Goal: Task Accomplishment & Management: Manage account settings

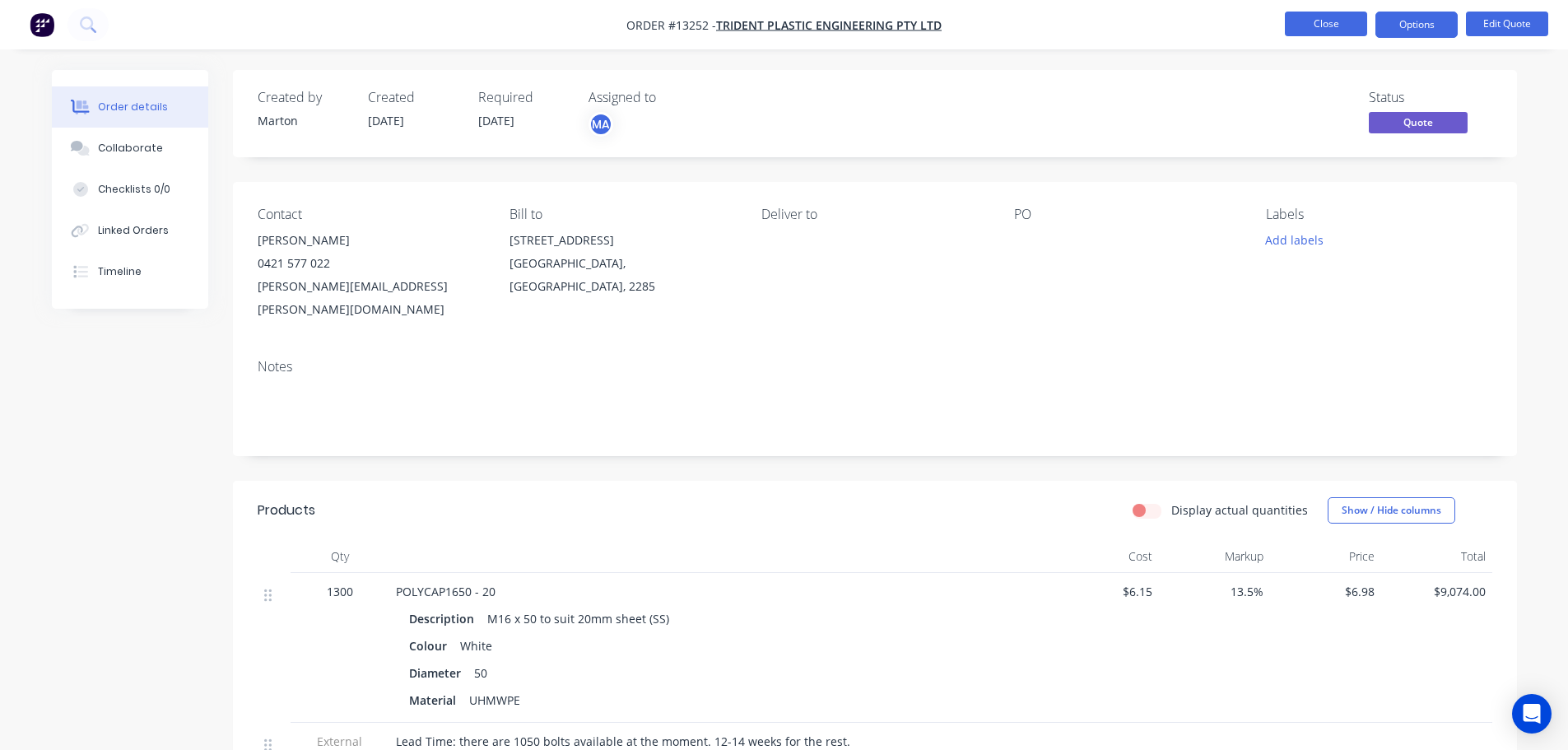
click at [1338, 18] on button "Close" at bounding box center [1326, 24] width 83 height 25
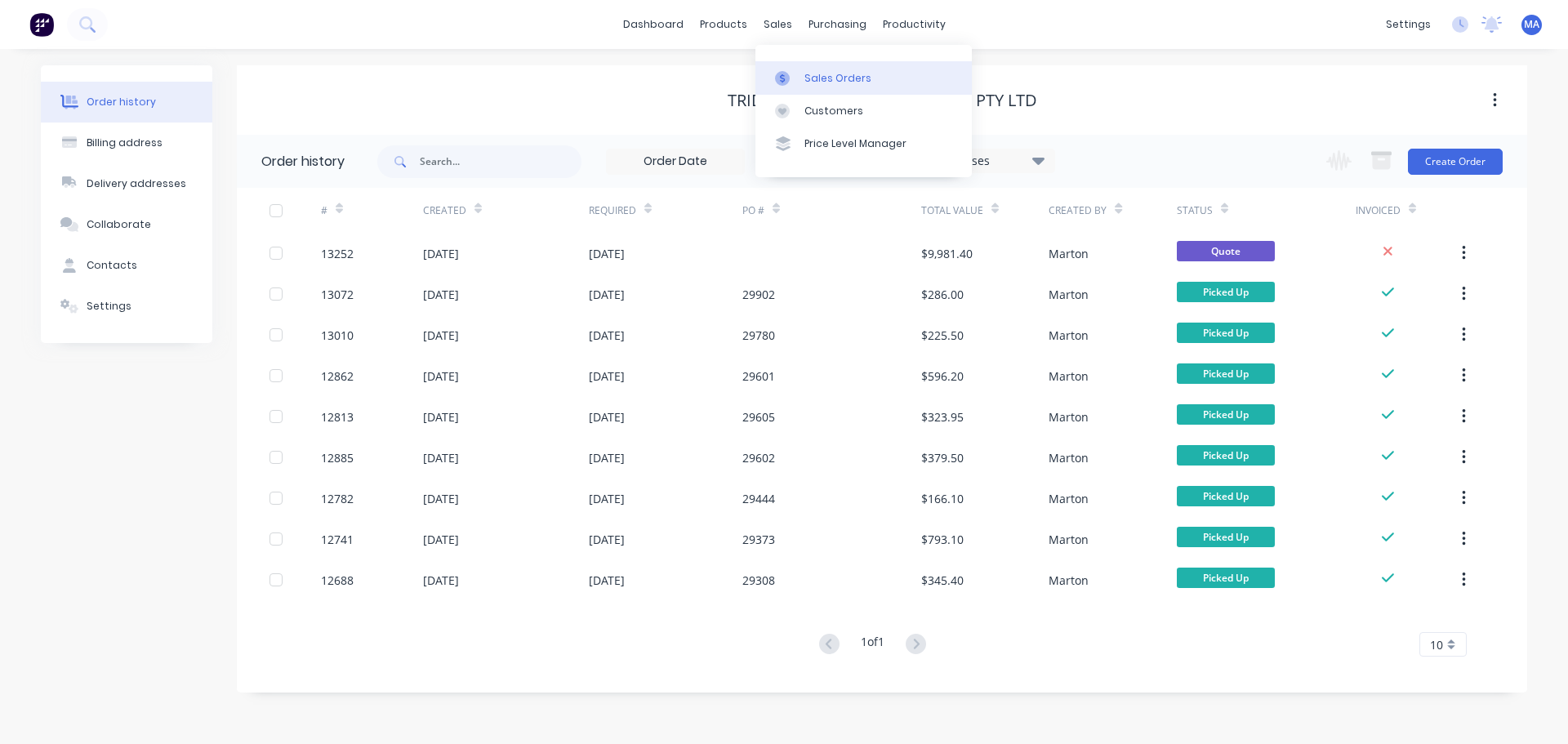
click at [787, 66] on link "Sales Orders" at bounding box center [864, 77] width 216 height 32
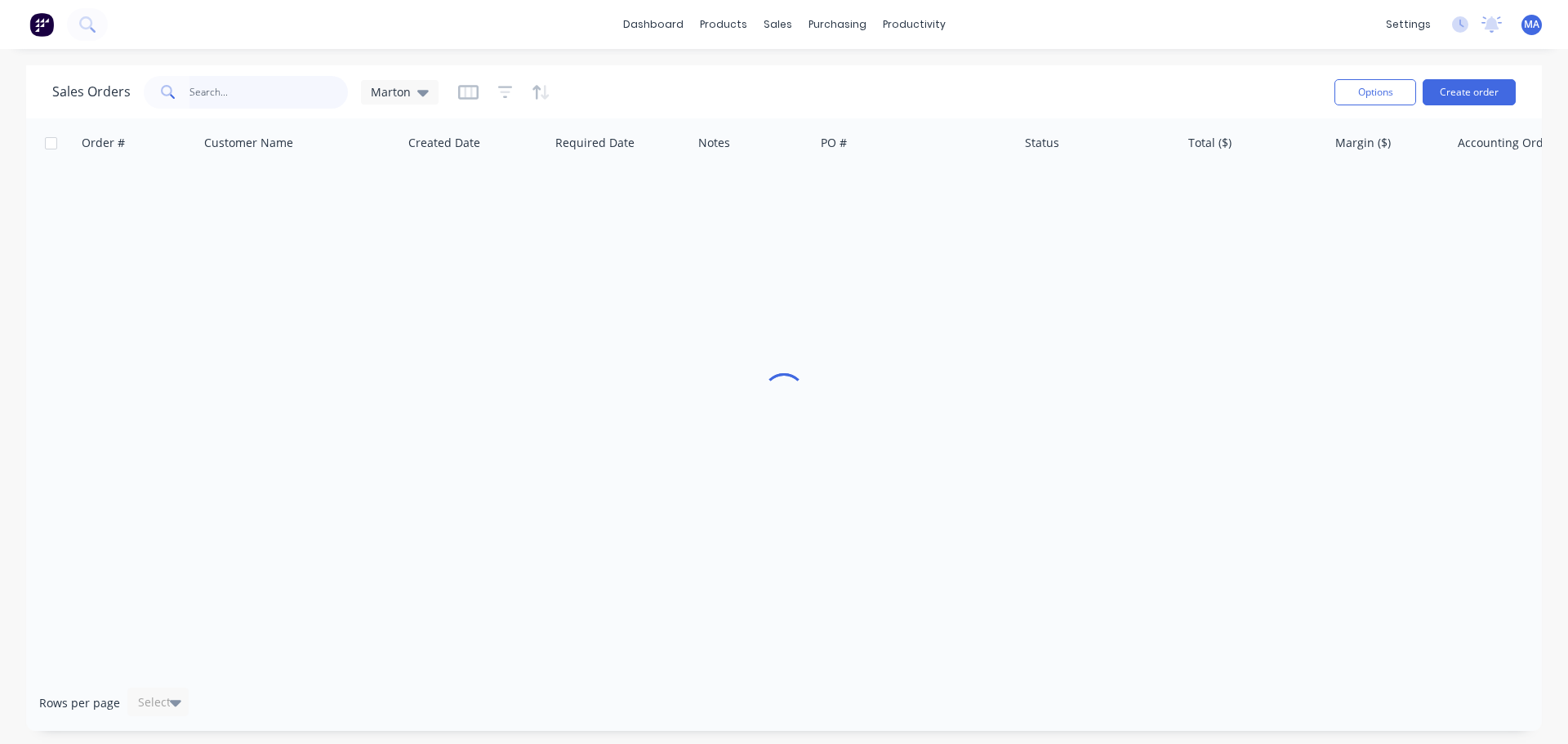
click at [286, 81] on input "text" at bounding box center [268, 92] width 159 height 32
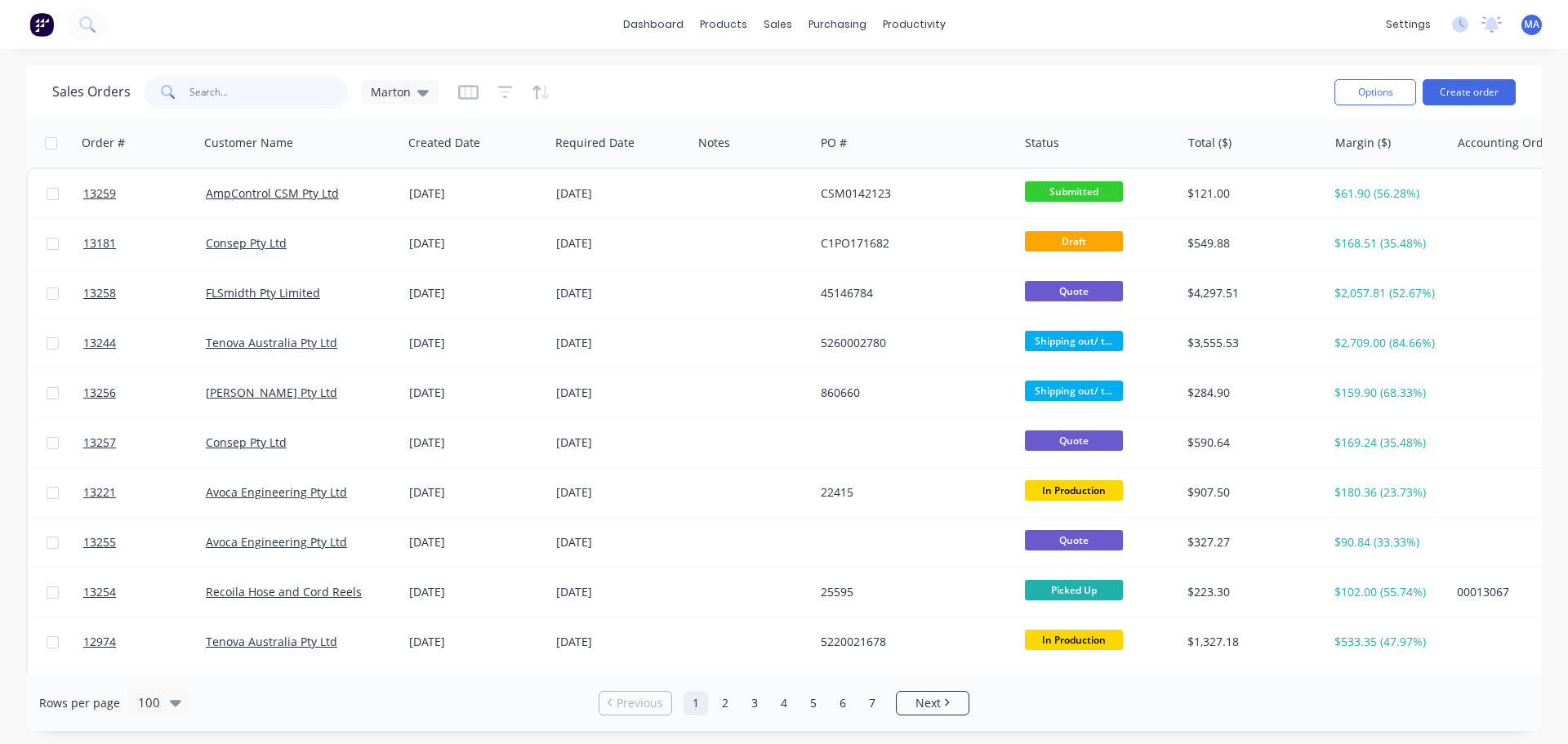
click at [269, 91] on input "text" at bounding box center [268, 92] width 159 height 32
paste input "45144580"
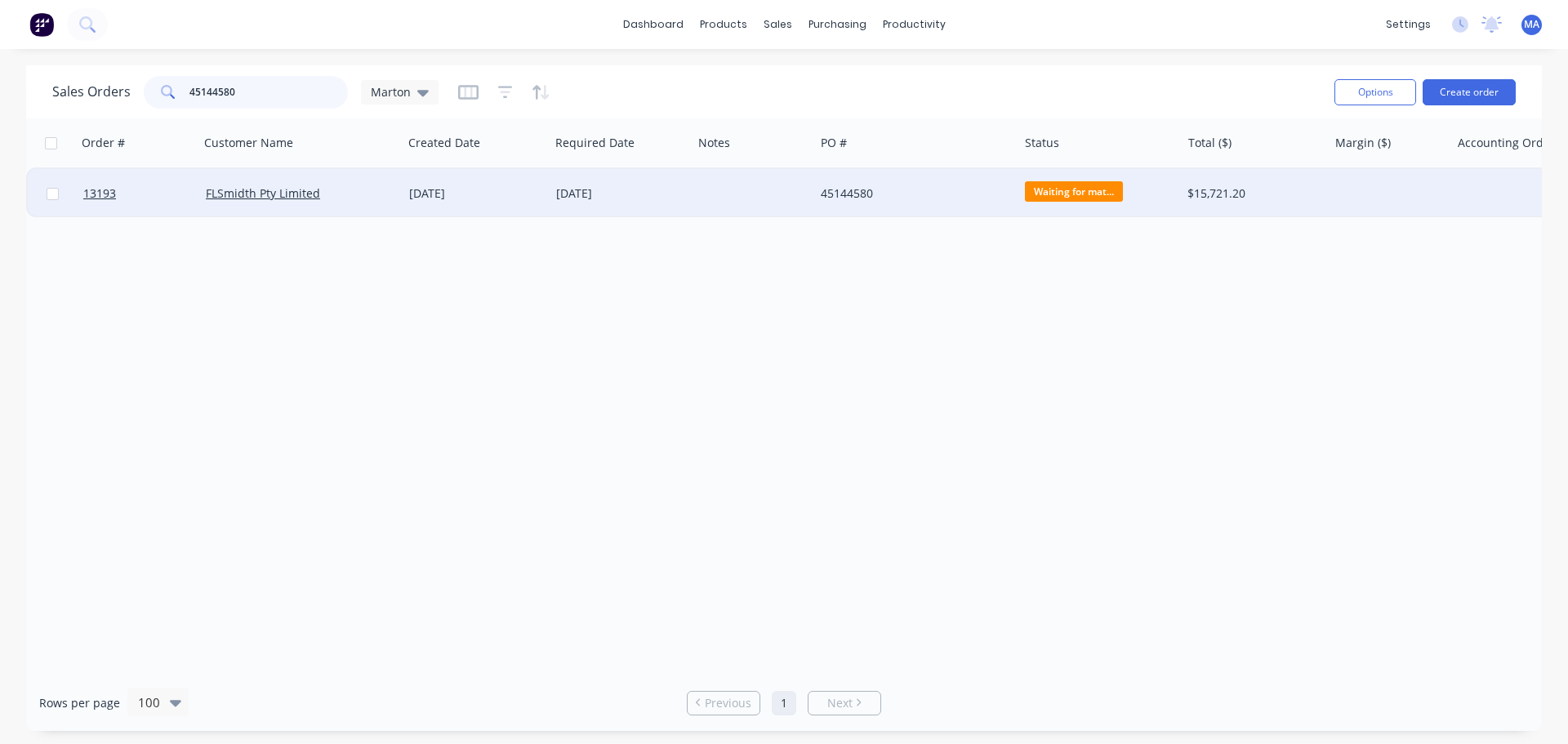
type input "45144580"
click at [395, 185] on div "FLSmidth Pty Limited" at bounding box center [301, 194] width 204 height 49
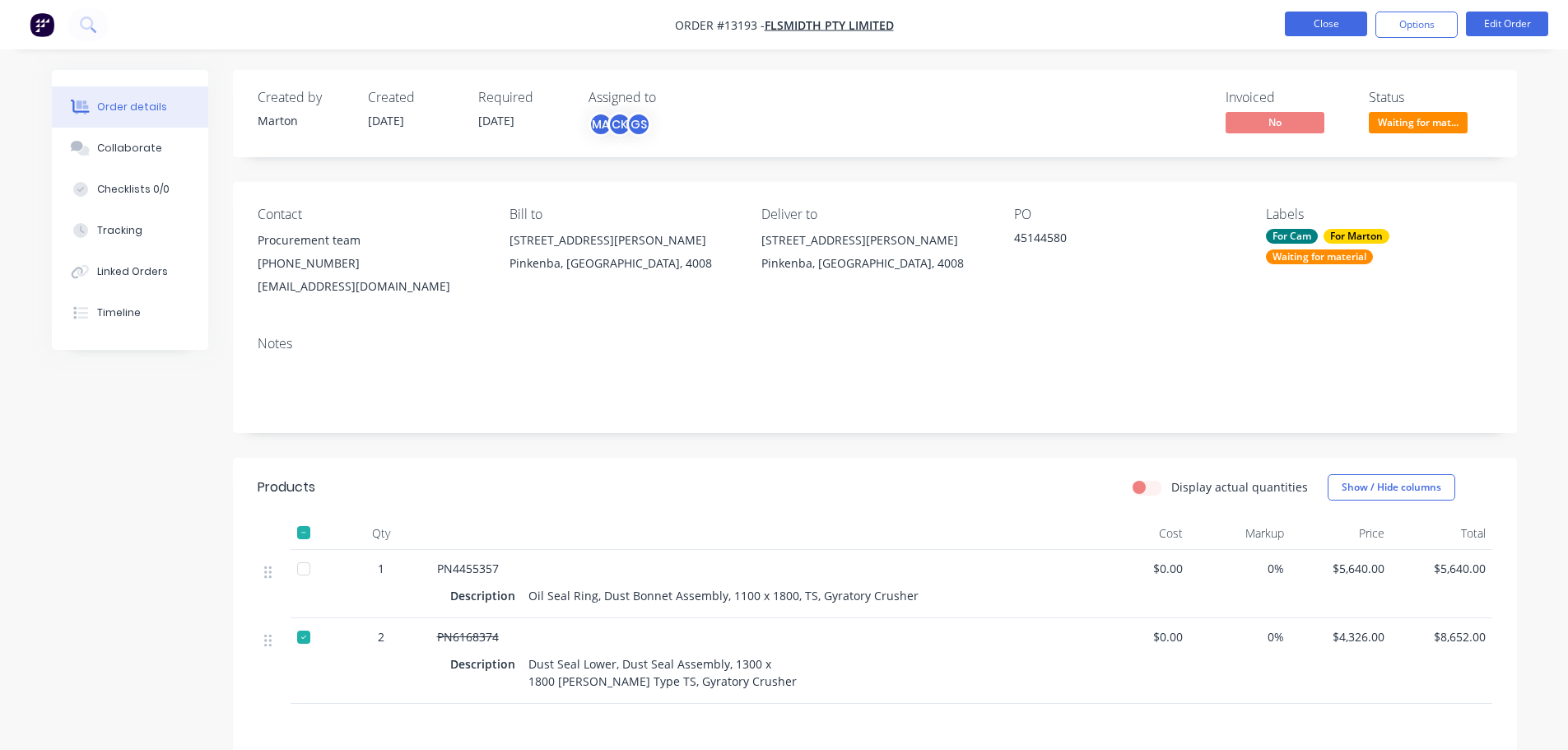
click at [1339, 22] on button "Close" at bounding box center [1326, 24] width 83 height 25
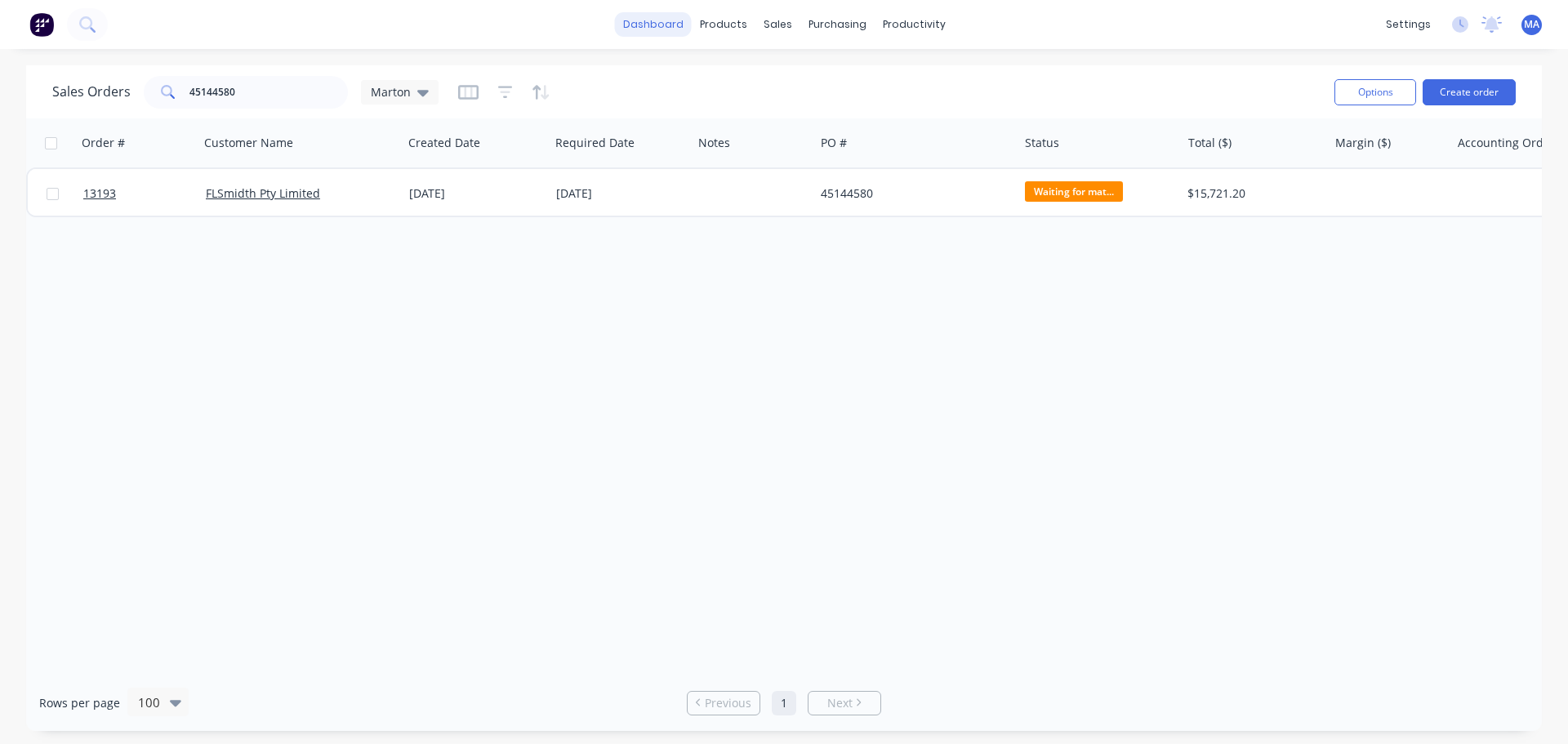
click at [639, 14] on link "dashboard" at bounding box center [653, 24] width 77 height 24
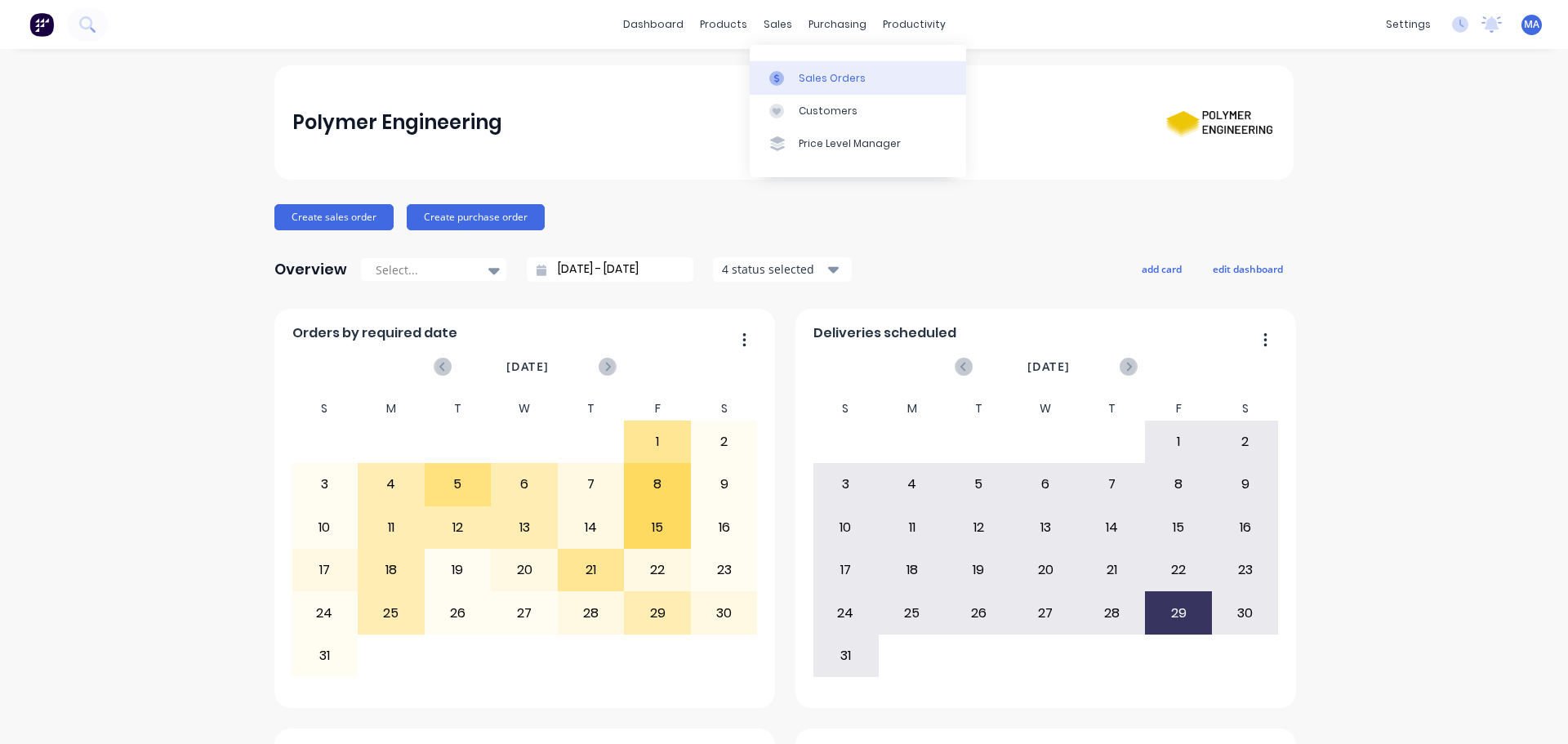
click at [817, 68] on link "Sales Orders" at bounding box center [858, 77] width 216 height 32
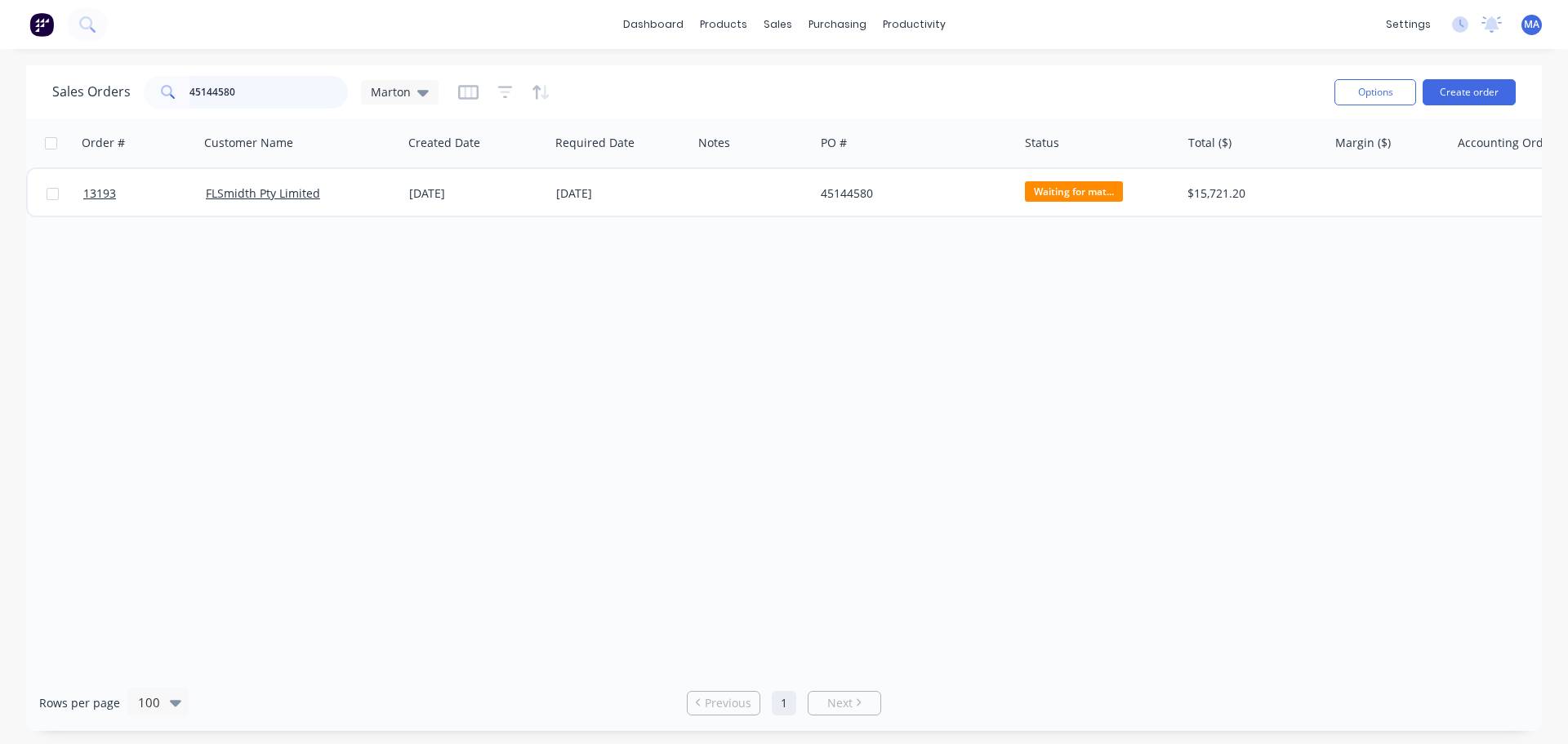
click at [258, 98] on input "45144580" at bounding box center [268, 92] width 159 height 32
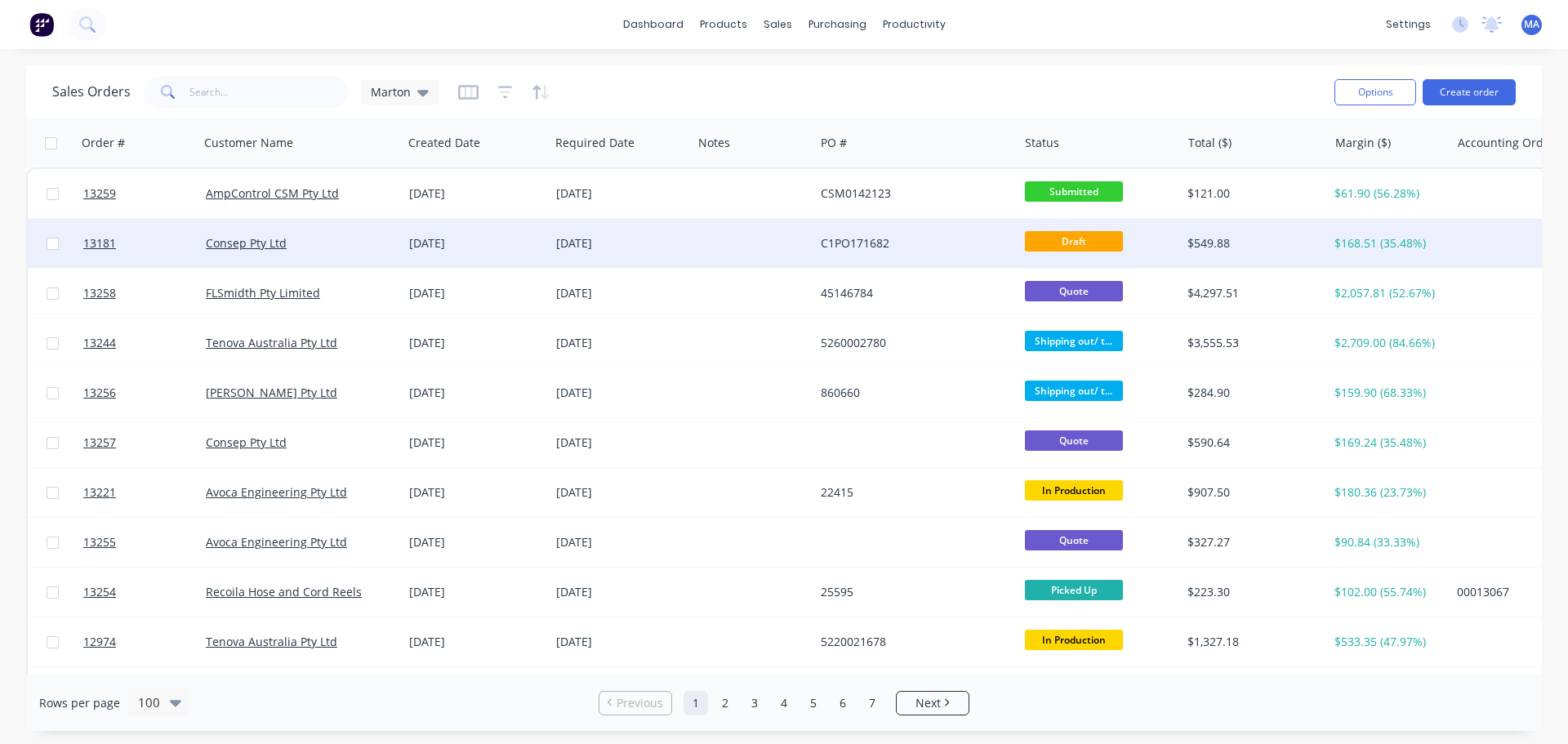
click at [685, 250] on div "[DATE]" at bounding box center [621, 243] width 130 height 16
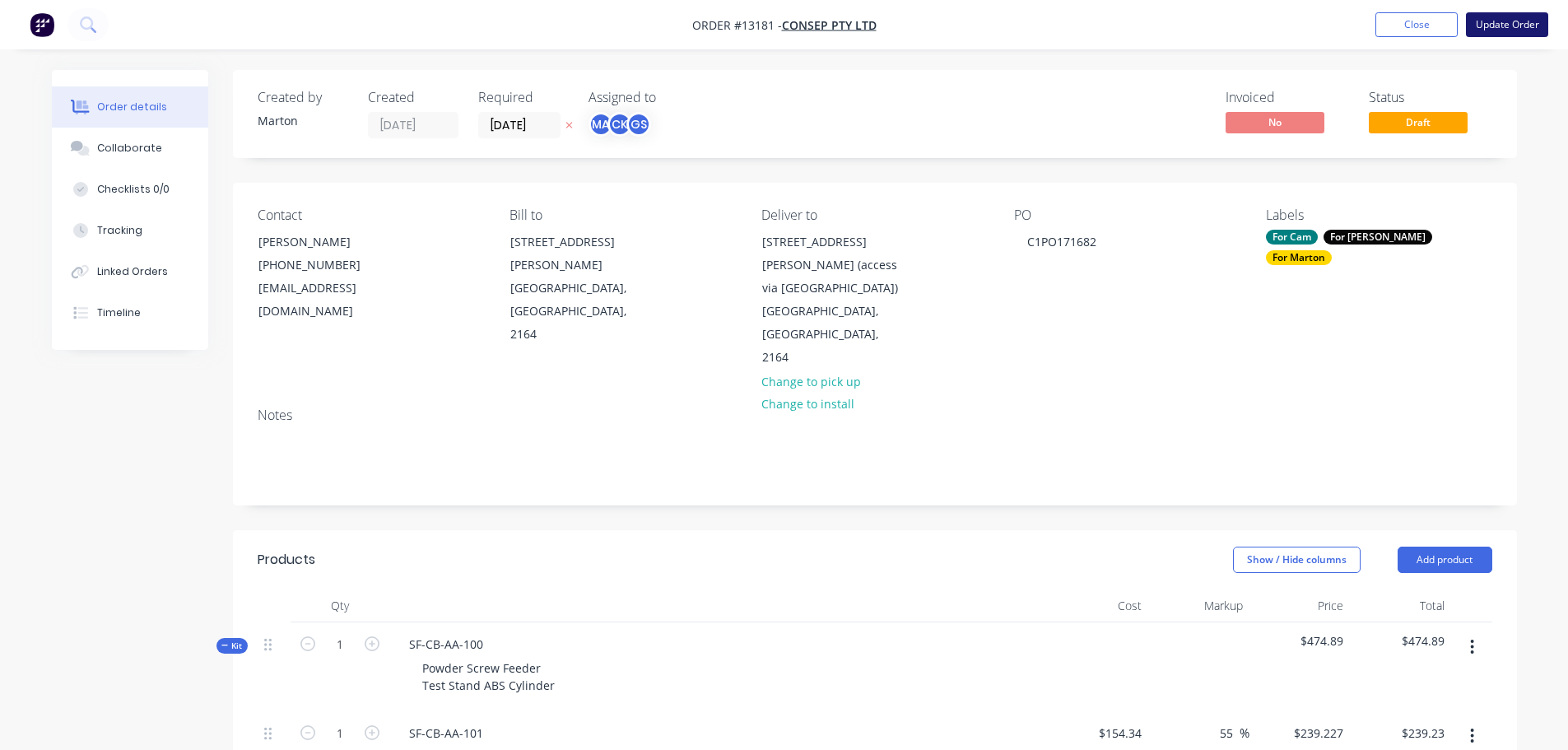
click at [1514, 33] on button "Update Order" at bounding box center [1506, 25] width 83 height 25
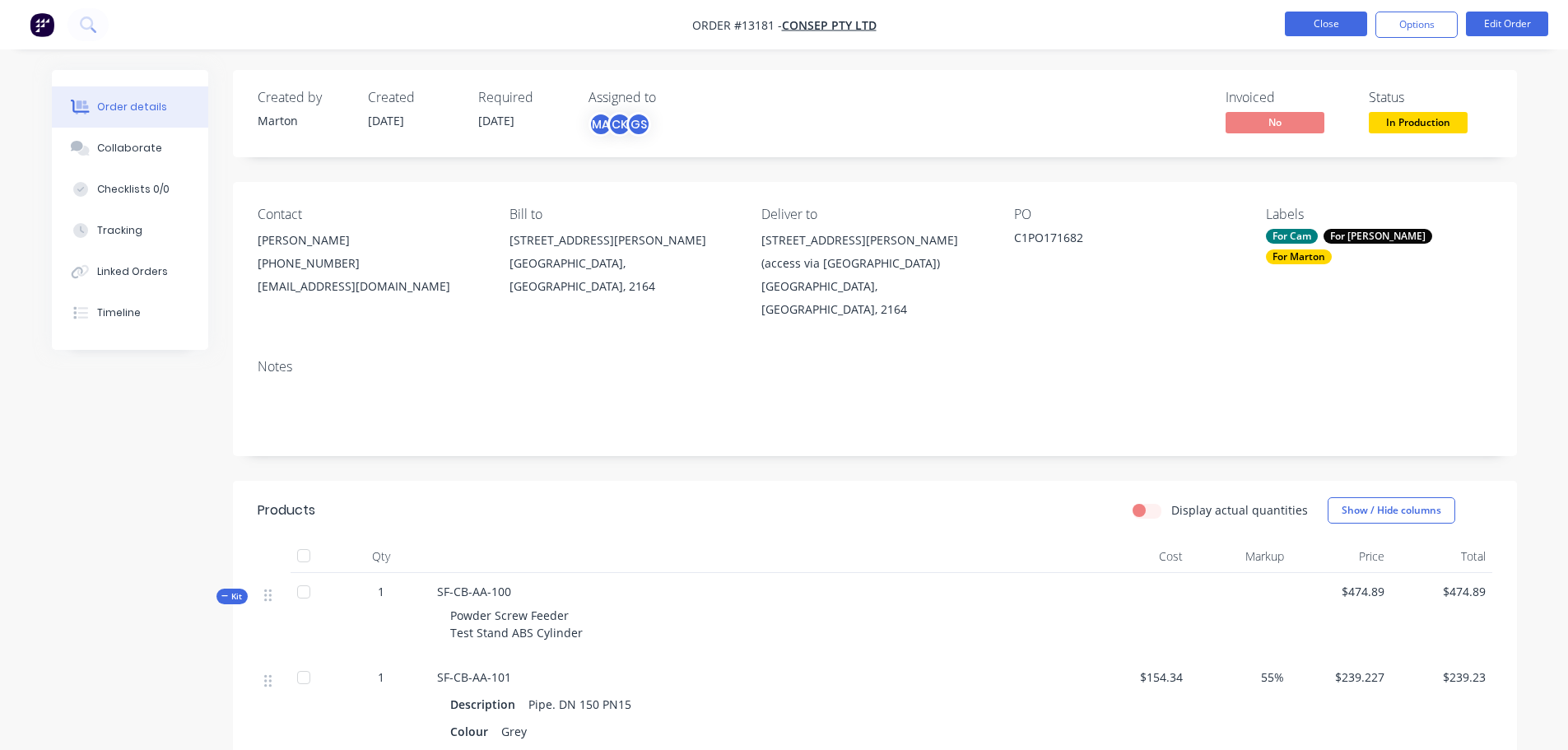
click at [1304, 21] on button "Close" at bounding box center [1326, 24] width 83 height 25
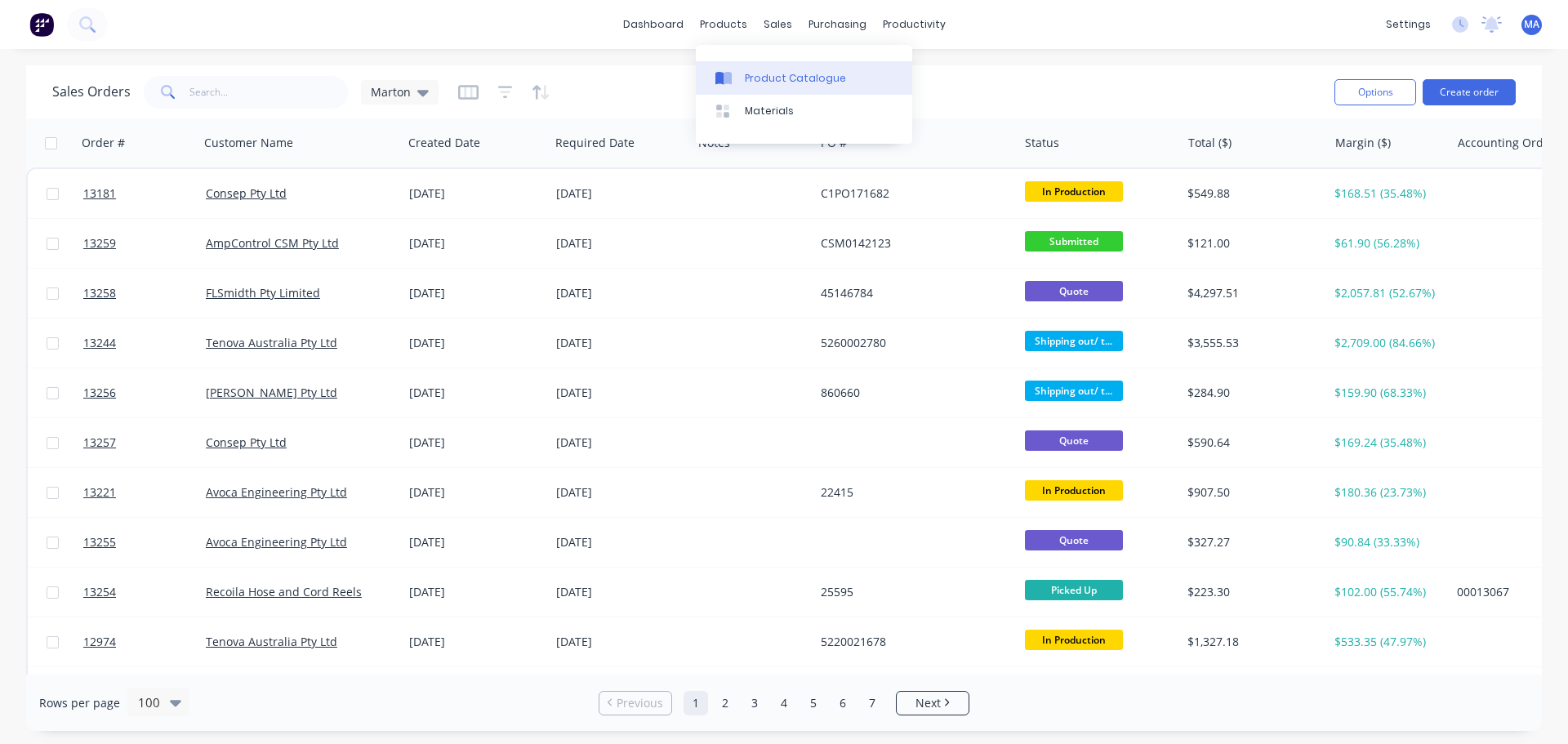
click at [755, 66] on link "Product Catalogue" at bounding box center [804, 77] width 216 height 32
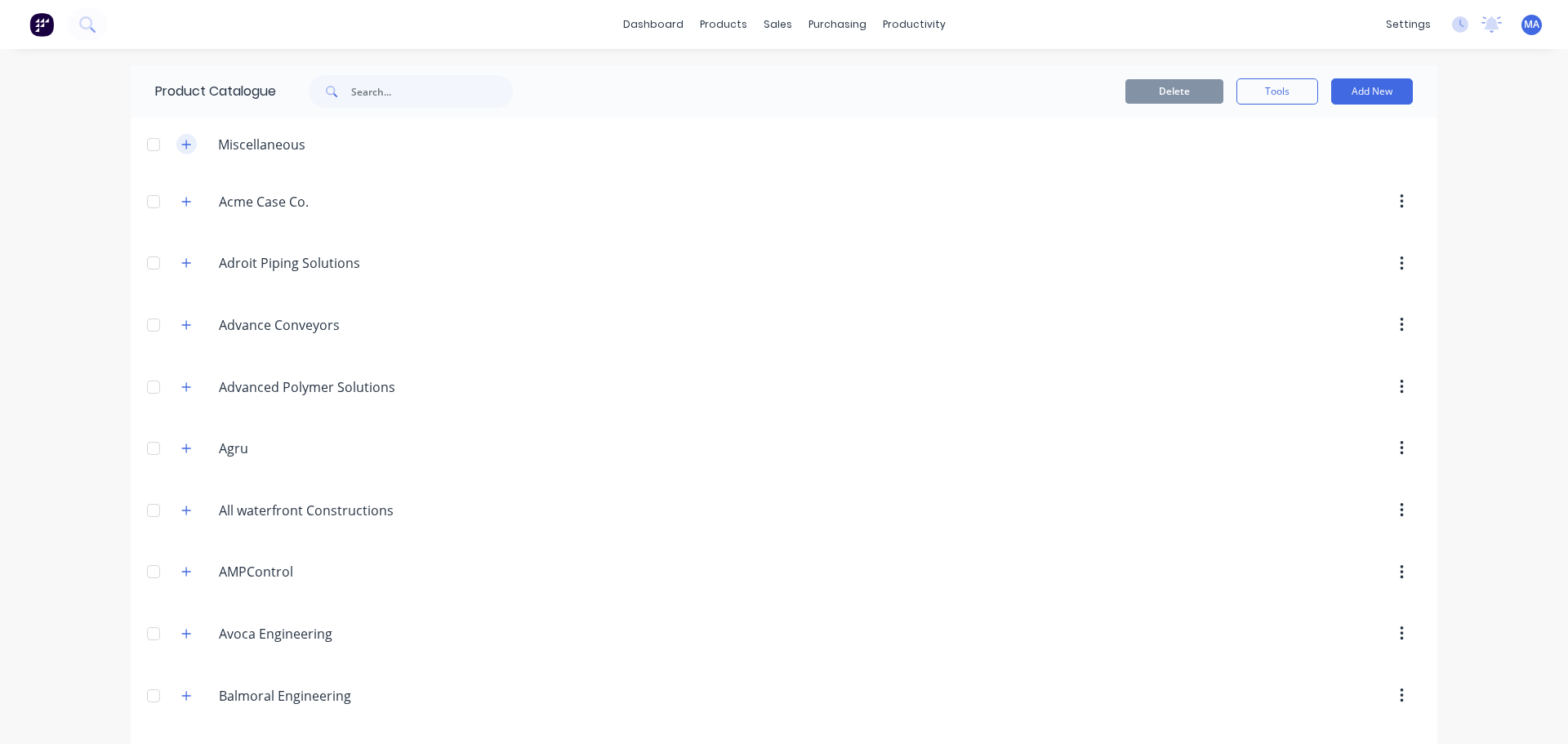
click at [184, 135] on button "button" at bounding box center [186, 144] width 21 height 21
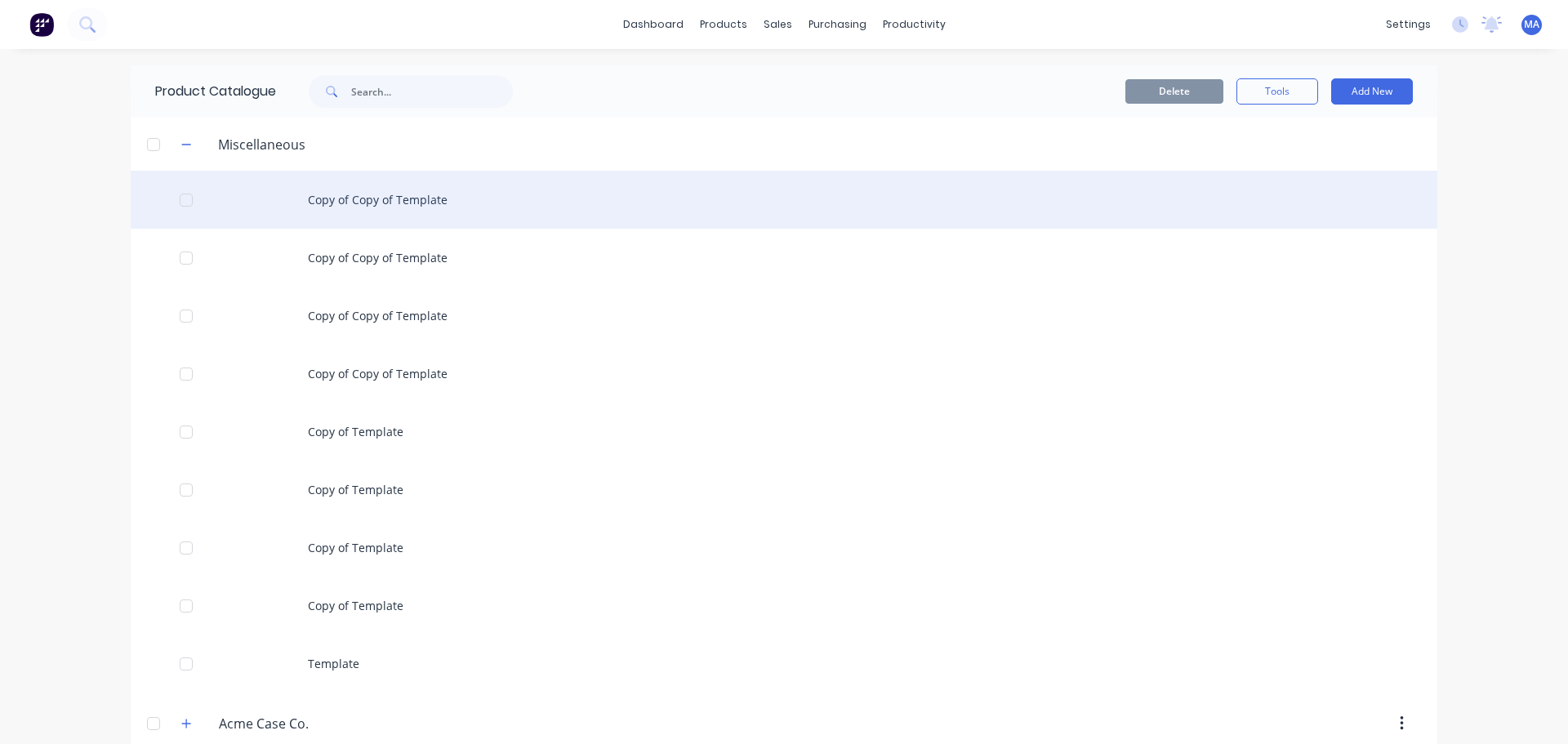
click at [355, 196] on div "Copy of Copy of Template" at bounding box center [784, 200] width 1307 height 58
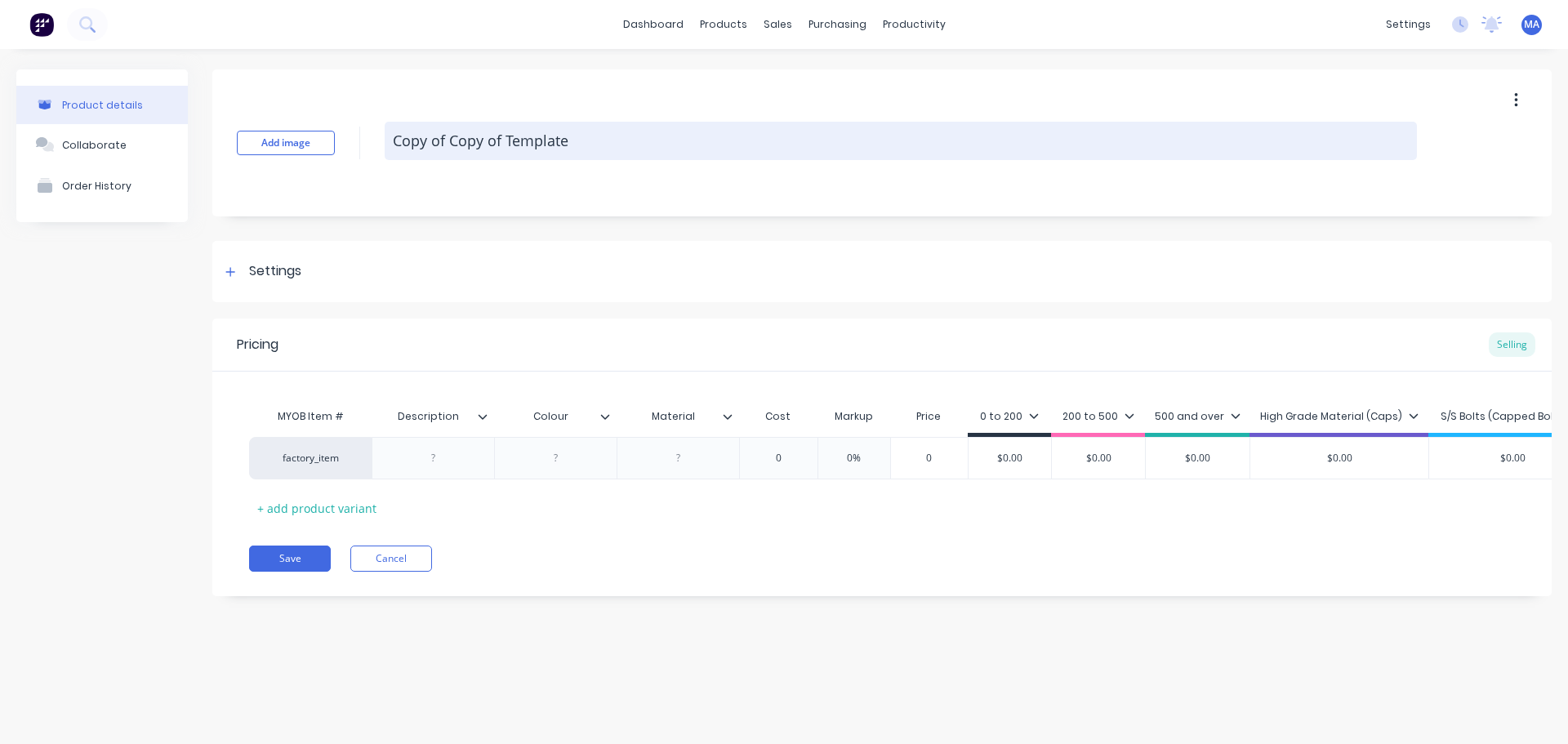
click at [661, 152] on textarea "Copy of Copy of Template" at bounding box center [901, 141] width 1032 height 39
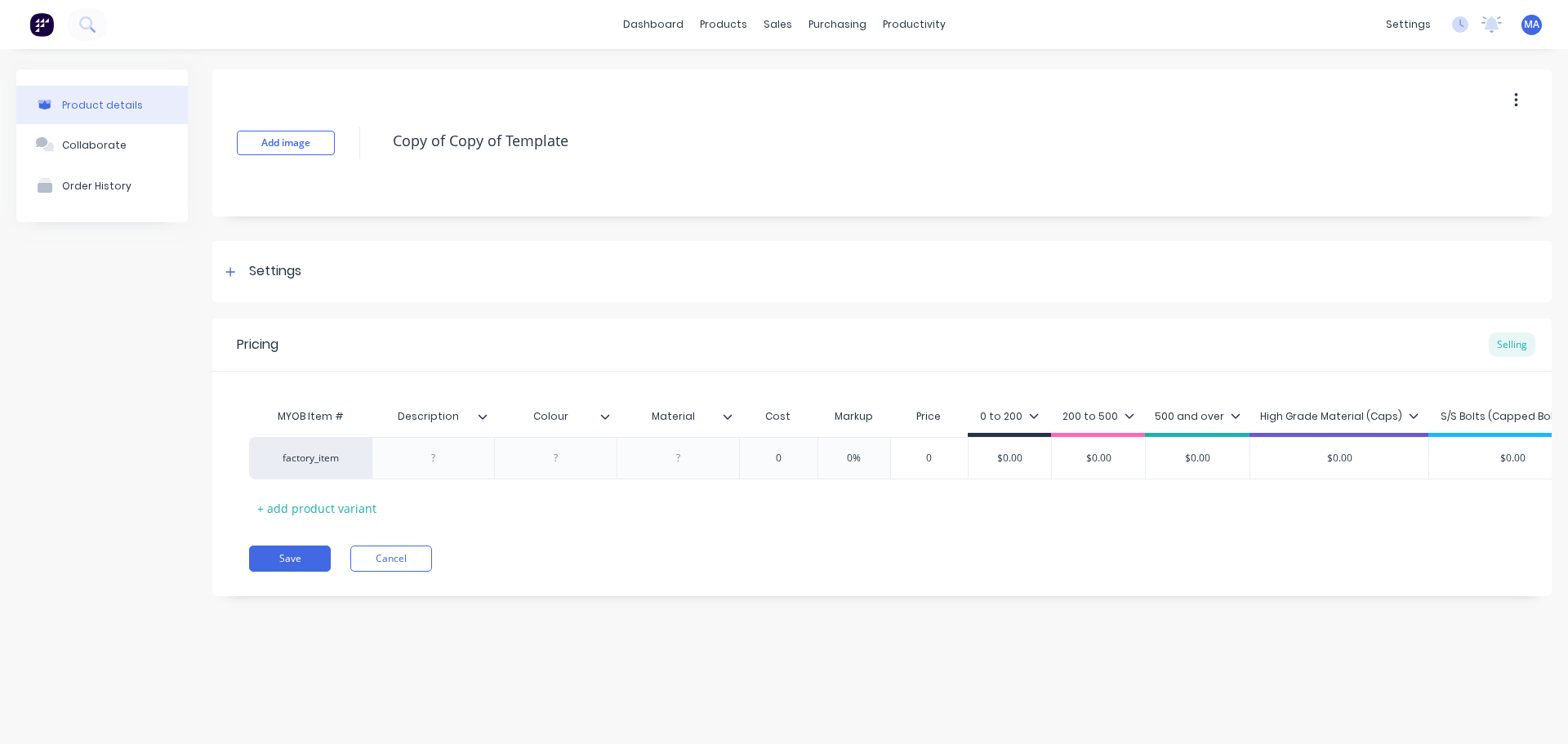
drag, startPoint x: 654, startPoint y: 141, endPoint x: 355, endPoint y: 161, distance: 299.7
click at [355, 161] on div "Add image Copy of Copy of Template" at bounding box center [882, 142] width 1339 height 147
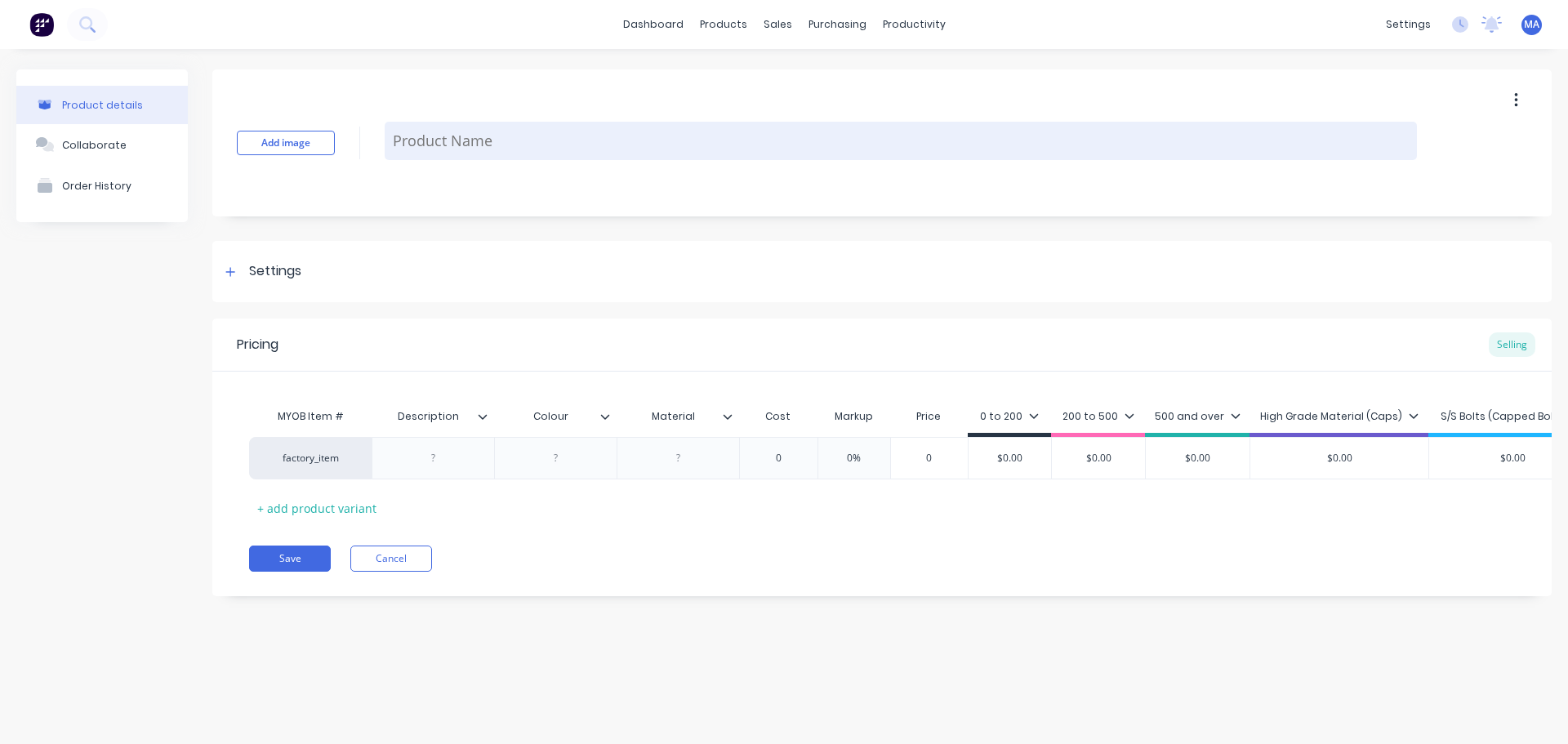
click at [466, 149] on textarea at bounding box center [901, 141] width 1032 height 39
paste textarea "W2T952748"
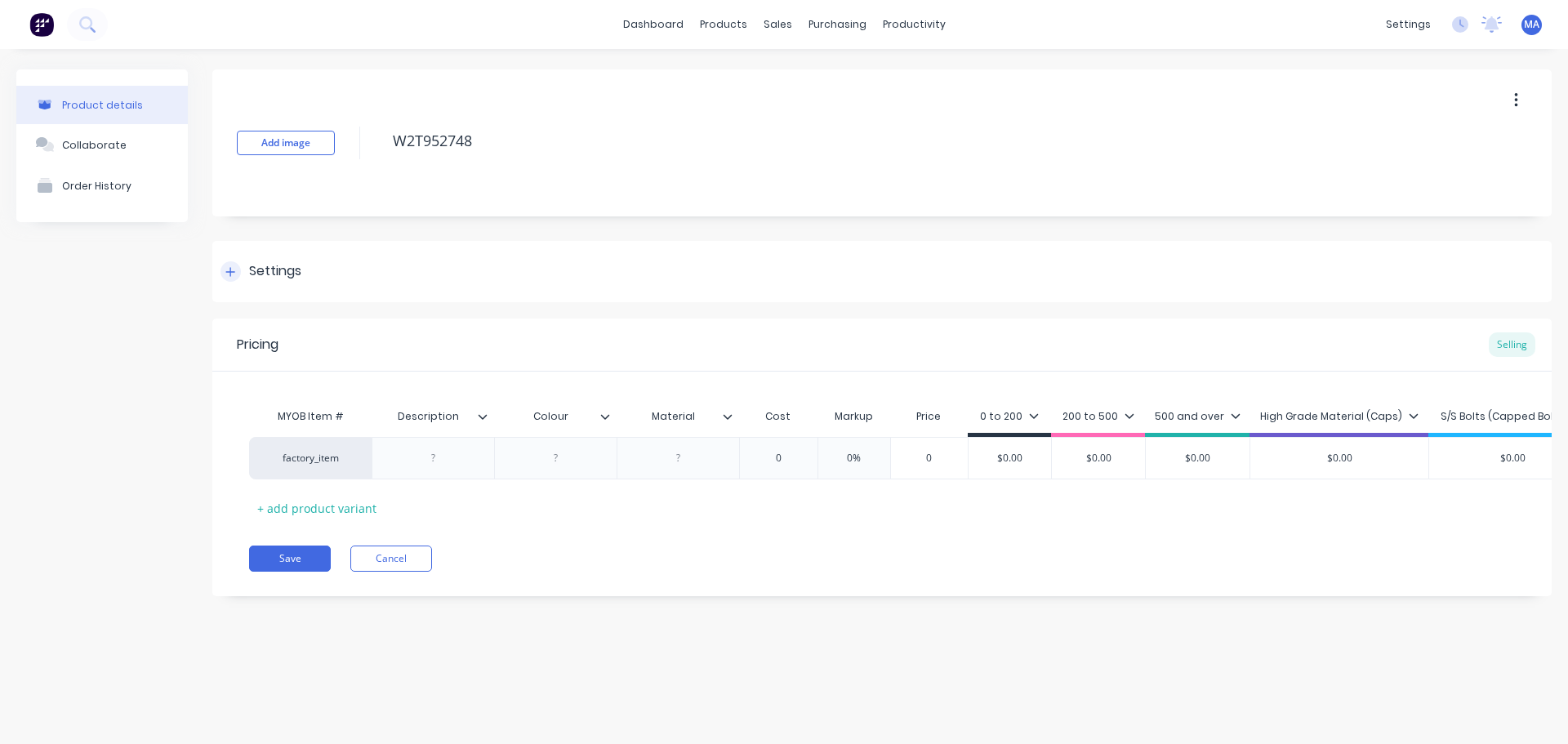
type textarea "W2T952748"
click at [400, 270] on div "Settings" at bounding box center [882, 272] width 1339 height 61
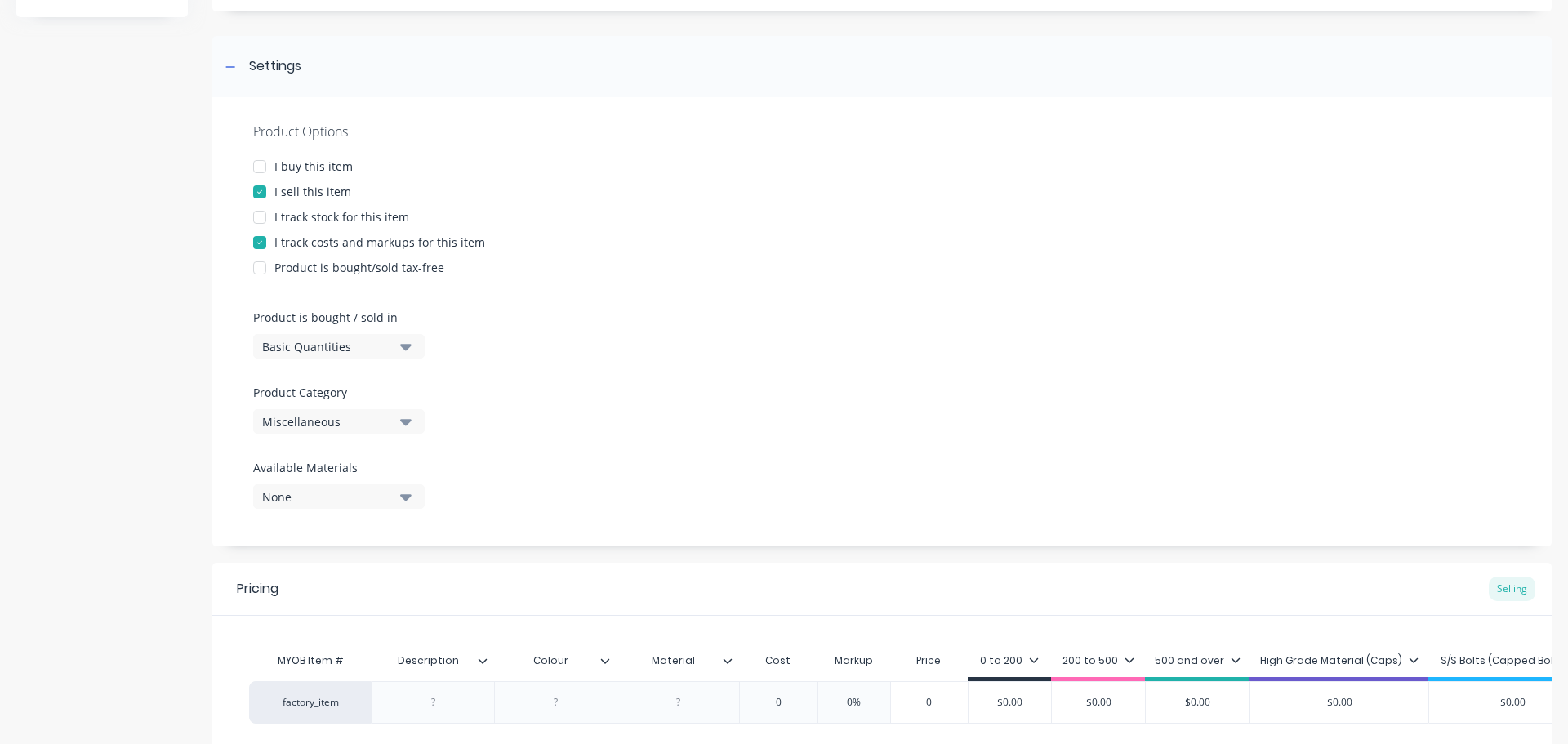
scroll to position [245, 0]
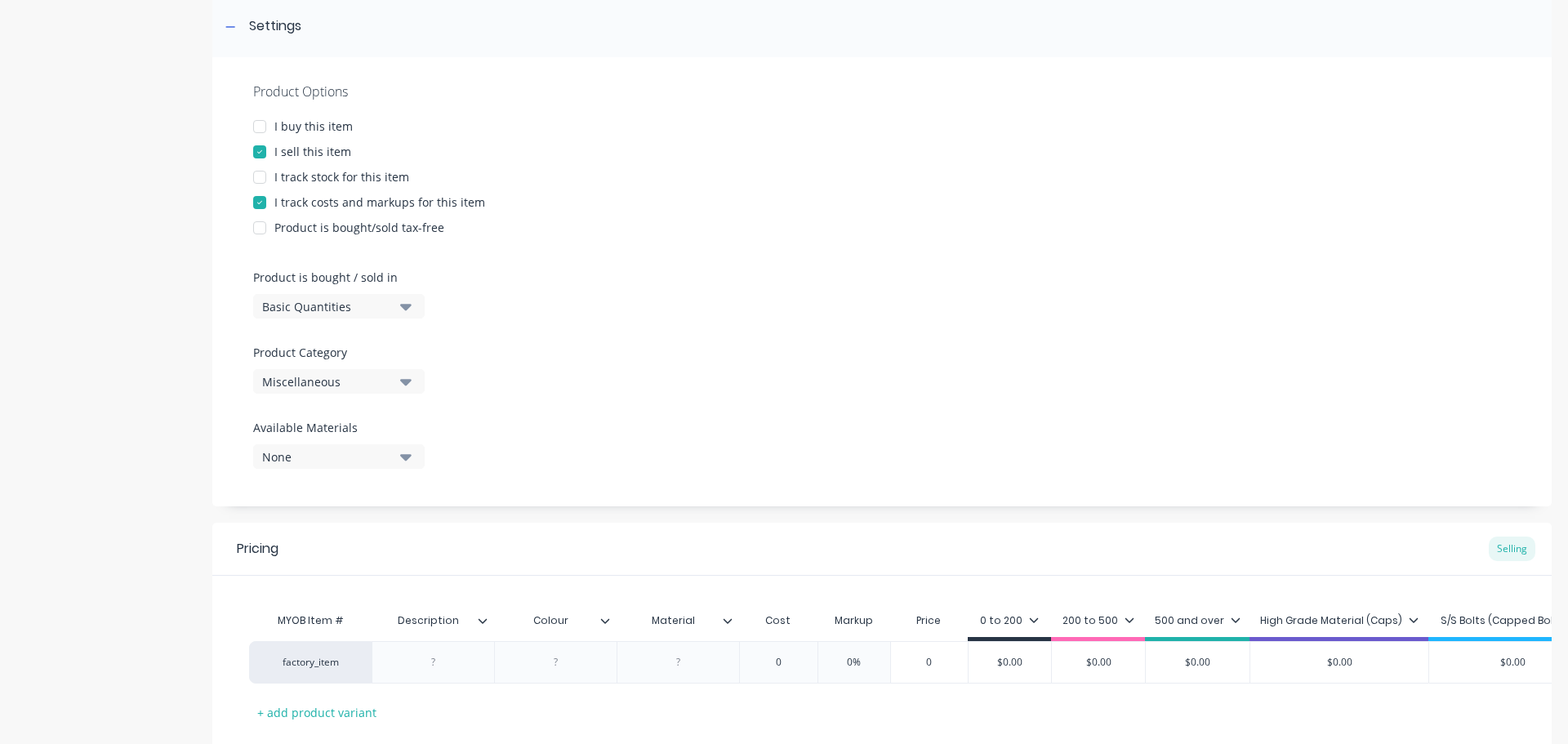
click at [326, 388] on div "Miscellaneous" at bounding box center [327, 381] width 131 height 17
click at [366, 440] on Category "text" at bounding box center [387, 431] width 173 height 32
type Category "c"
type Category "ev"
click at [318, 479] on div "Evoqua" at bounding box center [376, 471] width 245 height 32
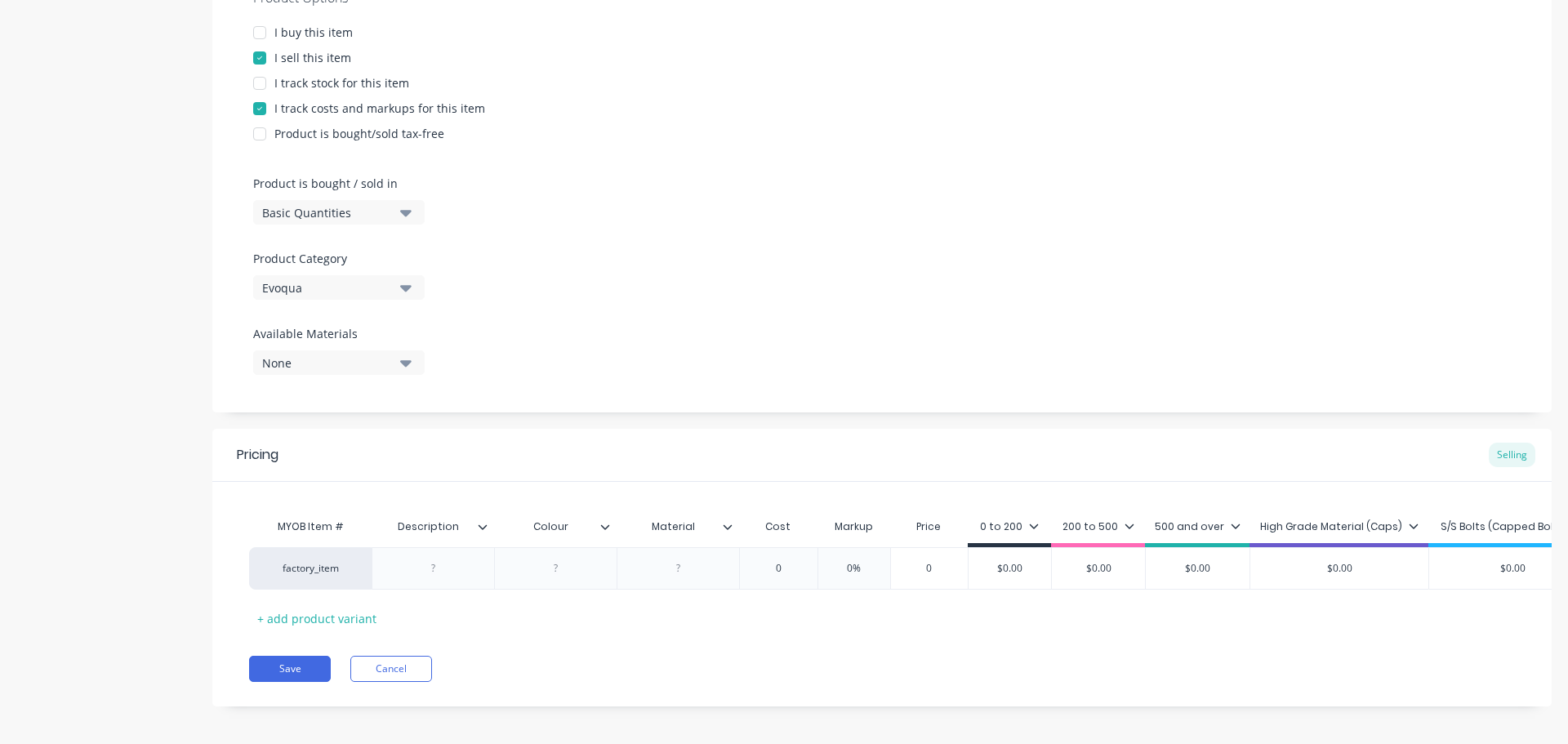
scroll to position [358, 0]
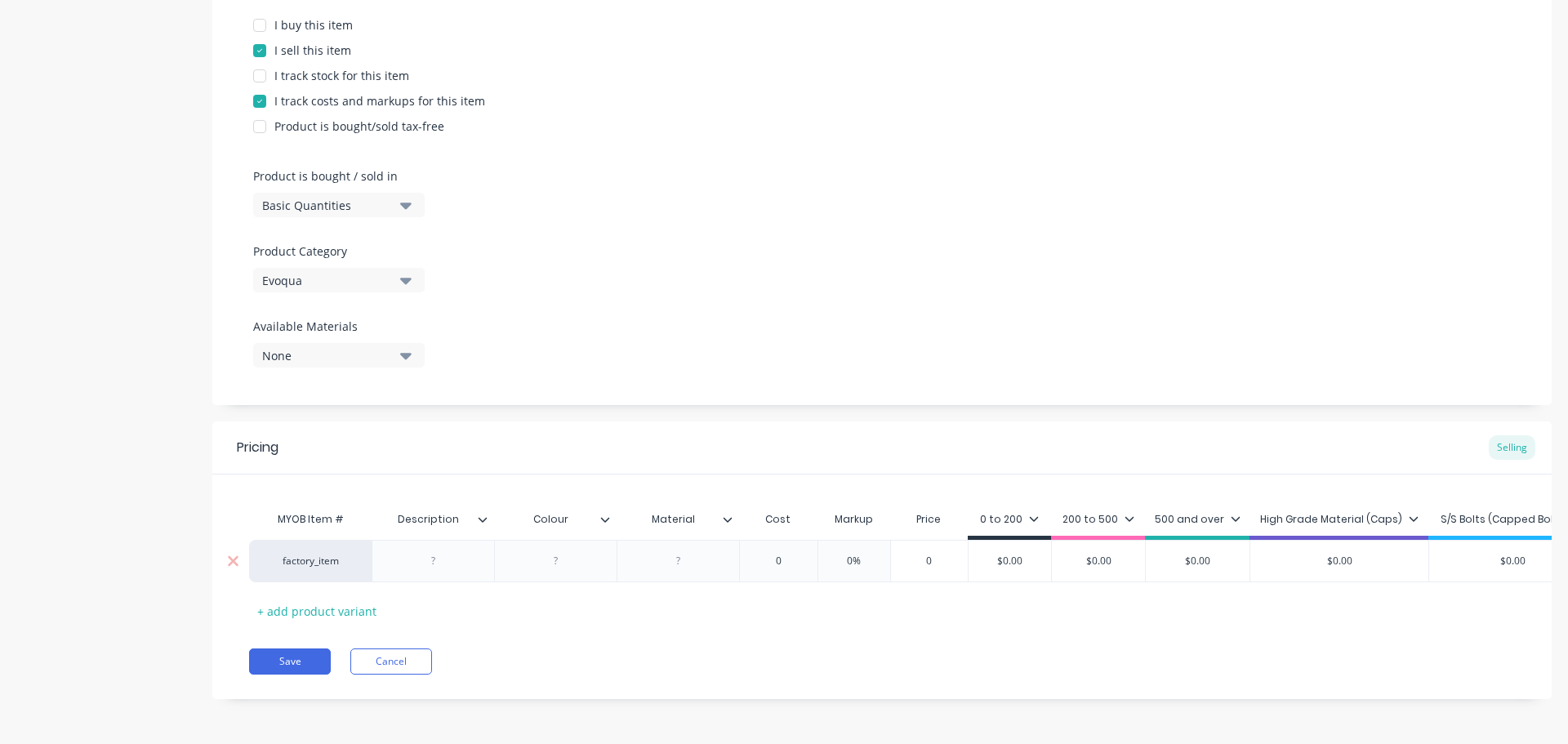
click at [440, 550] on div at bounding box center [433, 561] width 82 height 22
click at [447, 550] on div at bounding box center [433, 561] width 82 height 22
drag, startPoint x: 462, startPoint y: 555, endPoint x: 482, endPoint y: 553, distance: 20.1
click at [464, 555] on div "Board," at bounding box center [433, 561] width 82 height 22
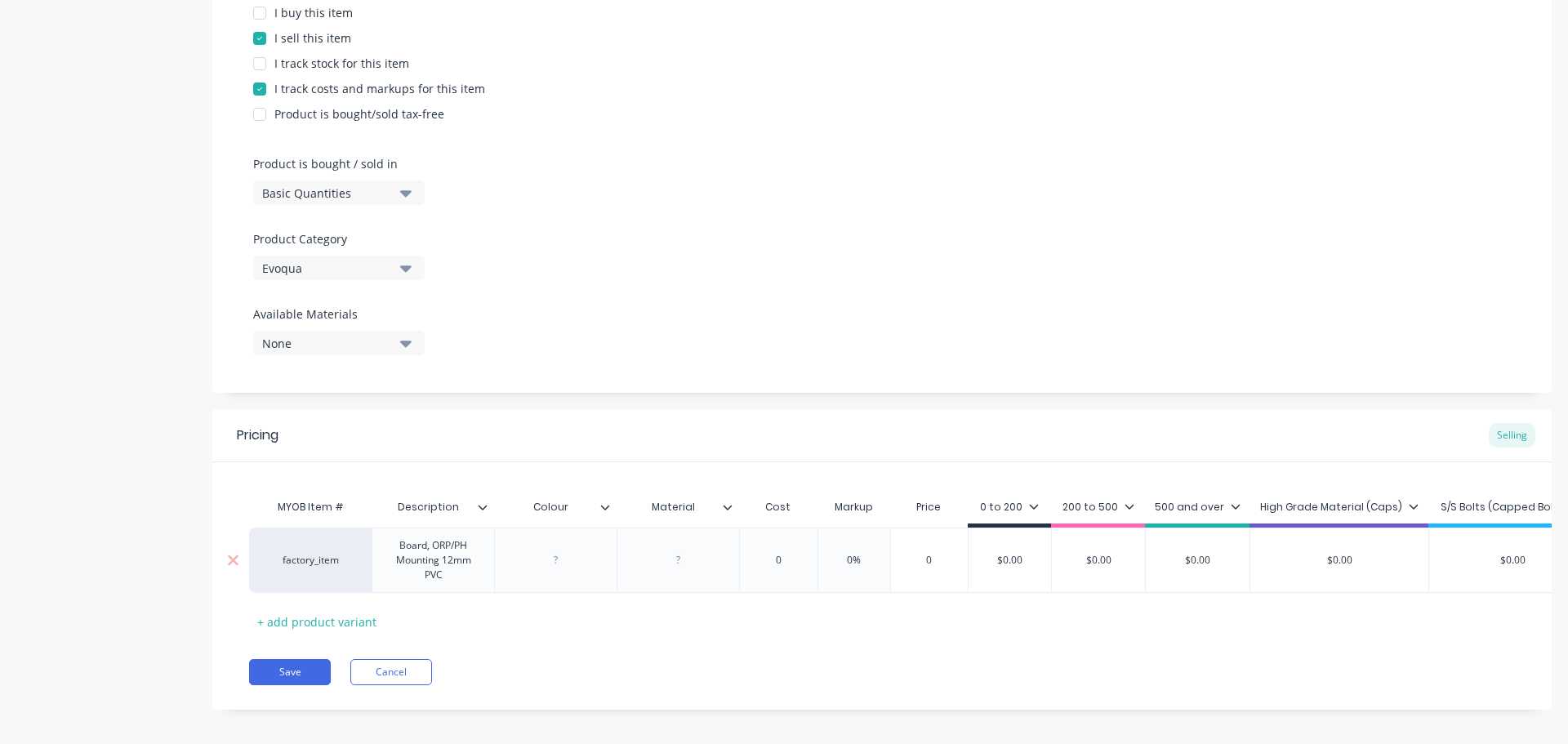
click at [558, 558] on div "factory_item Board, ORP/PH Mounting 12mm PVC 0 0% 0 $0.00 $0.00 $0.00 $0.00 $0.…" at bounding box center [923, 560] width 1347 height 66
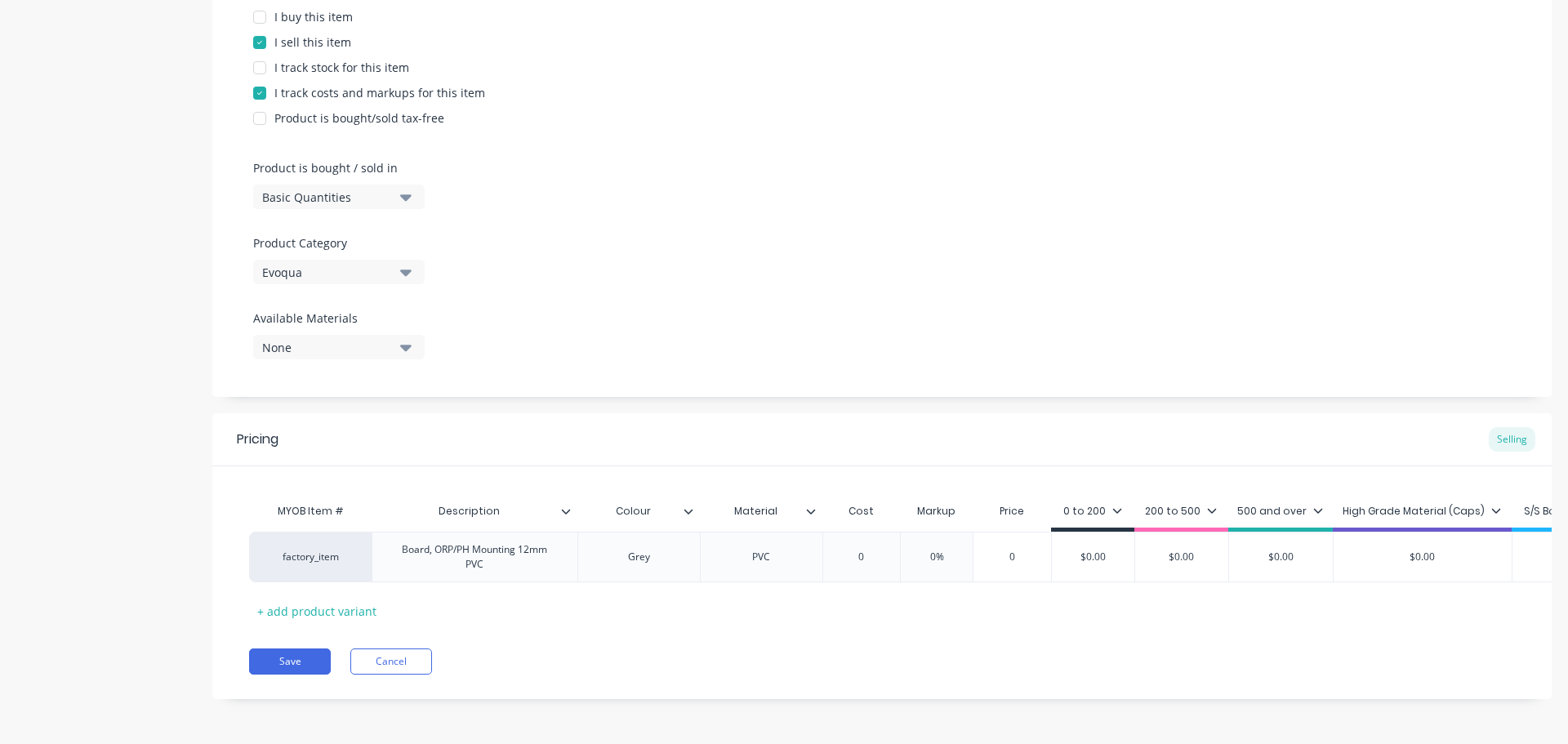
click at [817, 507] on div at bounding box center [817, 512] width 10 height 14
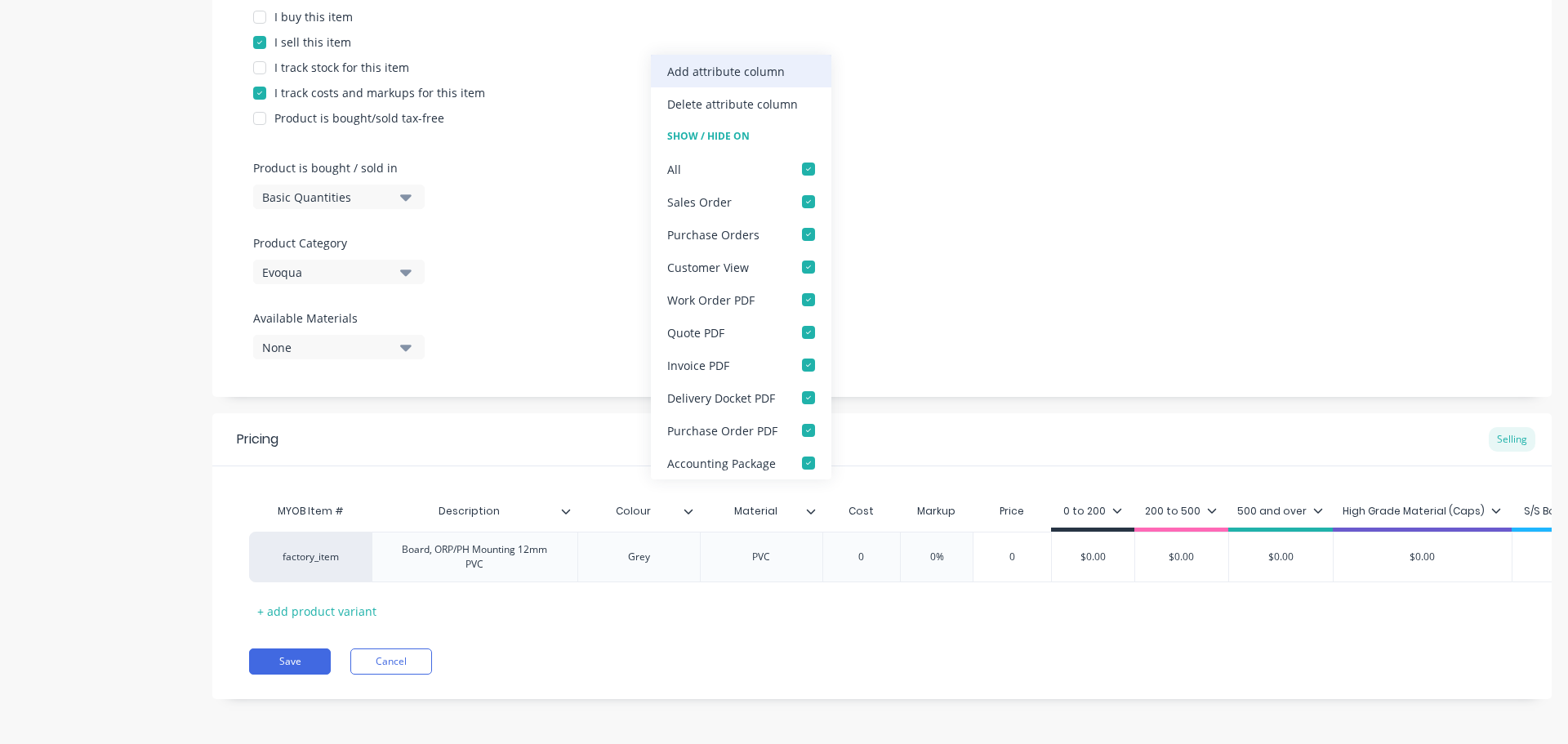
click at [757, 73] on div "Add attribute column" at bounding box center [726, 71] width 118 height 17
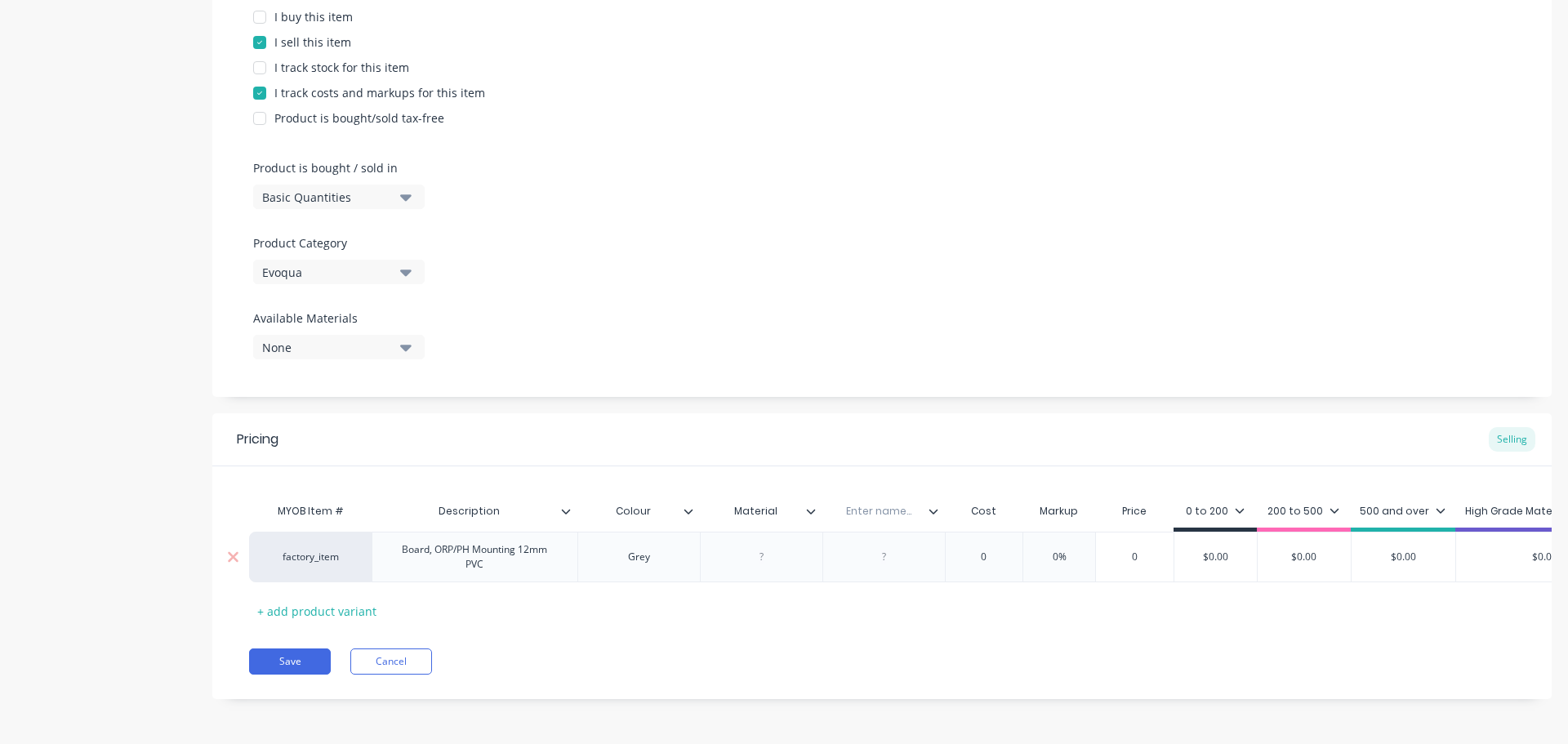
click at [781, 552] on div at bounding box center [761, 558] width 82 height 22
click at [873, 517] on div "Enter name..." at bounding box center [878, 511] width 113 height 41
click at [900, 504] on input "text" at bounding box center [878, 512] width 113 height 14
type input "Qty / sheet"
drag, startPoint x: 887, startPoint y: 558, endPoint x: 899, endPoint y: 557, distance: 12.0
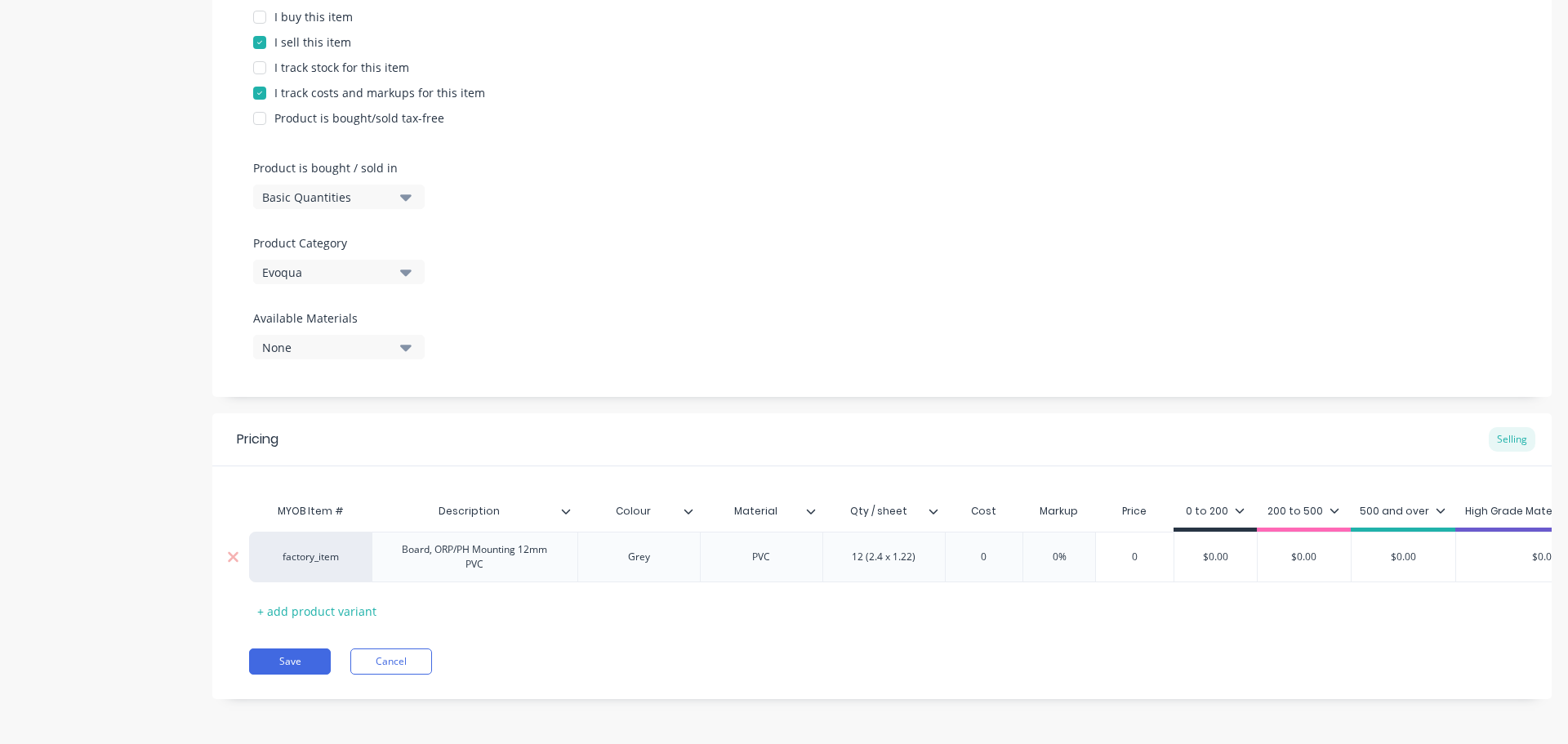
click at [861, 562] on div "12 (2.4 x 1.22)" at bounding box center [884, 558] width 90 height 22
click at [1006, 545] on div "0" at bounding box center [984, 557] width 82 height 41
type input "0"
click at [935, 509] on icon at bounding box center [933, 511] width 9 height 5
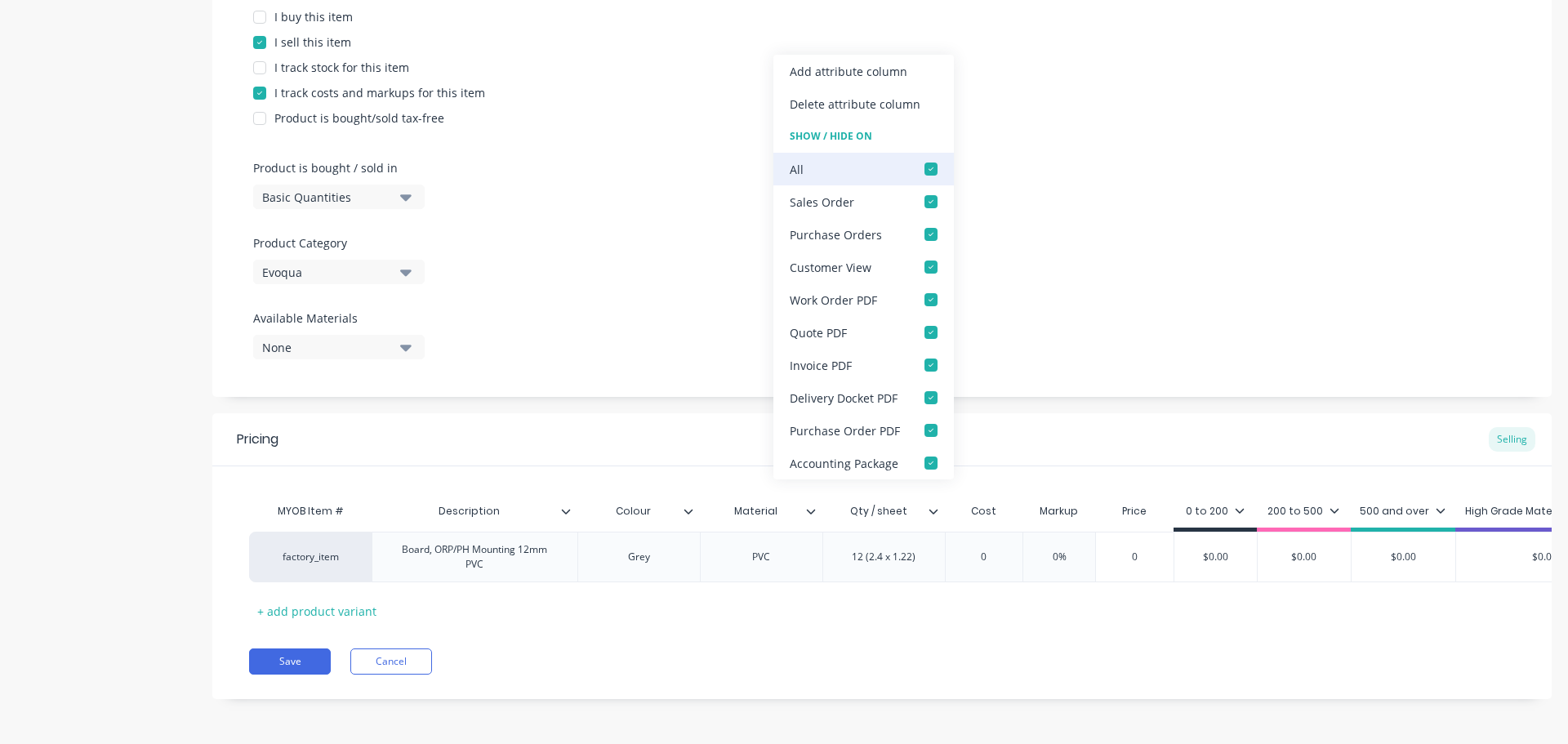
click at [930, 180] on div at bounding box center [931, 169] width 32 height 32
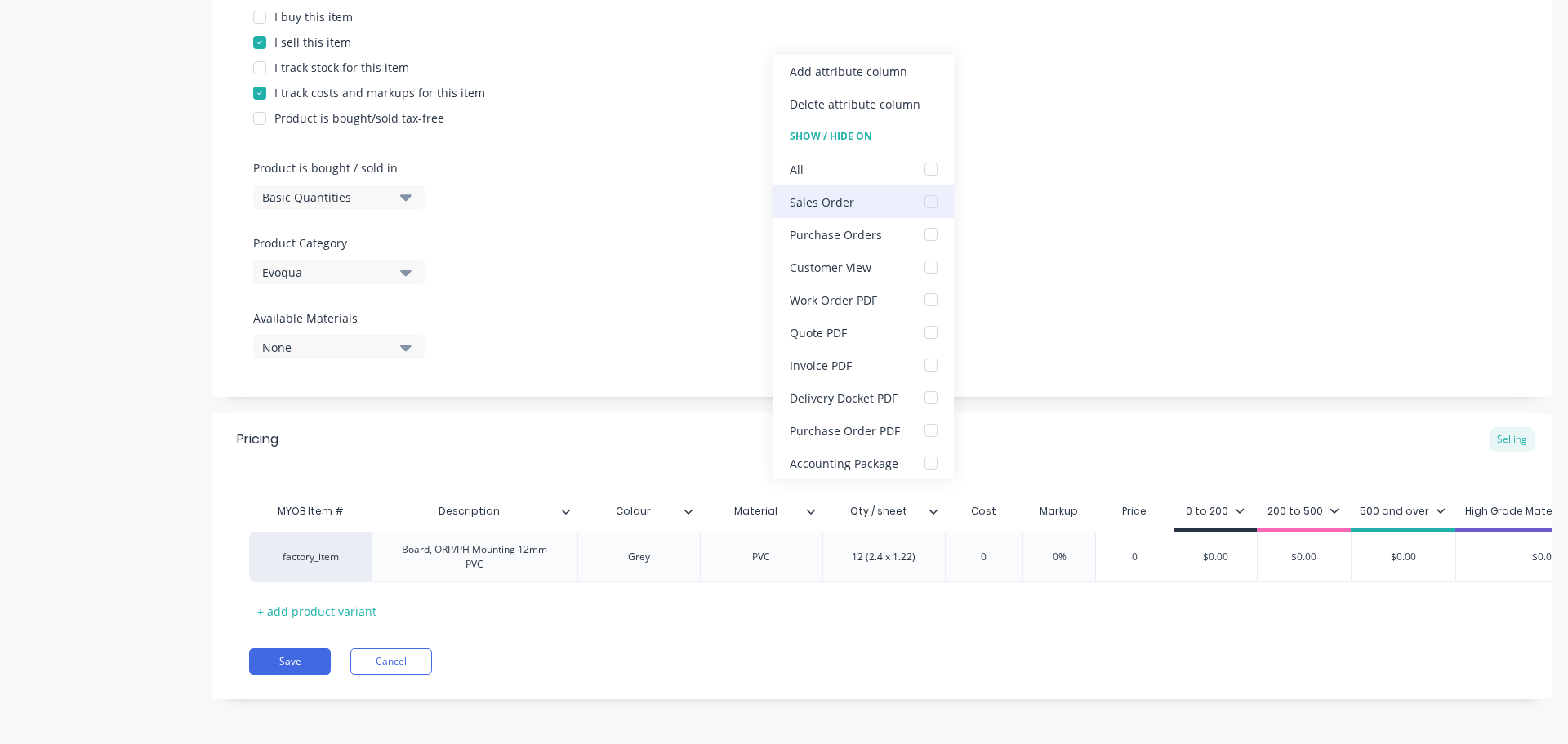
click at [929, 192] on div at bounding box center [931, 202] width 32 height 32
click at [935, 304] on div at bounding box center [931, 300] width 32 height 32
click at [1044, 304] on div at bounding box center [882, 304] width 1258 height 13
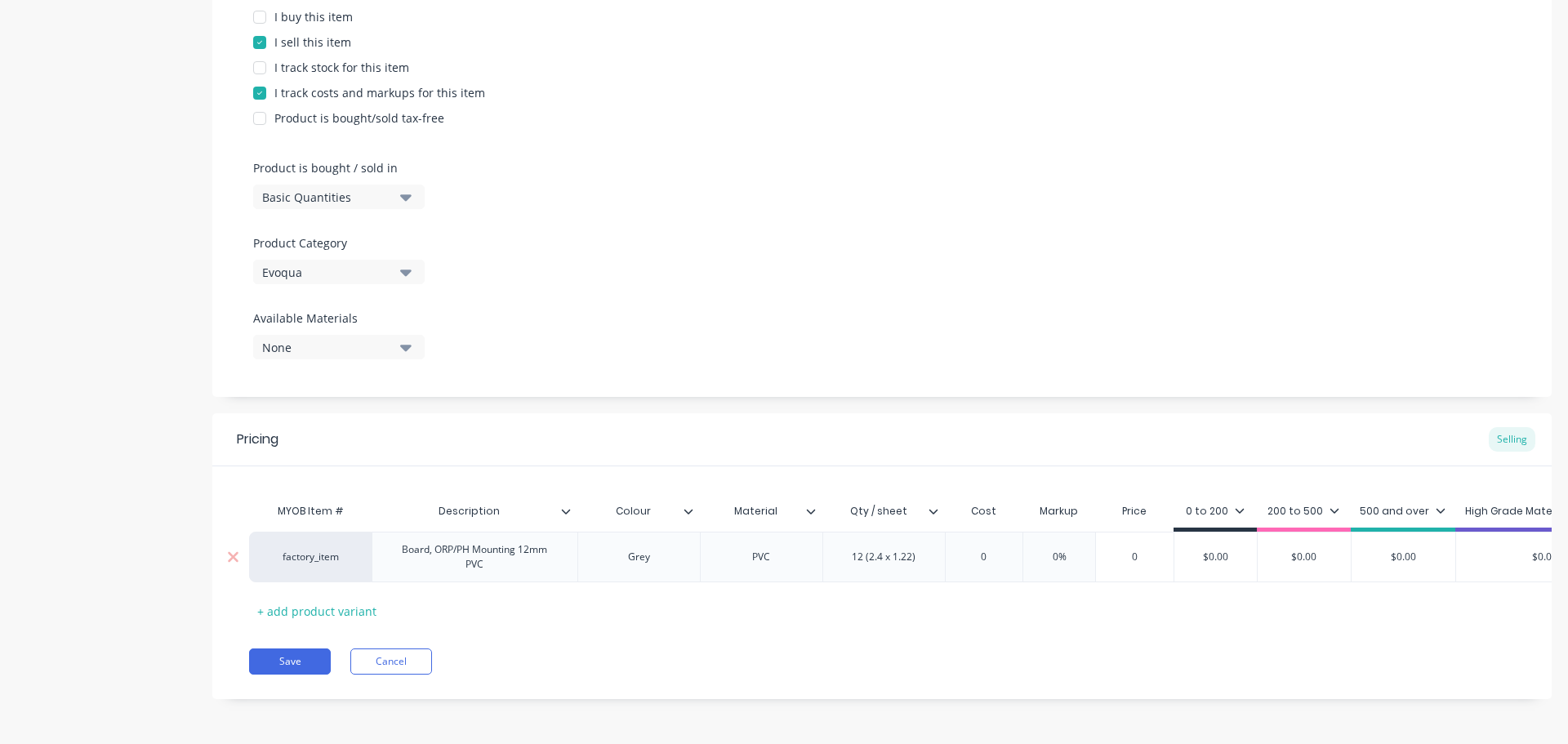
drag, startPoint x: 1002, startPoint y: 553, endPoint x: 1020, endPoint y: 553, distance: 18.0
click at [1002, 552] on input "0" at bounding box center [984, 557] width 82 height 14
click at [1059, 539] on div "0%" at bounding box center [1065, 557] width 82 height 41
type input "85"
drag, startPoint x: 1050, startPoint y: 549, endPoint x: 1074, endPoint y: 549, distance: 24.0
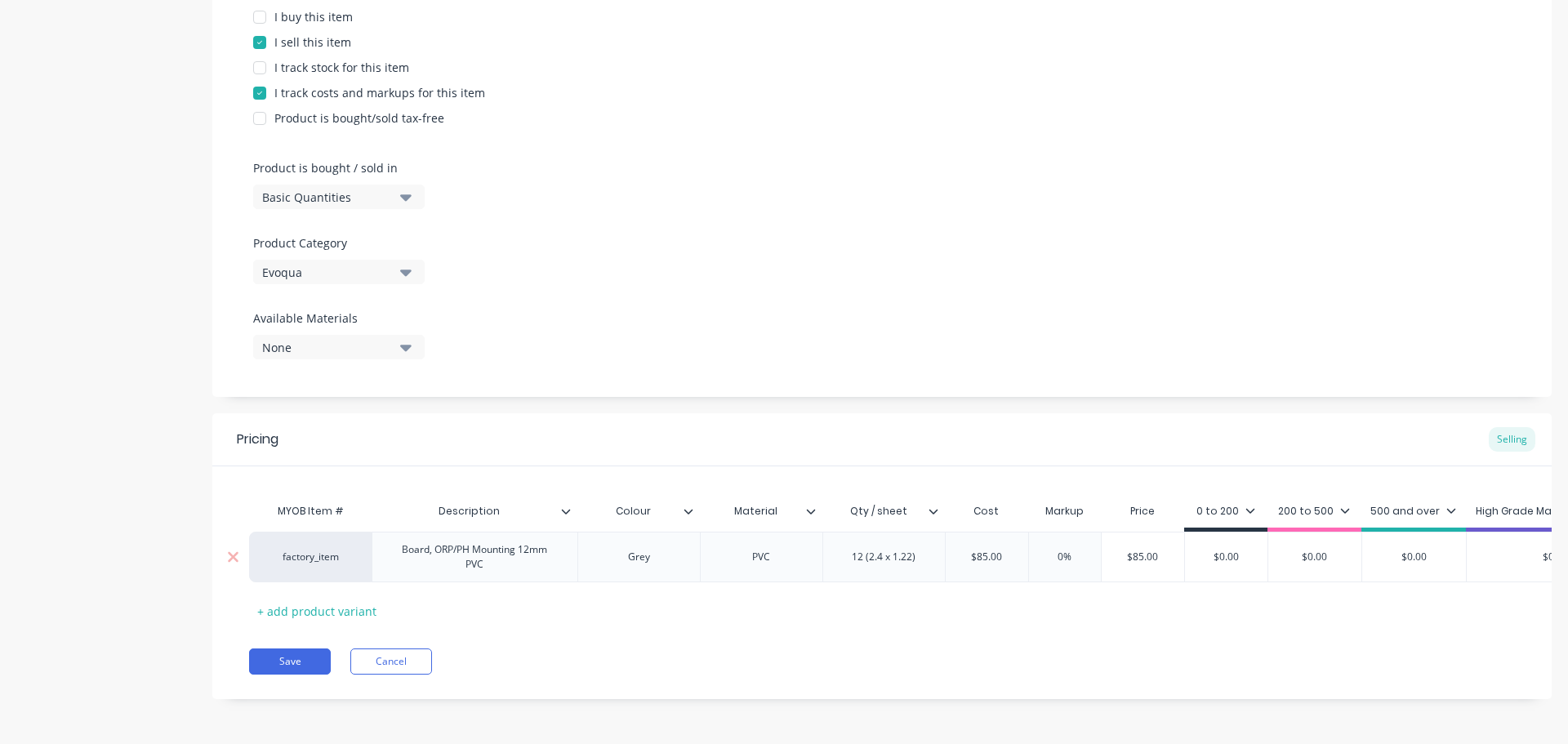
click at [1074, 549] on input "0%" at bounding box center [1065, 557] width 82 height 14
type input "55"
type input "$131.75"
drag, startPoint x: 1196, startPoint y: 553, endPoint x: 1115, endPoint y: 548, distance: 81.2
click at [1115, 549] on input "$131.75" at bounding box center [1154, 557] width 104 height 14
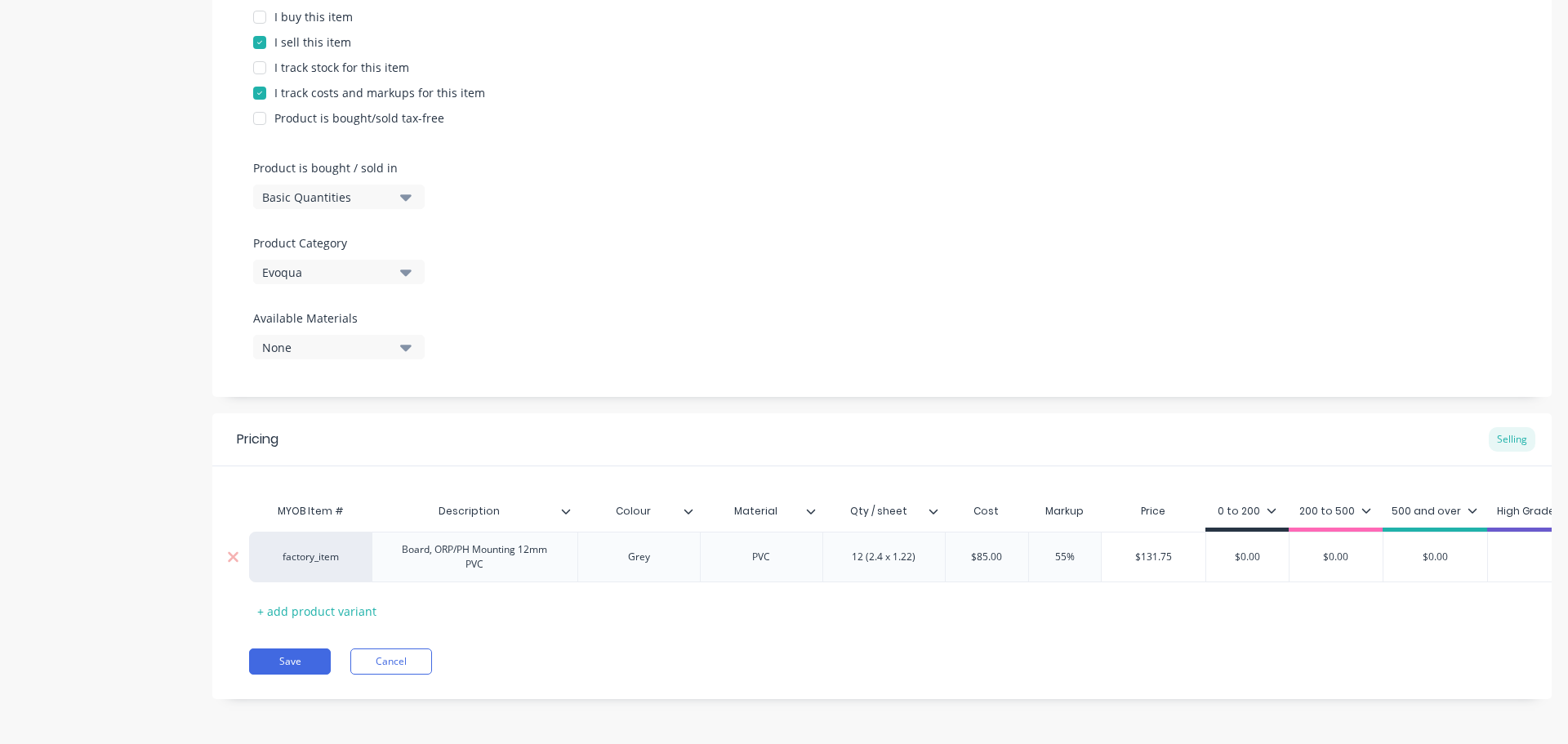
drag, startPoint x: 1266, startPoint y: 547, endPoint x: 1189, endPoint y: 549, distance: 77.0
click at [1189, 549] on div "factory_item Board, ORP/PH Mounting 12mm PVC Grey PVC 12 (2.4 x 1.22) $85.00 85…" at bounding box center [1042, 557] width 1585 height 50
paste input "131.75"
type input "$131.75"
click at [1243, 505] on div "0 to 200" at bounding box center [1252, 512] width 59 height 14
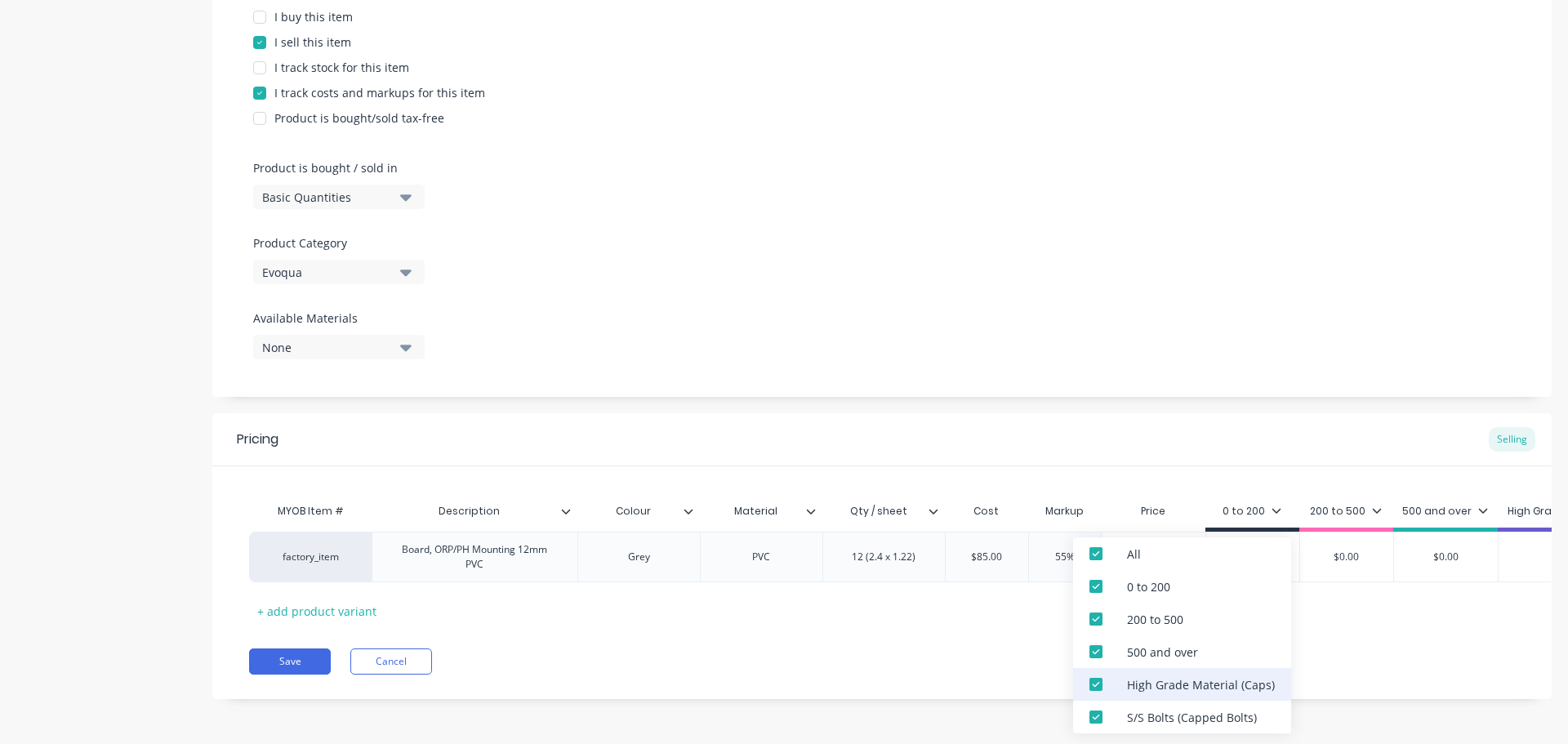
click at [1165, 683] on div "High Grade Material (Caps)" at bounding box center [1201, 685] width 148 height 17
click at [1156, 712] on div "S/S Bolts (Capped Bolts)" at bounding box center [1192, 717] width 130 height 17
click at [1075, 406] on div "Add image W2T952748 Settings Product Options I buy this item I sell this item I…" at bounding box center [882, 219] width 1339 height 1009
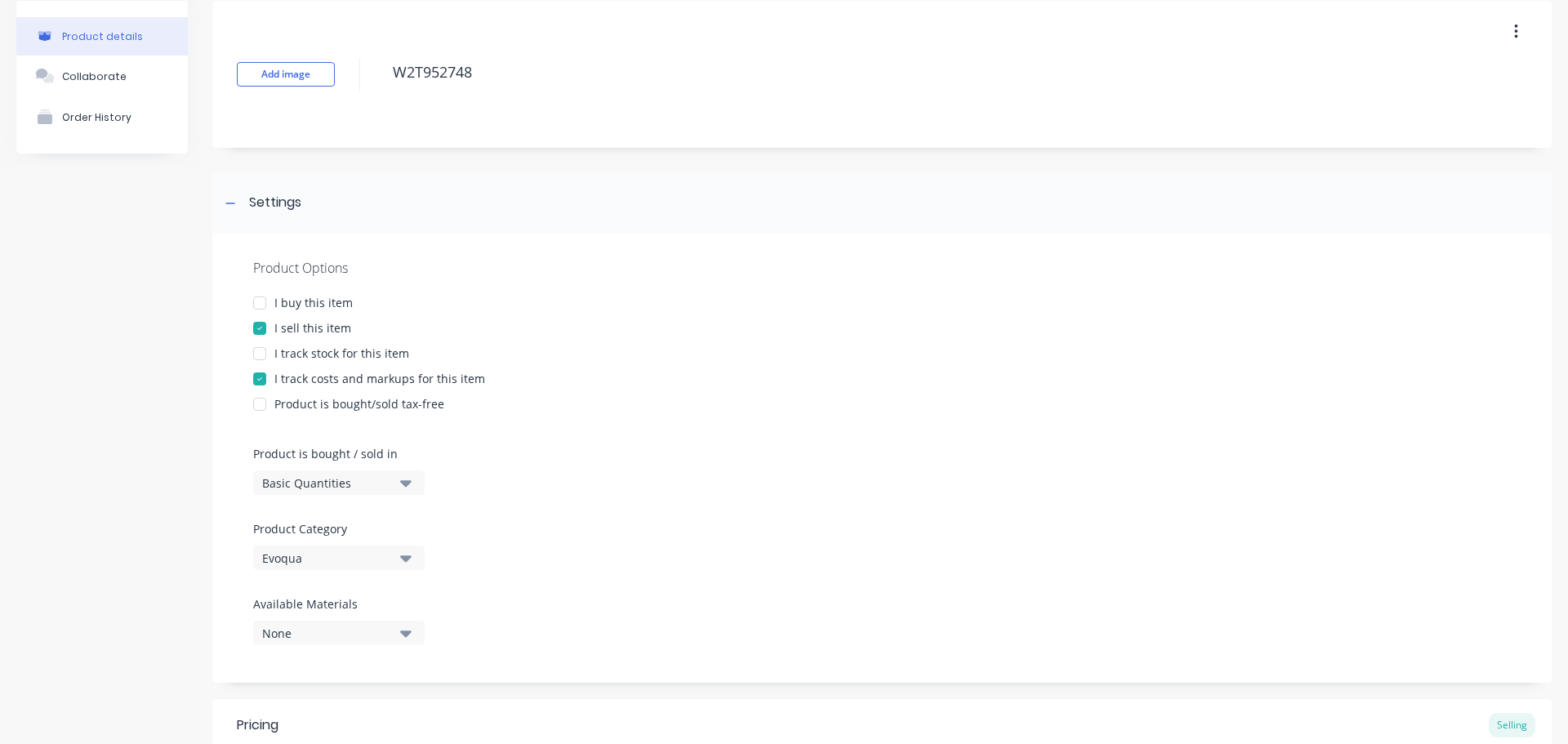
scroll to position [0, 0]
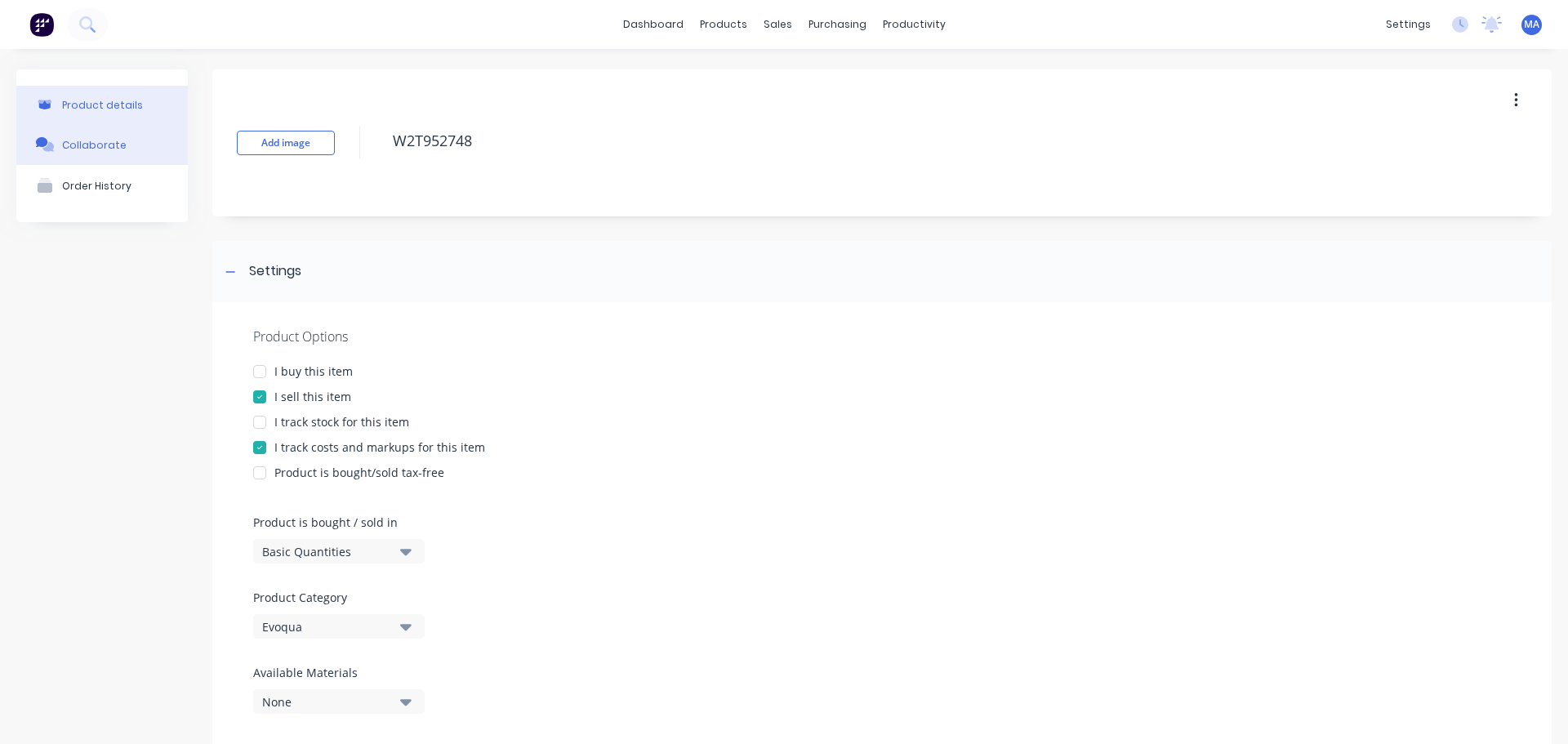
click at [79, 146] on div "Collaborate" at bounding box center [95, 145] width 65 height 13
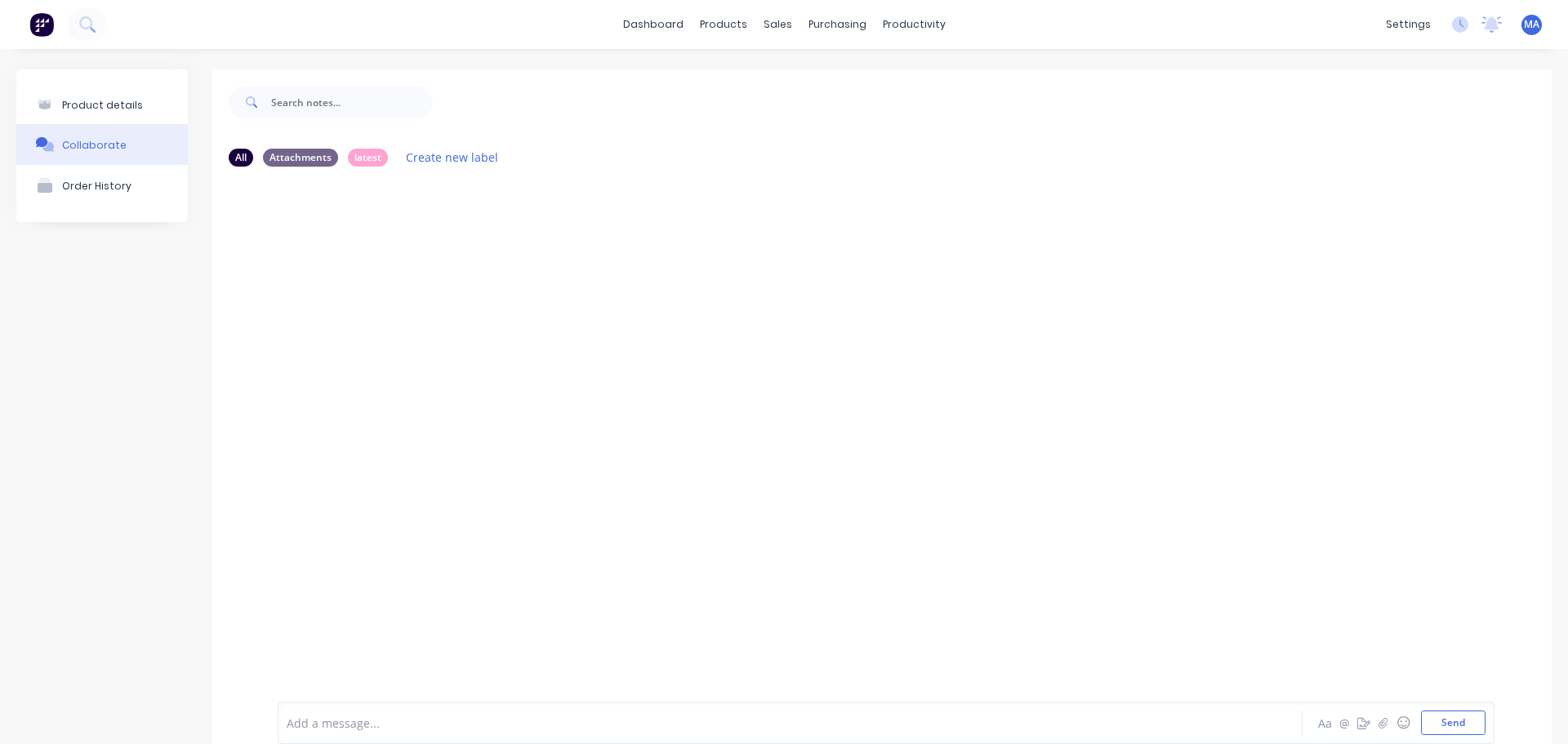
scroll to position [45, 0]
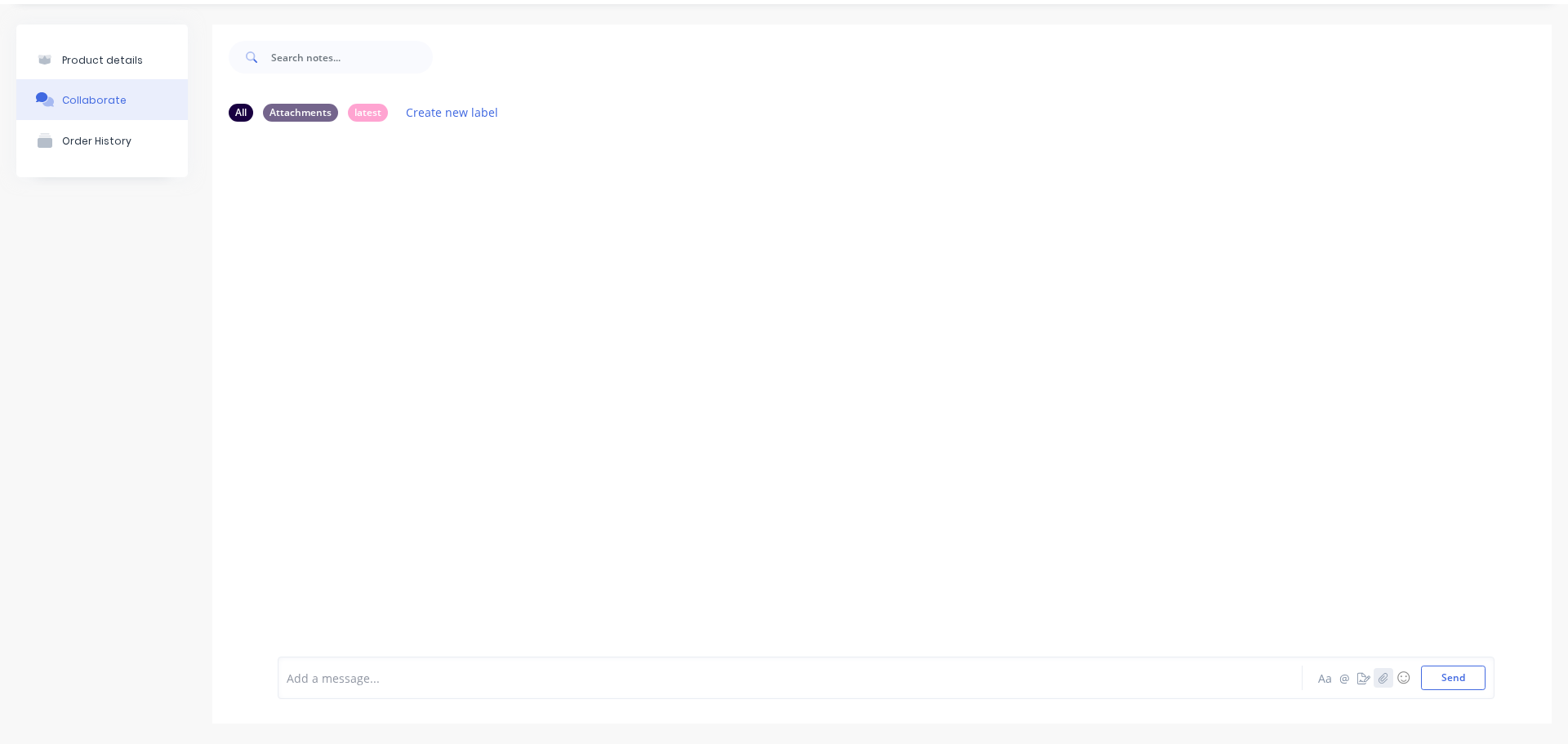
click at [1379, 672] on icon "button" at bounding box center [1383, 677] width 10 height 12
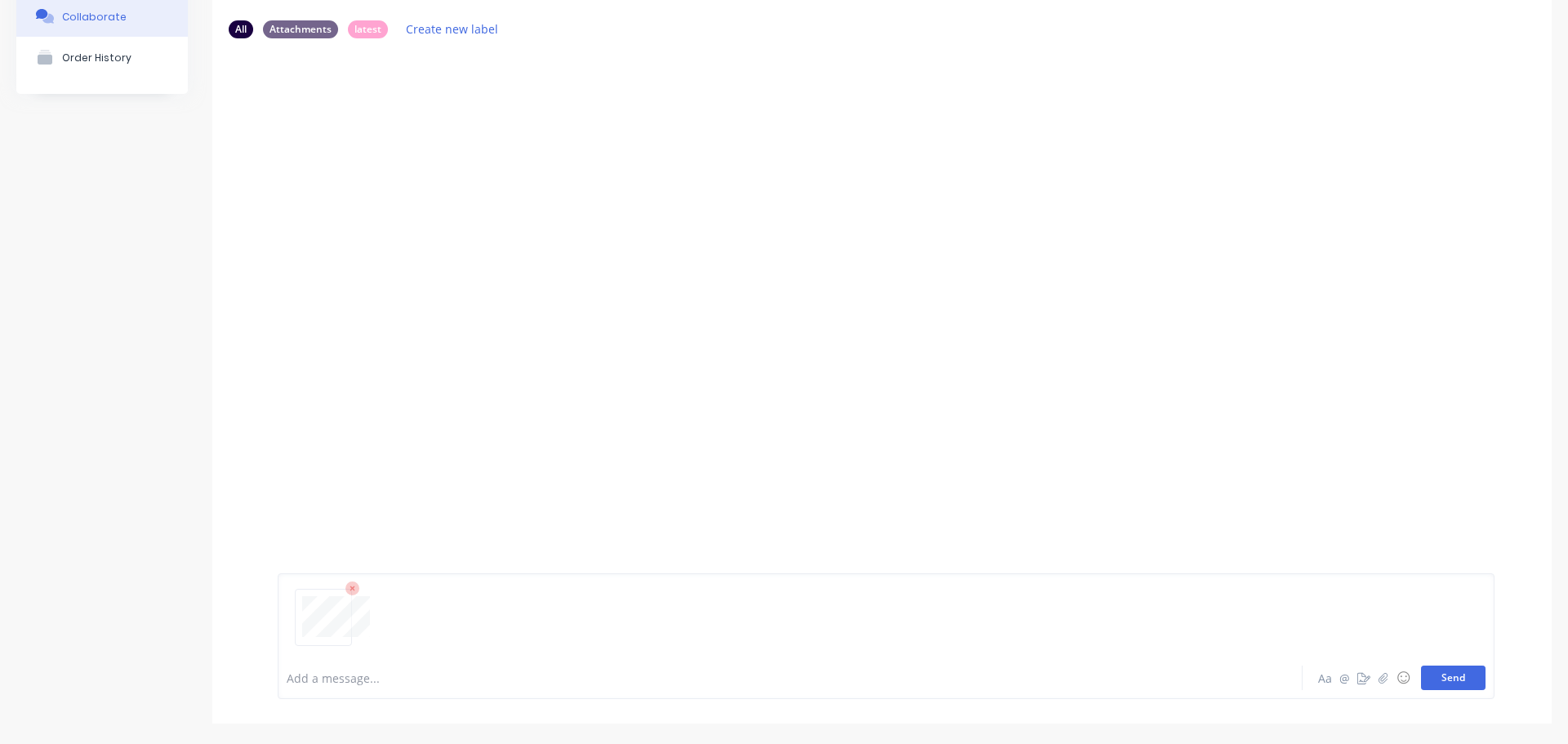
click at [1426, 680] on button "Send" at bounding box center [1454, 677] width 65 height 24
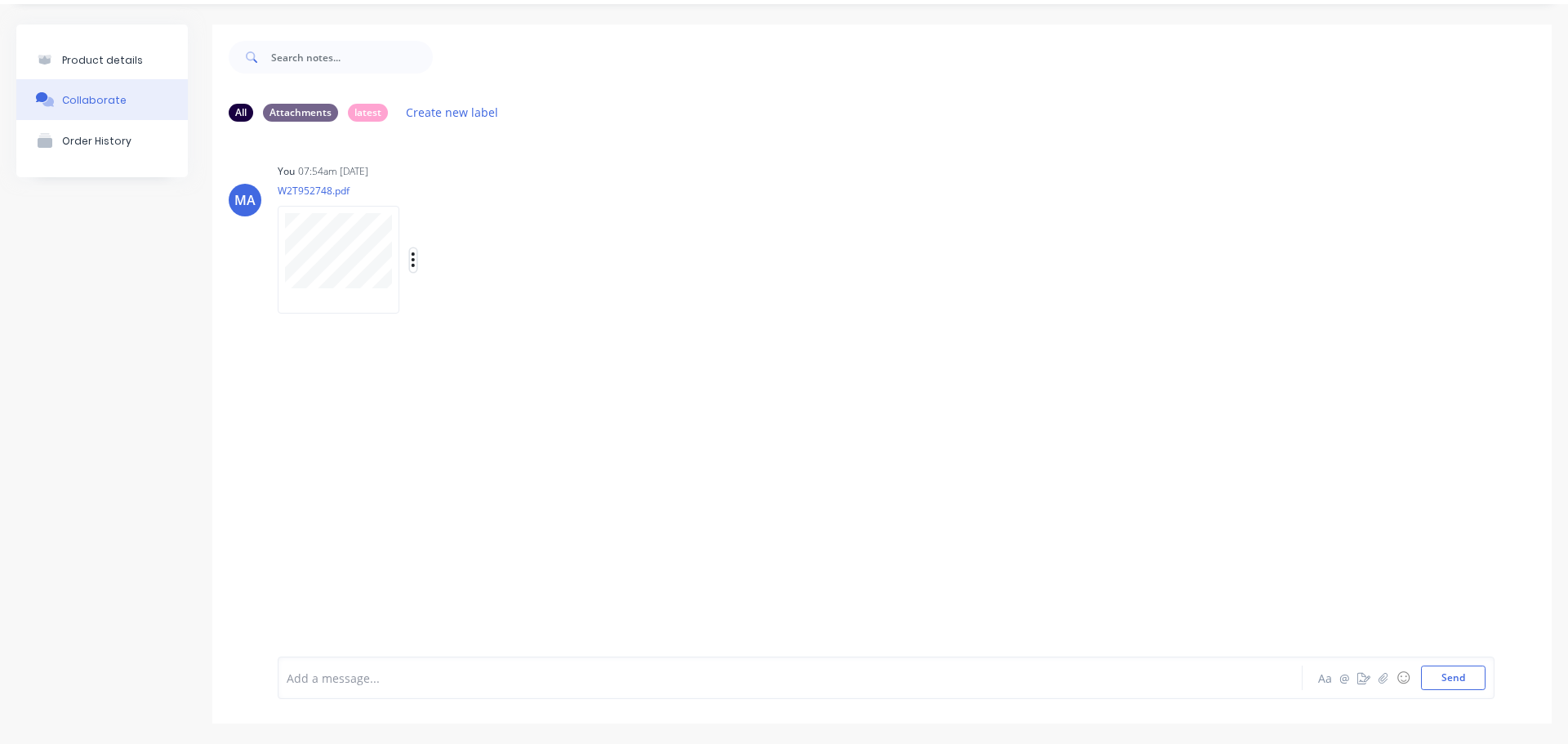
click at [412, 257] on icon "button" at bounding box center [412, 259] width 5 height 19
click at [478, 295] on button "Auto-attach to new orders" at bounding box center [521, 304] width 184 height 39
click at [657, 307] on div "MA You 07:54am [DATE] W2T952748.pdf Labels Auto-attach to new orders Sales Orde…" at bounding box center [882, 384] width 1339 height 497
click at [412, 254] on icon "button" at bounding box center [413, 259] width 4 height 14
click at [450, 301] on button "Auto-attach to new orders" at bounding box center [521, 304] width 184 height 39
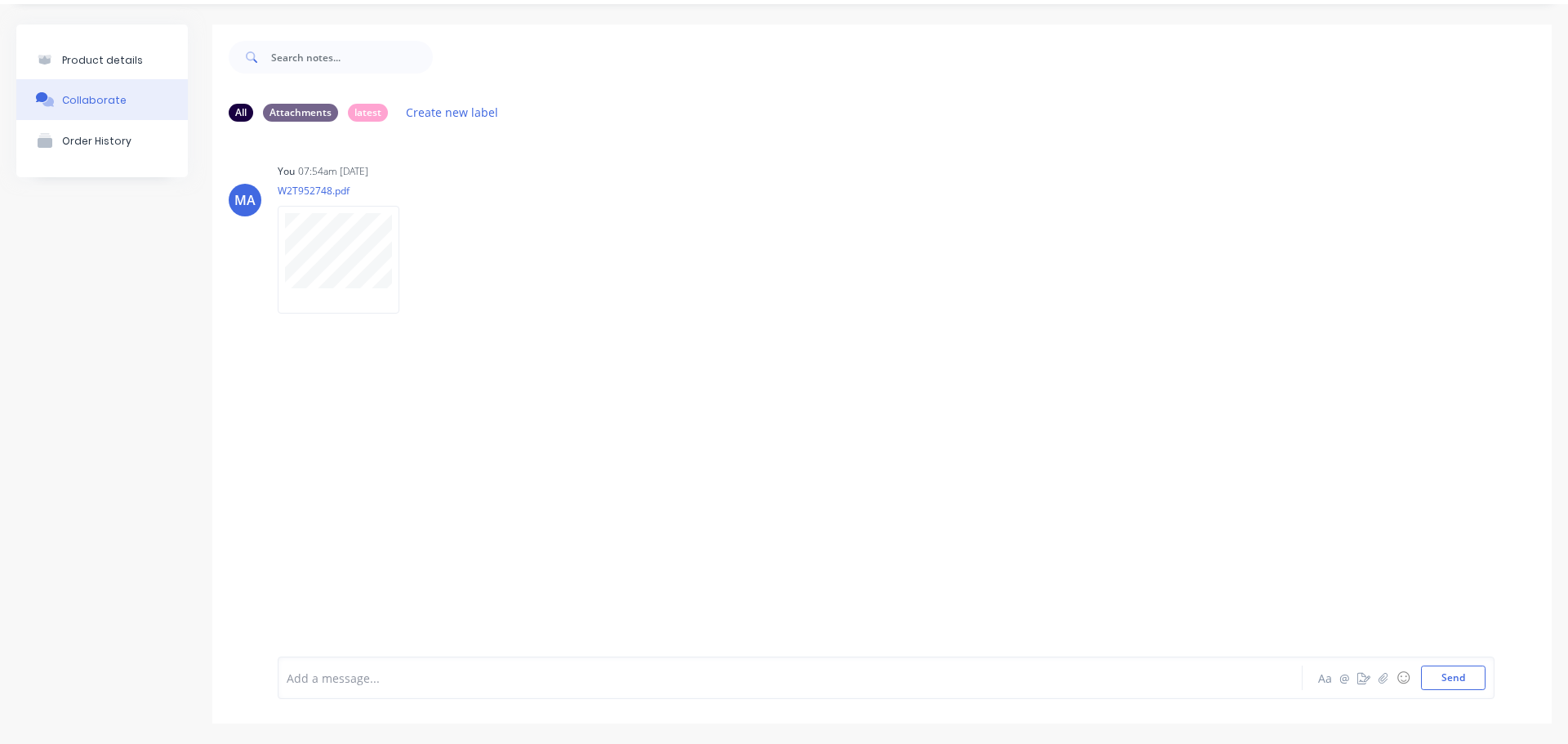
click at [648, 308] on div "MA You 07:54am [DATE] W2T952748.pdf Labels Auto-attach to new orders Sales Orde…" at bounding box center [882, 384] width 1339 height 497
click at [408, 256] on div "Labels Auto-attach to new orders Sales Orders Purchase Orders Download Delete" at bounding box center [498, 260] width 184 height 23
click at [409, 252] on div "Labels Auto-attach to new orders Sales Orders Purchase Orders Download Delete" at bounding box center [498, 260] width 184 height 23
click at [415, 258] on icon "button" at bounding box center [412, 259] width 5 height 19
click at [470, 307] on button "Auto-attach to new orders" at bounding box center [521, 304] width 184 height 39
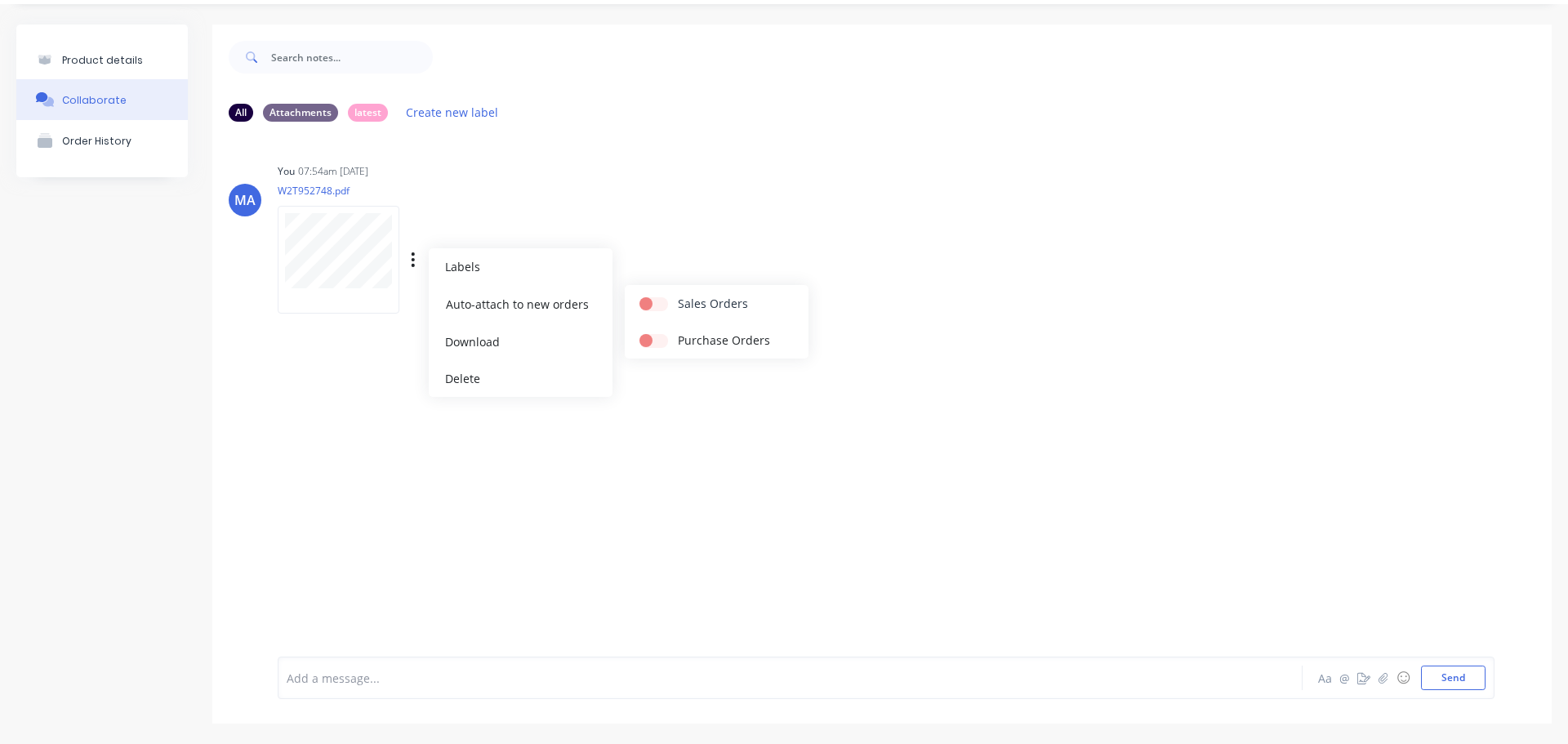
click at [678, 295] on label at bounding box center [678, 295] width 0 height 0
click at [642, 303] on input "checkbox" at bounding box center [646, 302] width 14 height 15
checkbox input "true"
click at [724, 244] on div "You 07:54am [DATE] W2T952748.pdf Labels Auto-attach to new orders Sales Orders …" at bounding box center [532, 232] width 511 height 147
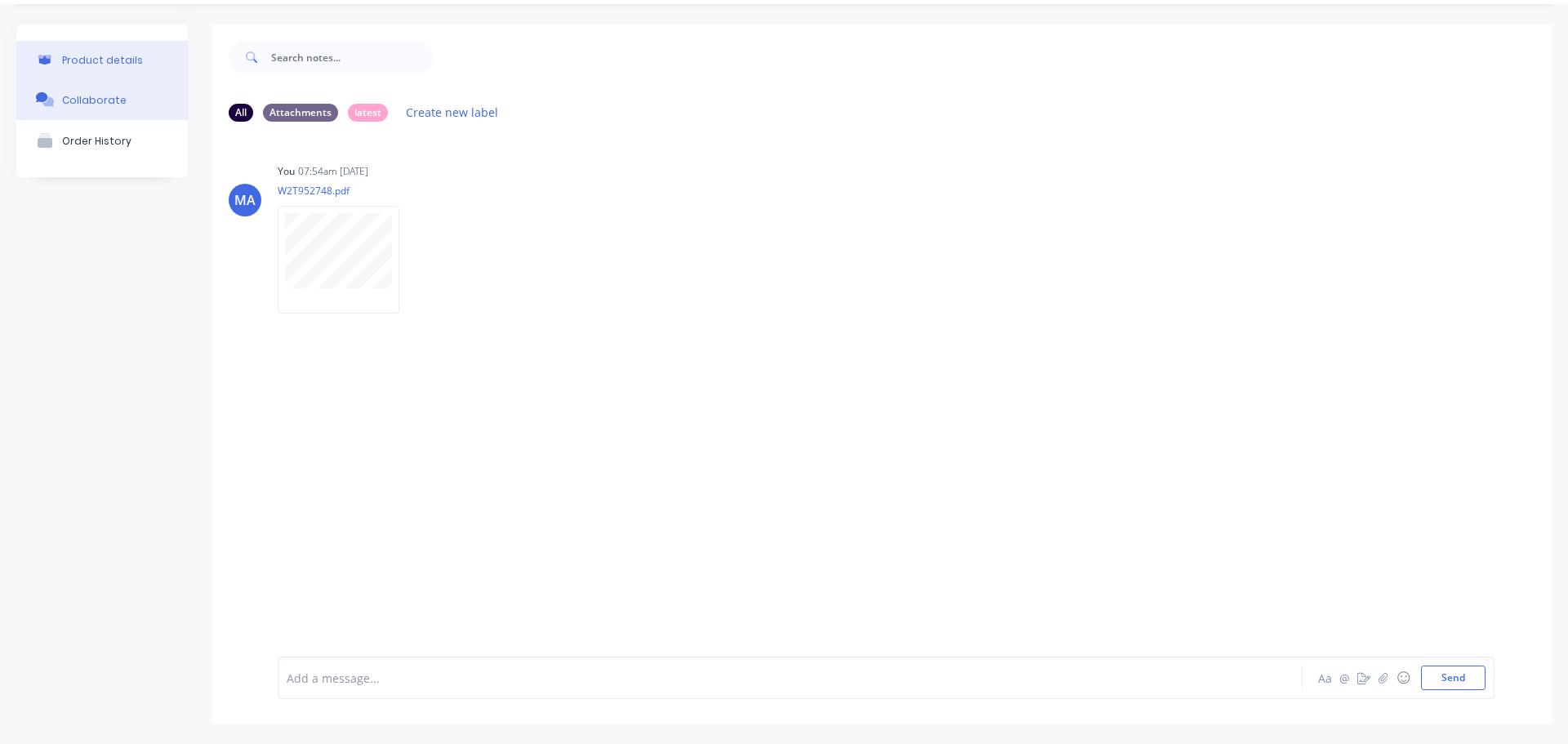
click at [115, 55] on div "Product details" at bounding box center [103, 60] width 81 height 13
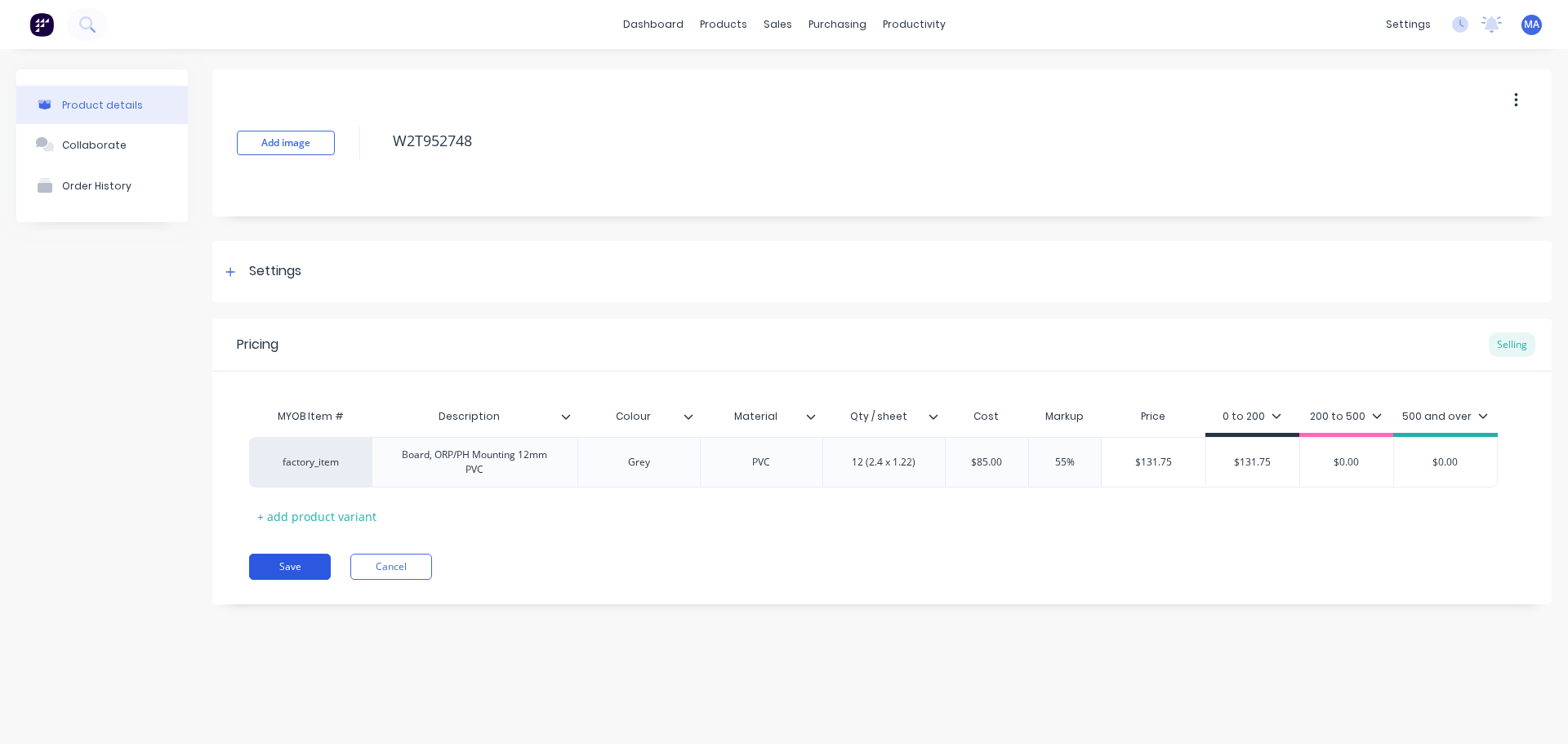
click at [304, 558] on button "Save" at bounding box center [290, 567] width 82 height 26
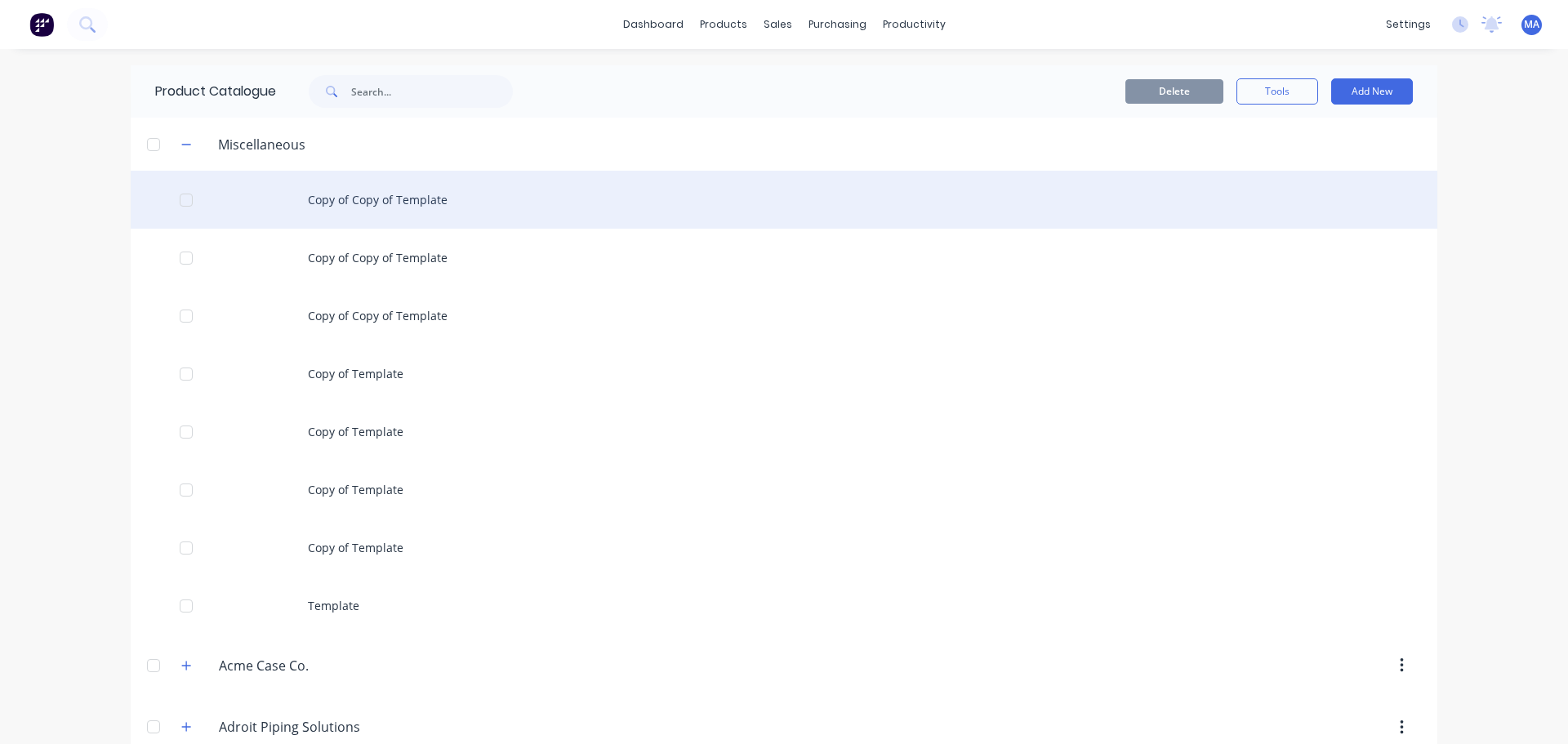
click at [327, 194] on div "Copy of Copy of Template" at bounding box center [784, 200] width 1307 height 58
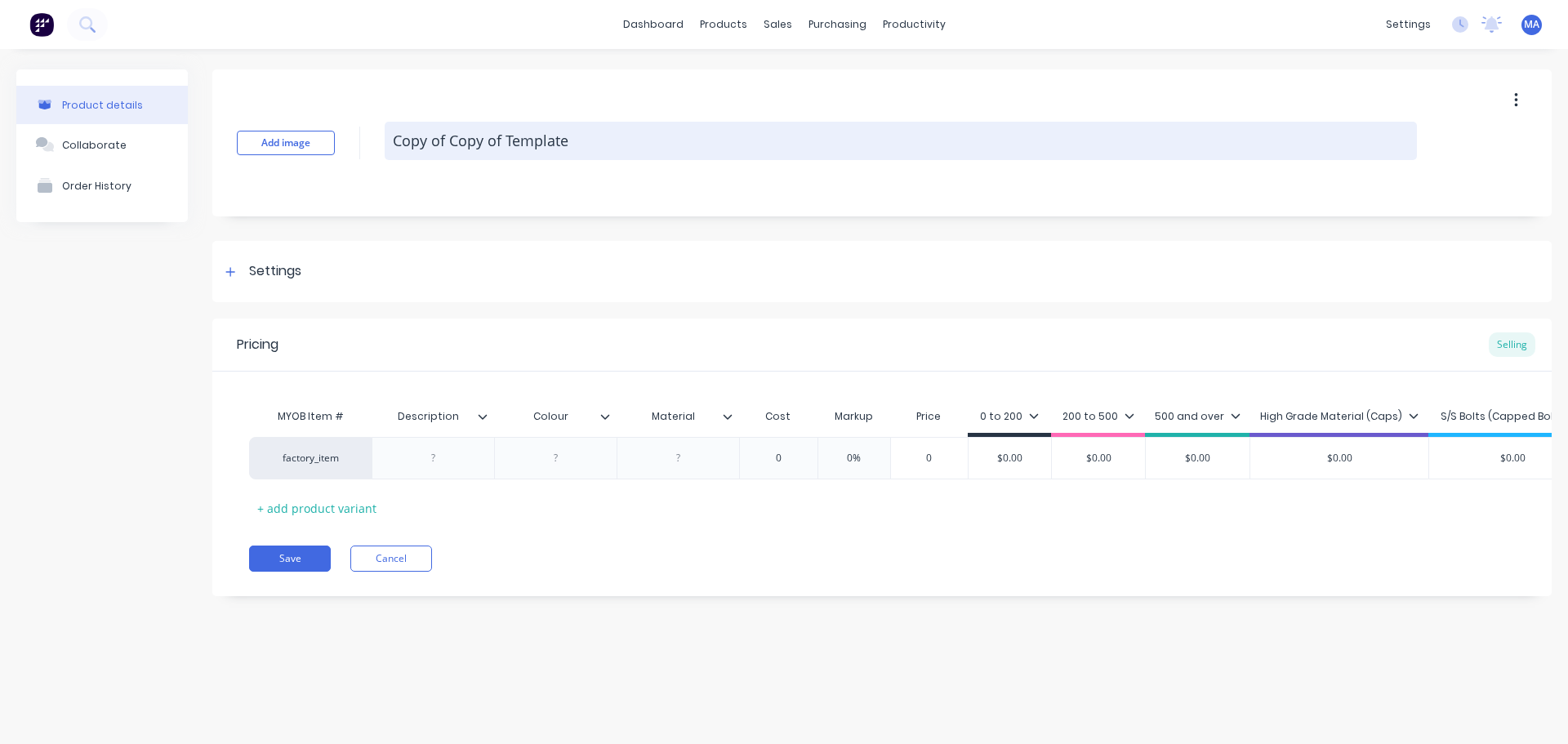
click at [602, 140] on textarea "Copy of Copy of Template" at bounding box center [901, 141] width 1032 height 39
drag, startPoint x: 619, startPoint y: 140, endPoint x: 392, endPoint y: 129, distance: 227.3
click at [392, 129] on textarea "Copy of Copy of Template" at bounding box center [901, 141] width 1032 height 39
click at [459, 150] on textarea at bounding box center [901, 141] width 1032 height 39
paste textarea "W2T952749"
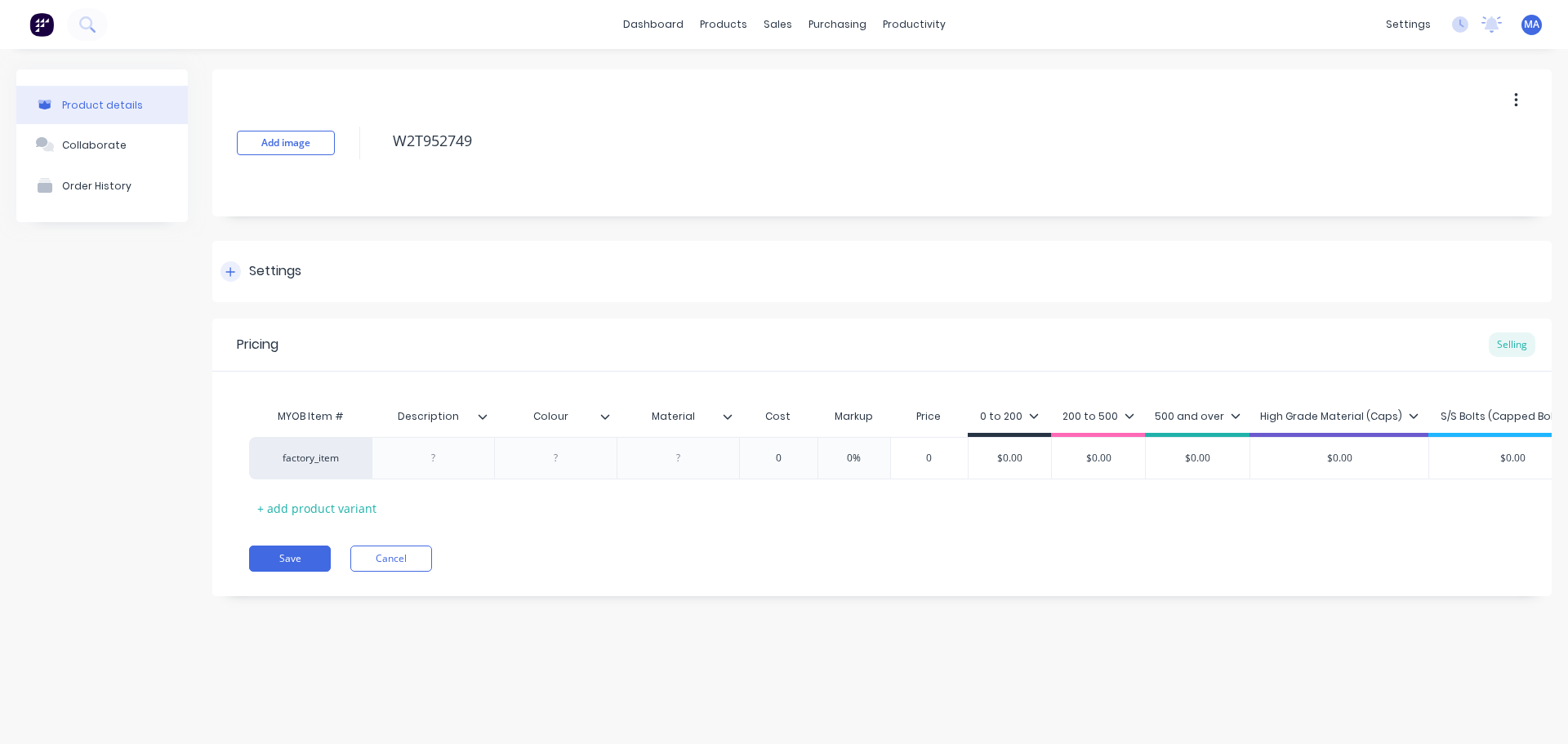
type textarea "W2T952749"
click at [274, 274] on div "Settings" at bounding box center [276, 271] width 52 height 21
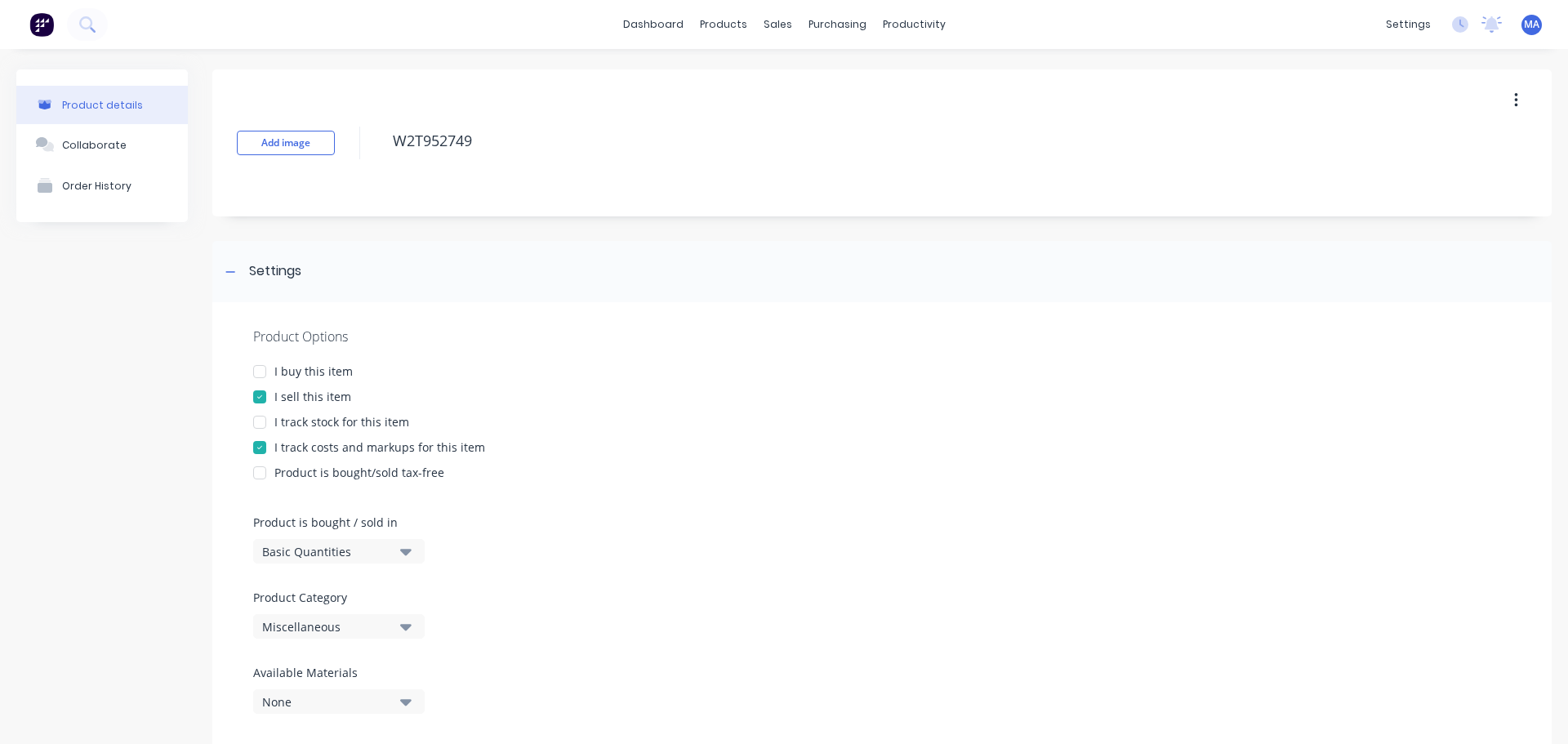
click at [319, 619] on div "Miscellaneous" at bounding box center [327, 627] width 131 height 17
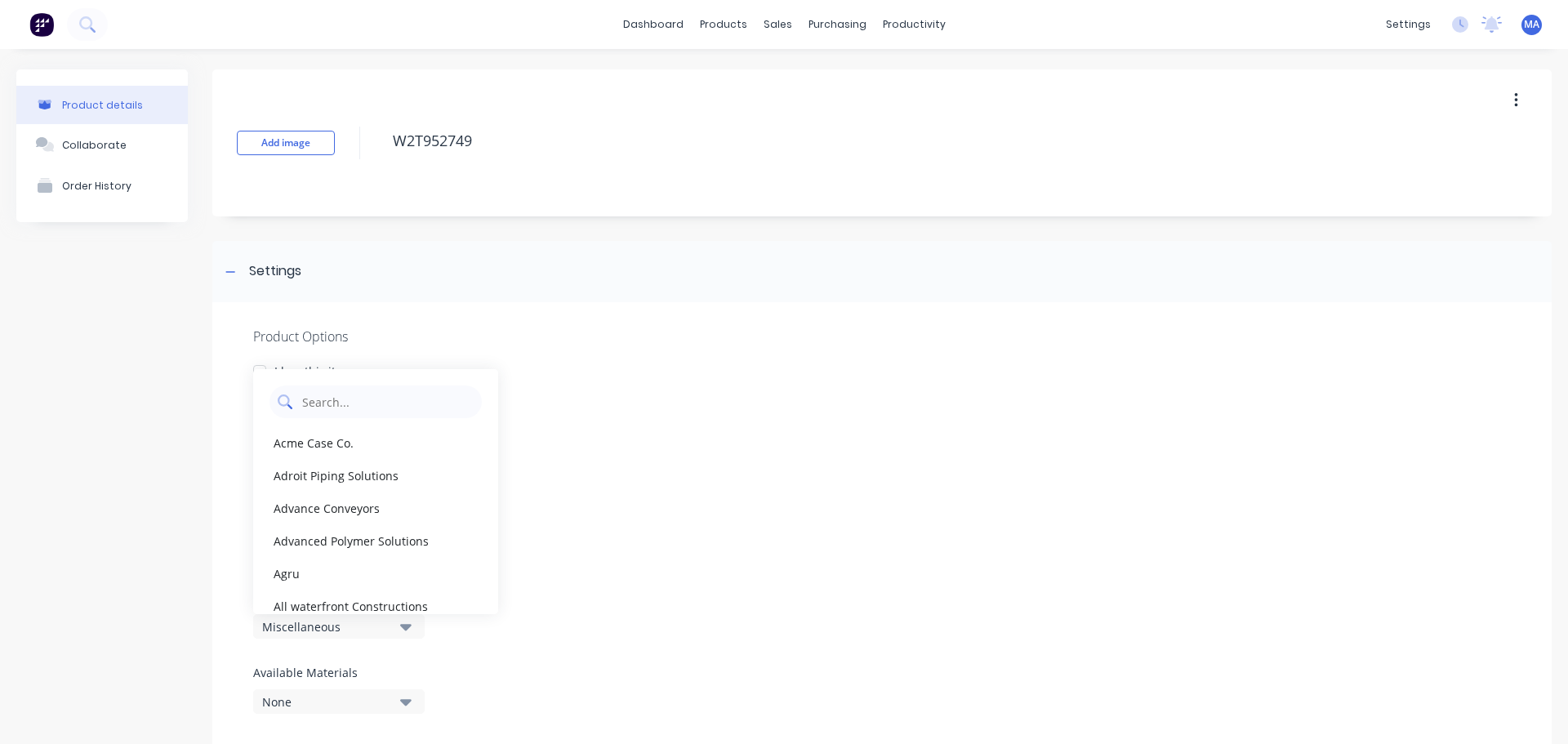
click at [356, 409] on Category "text" at bounding box center [387, 402] width 173 height 32
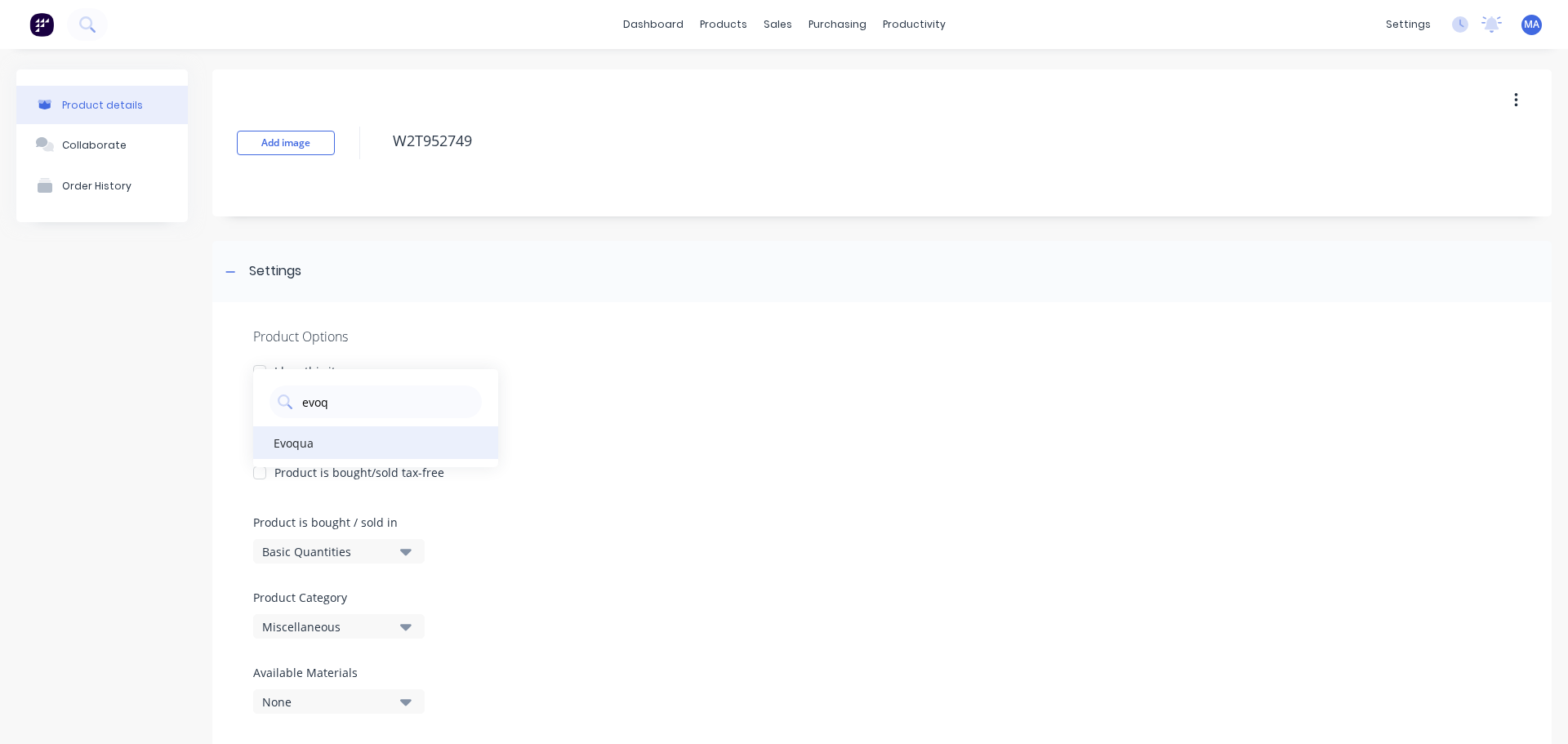
type Category "evoq"
click at [330, 443] on div "Evoqua" at bounding box center [376, 442] width 245 height 32
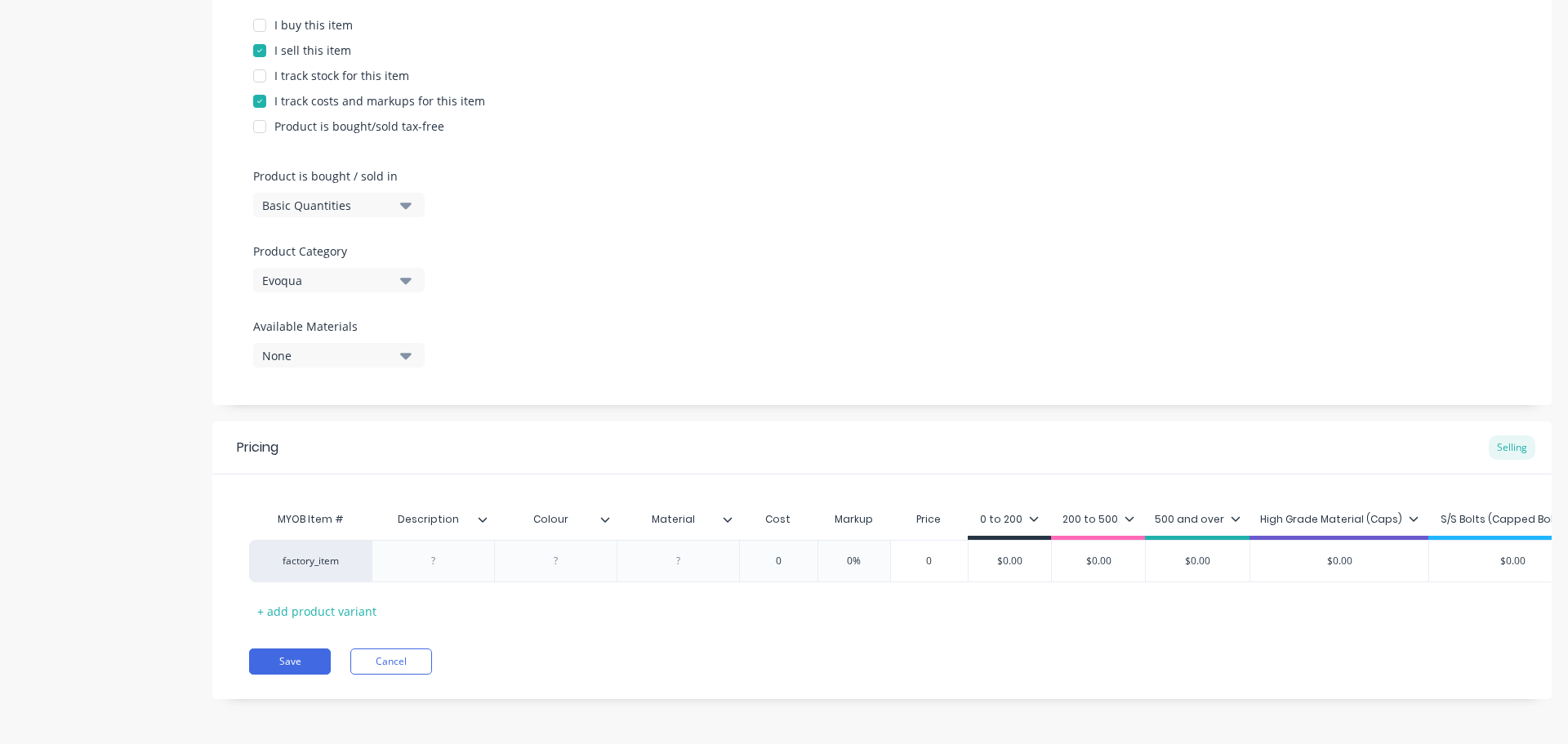
scroll to position [358, 0]
click at [447, 557] on div at bounding box center [433, 561] width 82 height 22
click at [466, 552] on div at bounding box center [433, 561] width 82 height 22
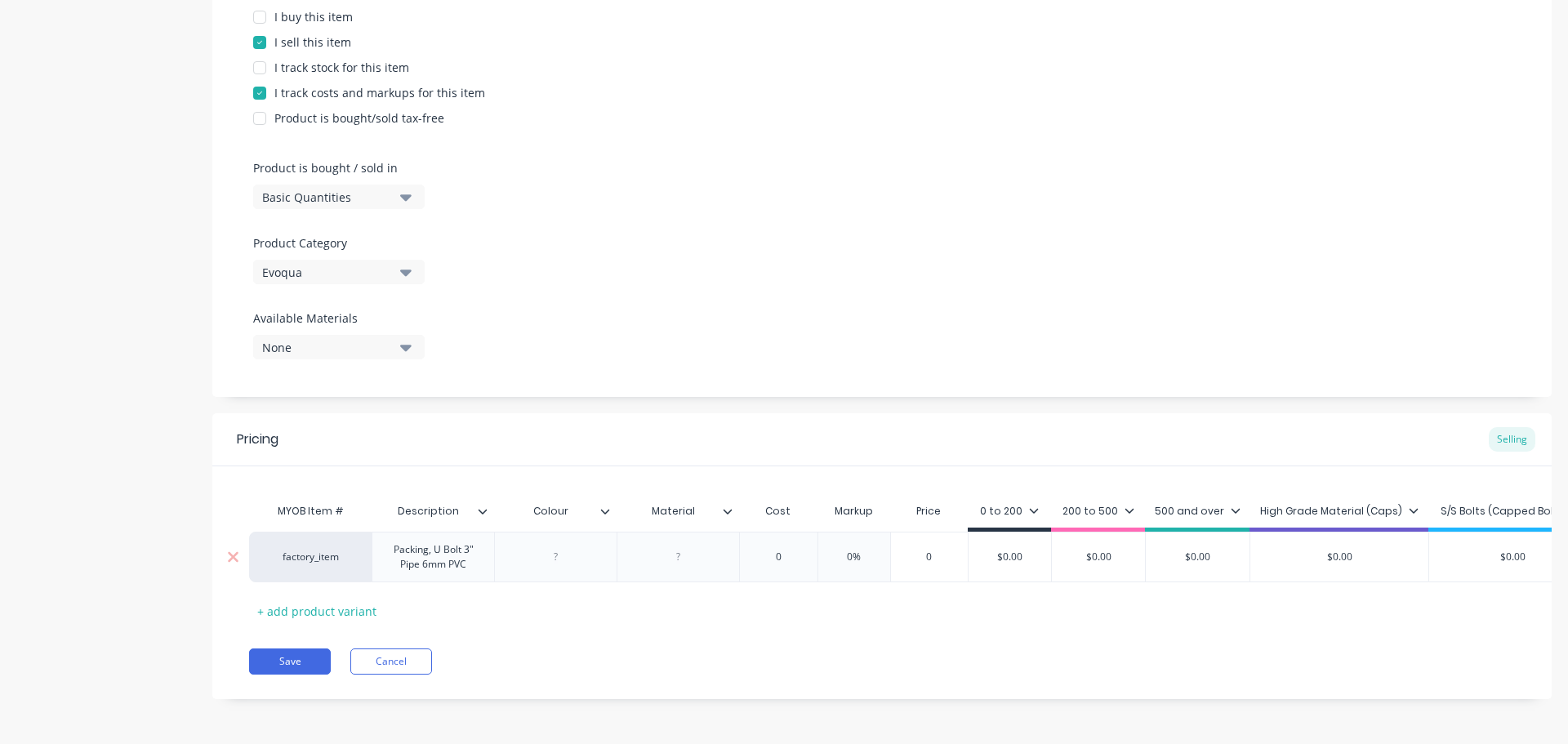
click at [573, 565] on div at bounding box center [556, 557] width 122 height 50
click at [582, 536] on div at bounding box center [556, 557] width 122 height 50
click at [555, 562] on div "factory_item Packing, U Bolt 3" Pipe 6mm PVC 0 0% 0 $0.00 $0.00 $0.00 $0.00 $0.…" at bounding box center [923, 557] width 1347 height 50
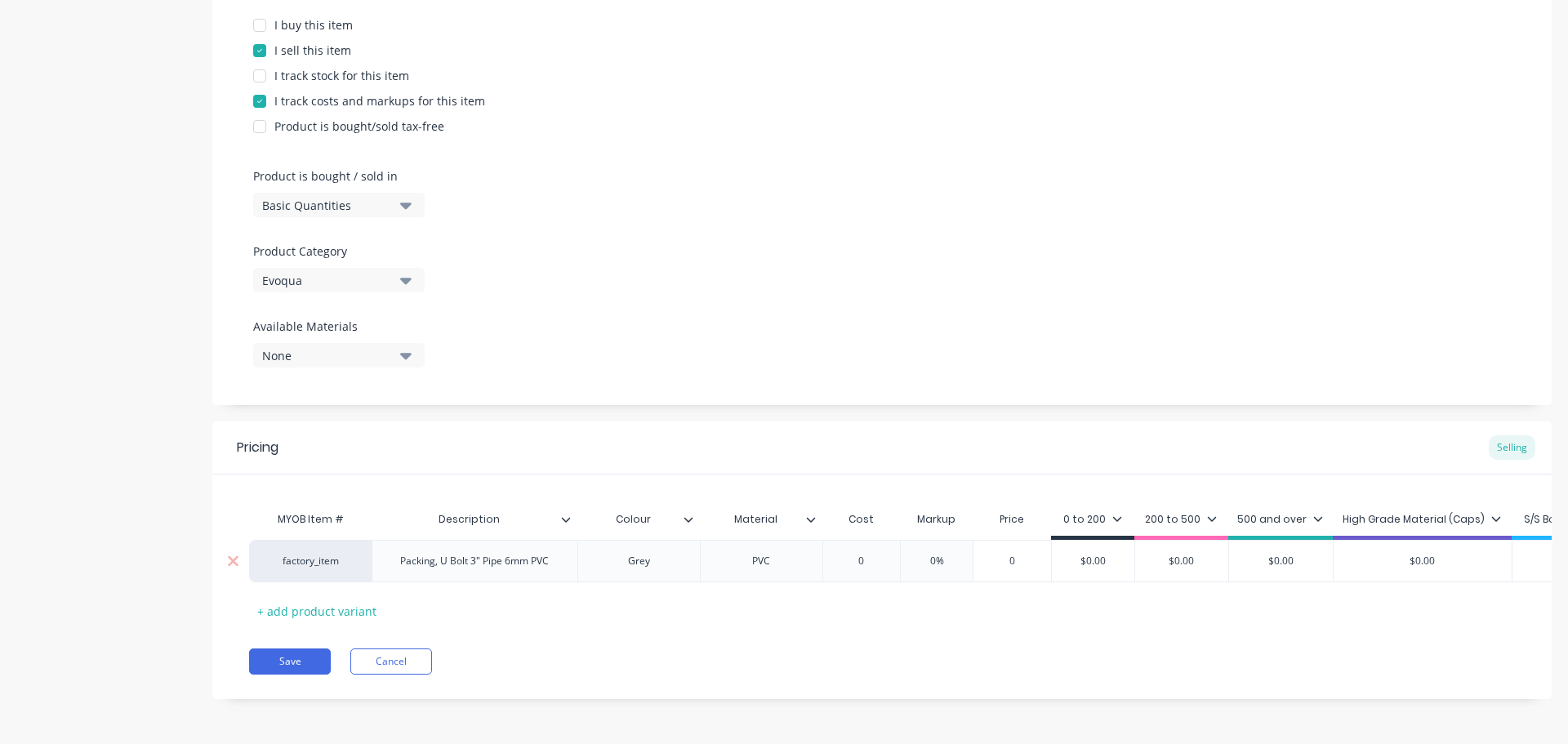
click at [873, 540] on div "0" at bounding box center [862, 560] width 82 height 41
type input "0"
click at [814, 514] on icon at bounding box center [811, 519] width 10 height 10
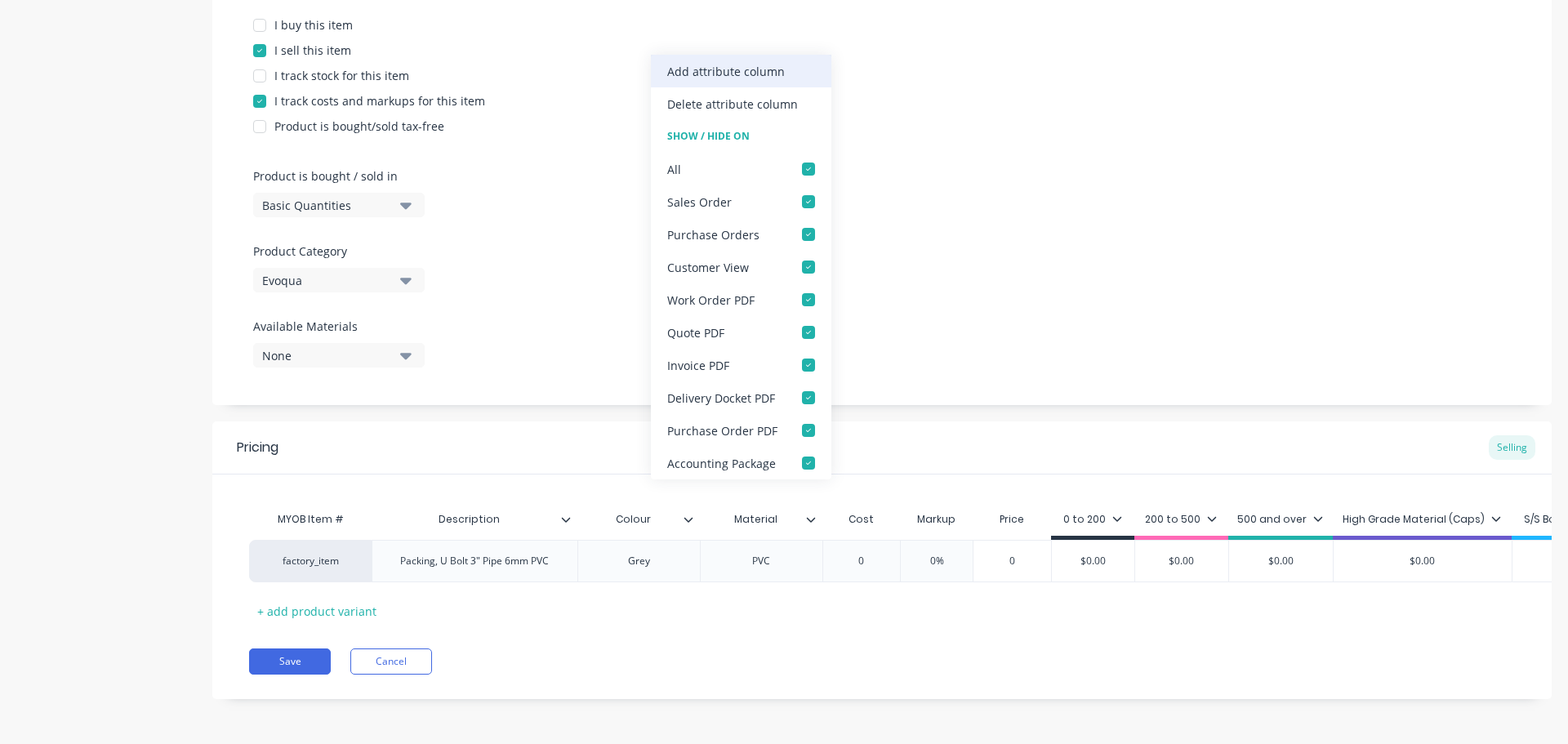
click at [750, 73] on div "Add attribute column" at bounding box center [726, 71] width 118 height 17
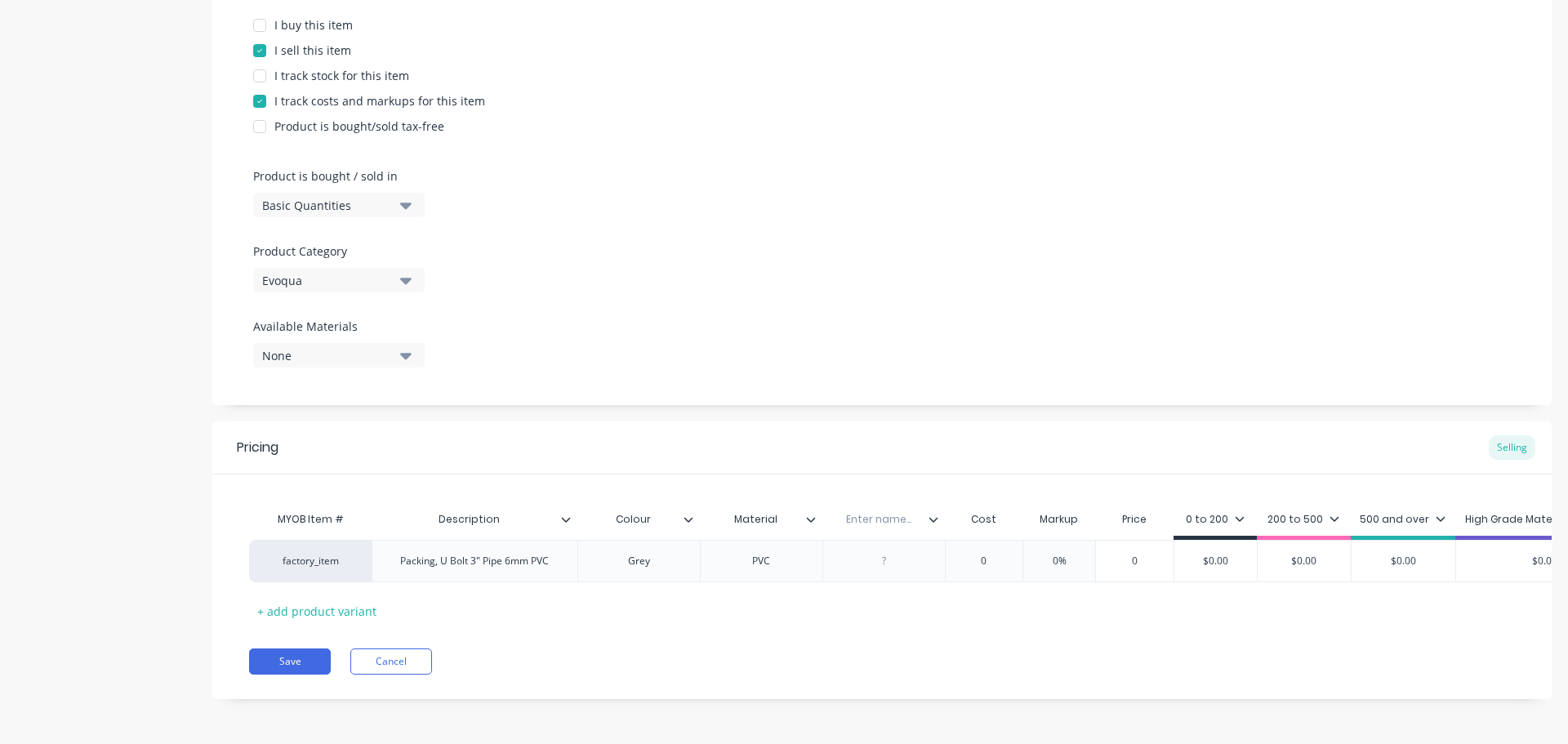
click at [893, 513] on input "text" at bounding box center [878, 520] width 113 height 14
type input "Qty / sheet"
click at [879, 553] on div at bounding box center [884, 561] width 82 height 22
click at [879, 550] on div at bounding box center [884, 561] width 82 height 22
click at [983, 554] on input "0" at bounding box center [987, 561] width 82 height 14
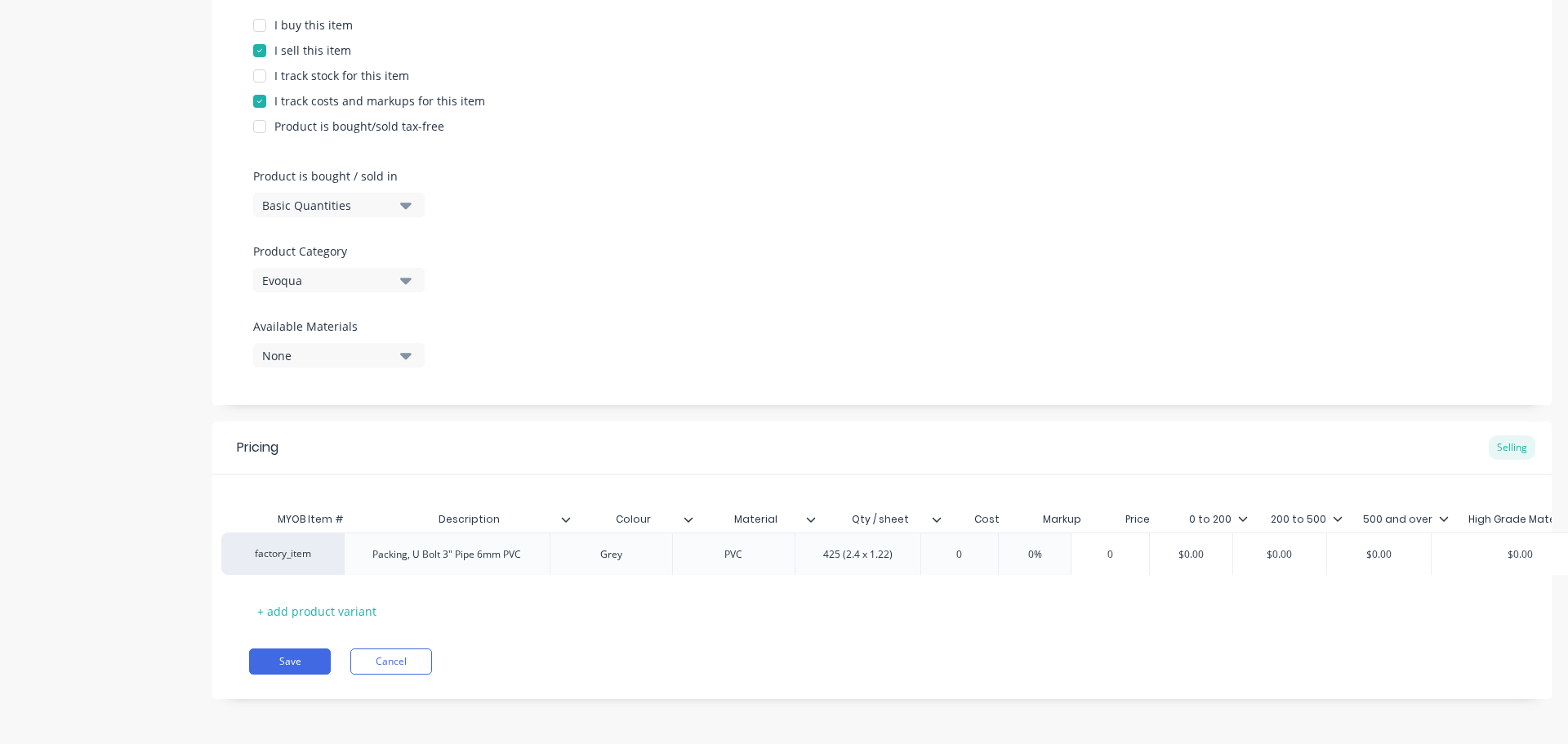
drag, startPoint x: 1000, startPoint y: 540, endPoint x: 968, endPoint y: 547, distance: 32.8
click at [968, 547] on div "factory_item Packing, U Bolt 3" Pipe 6mm PVC Grey PVC 425 (2.4 x 1.22) 0 0 0% 0…" at bounding box center [883, 561] width 1266 height 42
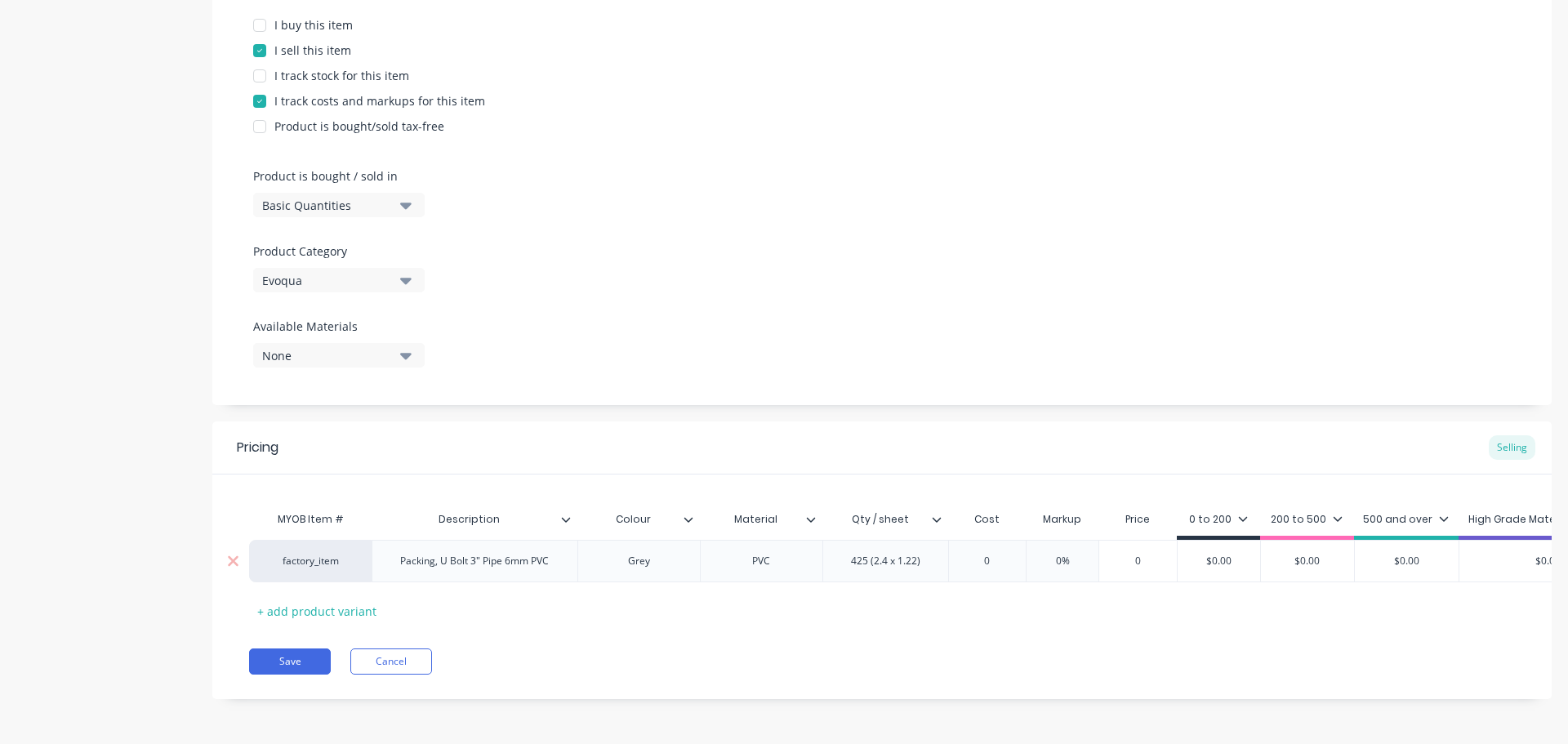
drag, startPoint x: 996, startPoint y: 541, endPoint x: 955, endPoint y: 547, distance: 41.4
click at [955, 554] on input "0" at bounding box center [987, 561] width 82 height 14
click at [1036, 554] on input "15.36" at bounding box center [999, 561] width 99 height 14
click at [1006, 554] on input "15.36" at bounding box center [999, 561] width 99 height 14
type input "15.36"
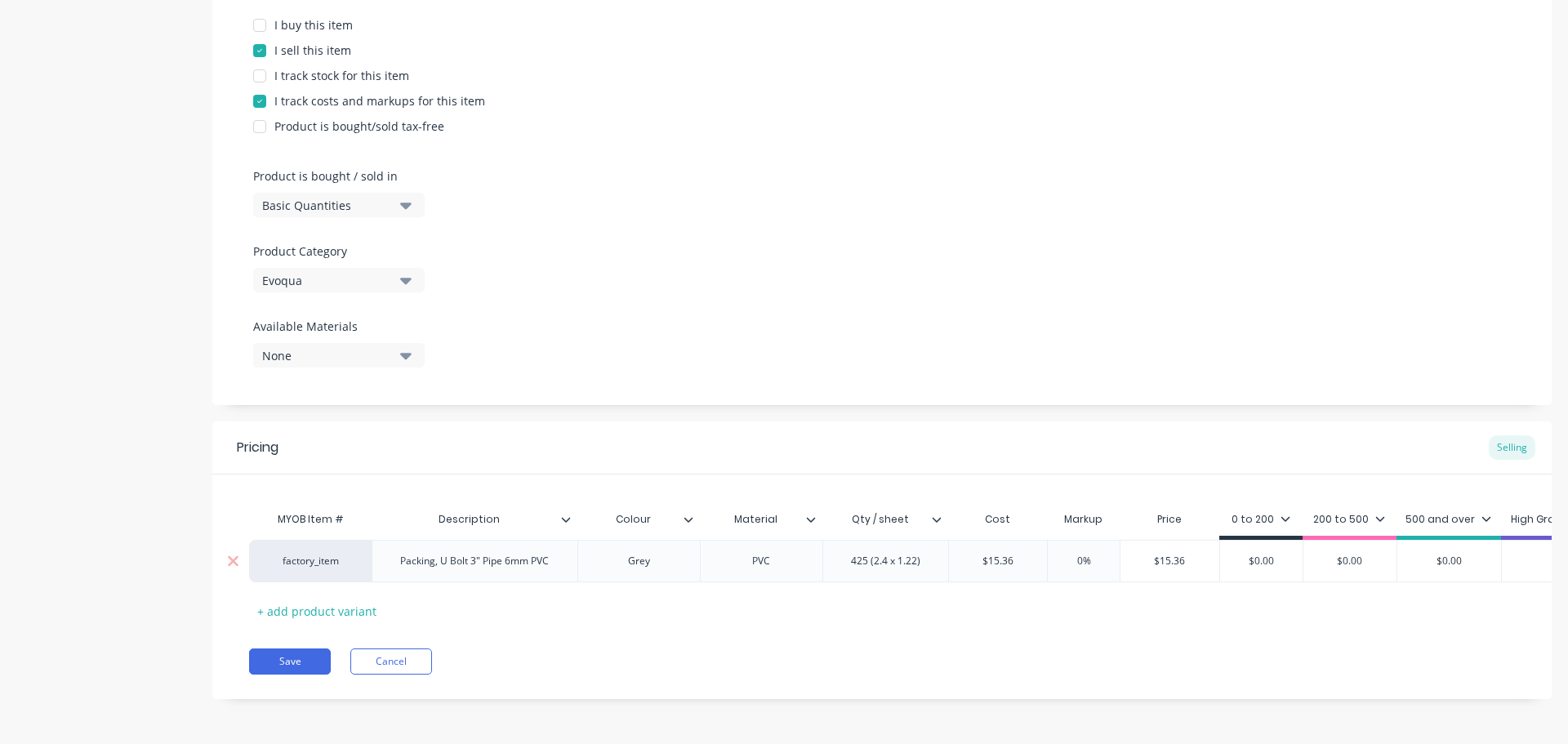
drag, startPoint x: 1057, startPoint y: 542, endPoint x: 1097, endPoint y: 546, distance: 40.2
click at [1097, 554] on input "0%" at bounding box center [1083, 561] width 82 height 14
type input "55"
type input "$23.808"
drag, startPoint x: 1162, startPoint y: 549, endPoint x: 1113, endPoint y: 545, distance: 49.2
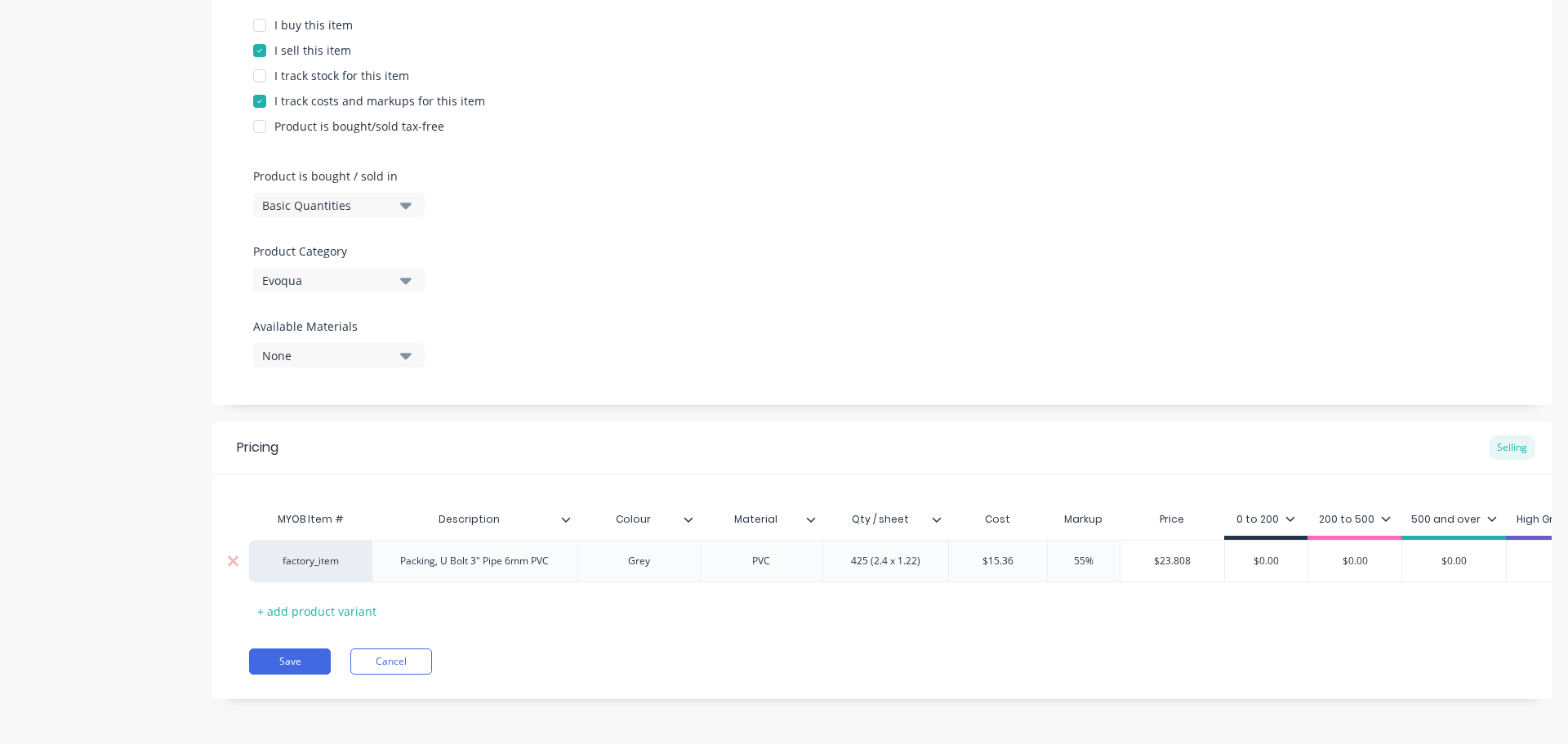
click at [1121, 554] on input "$23.808" at bounding box center [1172, 561] width 104 height 14
drag, startPoint x: 1286, startPoint y: 545, endPoint x: 1188, endPoint y: 549, distance: 98.1
click at [1205, 549] on div "factory_item Packing, U Bolt 3" Pipe 6mm PVC Grey PVC 425 (2.4 x 1.22) $15.36 1…" at bounding box center [1051, 561] width 1604 height 42
paste input "23.808"
type input "$23.808"
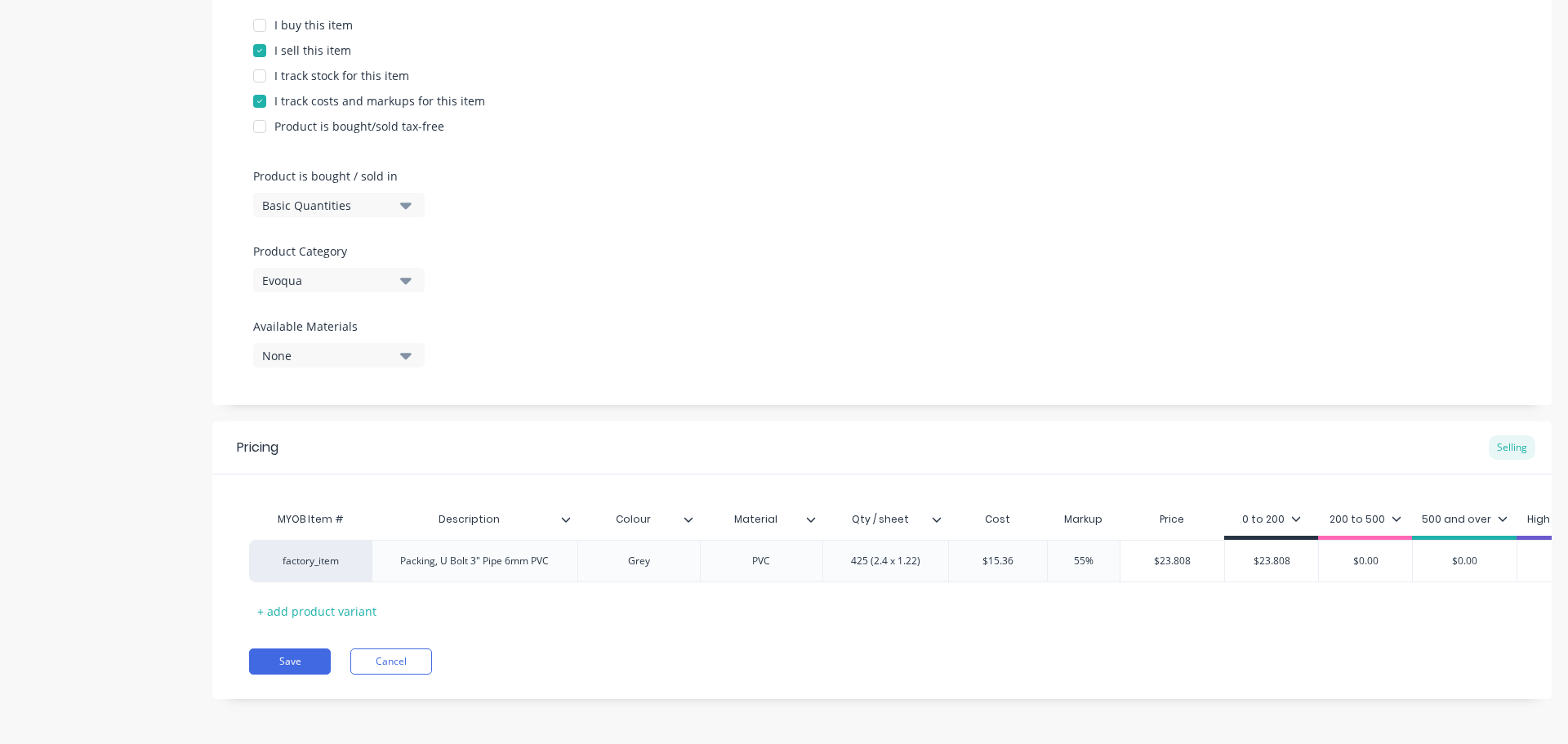
click at [1292, 516] on icon at bounding box center [1296, 518] width 9 height 5
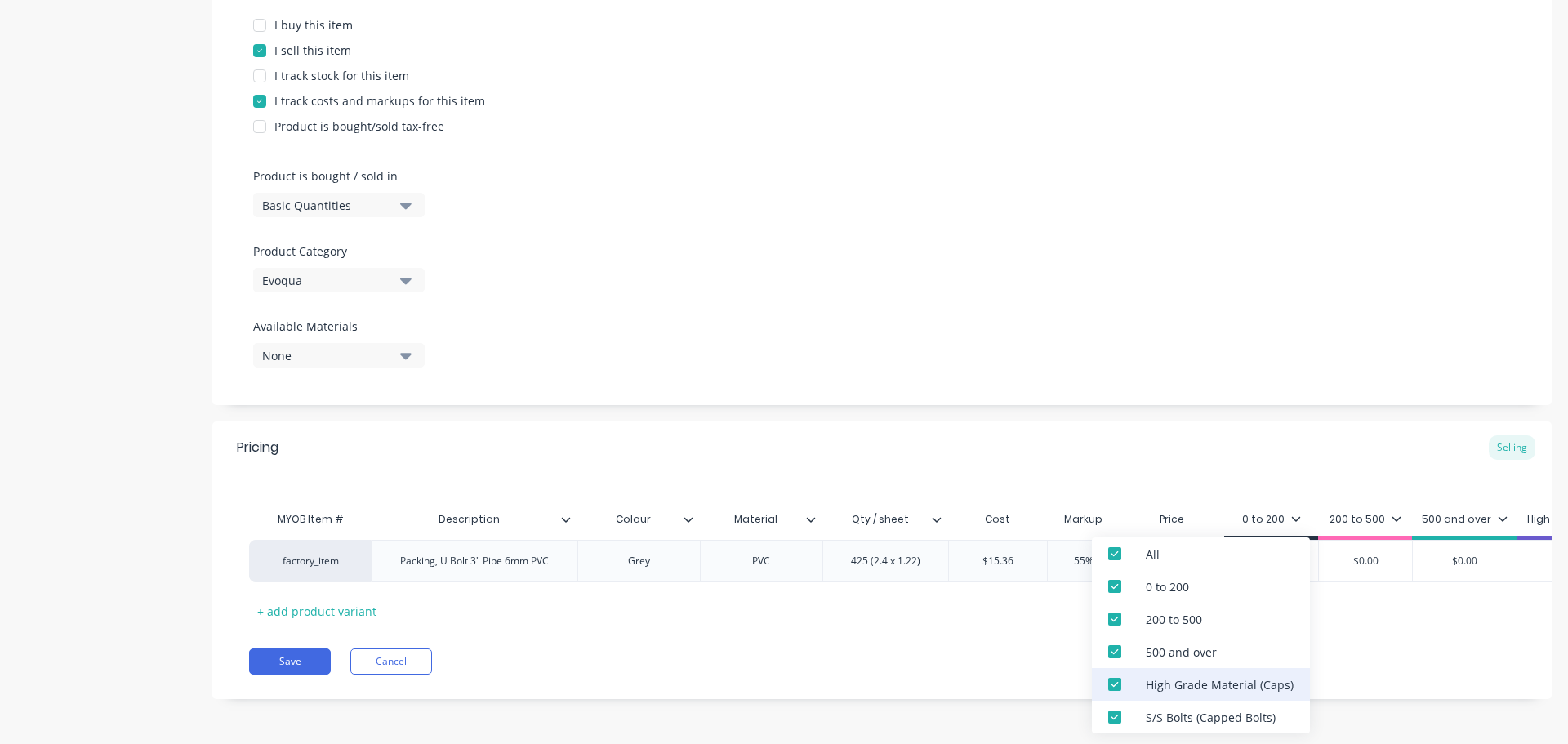
click at [1242, 680] on div "High Grade Material (Caps)" at bounding box center [1219, 685] width 148 height 17
click at [1219, 713] on div "S/S Bolts (Capped Bolts)" at bounding box center [1210, 717] width 130 height 17
click at [1098, 286] on div "Product Options I buy this item I sell this item I track stock for this item I …" at bounding box center [882, 180] width 1339 height 449
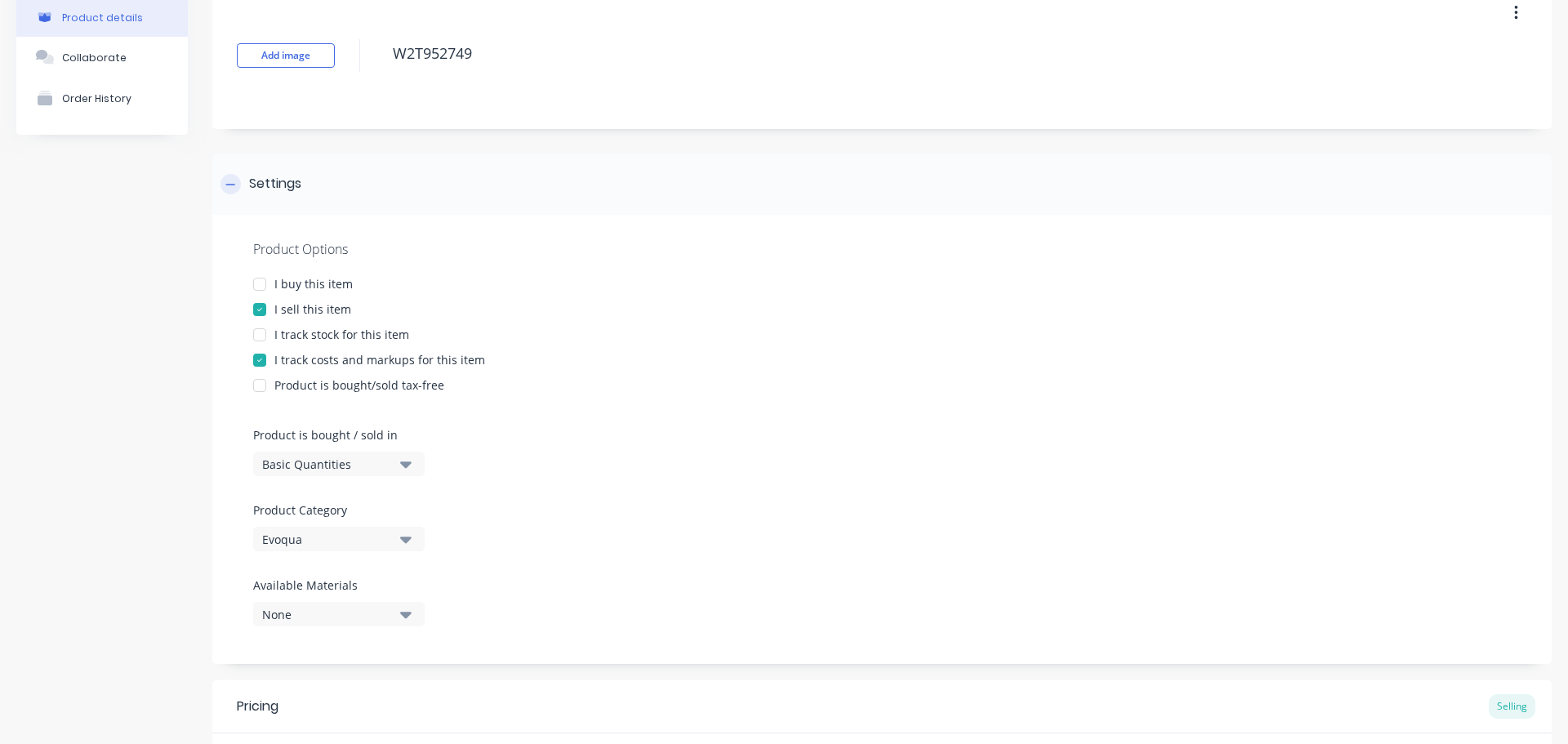
scroll to position [0, 0]
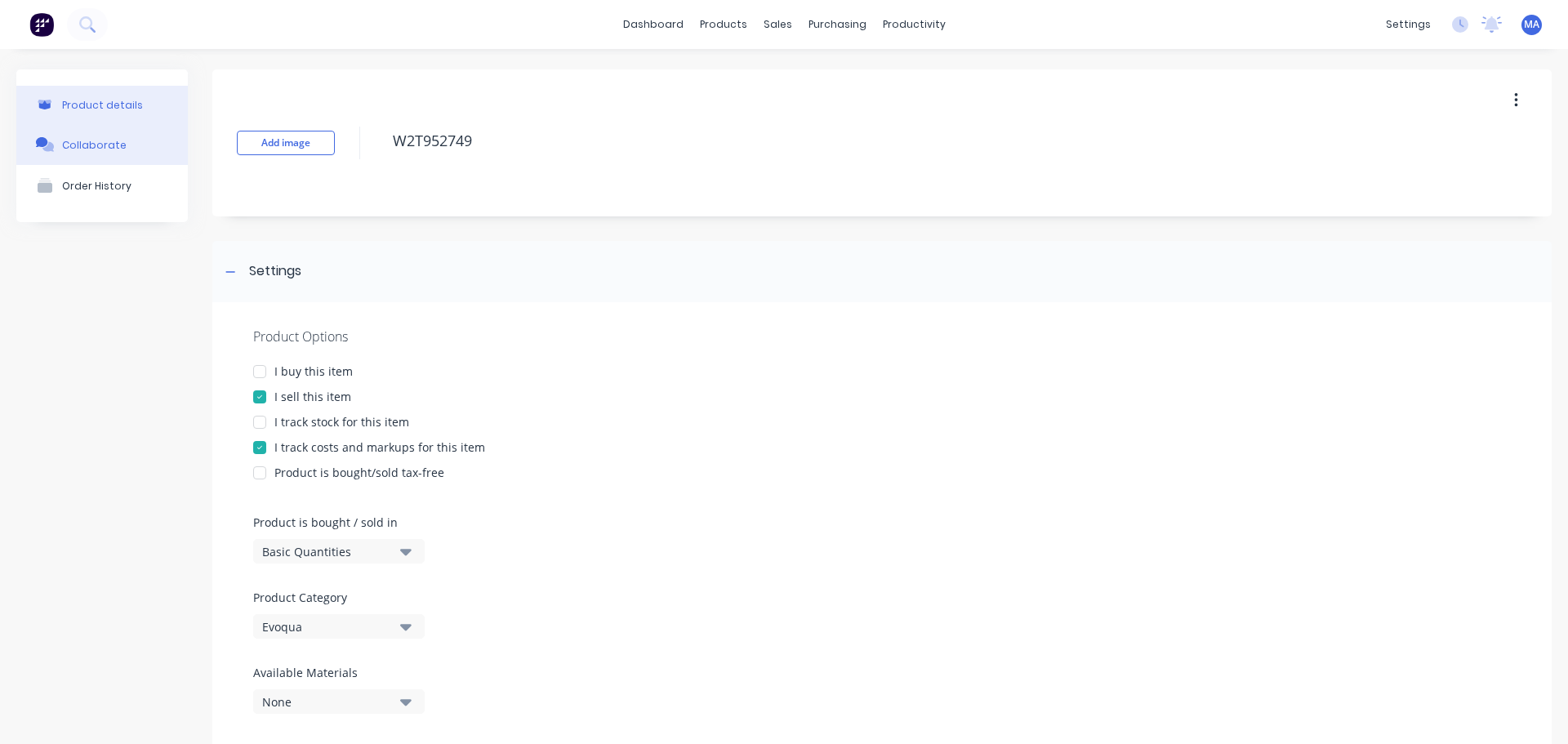
click at [156, 140] on button "Collaborate" at bounding box center [102, 144] width 171 height 41
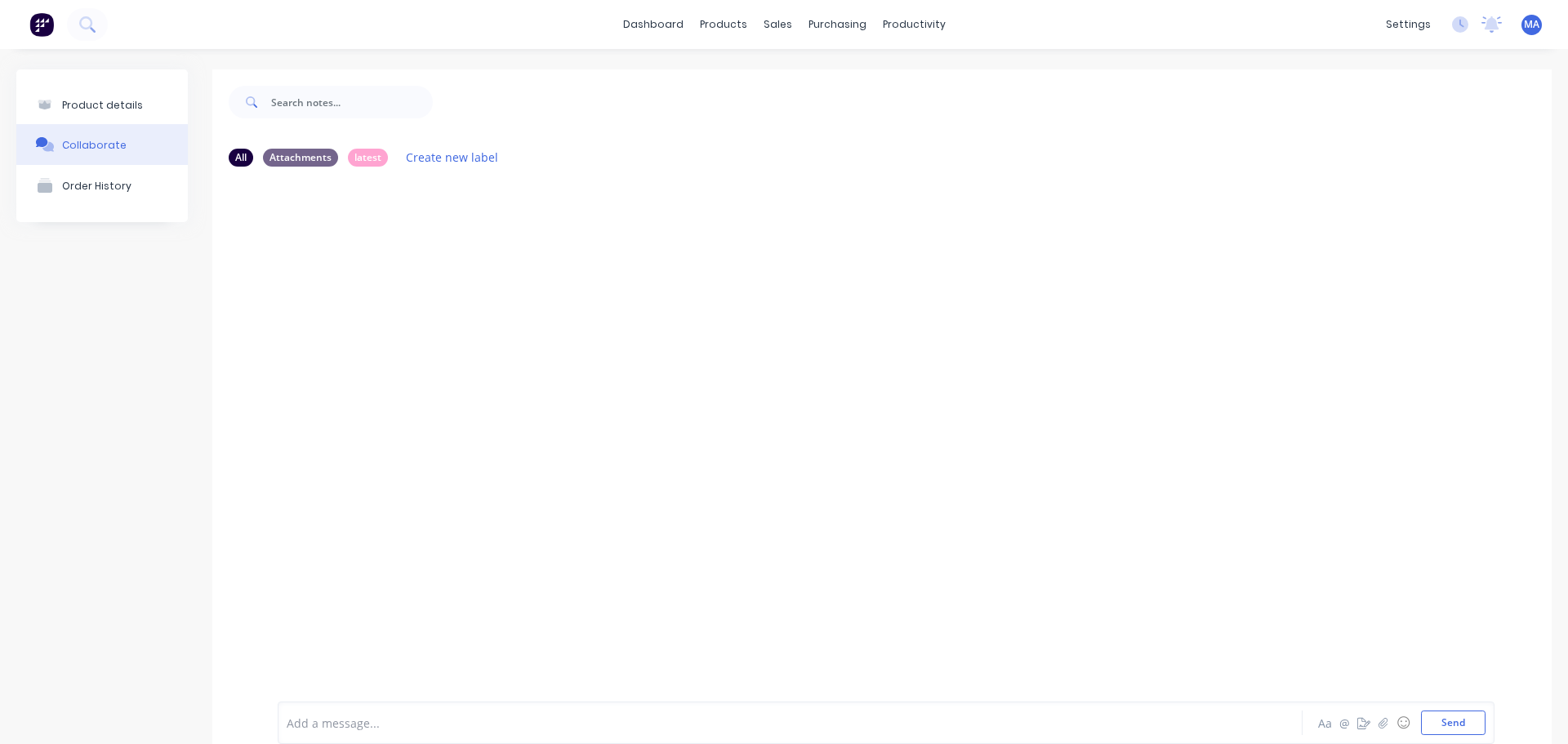
scroll to position [45, 0]
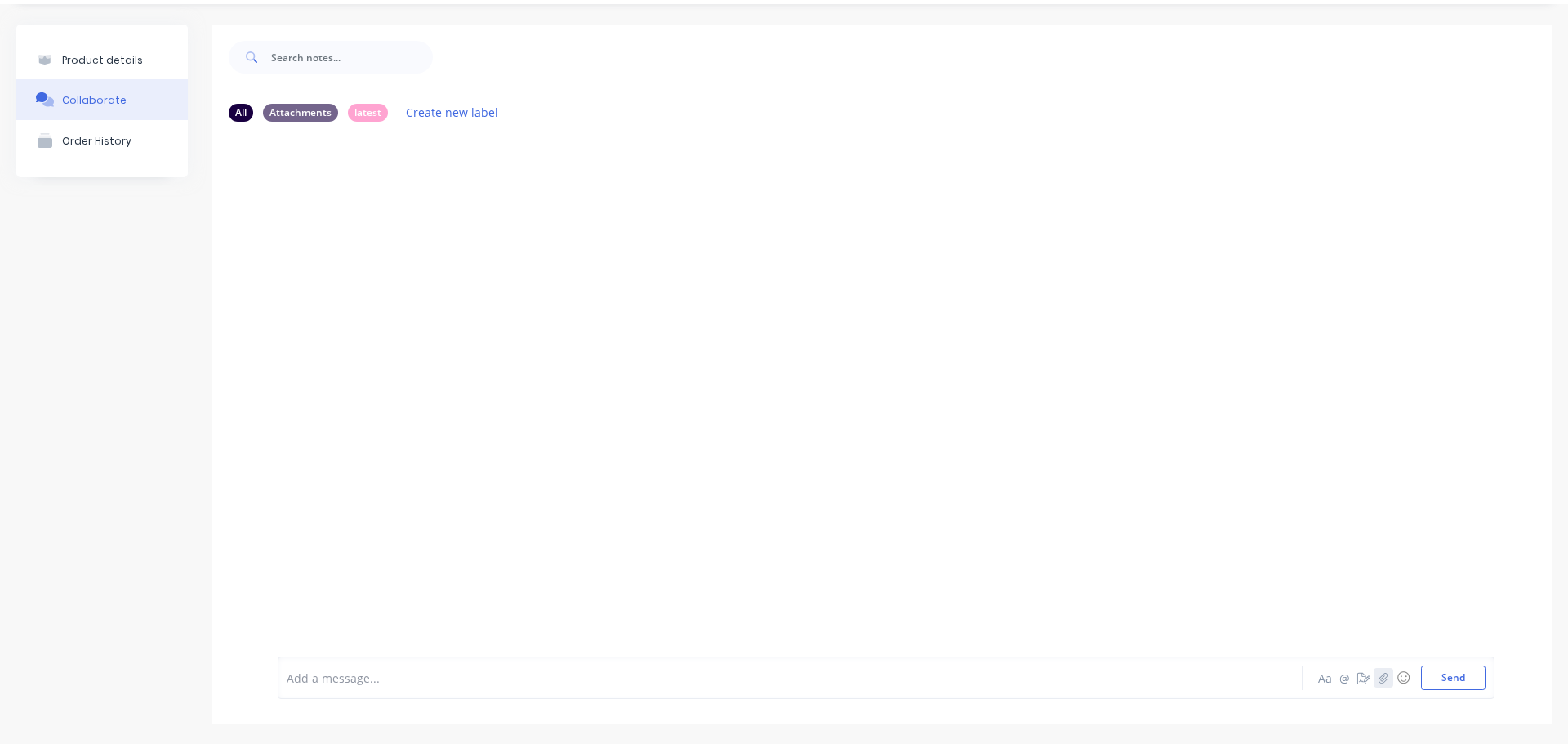
click at [1379, 672] on icon "button" at bounding box center [1383, 677] width 10 height 12
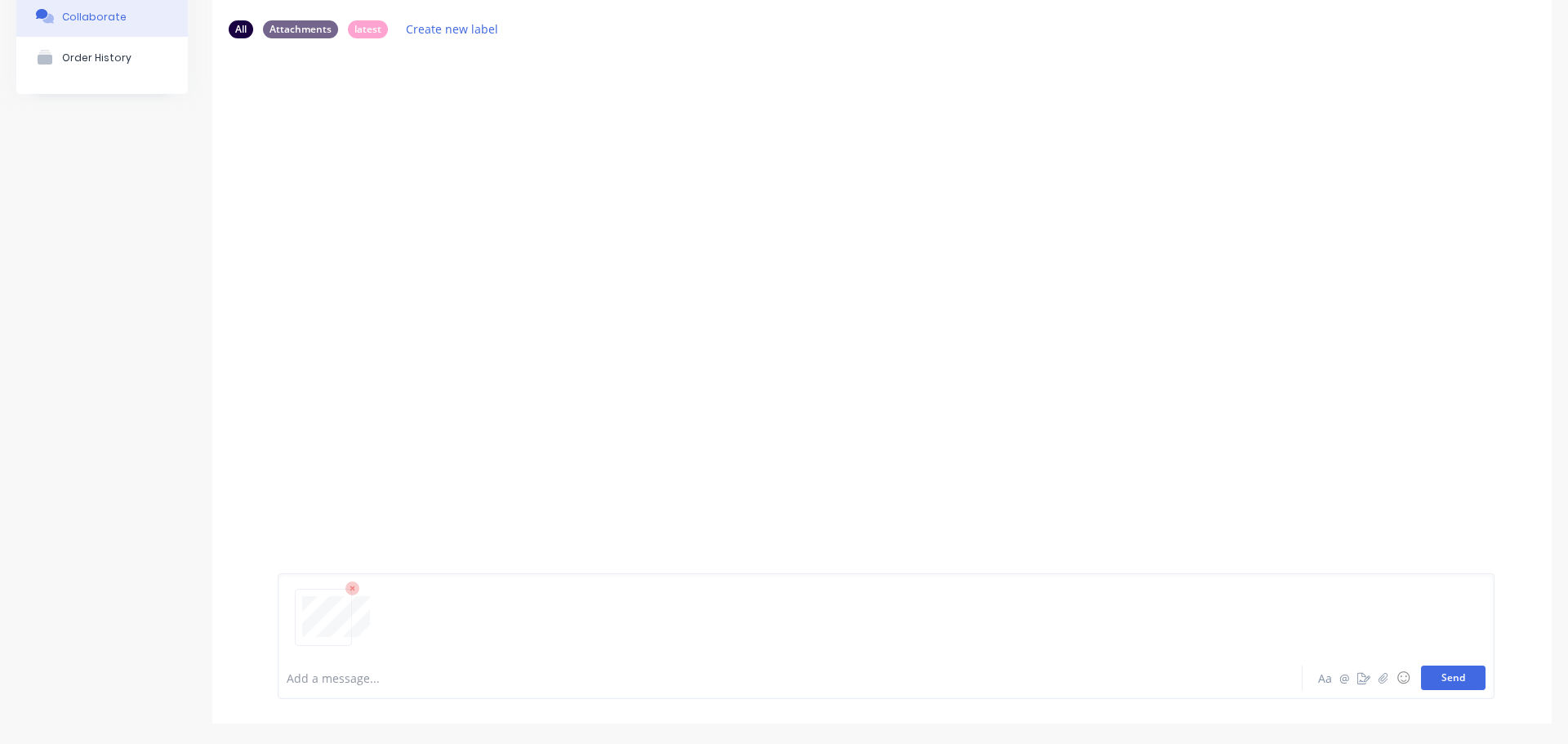
click at [1428, 673] on button "Send" at bounding box center [1454, 677] width 65 height 24
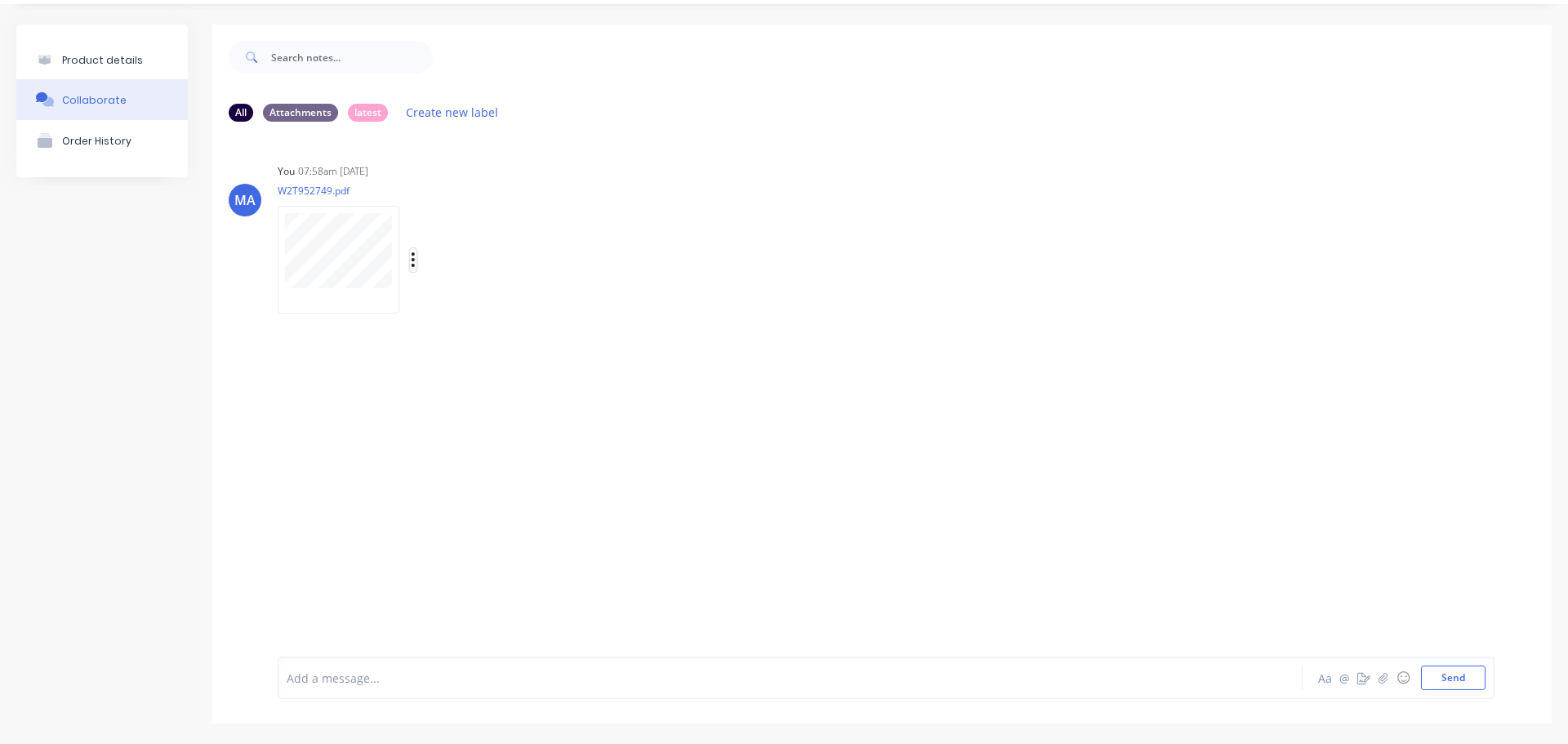
click at [412, 260] on icon "button" at bounding box center [413, 259] width 4 height 14
click at [472, 303] on button "Auto-attach to new orders" at bounding box center [521, 304] width 184 height 39
click at [678, 295] on label at bounding box center [678, 295] width 0 height 0
click at [653, 306] on input "checkbox" at bounding box center [646, 302] width 14 height 15
checkbox input "true"
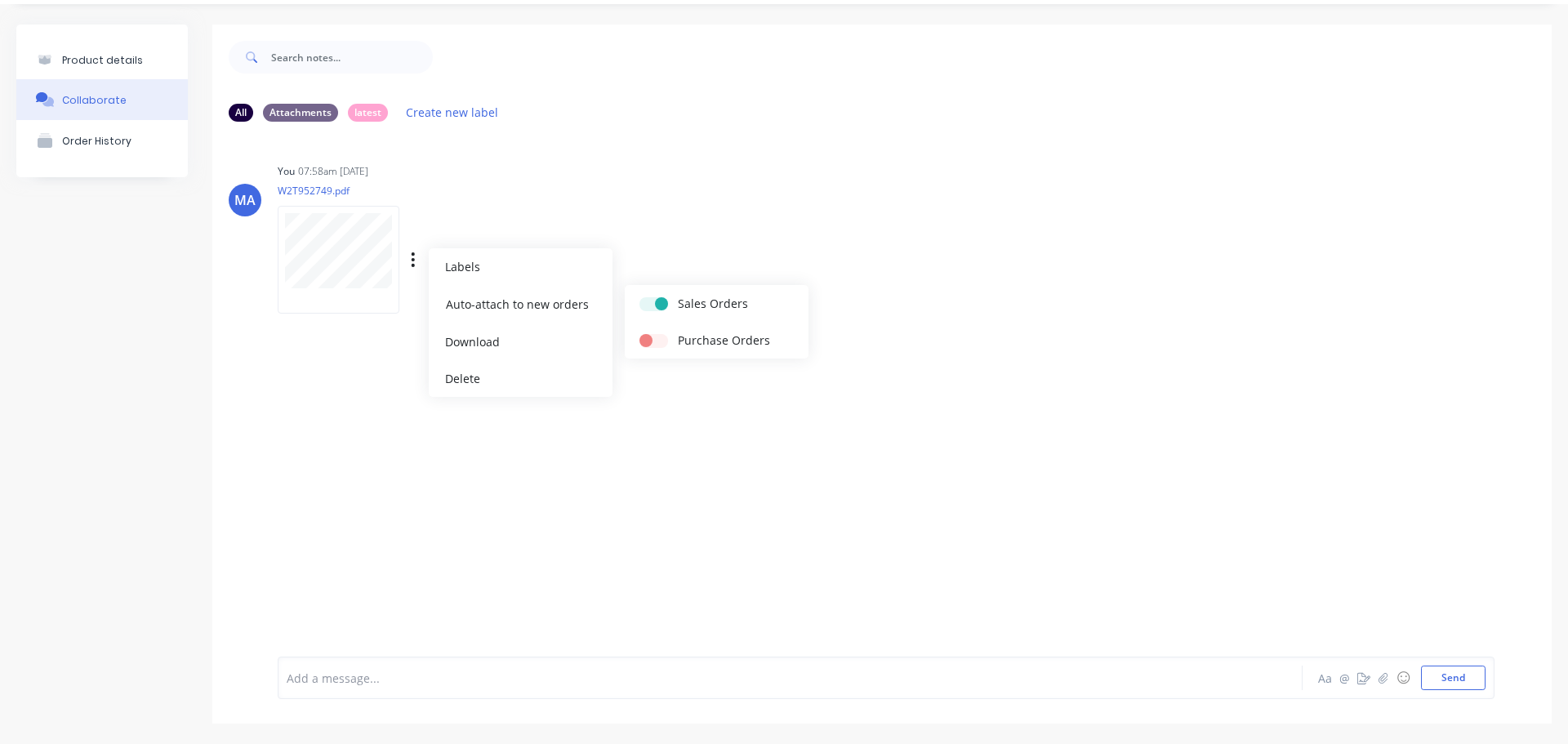
click at [658, 232] on div "You 07:58am [DATE] W2T952749.pdf Labels Auto-attach to new orders Sales Orders …" at bounding box center [532, 232] width 511 height 147
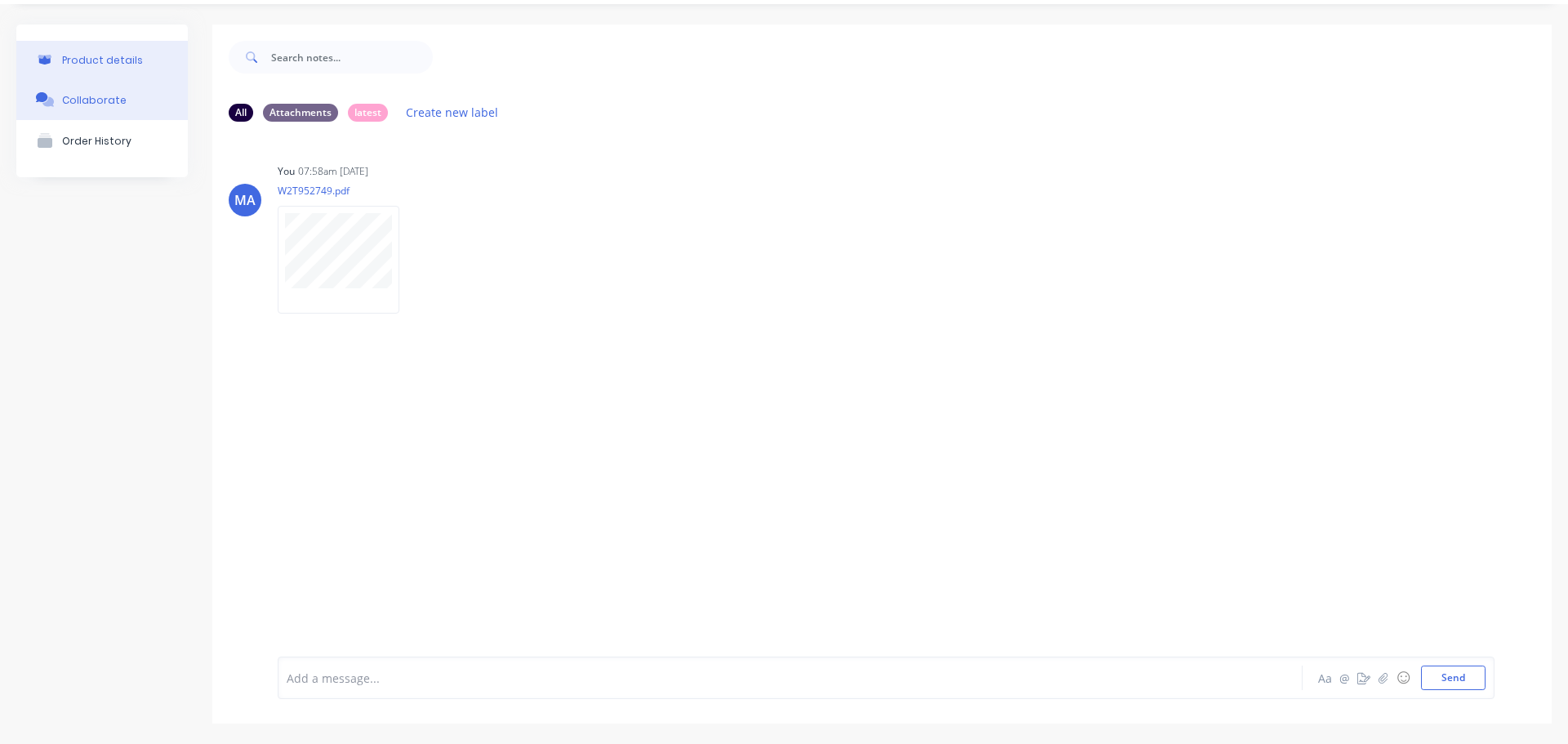
click at [159, 71] on button "Product details" at bounding box center [102, 59] width 171 height 39
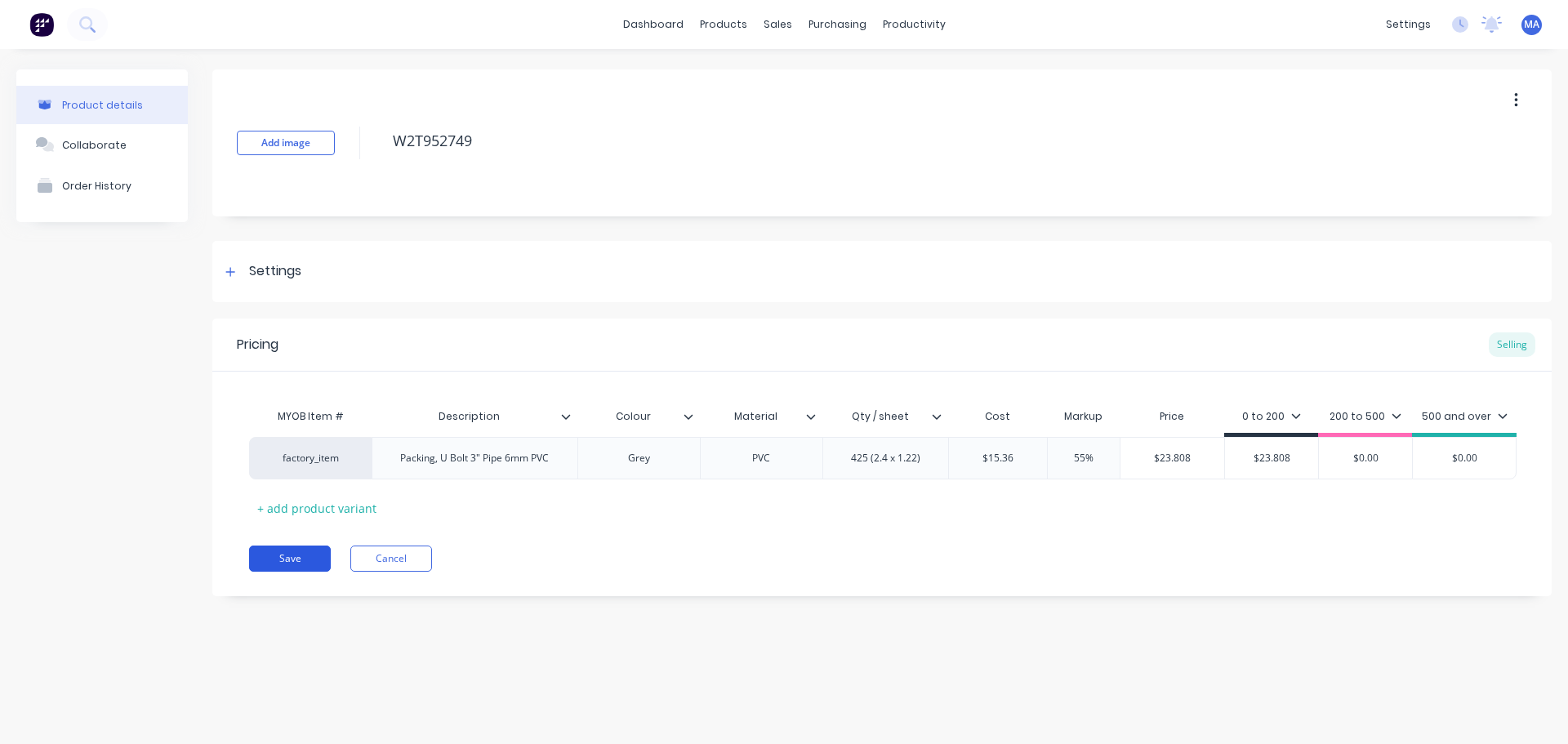
click at [303, 554] on button "Save" at bounding box center [290, 558] width 82 height 26
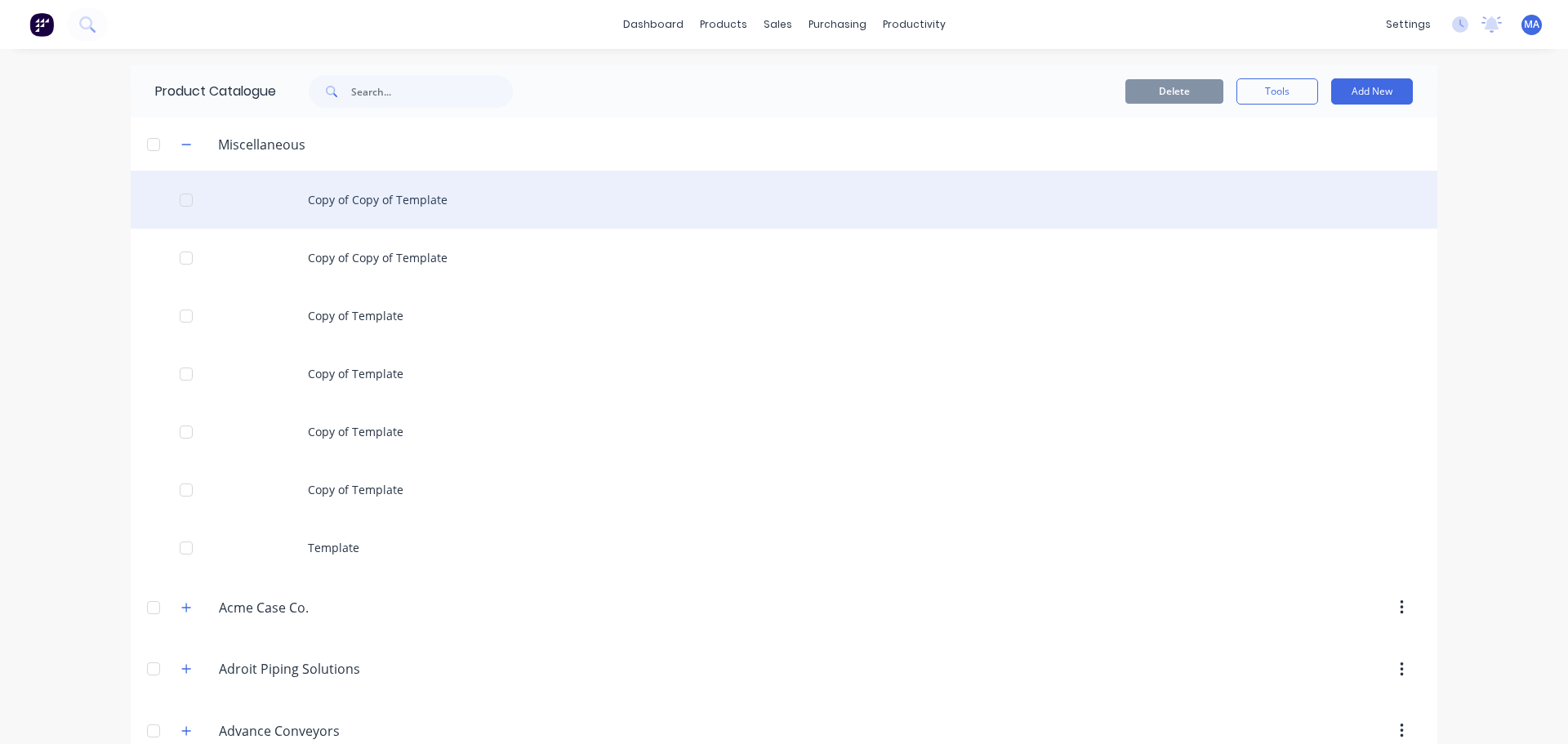
click at [351, 206] on div "Copy of Copy of Template" at bounding box center [784, 200] width 1307 height 58
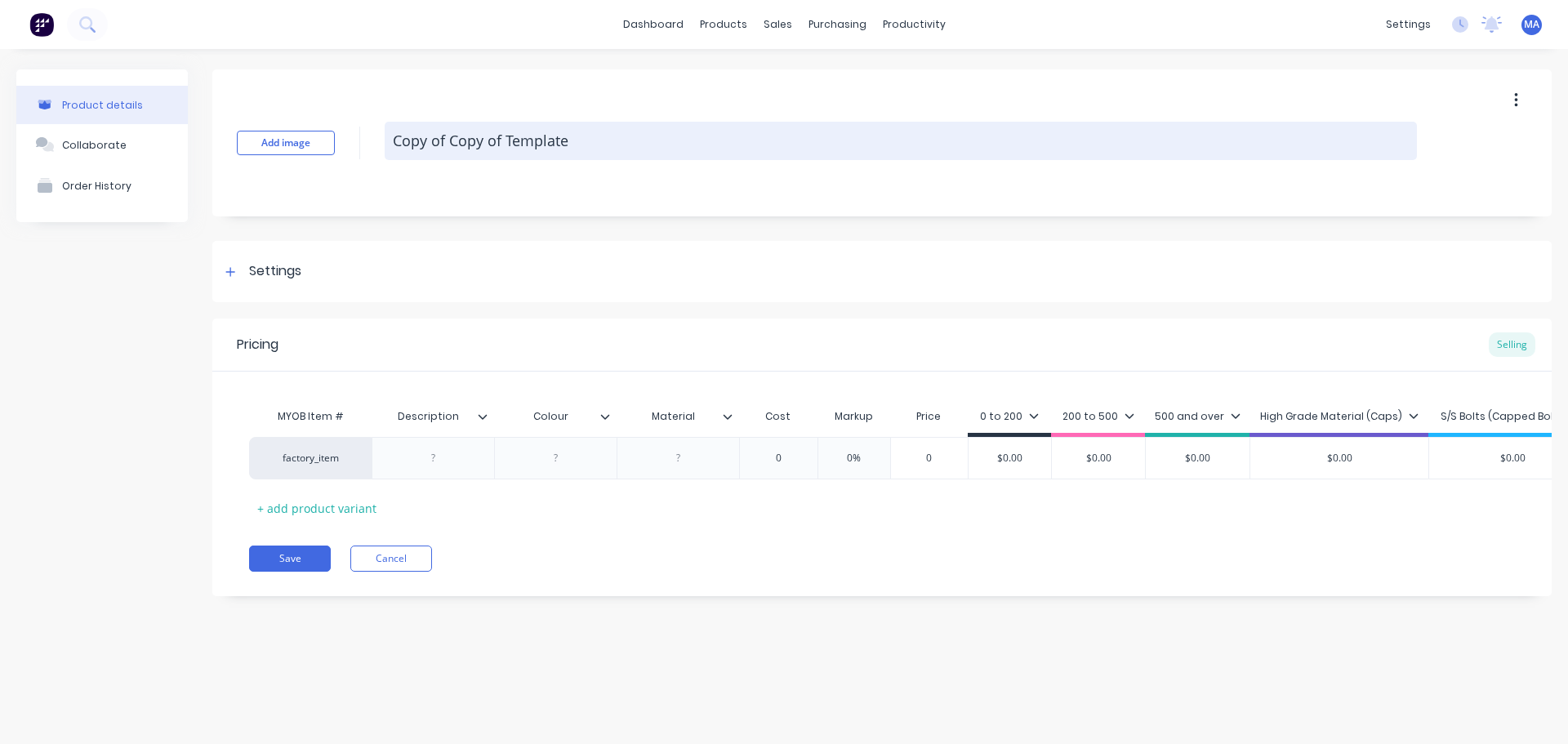
click at [584, 127] on textarea "Copy of Copy of Template" at bounding box center [901, 141] width 1032 height 39
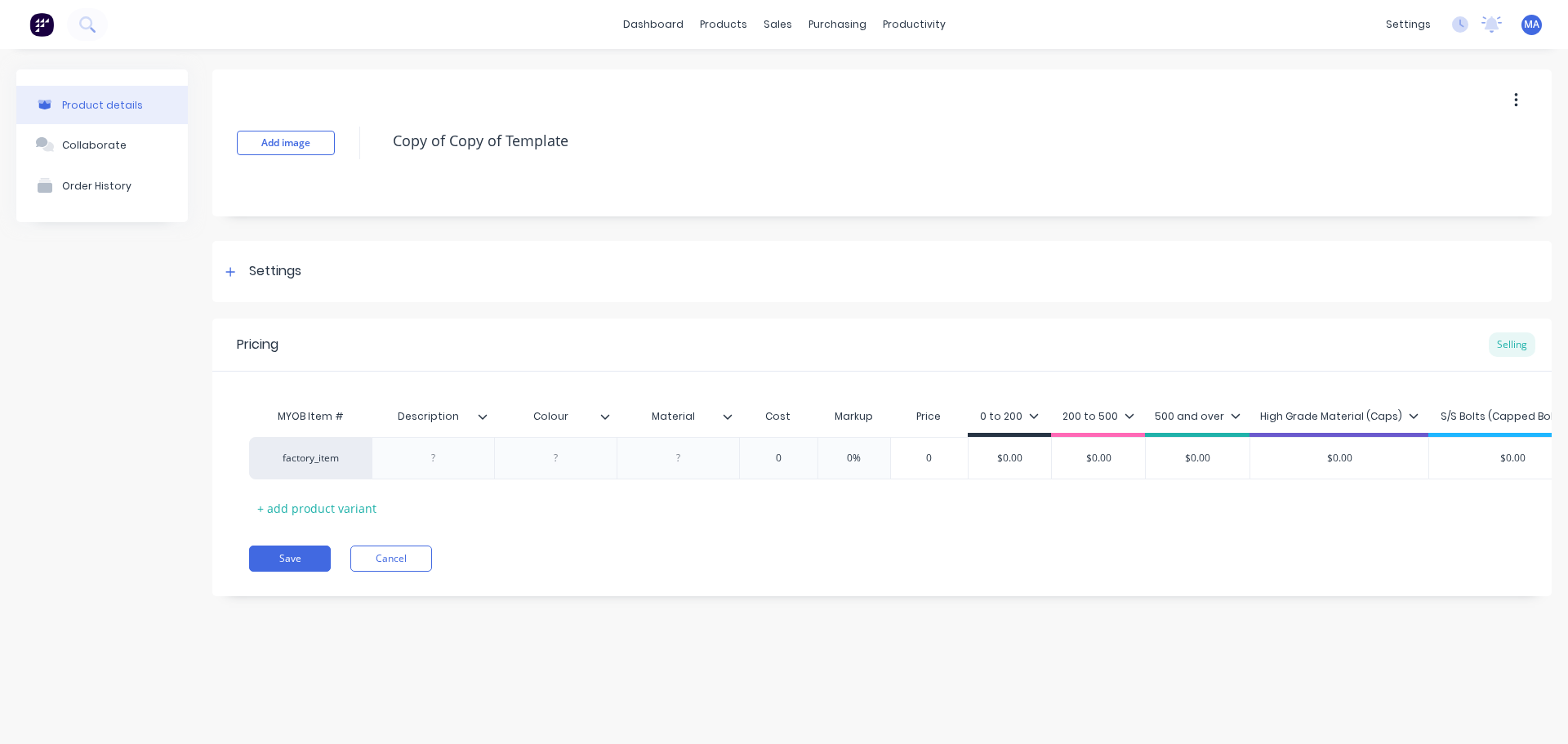
drag, startPoint x: 443, startPoint y: 140, endPoint x: 347, endPoint y: 135, distance: 96.1
click at [347, 135] on div "Add image Copy of Copy of Template" at bounding box center [882, 142] width 1339 height 147
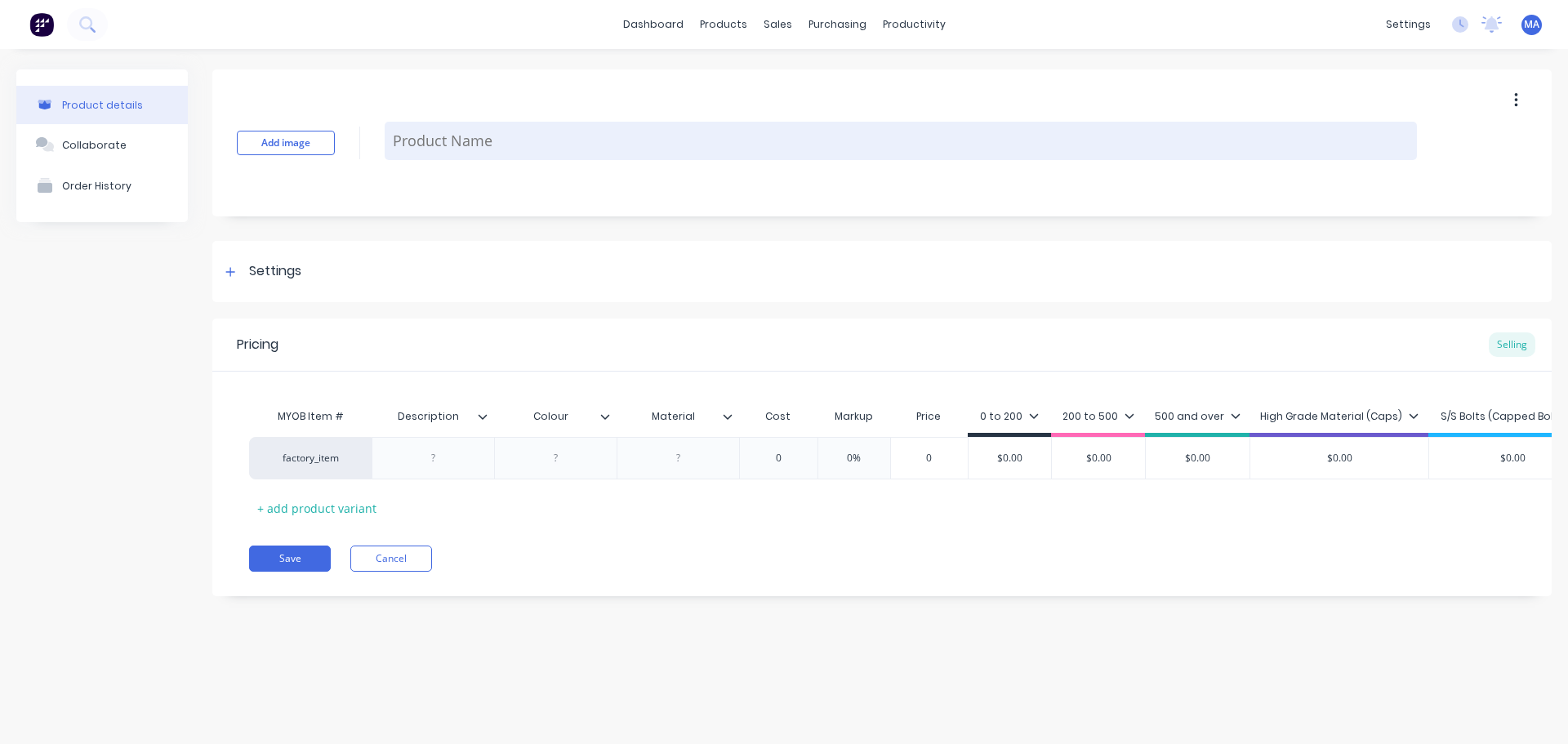
click at [465, 148] on textarea at bounding box center [901, 141] width 1032 height 39
paste textarea "W2T938152"
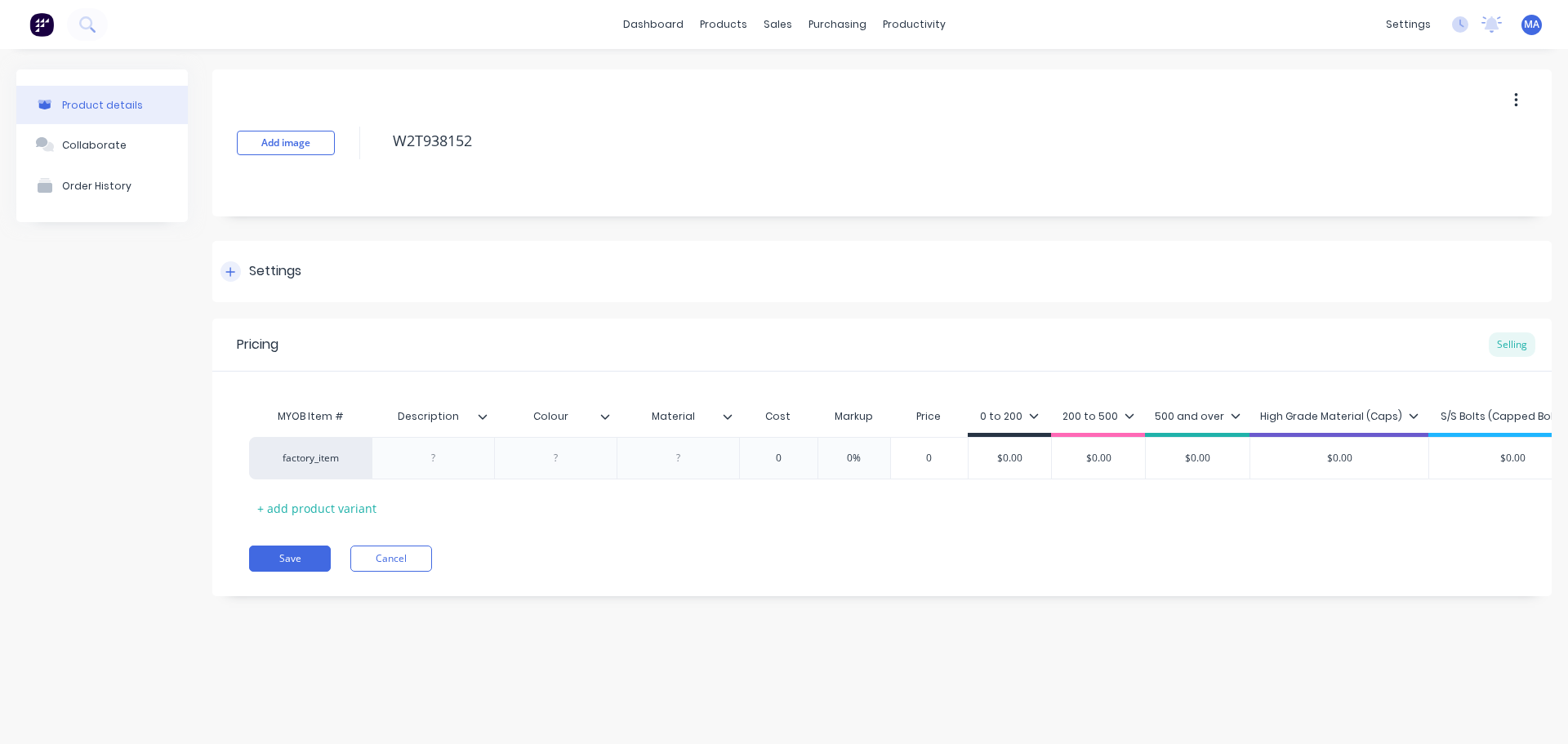
type textarea "W2T938152"
click at [295, 259] on div "Settings" at bounding box center [882, 272] width 1339 height 61
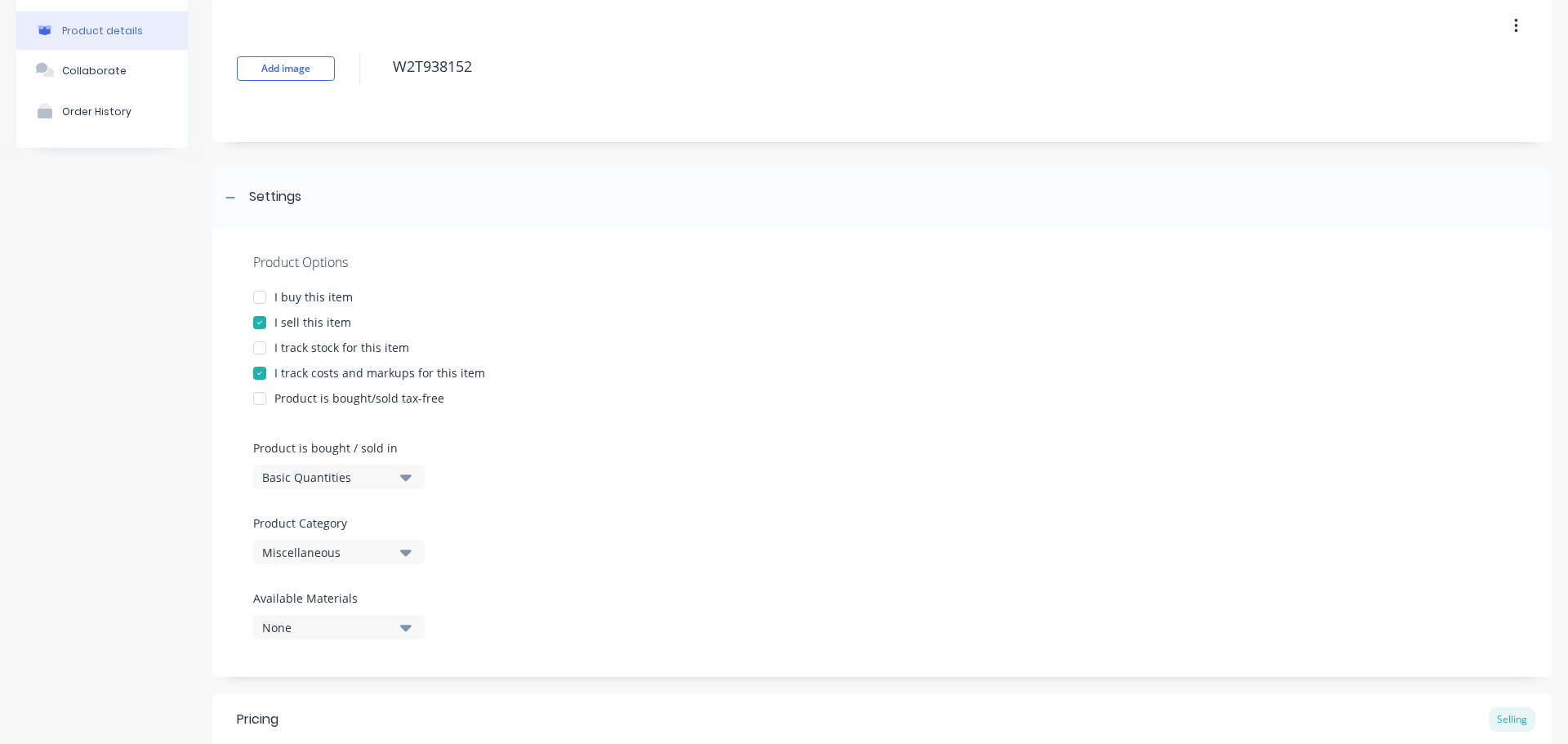
scroll to position [245, 0]
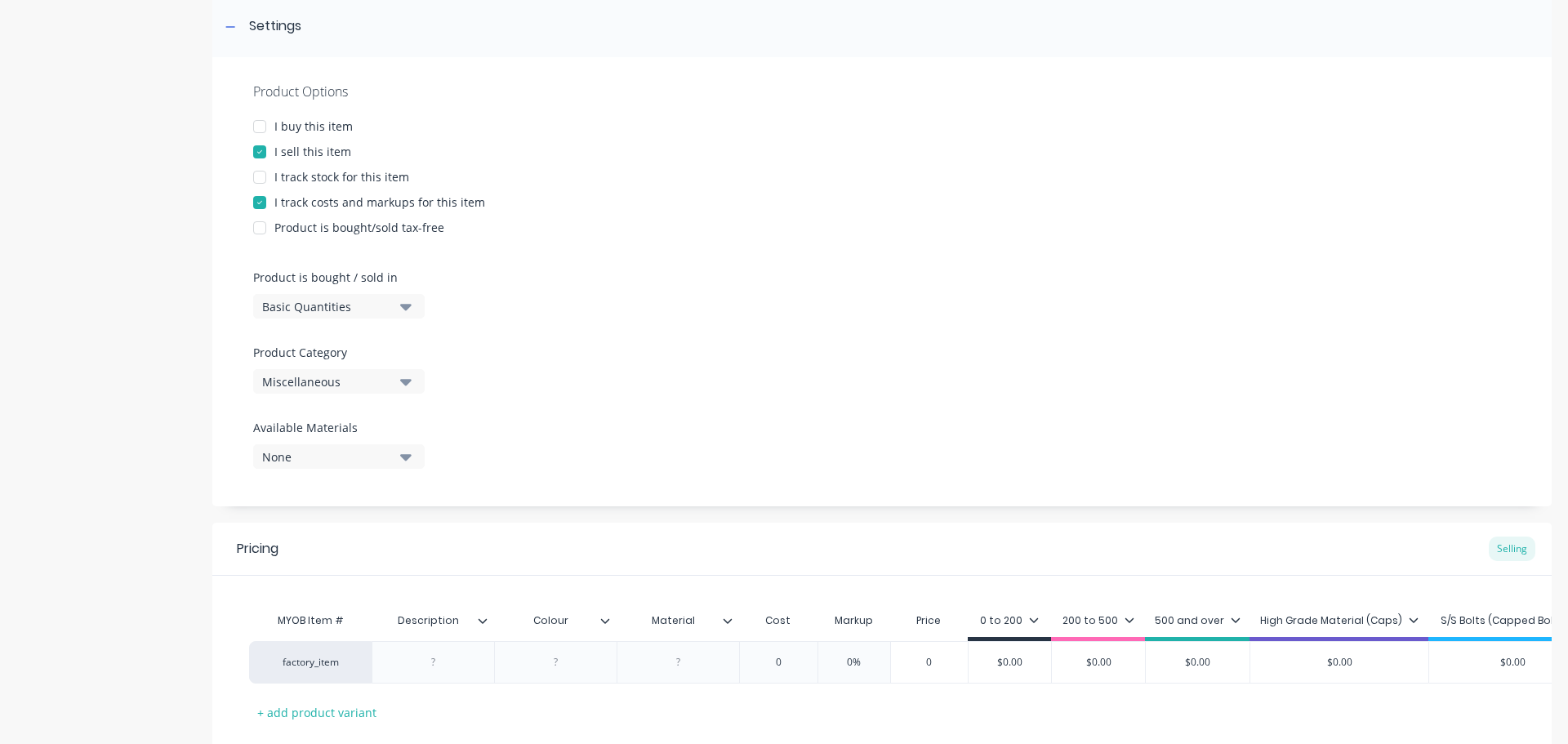
click at [315, 396] on div "Product Options I buy this item I sell this item I track stock for this item I …" at bounding box center [882, 281] width 1339 height 449
click at [329, 384] on div "Miscellaneous" at bounding box center [327, 381] width 131 height 17
click at [363, 435] on Category "text" at bounding box center [387, 431] width 173 height 32
type Category "evo"
click at [318, 474] on div "Evoqua" at bounding box center [376, 471] width 245 height 32
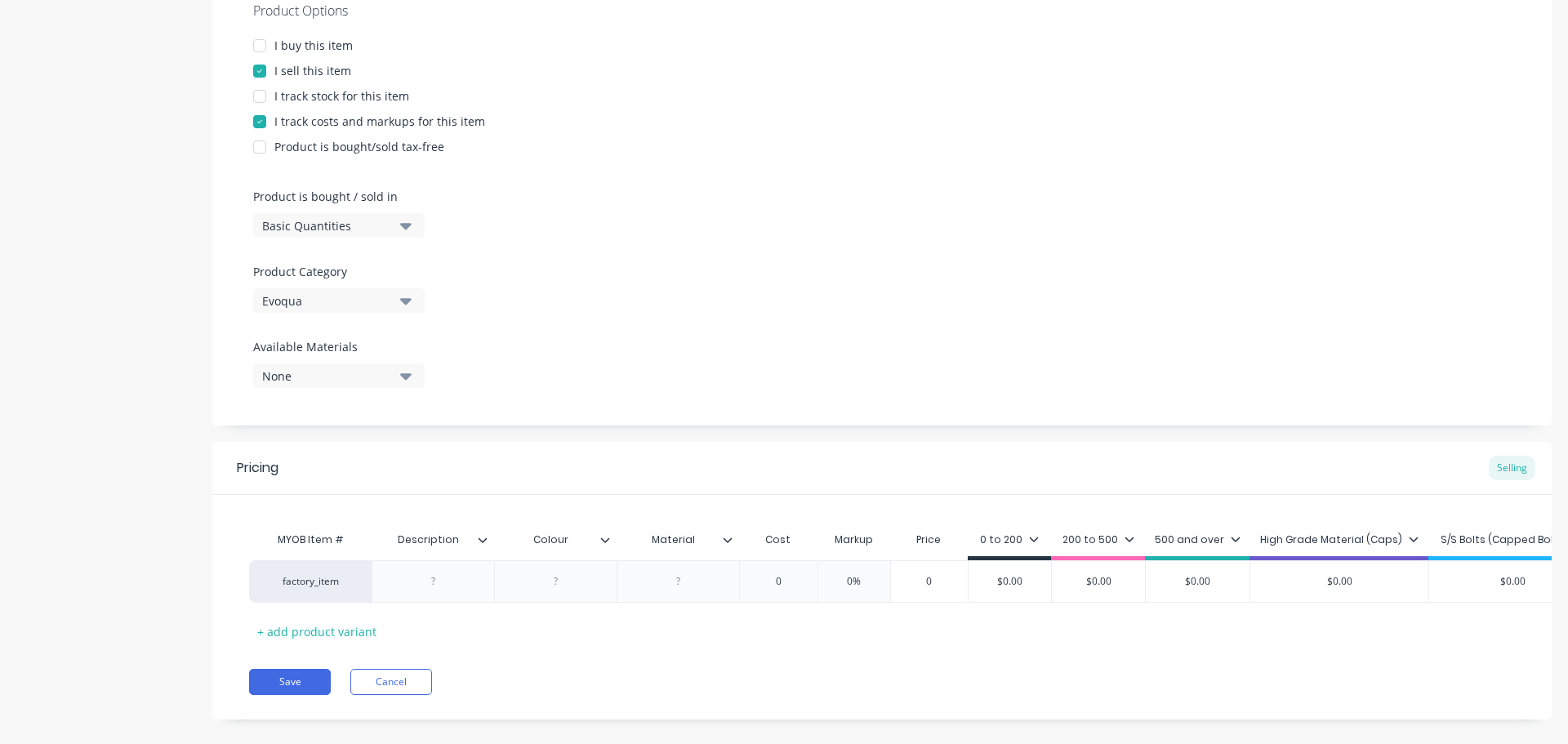
scroll to position [327, 0]
click at [461, 567] on div at bounding box center [433, 580] width 122 height 42
click at [431, 571] on div at bounding box center [433, 581] width 82 height 22
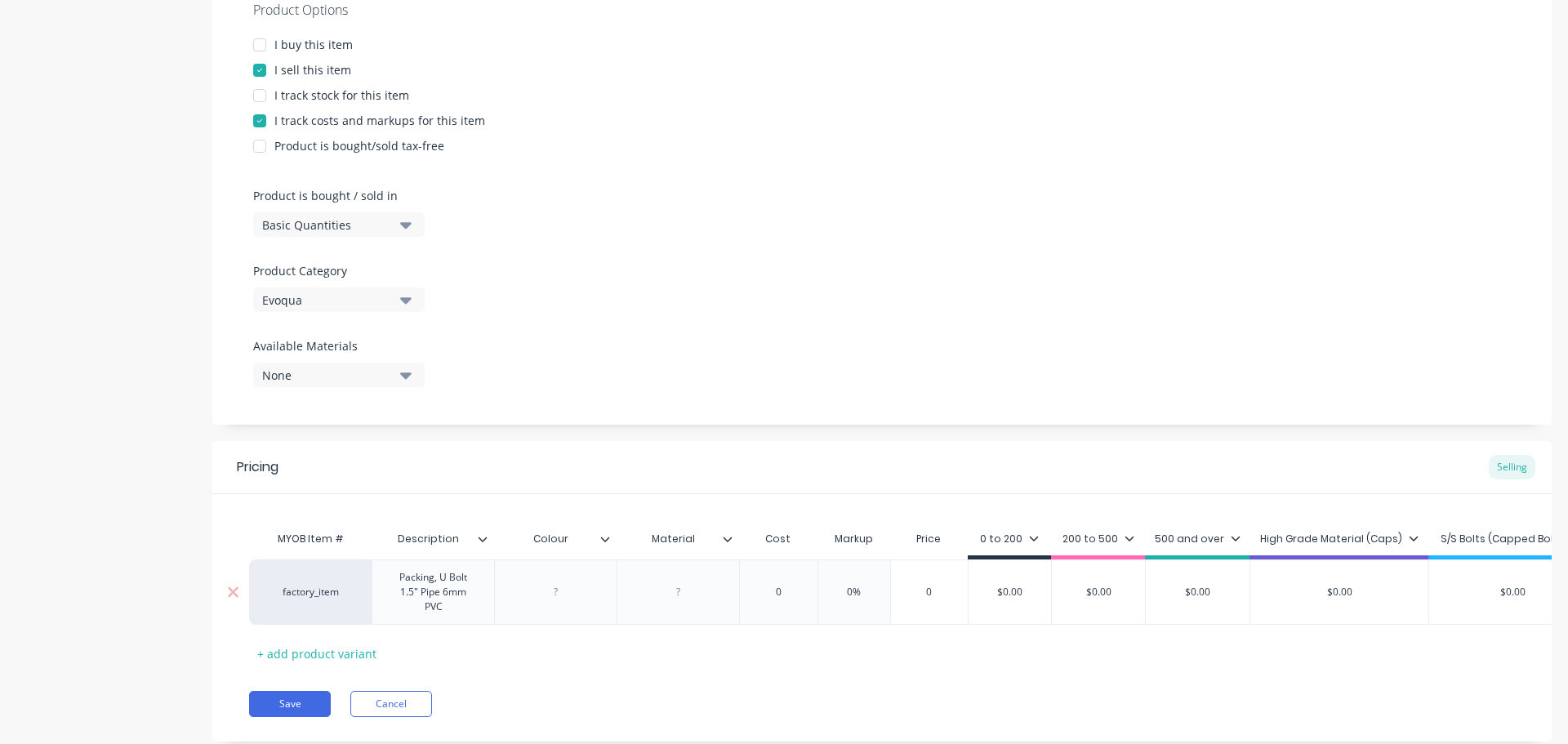
click at [557, 586] on div "factory_item Packing, U Bolt 1.5" Pipe 6mm PVC 0 0% 0 $0.00 $0.00 $0.00 $0.00 $…" at bounding box center [923, 592] width 1347 height 66
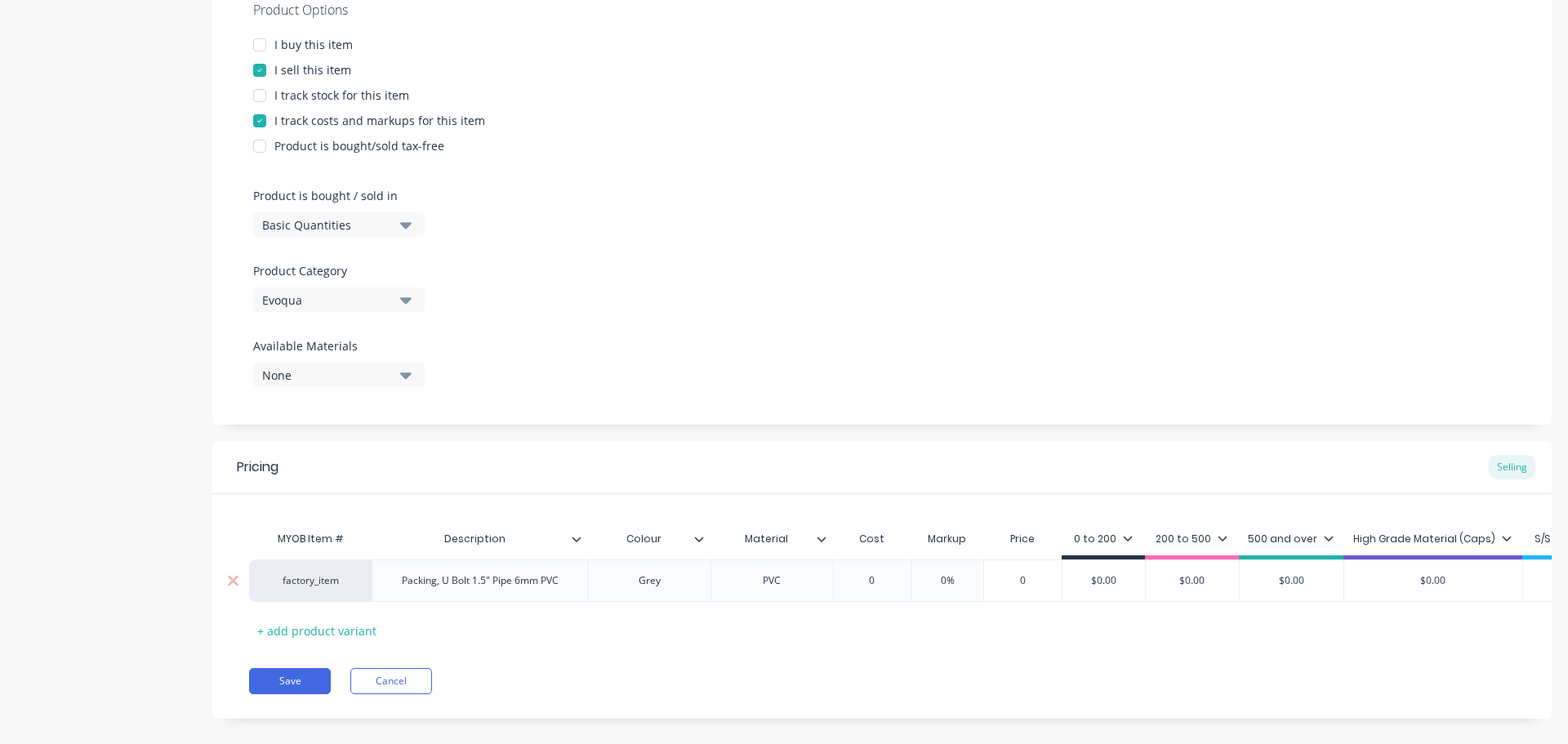
click at [892, 573] on div "0" at bounding box center [872, 580] width 82 height 41
type input "0"
click at [818, 535] on icon at bounding box center [821, 539] width 10 height 10
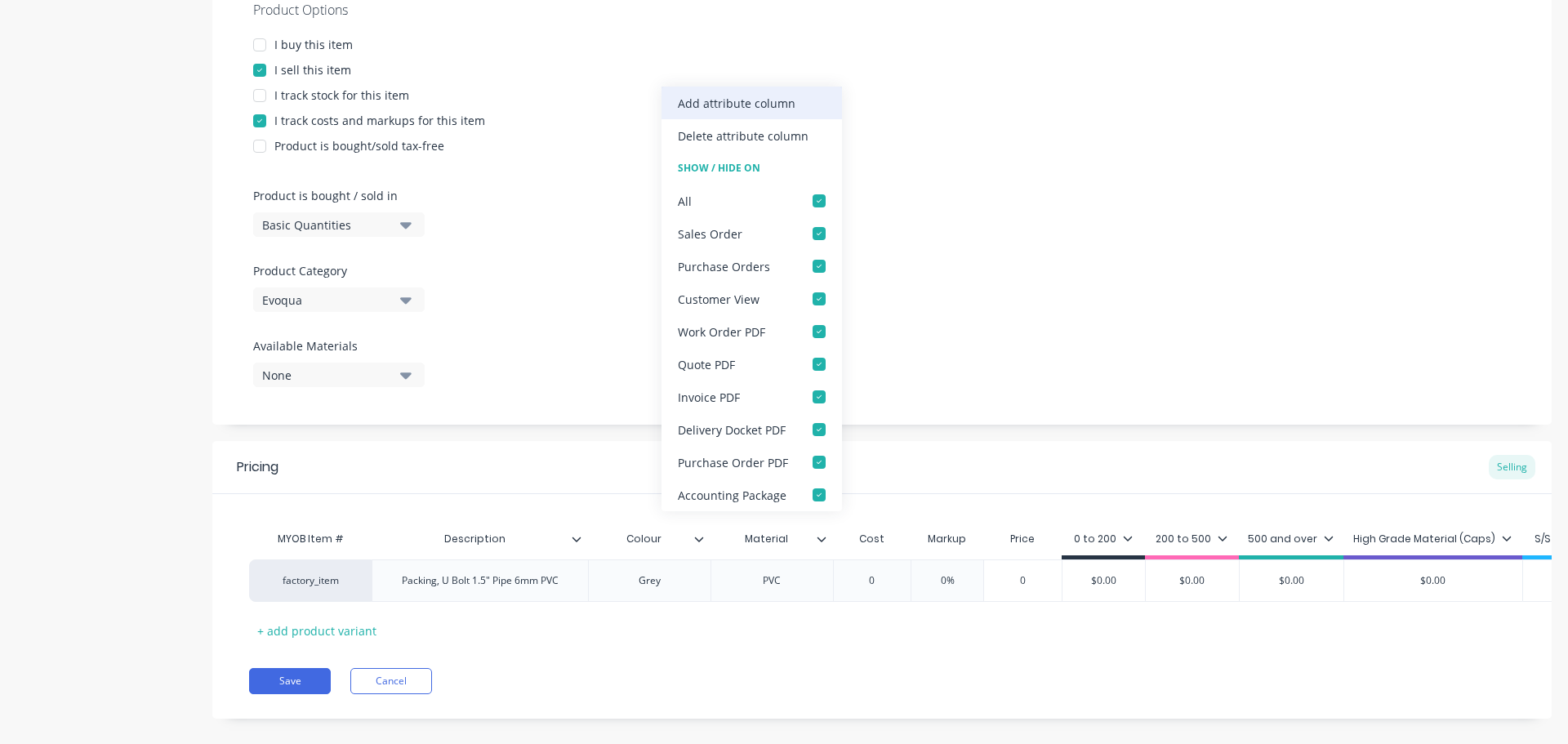
click at [712, 97] on div "Add attribute column" at bounding box center [737, 103] width 118 height 17
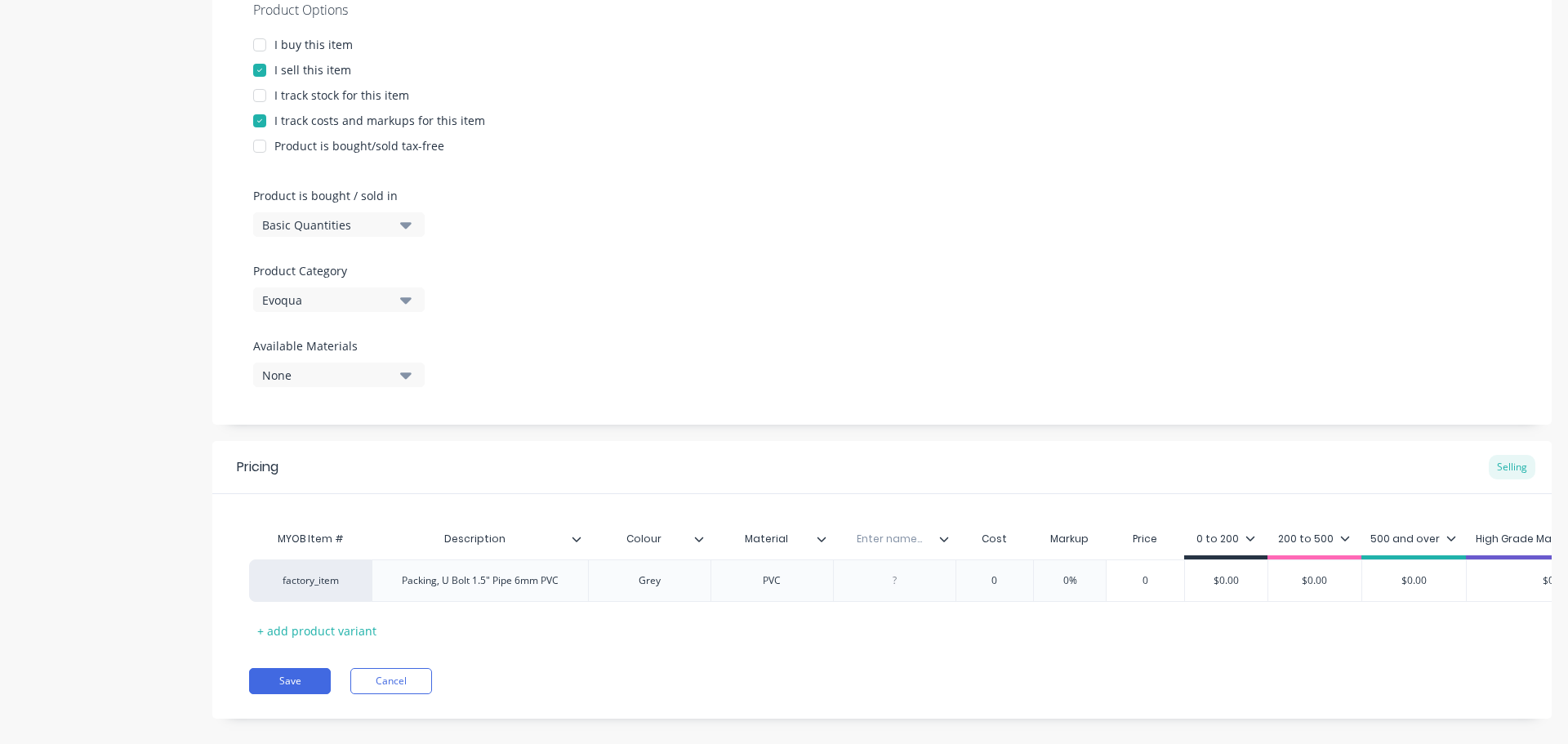
click at [905, 539] on input "text" at bounding box center [889, 539] width 113 height 14
type input "Qty / sheet"
click at [1003, 528] on div "Cost" at bounding box center [994, 539] width 78 height 32
click at [995, 539] on div "Cost" at bounding box center [994, 539] width 78 height 32
click at [995, 572] on div "0" at bounding box center [994, 580] width 82 height 41
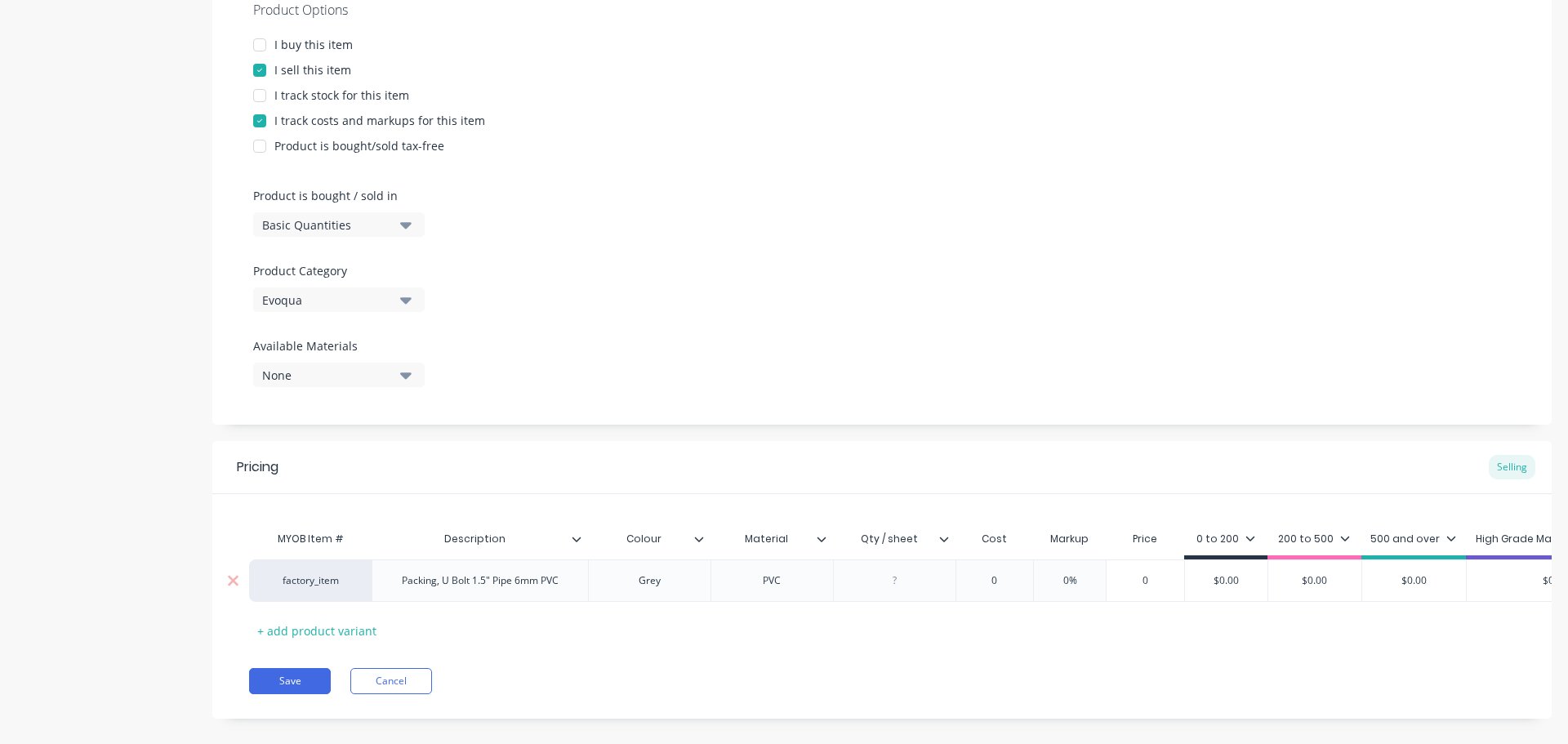
click at [915, 579] on div at bounding box center [894, 581] width 82 height 22
click at [911, 585] on div at bounding box center [894, 581] width 82 height 22
click at [900, 588] on div "625" at bounding box center [894, 581] width 82 height 22
click at [1018, 587] on input "0" at bounding box center [994, 581] width 82 height 14
click at [1018, 587] on input "0" at bounding box center [998, 581] width 82 height 14
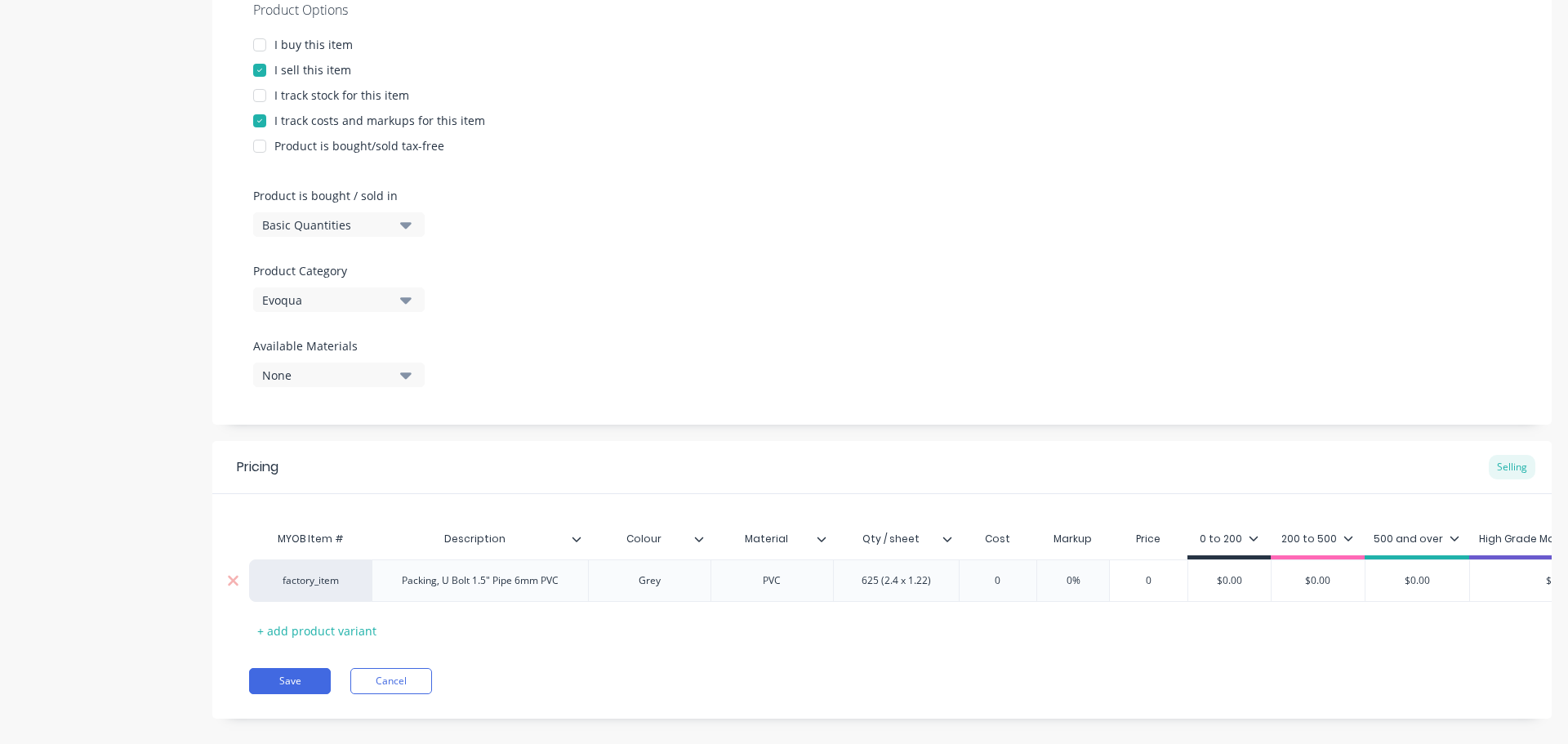
click at [1018, 587] on input "0" at bounding box center [998, 581] width 82 height 14
type input "22.74"
click at [1086, 577] on input "0%" at bounding box center [1094, 581] width 82 height 14
click at [1128, 585] on input "0%" at bounding box center [1094, 581] width 82 height 14
type input "55"
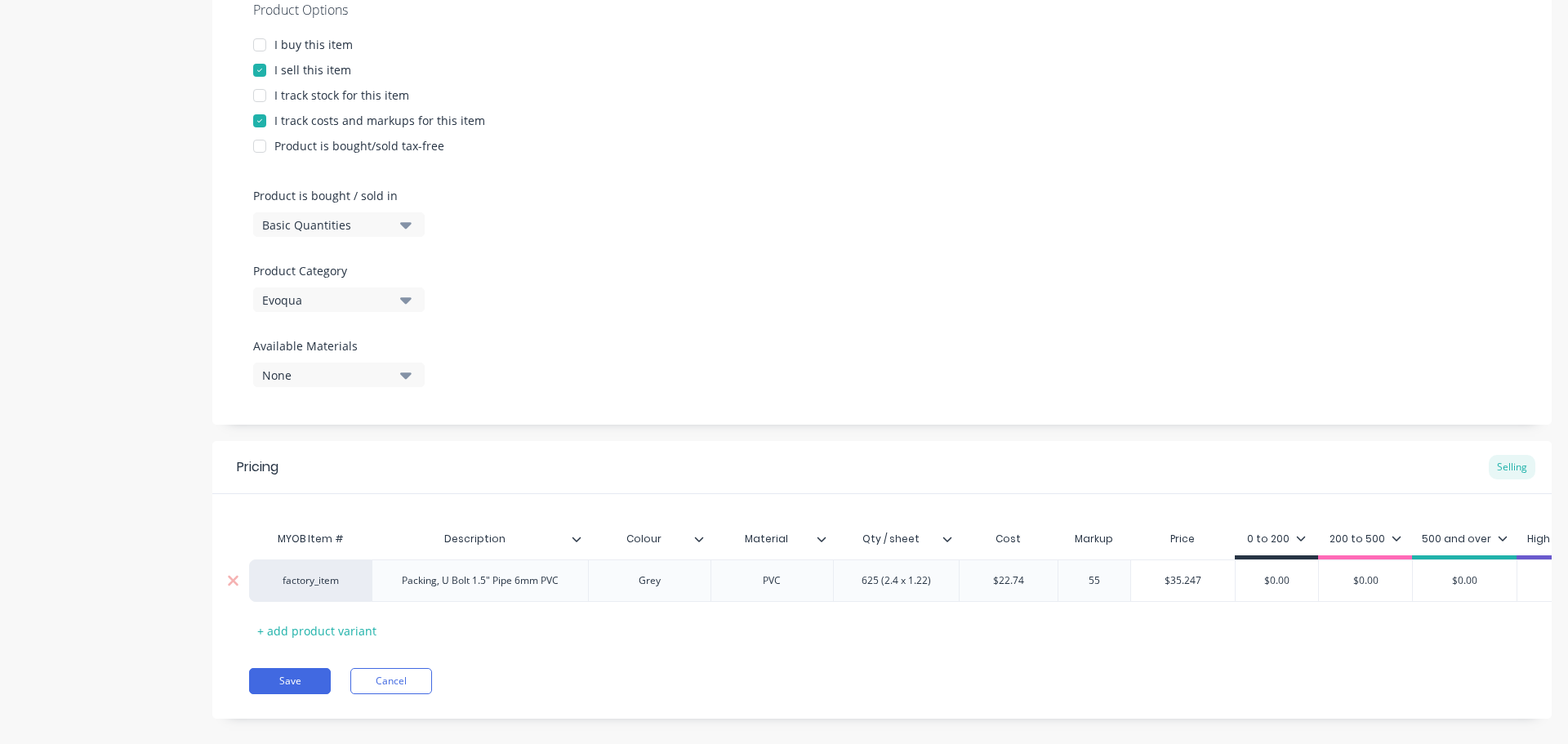
type input "$35.247"
drag, startPoint x: 1197, startPoint y: 577, endPoint x: 1155, endPoint y: 580, distance: 42.1
click at [1157, 580] on input "$35.247" at bounding box center [1183, 581] width 104 height 14
drag, startPoint x: 1289, startPoint y: 585, endPoint x: 1171, endPoint y: 589, distance: 118.1
click at [1209, 585] on div "factory_item Packing, U Bolt 1.5" Pipe 6mm PVC Grey PVC 625 (2.4 x 1.22) $22.74…" at bounding box center [1056, 580] width 1615 height 42
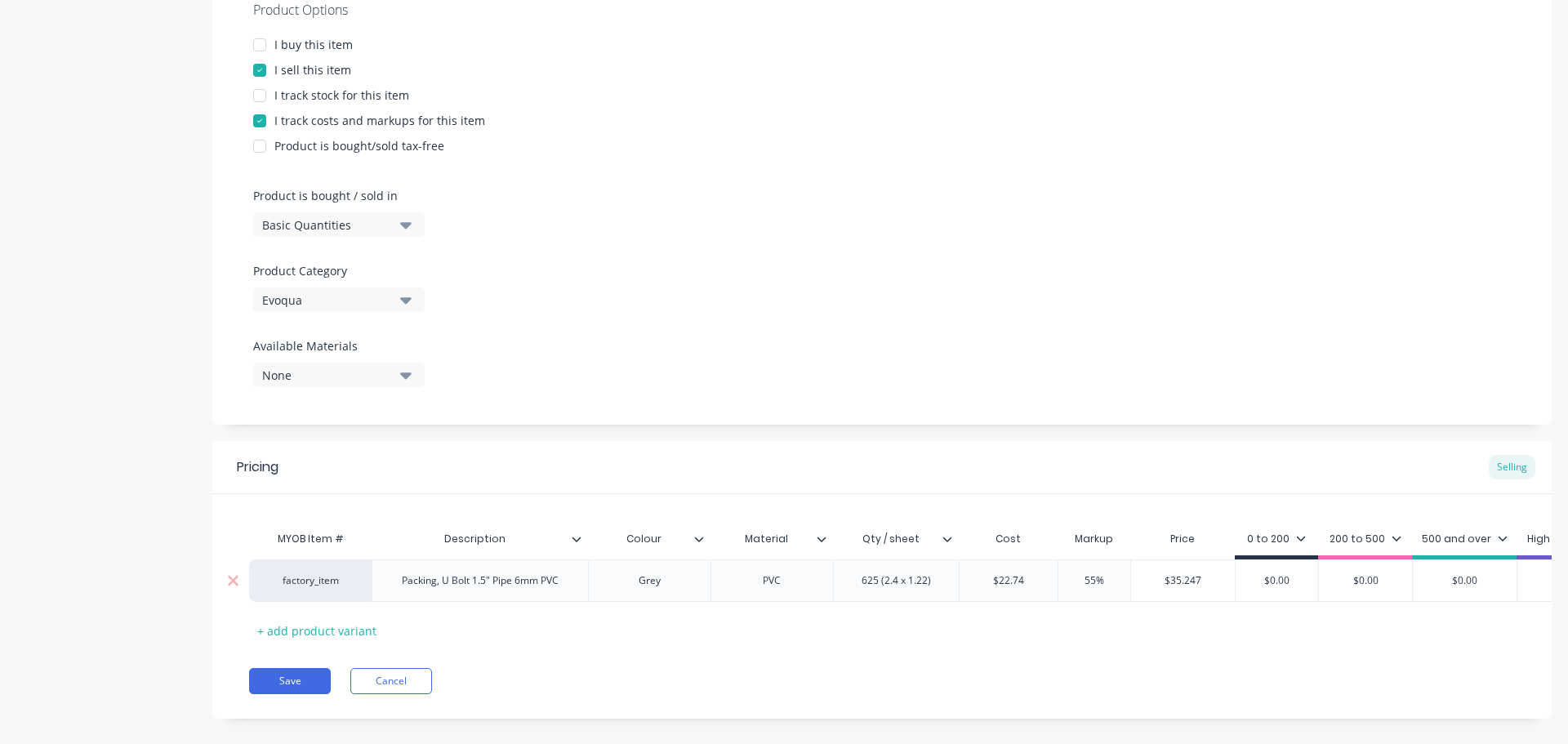
paste input "35.247"
type input "$35.247"
click at [1284, 541] on div "0 to 200" at bounding box center [1282, 539] width 59 height 14
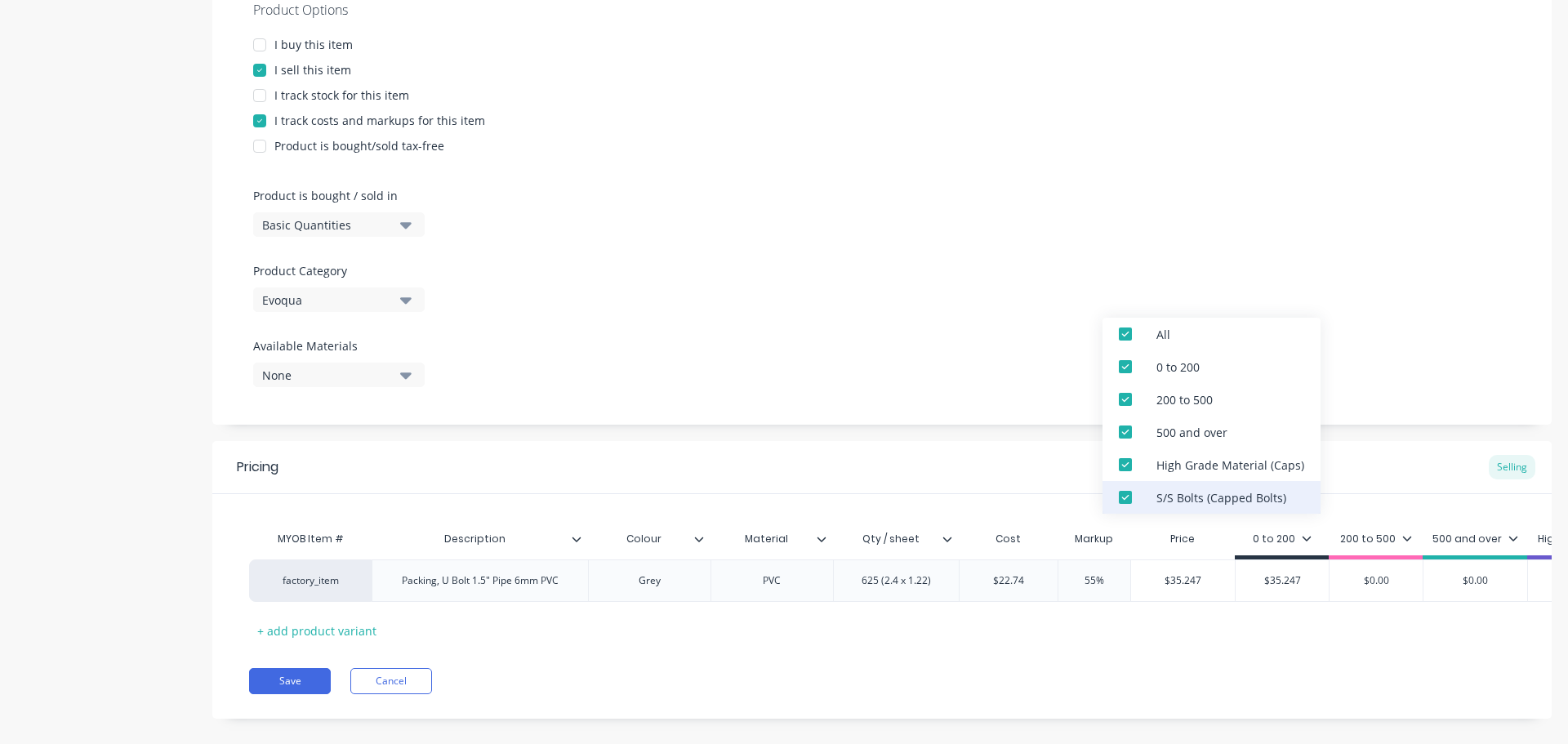
drag, startPoint x: 1176, startPoint y: 505, endPoint x: 1177, endPoint y: 467, distance: 38.0
click at [1176, 505] on div "S/S Bolts (Capped Bolts)" at bounding box center [1221, 497] width 130 height 17
click at [1177, 467] on div "High Grade Material (Caps)" at bounding box center [1230, 465] width 148 height 17
click at [838, 449] on div "Pricing Selling" at bounding box center [882, 467] width 1339 height 53
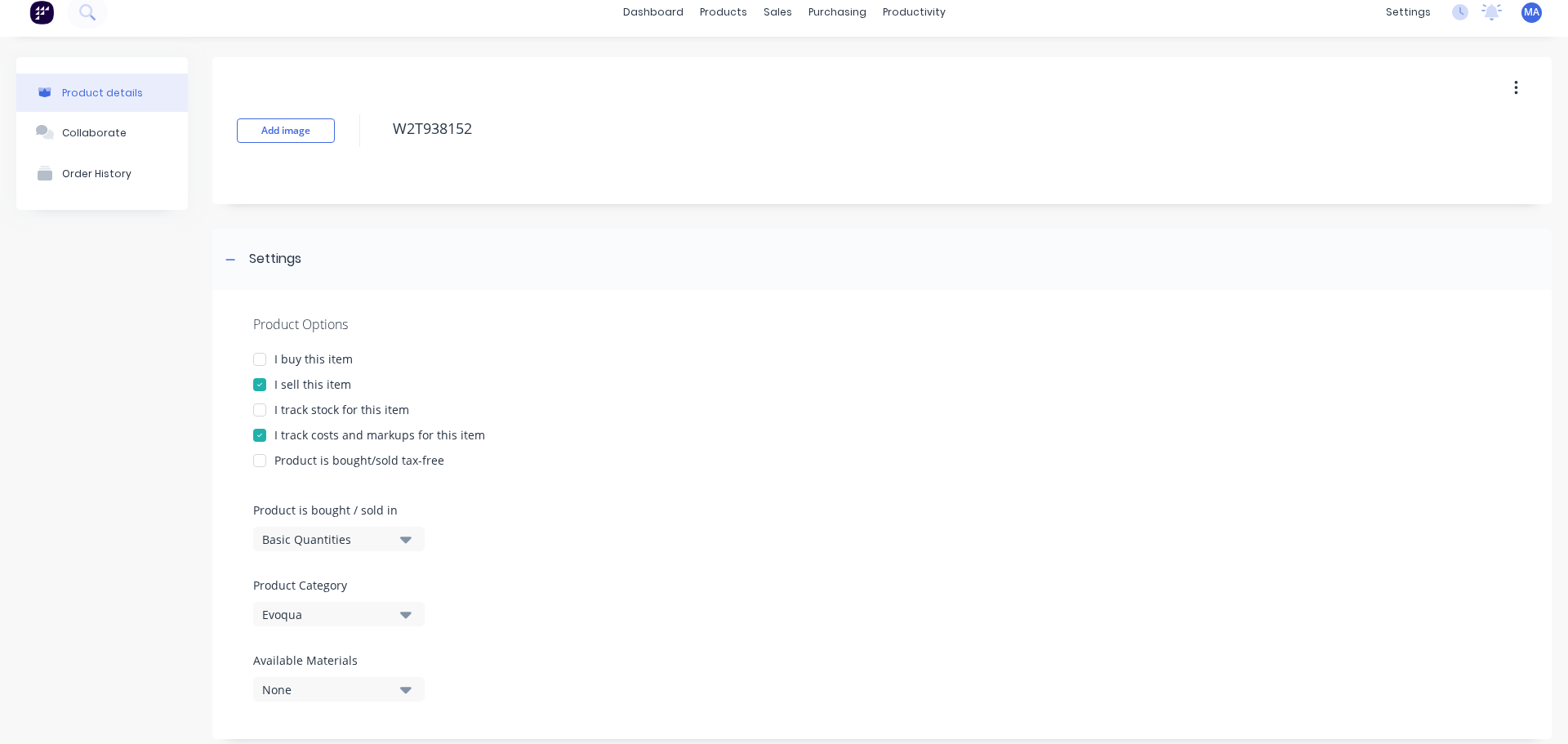
scroll to position [0, 0]
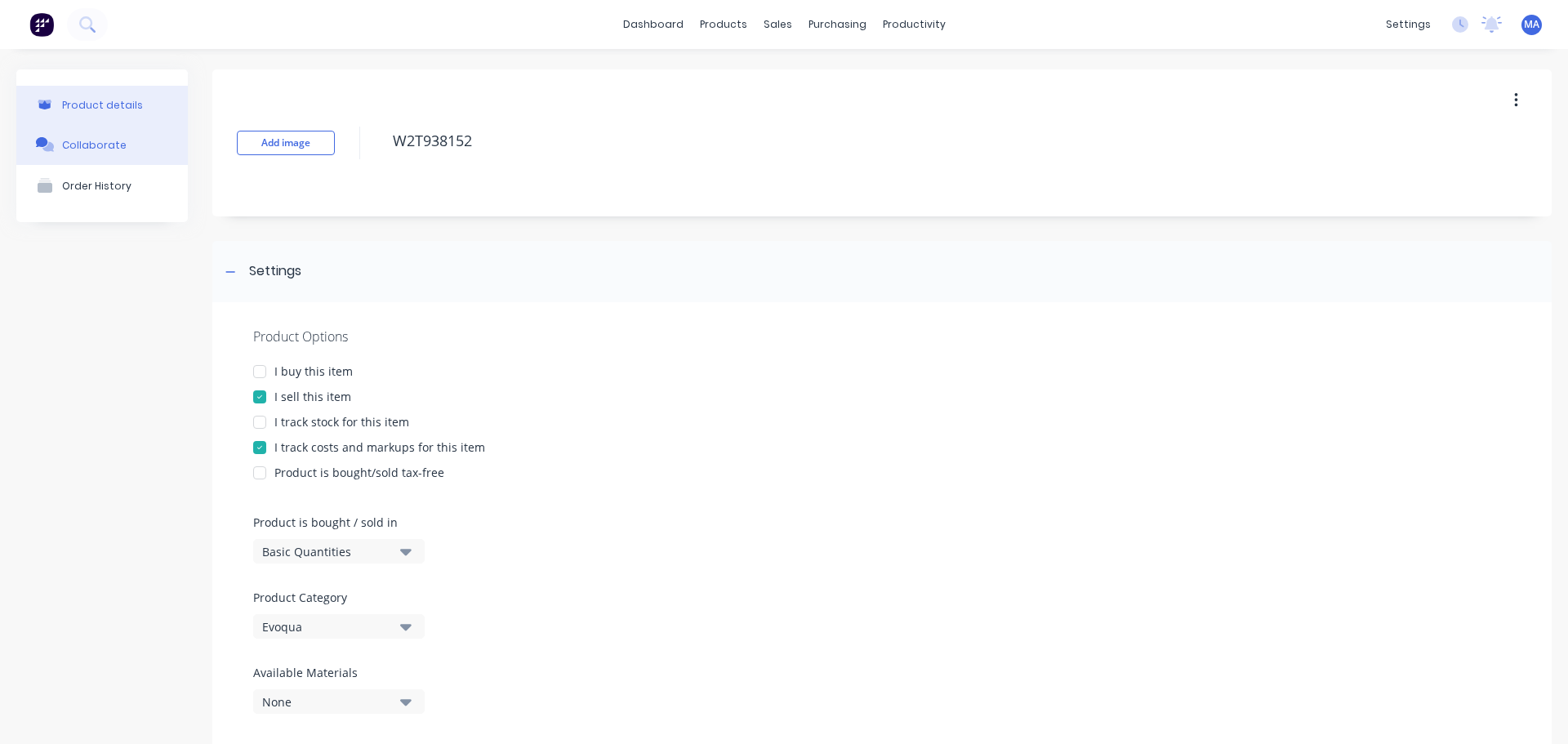
click at [134, 143] on button "Collaborate" at bounding box center [102, 144] width 171 height 41
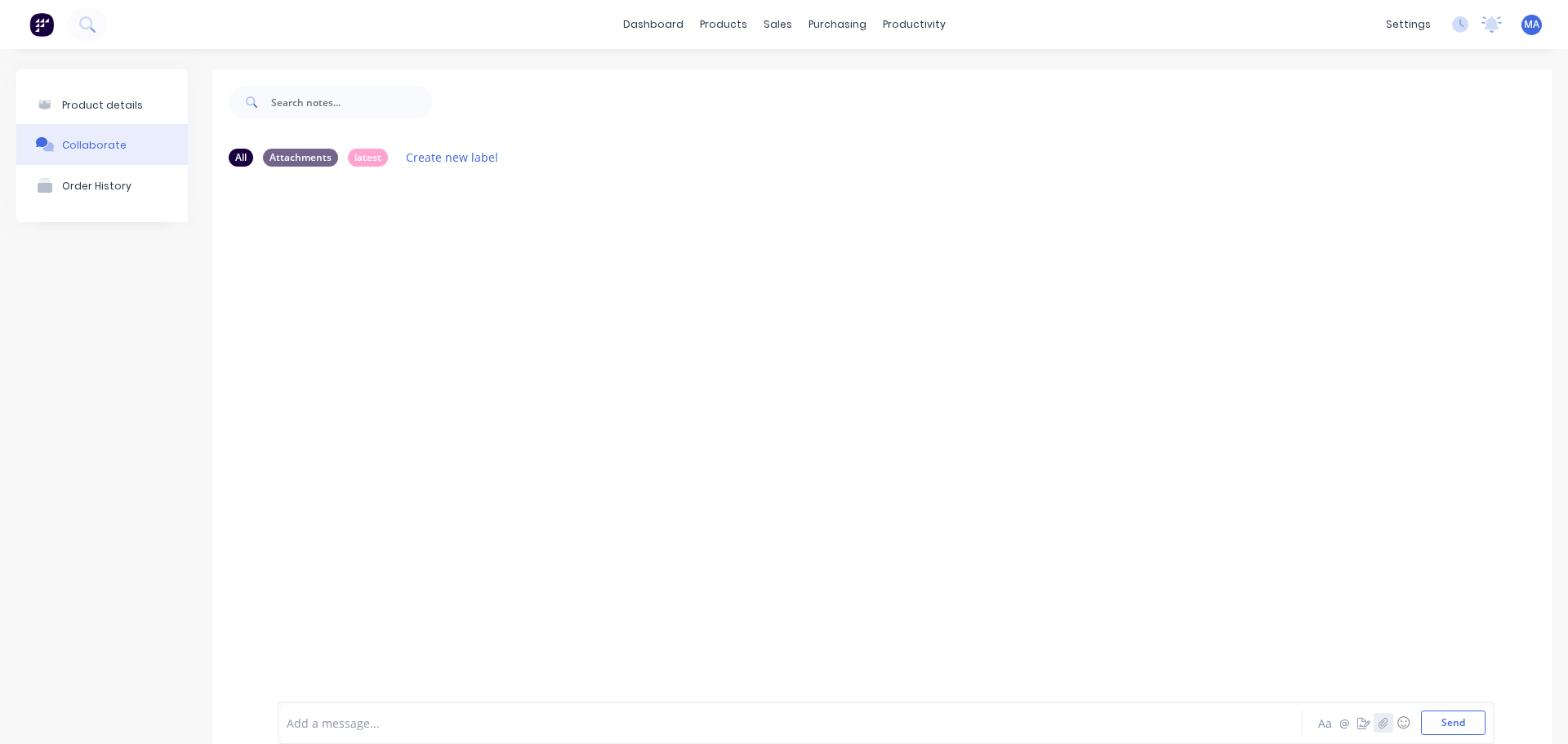
click at [1379, 718] on icon "button" at bounding box center [1383, 722] width 10 height 12
click at [1379, 726] on icon "button" at bounding box center [1383, 722] width 10 height 12
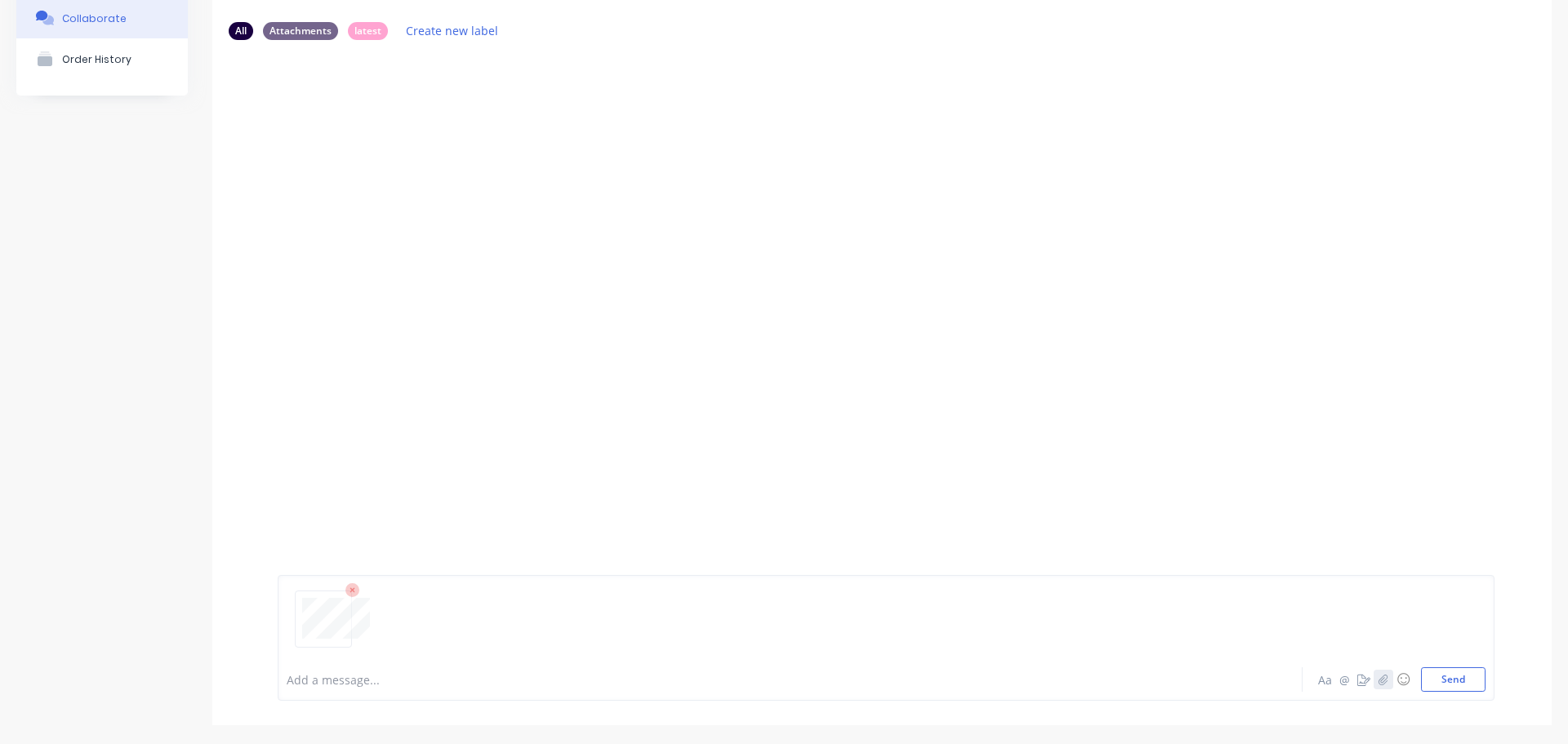
scroll to position [128, 0]
click at [1436, 677] on button "Send" at bounding box center [1454, 677] width 65 height 24
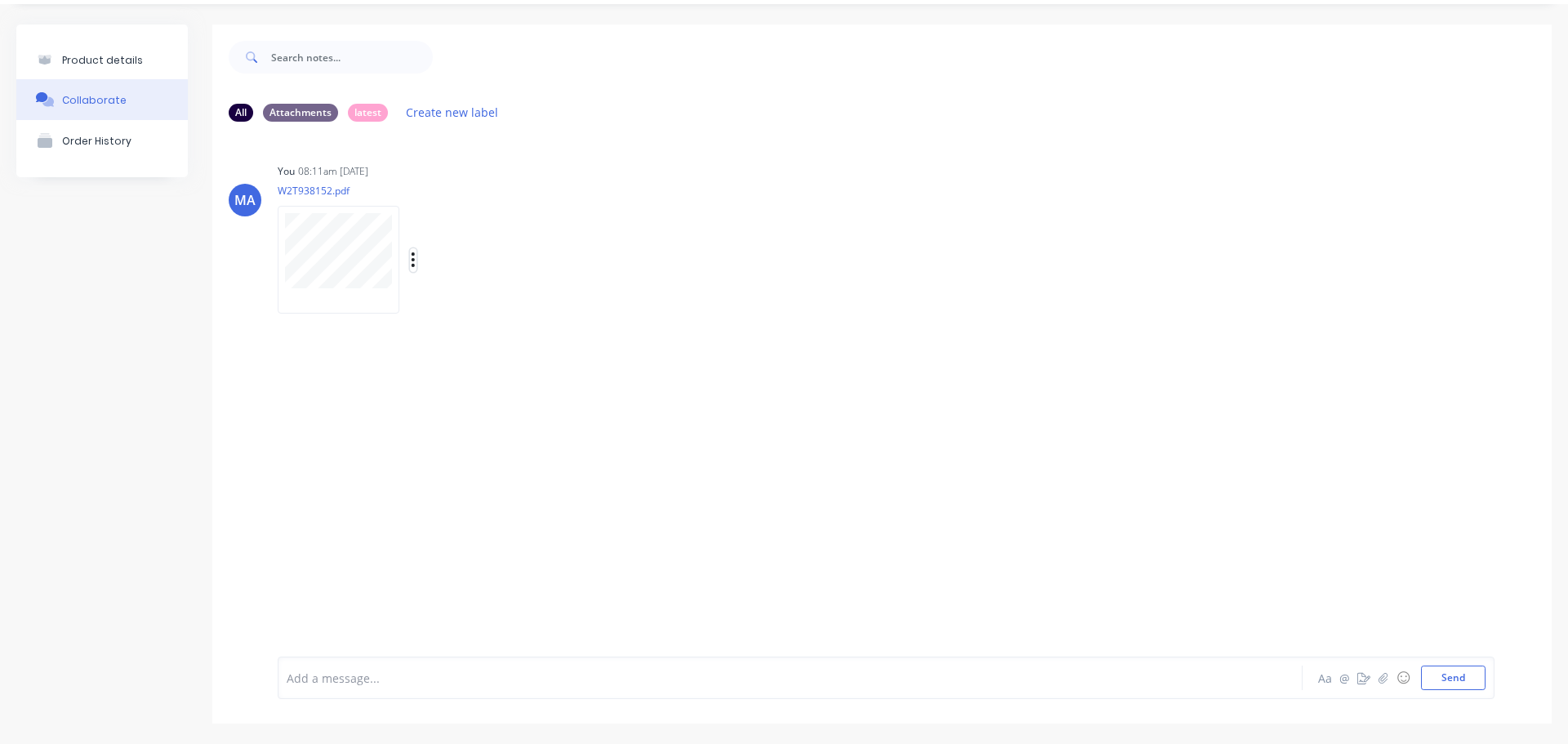
click at [412, 260] on icon "button" at bounding box center [413, 259] width 4 height 14
click at [466, 295] on button "Auto-attach to new orders" at bounding box center [521, 304] width 184 height 39
click at [678, 295] on label at bounding box center [678, 295] width 0 height 0
click at [653, 304] on input "checkbox" at bounding box center [646, 302] width 14 height 15
checkbox input "true"
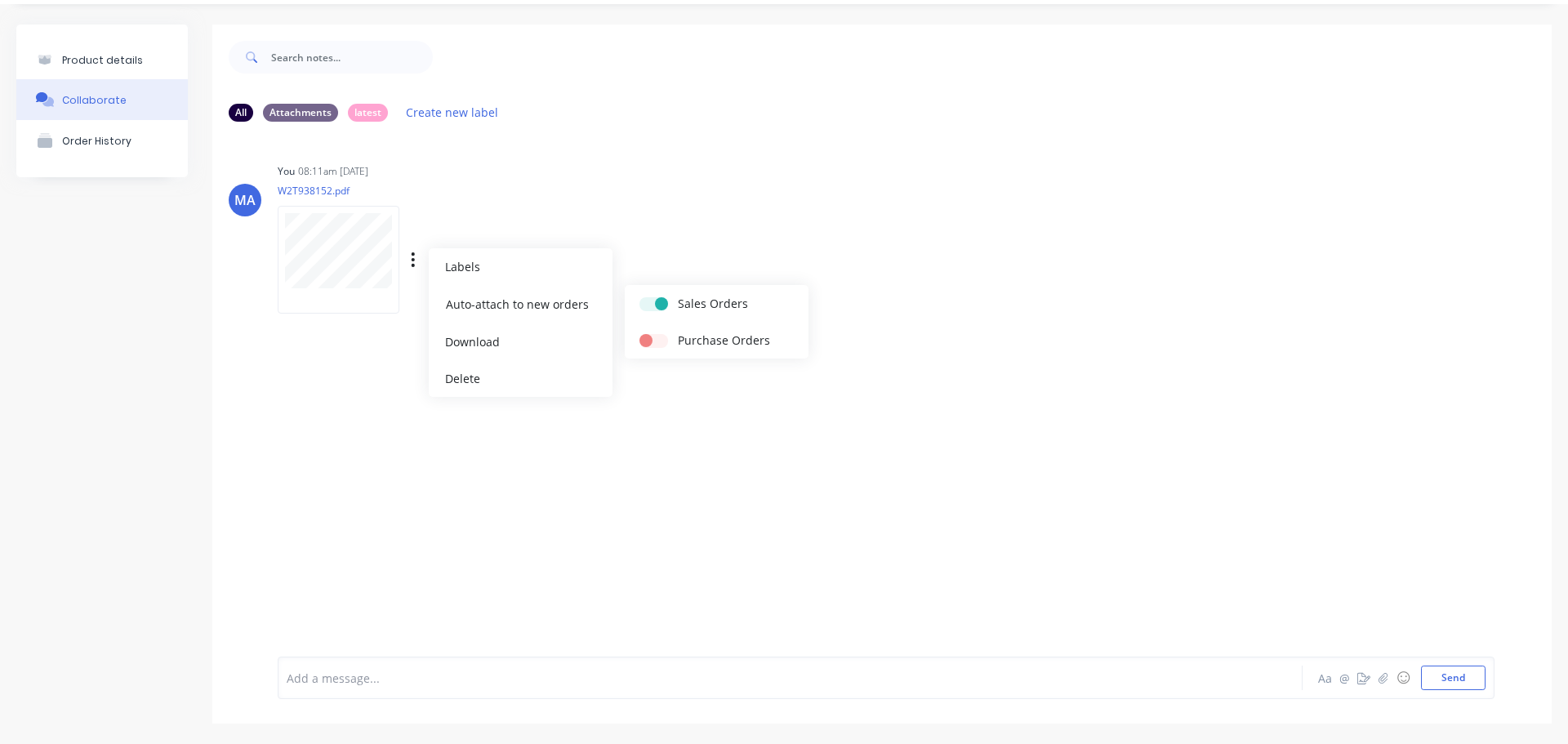
click at [689, 242] on div "You 08:11am [DATE] W2T938152.pdf Labels Auto-attach to new orders Sales Orders …" at bounding box center [532, 232] width 511 height 147
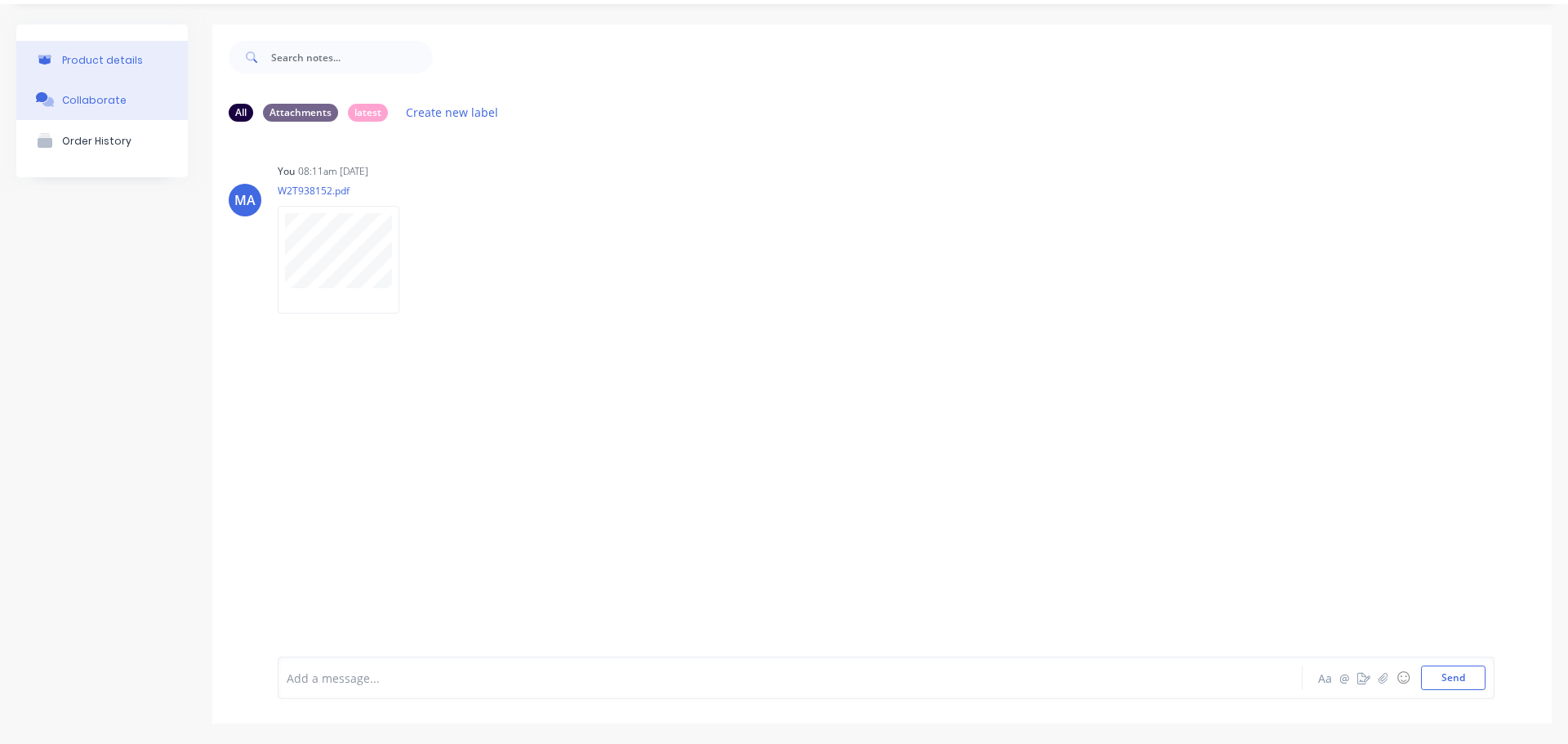
click at [124, 59] on div "Product details" at bounding box center [103, 60] width 81 height 13
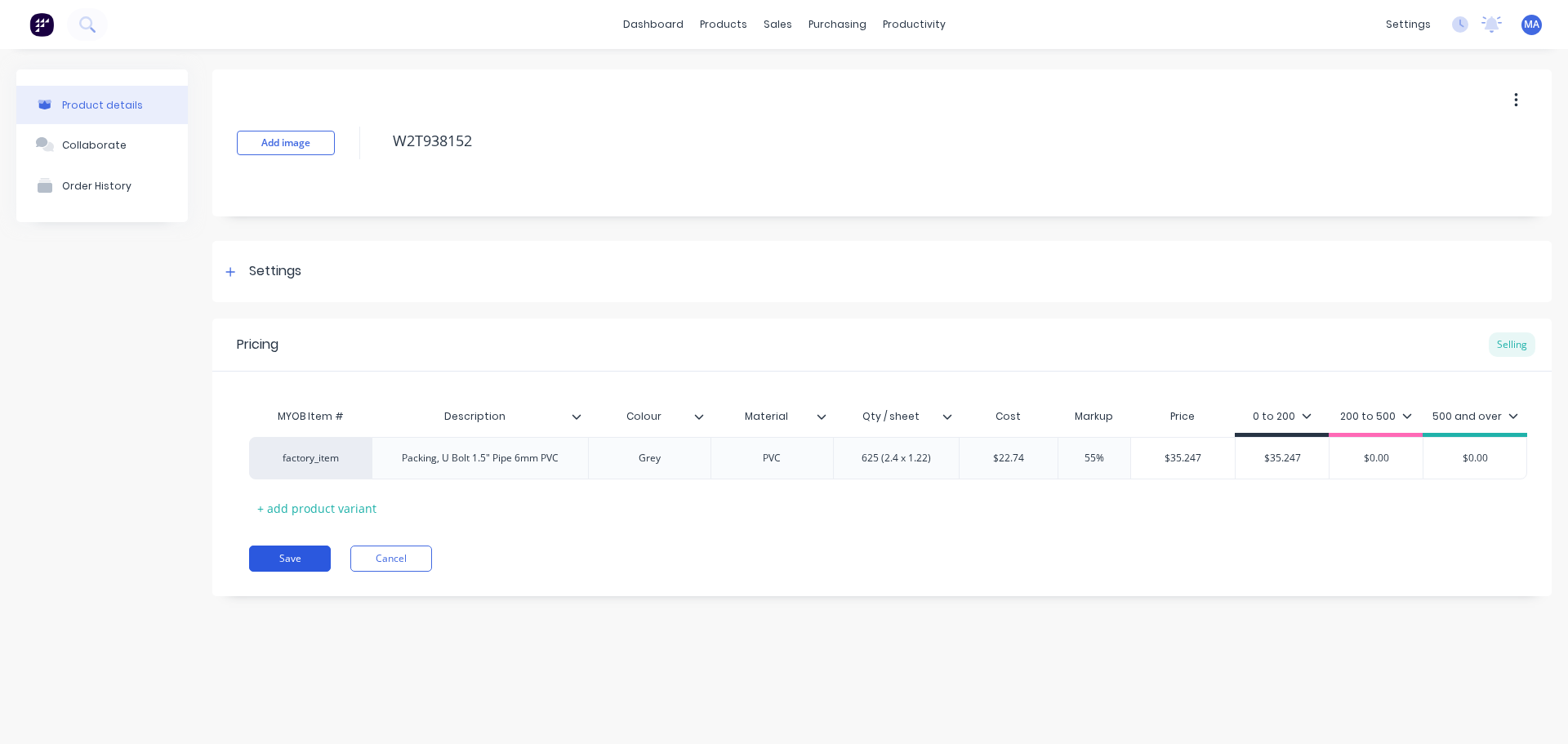
click at [291, 554] on button "Save" at bounding box center [290, 558] width 82 height 26
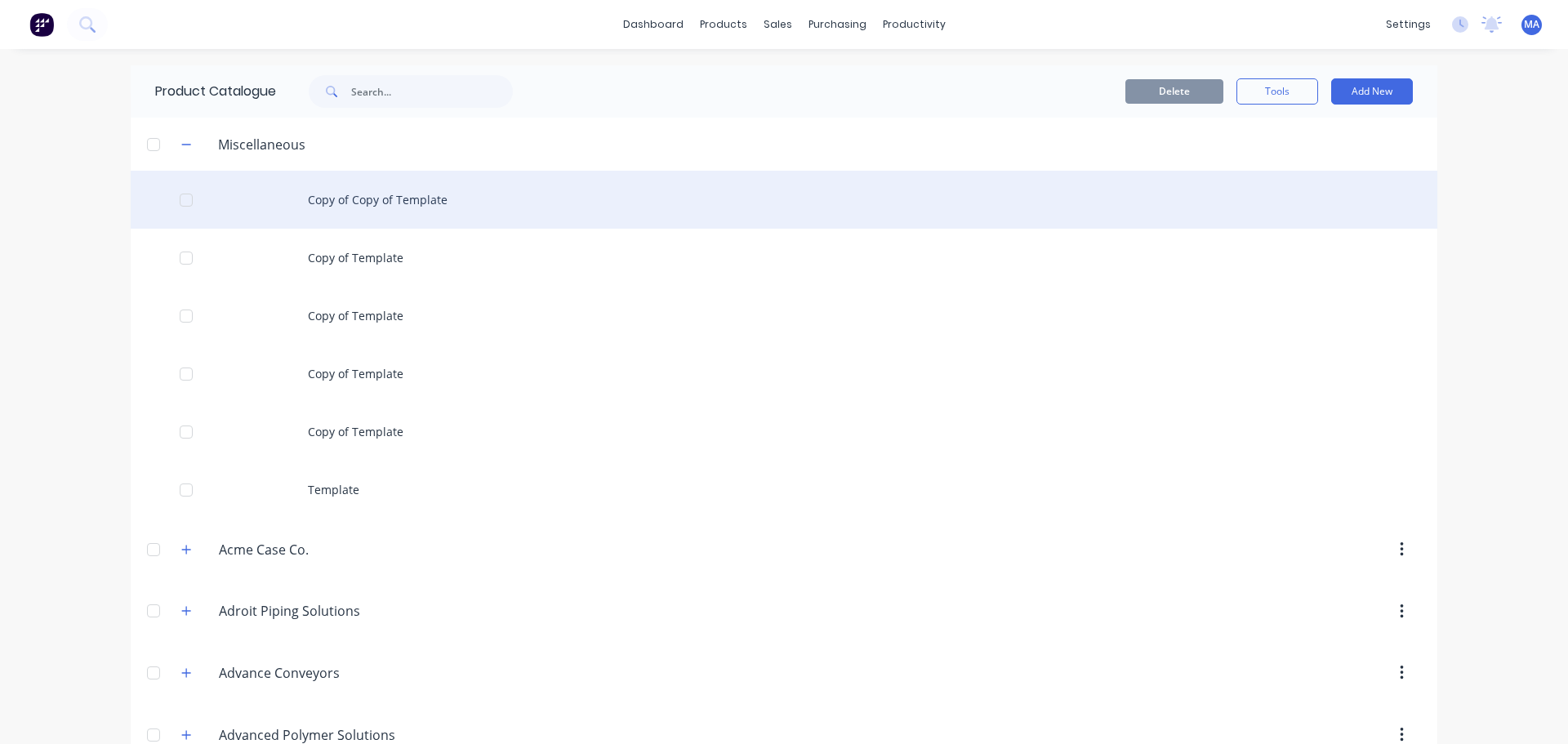
click at [479, 198] on div "Copy of Copy of Template" at bounding box center [784, 200] width 1307 height 58
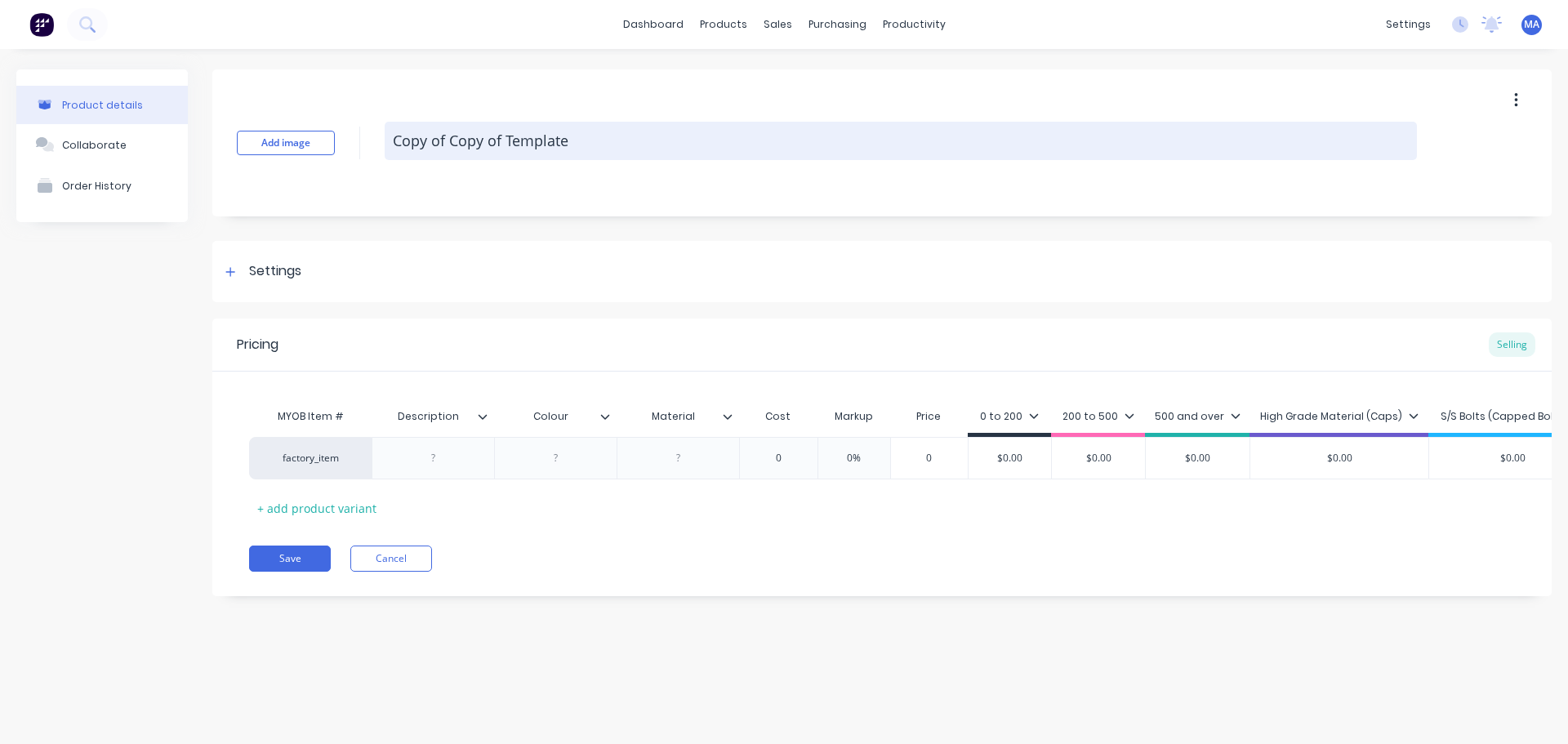
click at [642, 143] on textarea "Copy of Copy of Template" at bounding box center [901, 141] width 1032 height 39
click at [585, 134] on textarea "Copy of Copy of Template" at bounding box center [901, 141] width 1032 height 39
click at [583, 135] on textarea "Copy of Copy of Template" at bounding box center [901, 141] width 1032 height 39
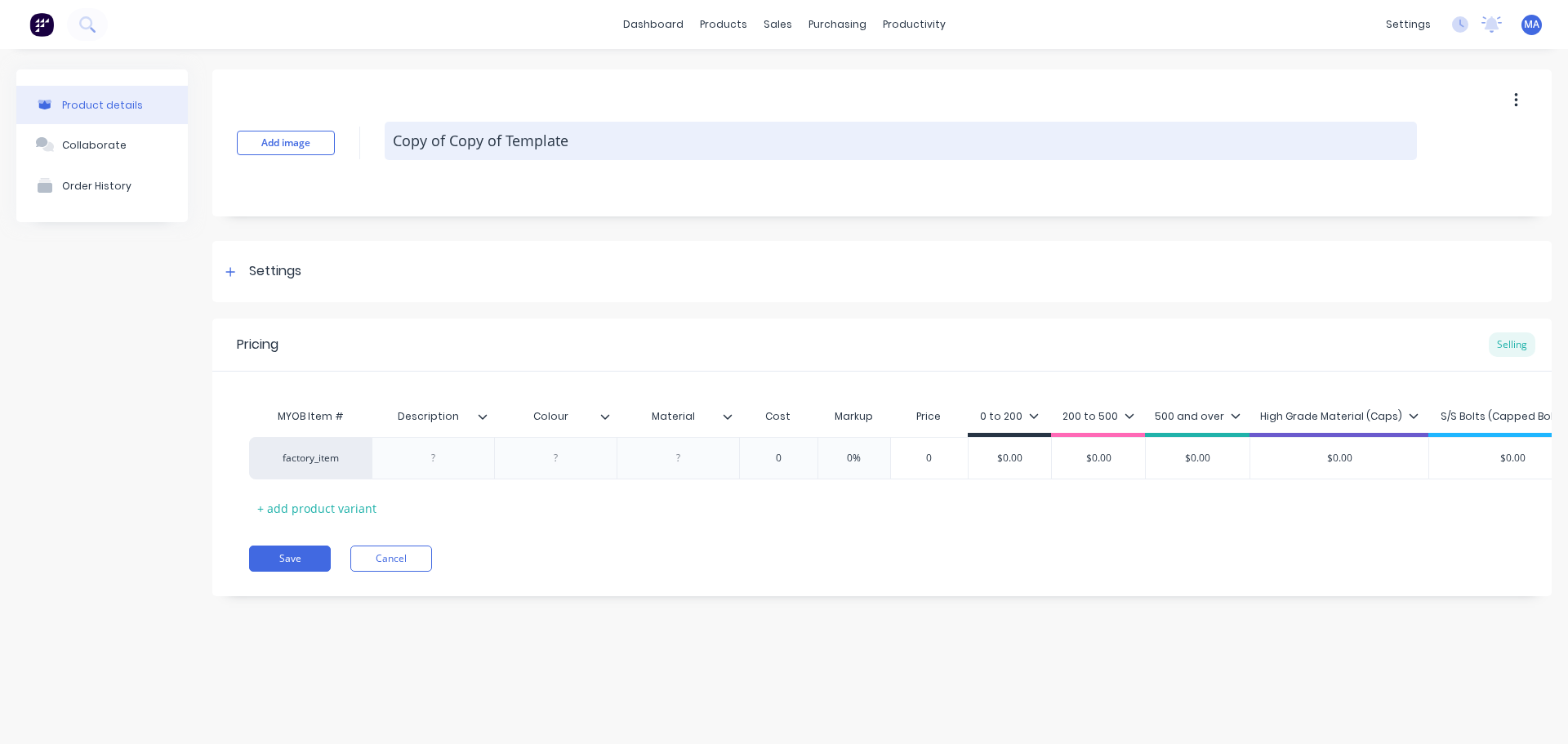
click at [583, 135] on textarea "Copy of Copy of Template" at bounding box center [901, 141] width 1032 height 39
click at [540, 147] on textarea at bounding box center [901, 141] width 1032 height 39
paste textarea "W3T281213 (P98640)"
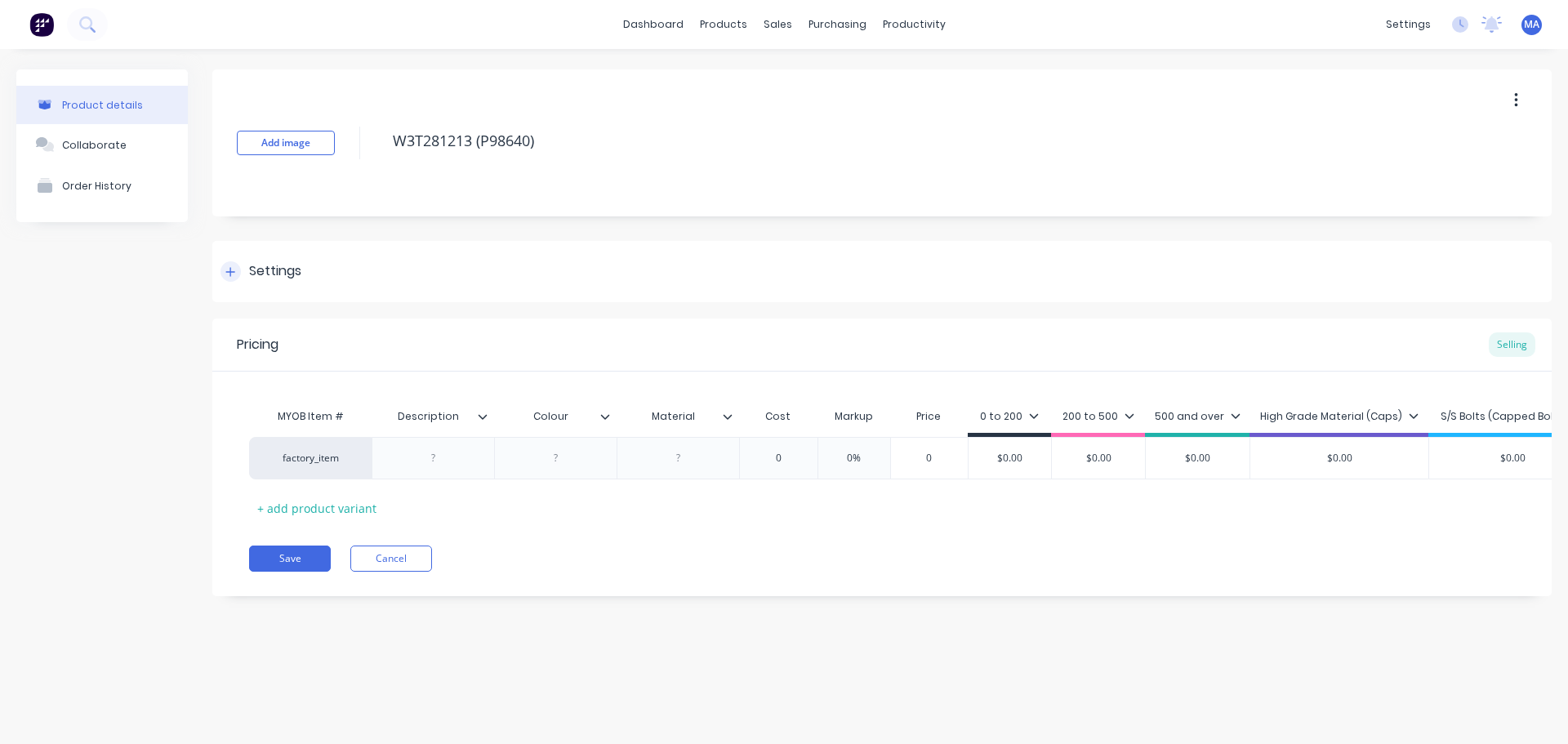
type textarea "W3T281213 (P98640)"
click at [536, 258] on div "Settings" at bounding box center [882, 272] width 1339 height 61
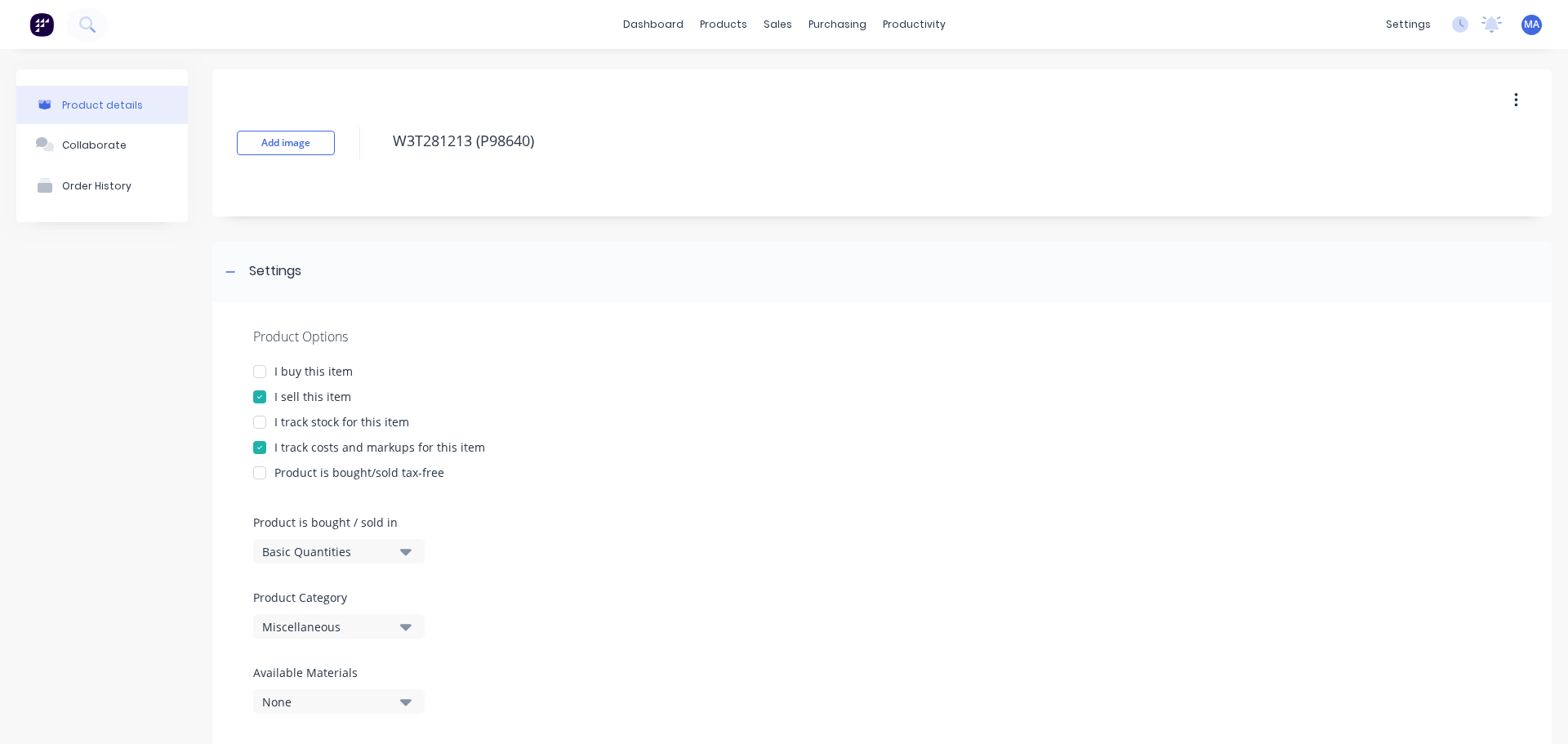
click at [360, 622] on div "Miscellaneous" at bounding box center [327, 627] width 131 height 17
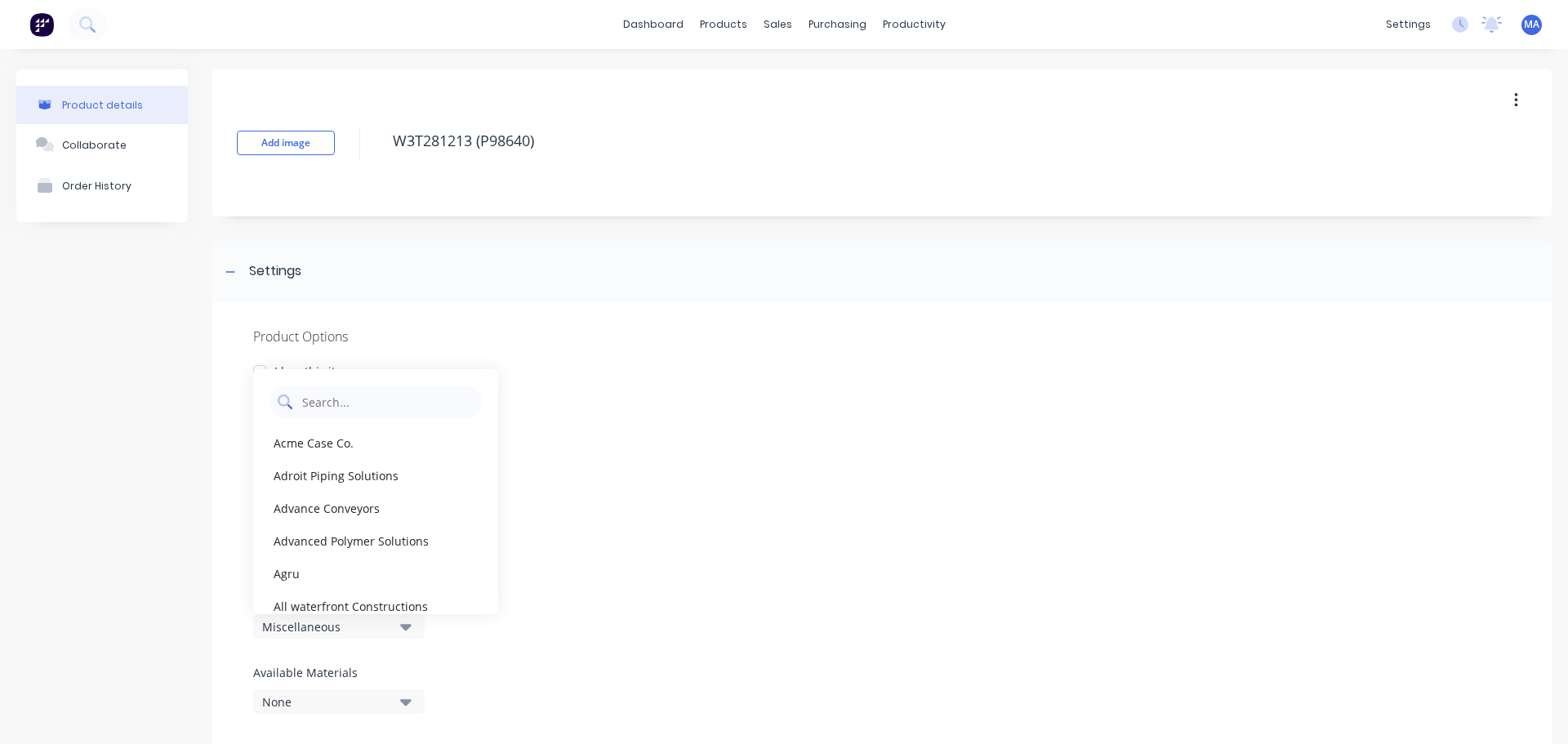
click at [358, 403] on Category "text" at bounding box center [387, 402] width 173 height 32
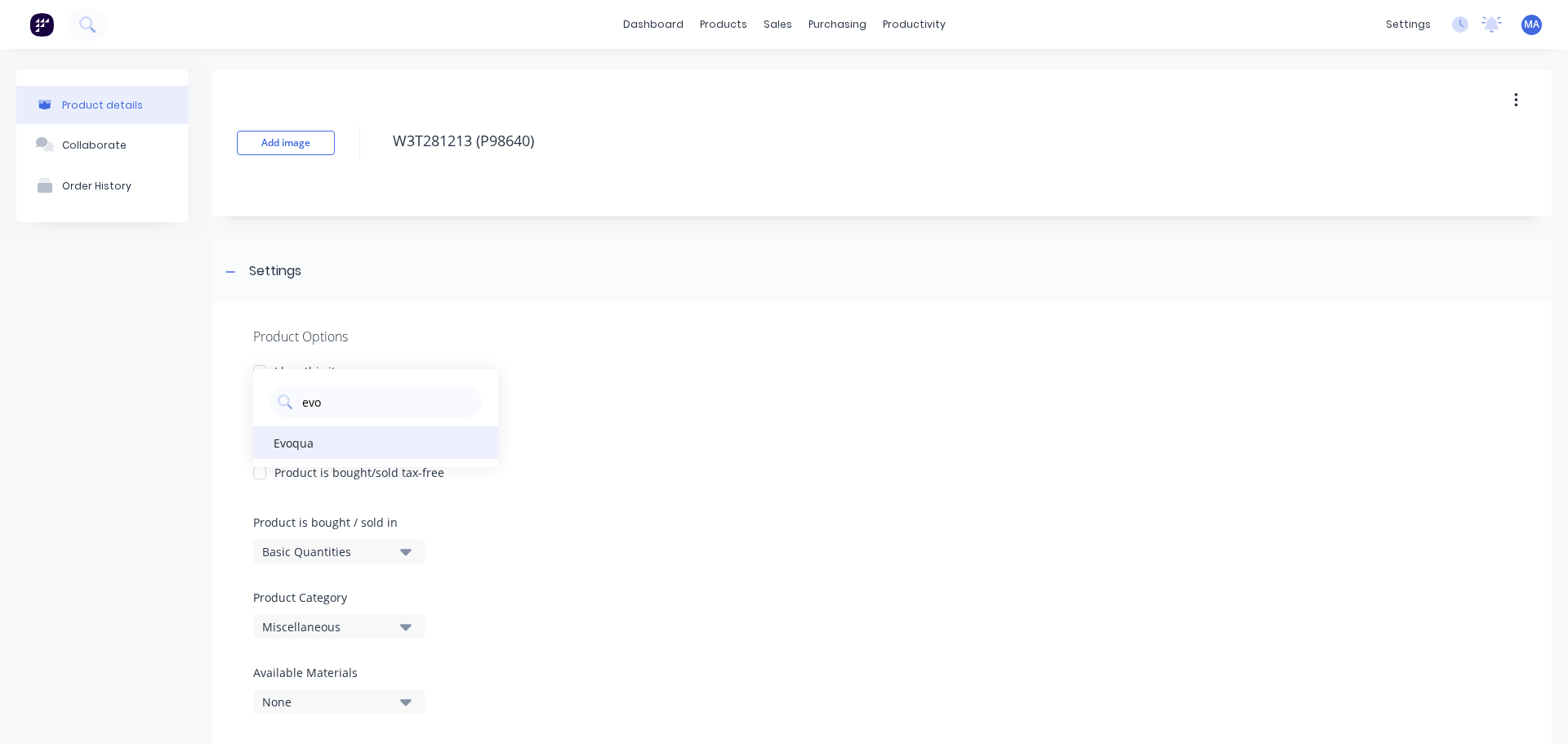
type Category "evo"
click at [319, 435] on div "Evoqua" at bounding box center [376, 442] width 245 height 32
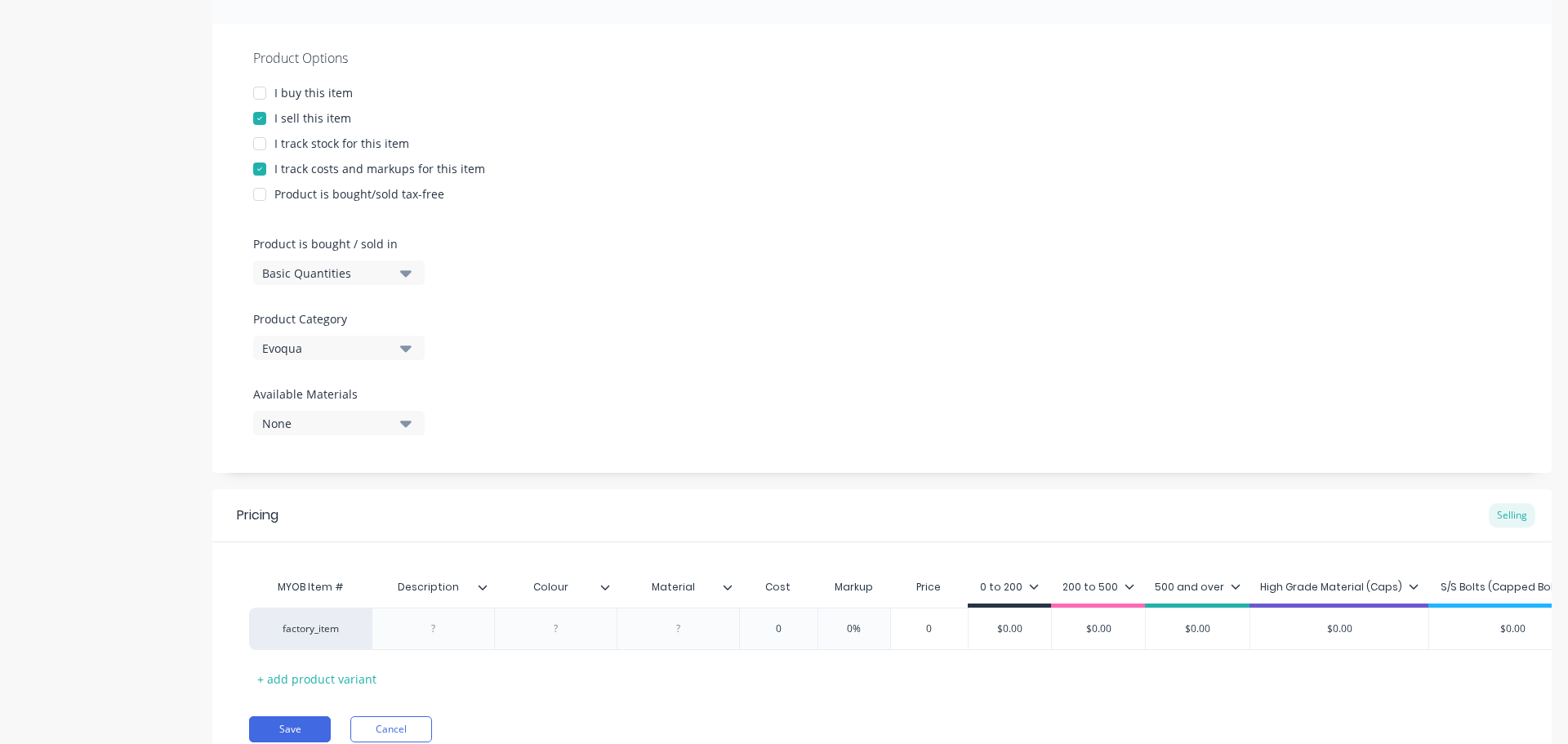
scroll to position [358, 0]
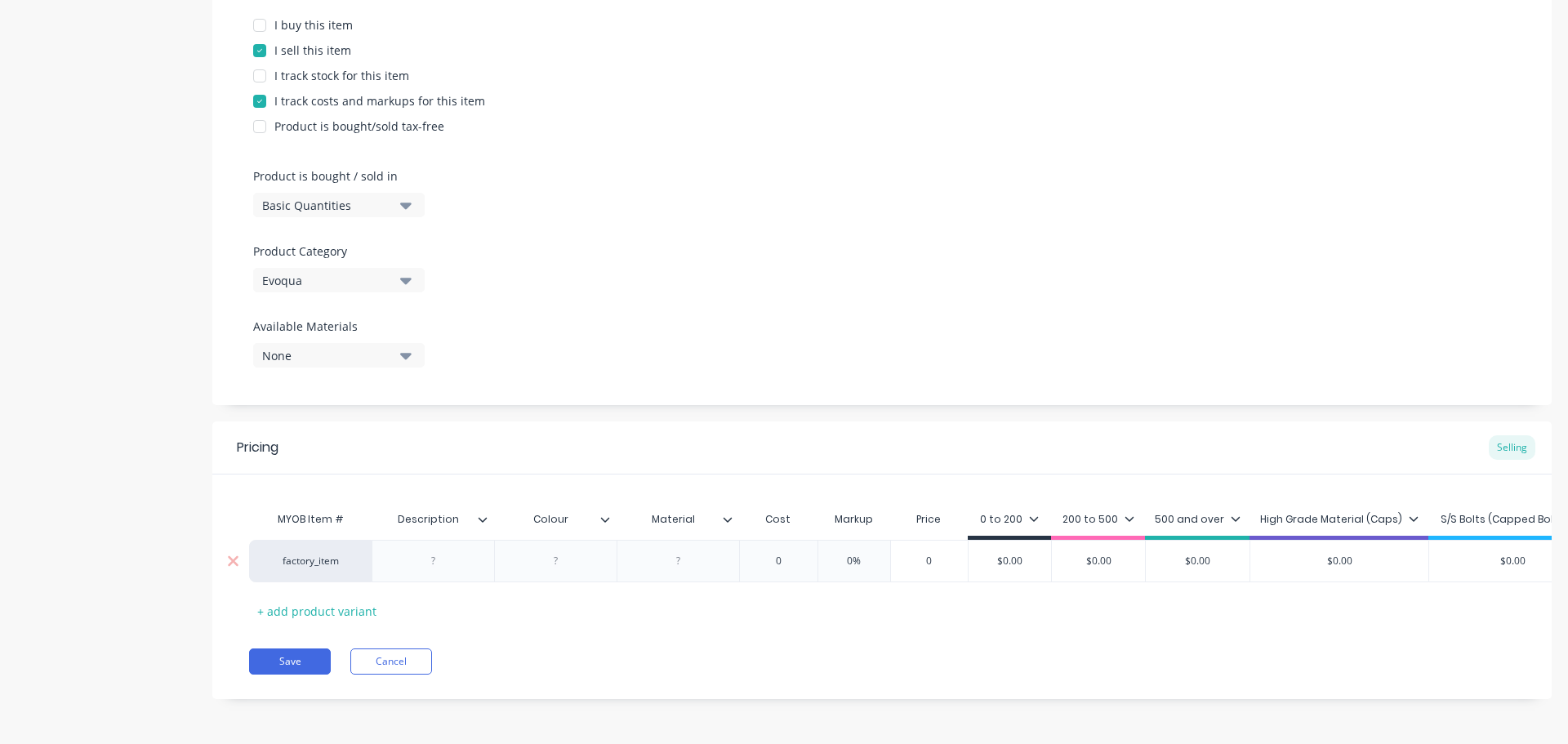
click at [442, 550] on div at bounding box center [433, 561] width 82 height 22
click at [438, 550] on div at bounding box center [433, 561] width 82 height 22
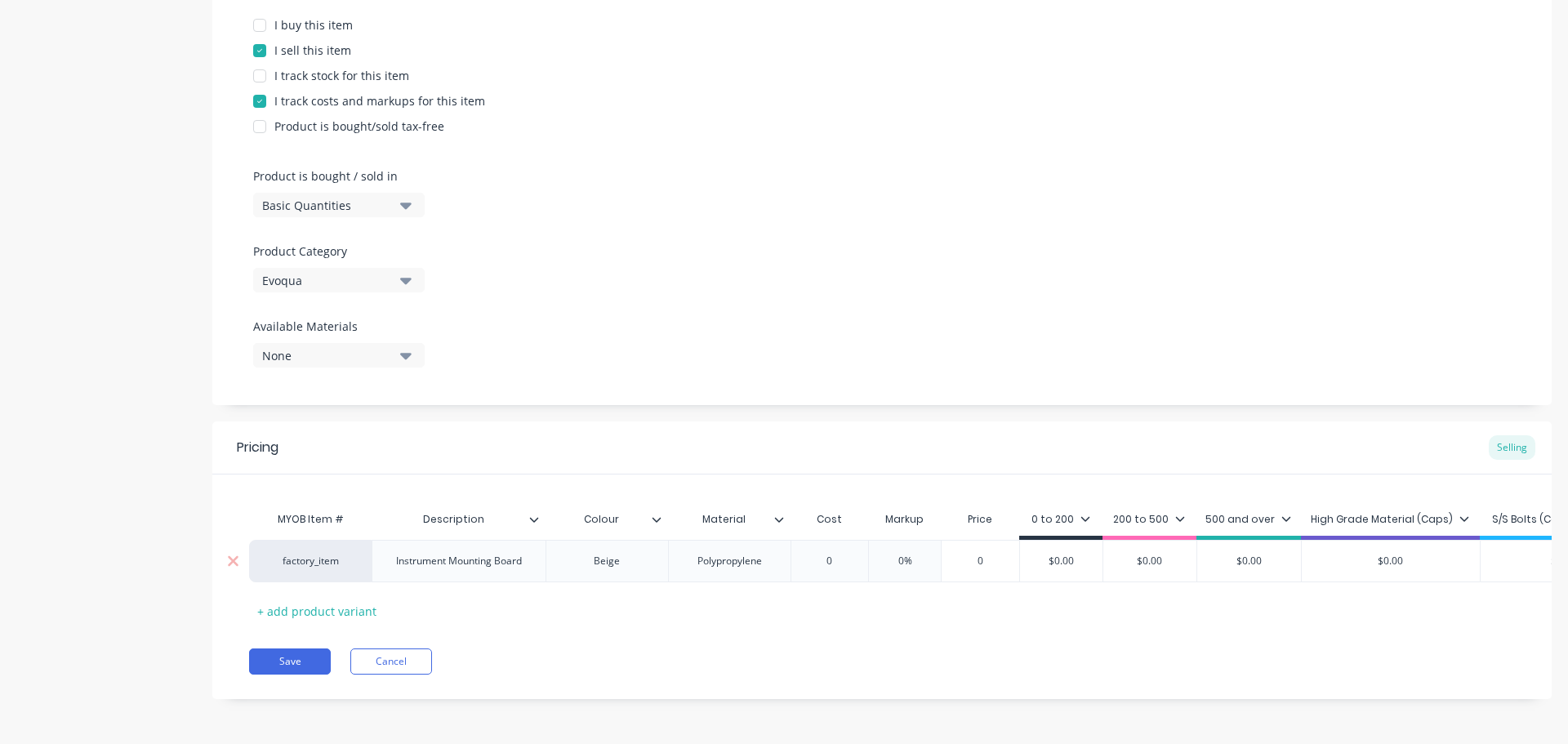
type input "0"
click at [829, 554] on input "0" at bounding box center [829, 561] width 82 height 14
click at [781, 514] on icon at bounding box center [779, 519] width 10 height 10
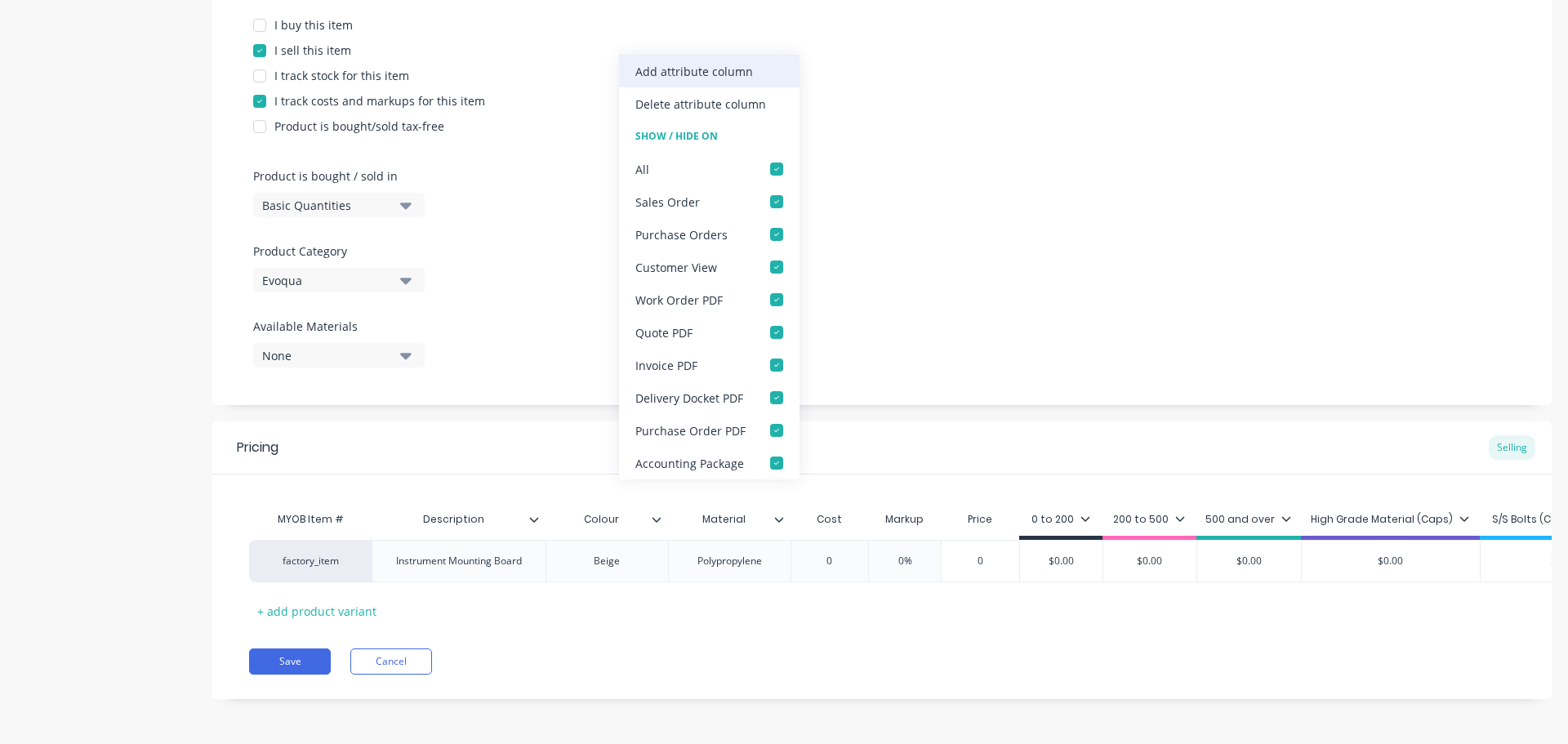
click at [721, 69] on div "Add attribute column" at bounding box center [694, 71] width 118 height 17
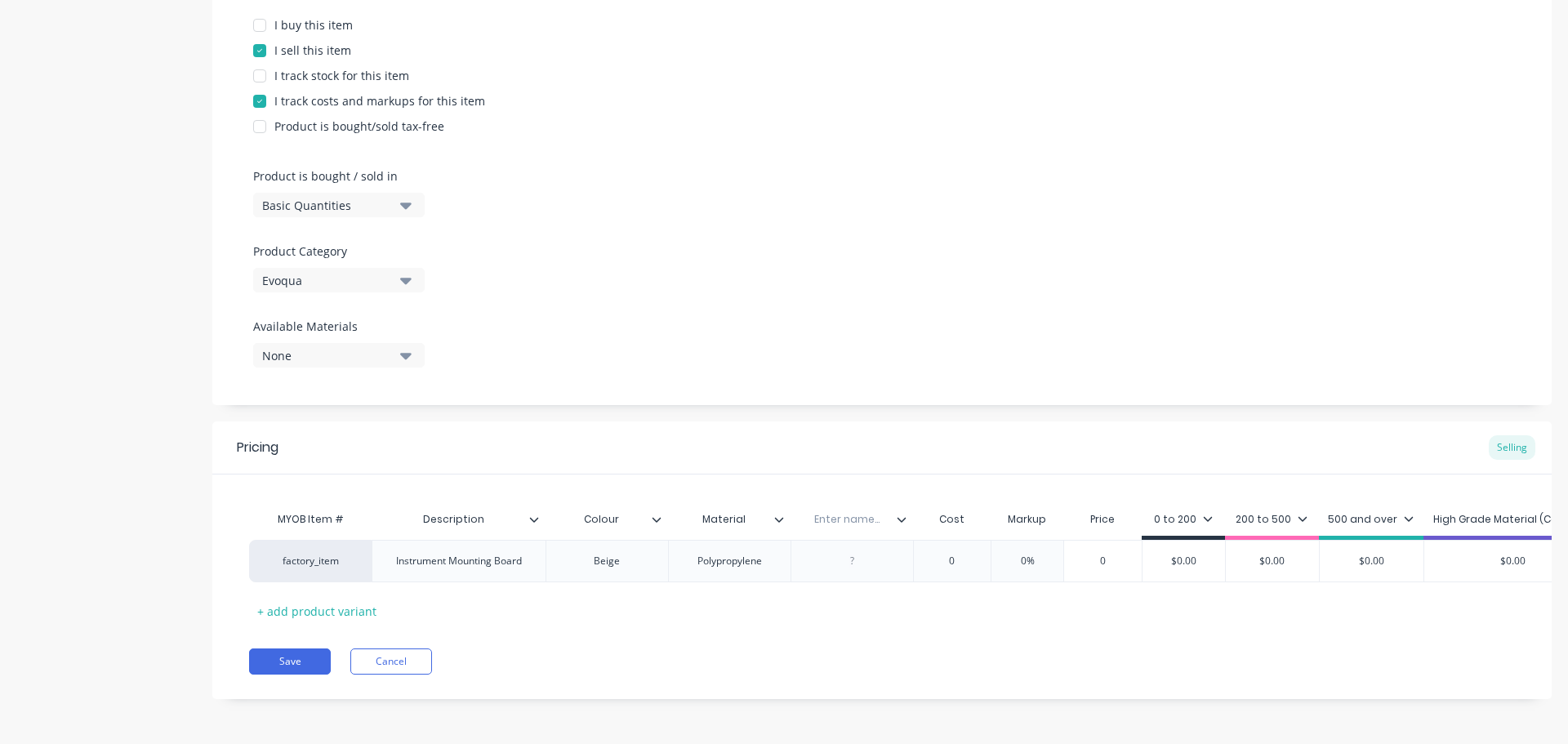
click at [847, 513] on input "text" at bounding box center [847, 520] width 113 height 14
type input "Qty / sheet"
click at [874, 550] on div at bounding box center [852, 561] width 82 height 22
click at [962, 554] on input "0" at bounding box center [952, 561] width 82 height 14
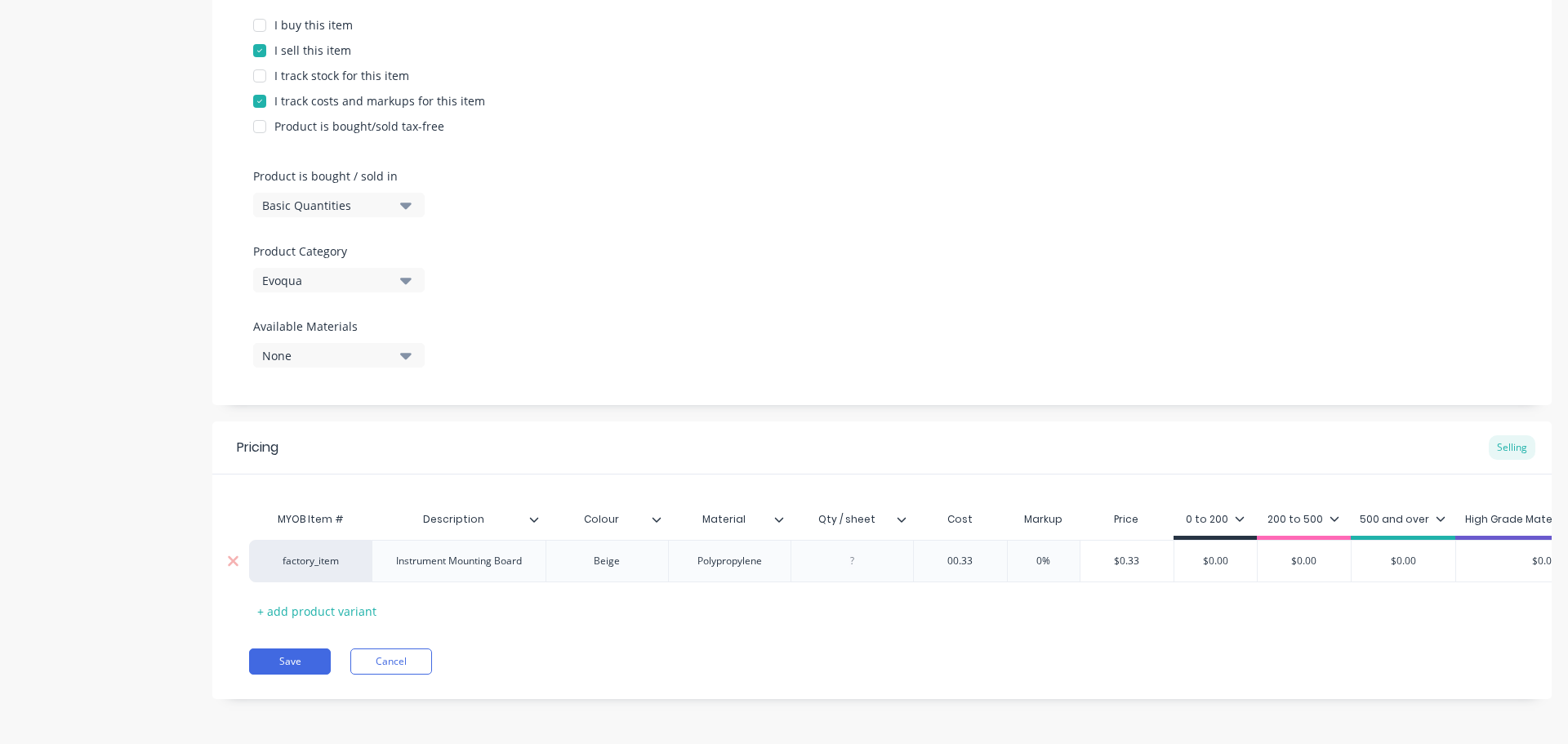
drag, startPoint x: 962, startPoint y: 548, endPoint x: 905, endPoint y: 548, distance: 57.0
click at [905, 548] on div "factory_item Instrument Mounting Board Beige Polypropylene $0.33 00.33 0% $0.33…" at bounding box center [1026, 561] width 1554 height 42
type input "99.33"
drag, startPoint x: 1058, startPoint y: 545, endPoint x: 1005, endPoint y: 550, distance: 53.2
click at [1006, 550] on div "factory_item Instrument Mounting Board Beige Polypropylene $99.33 99.33 0% 0% $…" at bounding box center [1031, 561] width 1564 height 42
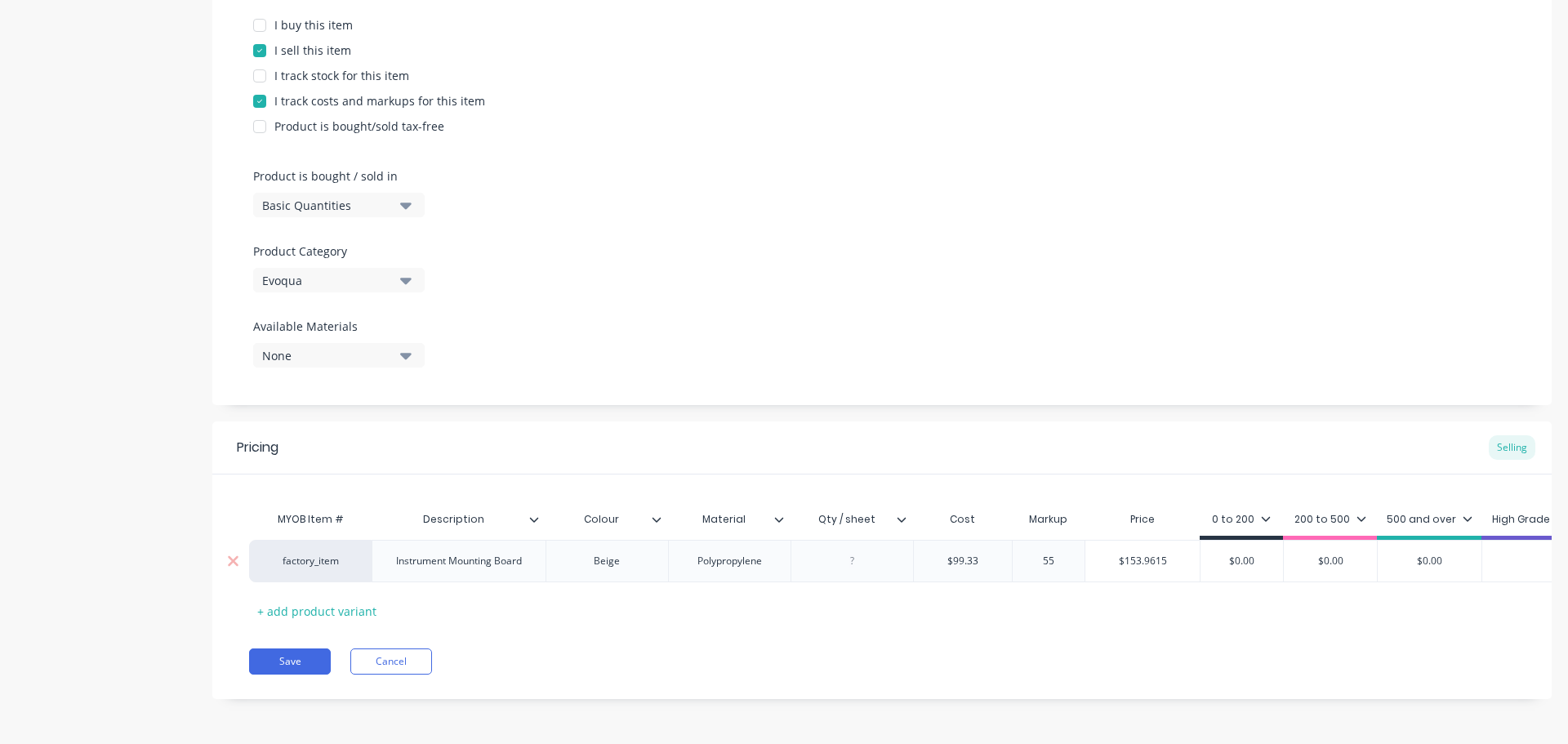
type input "55"
type input "$153.9615"
drag, startPoint x: 1177, startPoint y: 545, endPoint x: 1067, endPoint y: 557, distance: 110.7
click at [1075, 555] on div "factory_item Instrument Mounting Board Beige Polypropylene $99.33 99.33 55% 55 …" at bounding box center [1039, 561] width 1580 height 42
drag, startPoint x: 1199, startPoint y: 549, endPoint x: 1083, endPoint y: 560, distance: 116.5
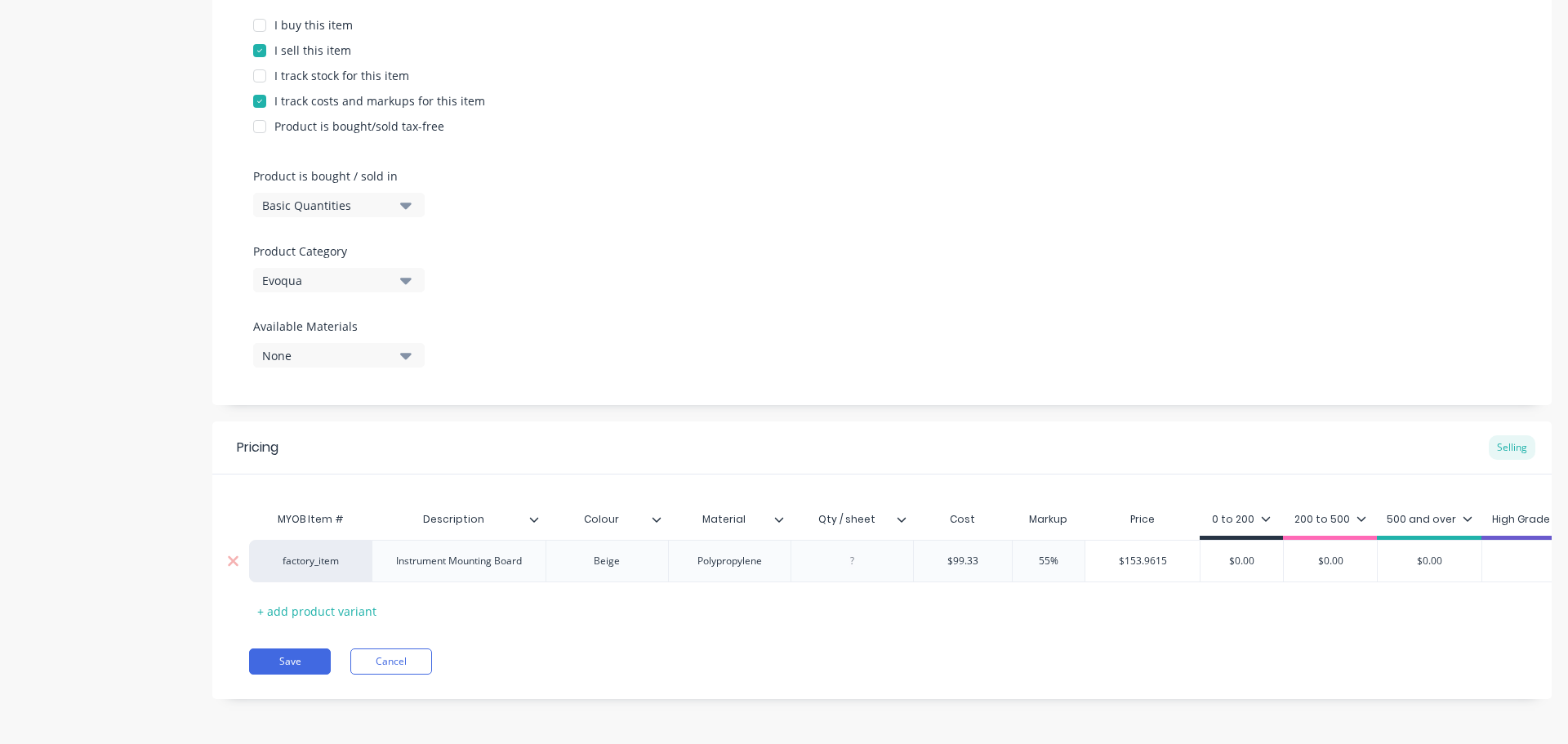
click at [1132, 557] on div "factory_item Instrument Mounting Board Beige Polypropylene $99.33 99.33 55% 55 …" at bounding box center [1039, 561] width 1580 height 42
paste input "153.9615"
type input "$153.9615"
drag, startPoint x: 863, startPoint y: 551, endPoint x: 901, endPoint y: 555, distance: 38.2
click at [865, 550] on div at bounding box center [852, 561] width 82 height 22
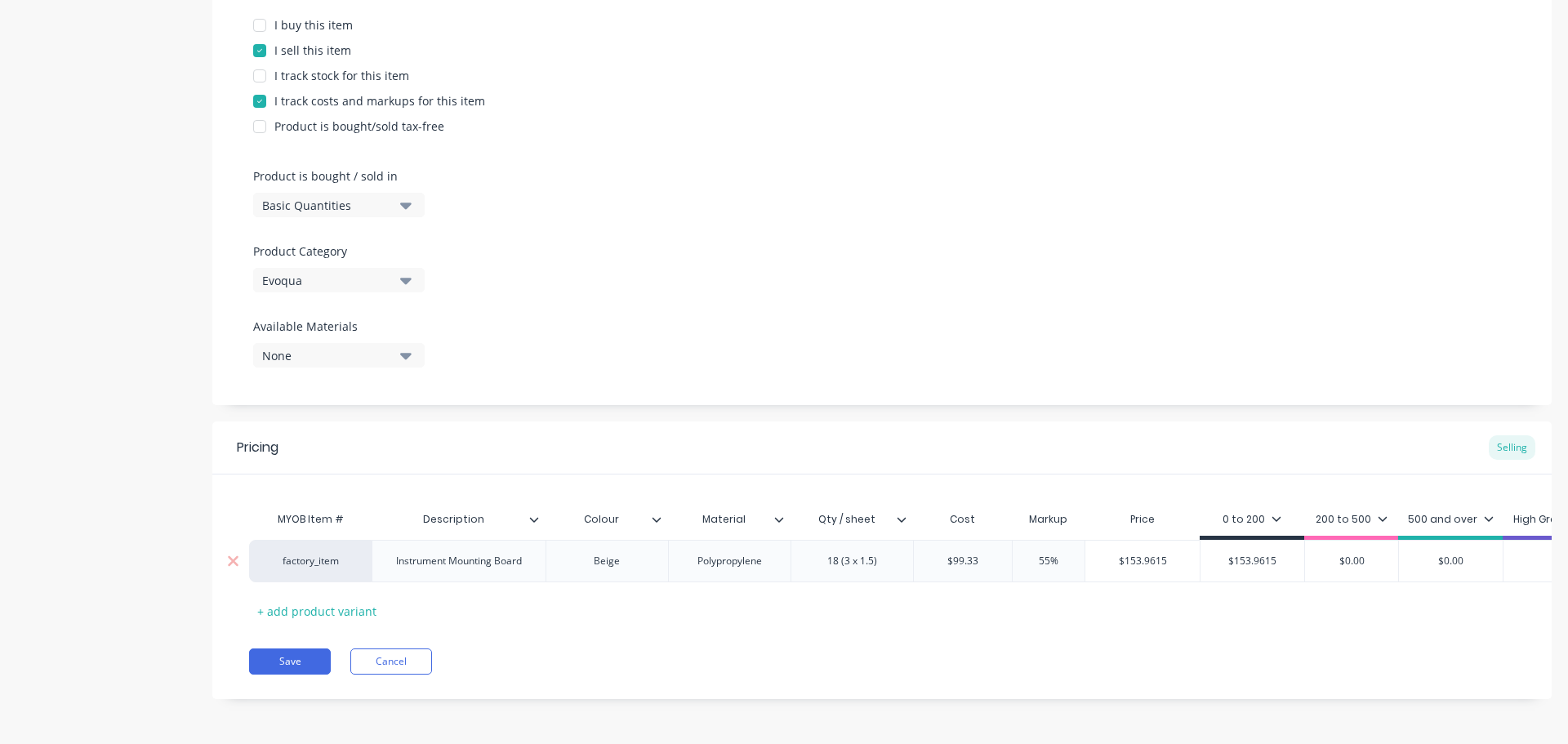
type input "$99.33"
click at [961, 554] on input "$99.33" at bounding box center [964, 561] width 99 height 14
click at [1276, 516] on icon at bounding box center [1277, 518] width 9 height 5
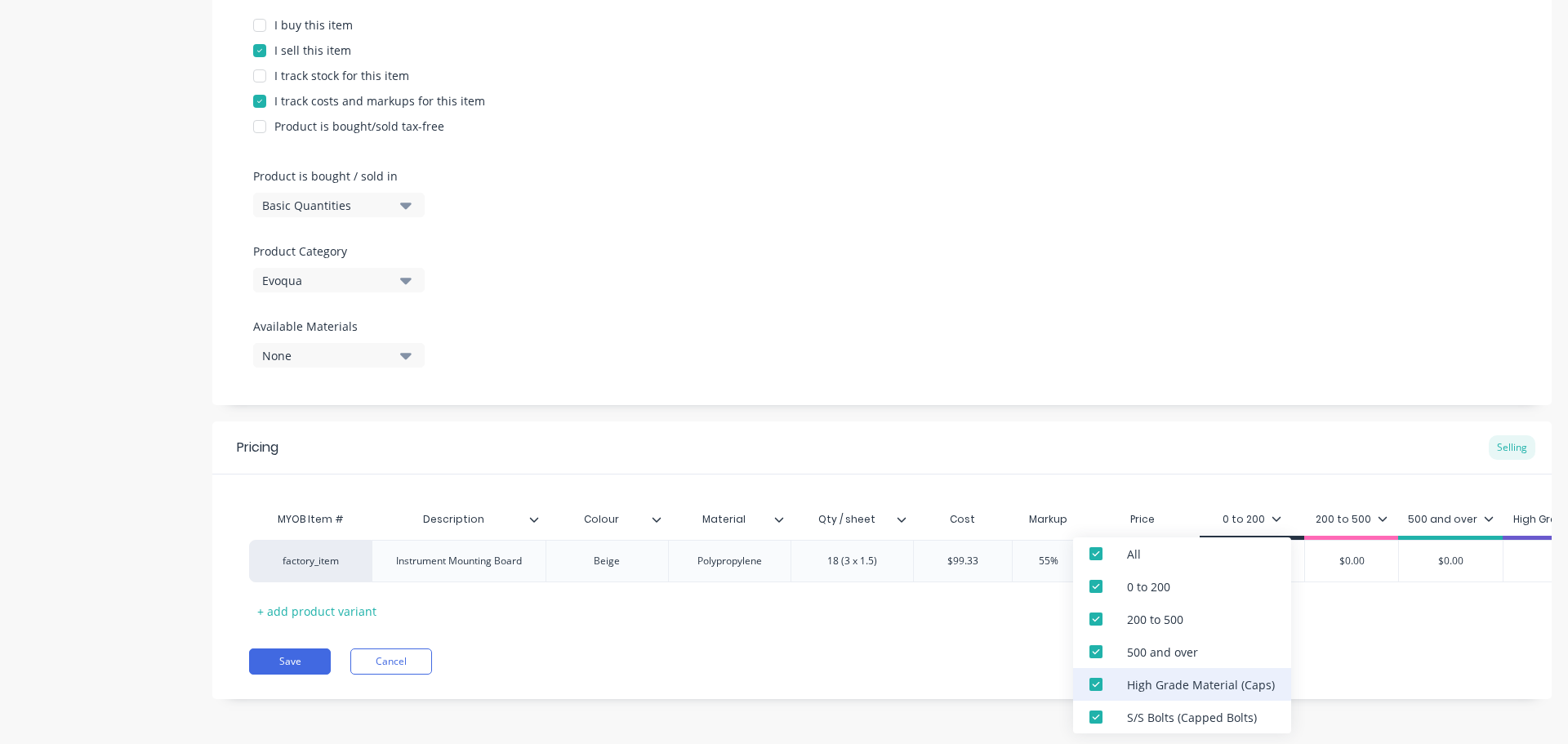
click at [1178, 693] on div "High Grade Material (Caps)" at bounding box center [1201, 685] width 148 height 17
click at [1165, 711] on div "S/S Bolts (Capped Bolts)" at bounding box center [1192, 717] width 130 height 17
click at [1141, 267] on div "Product Options I buy this item I sell this item I track stock for this item I …" at bounding box center [882, 180] width 1339 height 449
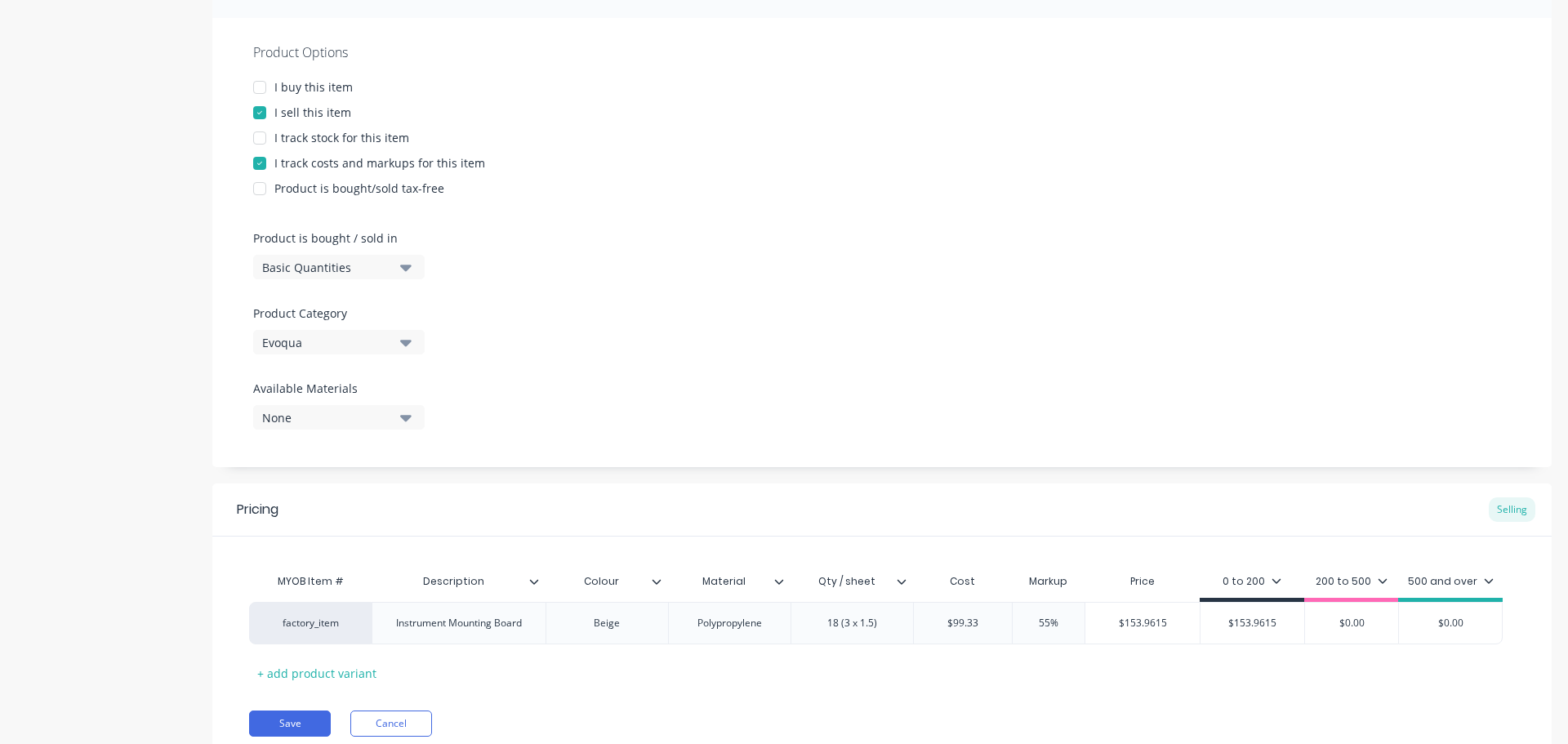
scroll to position [20, 0]
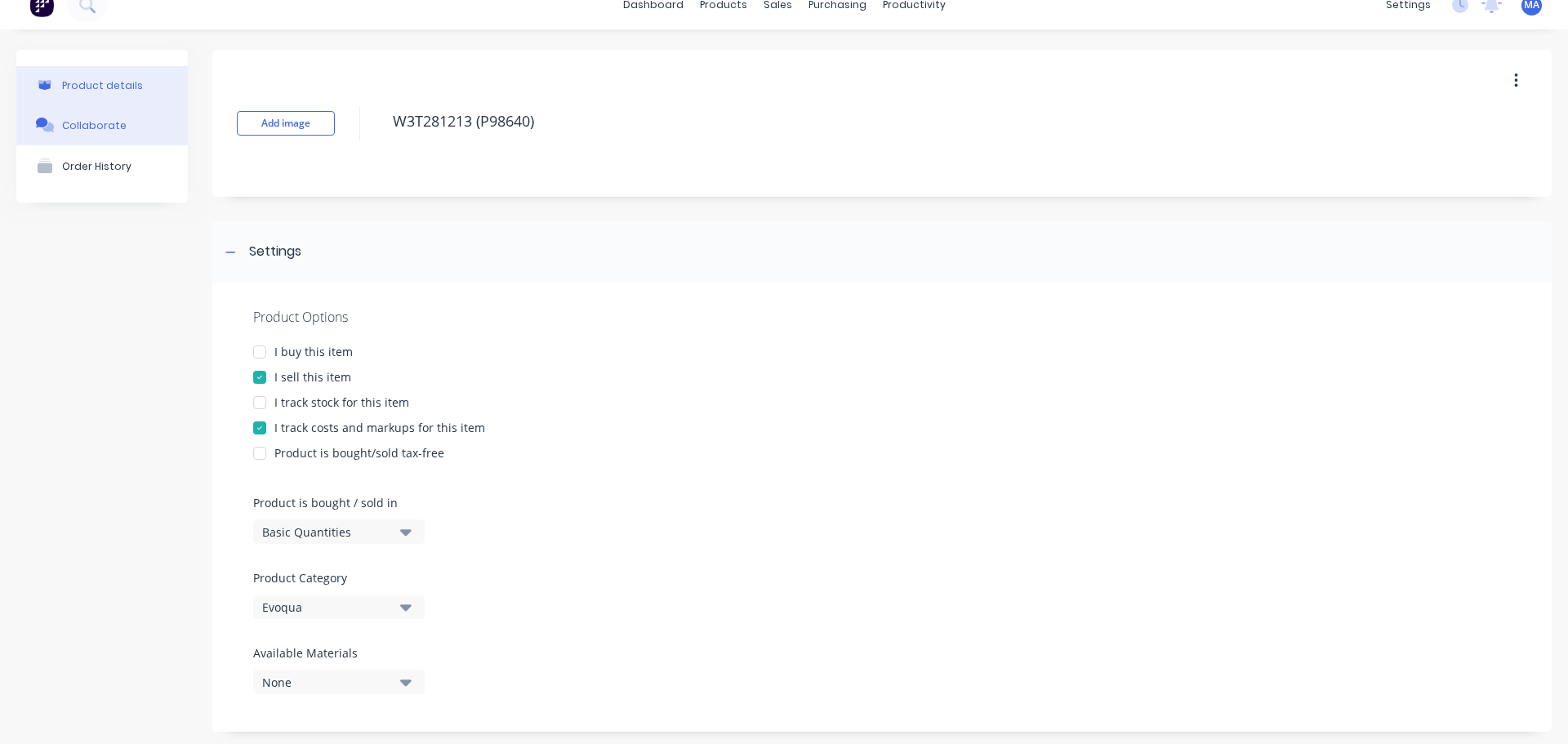
click at [119, 127] on div "Collaborate" at bounding box center [95, 125] width 65 height 13
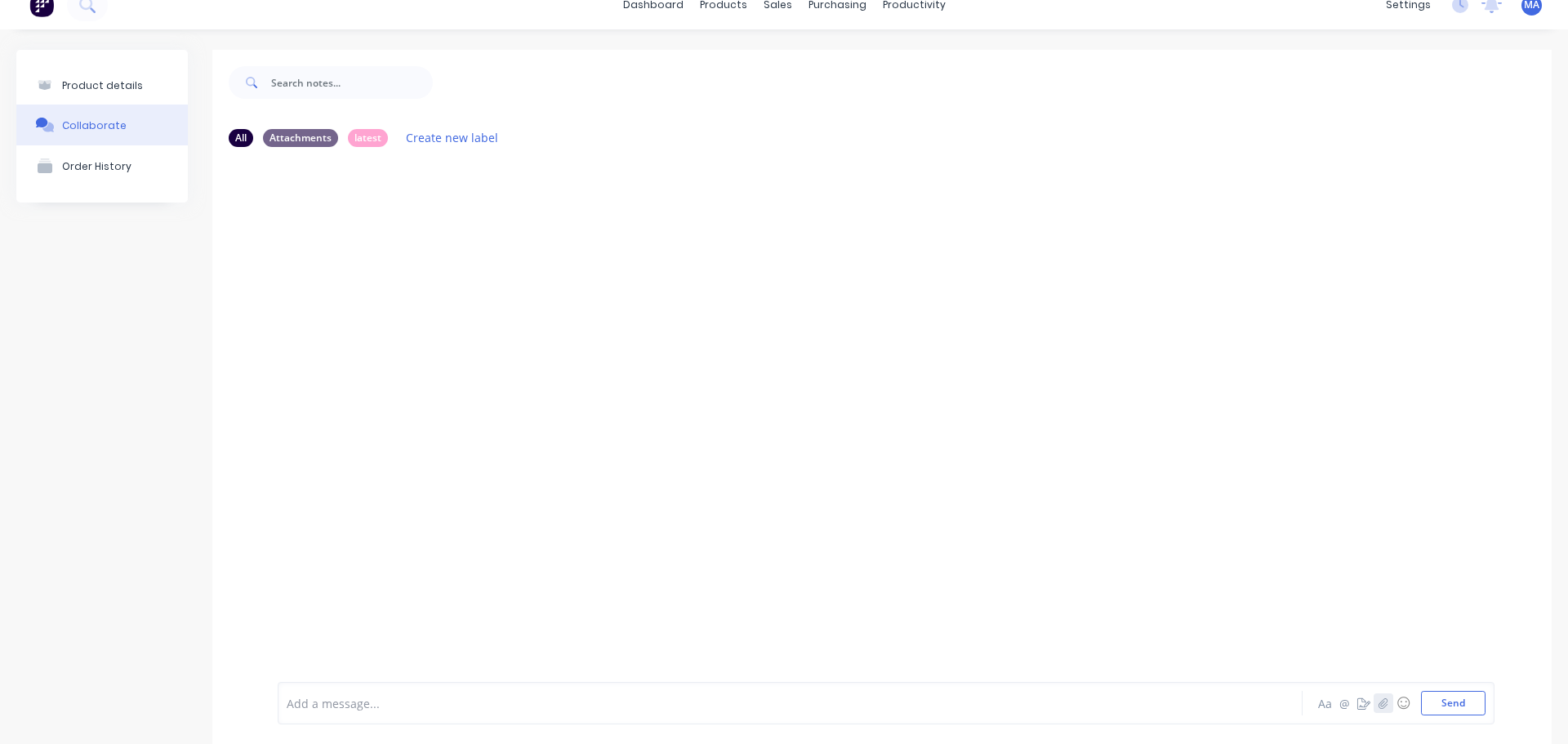
click at [1379, 698] on icon "button" at bounding box center [1383, 703] width 10 height 12
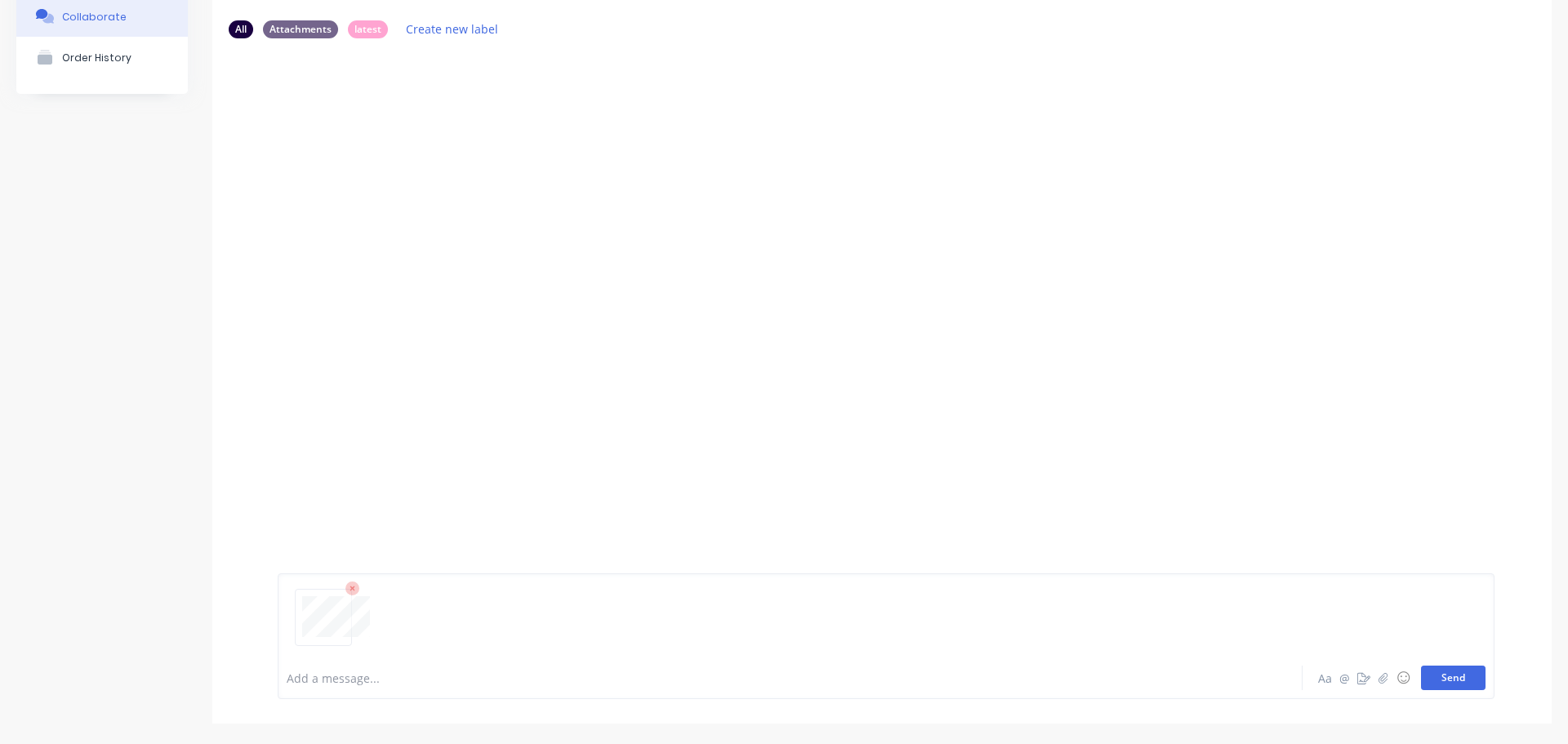
click at [1435, 671] on button "Send" at bounding box center [1454, 677] width 65 height 24
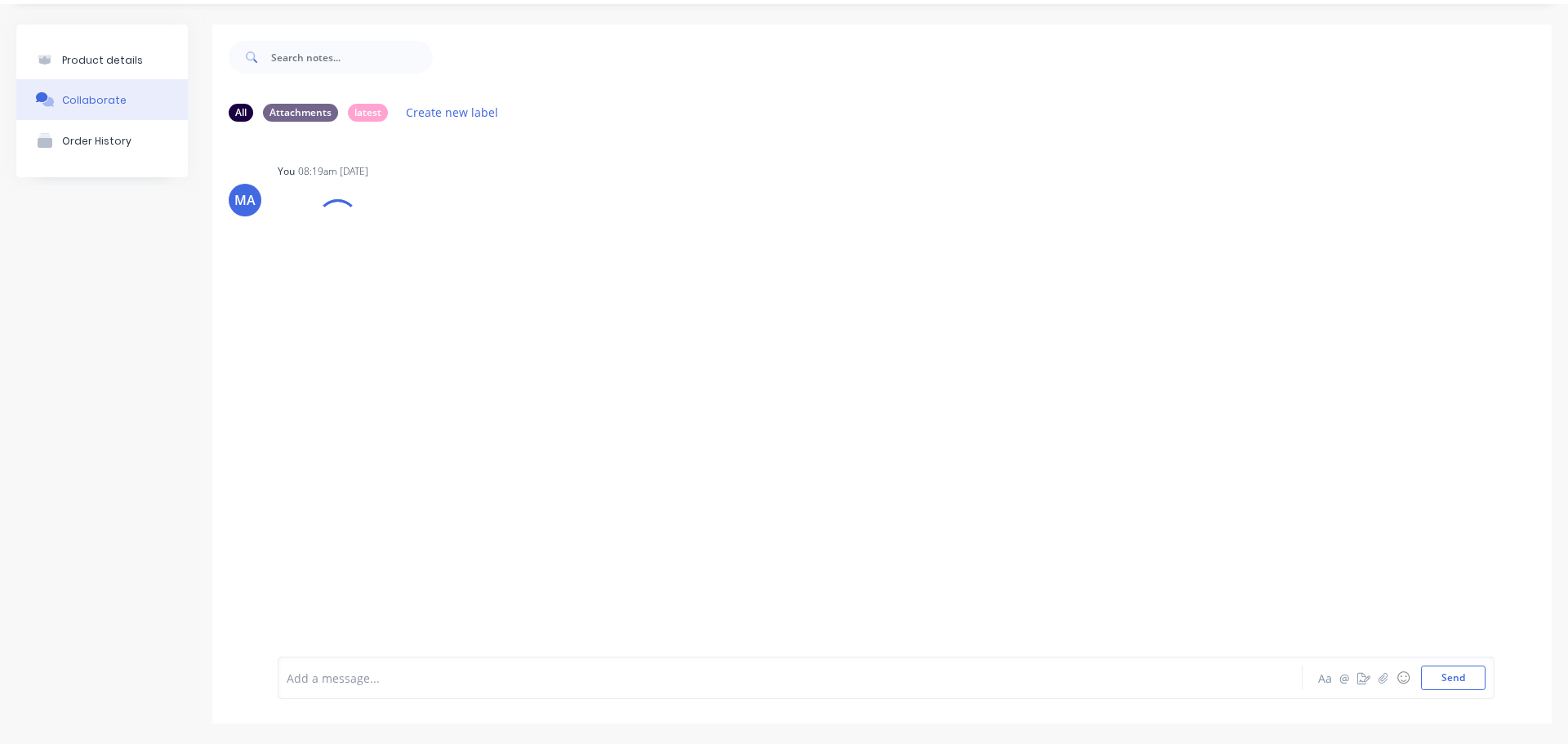
scroll to position [45, 0]
click at [415, 259] on icon "button" at bounding box center [412, 259] width 5 height 19
click at [491, 295] on button "Auto-attach to new orders" at bounding box center [521, 304] width 184 height 39
click at [678, 295] on label at bounding box center [678, 295] width 0 height 0
click at [653, 302] on input "checkbox" at bounding box center [646, 302] width 14 height 15
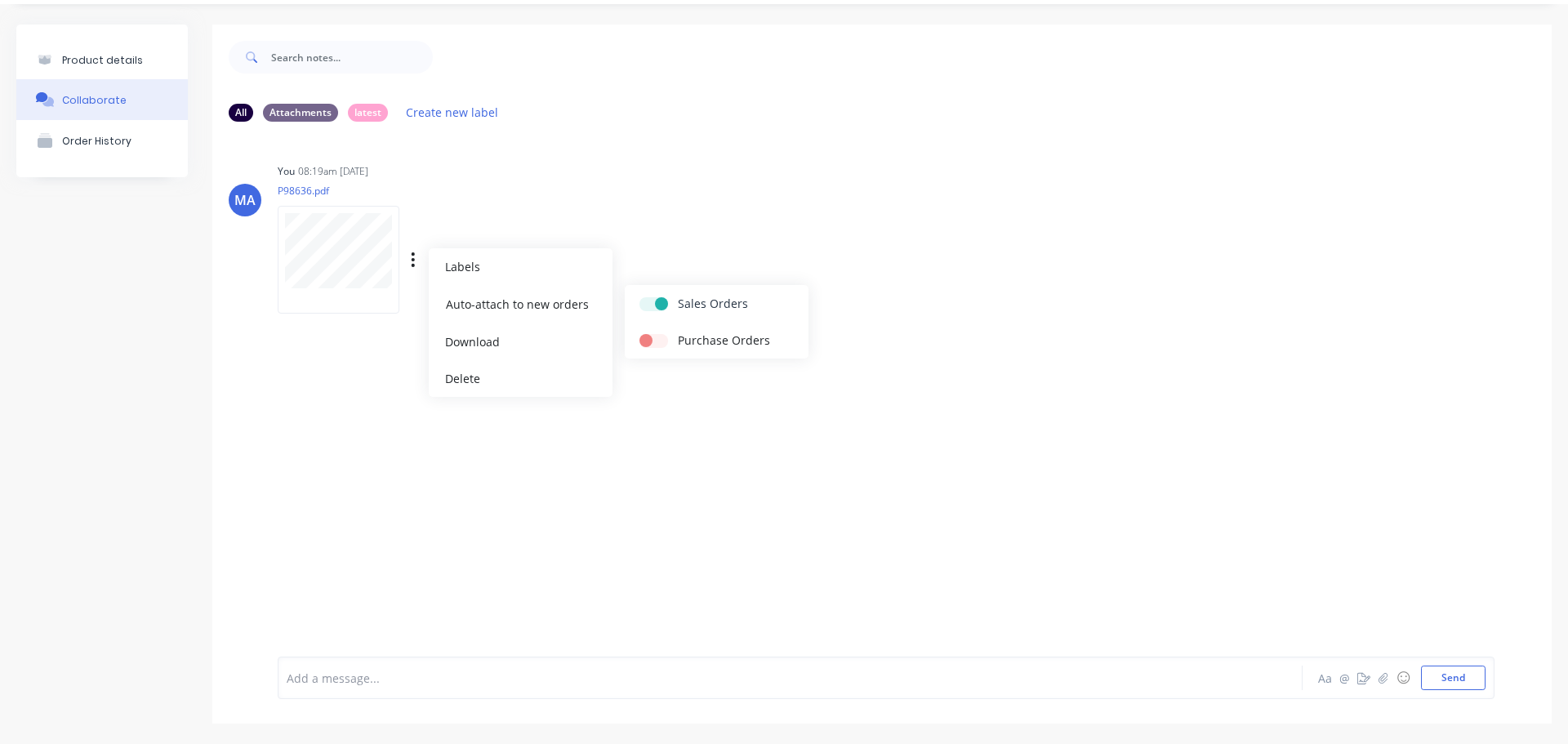
checkbox input "true"
click at [723, 212] on div "You 08:19am [DATE] P98636.pdf Labels Auto-attach to new orders Sales Orders Pur…" at bounding box center [532, 232] width 511 height 147
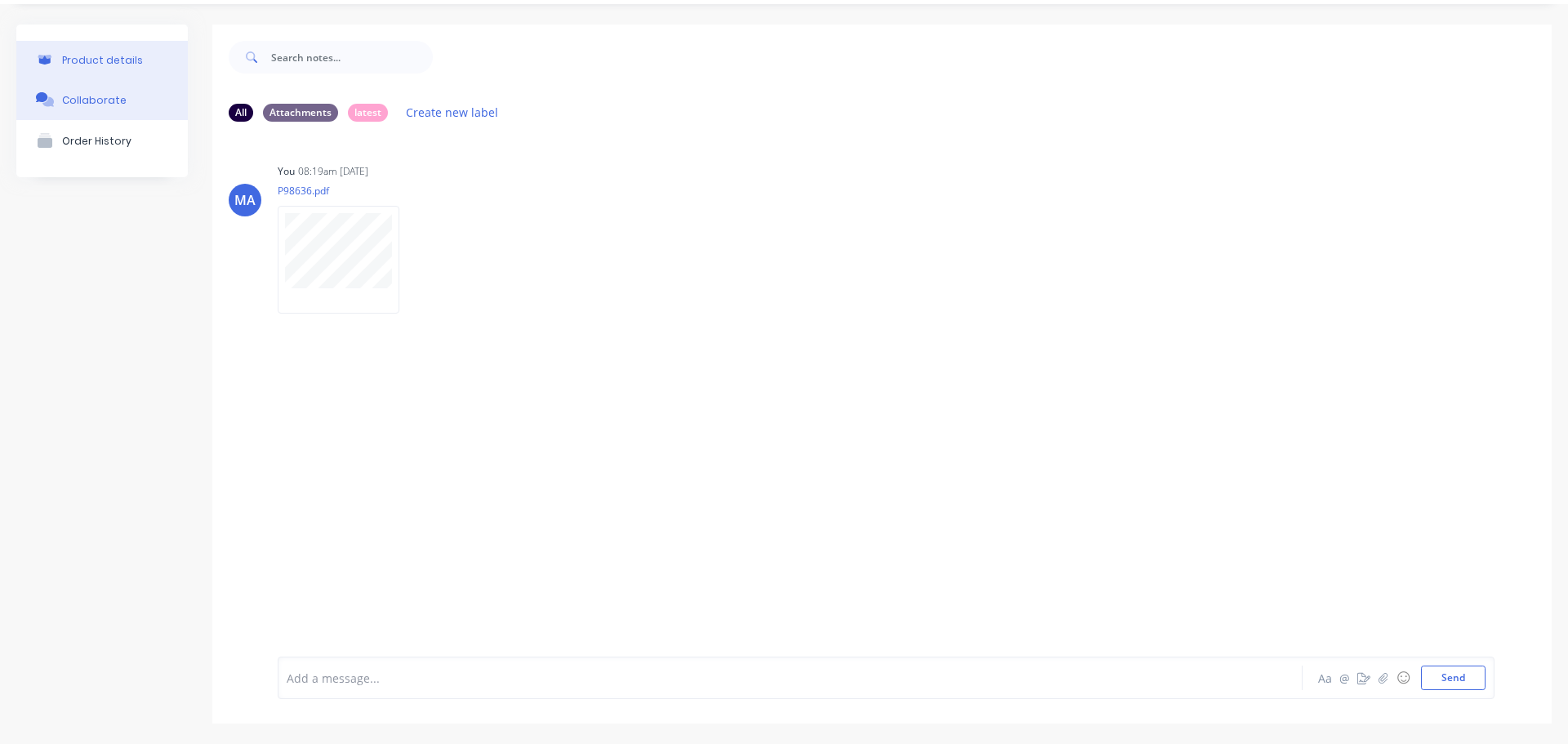
click at [137, 57] on button "Product details" at bounding box center [102, 59] width 171 height 39
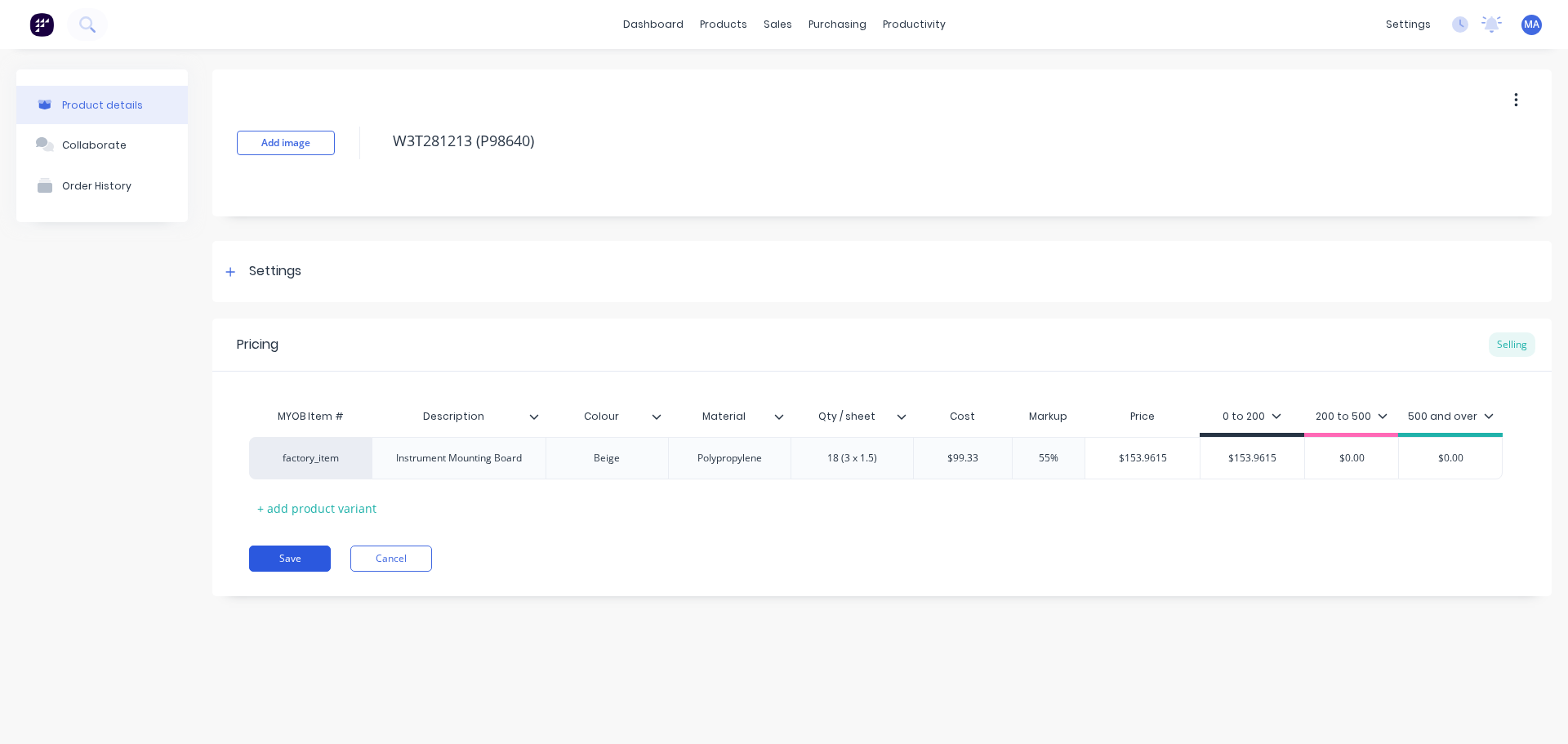
click at [309, 560] on button "Save" at bounding box center [290, 558] width 82 height 26
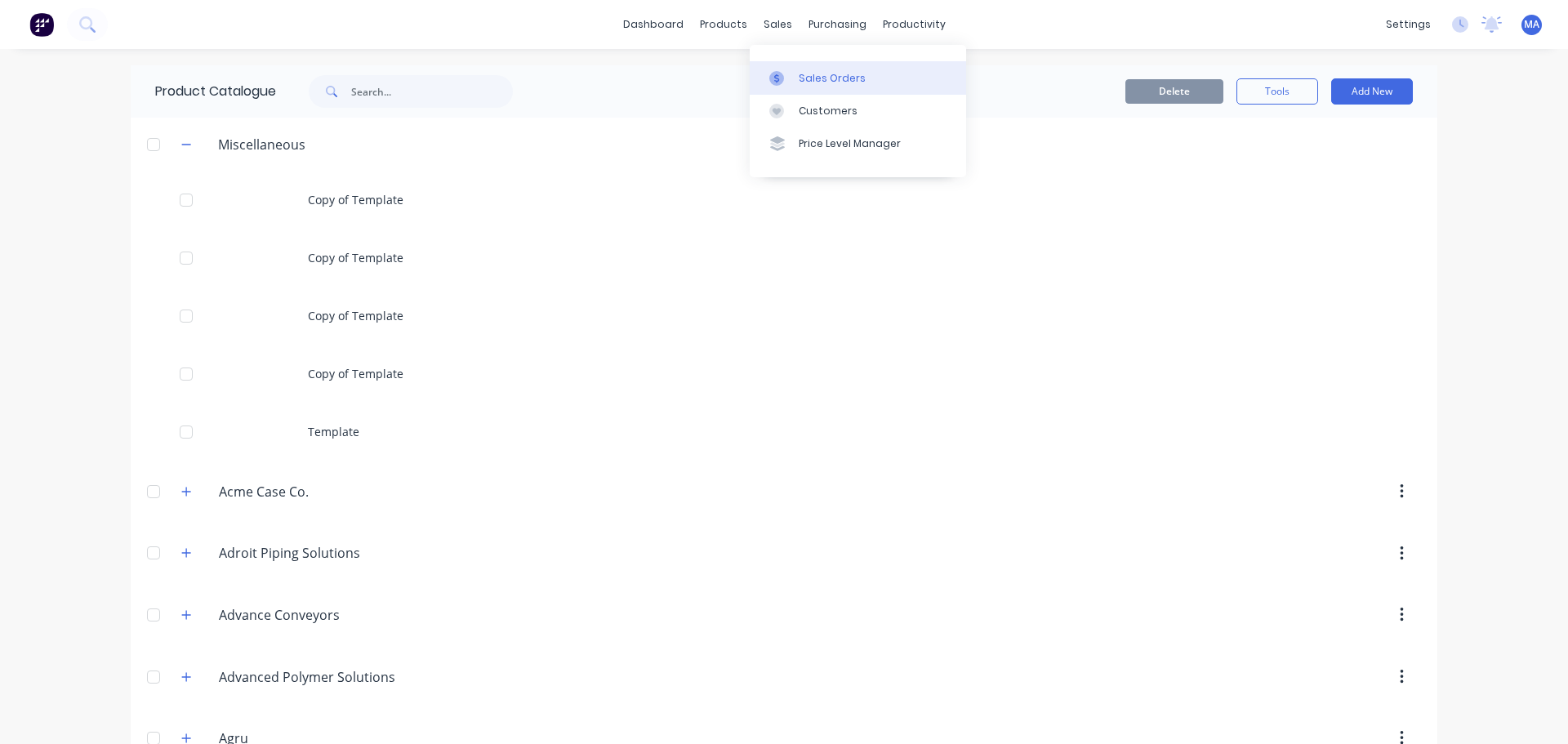
click at [782, 77] on icon at bounding box center [776, 78] width 14 height 14
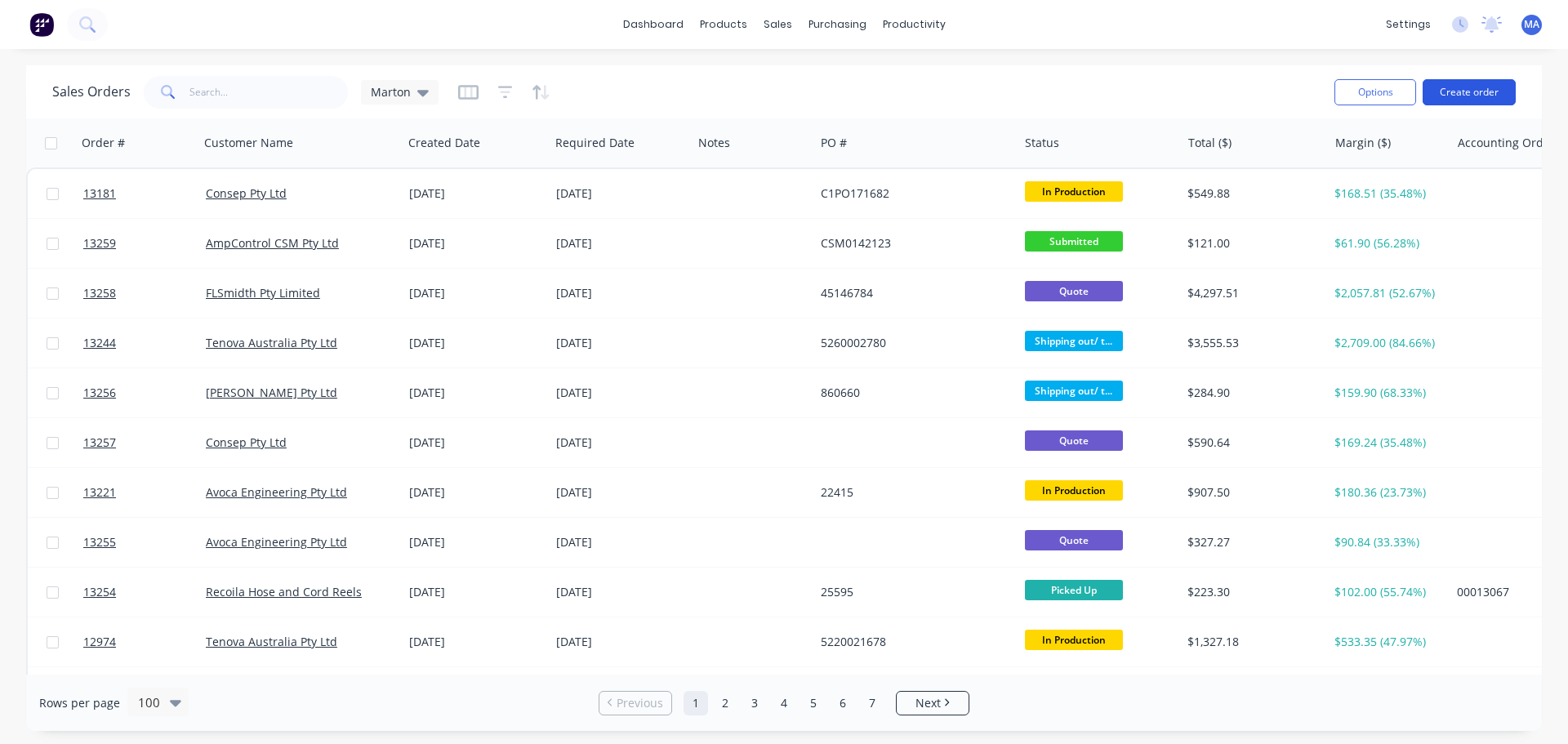
click at [1452, 84] on button "Create order" at bounding box center [1469, 92] width 93 height 26
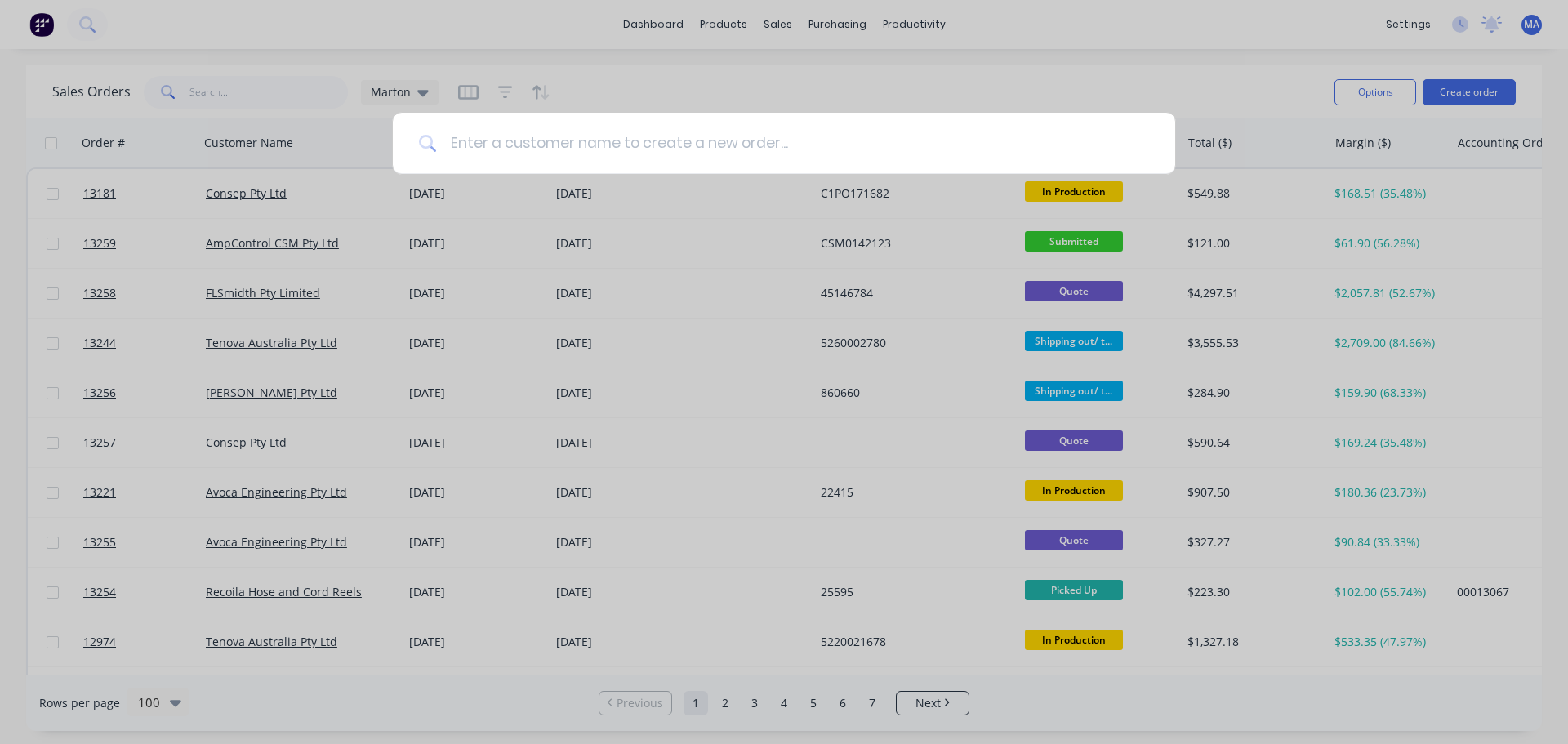
click at [635, 132] on input at bounding box center [793, 143] width 712 height 61
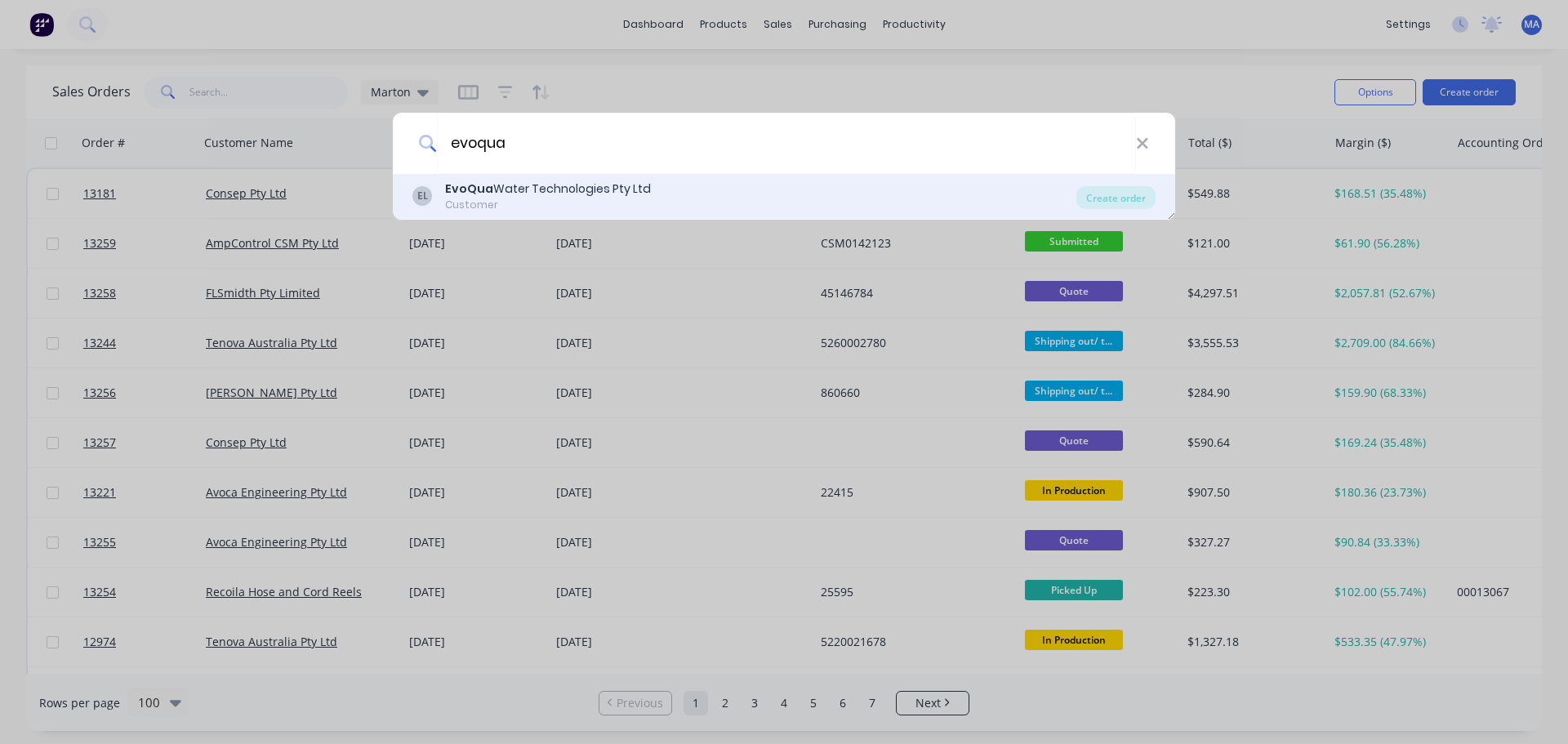
type input "evoqua"
click at [539, 189] on div "EvoQua Water Technologies Pty Ltd" at bounding box center [548, 188] width 206 height 17
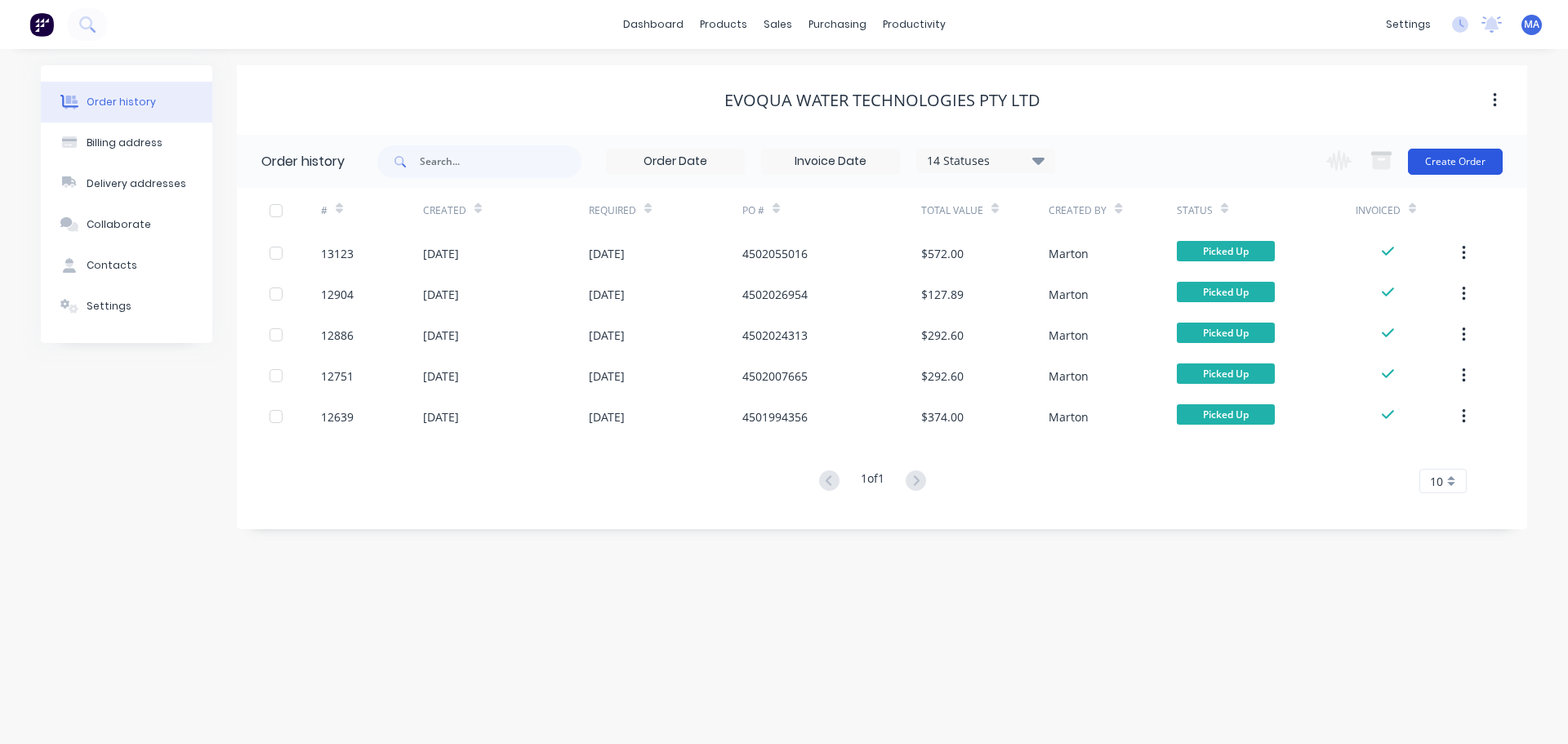
click at [1461, 163] on button "Create Order" at bounding box center [1455, 161] width 95 height 26
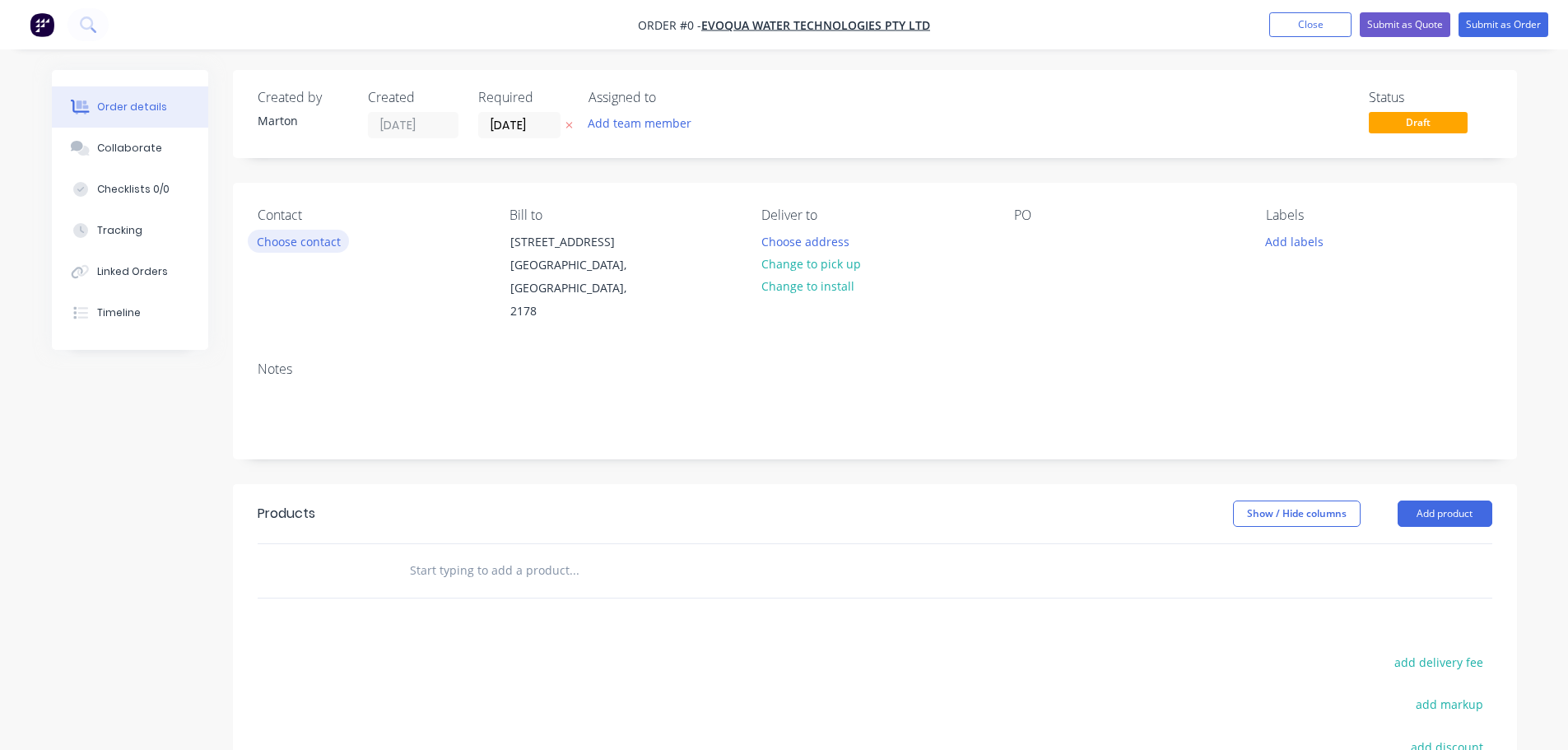
click at [287, 242] on button "Choose contact" at bounding box center [299, 241] width 102 height 22
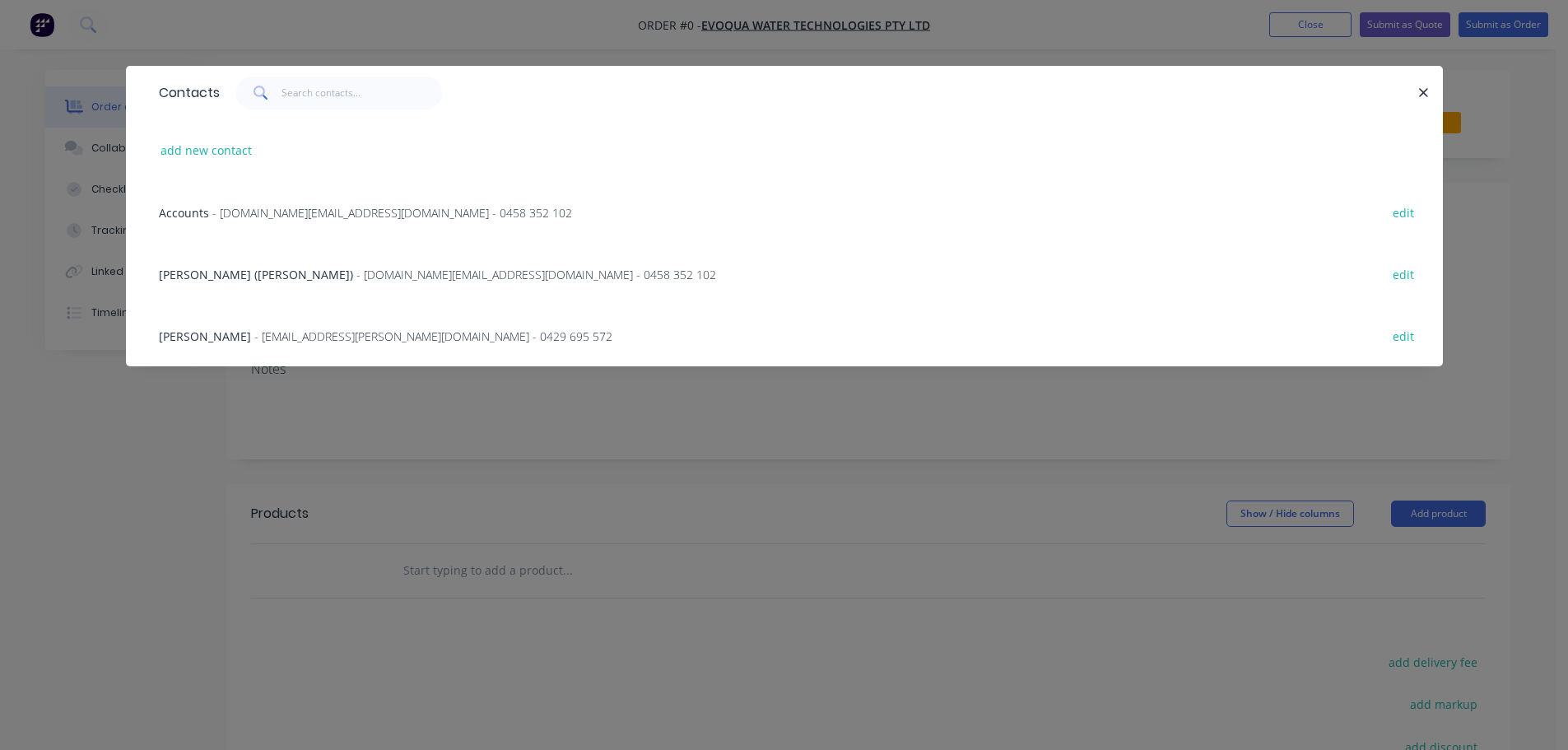
click at [217, 268] on span "[PERSON_NAME] ([PERSON_NAME])" at bounding box center [256, 274] width 194 height 15
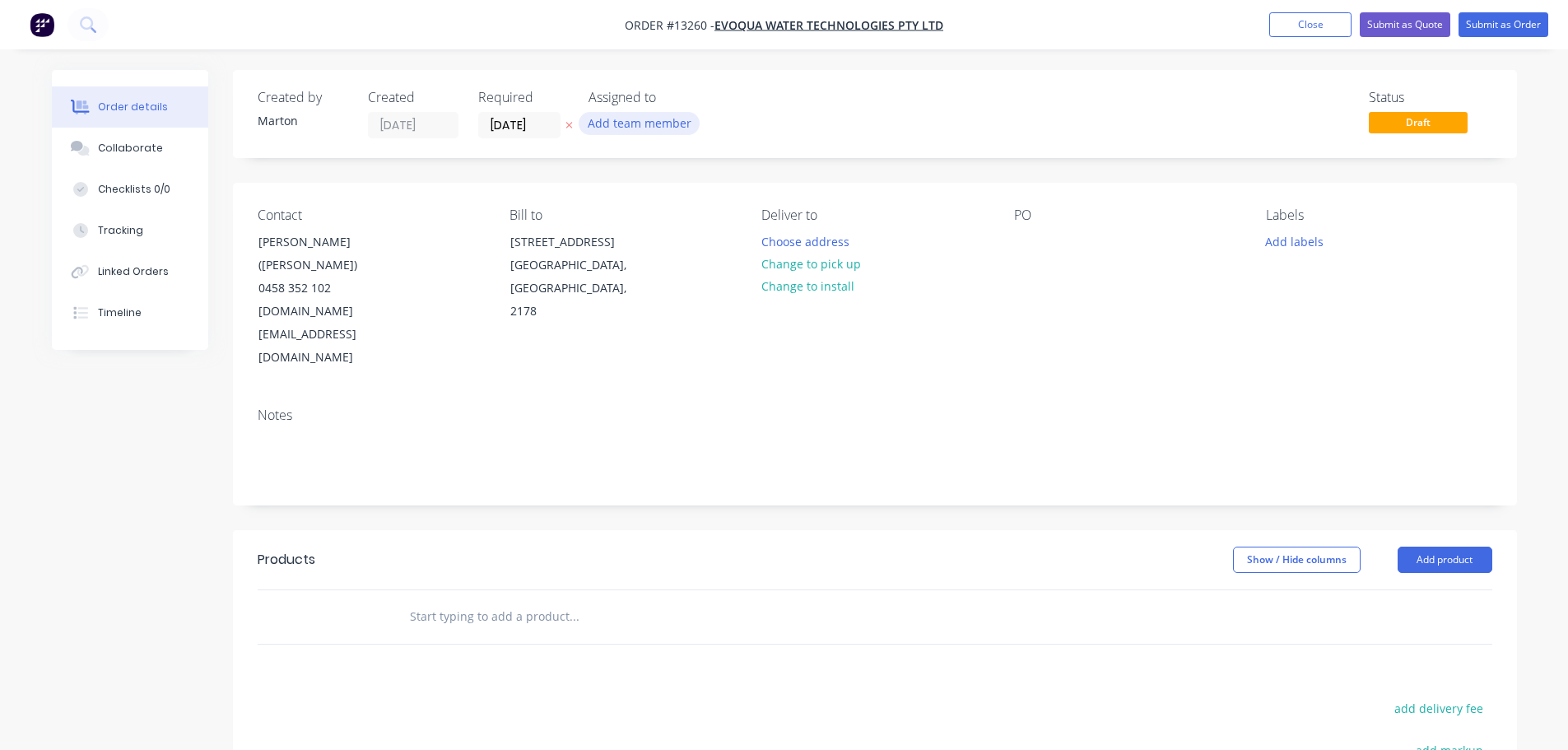
click at [642, 122] on button "Add team member" at bounding box center [639, 123] width 121 height 22
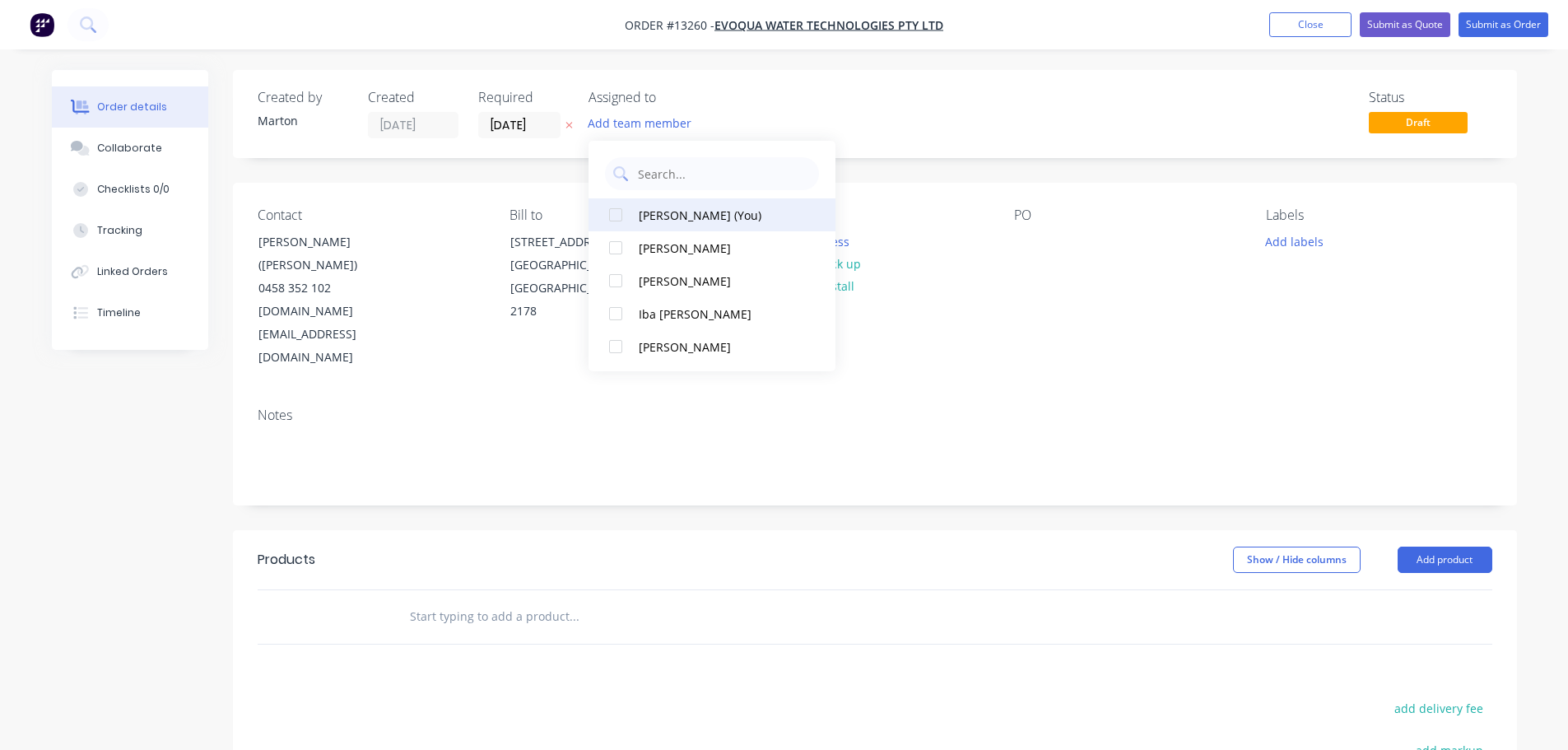
click at [630, 222] on div at bounding box center [615, 215] width 33 height 33
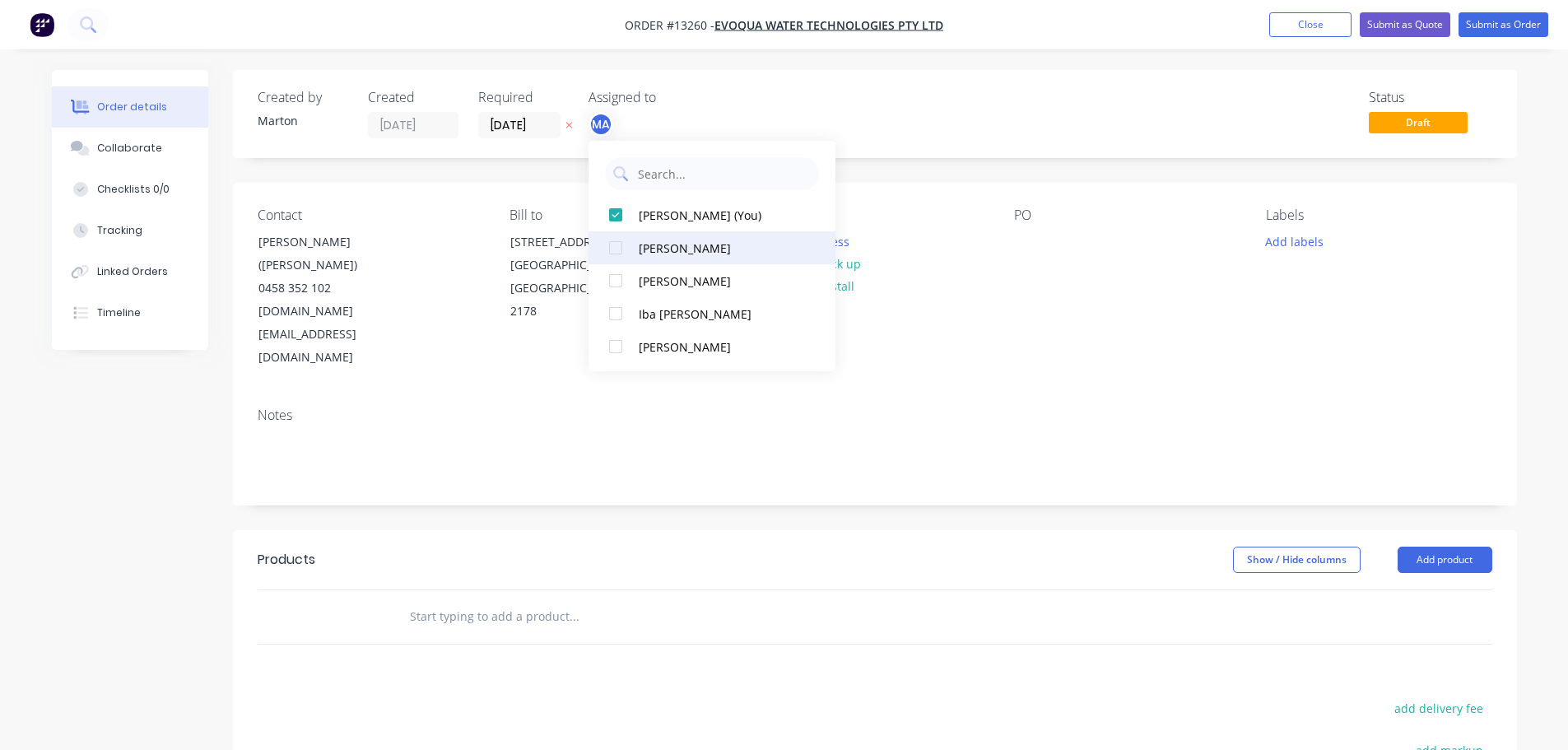
click at [616, 240] on div at bounding box center [615, 248] width 33 height 33
click at [832, 111] on div "Status Draft" at bounding box center [1122, 114] width 739 height 49
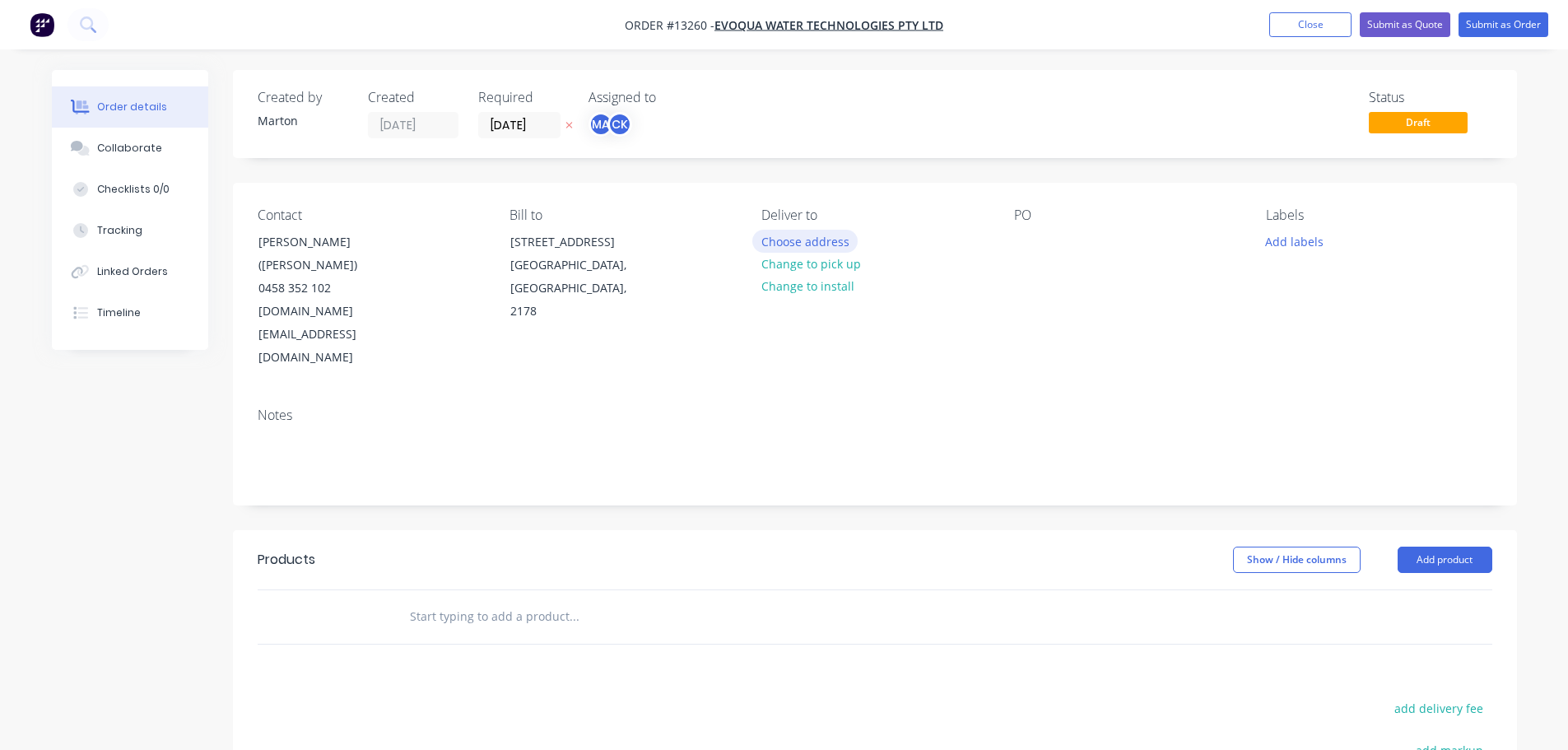
click at [788, 240] on button "Choose address" at bounding box center [805, 241] width 105 height 22
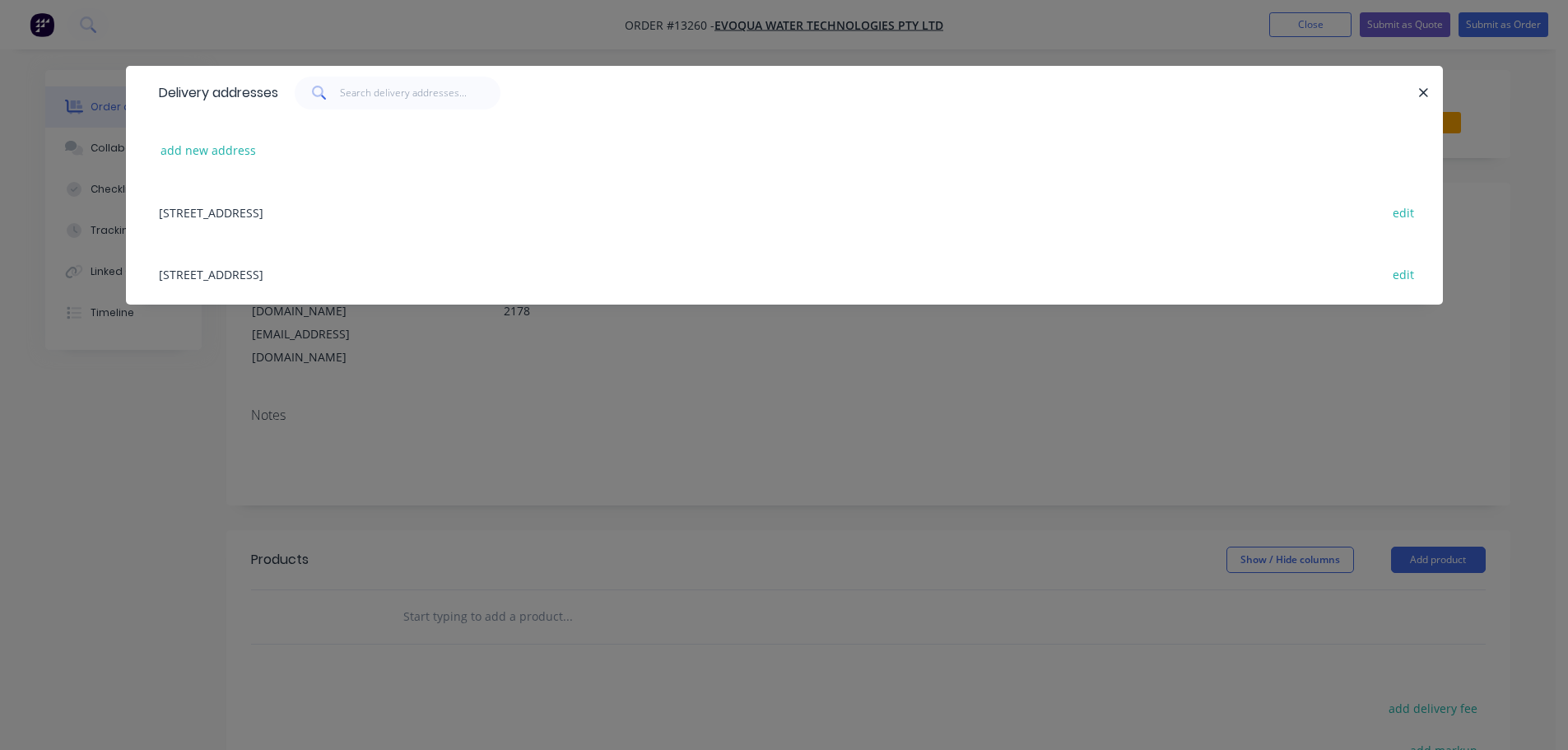
click at [271, 270] on div "[STREET_ADDRESS] edit" at bounding box center [784, 274] width 1268 height 62
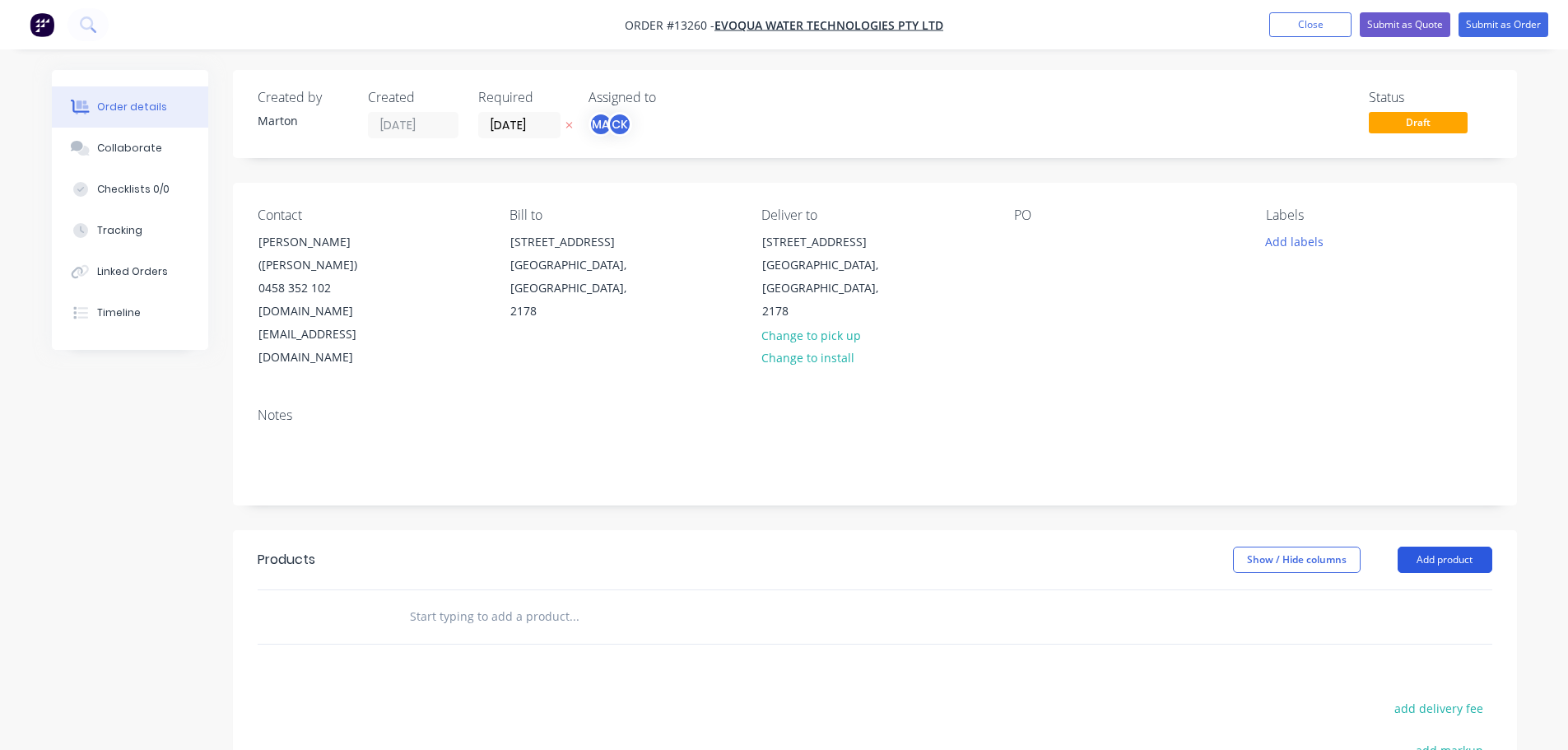
click at [1436, 547] on button "Add product" at bounding box center [1445, 559] width 94 height 26
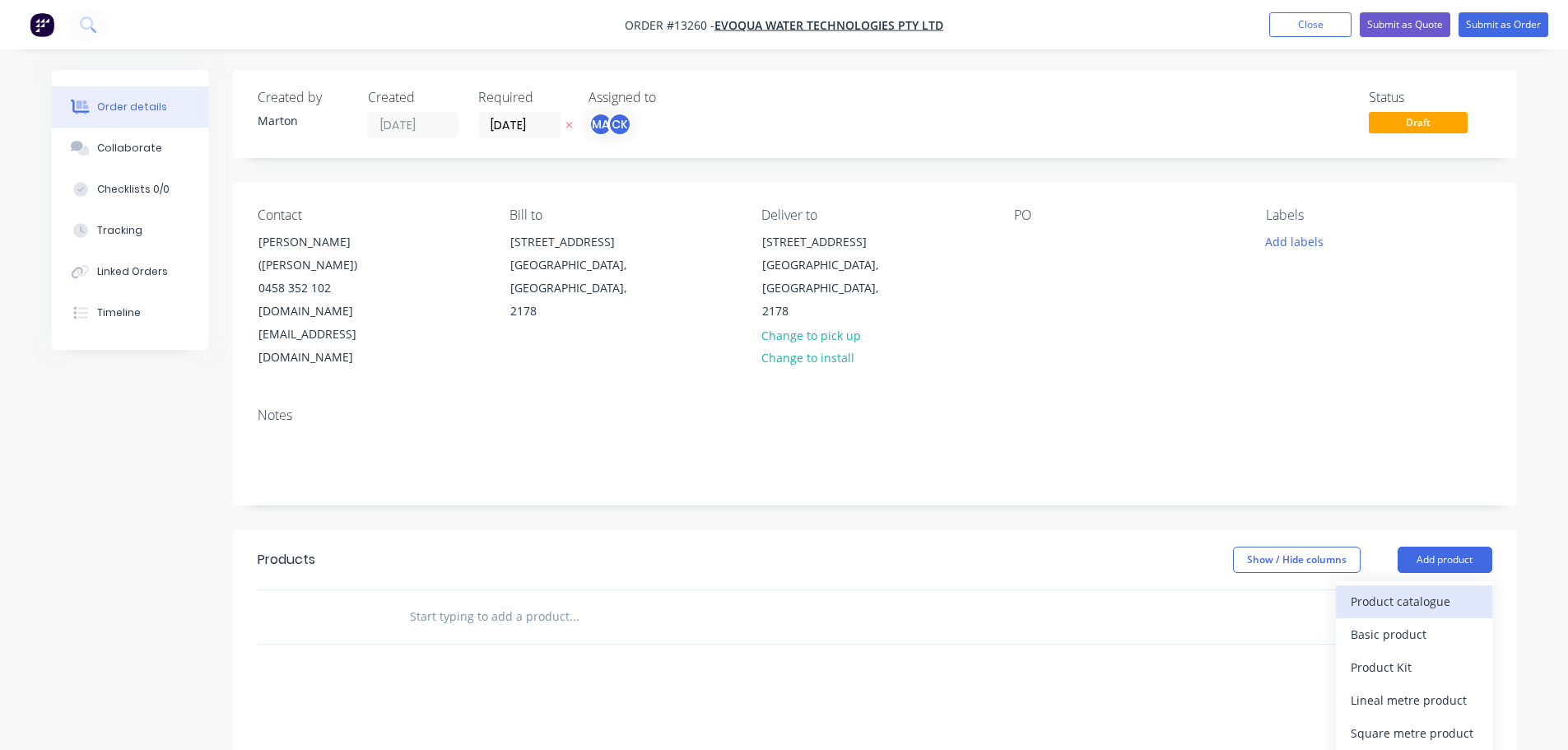
click at [1426, 589] on div "Product catalogue" at bounding box center [1414, 601] width 127 height 24
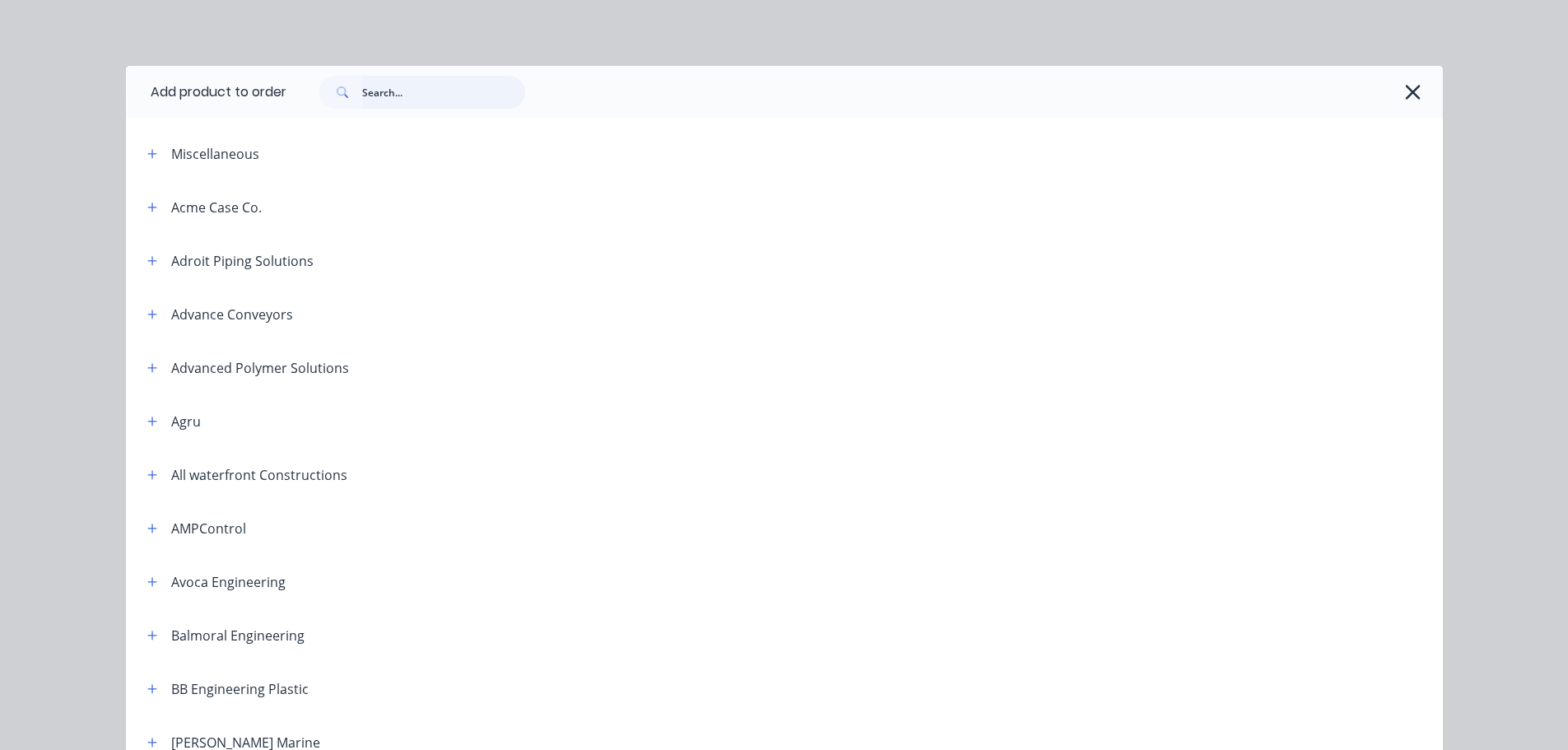
click at [434, 102] on input "text" at bounding box center [444, 92] width 163 height 33
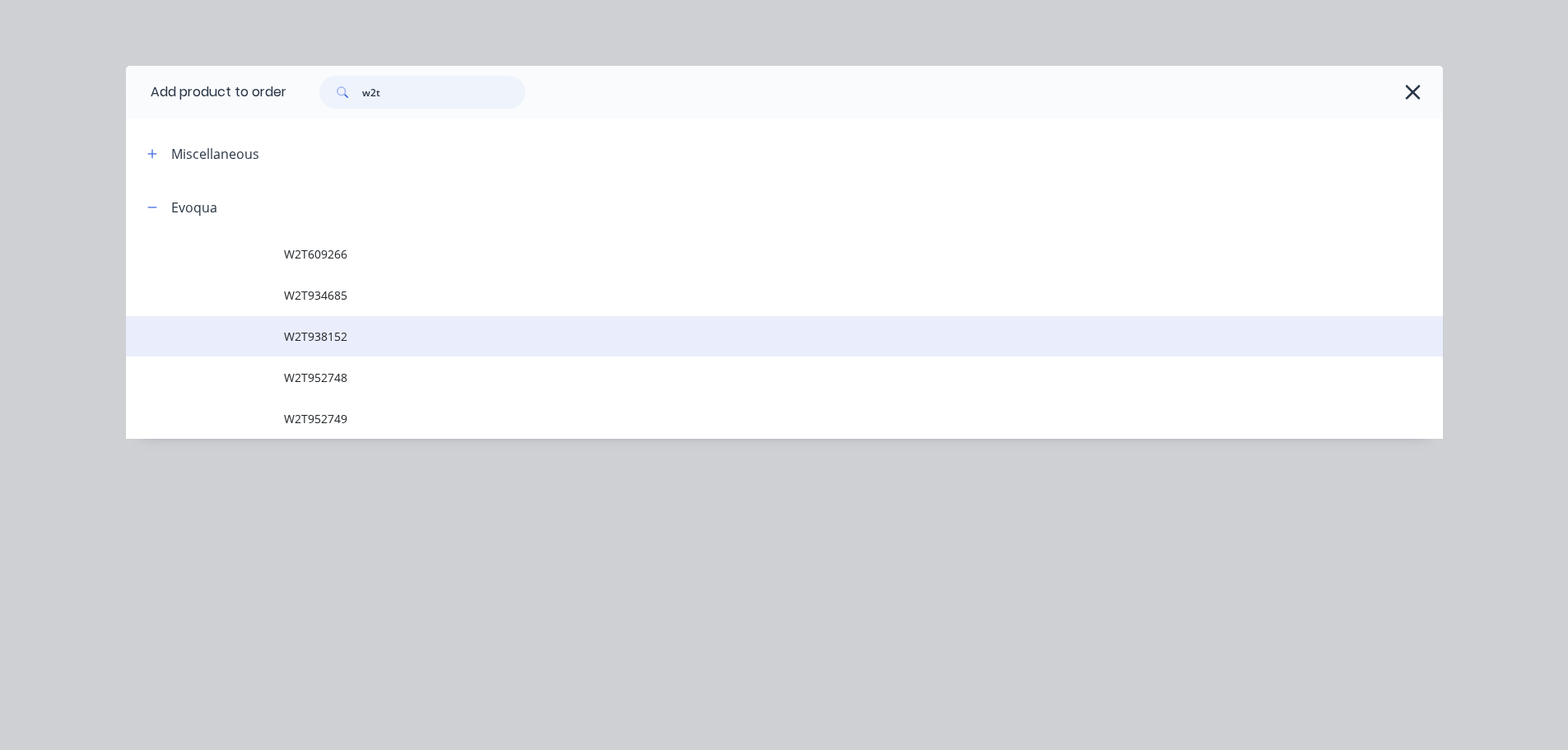
type input "w2t"
click at [374, 334] on span "W2T938152" at bounding box center [747, 336] width 926 height 17
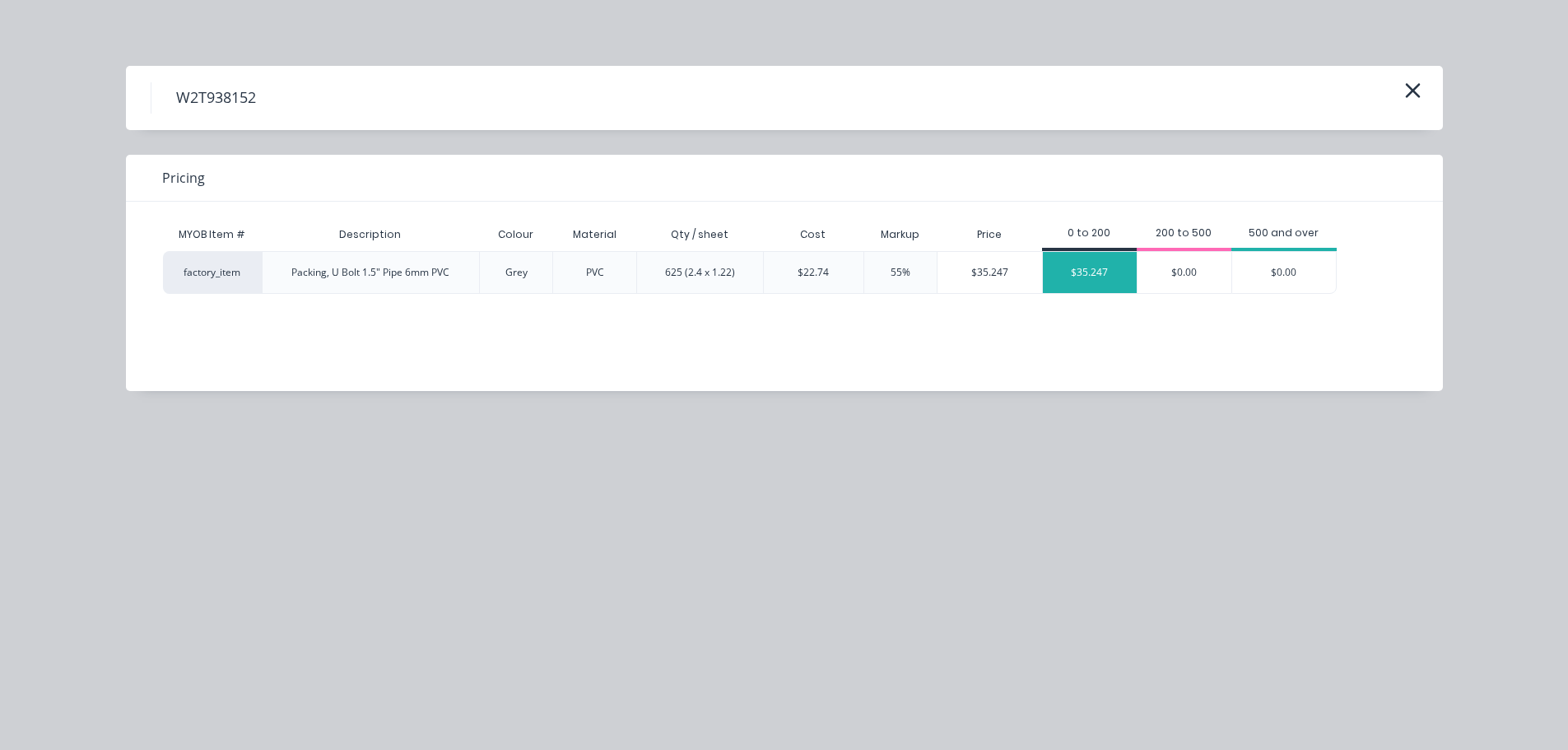
click at [1072, 279] on div "$35.247" at bounding box center [1089, 272] width 93 height 41
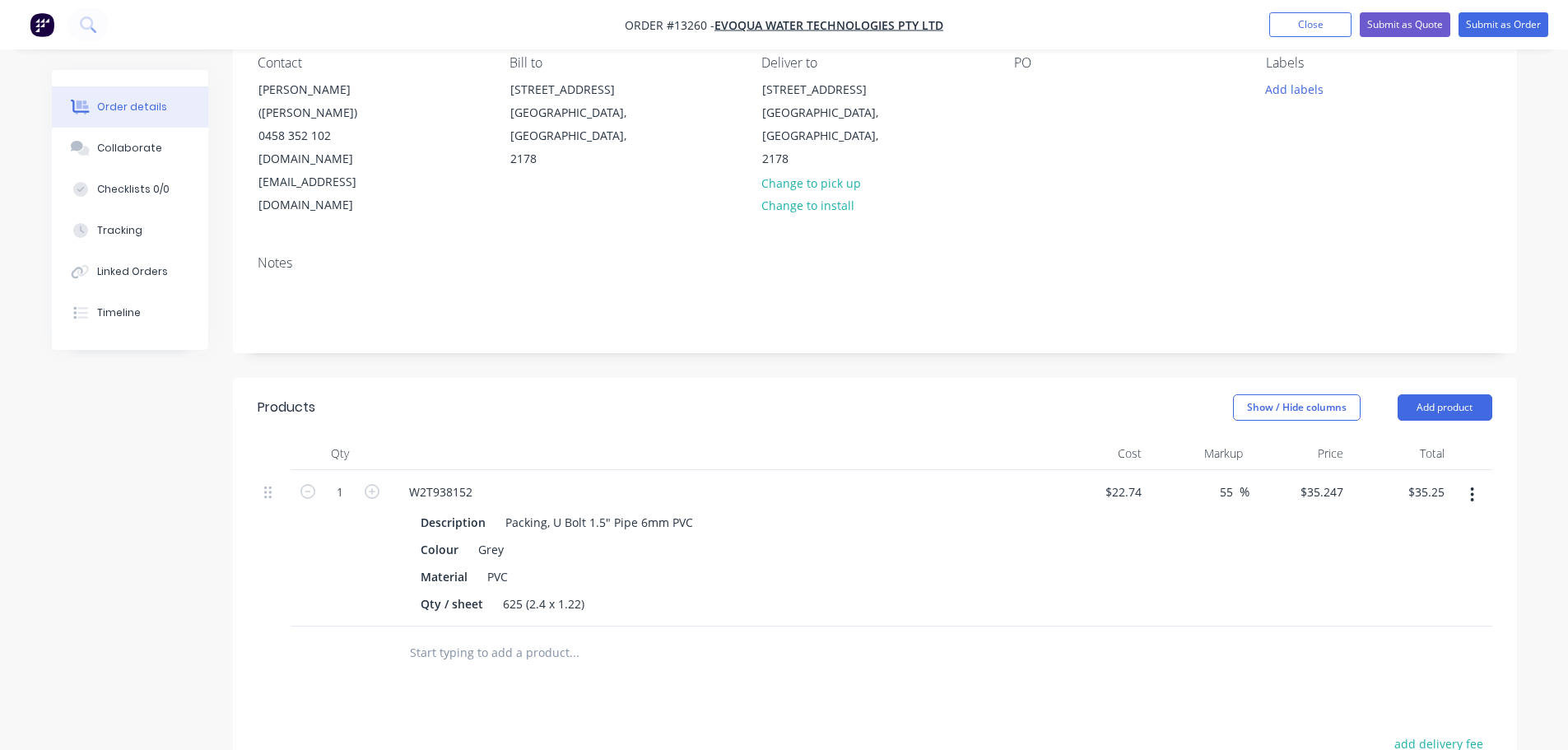
scroll to position [164, 0]
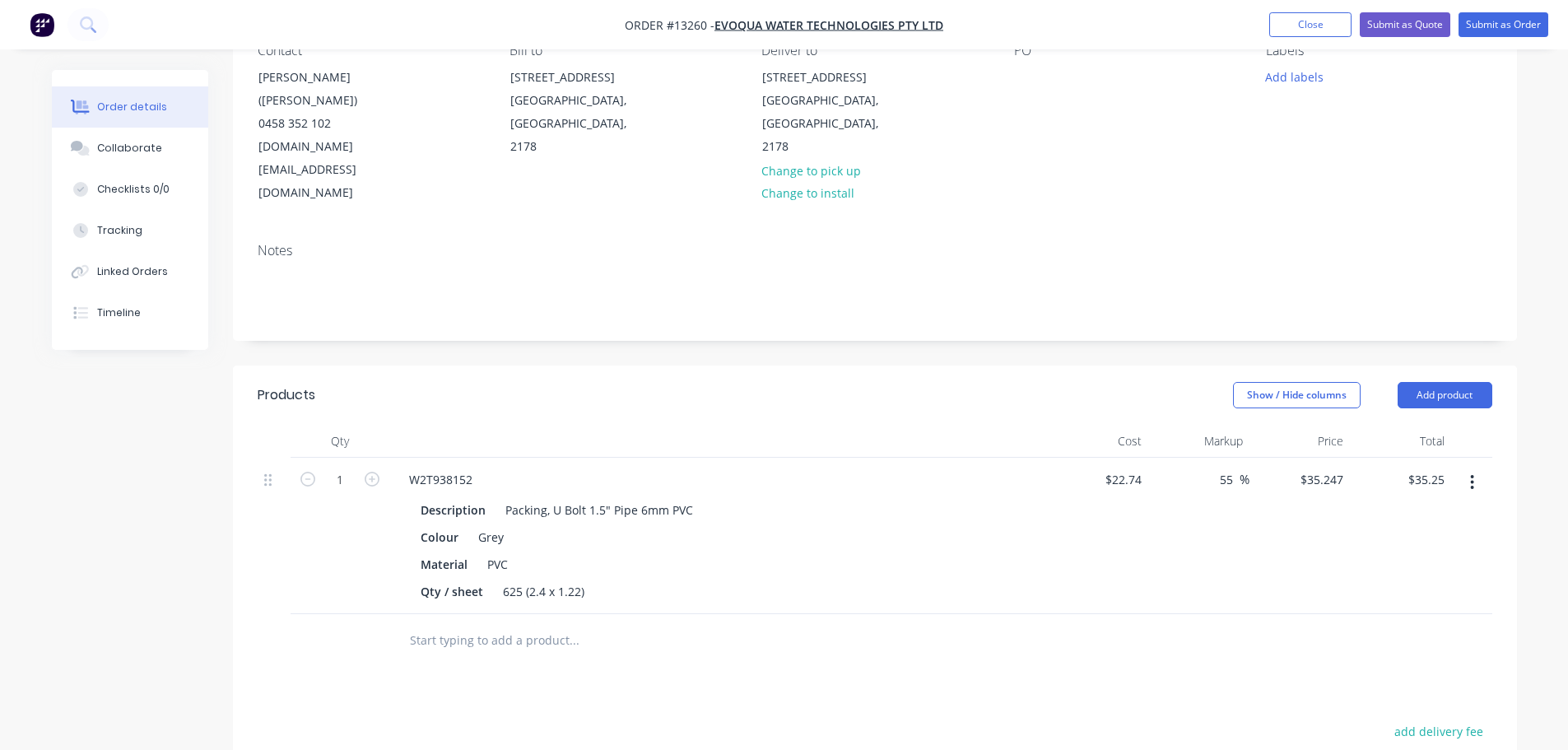
click at [463, 624] on input "text" at bounding box center [573, 640] width 329 height 33
type input "w2t952"
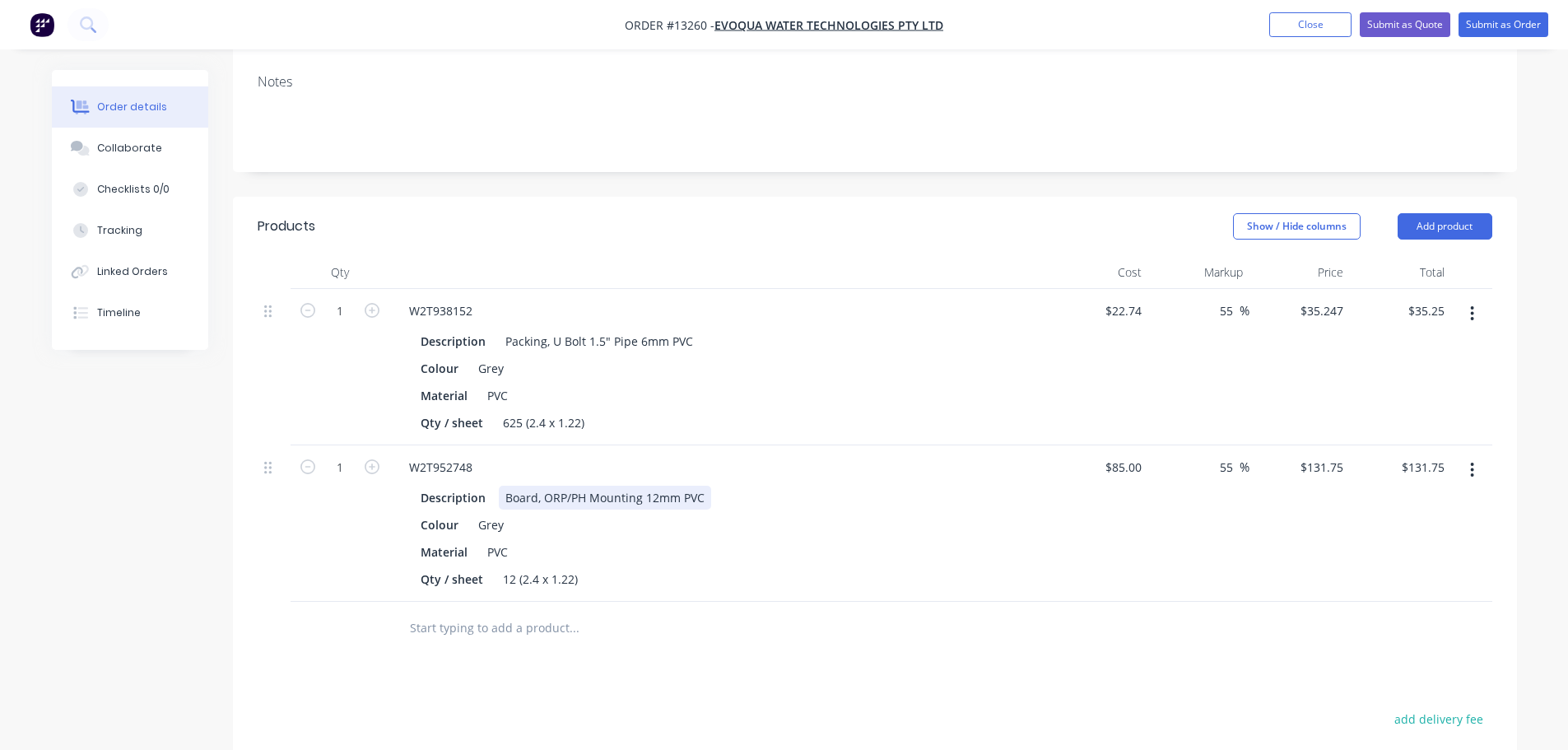
scroll to position [411, 0]
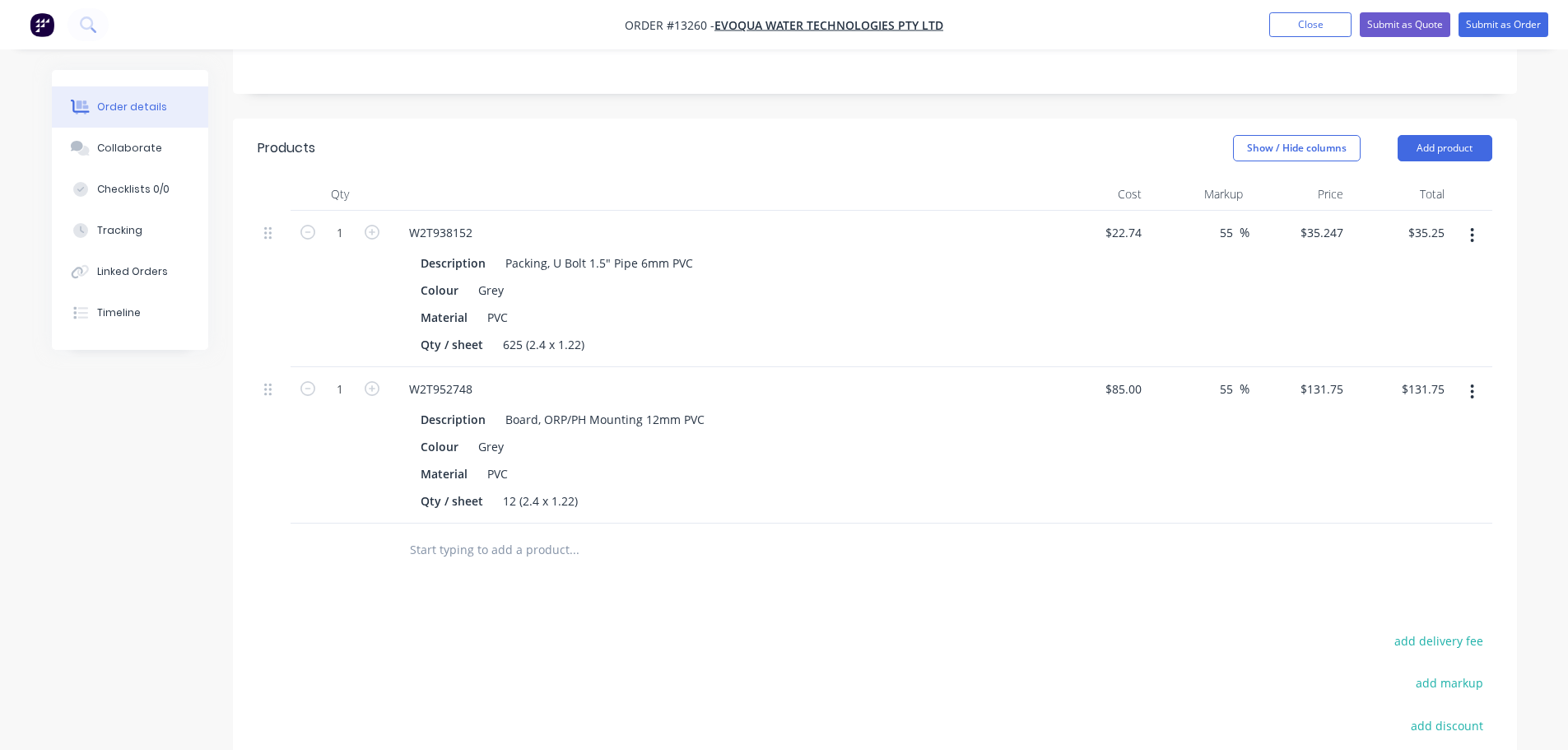
click at [526, 534] on input "text" at bounding box center [573, 550] width 329 height 33
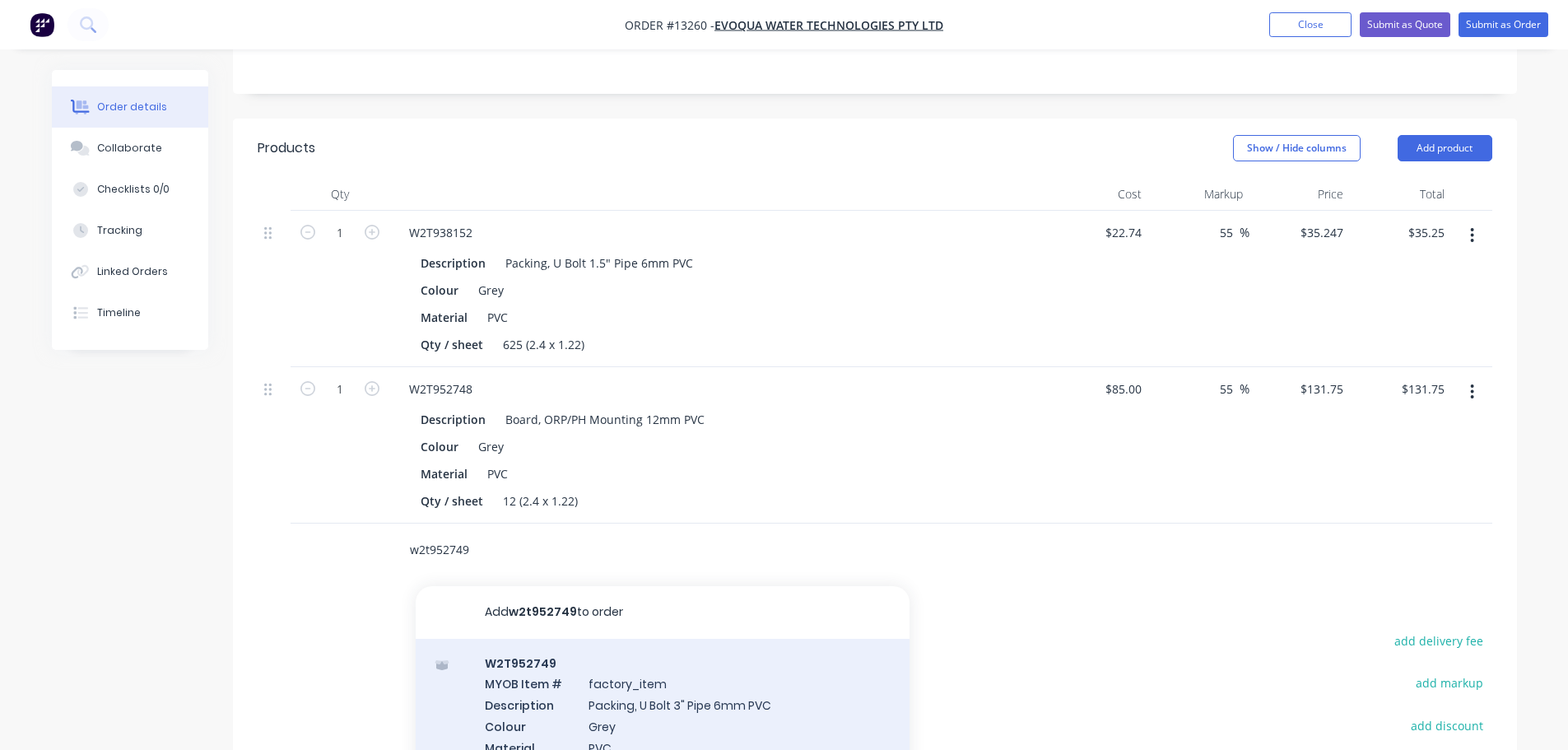
type input "w2t952749"
click at [581, 659] on div "W2T952749 MYOB Item # factory_item Description Packing, U Bolt 3" Pipe 6mm PVC …" at bounding box center [662, 726] width 494 height 175
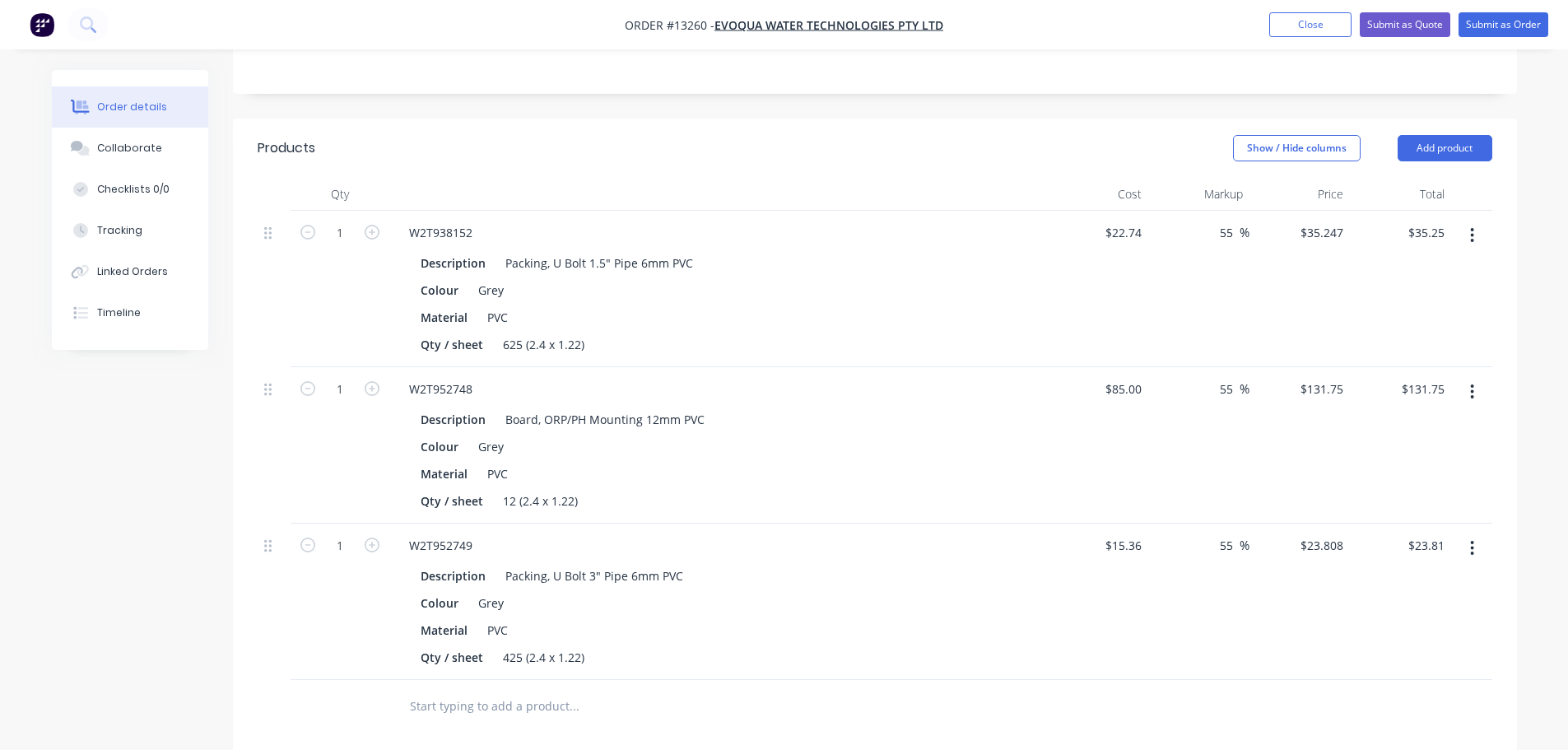
click at [446, 690] on input "text" at bounding box center [573, 706] width 329 height 33
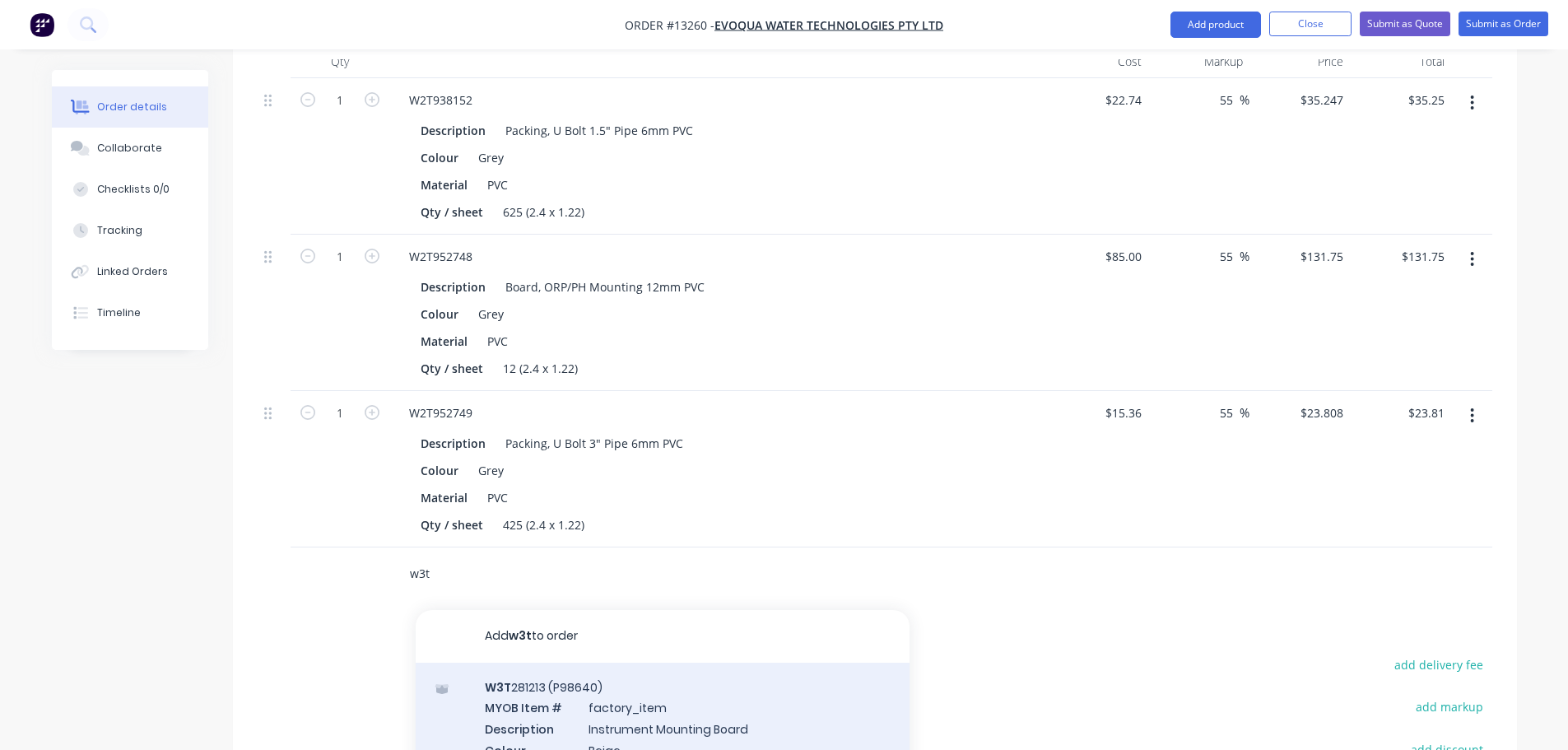
scroll to position [577, 0]
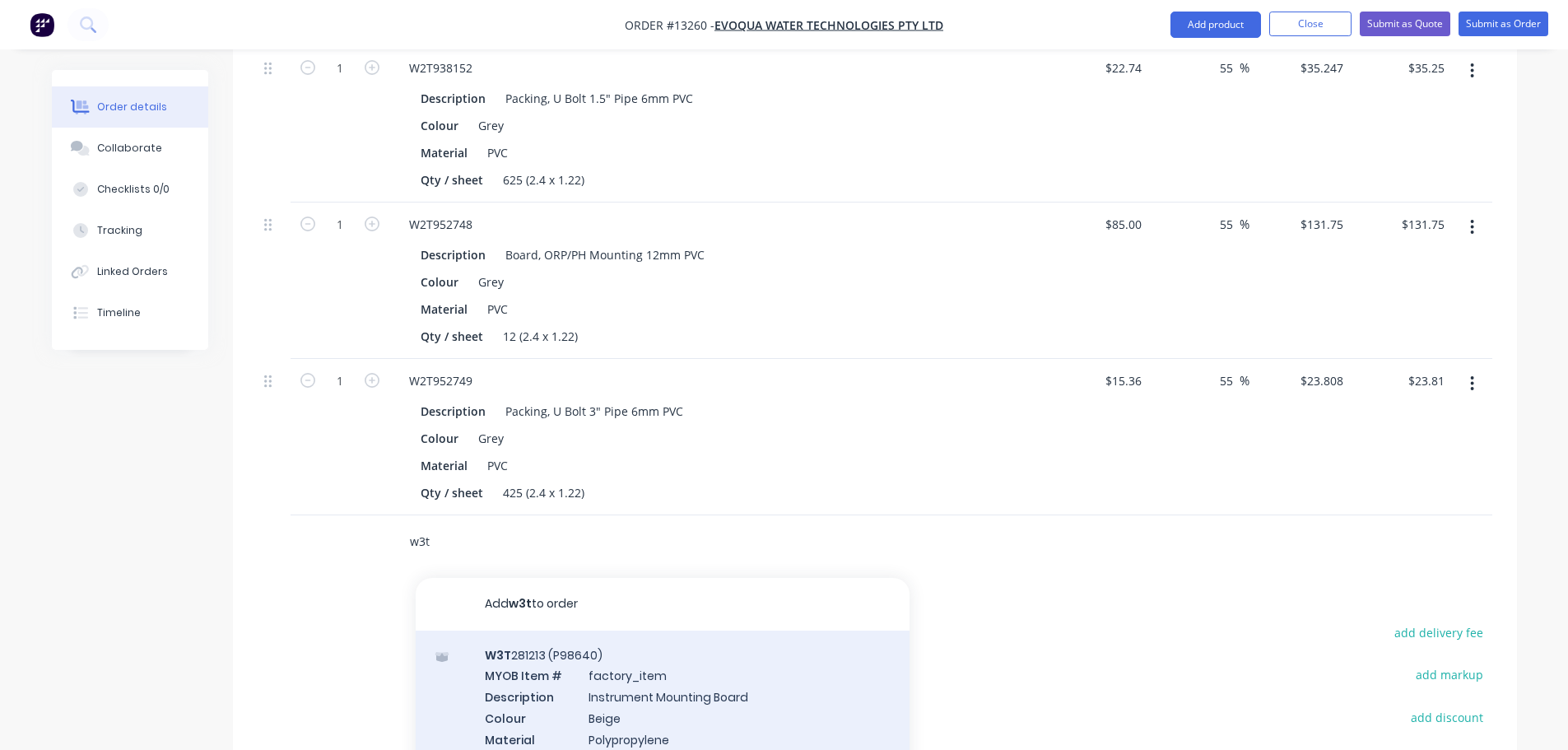
type input "w3t"
click at [632, 631] on div "W3T 281213 (P98640) MYOB Item # factory_item Description Instrument Mounting Bo…" at bounding box center [662, 718] width 494 height 175
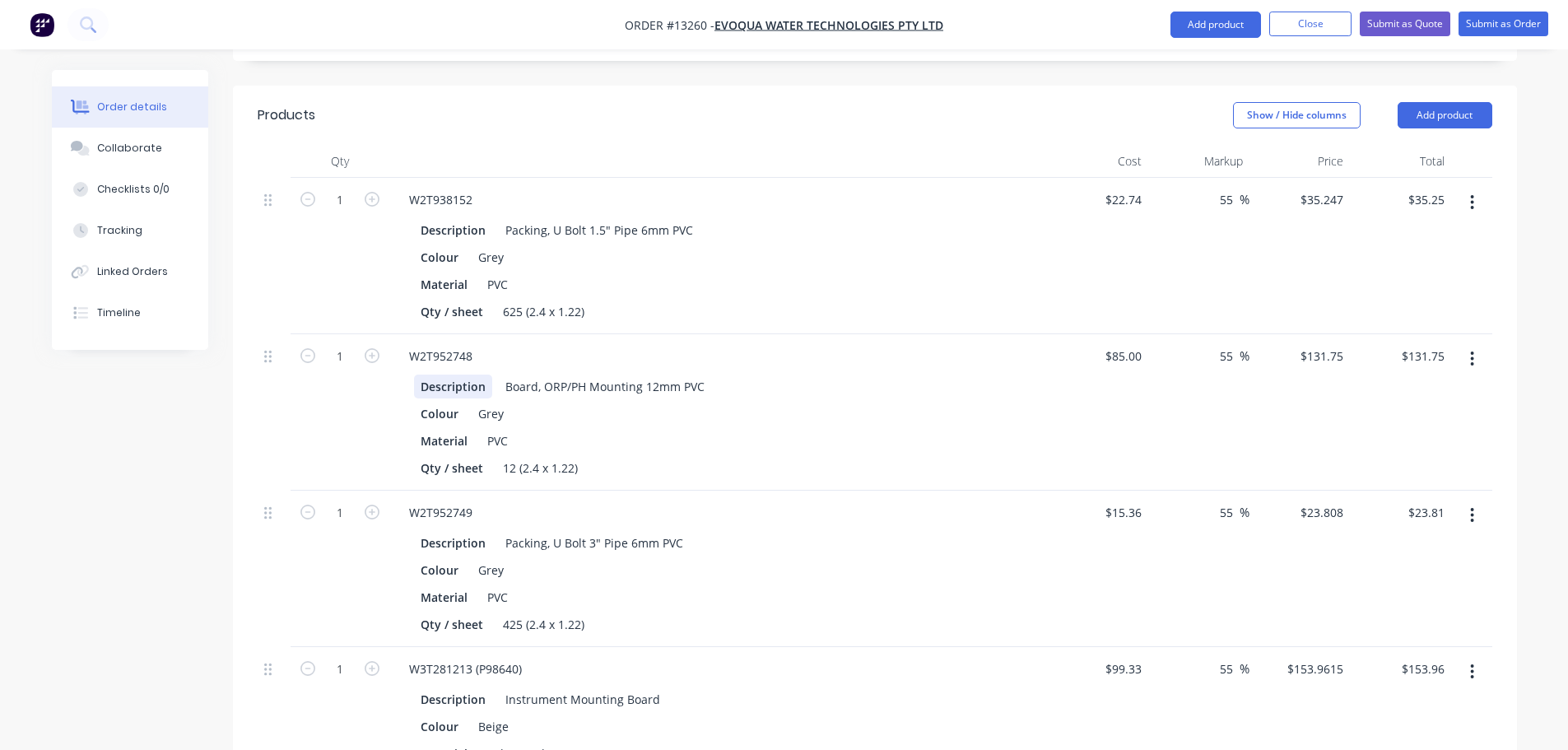
scroll to position [411, 0]
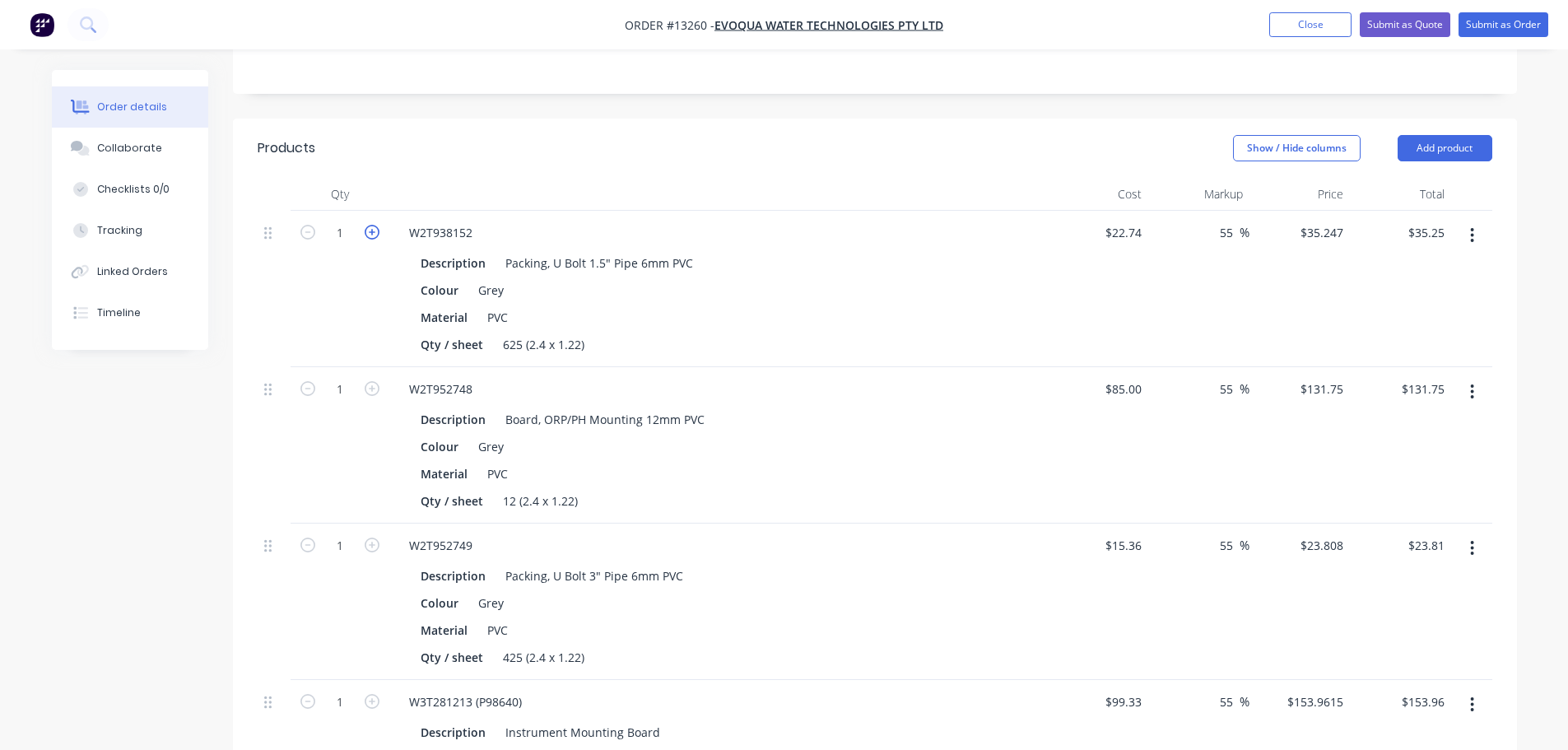
click at [370, 225] on icon "button" at bounding box center [372, 232] width 15 height 15
type input "2"
type input "$70.49"
click at [370, 225] on icon "button" at bounding box center [372, 232] width 15 height 15
type input "3"
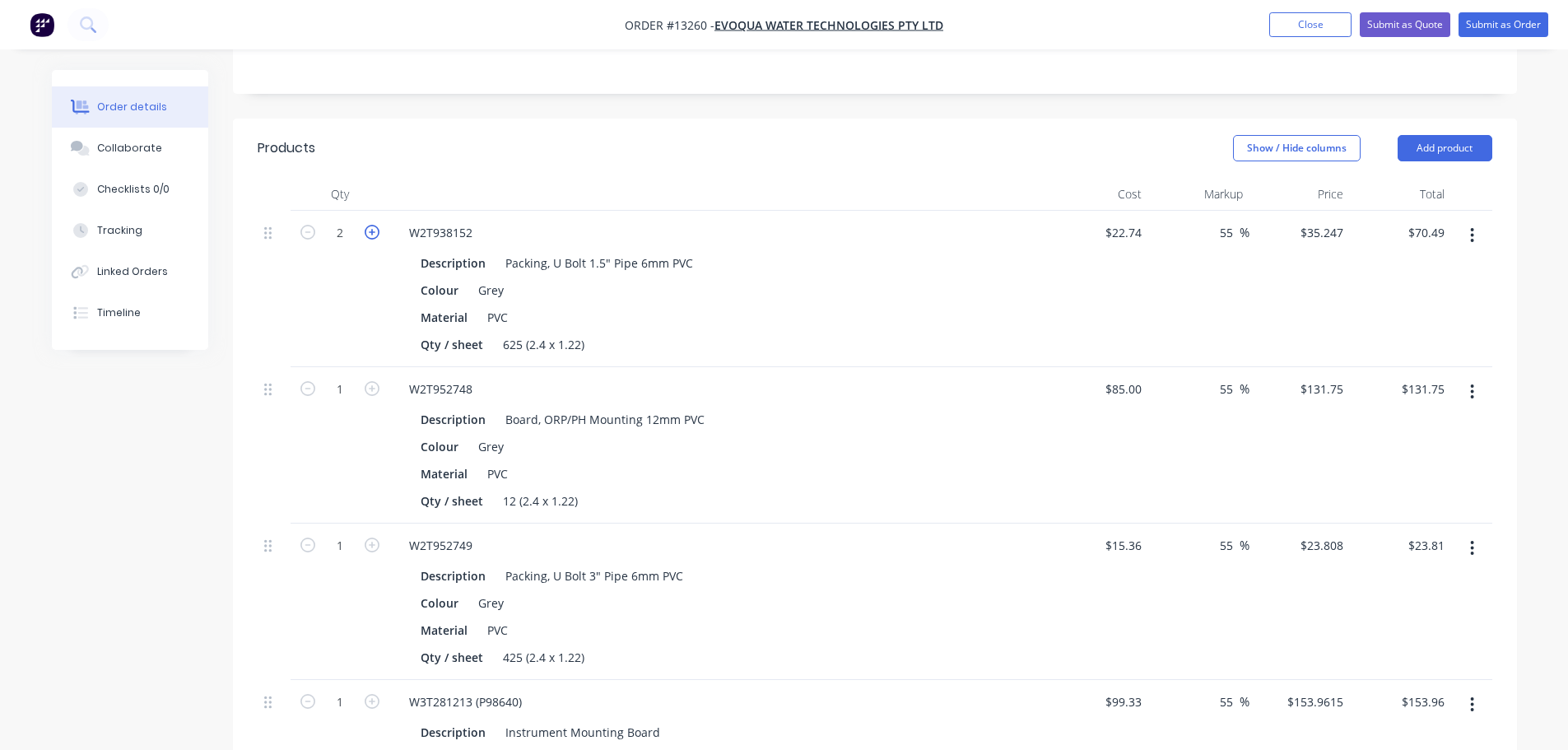
type input "$105.74"
click at [370, 225] on icon "button" at bounding box center [372, 232] width 15 height 15
type input "4"
type input "$140.99"
click at [374, 381] on icon "button" at bounding box center [372, 389] width 15 height 15
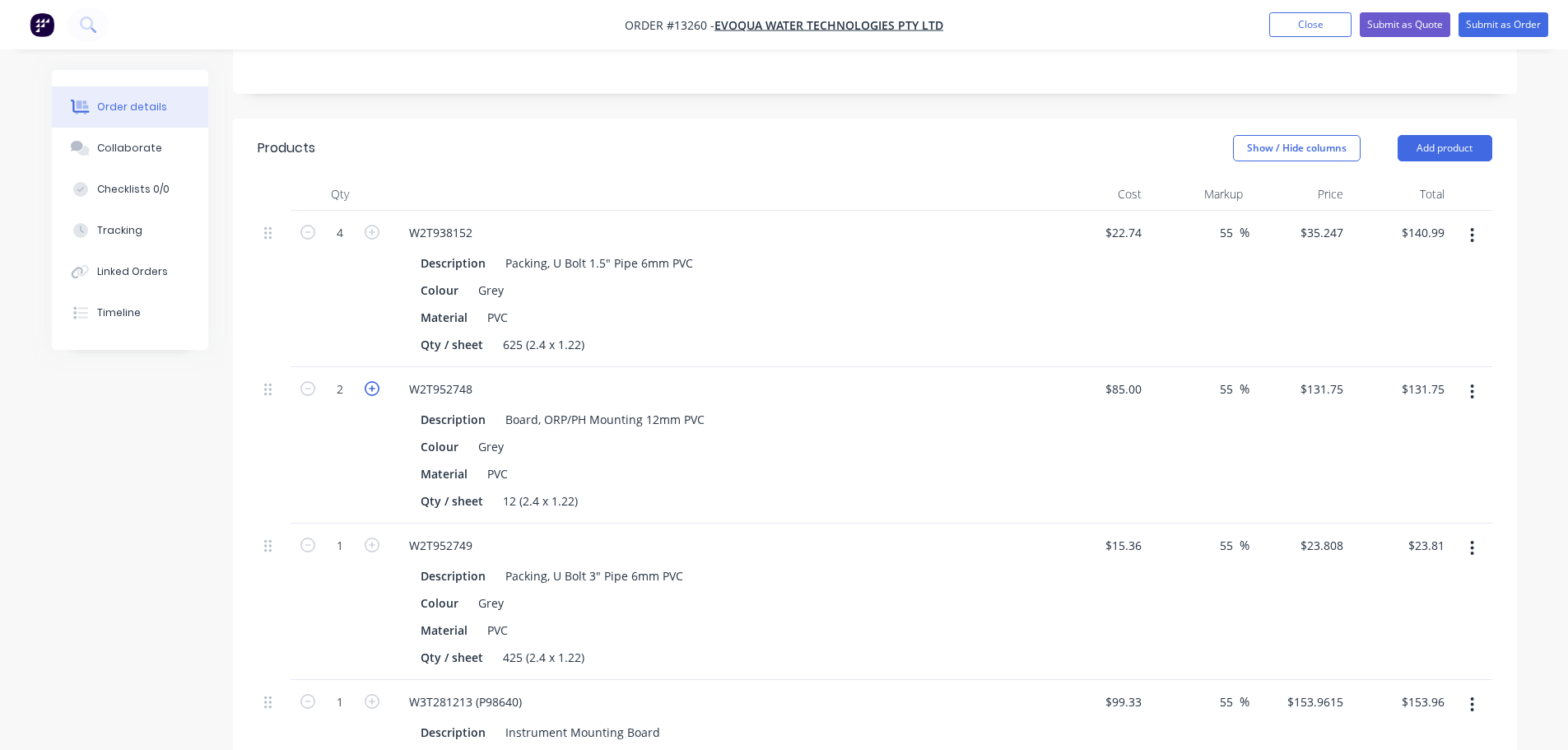
type input "2"
type input "$263.50"
click at [368, 538] on icon "button" at bounding box center [372, 545] width 15 height 15
type input "2"
type input "$47.62"
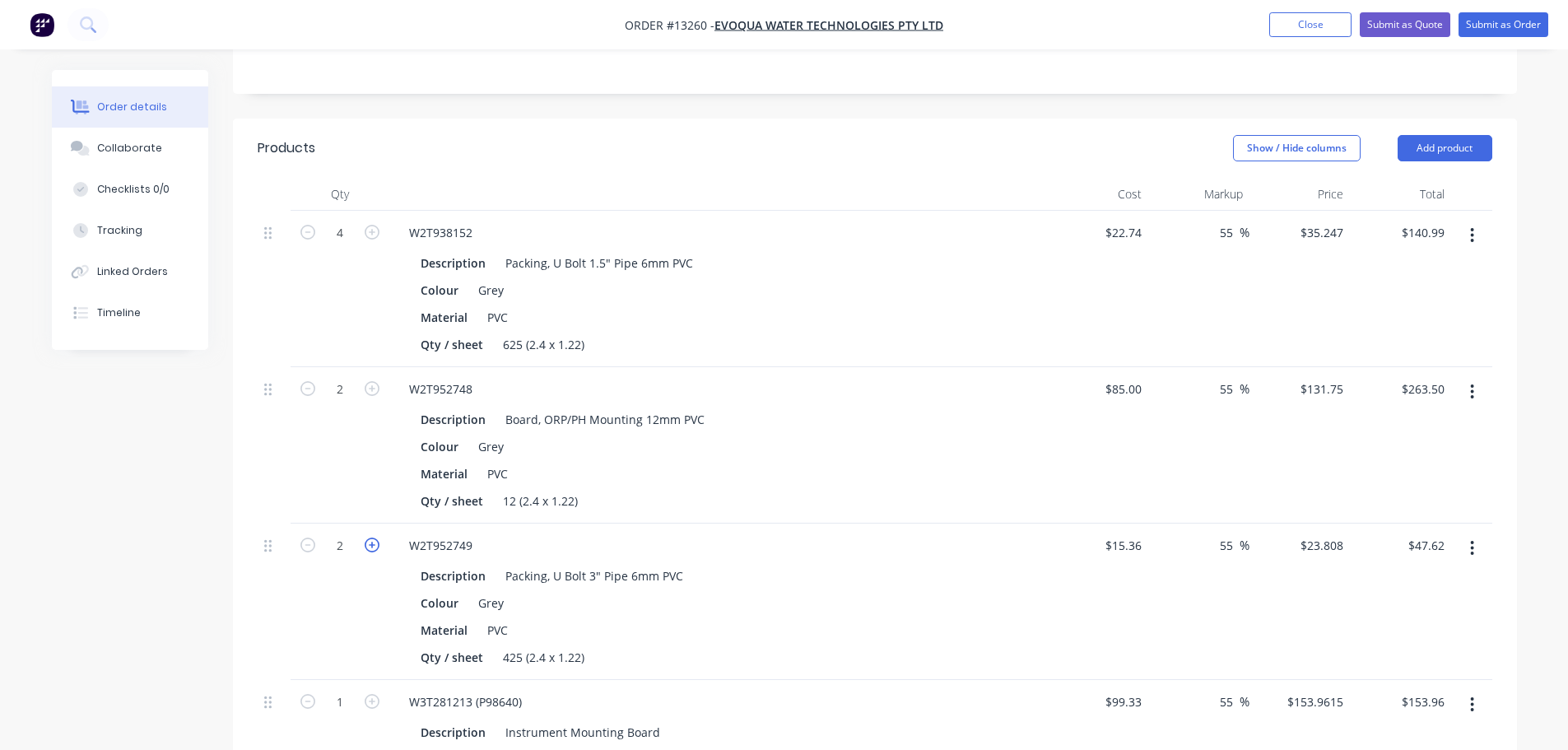
click at [368, 538] on icon "button" at bounding box center [372, 545] width 15 height 15
type input "3"
type input "$71.42"
click at [368, 538] on icon "button" at bounding box center [372, 545] width 15 height 15
type input "4"
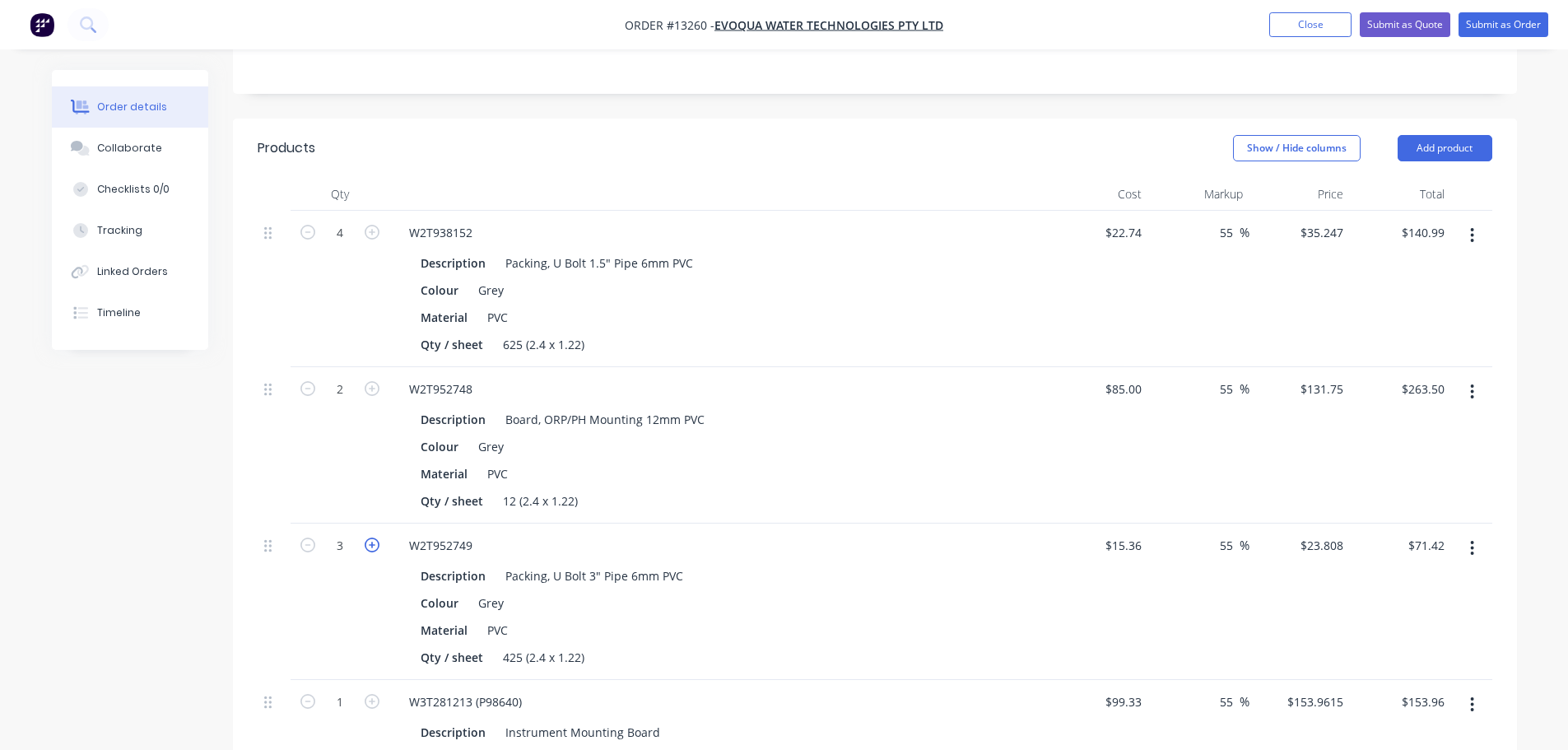
type input "$95.23"
click at [368, 538] on icon "button" at bounding box center [372, 545] width 15 height 15
type input "5"
type input "$119.04"
click at [368, 538] on icon "button" at bounding box center [372, 545] width 15 height 15
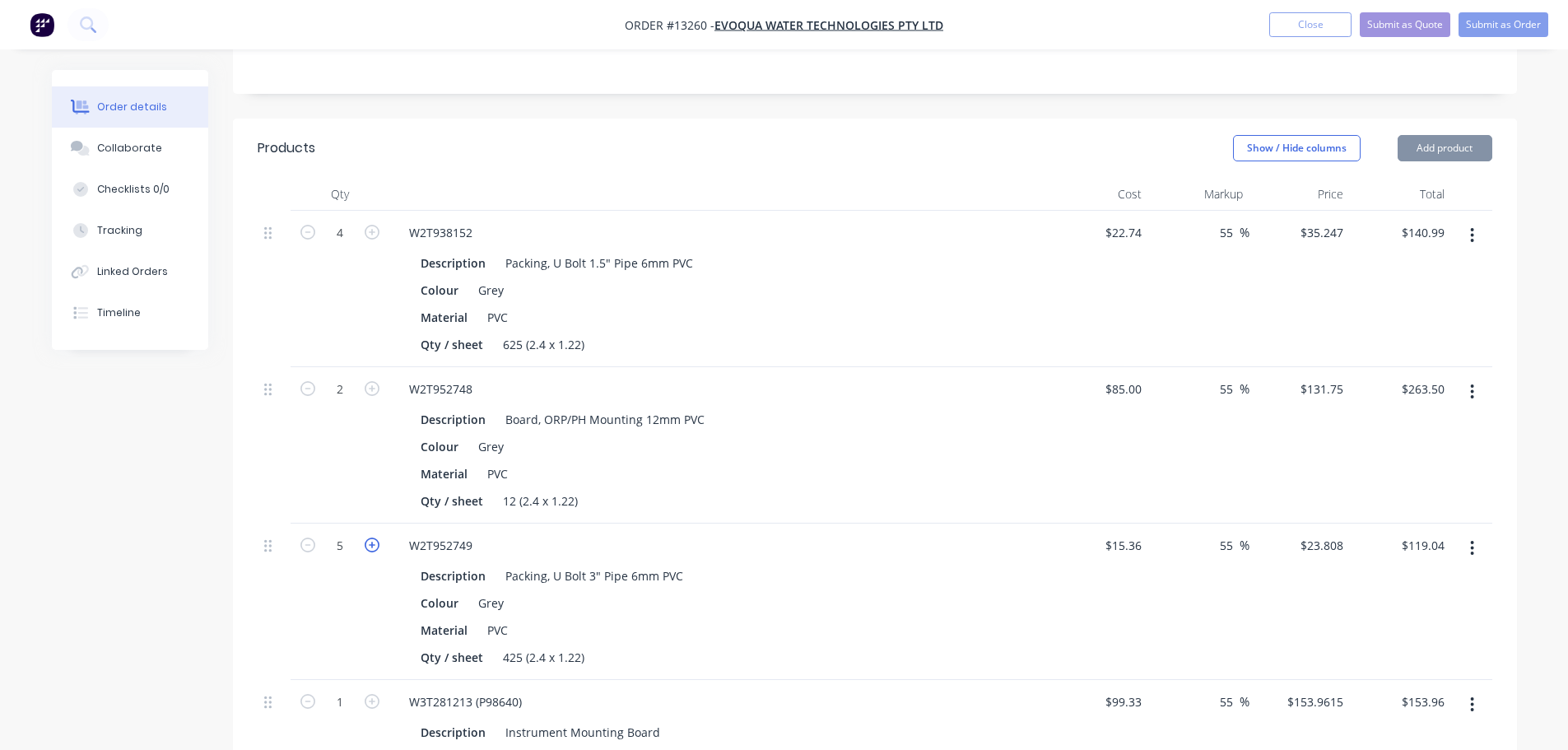
type input "6"
type input "$142.85"
click at [368, 538] on icon "button" at bounding box center [372, 545] width 15 height 15
type input "7"
type input "$166.66"
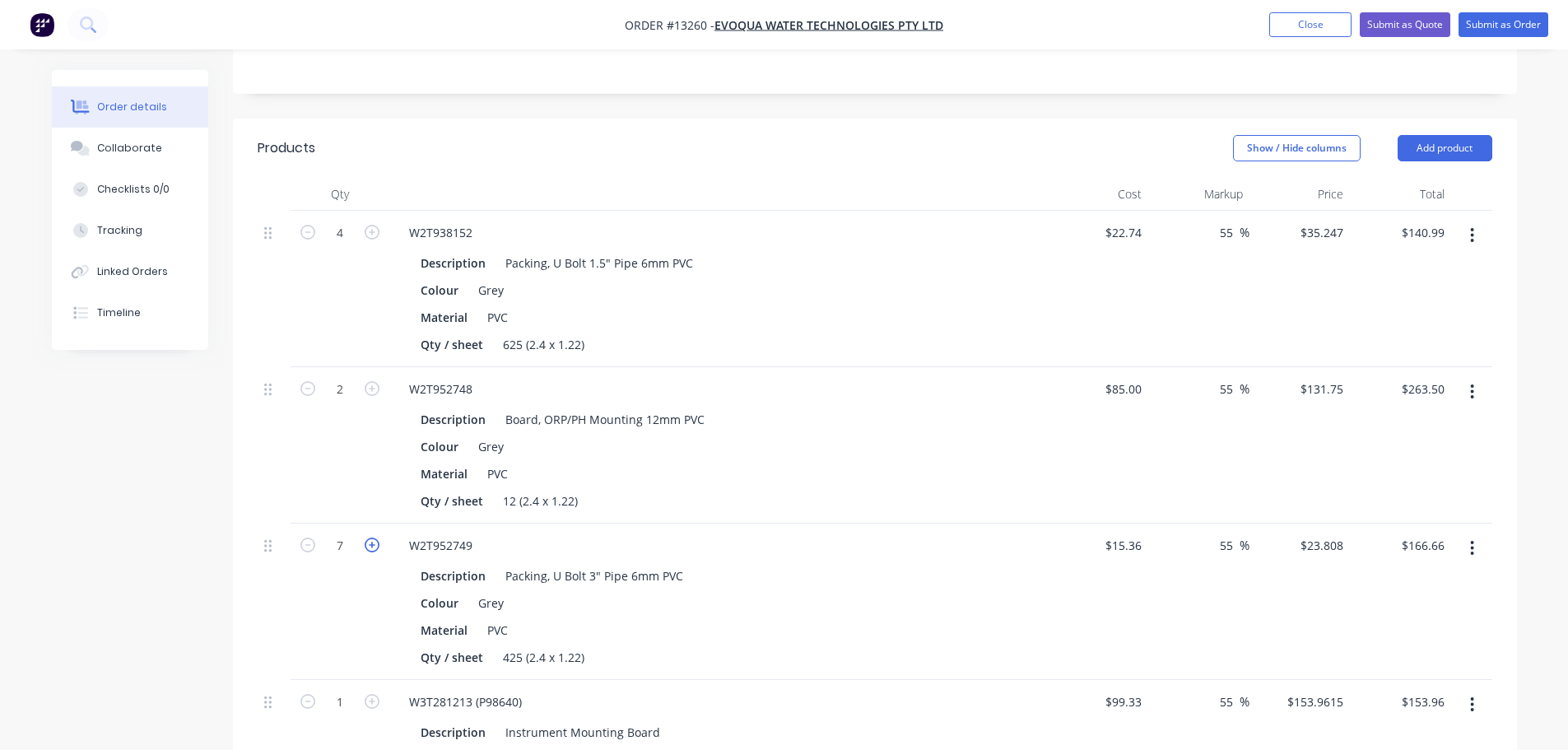
click at [368, 538] on icon "button" at bounding box center [372, 545] width 15 height 15
type input "8"
type input "$190.46"
click at [373, 695] on icon "button" at bounding box center [372, 702] width 15 height 15
type input "2"
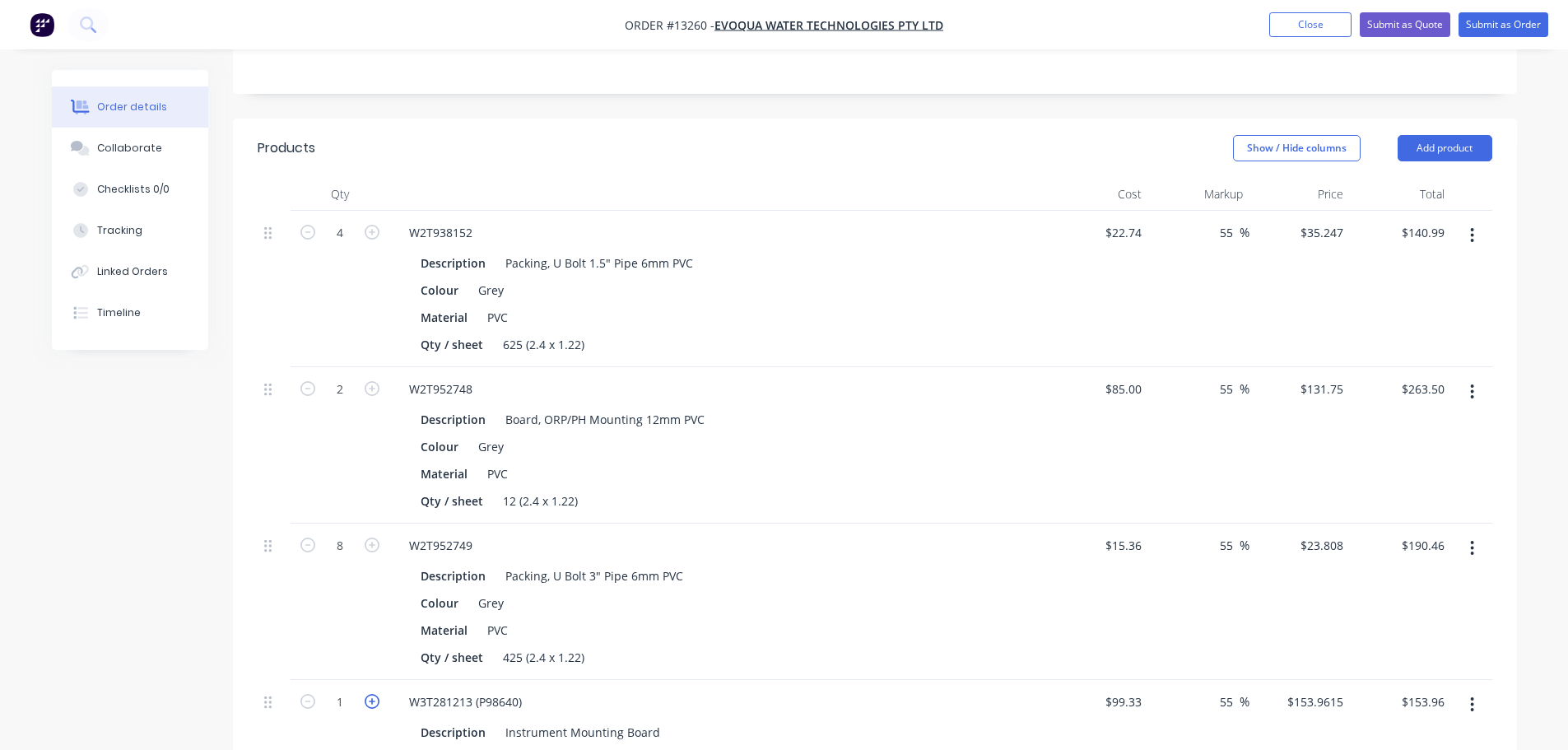
type input "$307.92"
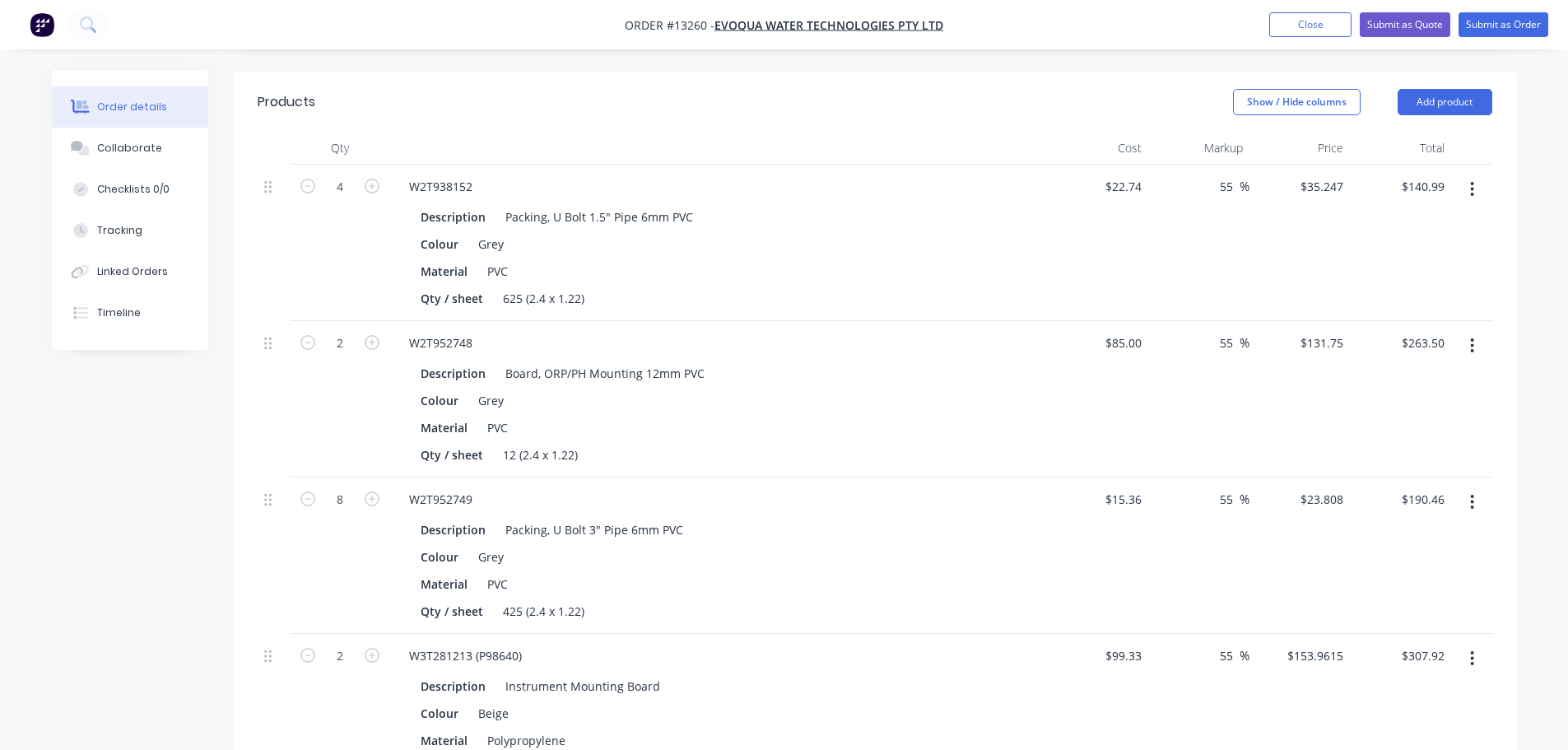
scroll to position [491, 0]
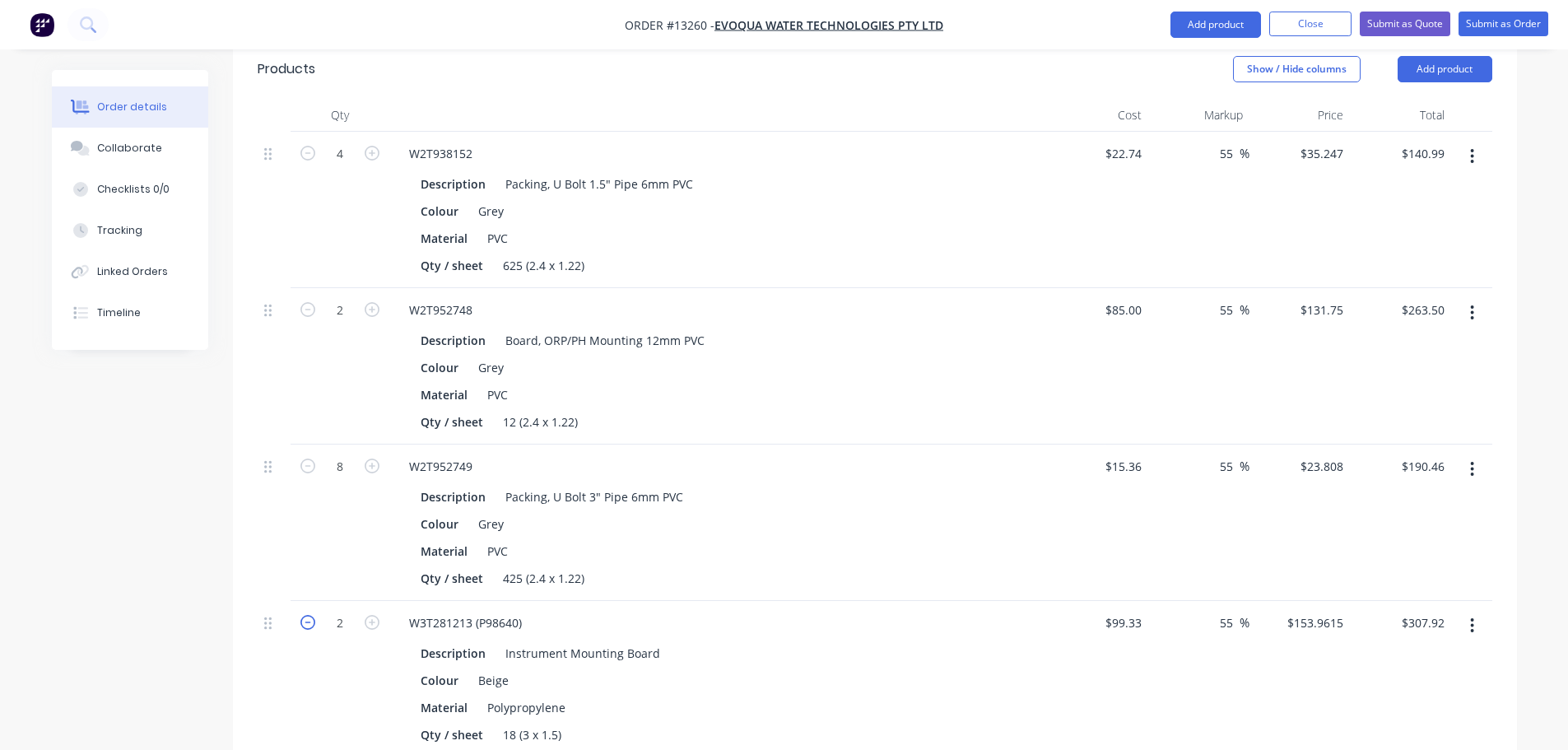
click at [309, 616] on icon "button" at bounding box center [308, 623] width 15 height 15
type input "1"
type input "$153.96"
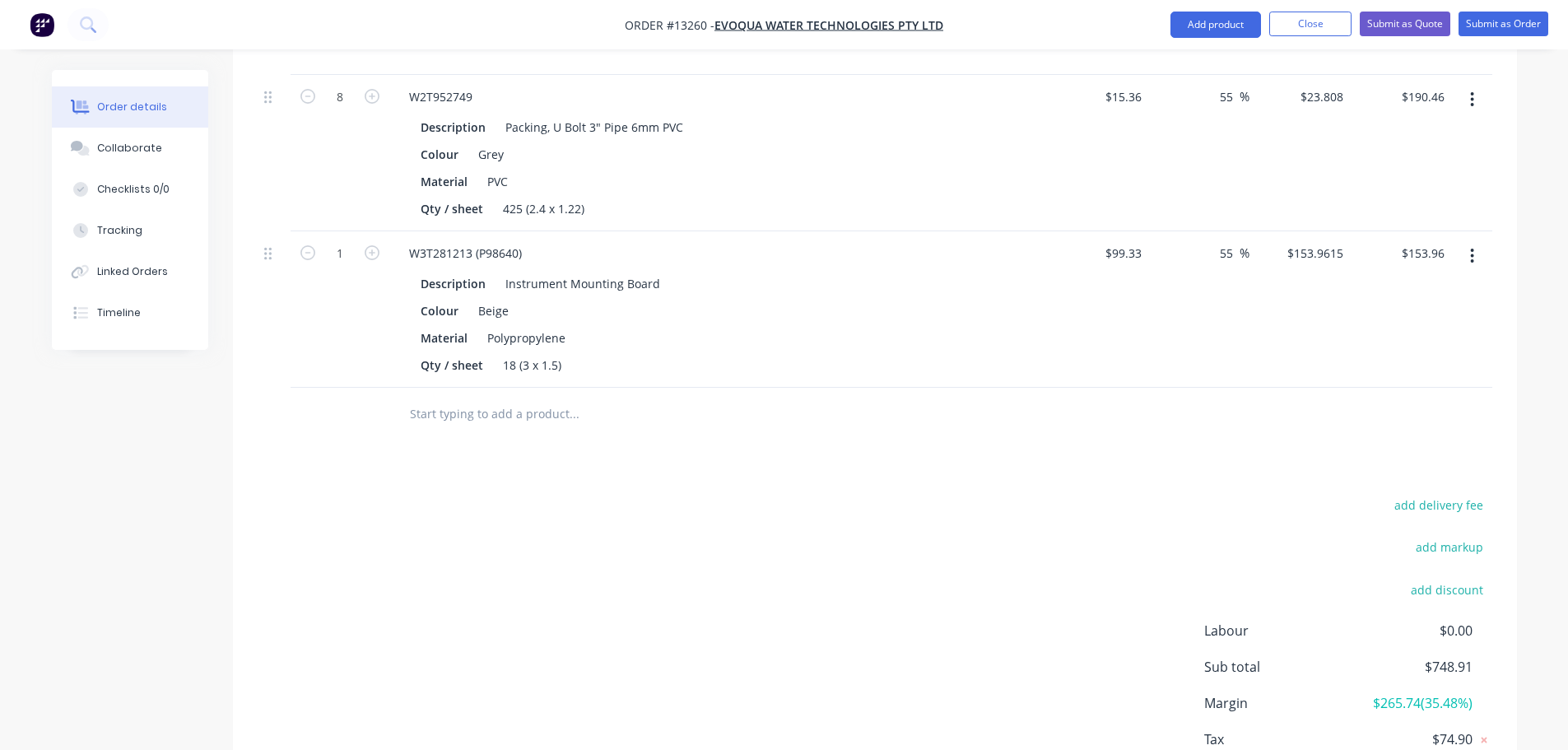
scroll to position [903, 0]
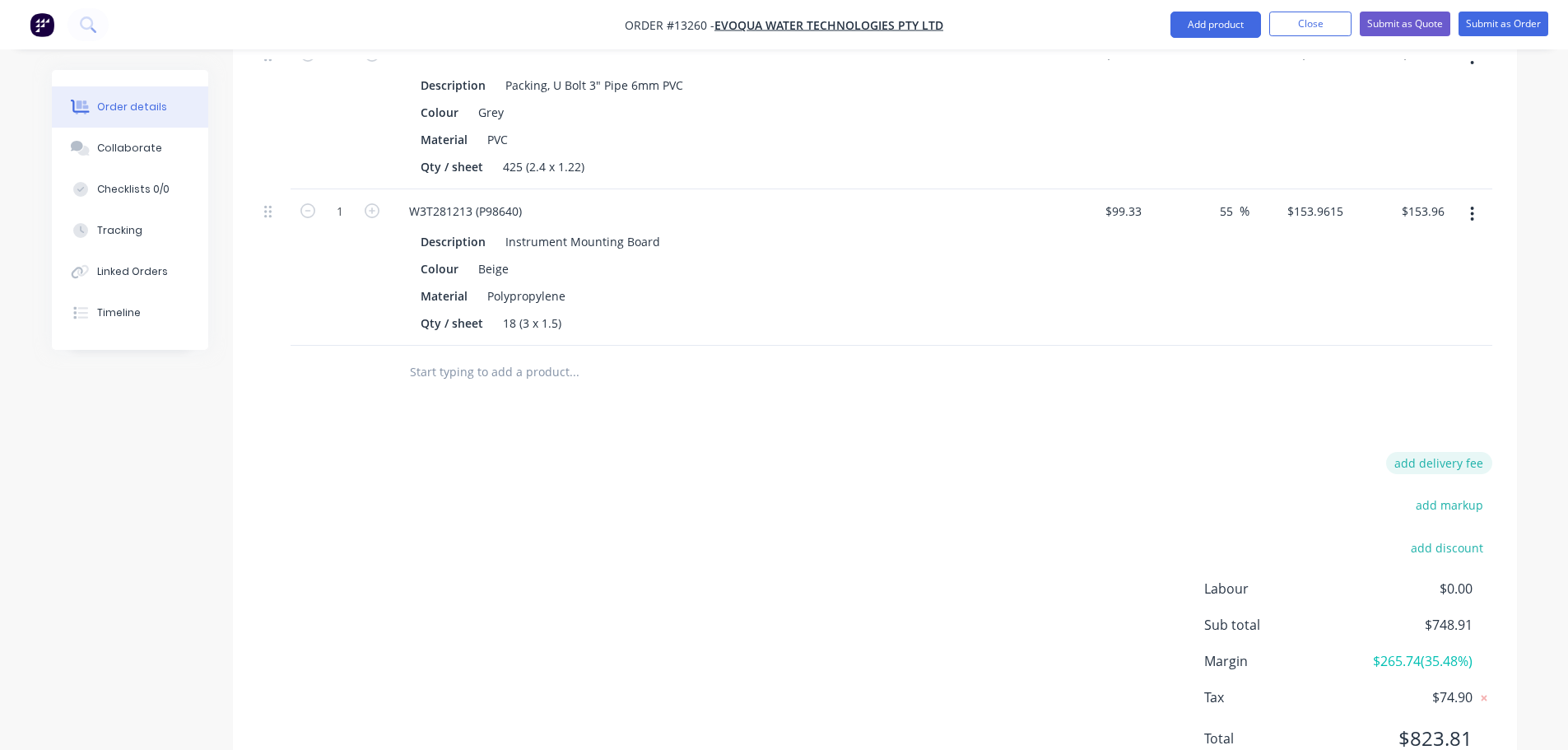
click at [1428, 452] on button "add delivery fee" at bounding box center [1438, 463] width 106 height 22
type input "25"
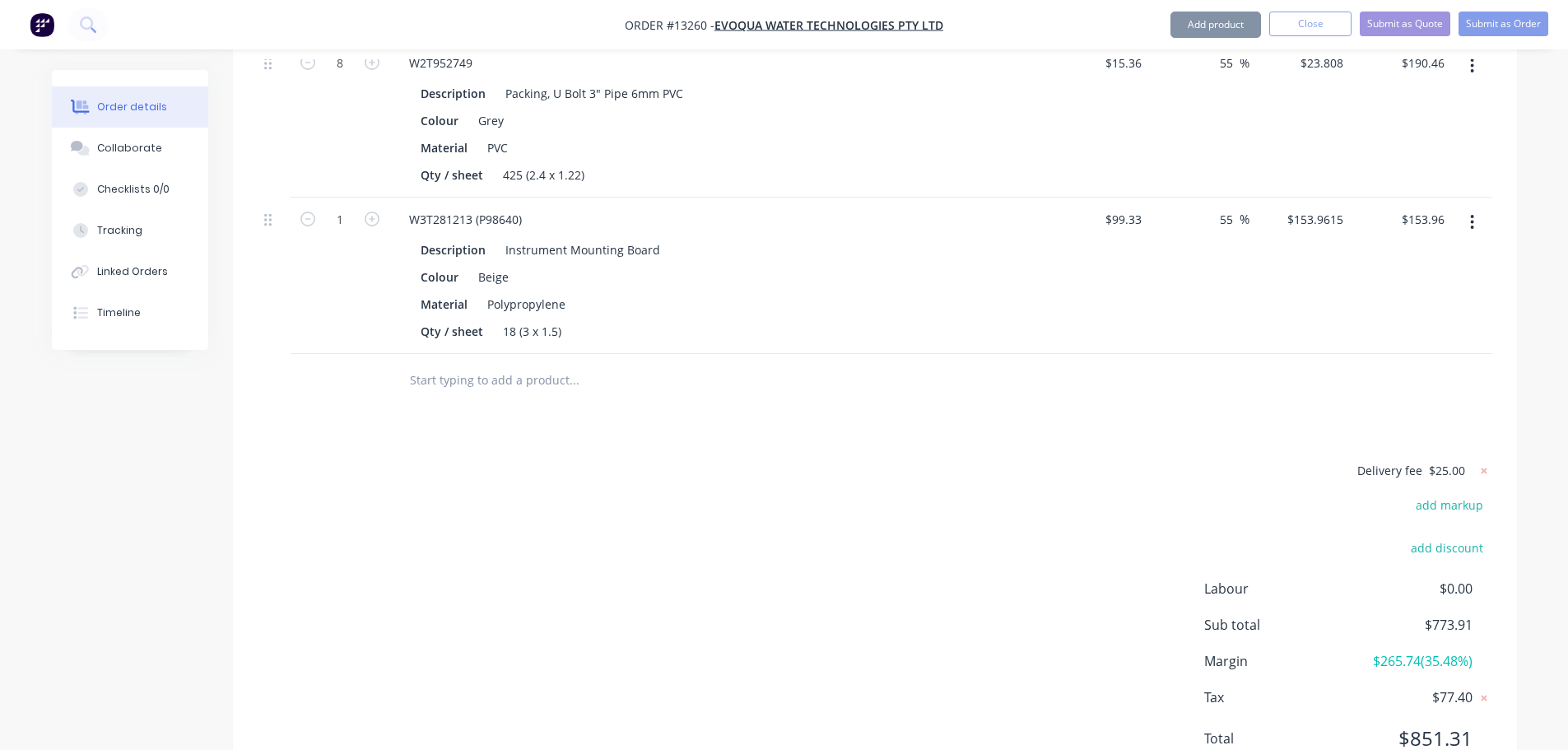
click at [1022, 370] on div "Products Show / Hide columns Add product Qty Cost Markup Price Total 4 W2T93815…" at bounding box center [875, 215] width 1284 height 1159
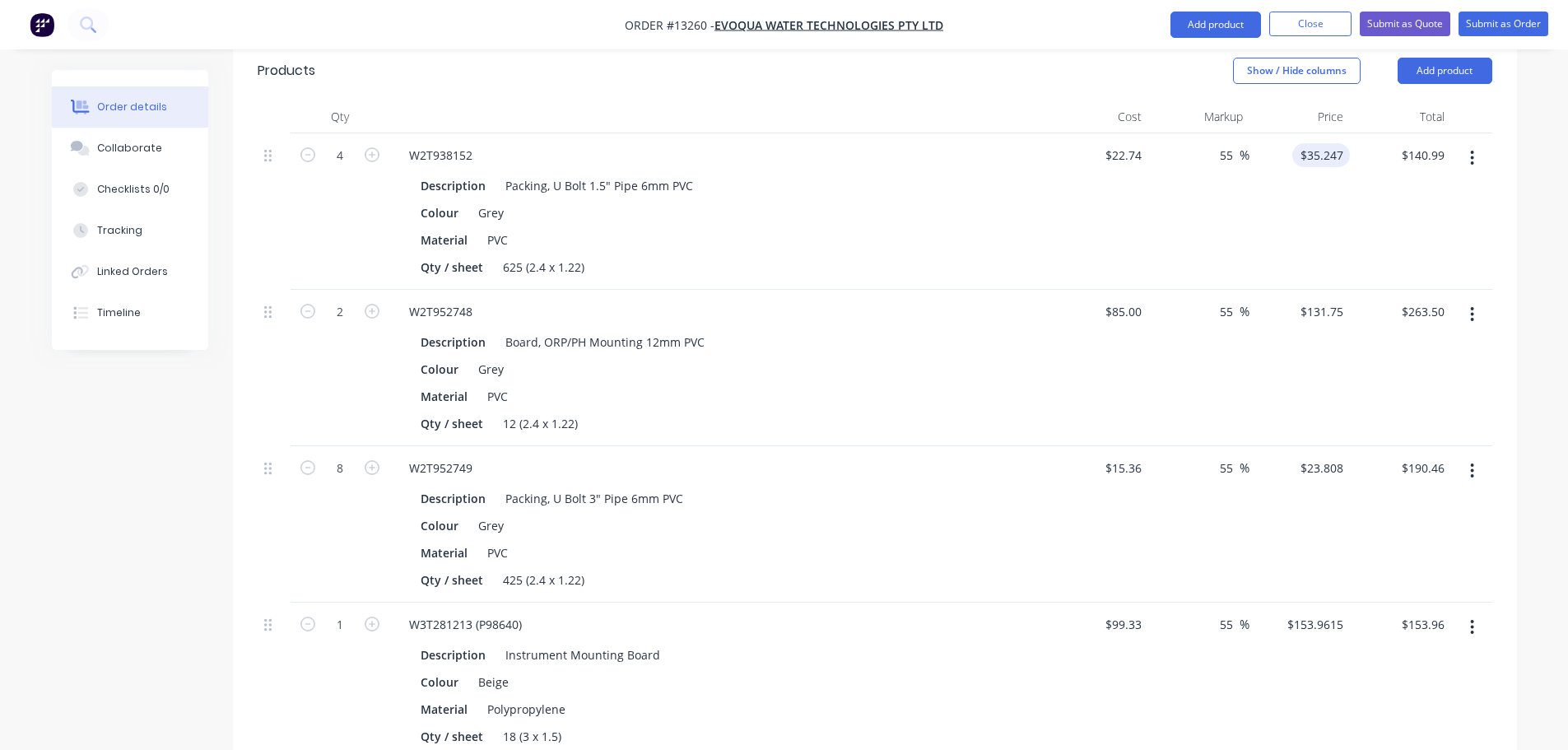
scroll to position [482, 0]
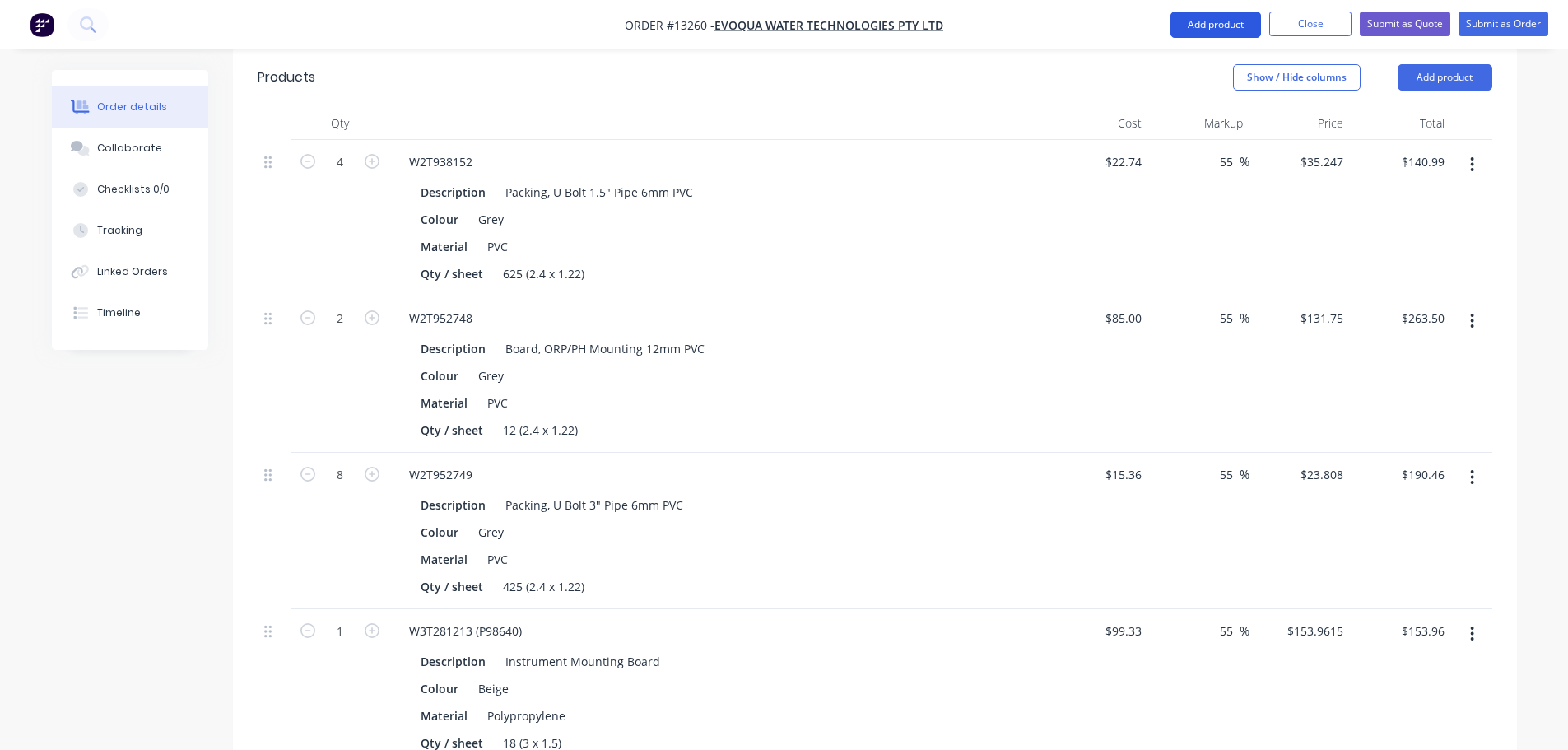
click at [1216, 36] on button "Add product" at bounding box center [1216, 25] width 91 height 26
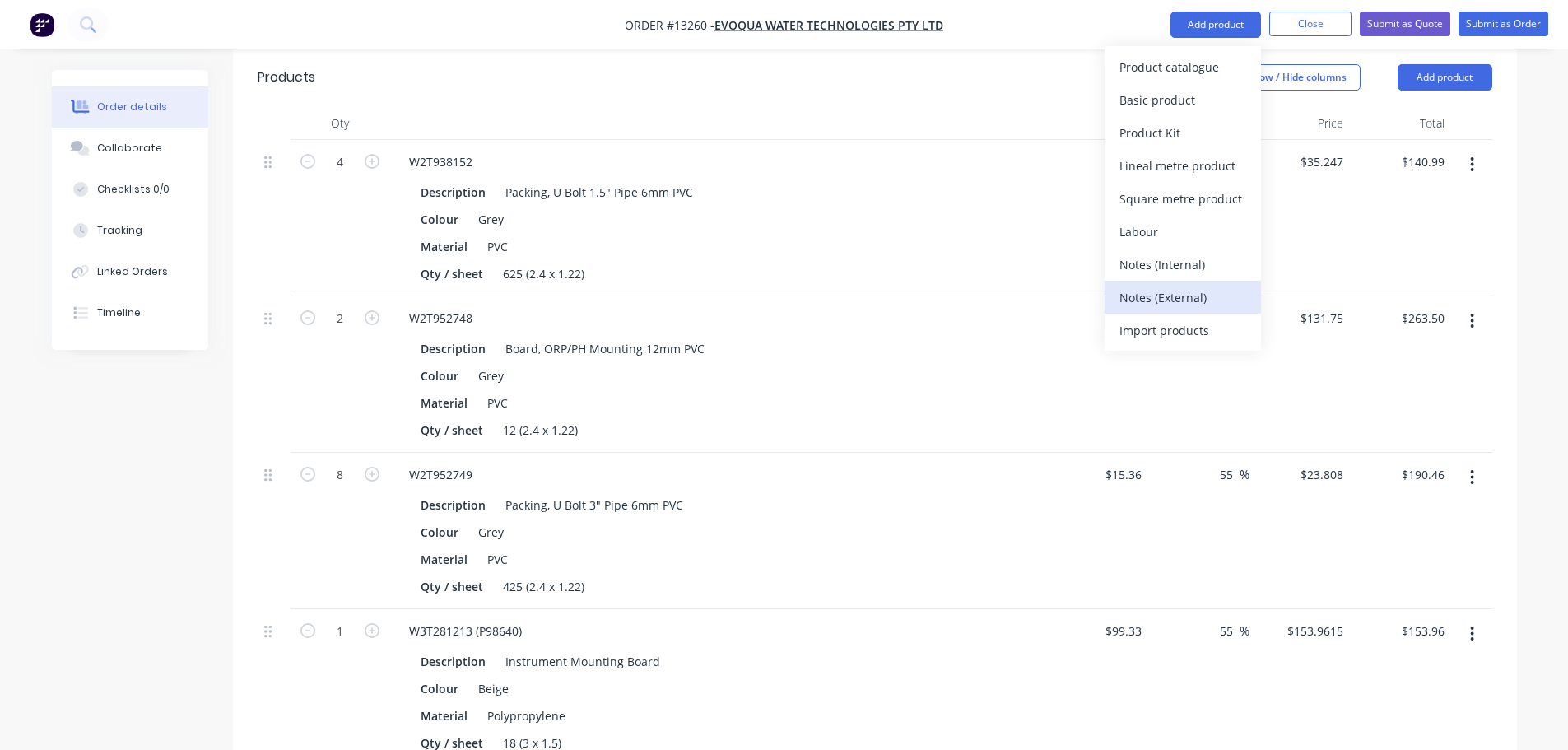
click at [1144, 291] on div "Notes (External)" at bounding box center [1182, 298] width 127 height 24
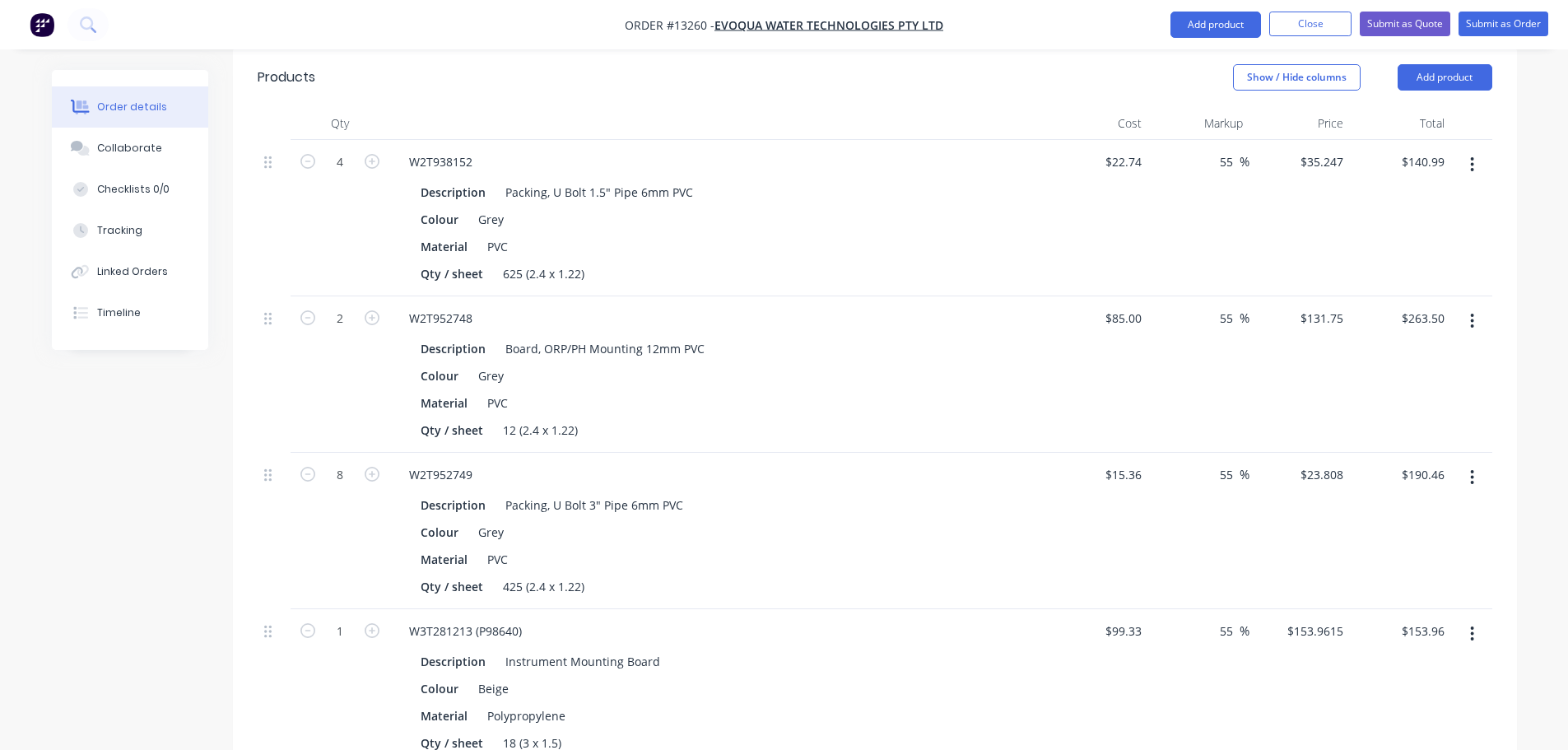
drag, startPoint x: 570, startPoint y: 715, endPoint x: 977, endPoint y: 658, distance: 411.0
click at [977, 704] on div "Material Polypropylene" at bounding box center [715, 715] width 603 height 24
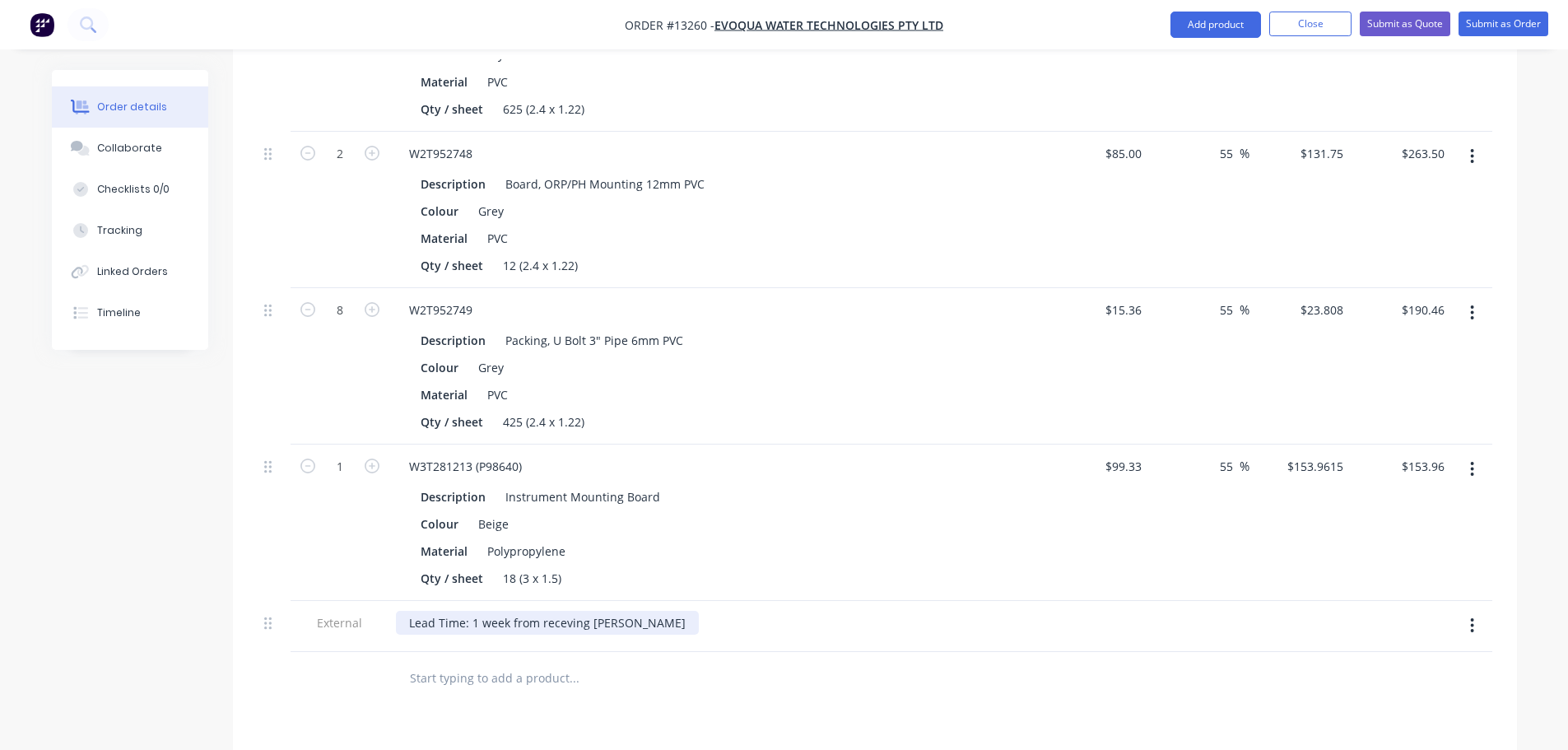
click at [566, 611] on div "Lead Time: 1 week from receving [PERSON_NAME]" at bounding box center [547, 623] width 303 height 24
click at [564, 611] on div "Lead Time: 1 week from receving [PERSON_NAME]" at bounding box center [547, 623] width 303 height 24
click at [918, 641] on div "Products Show / Hide columns Add product Qty Cost Markup Price Total 4 W2T93815…" at bounding box center [875, 488] width 1284 height 1209
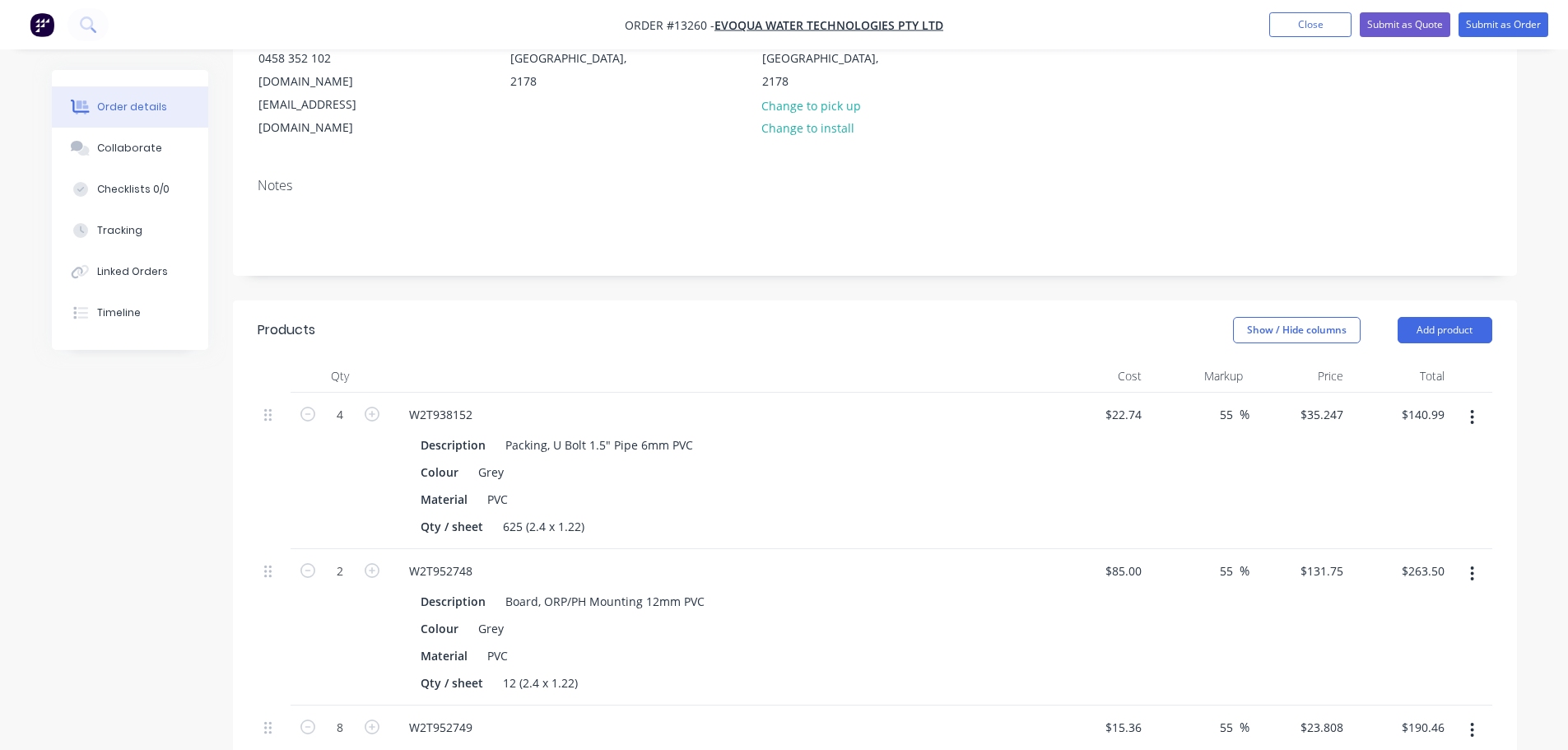
scroll to position [71, 0]
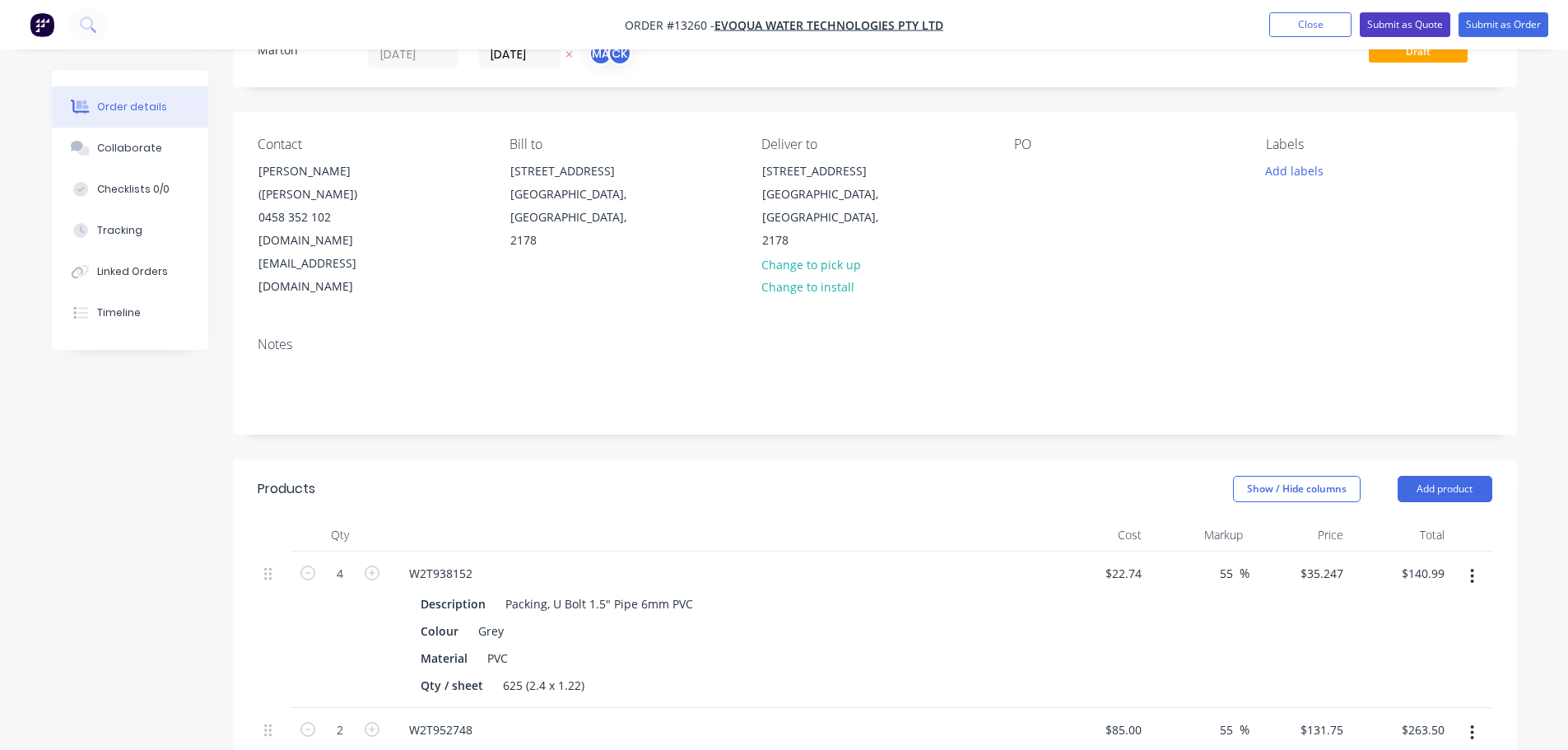
click at [1405, 17] on button "Submit as Quote" at bounding box center [1405, 25] width 91 height 25
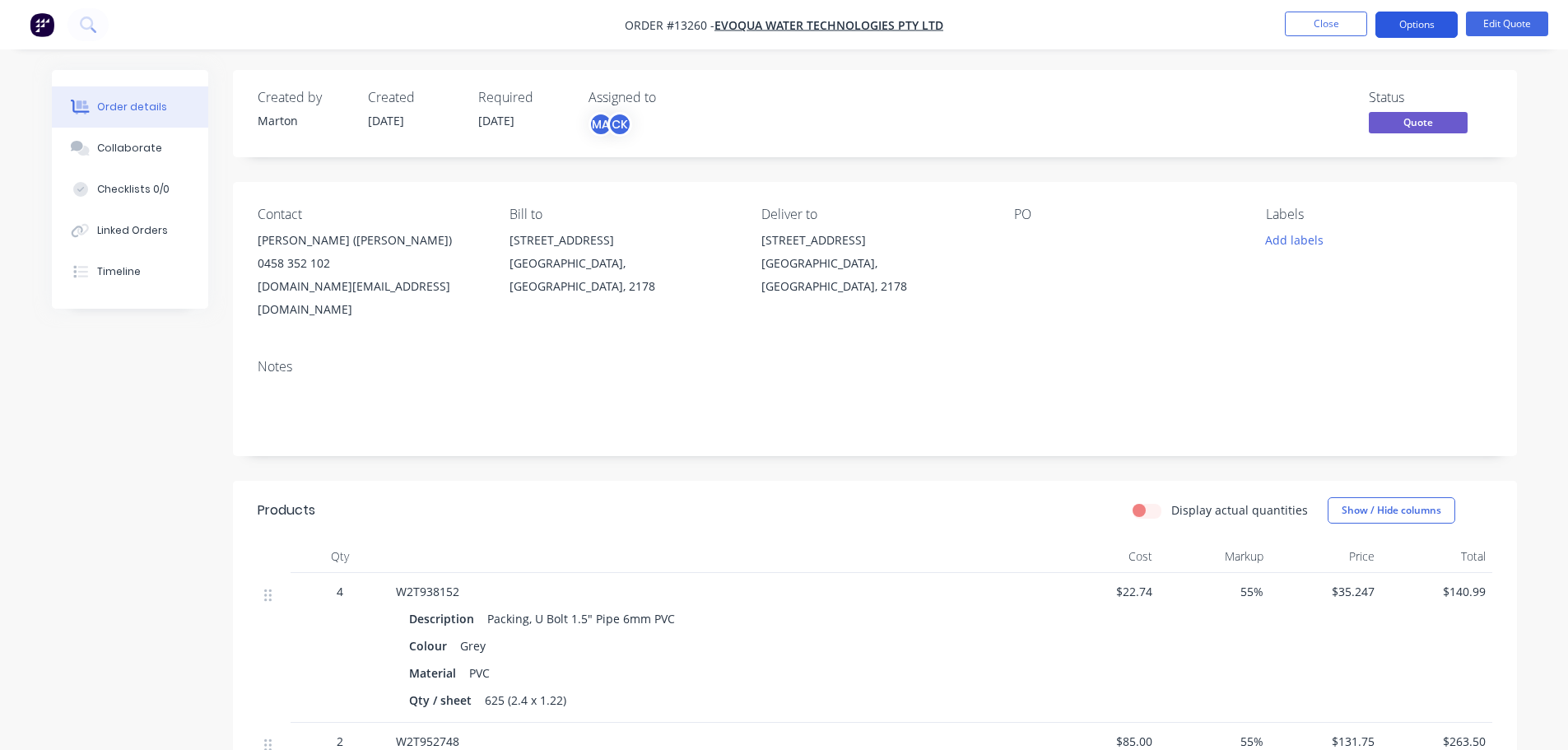
click at [1416, 23] on button "Options" at bounding box center [1416, 25] width 83 height 26
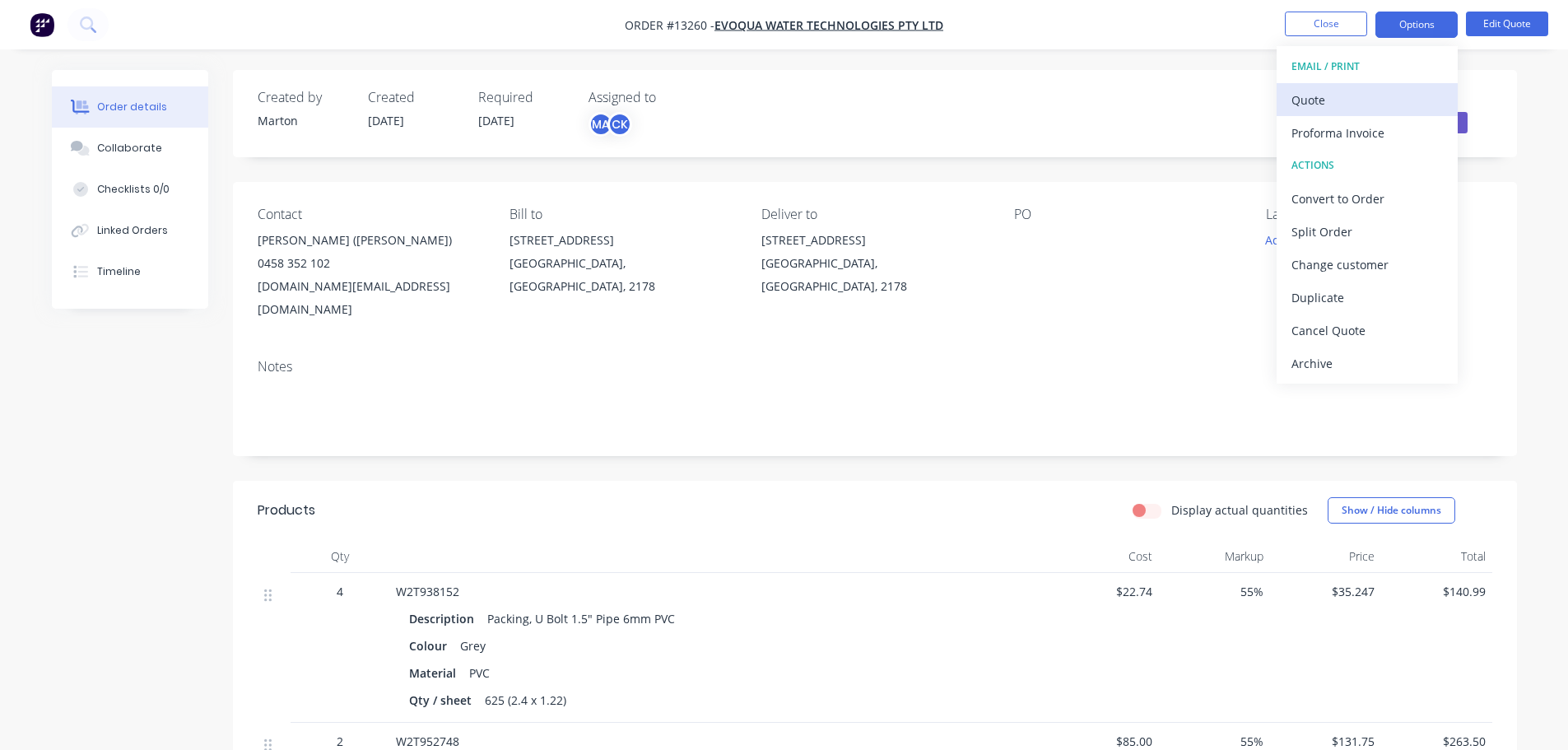
click at [1387, 100] on div "Quote" at bounding box center [1367, 100] width 152 height 24
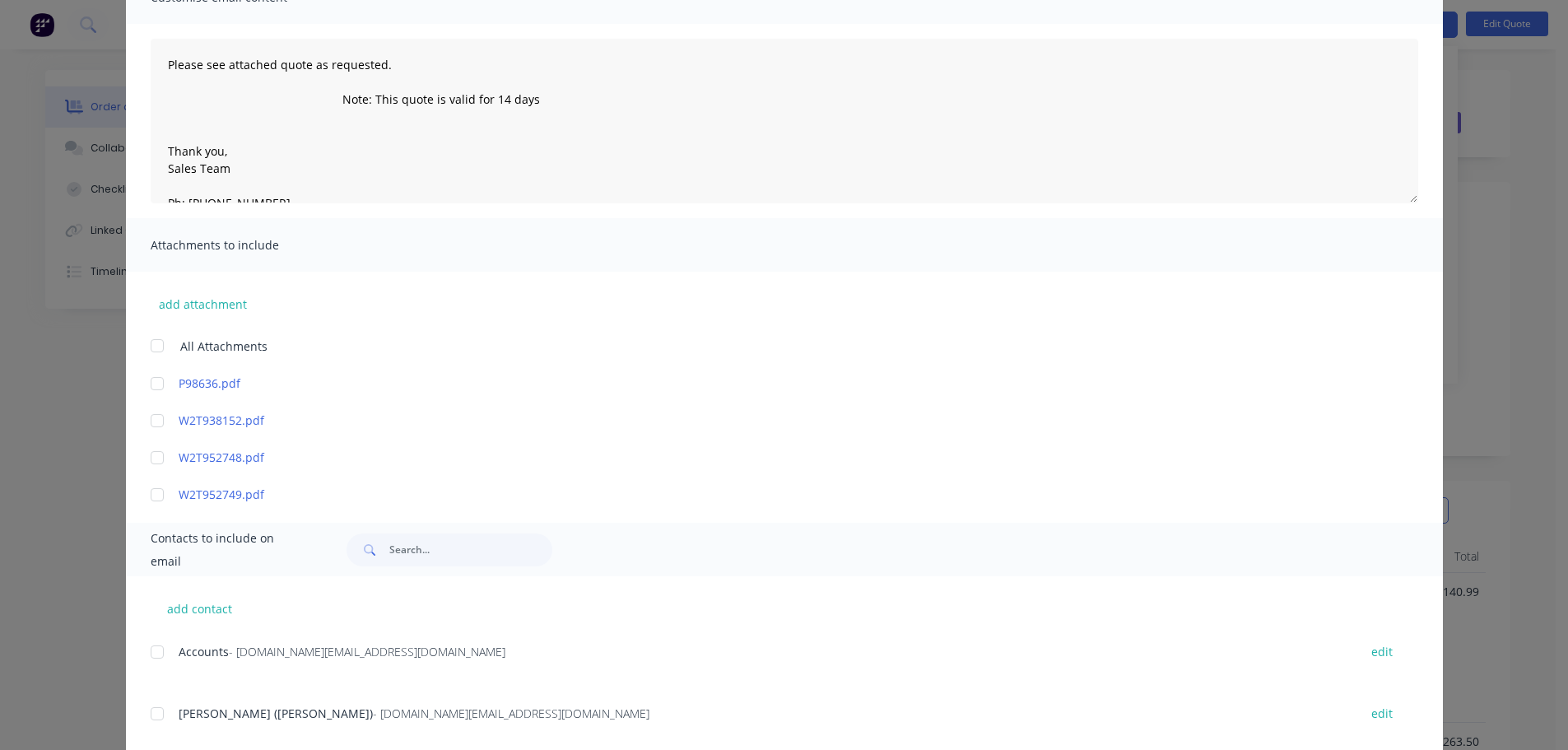
scroll to position [164, 0]
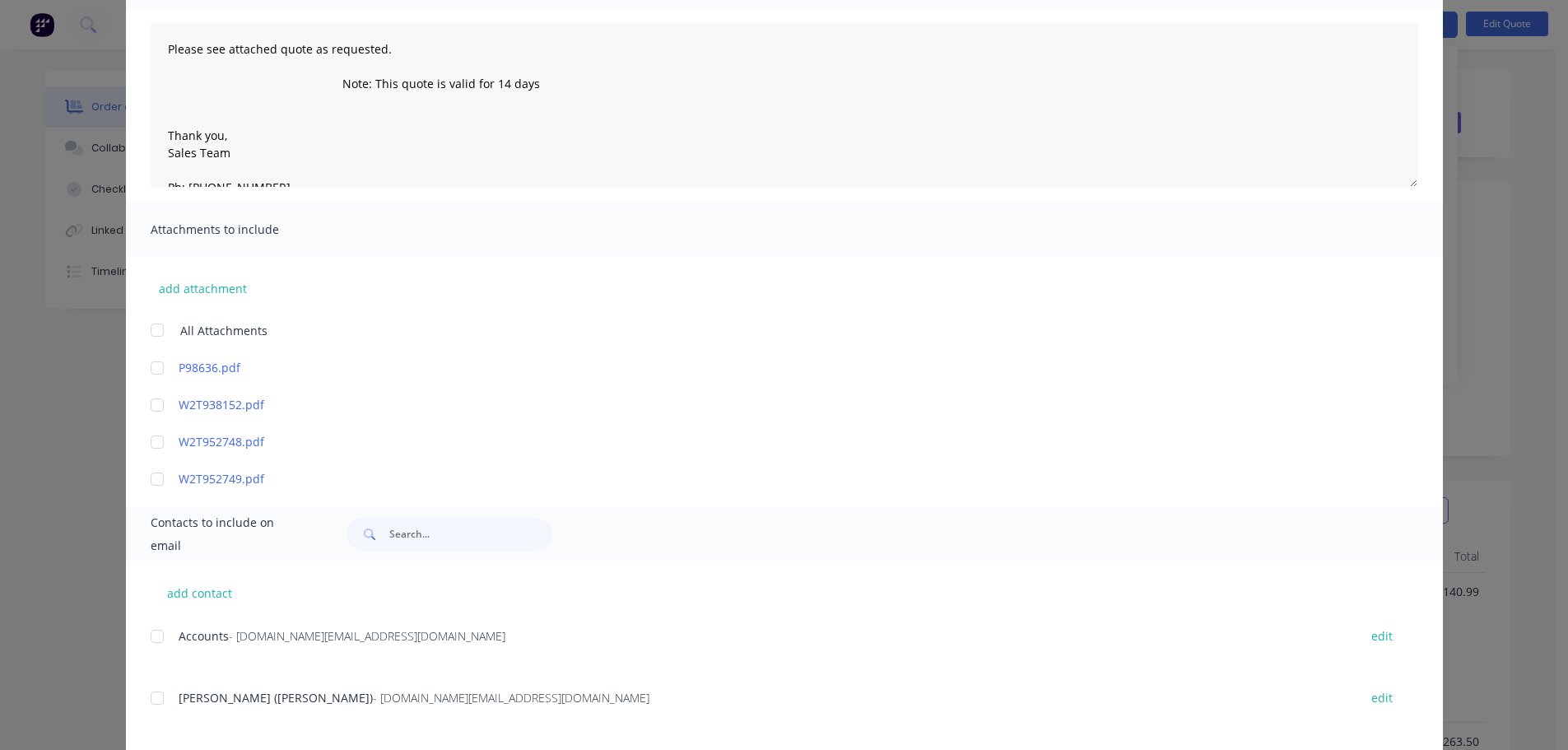
drag, startPoint x: 146, startPoint y: 704, endPoint x: 162, endPoint y: 701, distance: 16.3
click at [147, 704] on div at bounding box center [157, 698] width 33 height 33
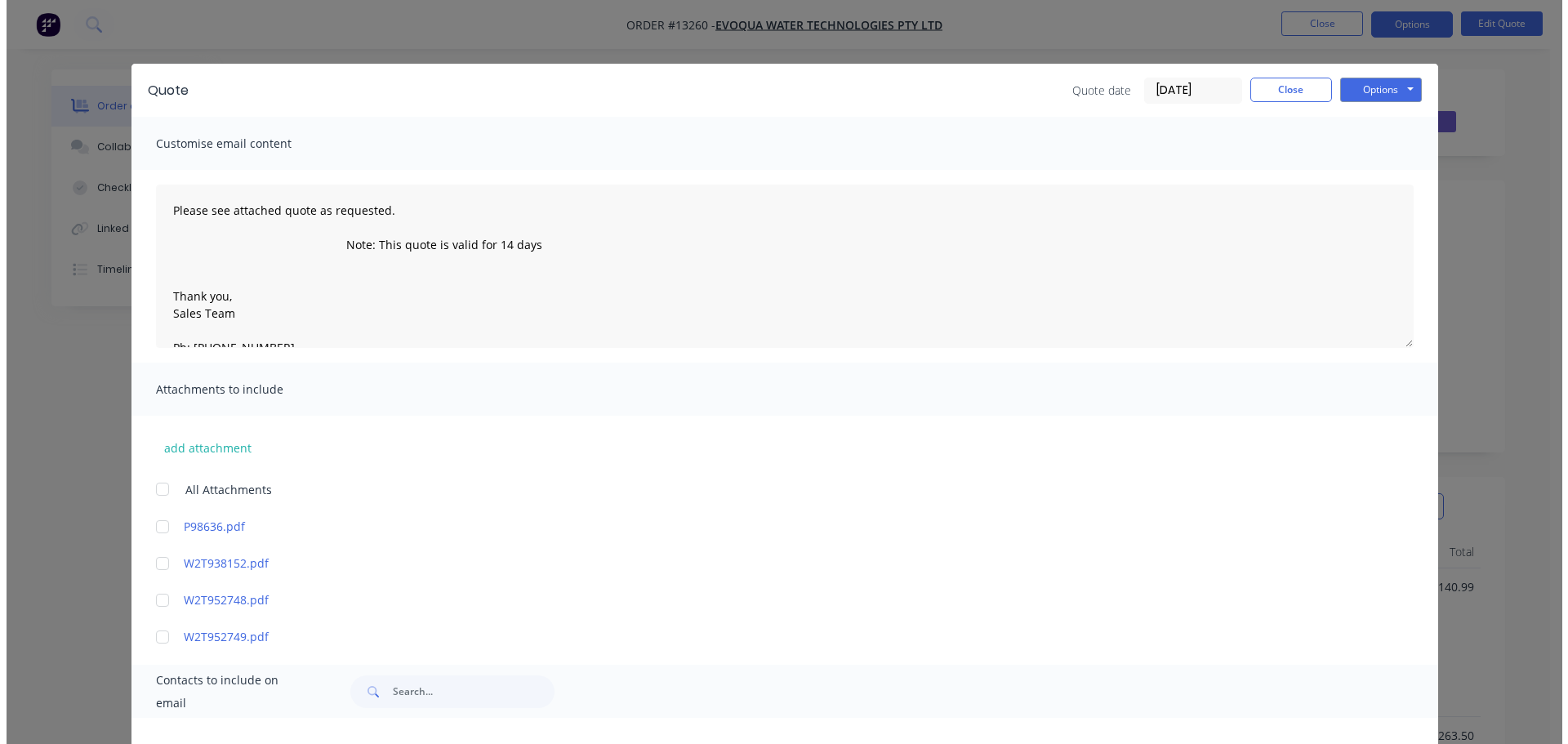
scroll to position [0, 0]
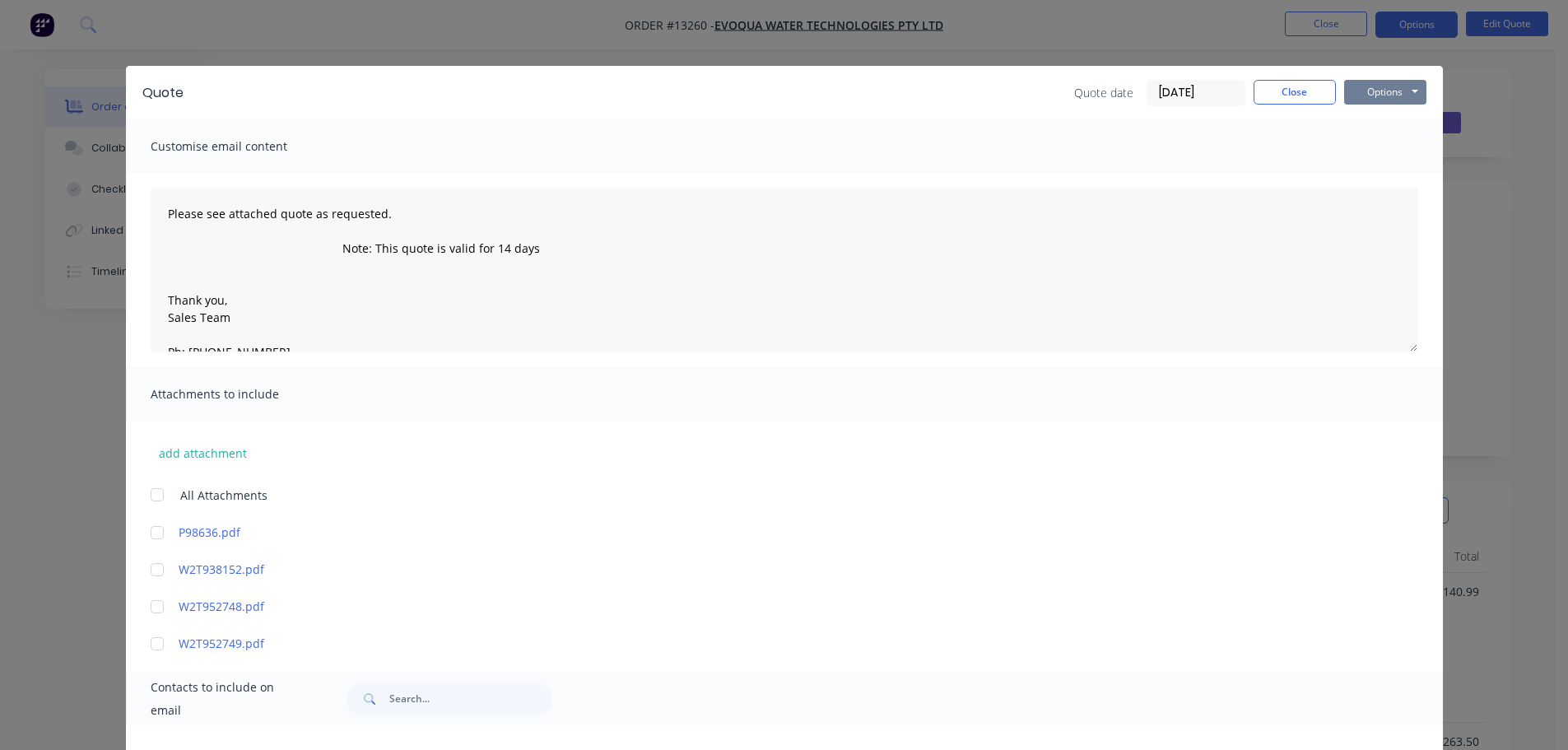
click at [1376, 102] on button "Options" at bounding box center [1385, 92] width 83 height 25
click at [1365, 171] on button "Email" at bounding box center [1396, 176] width 105 height 27
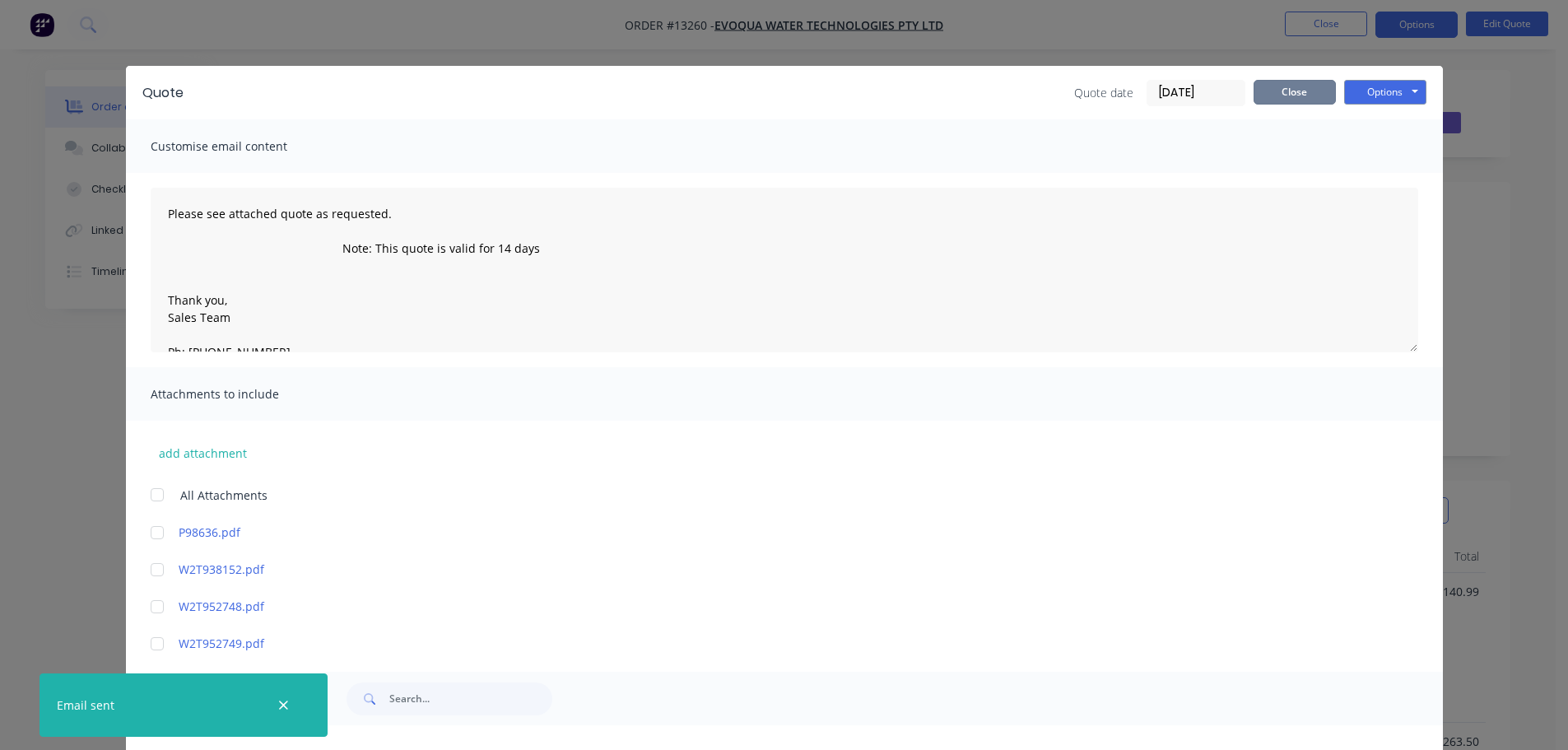
drag, startPoint x: 1287, startPoint y: 93, endPoint x: 1309, endPoint y: 44, distance: 53.7
click at [1287, 93] on button "Close" at bounding box center [1294, 92] width 83 height 25
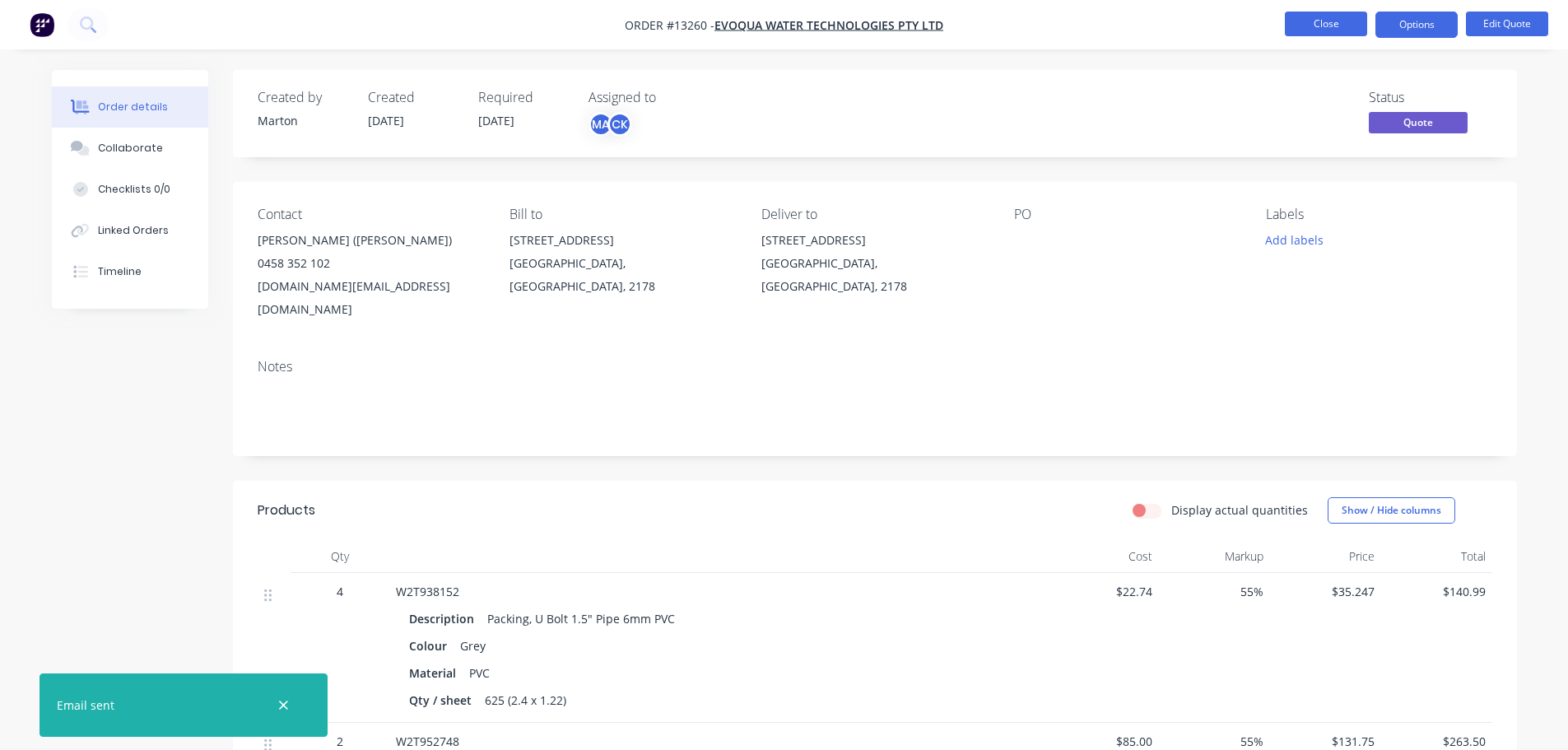
click at [1323, 19] on button "Close" at bounding box center [1326, 24] width 83 height 25
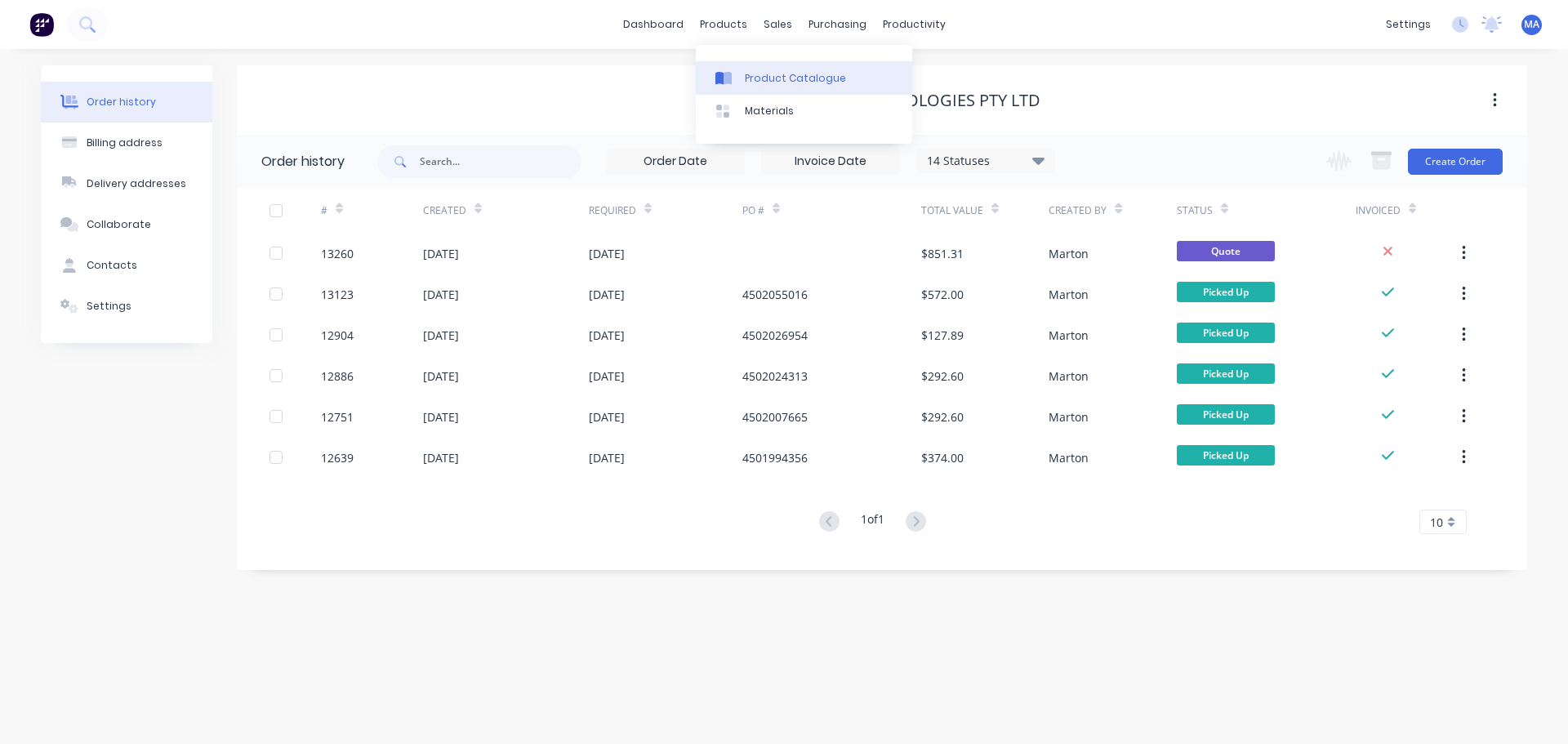
click at [759, 73] on div "Product Catalogue" at bounding box center [795, 78] width 101 height 14
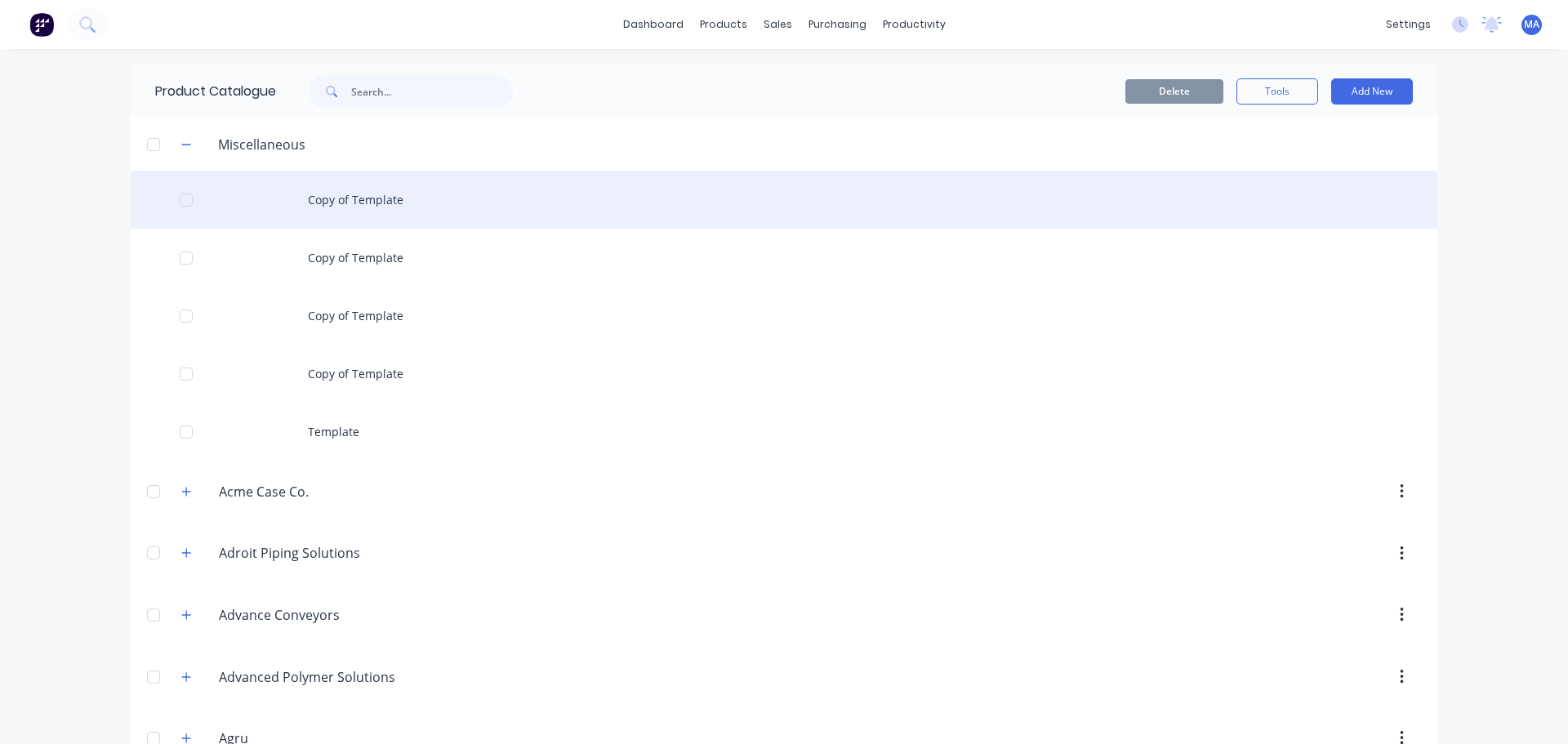
click at [418, 182] on div "Copy of Template" at bounding box center [784, 200] width 1307 height 58
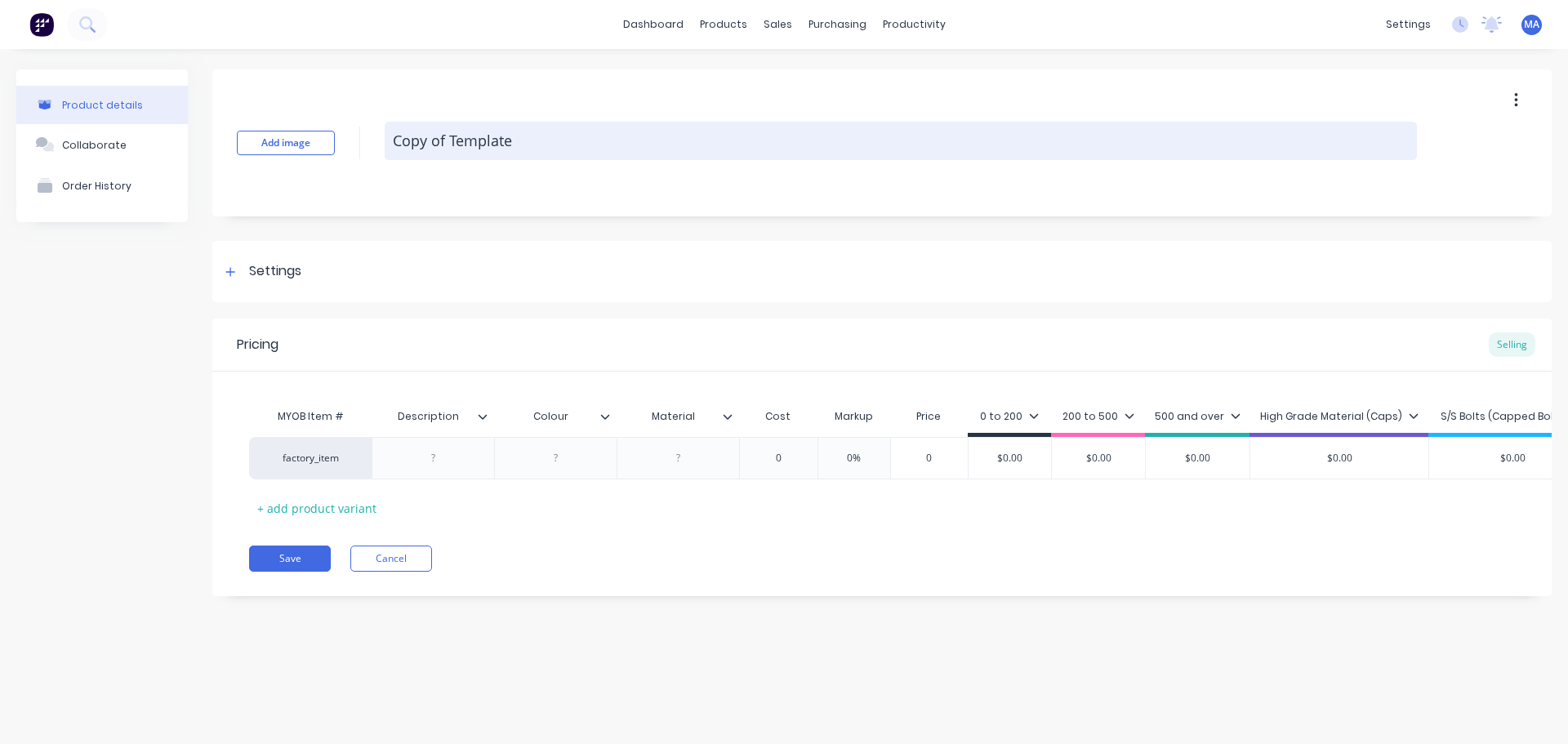
click at [491, 135] on textarea "Copy of Template" at bounding box center [901, 141] width 1032 height 39
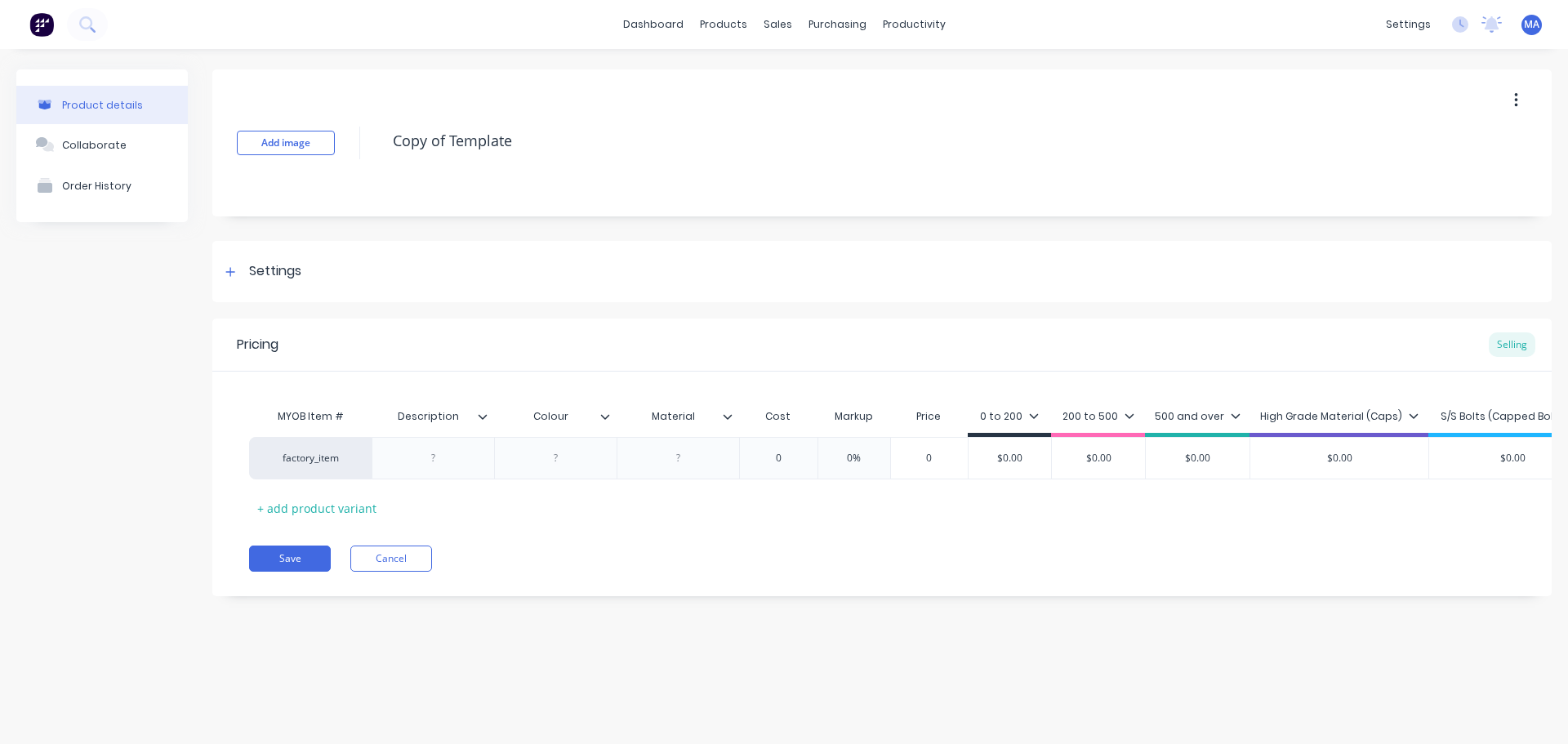
drag, startPoint x: 527, startPoint y: 140, endPoint x: 337, endPoint y: 136, distance: 190.0
click at [337, 136] on div "Add image Copy of Template" at bounding box center [882, 142] width 1339 height 147
type textarea "\"
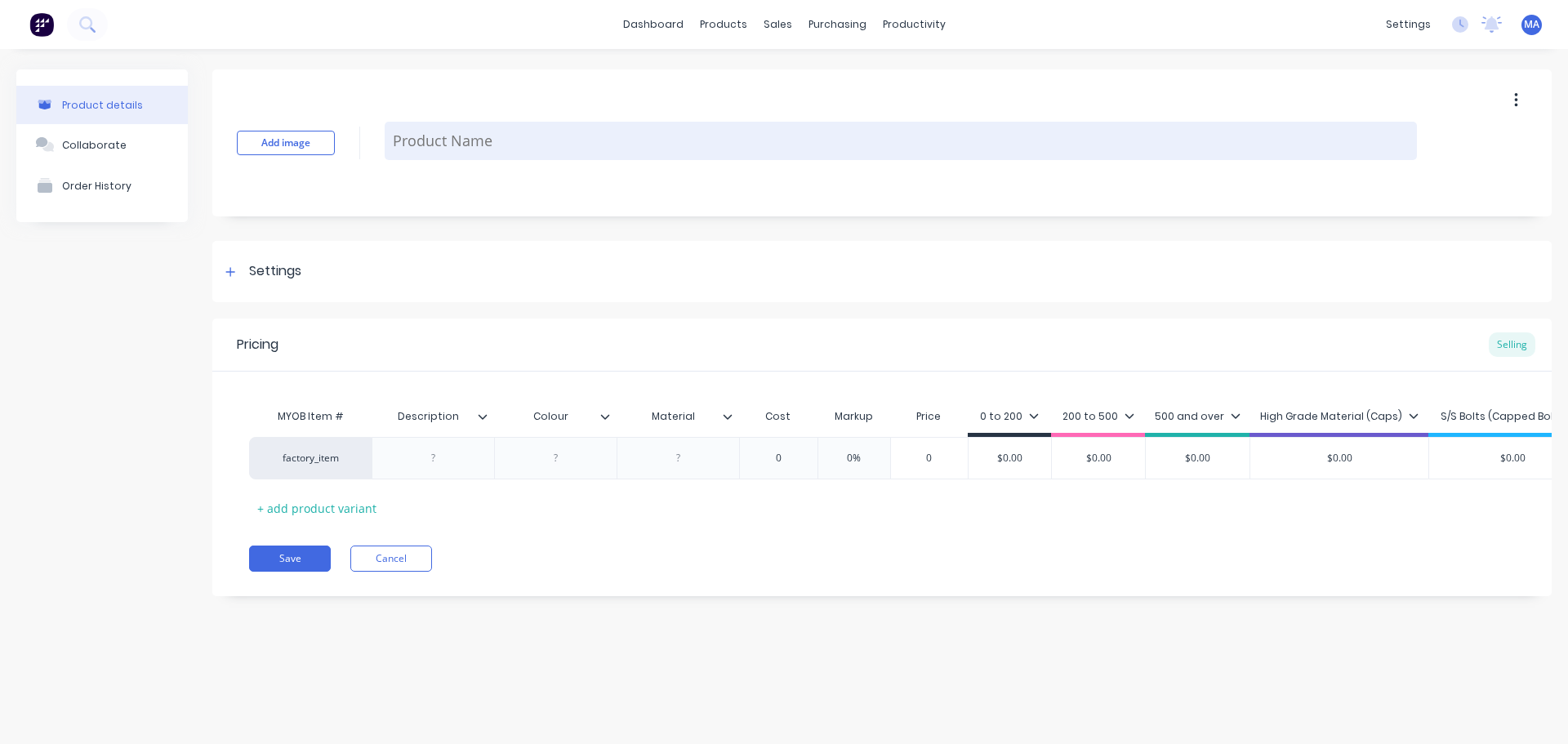
click at [597, 142] on textarea at bounding box center [901, 141] width 1032 height 39
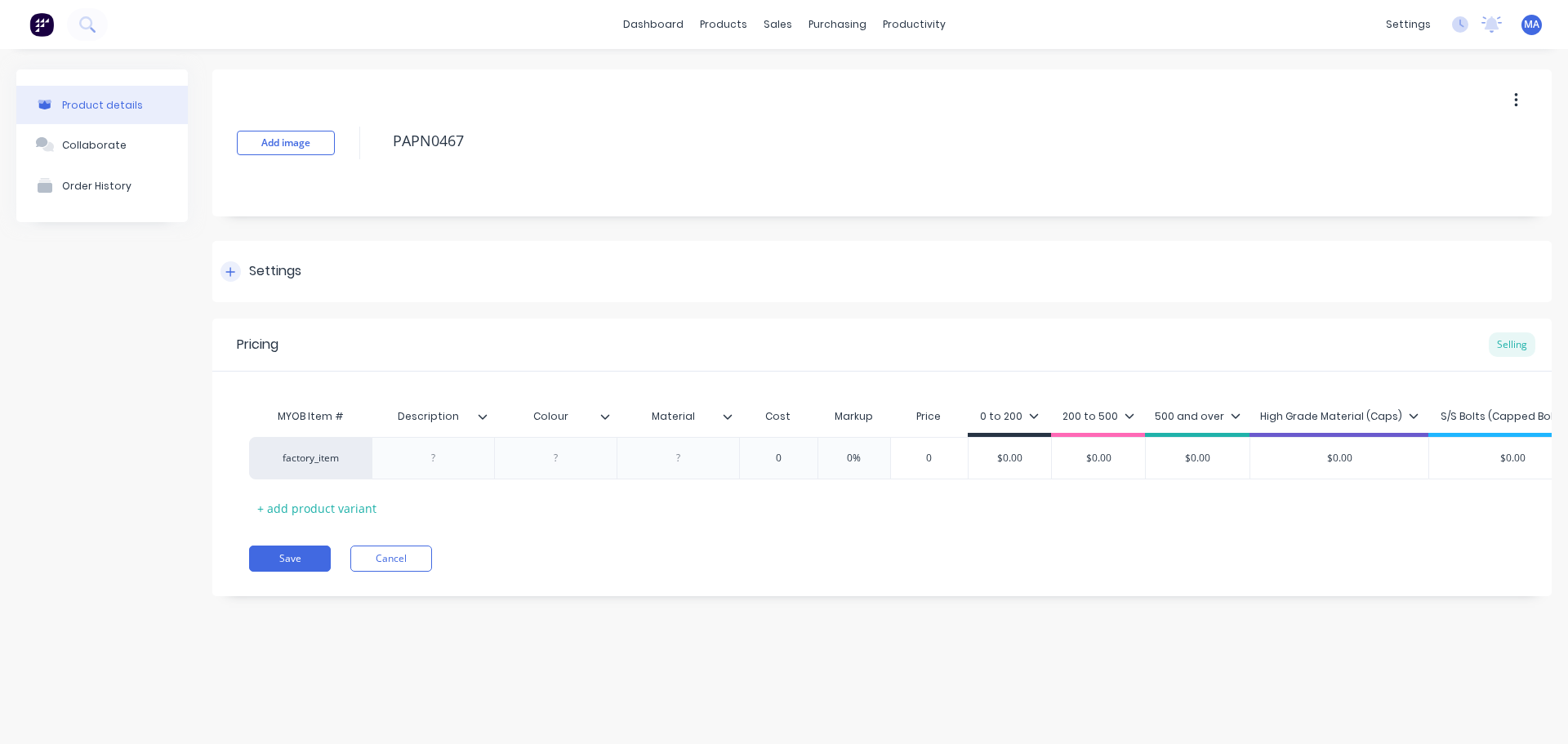
type textarea "PAPN0467"
click at [368, 266] on div "Settings" at bounding box center [882, 272] width 1339 height 61
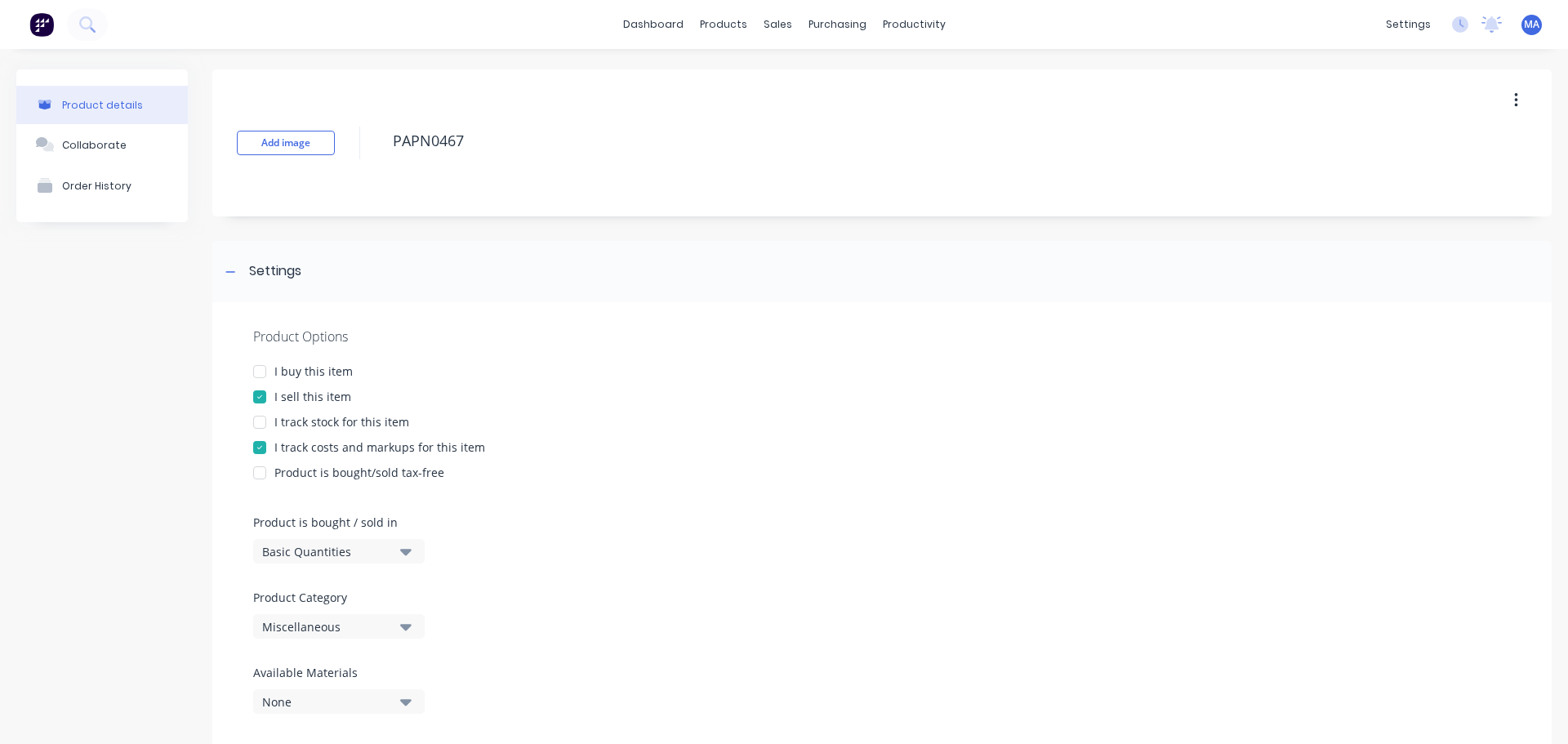
click at [340, 620] on div "Miscellaneous" at bounding box center [327, 627] width 131 height 17
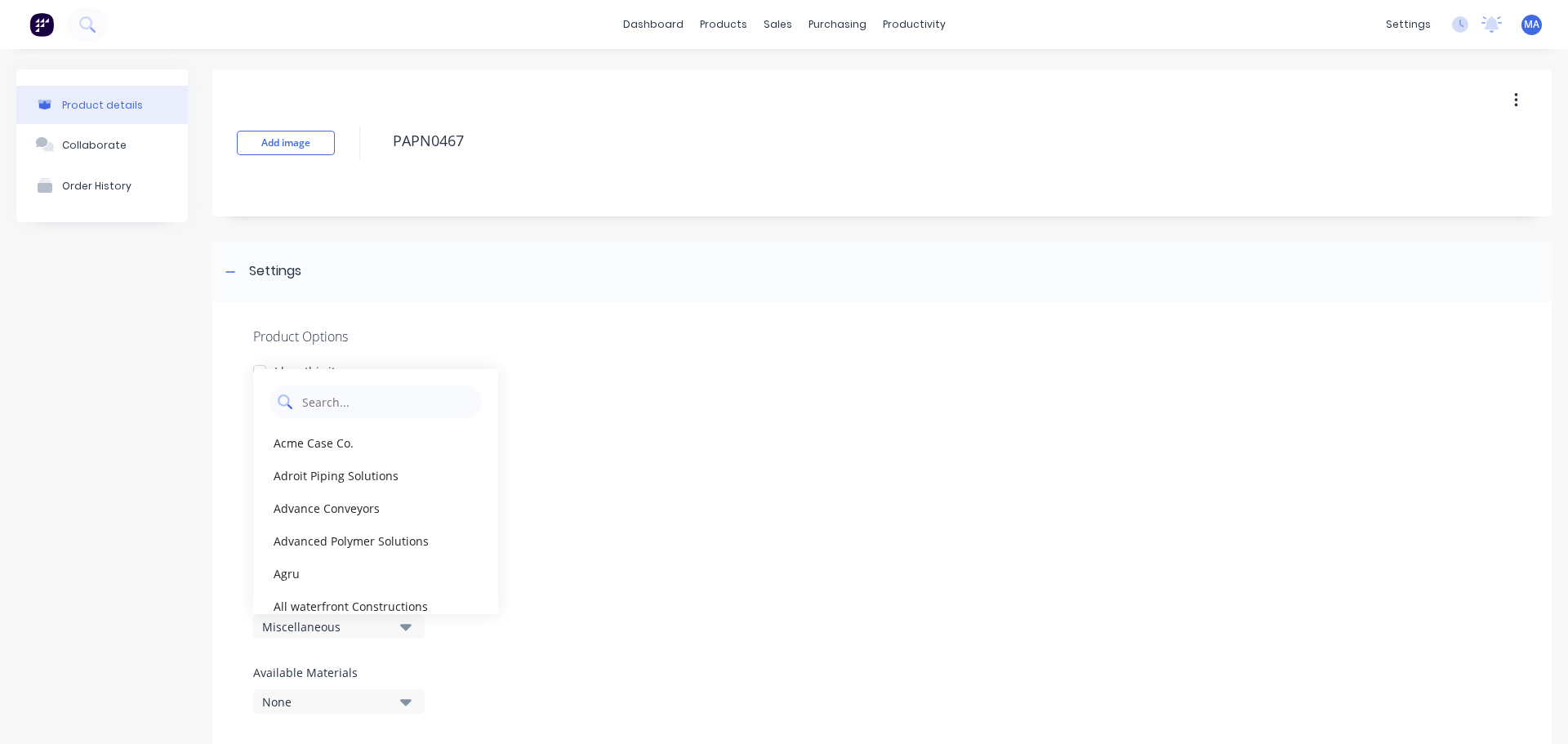
click at [356, 404] on Category "text" at bounding box center [387, 402] width 173 height 32
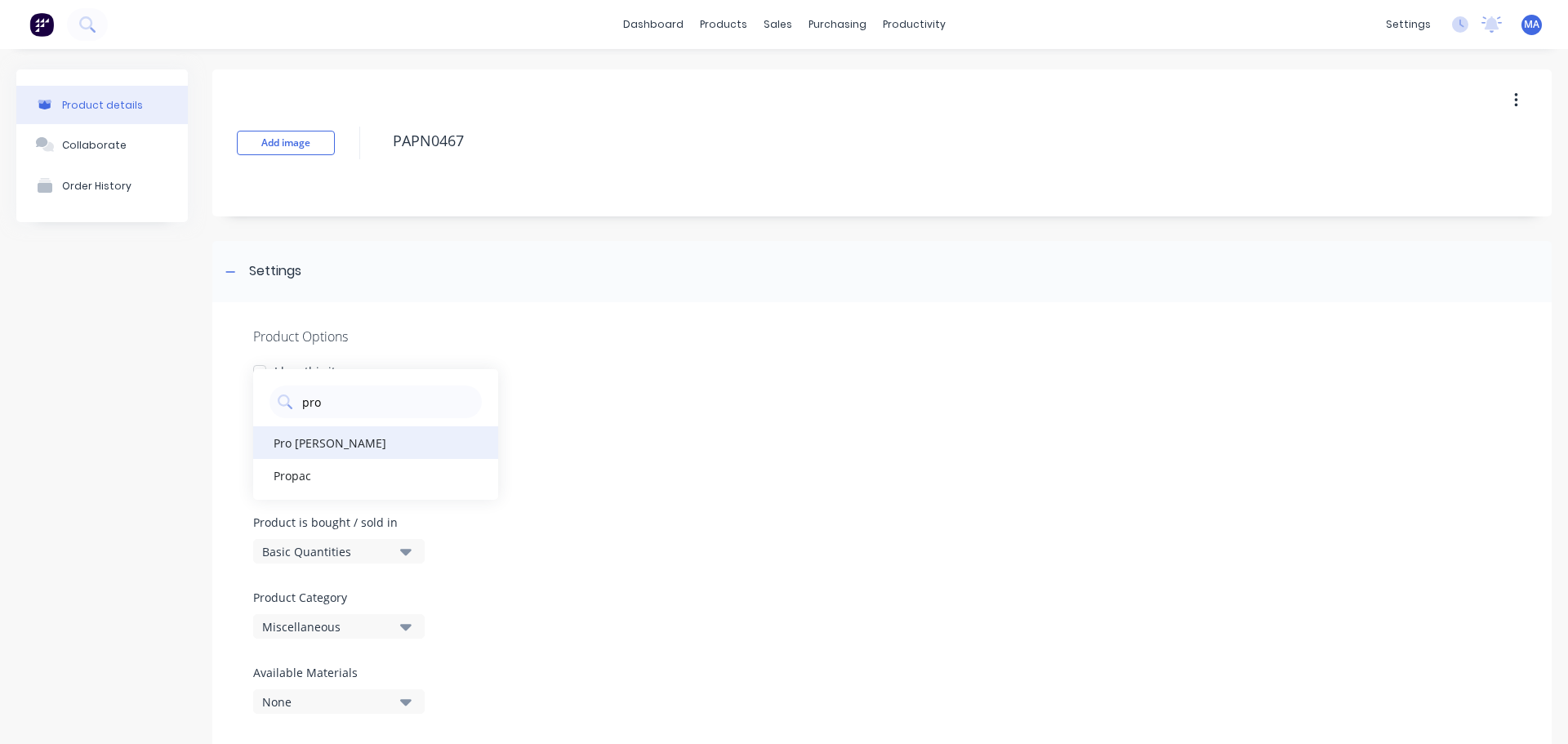
type Category "pro"
click at [337, 437] on div "Pro [PERSON_NAME]" at bounding box center [376, 442] width 245 height 32
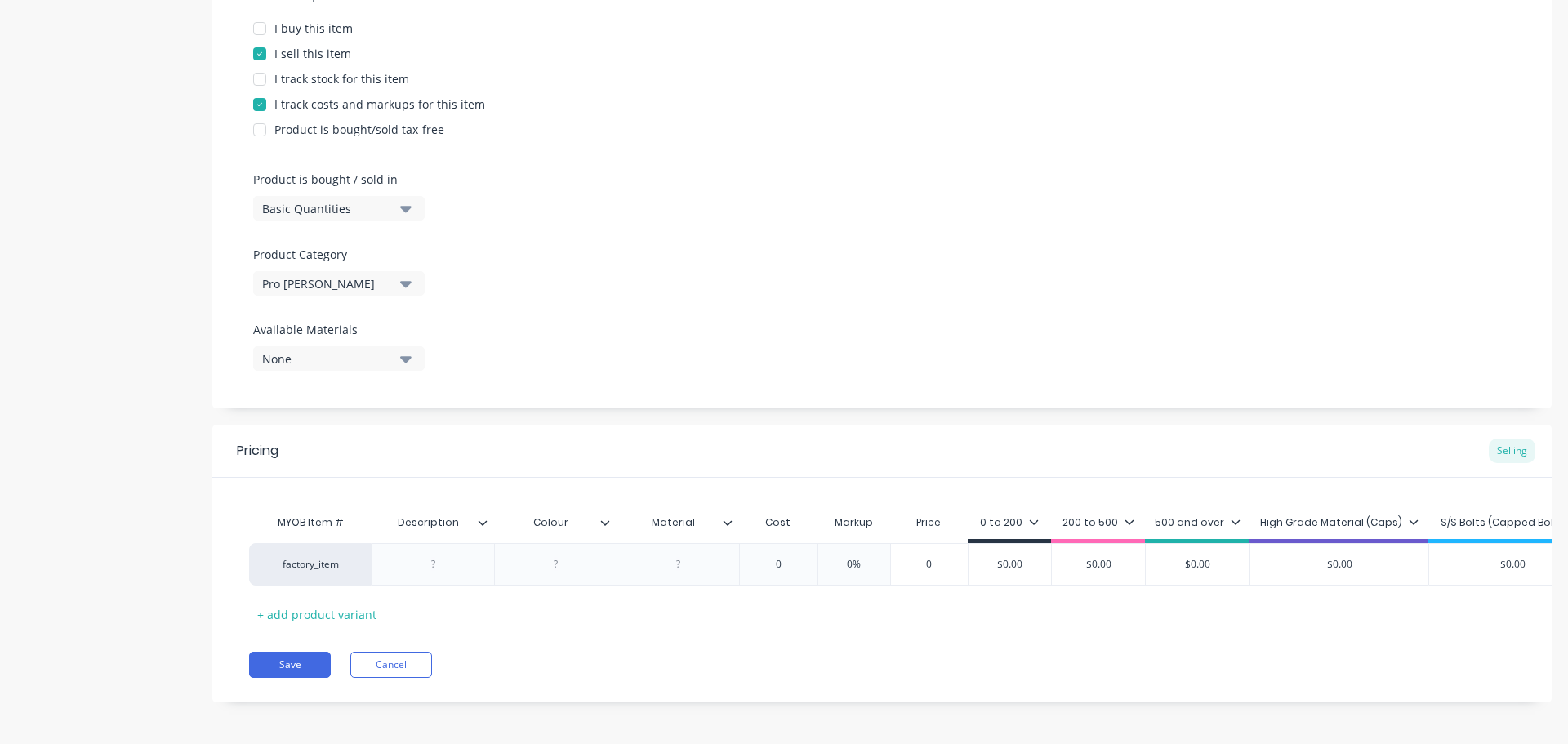
scroll to position [358, 0]
click at [426, 550] on div at bounding box center [433, 561] width 82 height 22
click at [451, 555] on div at bounding box center [433, 561] width 82 height 22
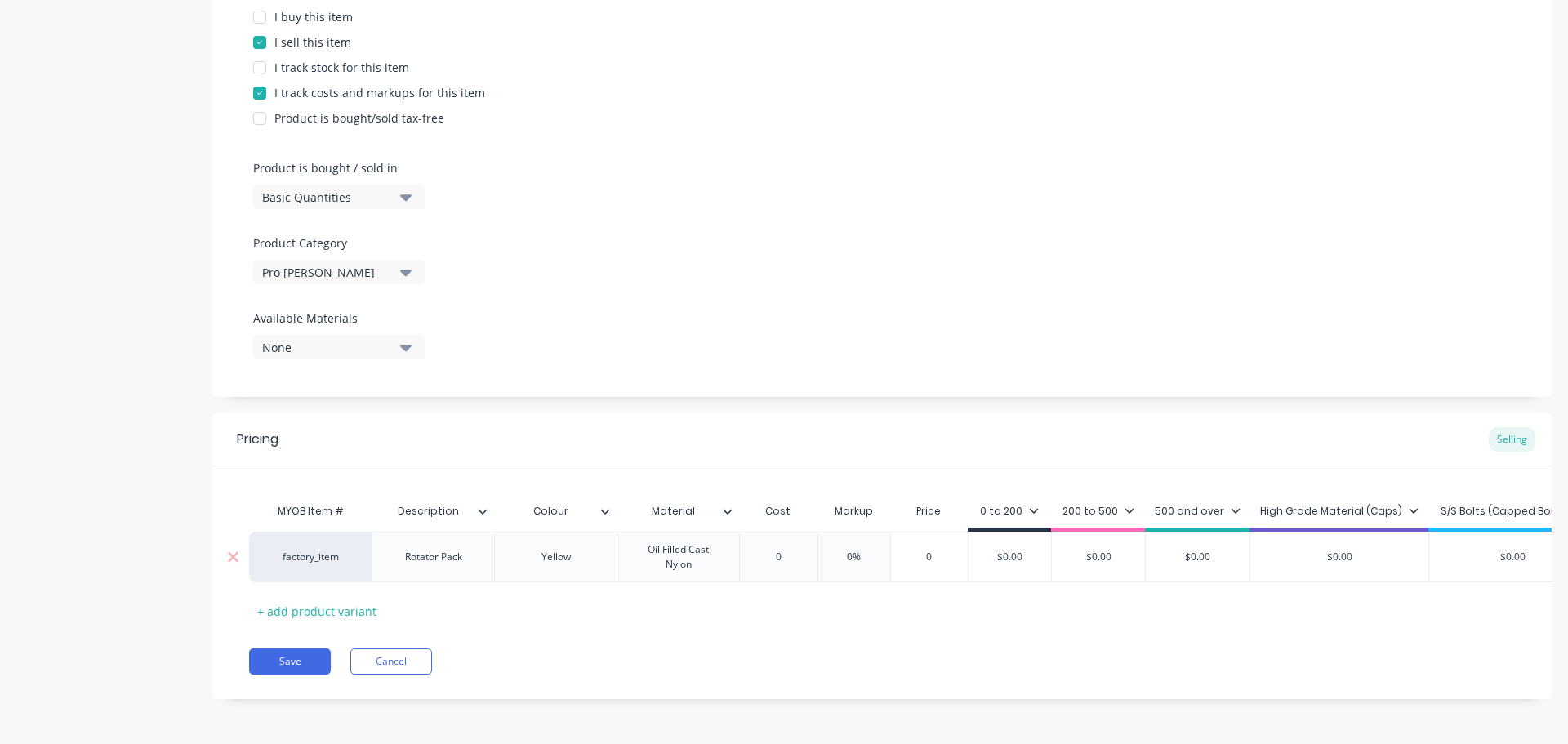
type input "0"
click at [791, 558] on div "0 0" at bounding box center [778, 557] width 82 height 41
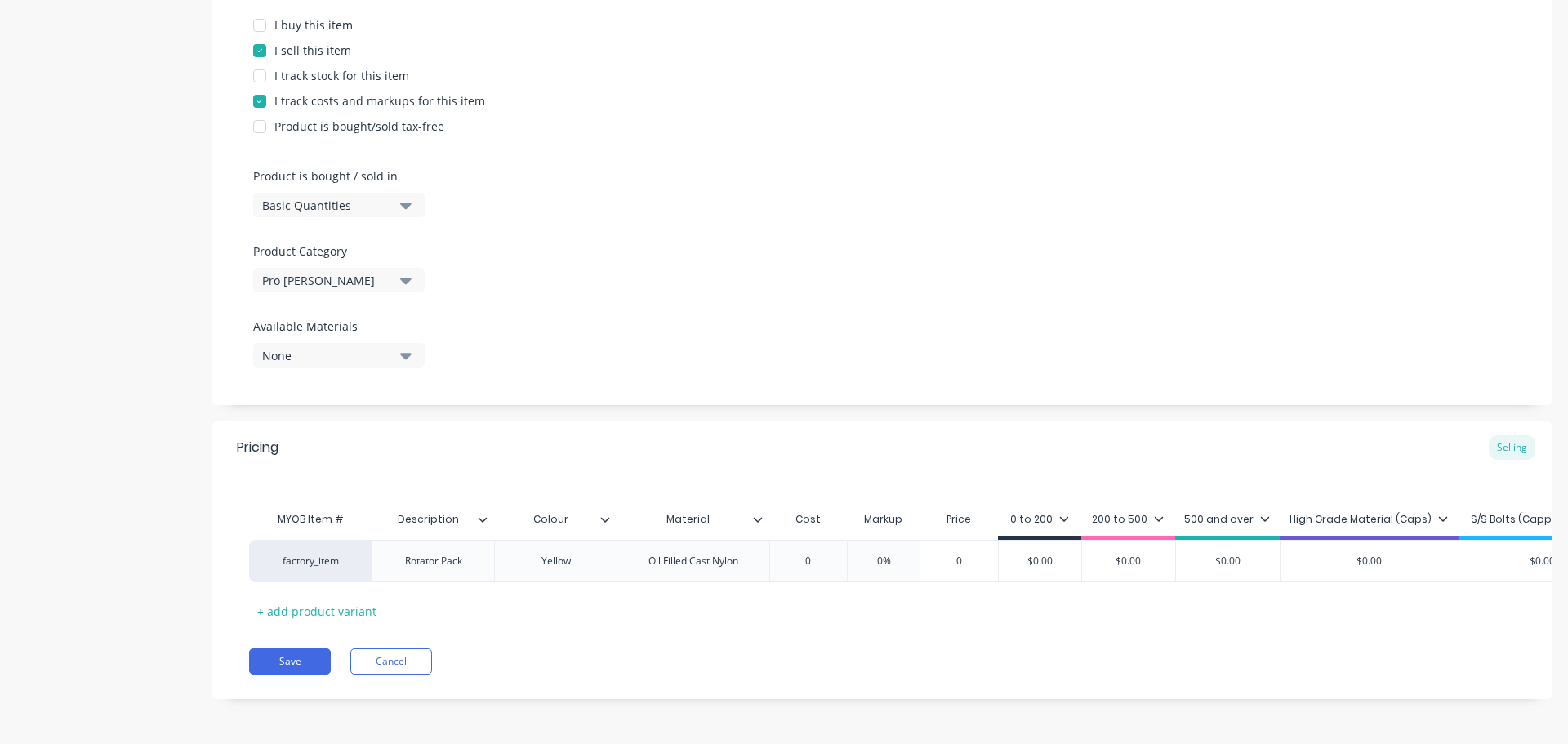
click at [758, 514] on icon at bounding box center [757, 519] width 10 height 10
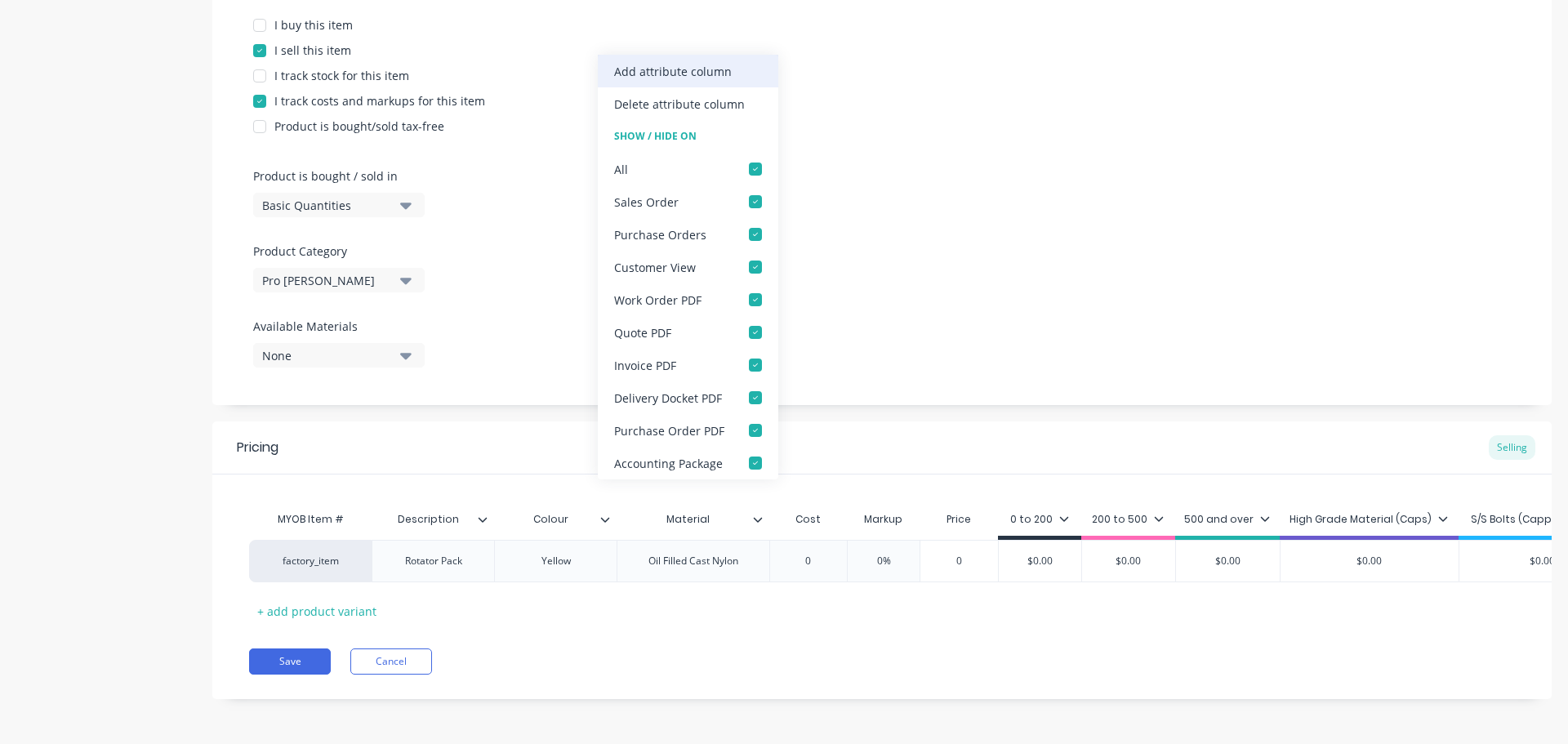
click at [696, 84] on div "Add attribute column" at bounding box center [688, 71] width 180 height 32
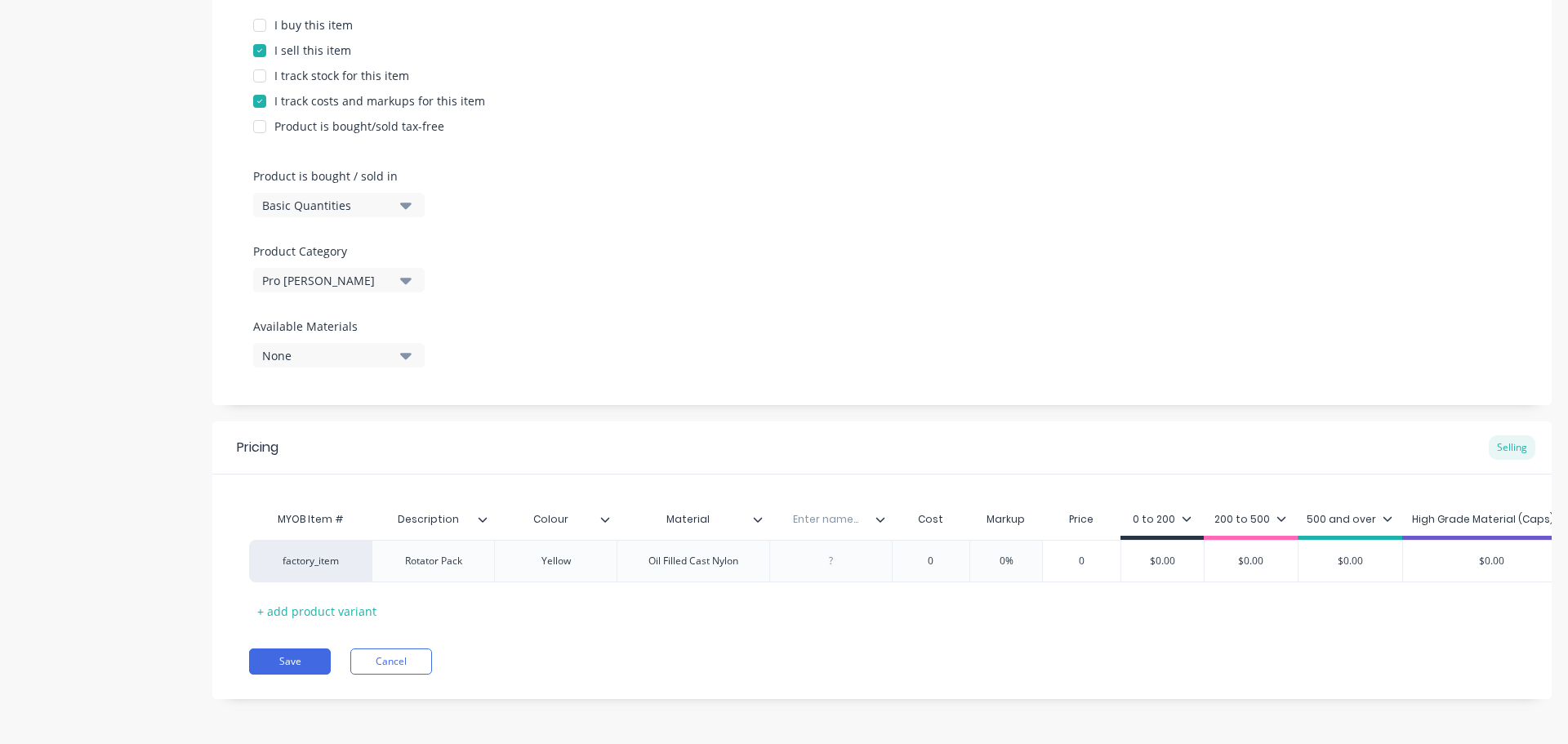
drag, startPoint x: 833, startPoint y: 513, endPoint x: 853, endPoint y: 510, distance: 20.2
click at [835, 513] on input "text" at bounding box center [825, 520] width 113 height 14
type input "Qty / sheet"
click at [886, 513] on div at bounding box center [887, 520] width 10 height 14
click at [841, 550] on div at bounding box center [830, 561] width 82 height 22
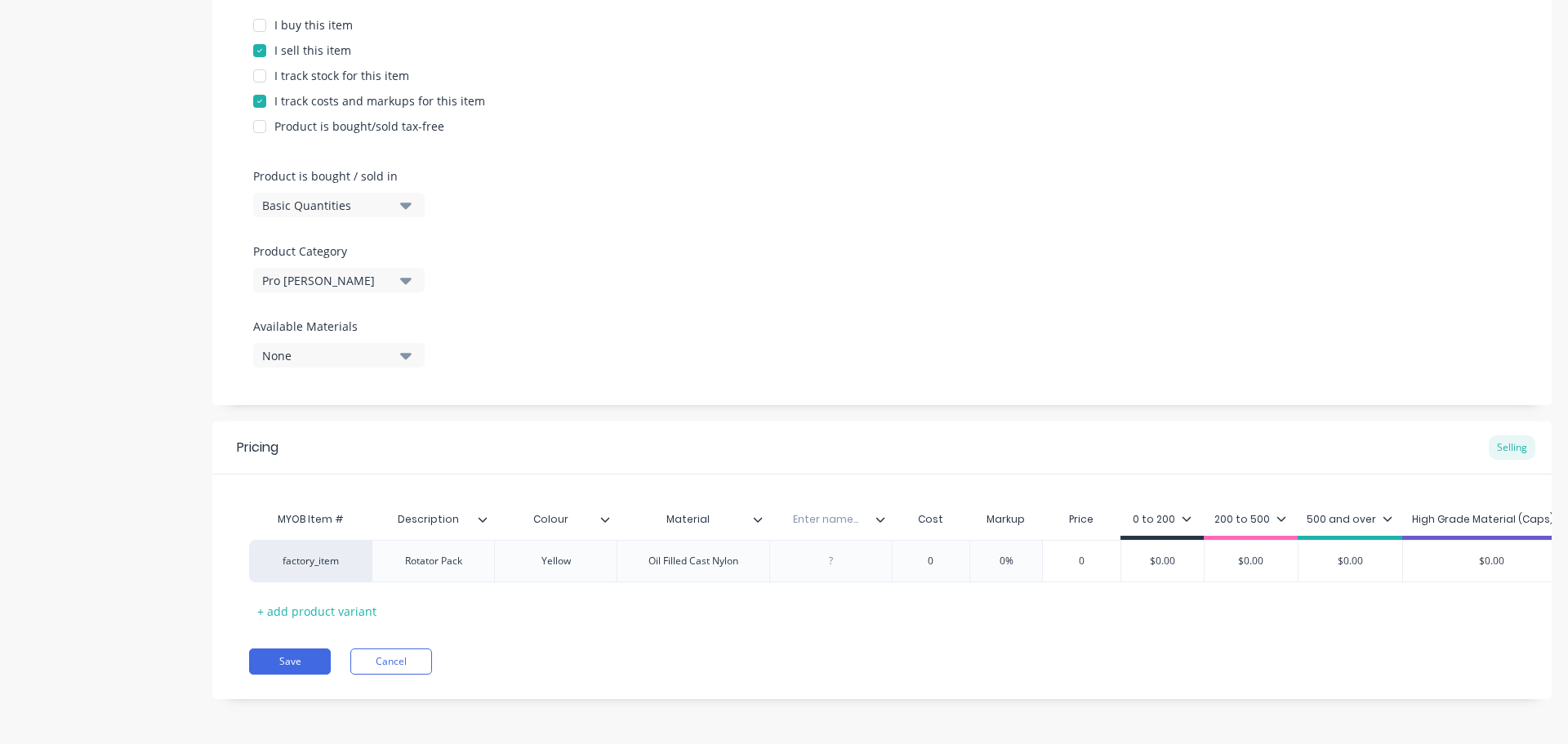
drag, startPoint x: 820, startPoint y: 511, endPoint x: 900, endPoint y: 527, distance: 81.6
click at [824, 513] on input "text" at bounding box center [825, 520] width 113 height 14
type input "q"
type input "Qty / sheet"
click at [929, 554] on input "0" at bounding box center [931, 561] width 82 height 14
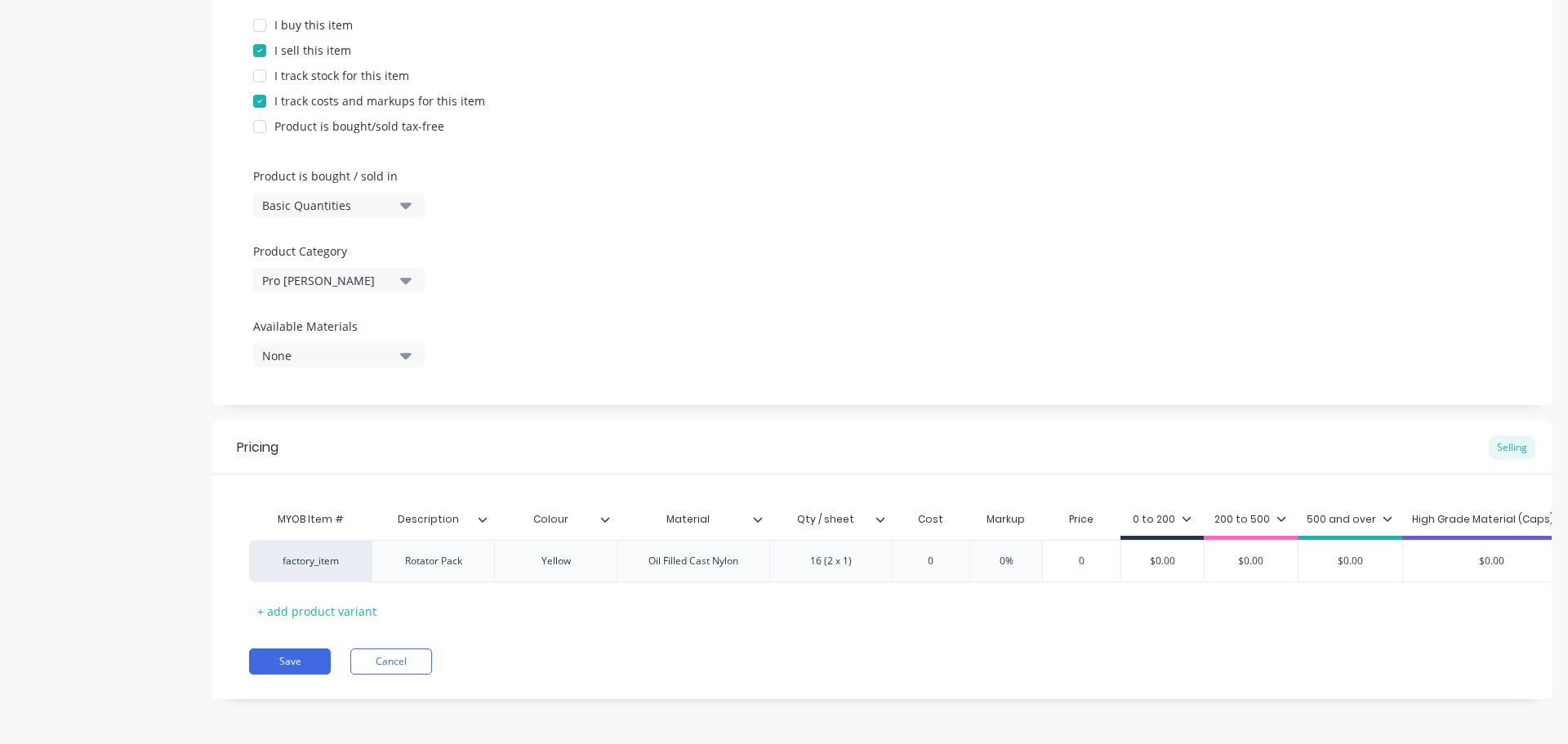
click at [883, 517] on icon at bounding box center [880, 519] width 9 height 5
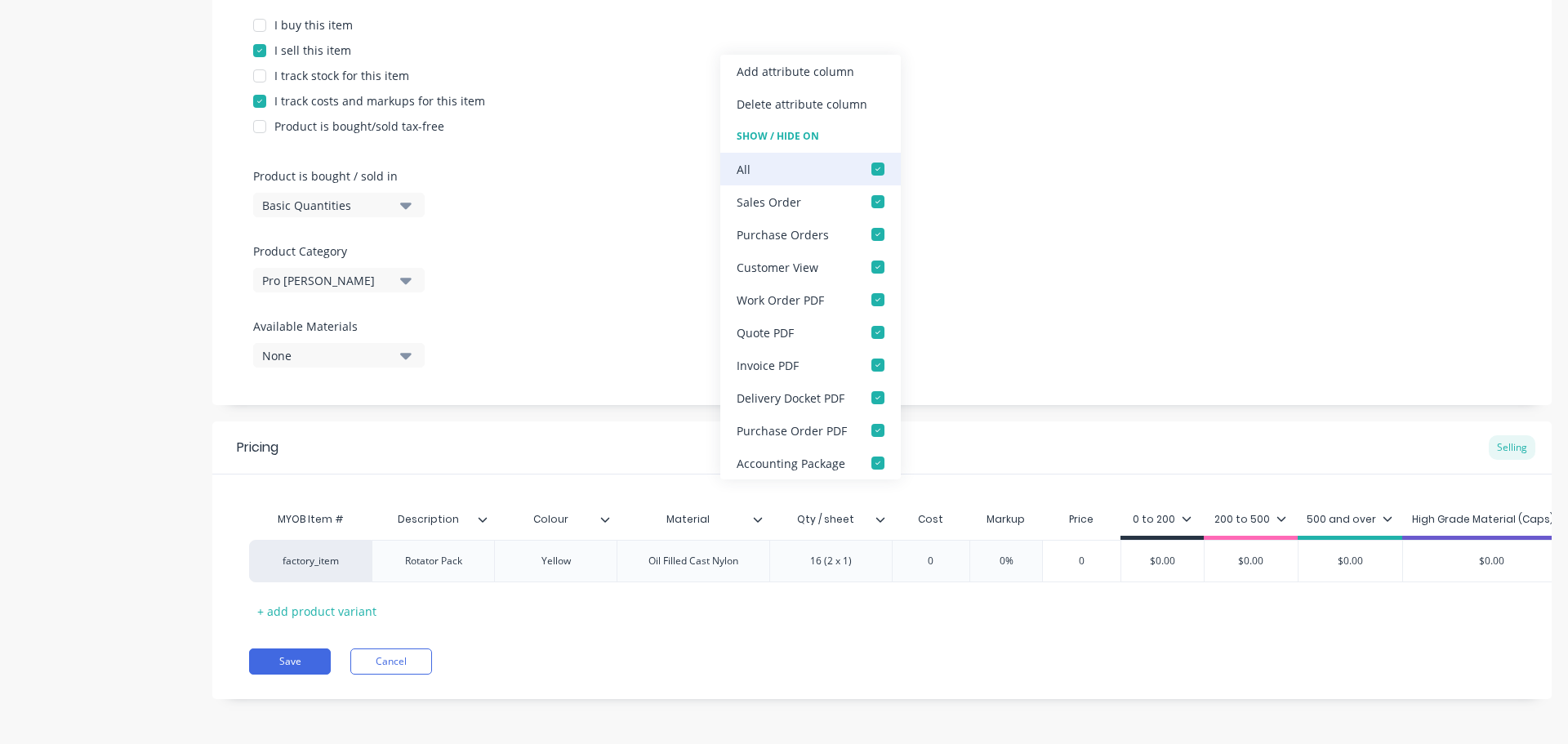
click at [867, 165] on div at bounding box center [878, 169] width 32 height 32
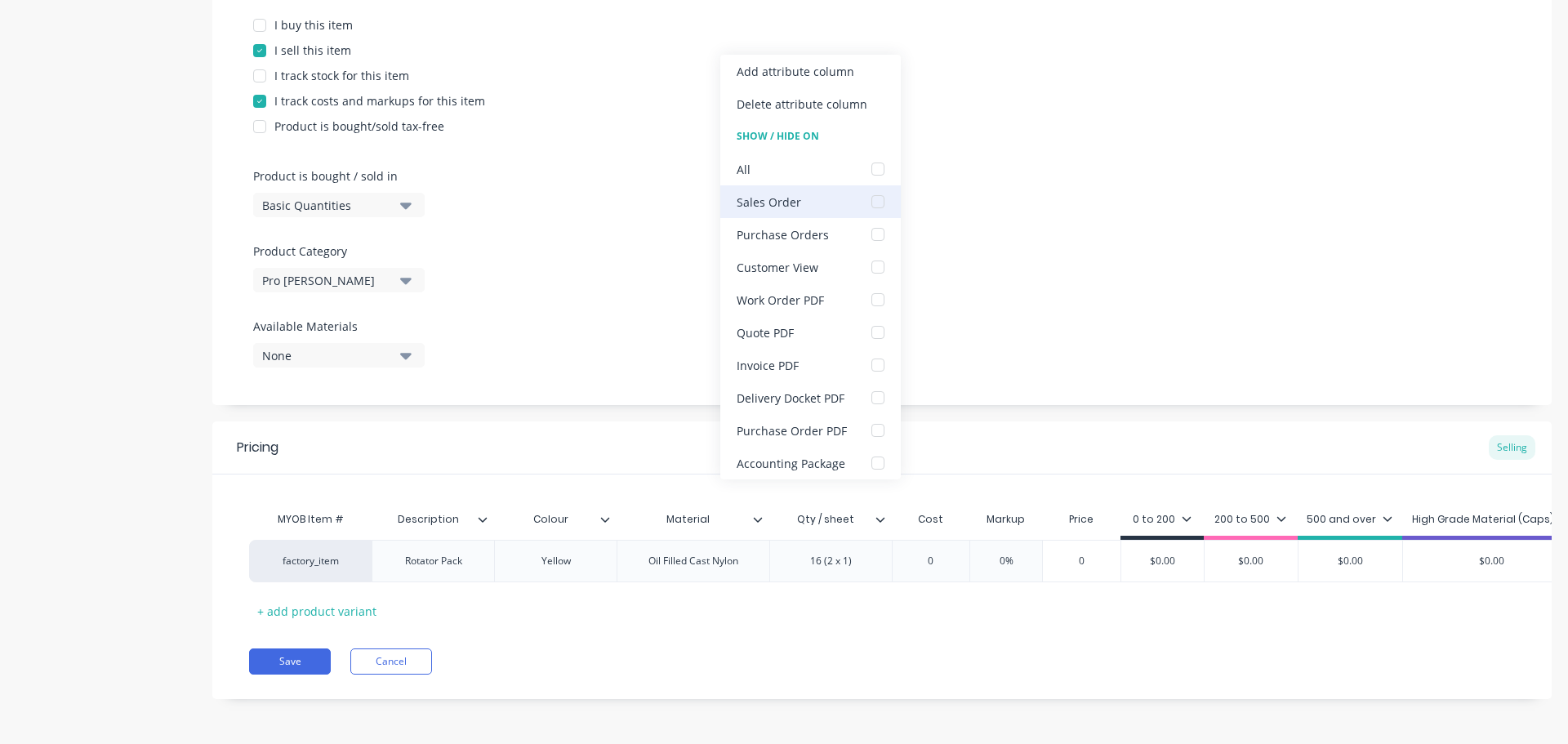
click at [874, 202] on div at bounding box center [878, 202] width 32 height 32
click at [881, 296] on div at bounding box center [878, 300] width 32 height 32
click at [964, 540] on div "0" at bounding box center [931, 560] width 82 height 41
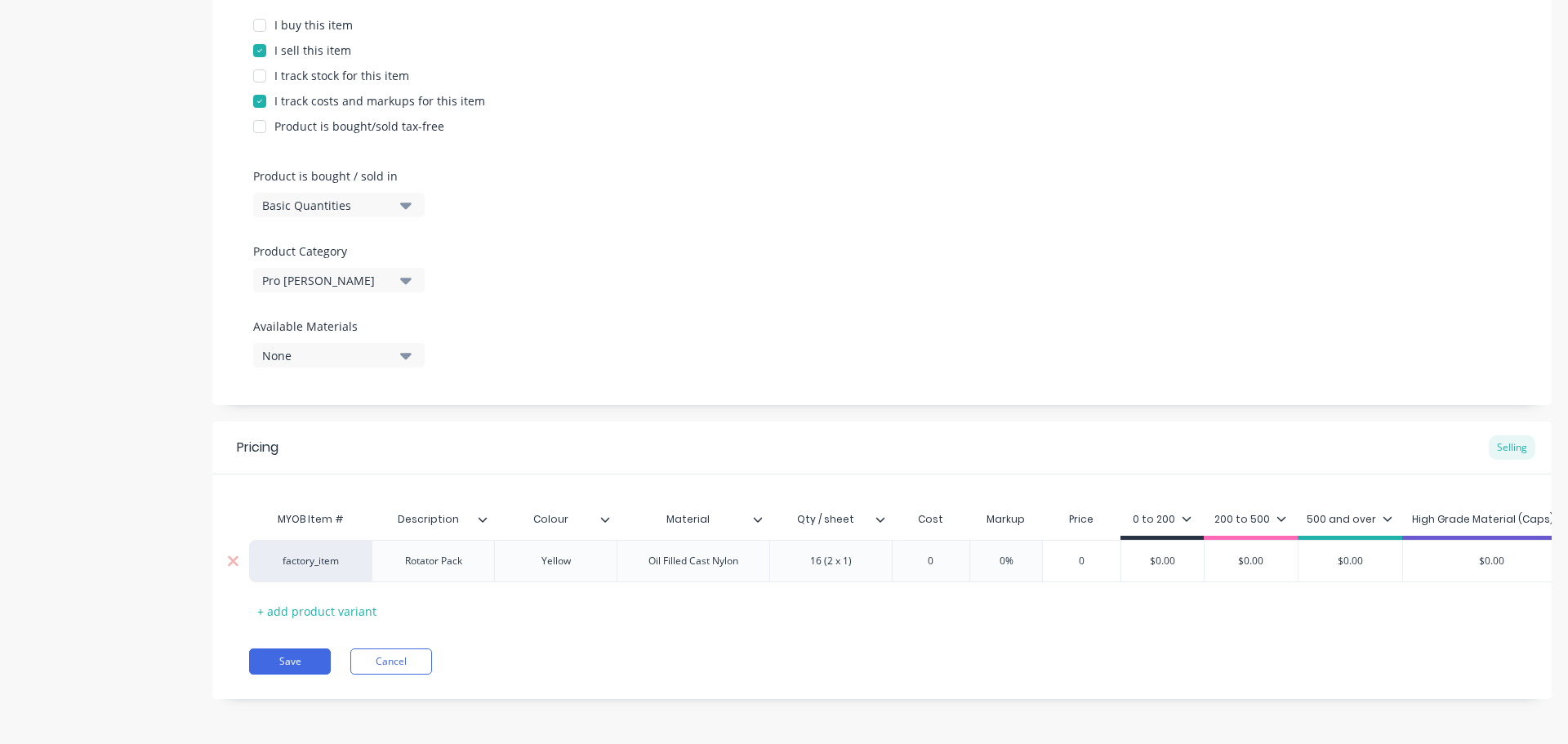
click at [950, 554] on input "0" at bounding box center [931, 561] width 82 height 14
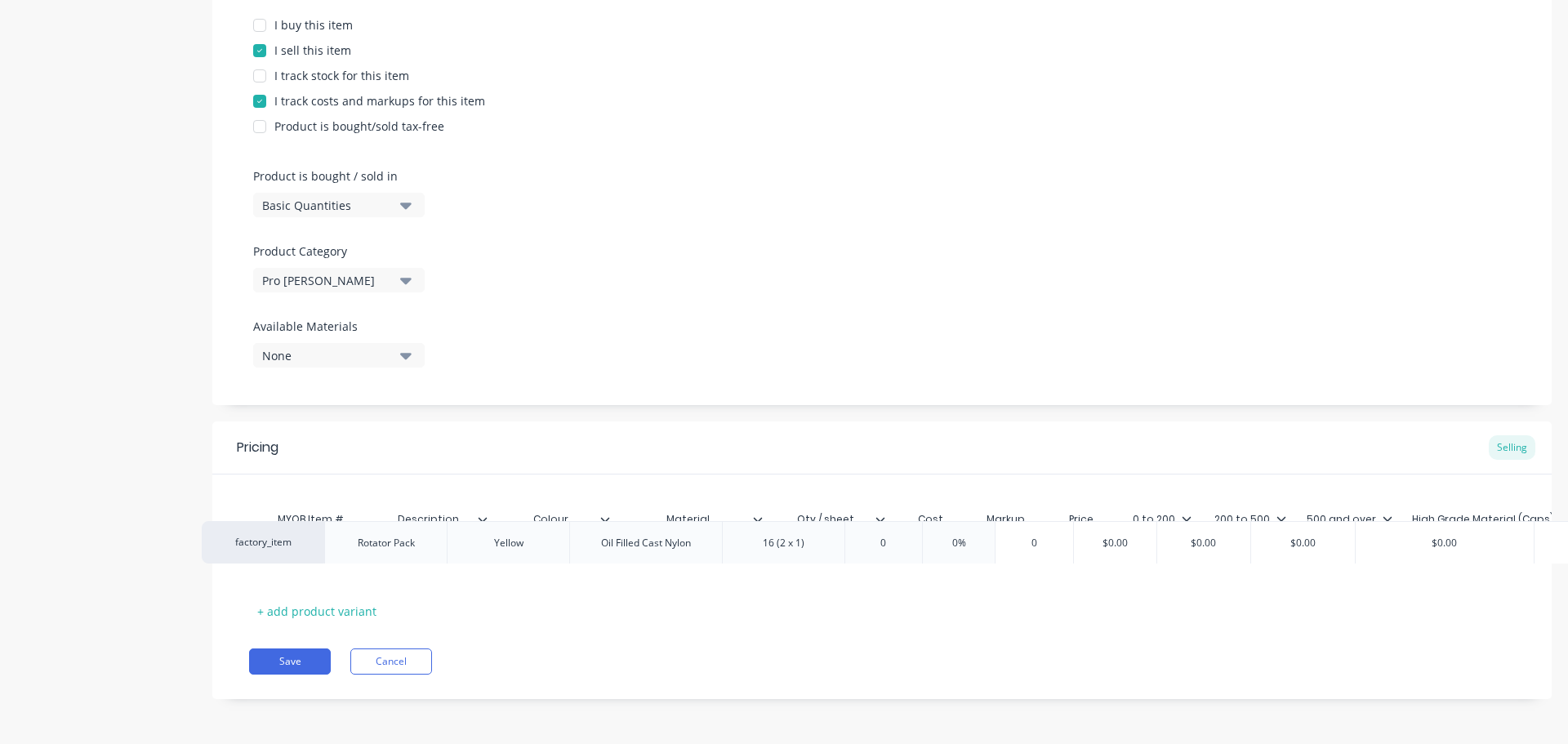
drag, startPoint x: 960, startPoint y: 558, endPoint x: 909, endPoint y: 551, distance: 51.5
click at [909, 551] on div "factory_item Rotator Pack Yellow Oil Filled Cast Nylon 16 (2 x 1) 0 0 0% 0 $0.0…" at bounding box center [883, 561] width 1266 height 42
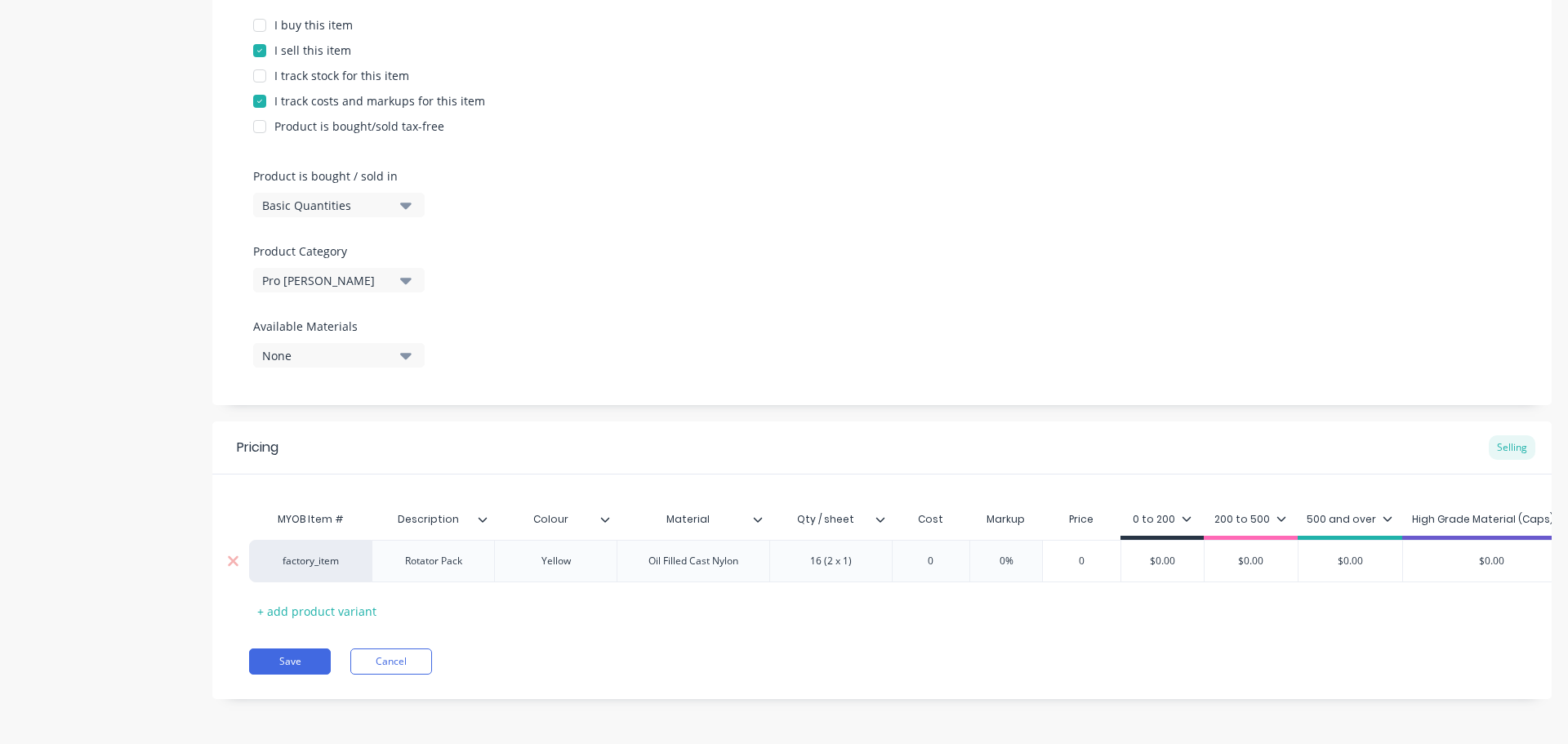
click at [925, 554] on input "0" at bounding box center [931, 561] width 82 height 14
click at [936, 554] on input "0" at bounding box center [931, 561] width 82 height 14
click at [921, 554] on input "0" at bounding box center [931, 561] width 82 height 14
drag, startPoint x: 916, startPoint y: 548, endPoint x: 882, endPoint y: 546, distance: 34.1
click at [882, 546] on div "factory_item Rotator Pack Yellow Oil Filled Cast Nylon 16 (2 x 1) $62.29 62.29 …" at bounding box center [1020, 561] width 1543 height 42
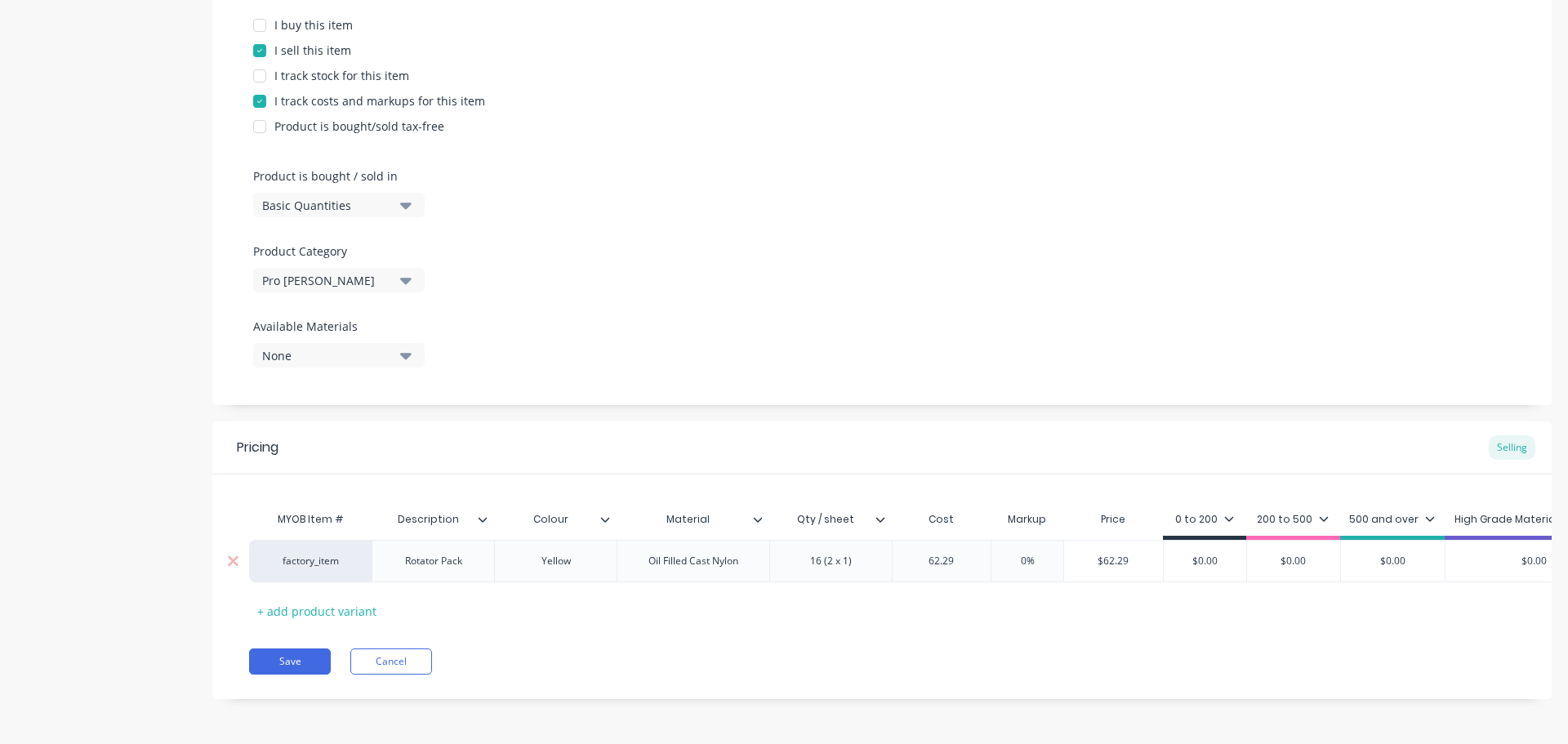
type input "62.29"
drag, startPoint x: 1022, startPoint y: 546, endPoint x: 1043, endPoint y: 546, distance: 21.0
click at [1043, 554] on input "0%" at bounding box center [1028, 561] width 82 height 14
click at [1039, 554] on input "55" at bounding box center [1028, 561] width 82 height 14
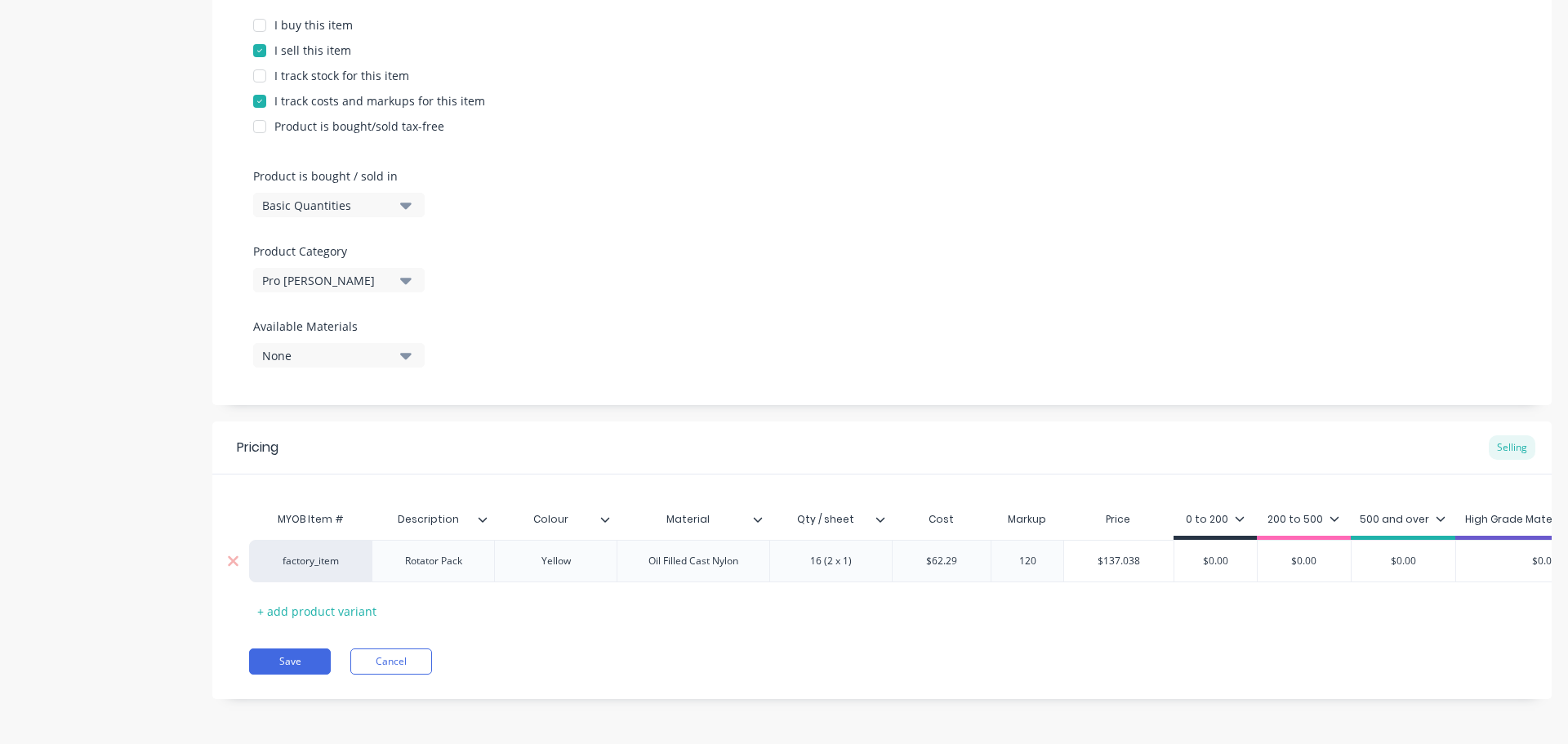
type input "120"
type input "$137.038"
drag, startPoint x: 1148, startPoint y: 551, endPoint x: 1062, endPoint y: 549, distance: 86.0
click at [1064, 549] on div "$137.038 $137.038" at bounding box center [1119, 561] width 110 height 42
drag, startPoint x: 1242, startPoint y: 543, endPoint x: 1138, endPoint y: 545, distance: 104.0
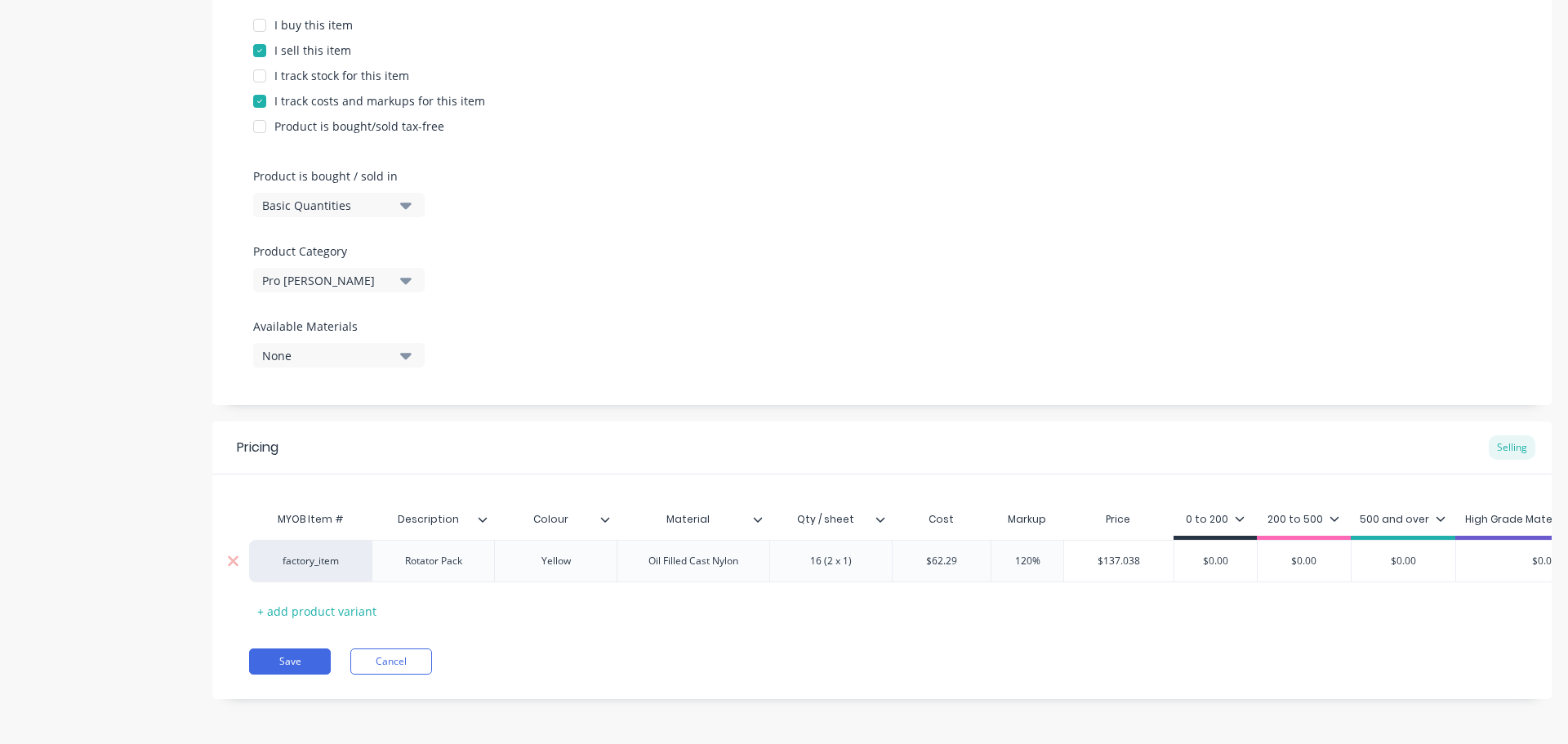
click at [1146, 545] on div "factory_item Rotator Pack Yellow Oil Filled Cast Nylon 16 (2 x 1) $62.29 62.29 …" at bounding box center [1026, 561] width 1554 height 42
paste input "137.038"
type input "$137.038"
click at [1201, 513] on div "0 to 200" at bounding box center [1222, 520] width 59 height 14
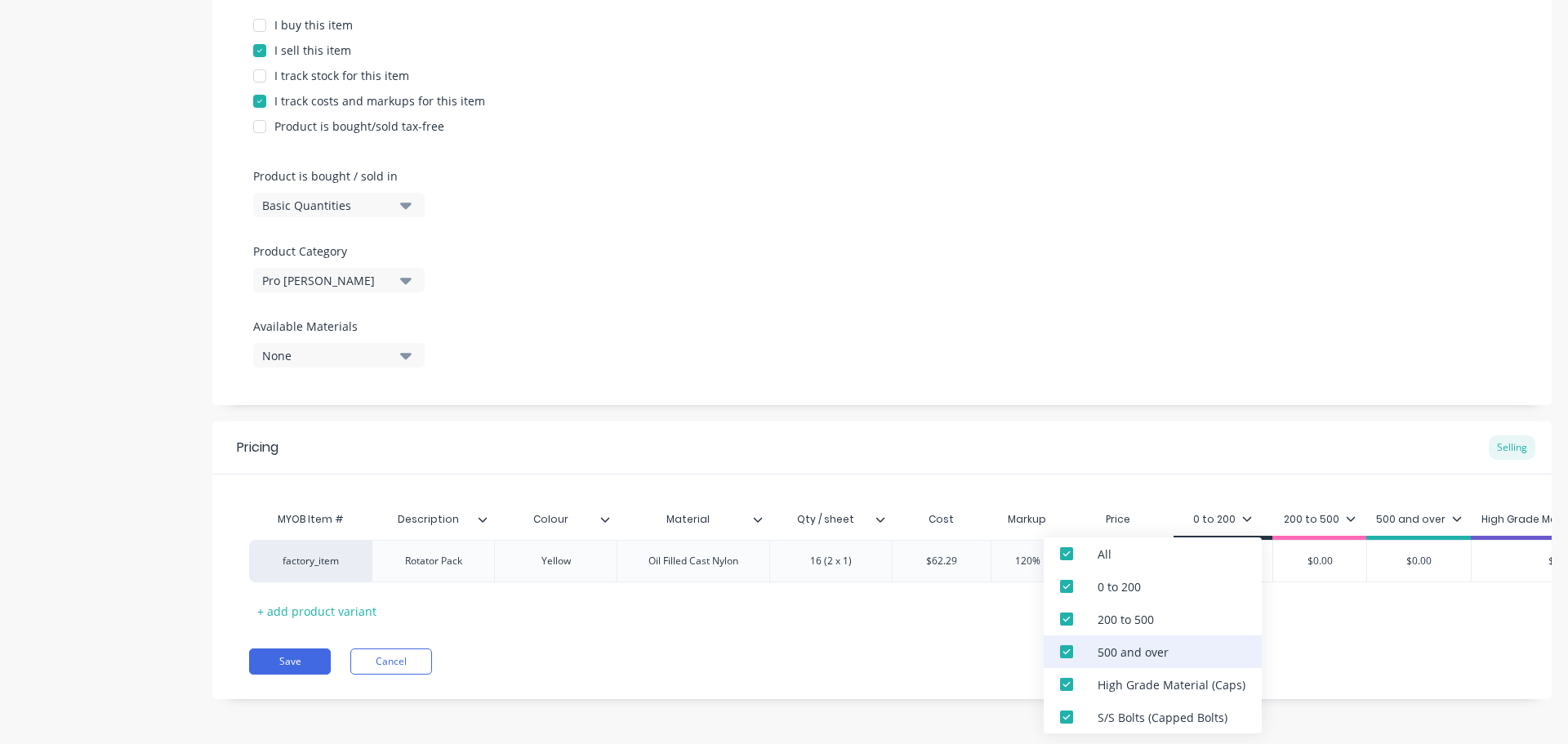
click at [1118, 667] on div "500 and over" at bounding box center [1153, 652] width 218 height 32
click at [1110, 677] on div "High Grade Material (Caps)" at bounding box center [1172, 685] width 148 height 17
click at [1118, 707] on div "S/S Bolts (Capped Bolts)" at bounding box center [1153, 717] width 218 height 32
click at [1121, 656] on div "500 and over" at bounding box center [1133, 652] width 71 height 17
click at [1118, 327] on div "Product Options I buy this item I sell this item I track stock for this item I …" at bounding box center [882, 180] width 1339 height 449
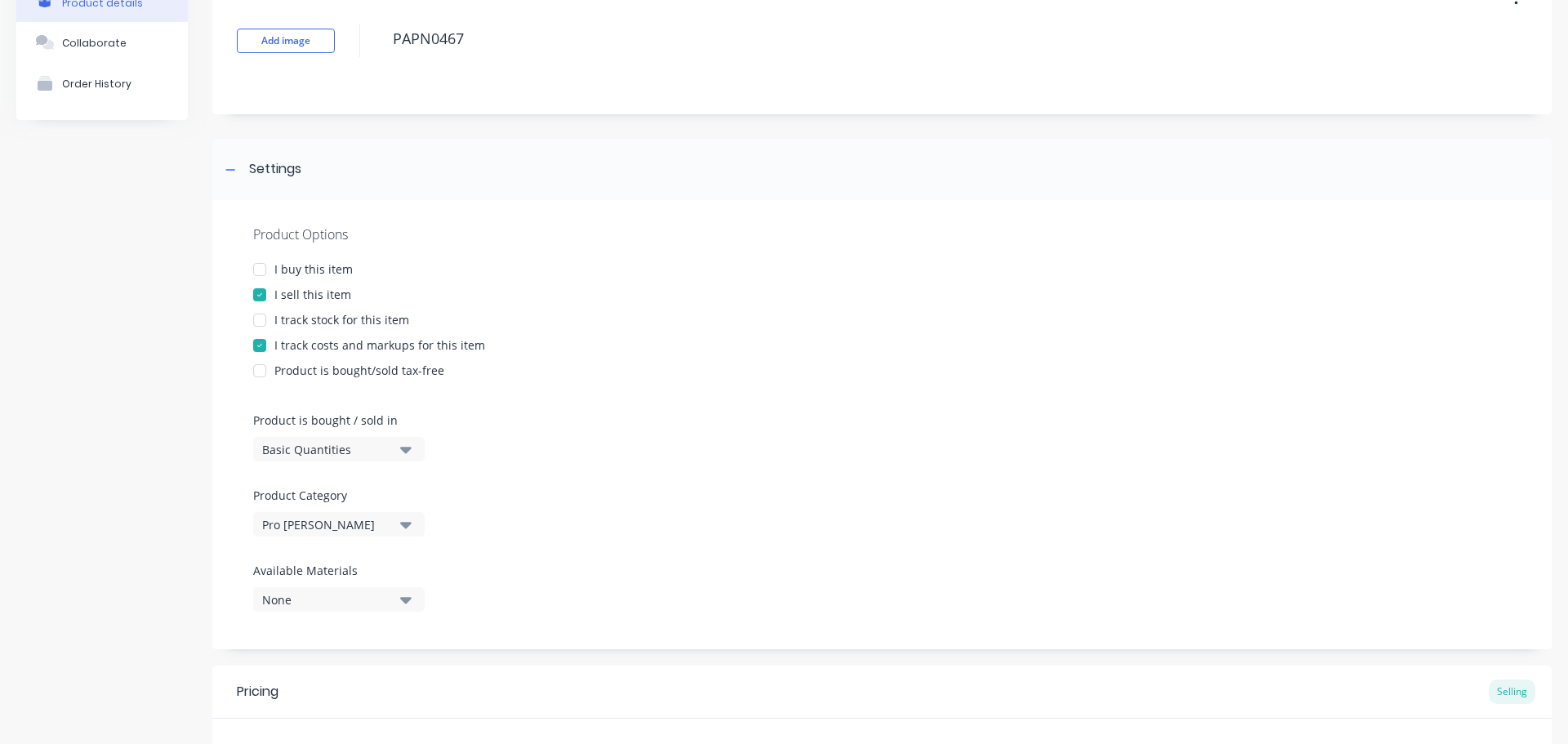
scroll to position [20, 0]
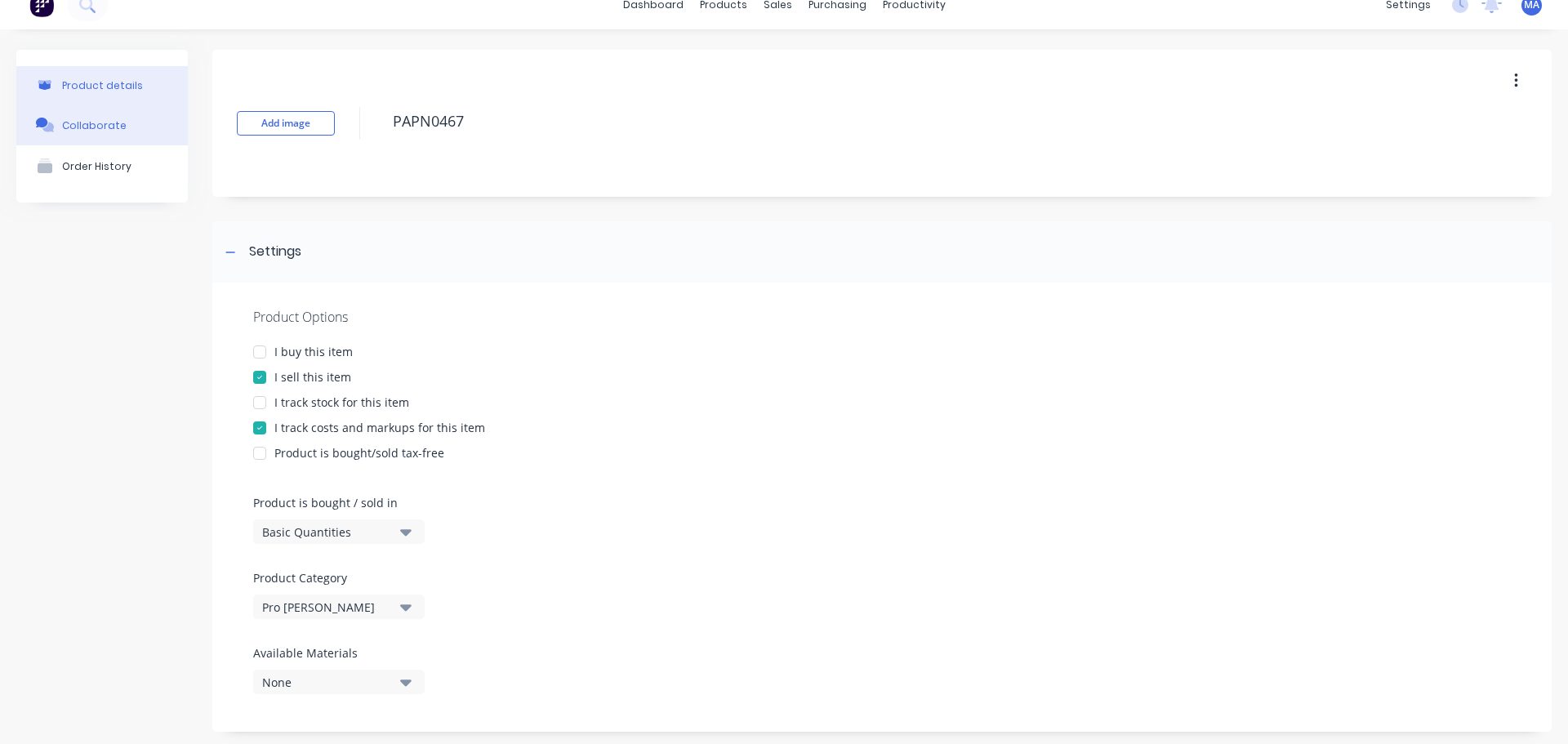
click at [140, 127] on button "Collaborate" at bounding box center [102, 124] width 171 height 41
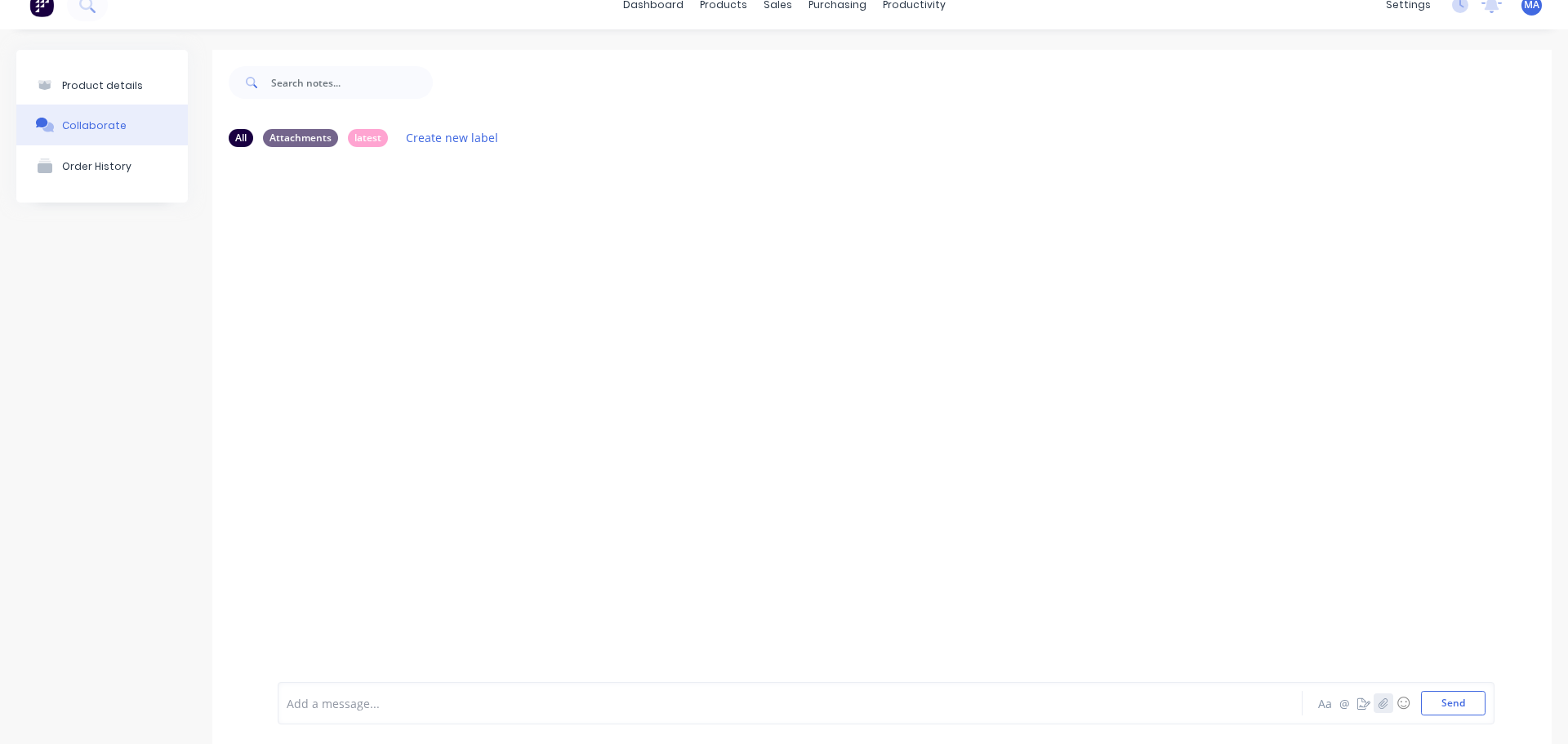
click at [1379, 704] on icon "button" at bounding box center [1383, 703] width 10 height 12
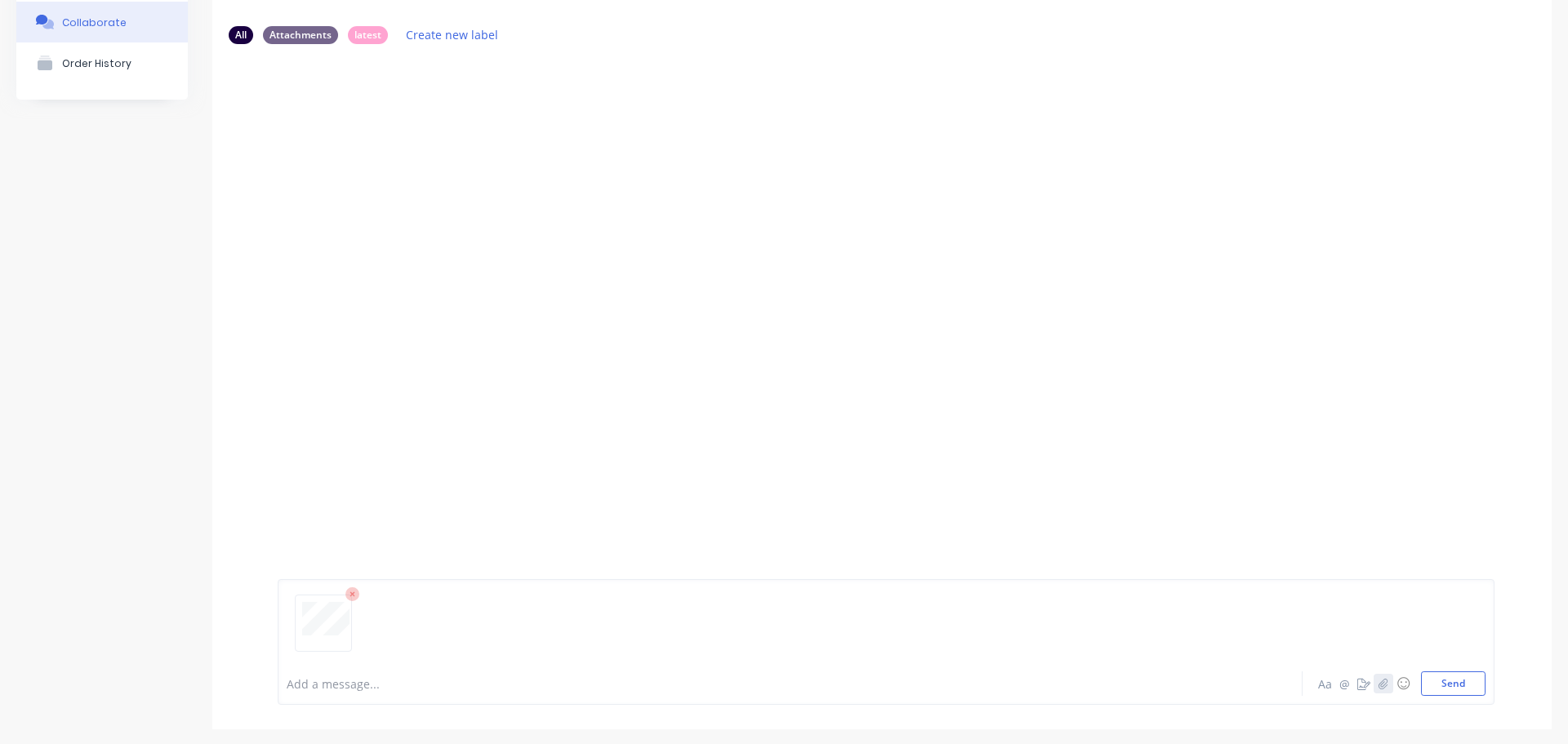
scroll to position [128, 0]
click at [1445, 684] on button "Send" at bounding box center [1454, 677] width 65 height 24
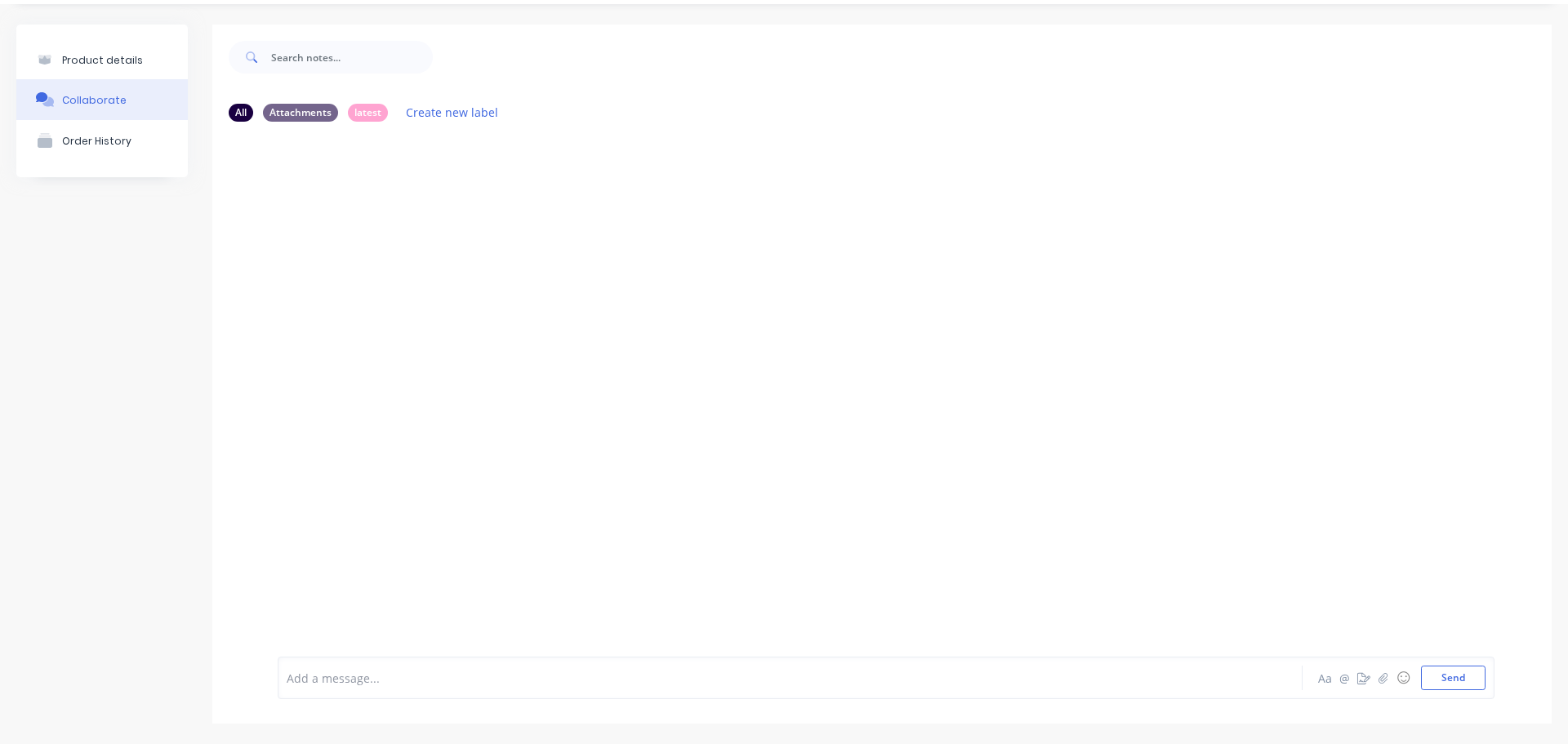
scroll to position [45, 0]
click at [410, 257] on icon "button" at bounding box center [409, 259] width 5 height 19
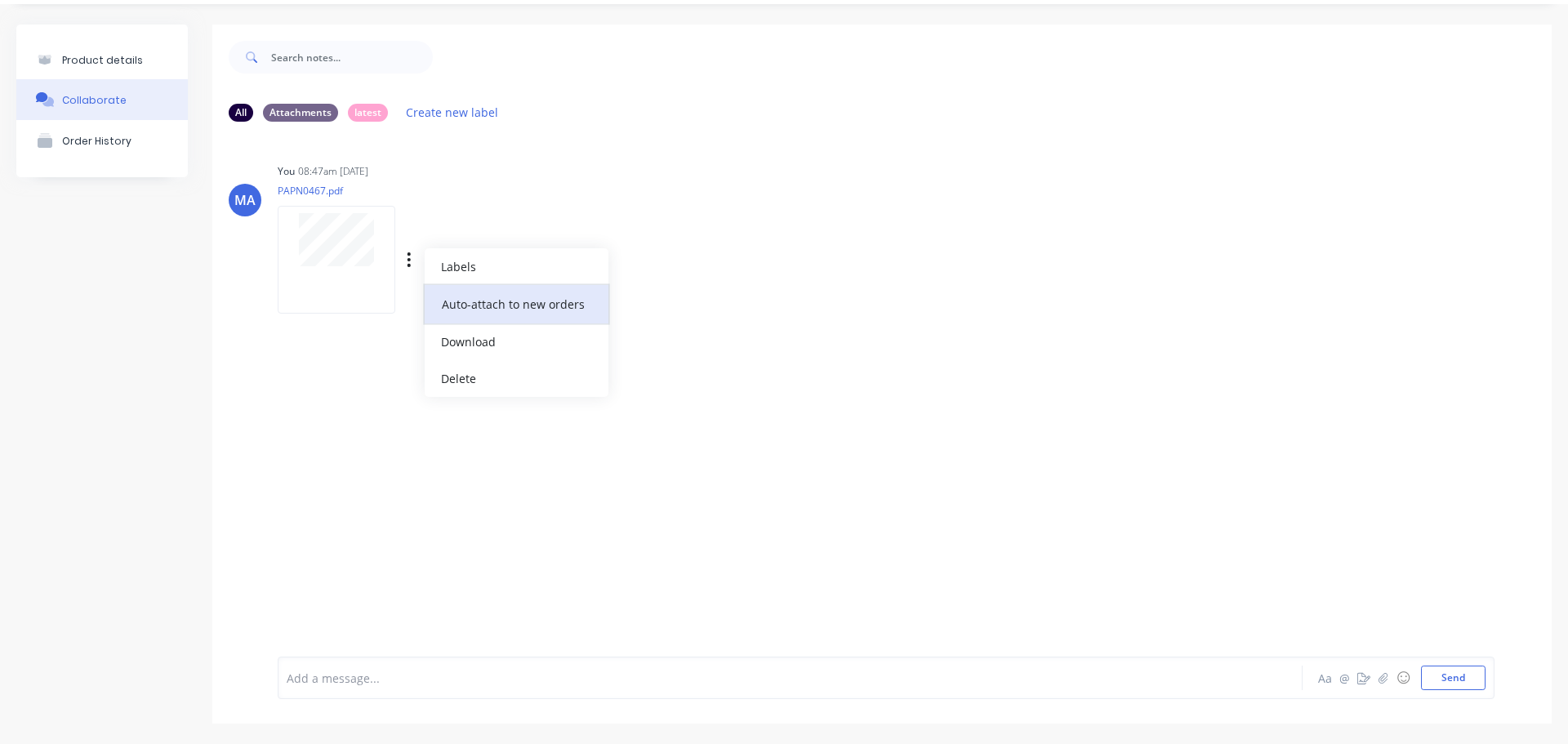
click at [472, 296] on button "Auto-attach to new orders" at bounding box center [517, 304] width 184 height 39
click at [674, 295] on label at bounding box center [674, 295] width 0 height 0
click at [637, 302] on input "checkbox" at bounding box center [642, 302] width 14 height 15
checkbox input "true"
click at [698, 249] on div "You 08:47am [DATE] PAPN0467.pdf Labels Auto-attach to new orders Sales Orders P…" at bounding box center [532, 232] width 511 height 147
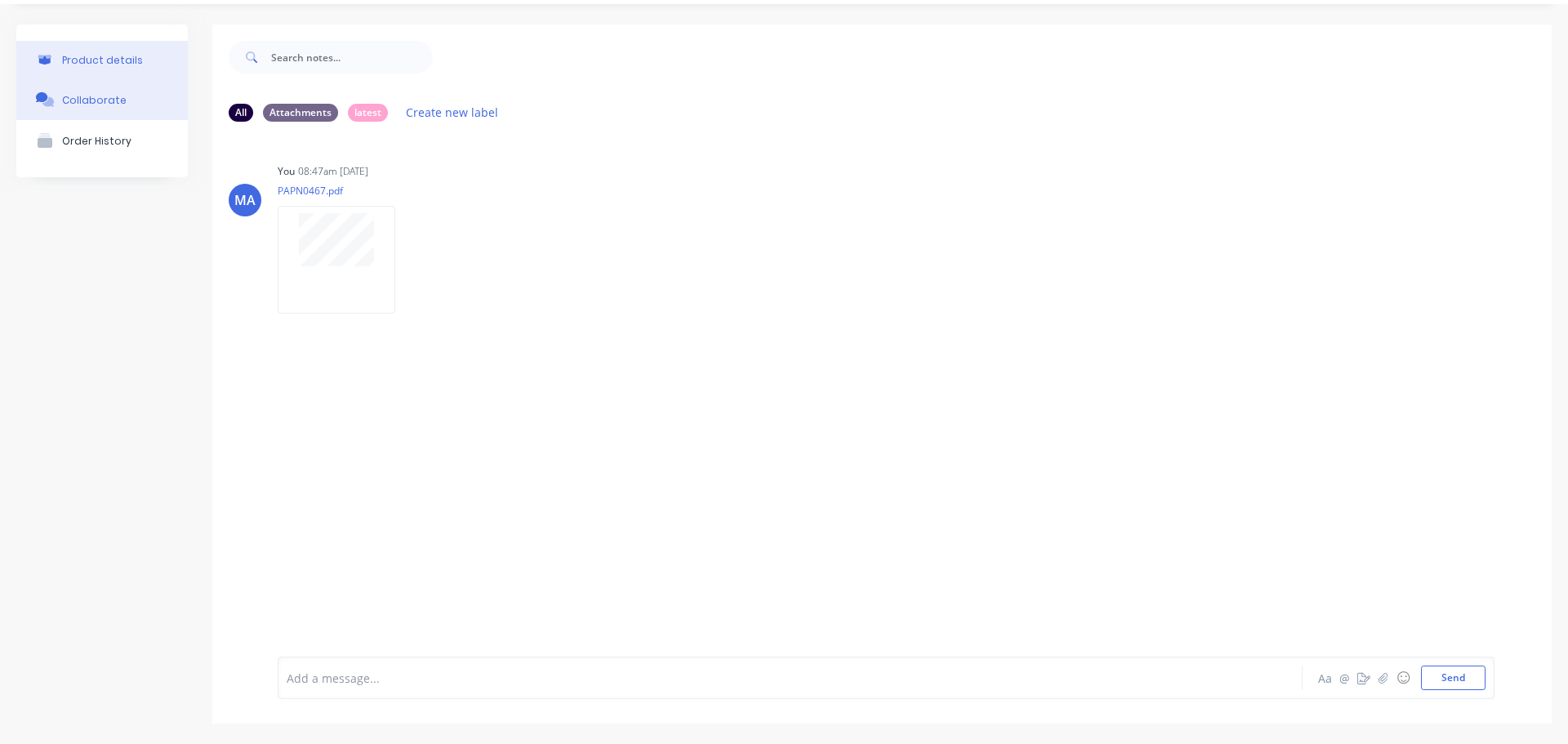
click at [114, 59] on div "Product details" at bounding box center [103, 60] width 81 height 13
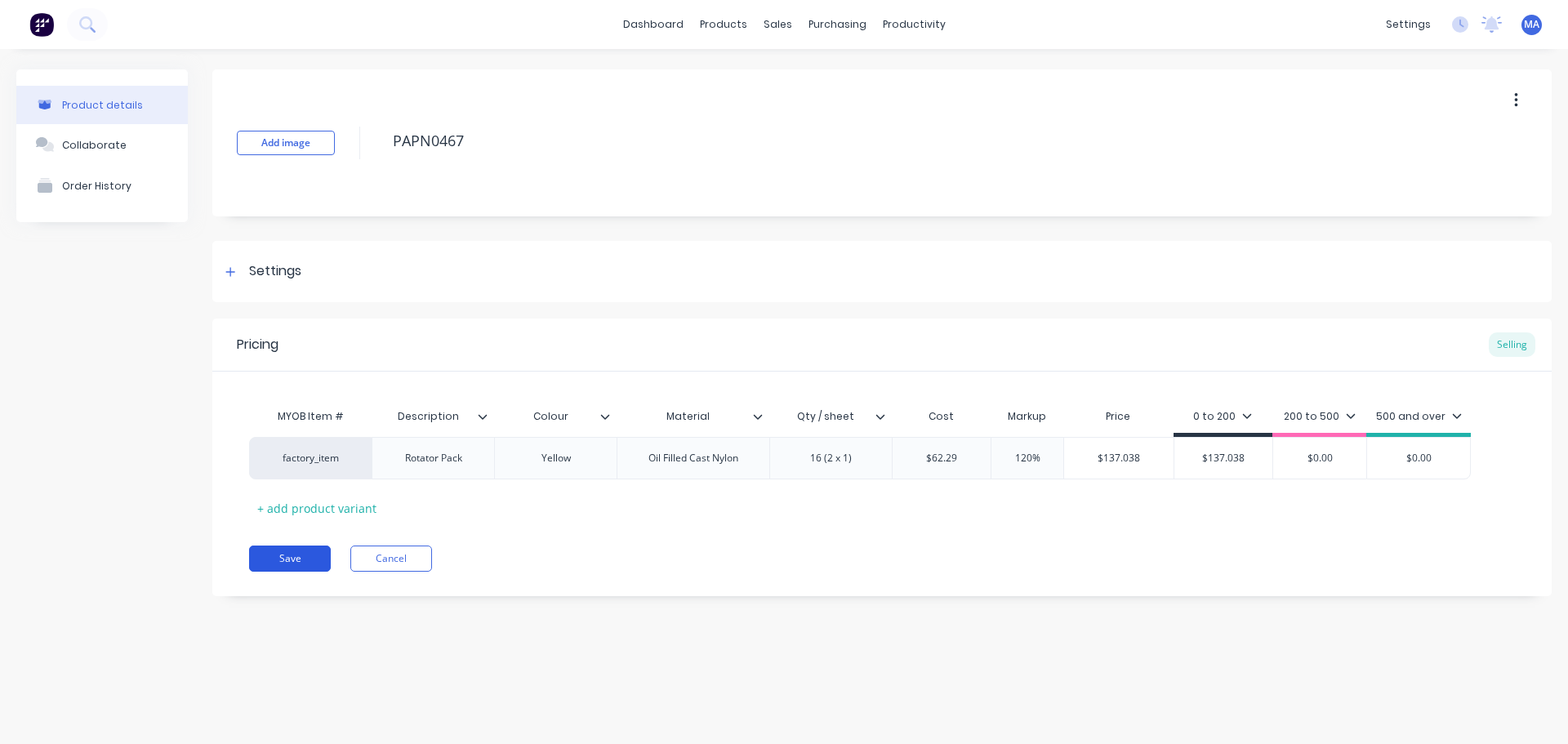
click at [310, 562] on button "Save" at bounding box center [290, 558] width 82 height 26
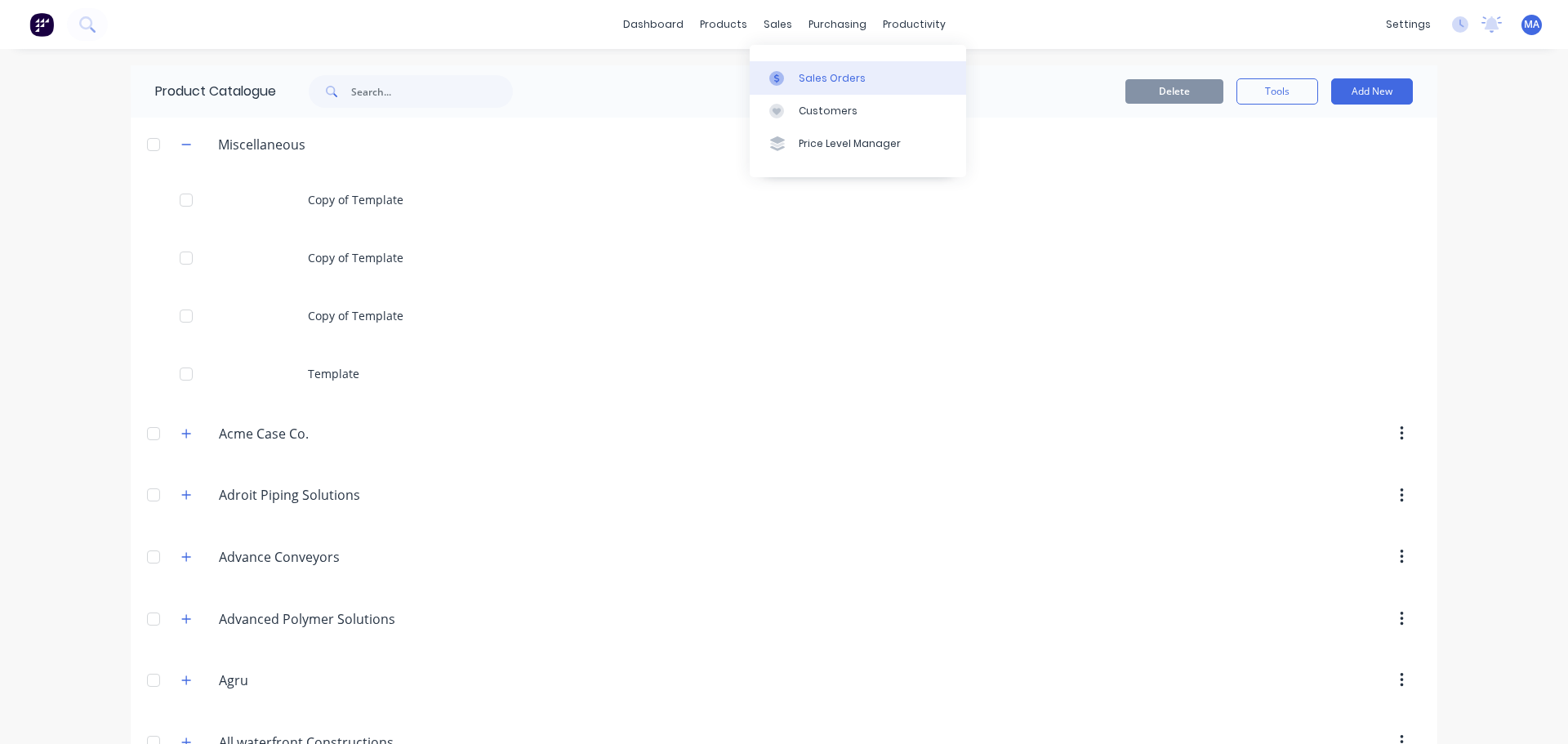
click at [775, 66] on link "Sales Orders" at bounding box center [858, 77] width 216 height 32
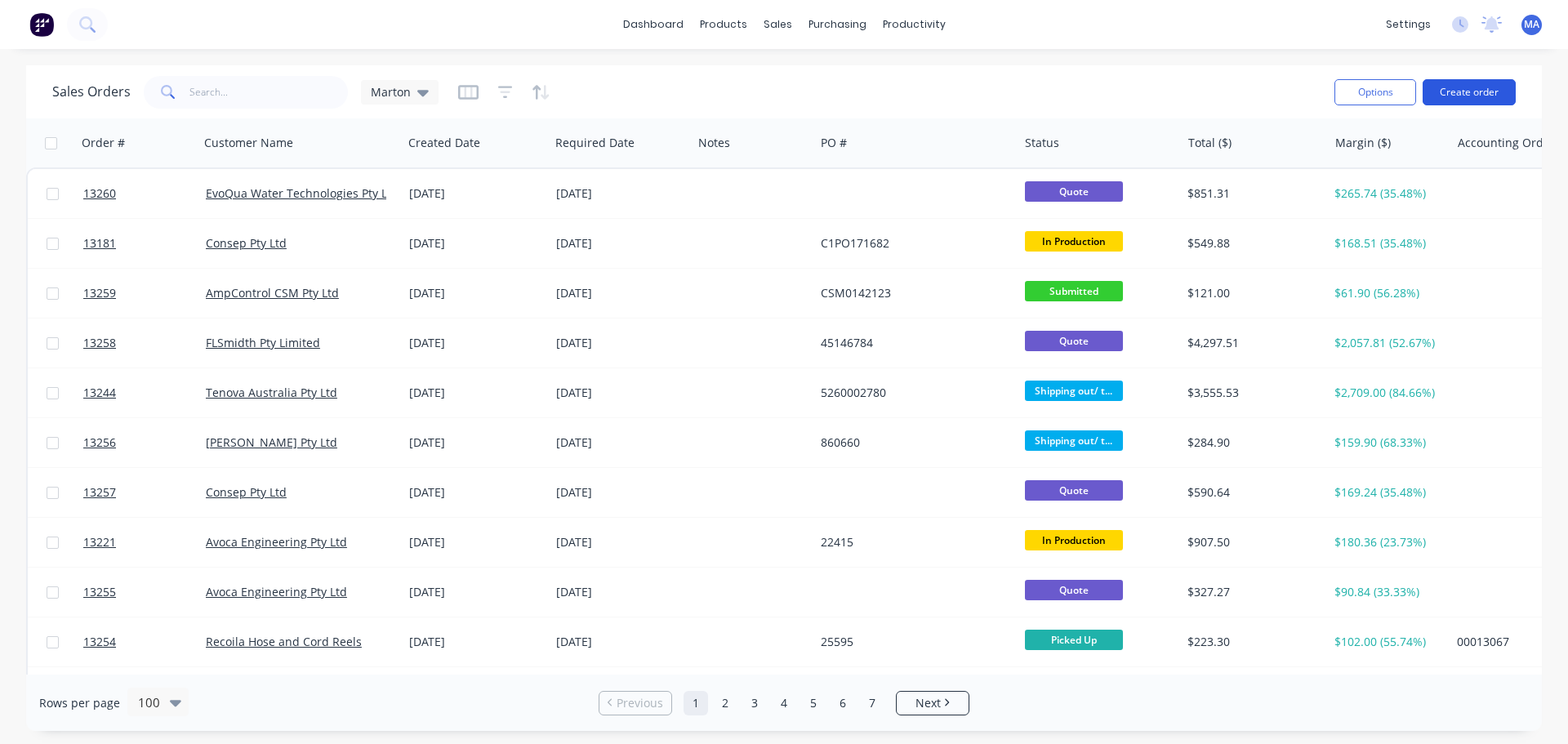
click at [1479, 91] on button "Create order" at bounding box center [1469, 92] width 93 height 26
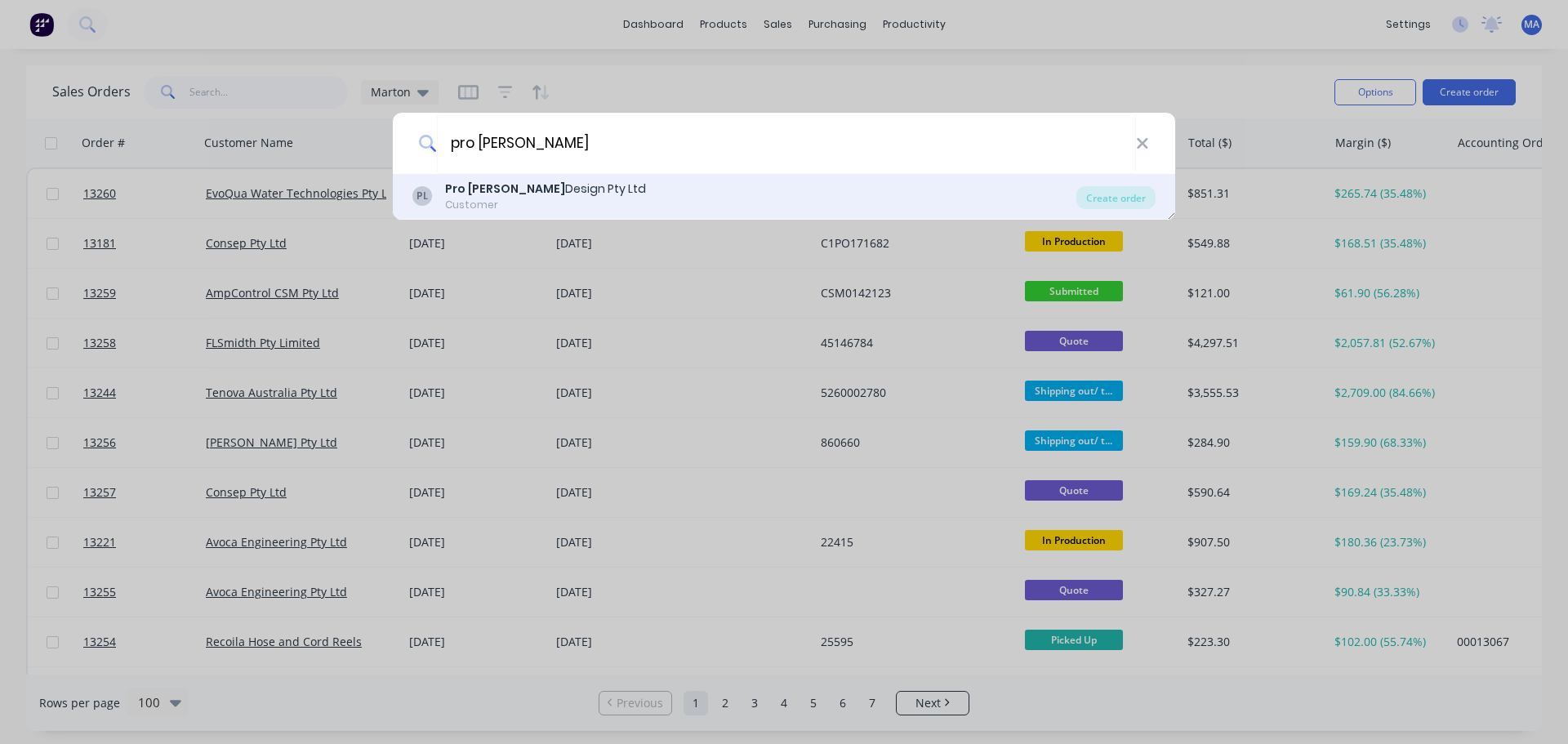
type input "pro [PERSON_NAME]"
click at [531, 198] on div "Customer" at bounding box center [545, 204] width 201 height 14
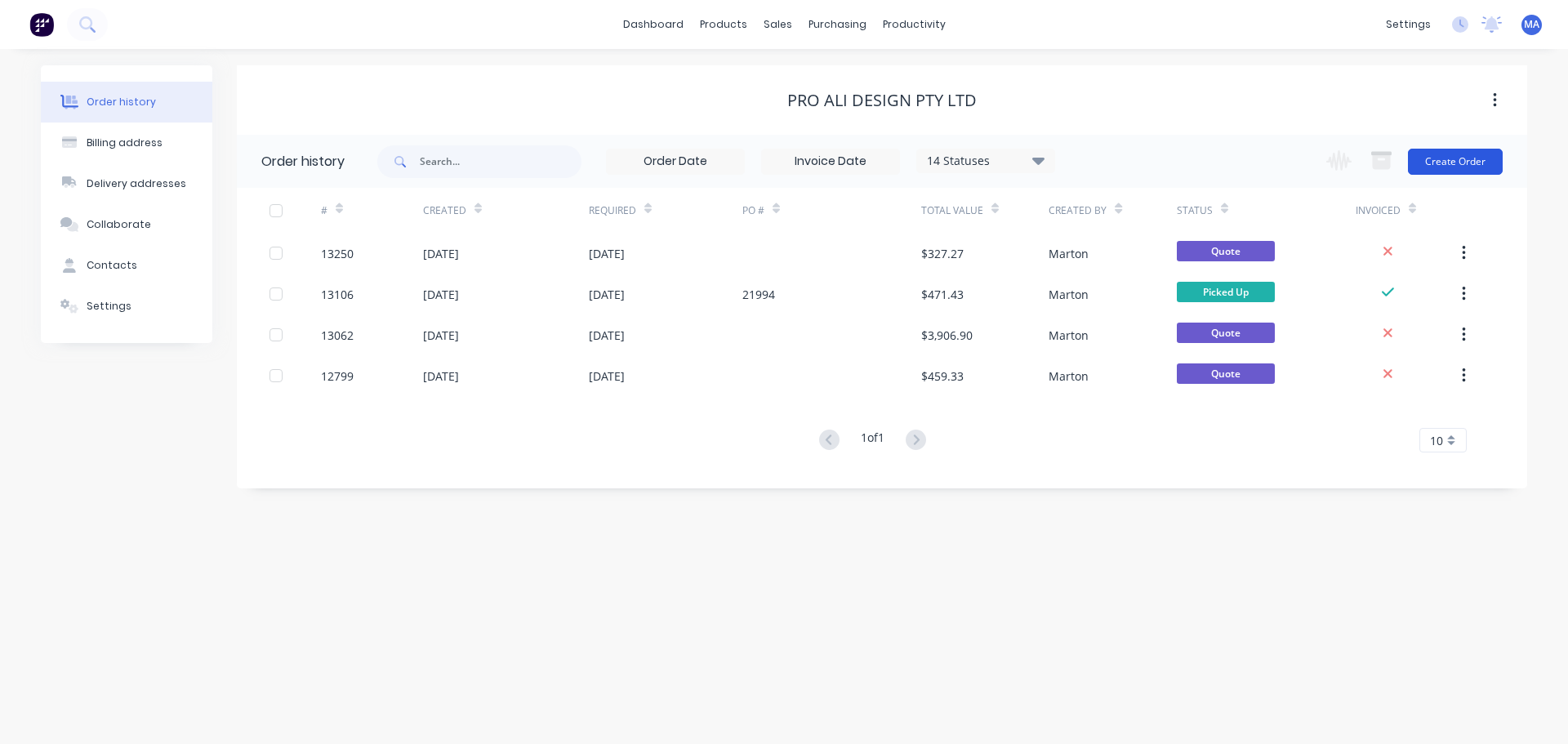
click at [1480, 158] on button "Create Order" at bounding box center [1455, 161] width 95 height 26
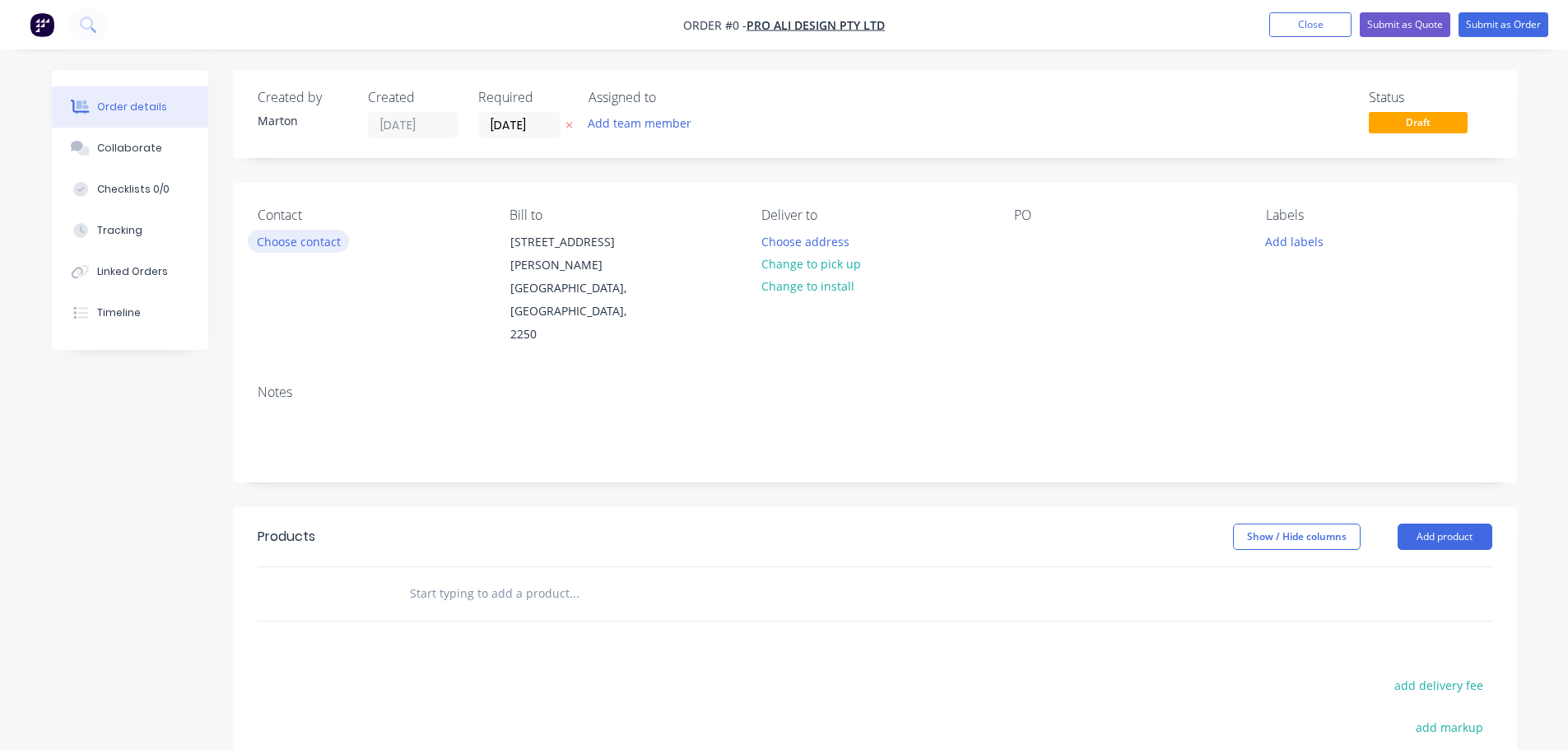
click at [311, 250] on button "Choose contact" at bounding box center [299, 241] width 102 height 22
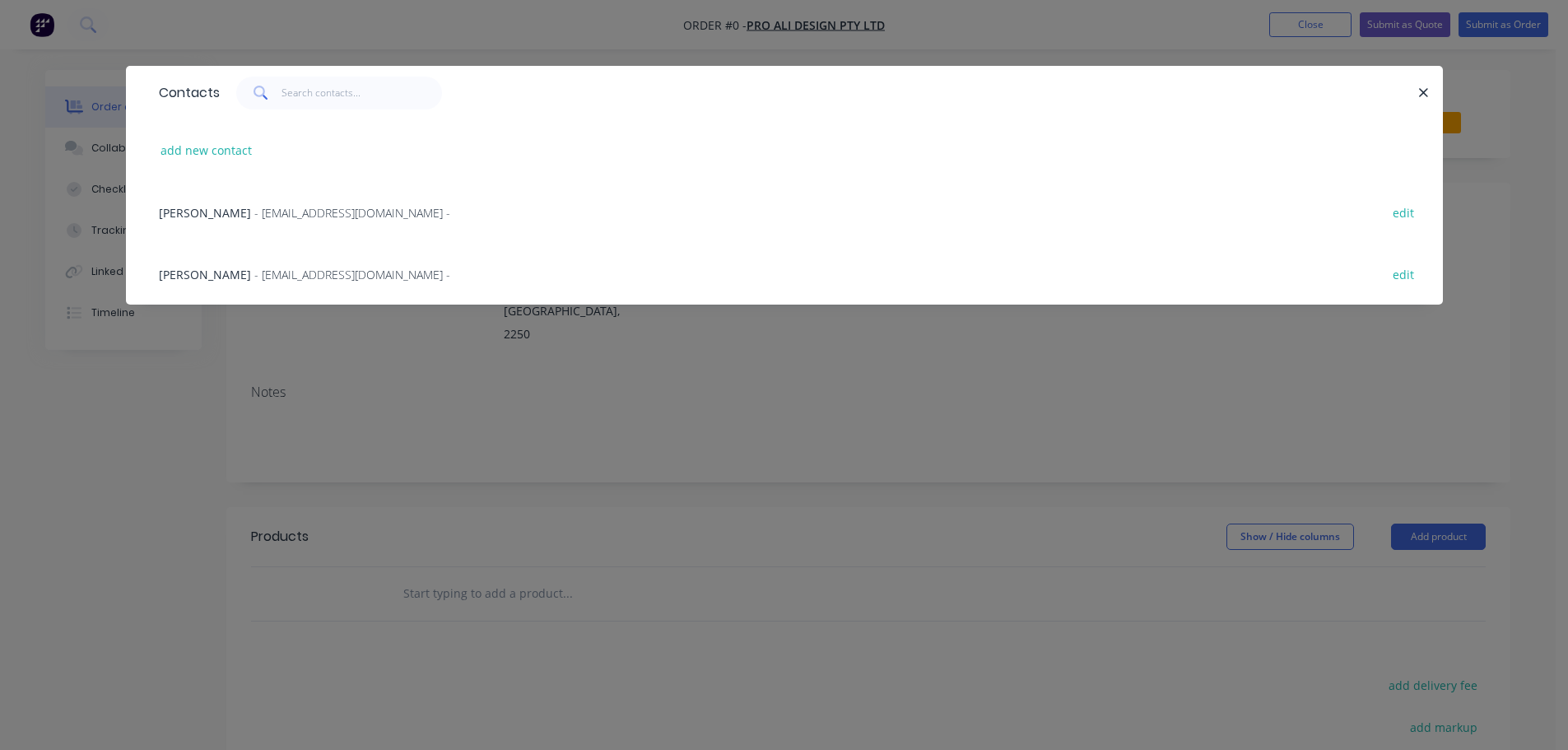
click at [256, 279] on span "- [EMAIL_ADDRESS][DOMAIN_NAME] -" at bounding box center [352, 274] width 196 height 15
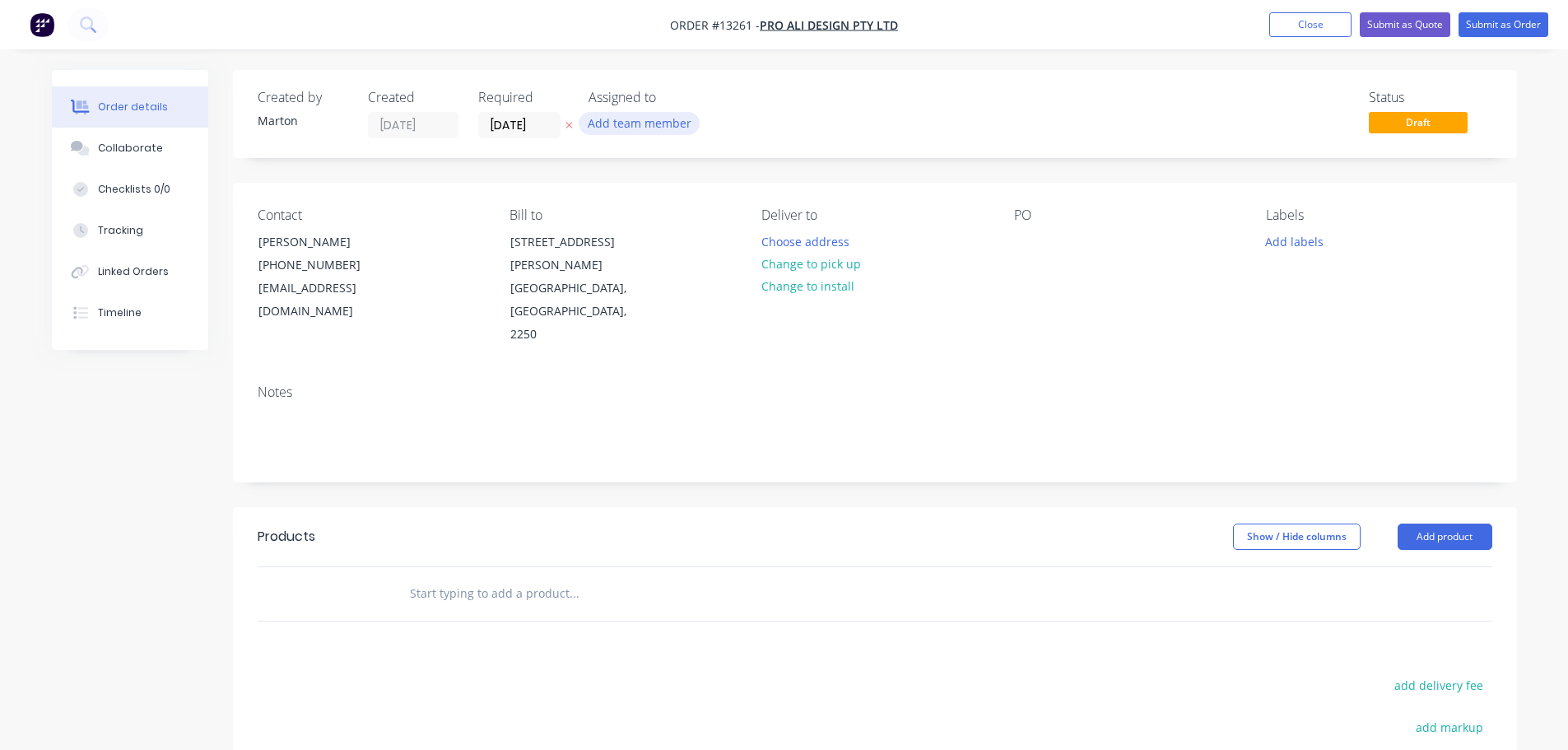
click at [623, 118] on button "Add team member" at bounding box center [639, 123] width 121 height 22
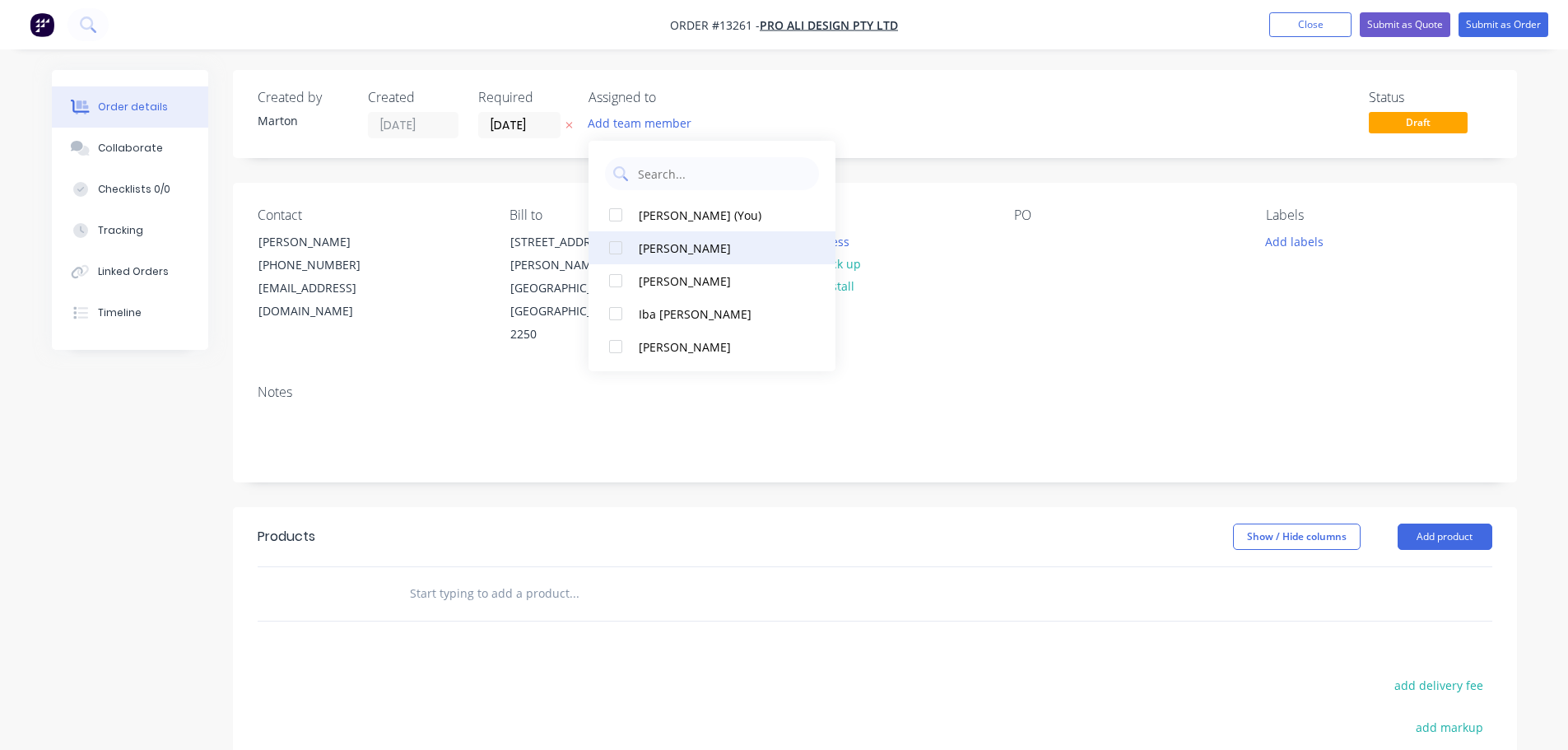
drag, startPoint x: 641, startPoint y: 222, endPoint x: 633, endPoint y: 244, distance: 23.4
click at [641, 223] on div "[PERSON_NAME] (You)" at bounding box center [720, 215] width 164 height 17
click at [886, 113] on div "Status Draft" at bounding box center [1122, 114] width 739 height 49
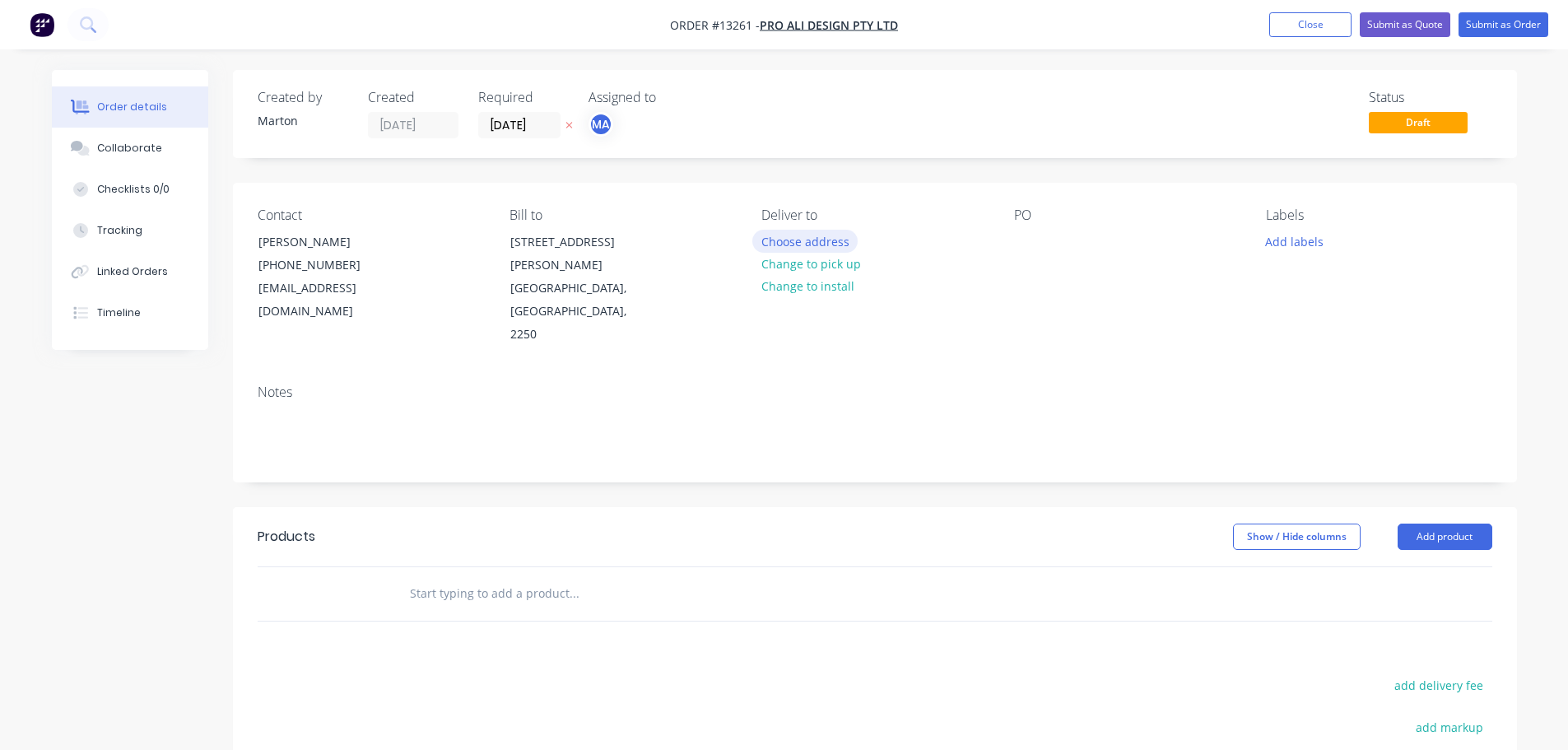
click at [789, 235] on button "Choose address" at bounding box center [805, 241] width 105 height 22
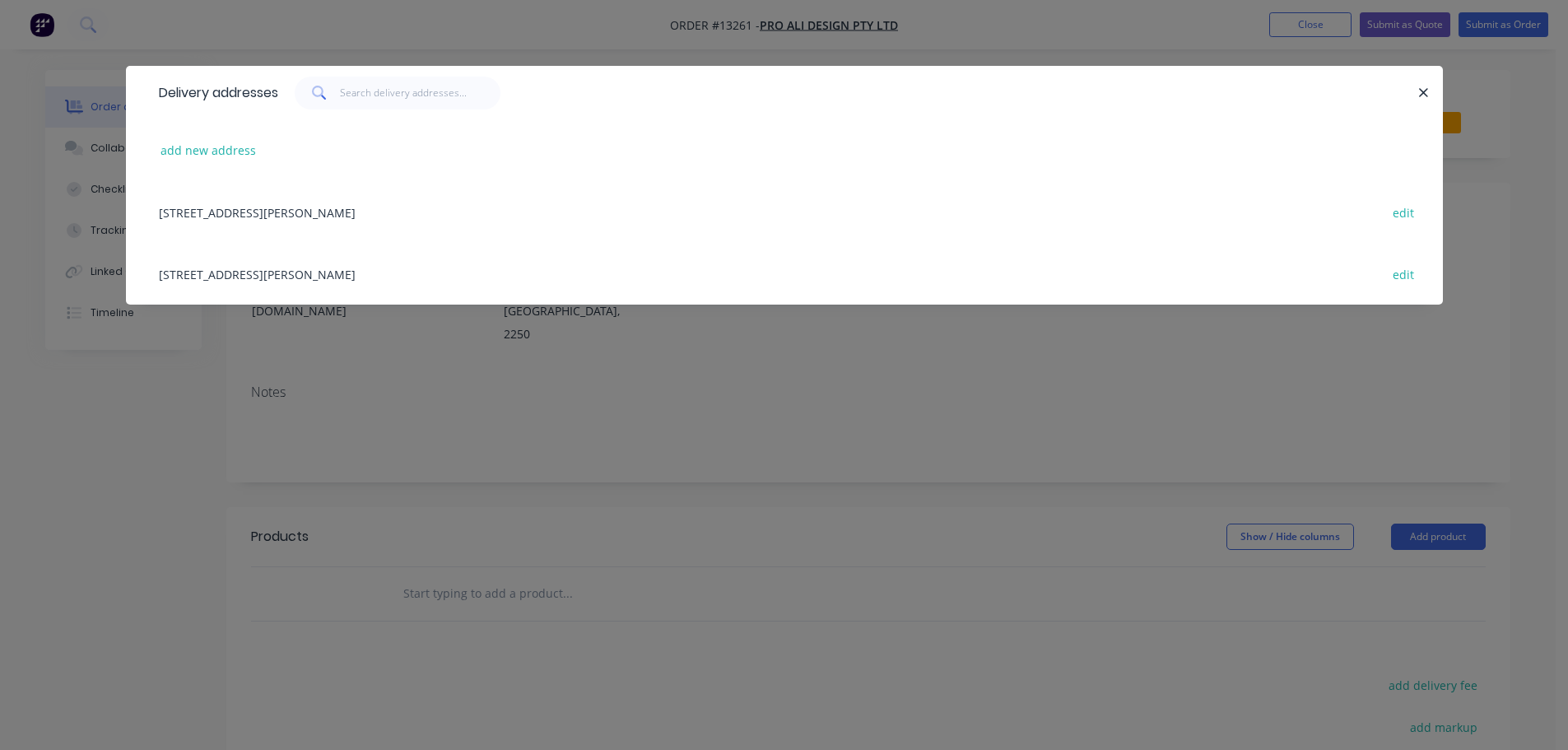
click at [356, 266] on div "[STREET_ADDRESS][PERSON_NAME] edit" at bounding box center [784, 274] width 1268 height 62
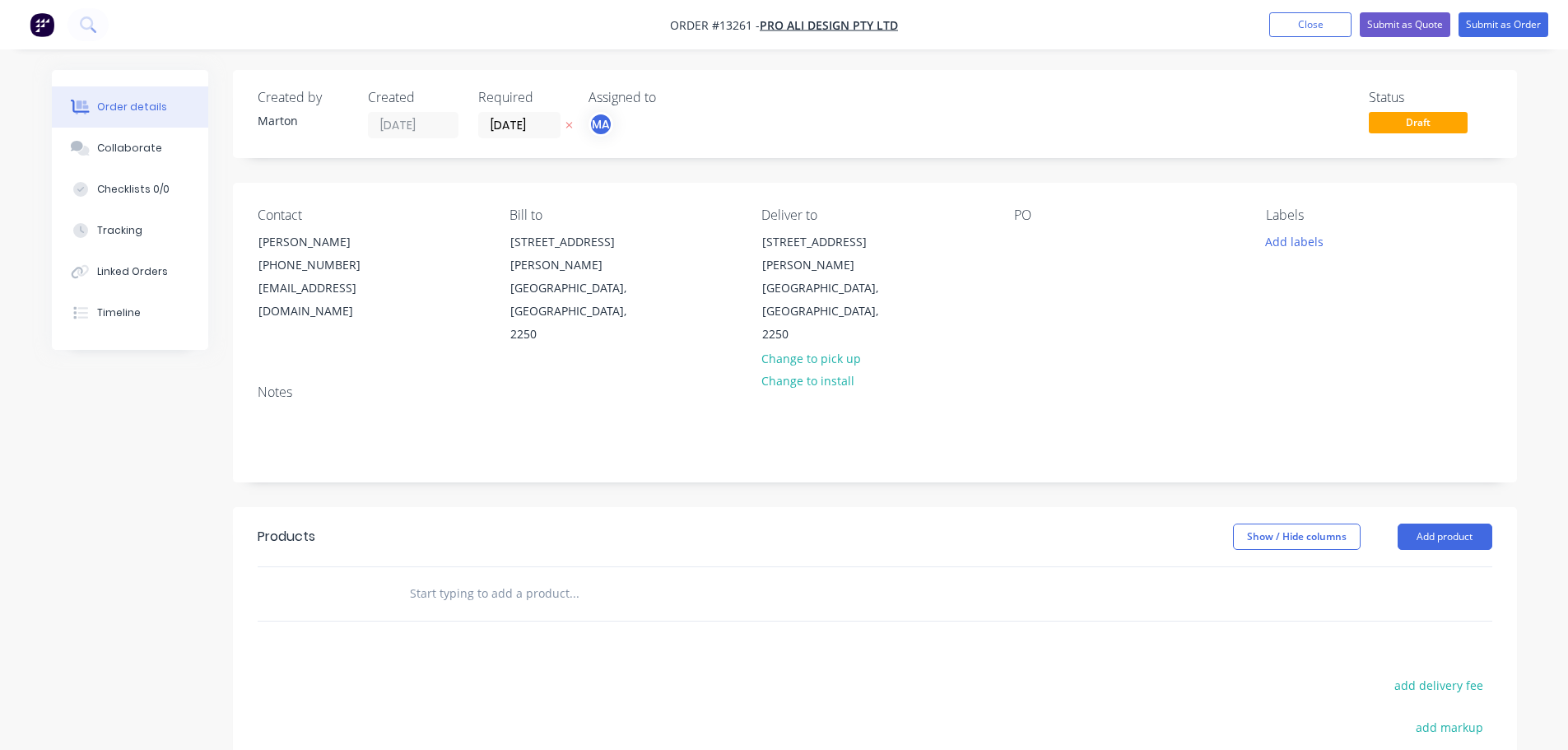
click at [491, 577] on input "text" at bounding box center [573, 594] width 329 height 33
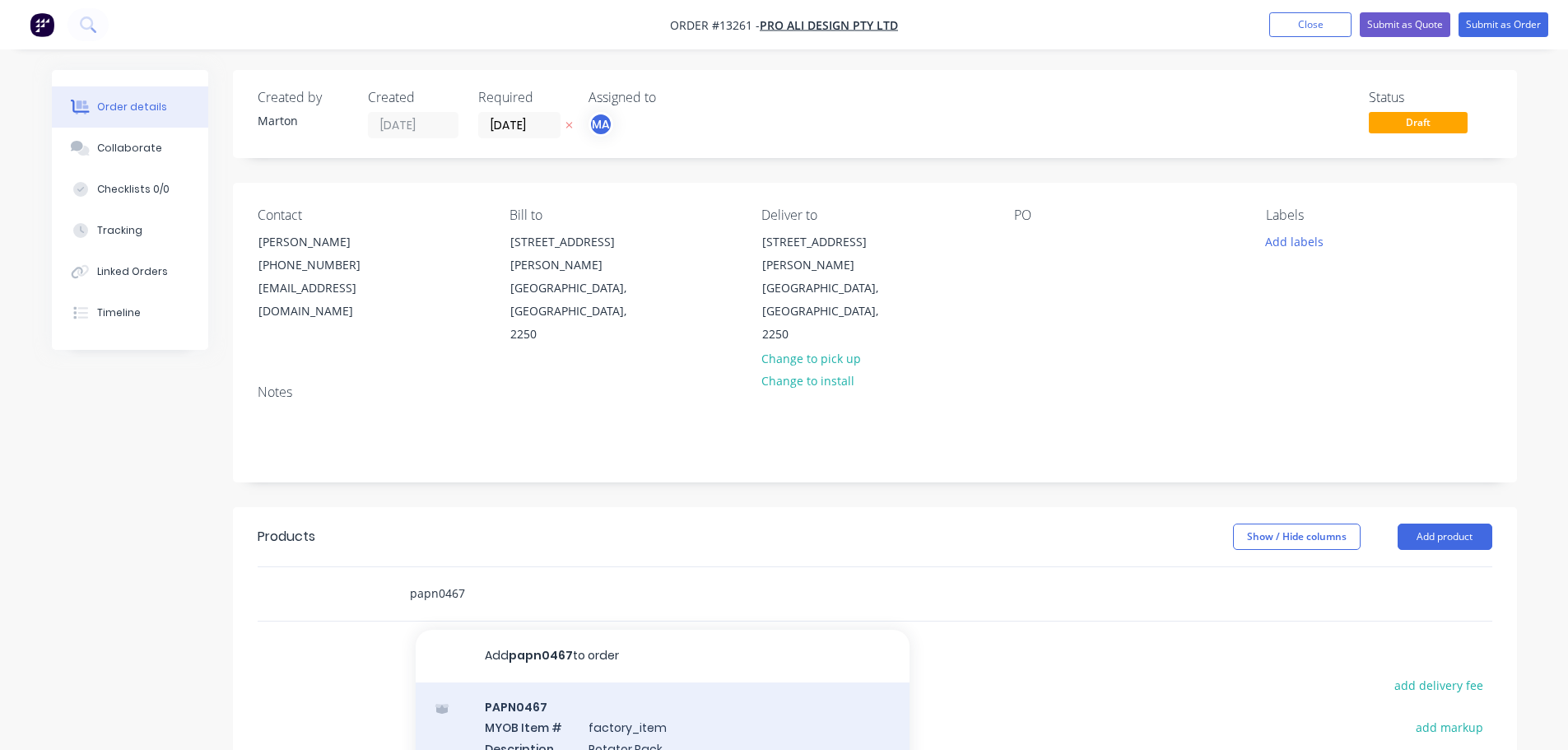
type input "papn0467"
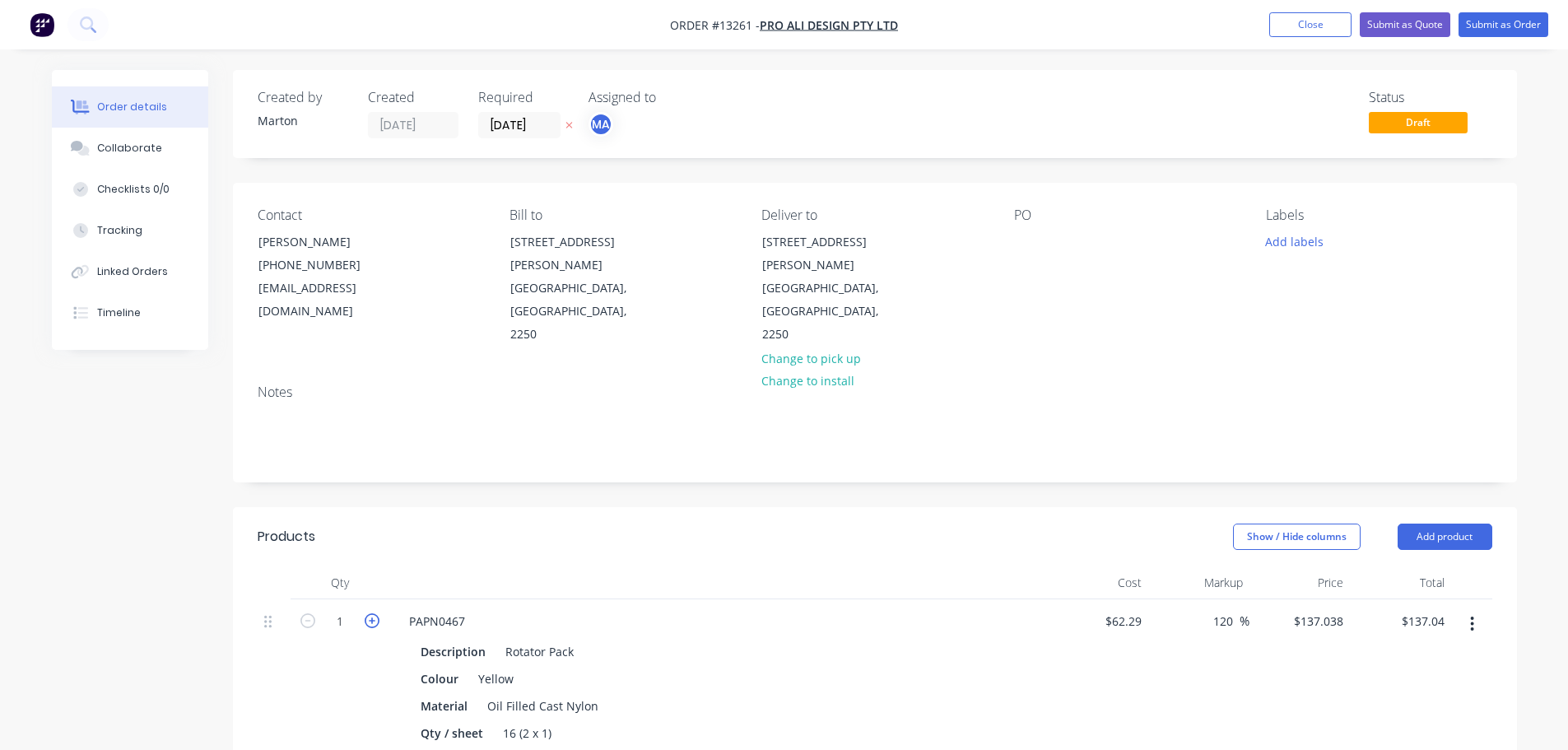
click at [368, 614] on icon "button" at bounding box center [372, 621] width 15 height 15
type input "2"
type input "$274.08"
click at [368, 614] on icon "button" at bounding box center [372, 621] width 15 height 15
type input "3"
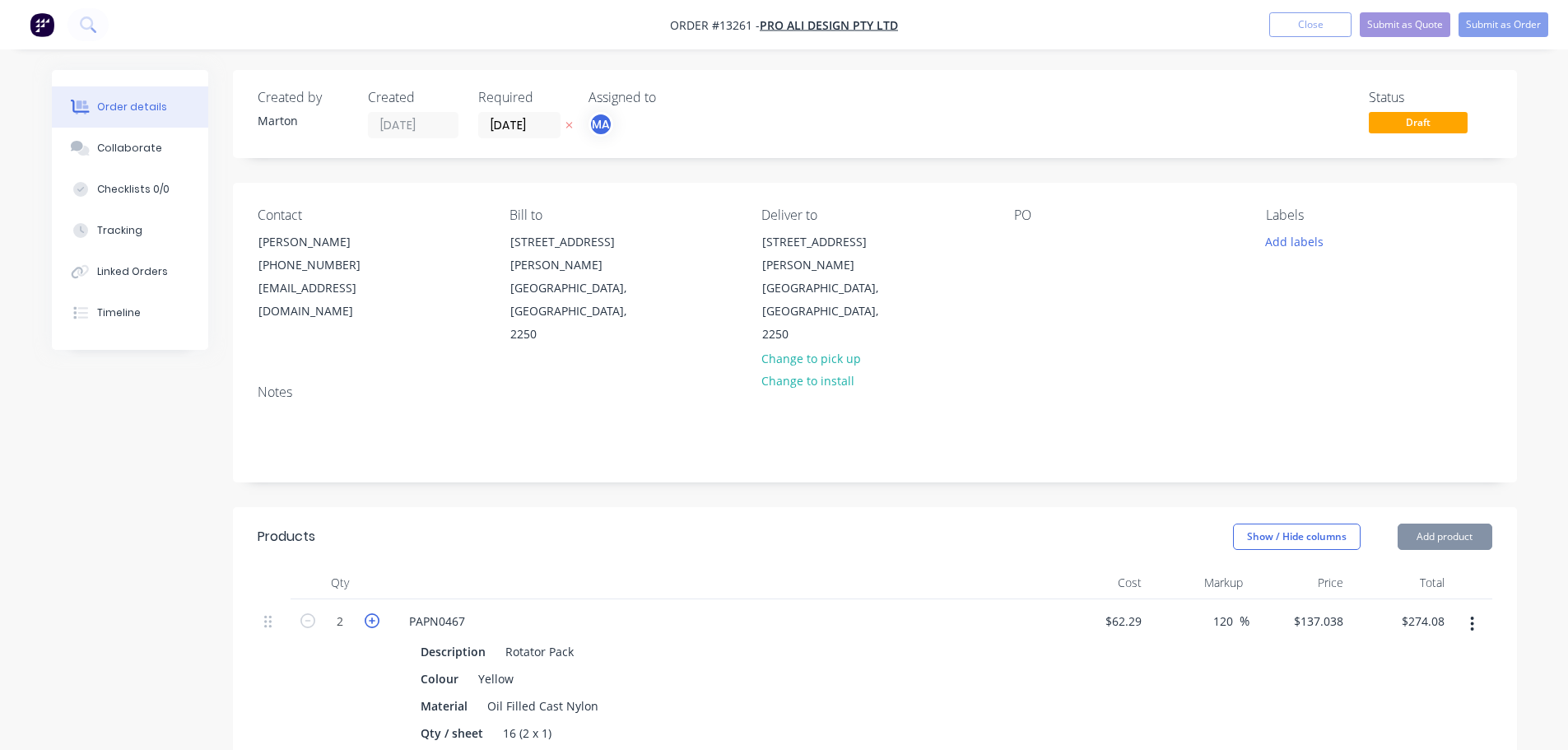
type input "$411.11"
click at [368, 614] on icon "button" at bounding box center [372, 621] width 15 height 15
type input "4"
type input "$548.15"
click at [1436, 524] on button "Add product" at bounding box center [1445, 537] width 94 height 26
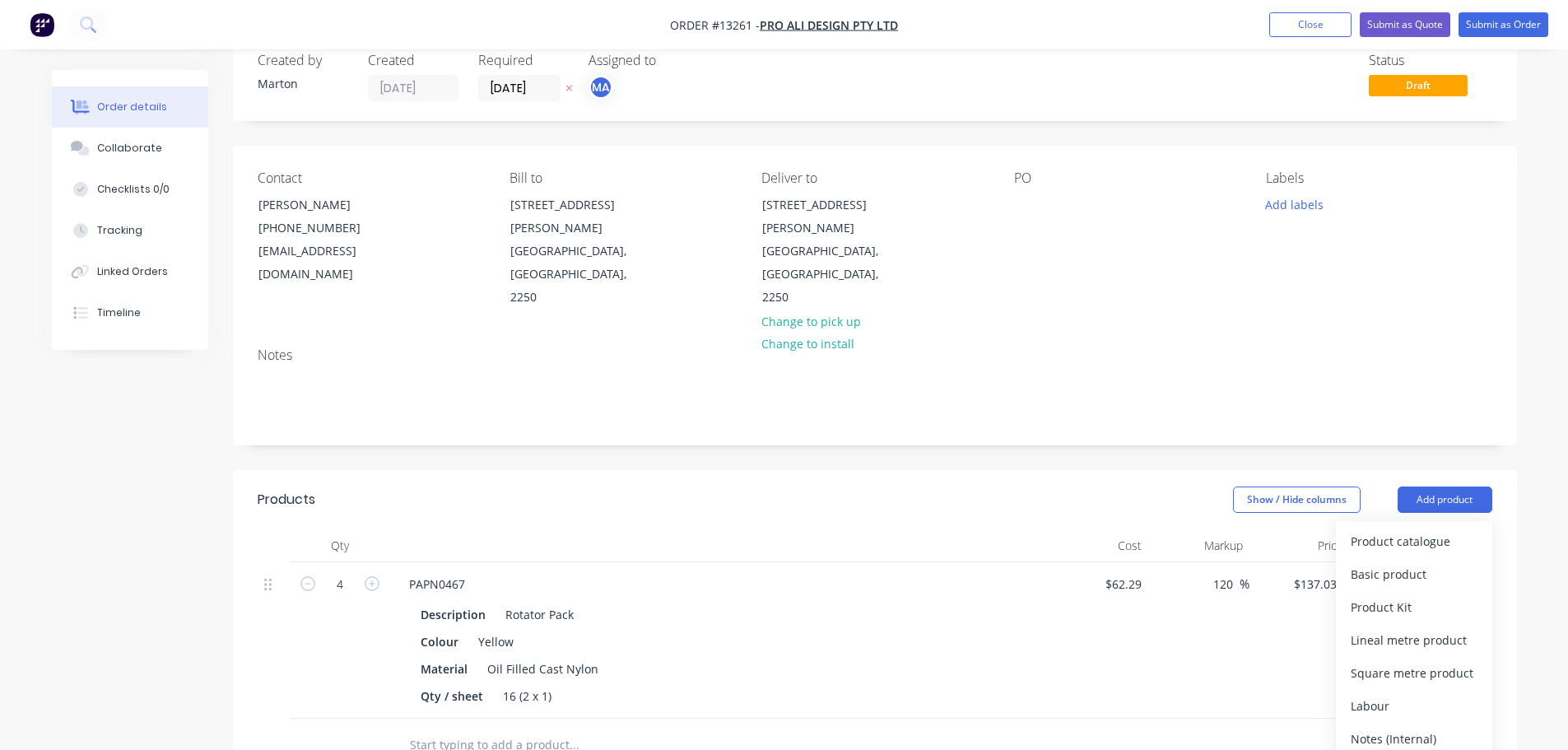
scroll to position [164, 0]
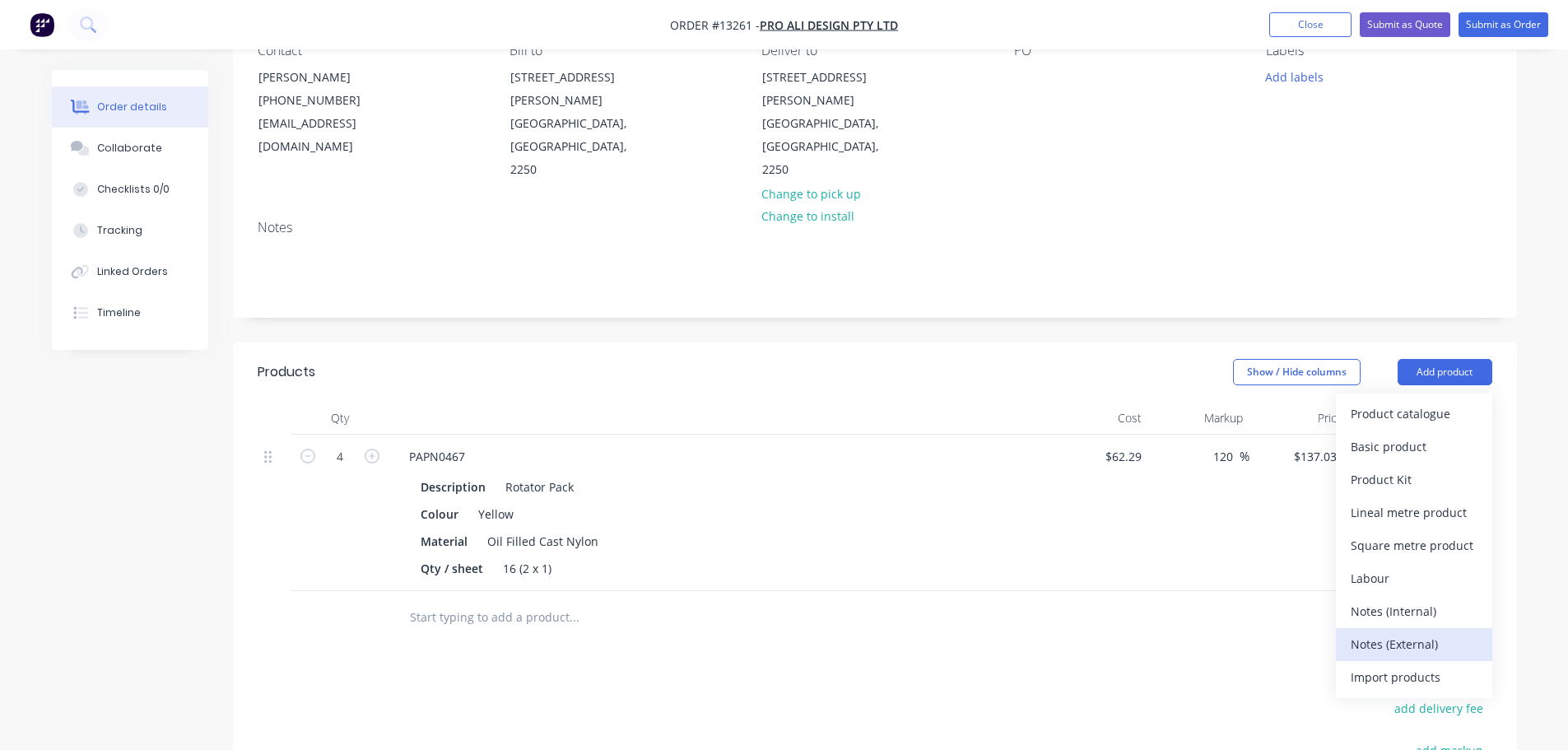
click at [1412, 633] on div "Notes (External)" at bounding box center [1414, 645] width 127 height 24
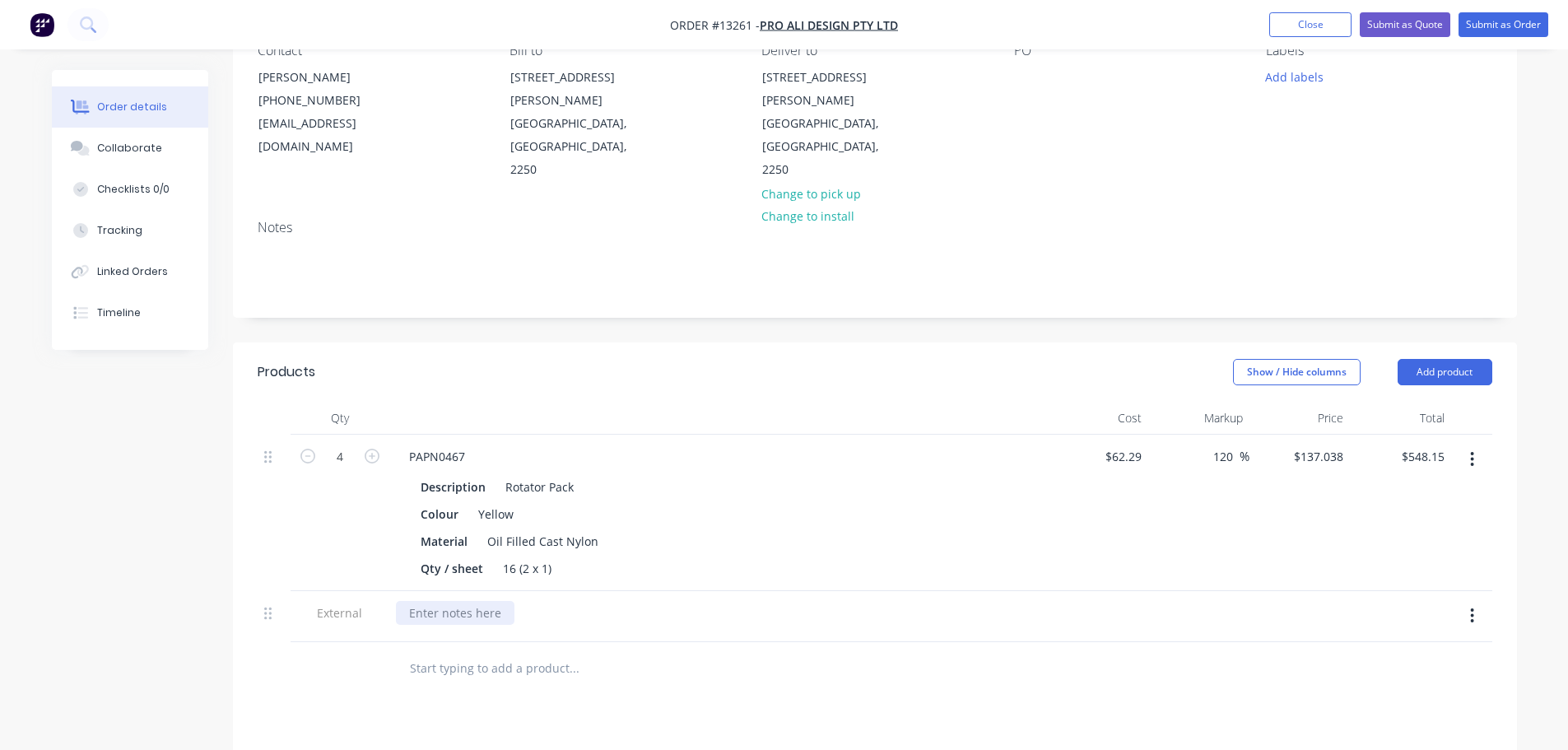
click at [469, 601] on div at bounding box center [455, 613] width 119 height 24
click at [560, 601] on div "Lead Time: 1.5 week from receving [PERSON_NAME]" at bounding box center [552, 613] width 313 height 24
click at [928, 652] on div at bounding box center [685, 668] width 580 height 33
click at [1458, 748] on button "add delivery fee" at bounding box center [1438, 759] width 106 height 22
click at [1446, 748] on input at bounding box center [1428, 760] width 74 height 25
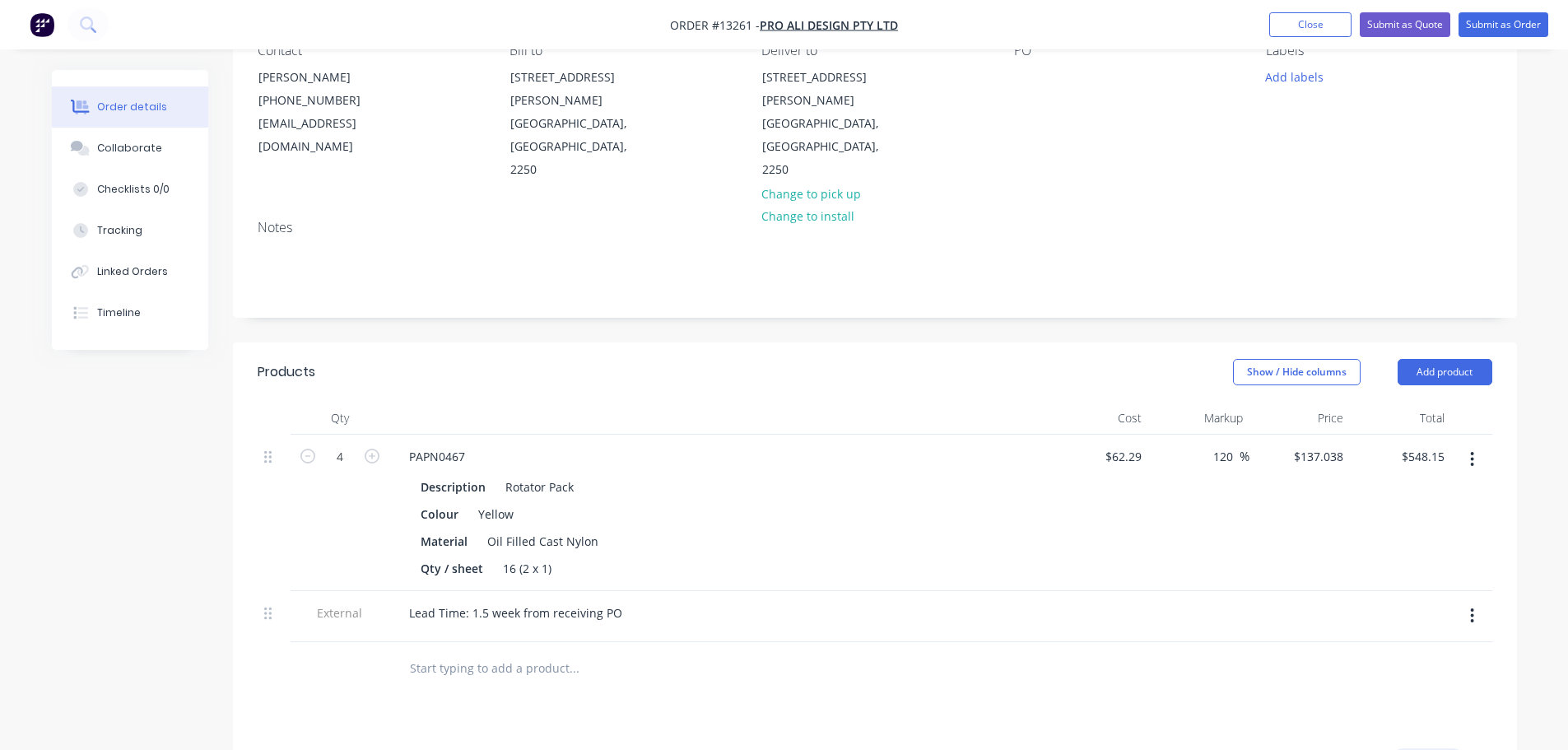
click at [1446, 748] on input at bounding box center [1428, 760] width 74 height 25
type input "30"
click at [1005, 651] on div "Products Show / Hide columns Add product Qty Cost Markup Price Total 4 PAPN0467…" at bounding box center [875, 715] width 1284 height 745
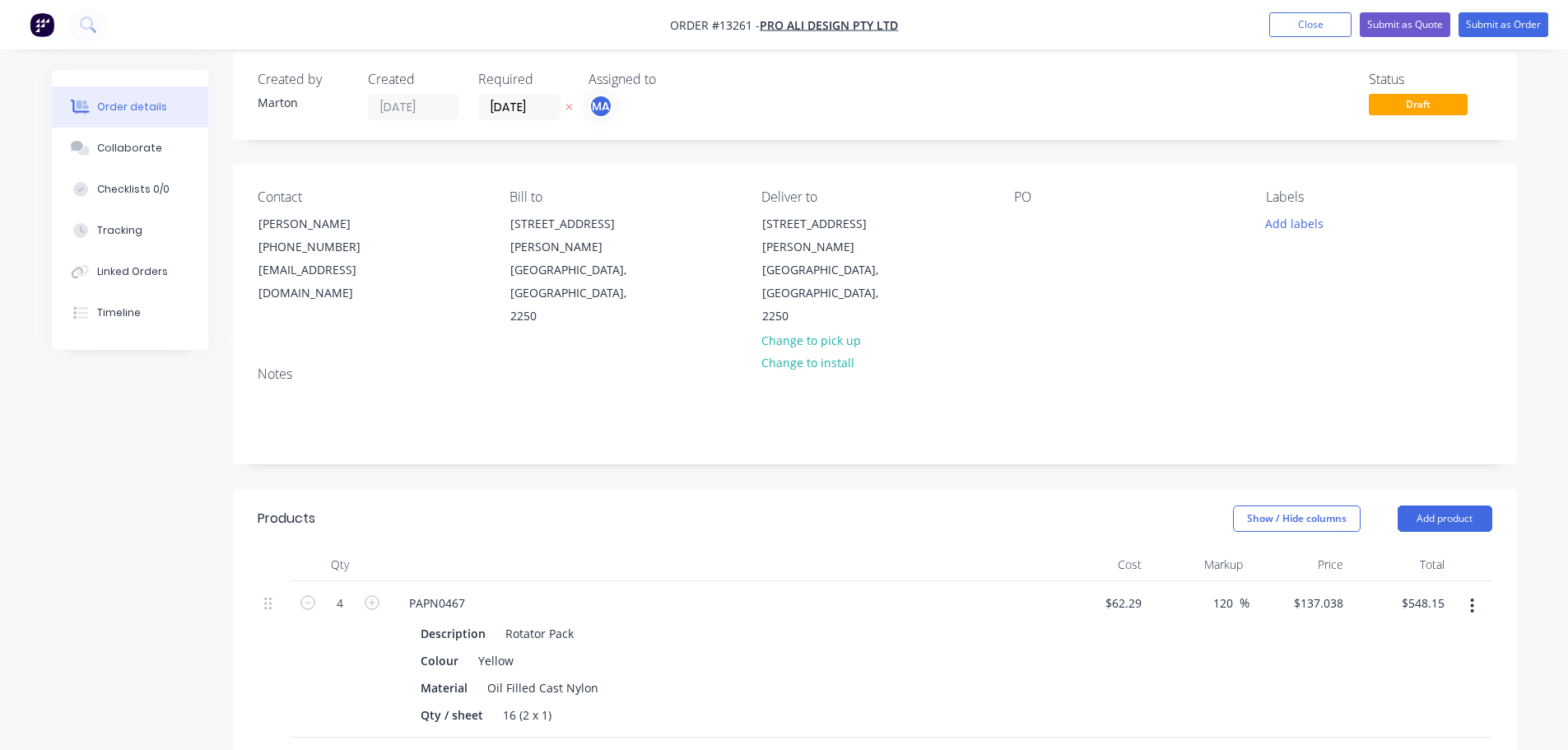
scroll to position [0, 0]
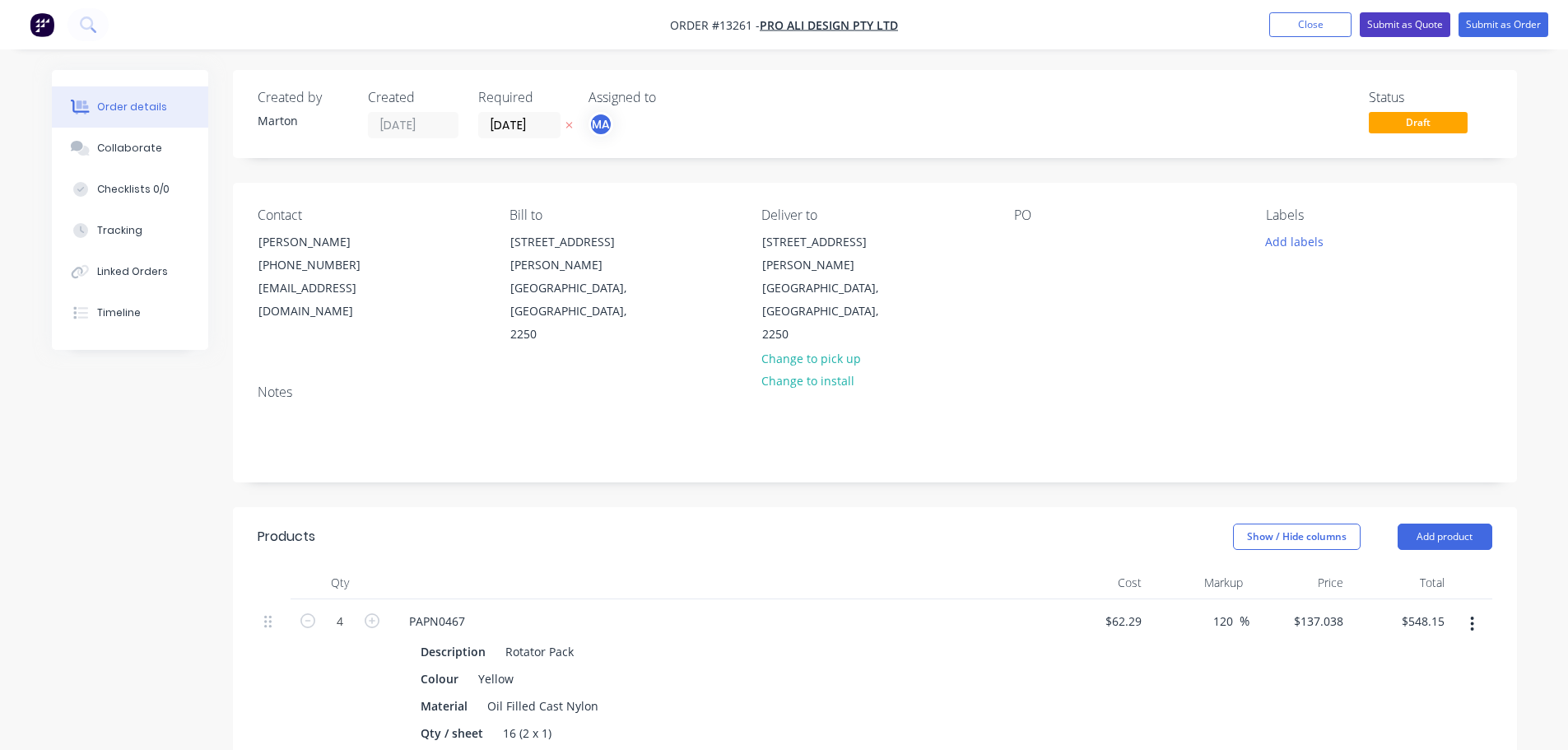
click at [1393, 22] on button "Submit as Quote" at bounding box center [1405, 25] width 91 height 25
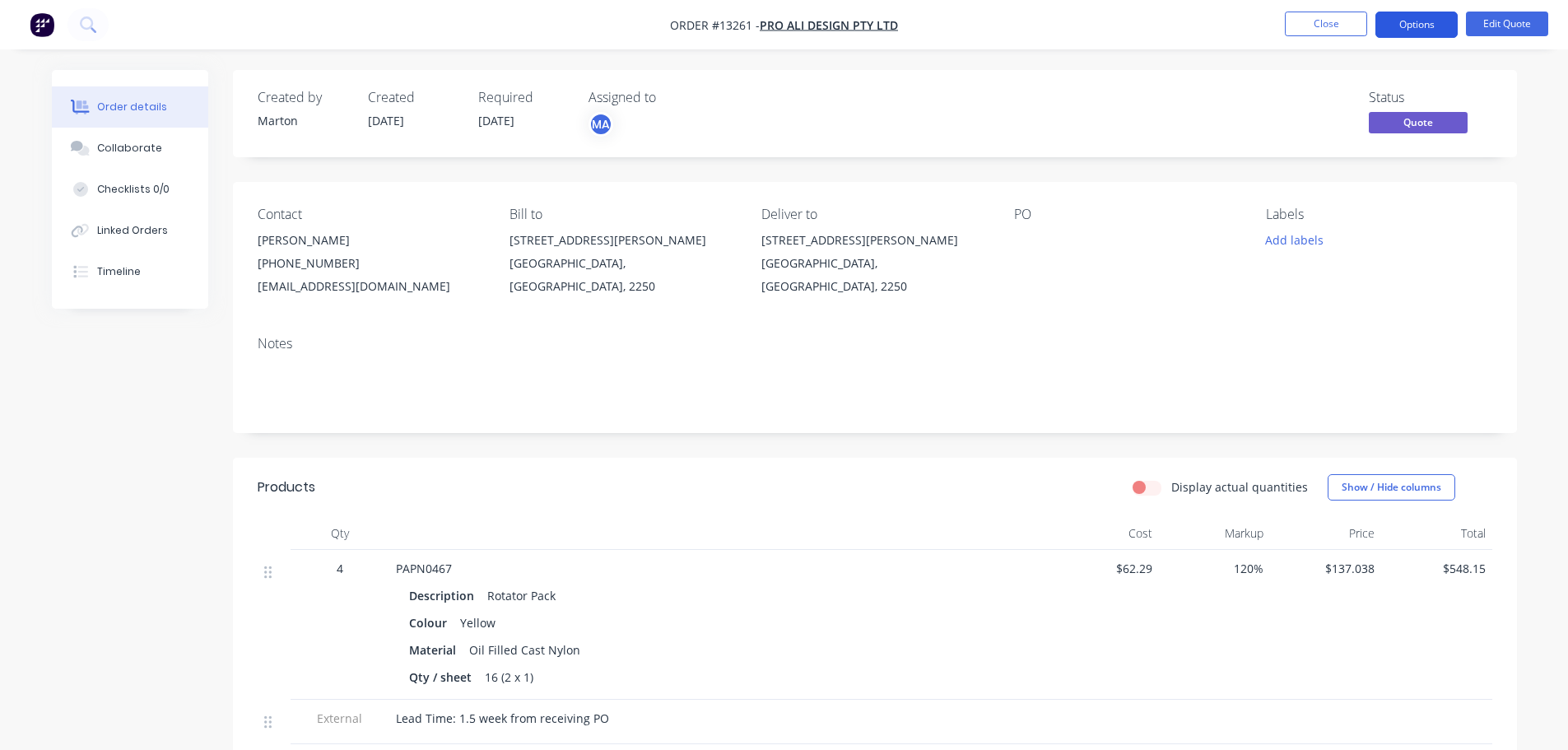
click at [1411, 27] on button "Options" at bounding box center [1416, 25] width 83 height 26
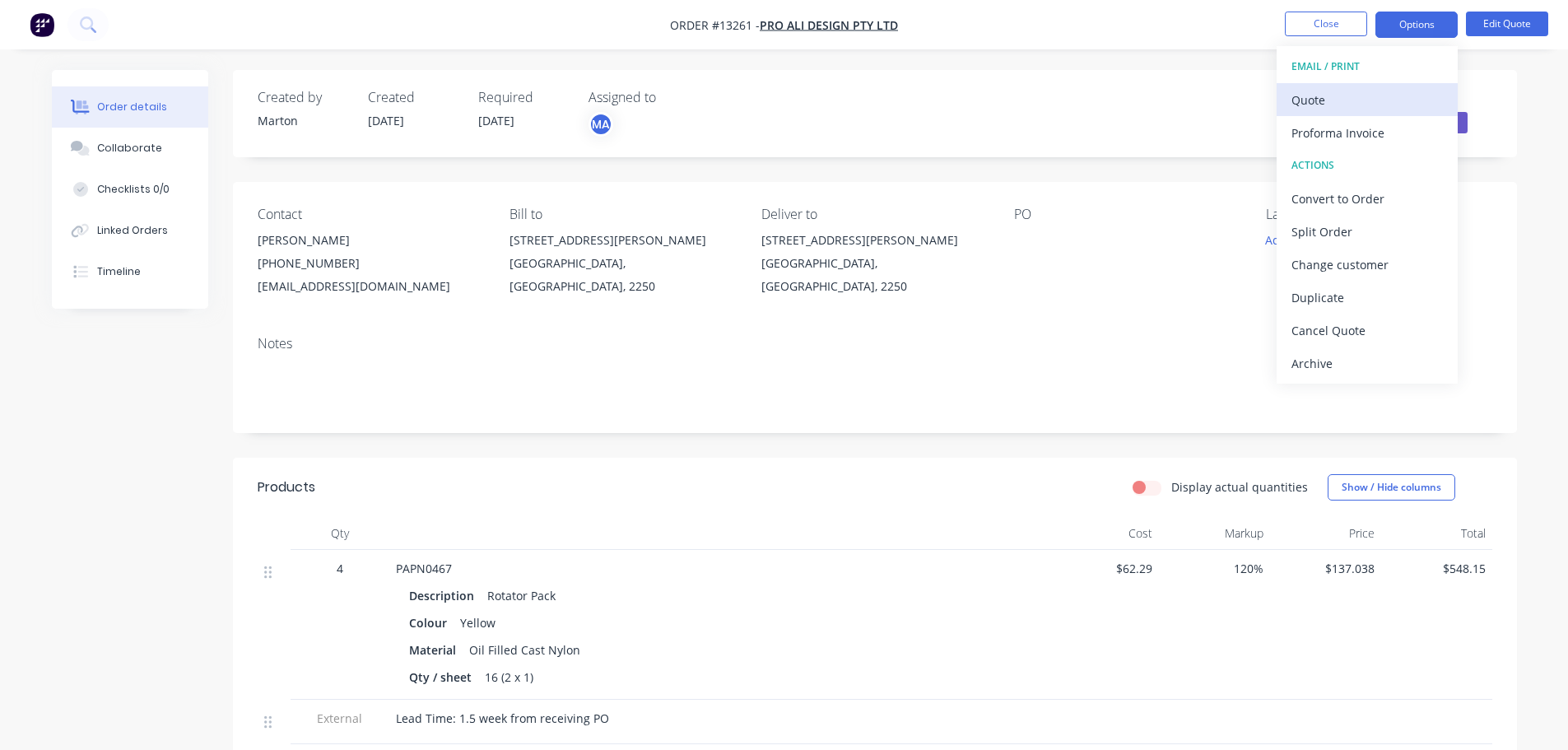
click at [1355, 93] on div "Quote" at bounding box center [1367, 100] width 152 height 24
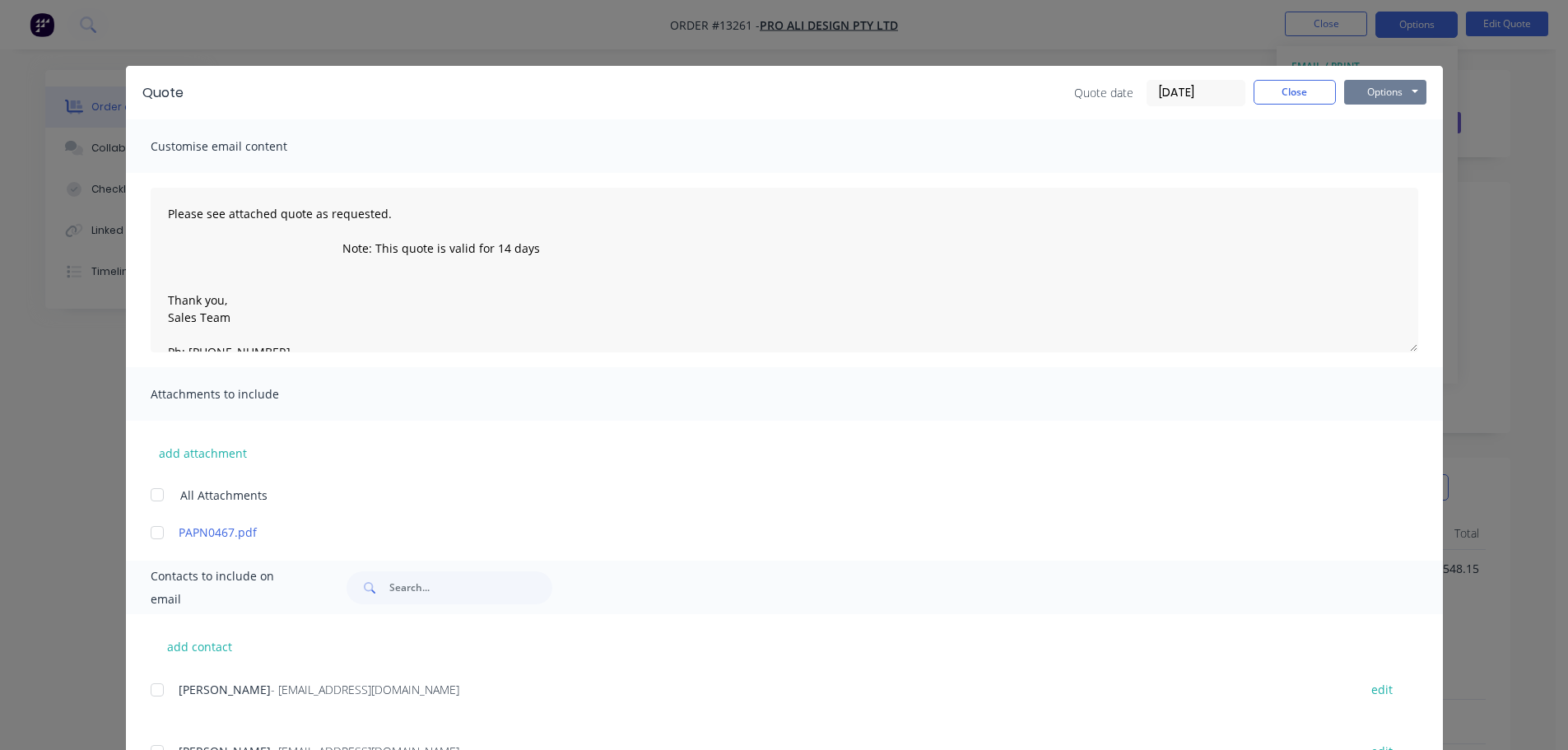
click at [1391, 94] on button "Options" at bounding box center [1385, 92] width 83 height 25
click at [1376, 131] on button "Preview" at bounding box center [1396, 122] width 105 height 27
click at [1330, 65] on div "Quote Quote date [DATE] Close Options Preview Print Email Customise email conte…" at bounding box center [784, 375] width 1568 height 750
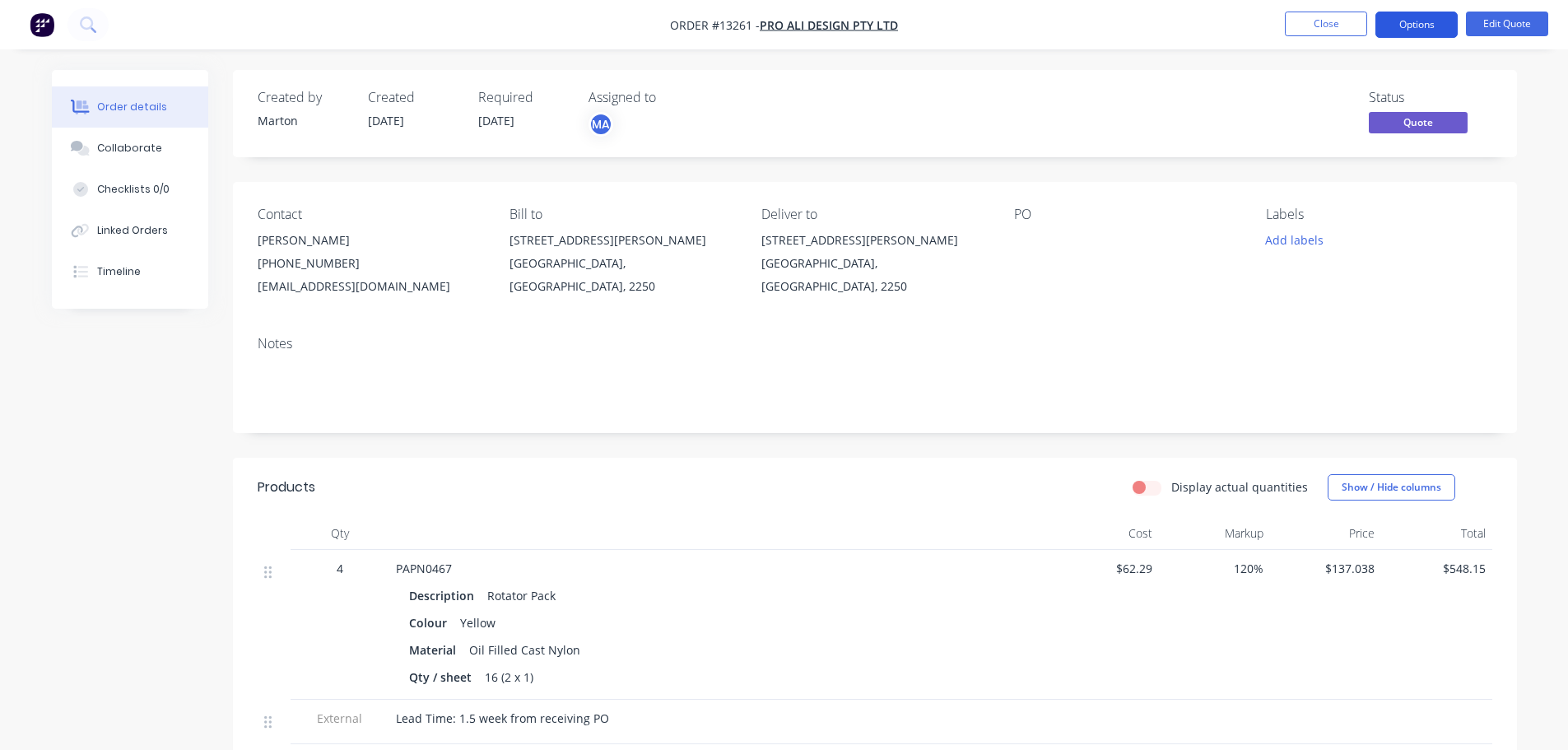
click at [1417, 21] on button "Options" at bounding box center [1416, 25] width 83 height 26
drag, startPoint x: 1171, startPoint y: 201, endPoint x: 1199, endPoint y: 175, distance: 38.2
click at [1172, 199] on div "Contact [PERSON_NAME] [PHONE_NUMBER] [EMAIL_ADDRESS][DOMAIN_NAME] Bill to [STRE…" at bounding box center [875, 252] width 1284 height 141
click at [1401, 14] on button "Options" at bounding box center [1416, 25] width 83 height 26
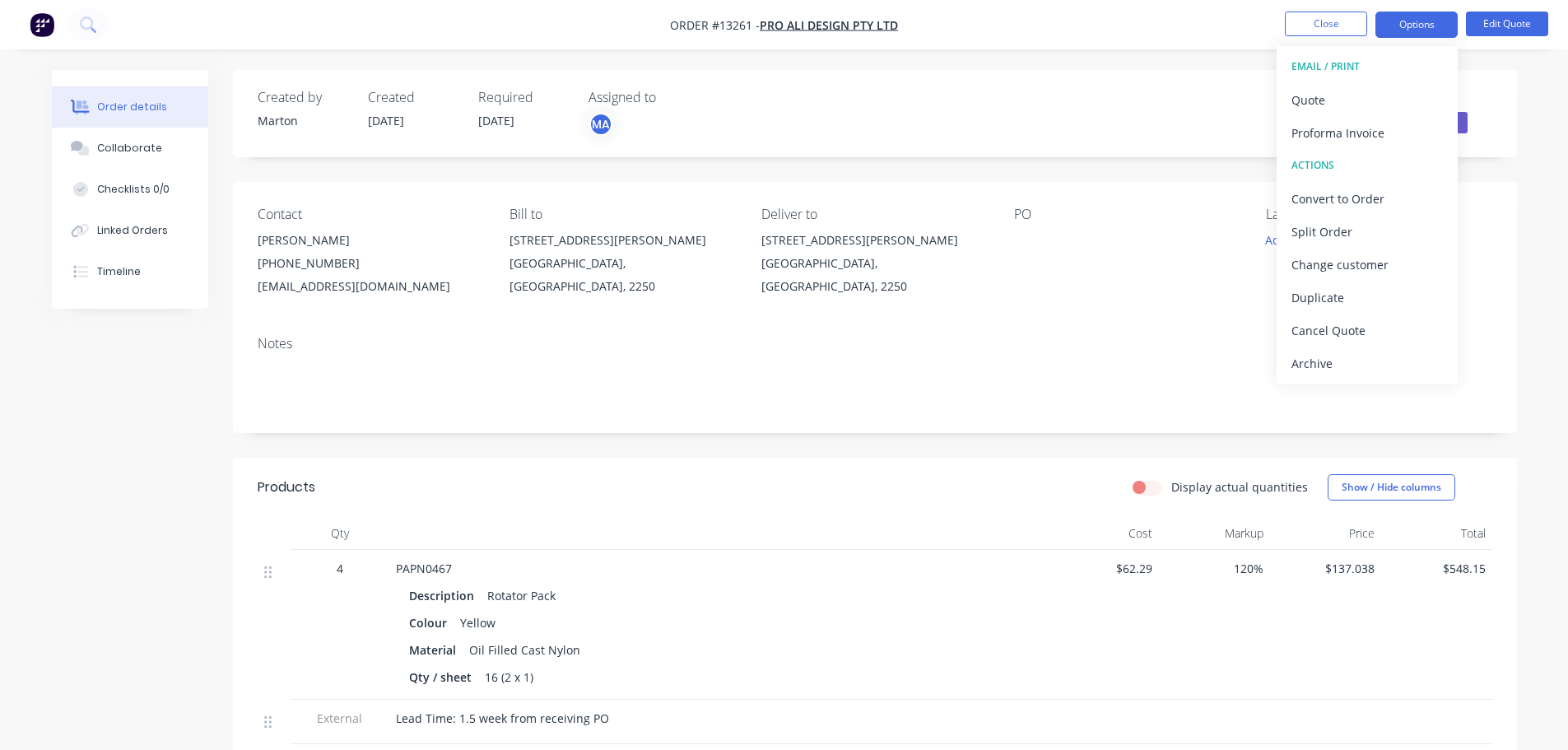
click at [1367, 80] on button "EMAIL / PRINT" at bounding box center [1367, 66] width 181 height 33
click at [1358, 84] on button "Quote" at bounding box center [1367, 100] width 181 height 33
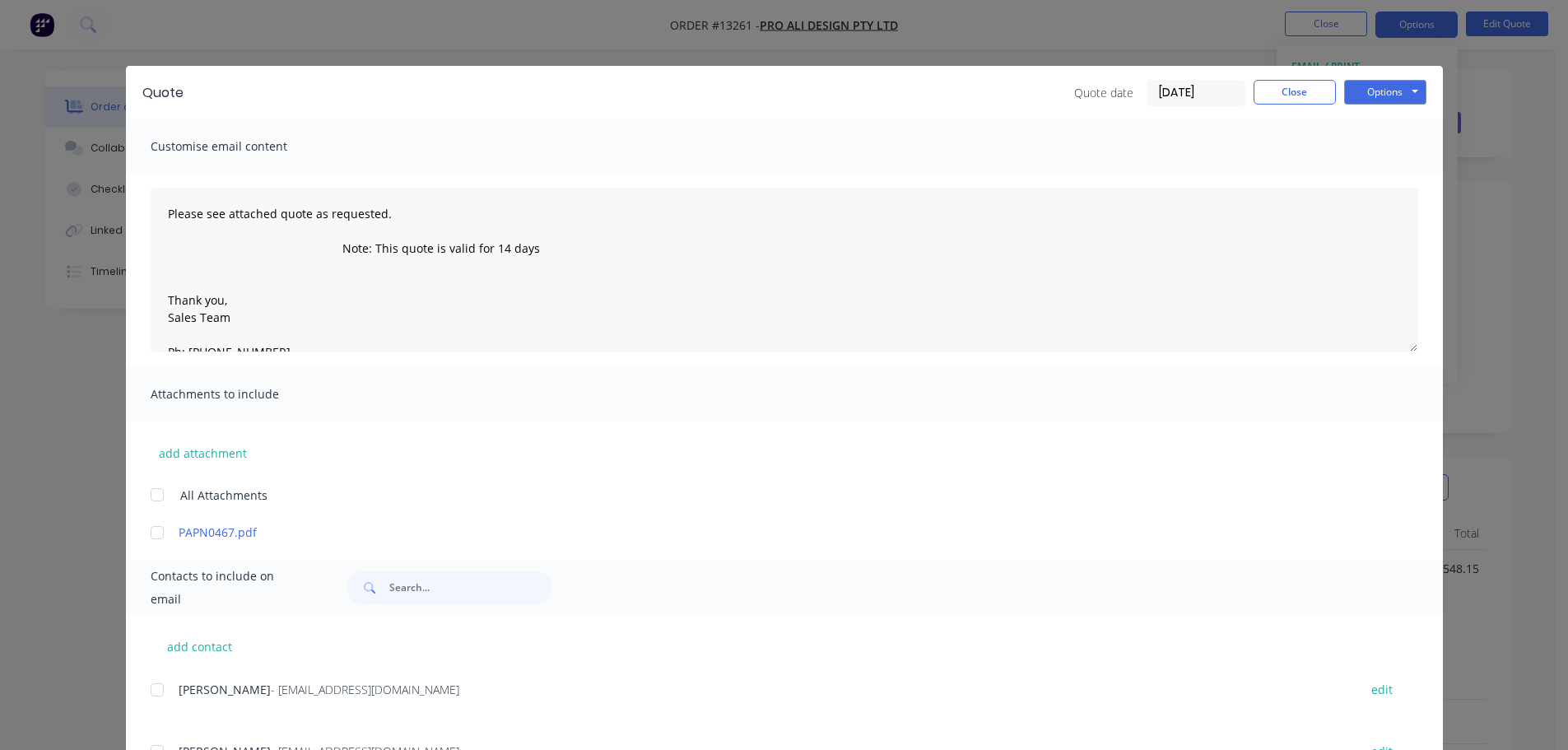
scroll to position [75, 0]
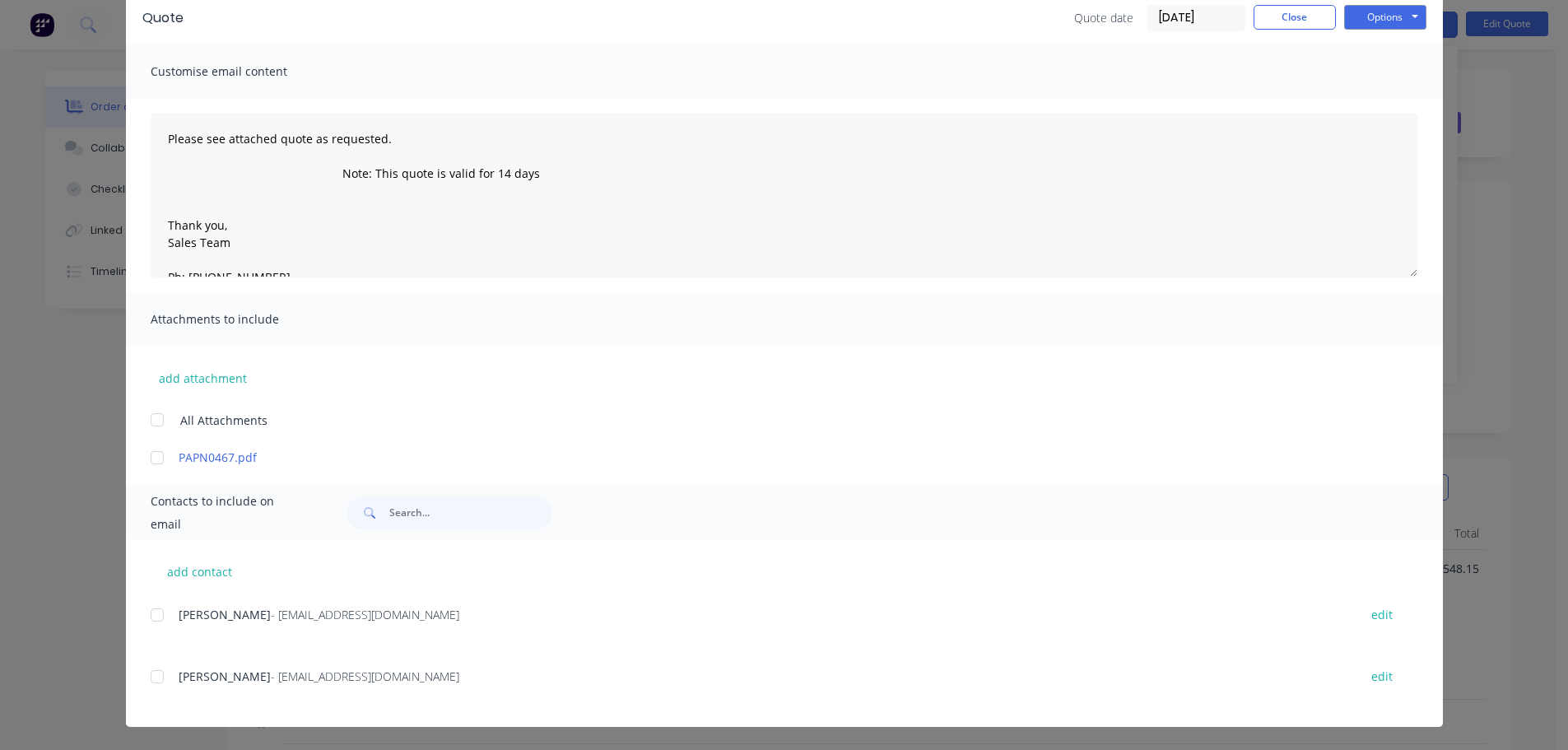
click at [166, 668] on div at bounding box center [157, 676] width 33 height 33
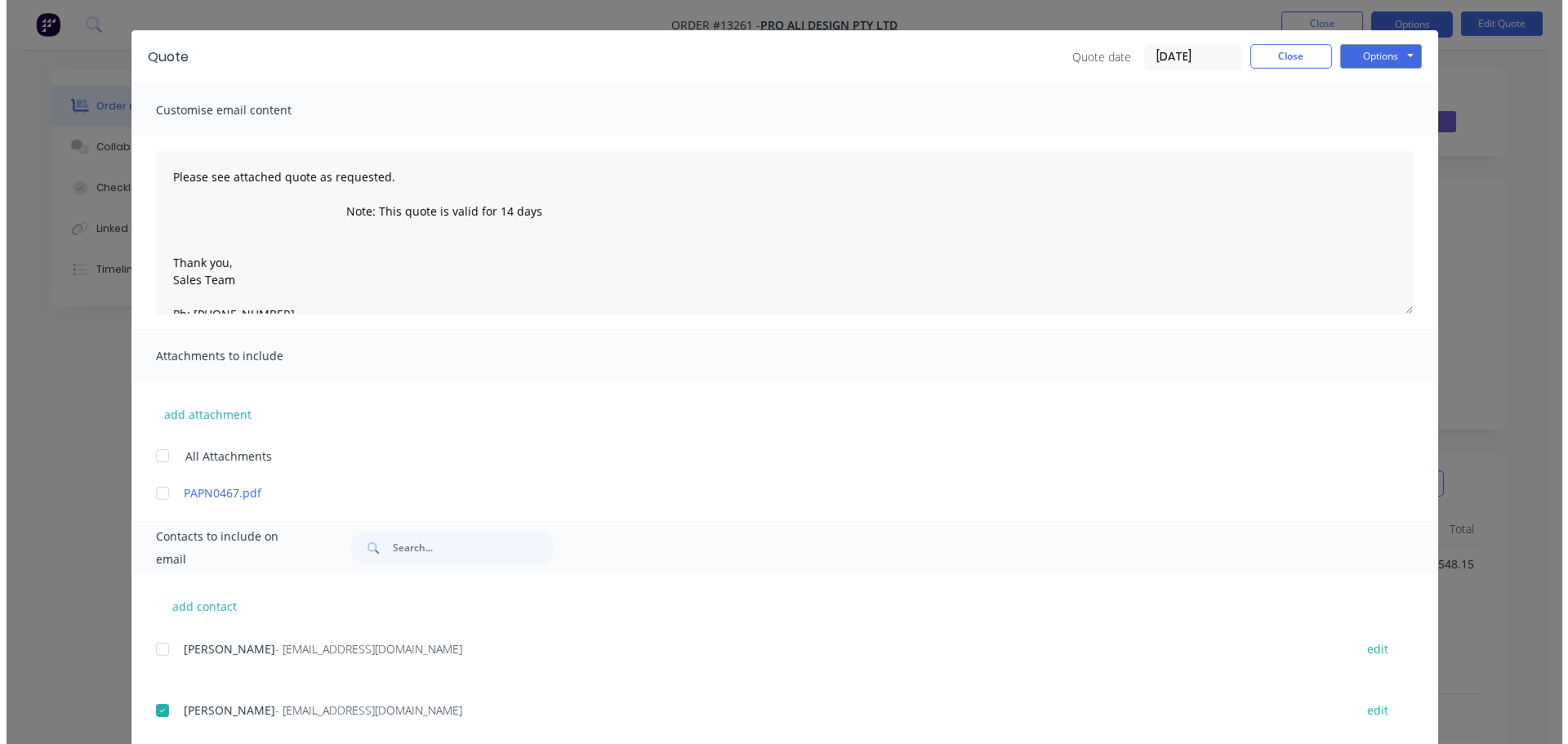
scroll to position [0, 0]
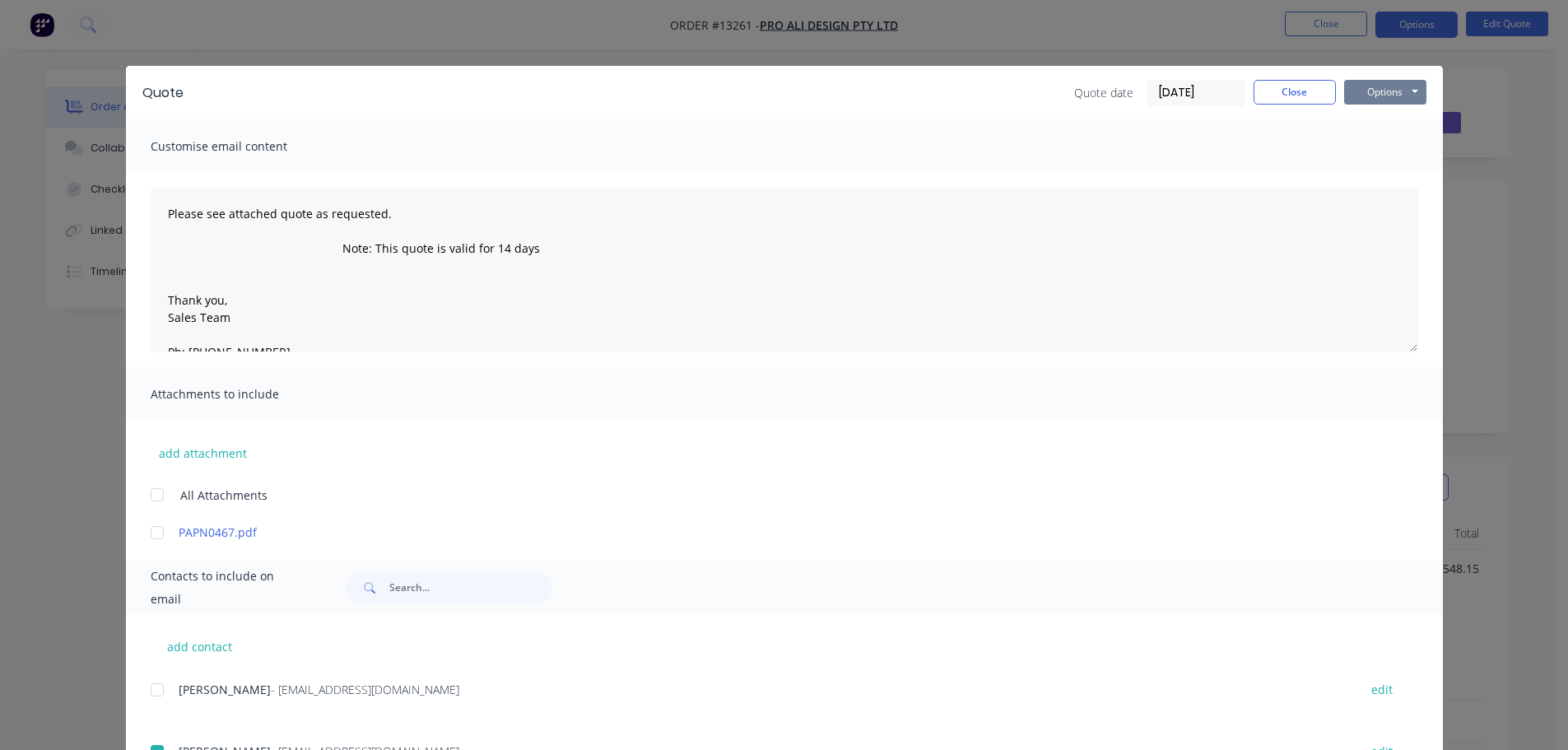
click at [1366, 99] on button "Options" at bounding box center [1385, 92] width 83 height 25
click at [1374, 169] on button "Email" at bounding box center [1396, 176] width 105 height 27
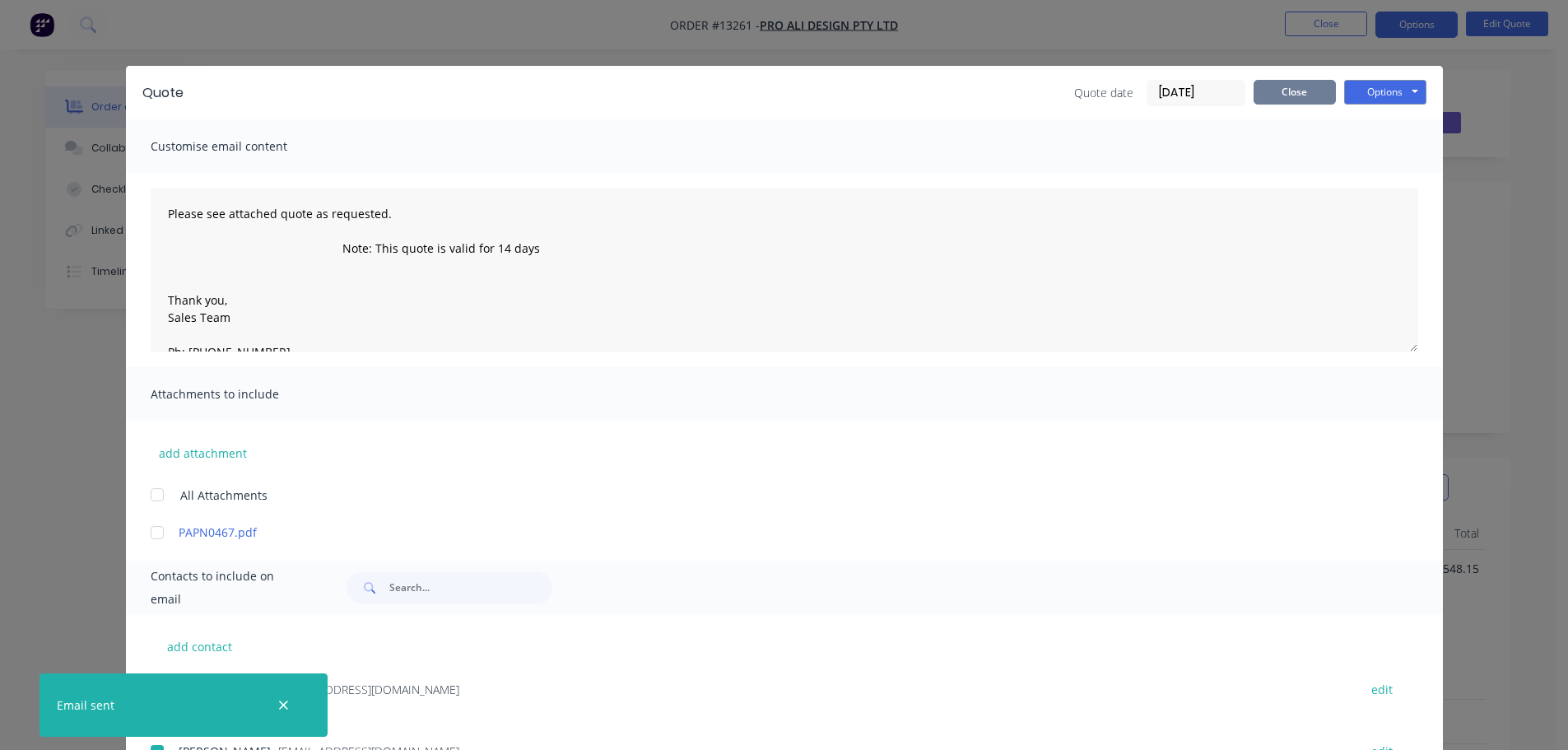
click at [1297, 94] on button "Close" at bounding box center [1294, 92] width 83 height 25
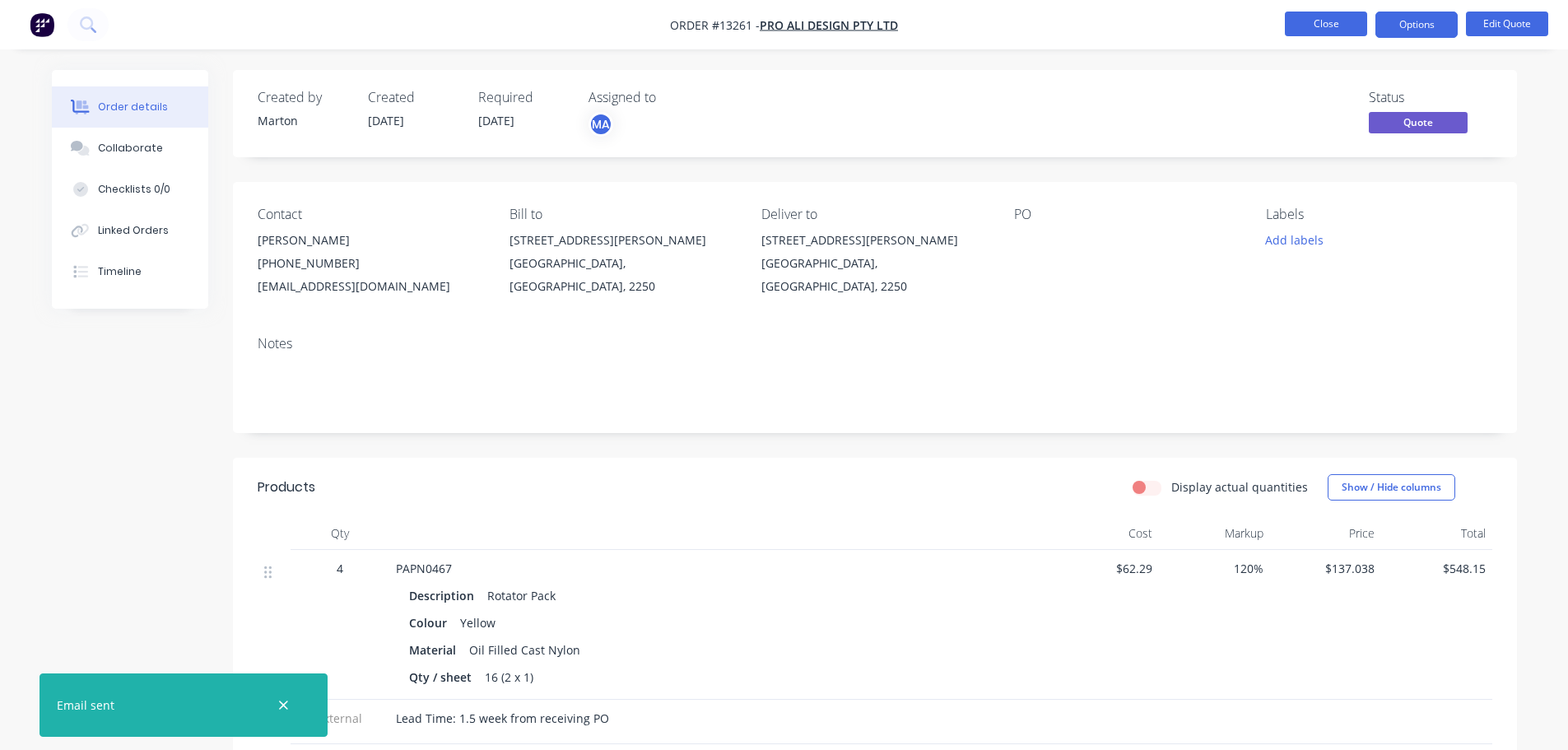
click at [1323, 24] on button "Close" at bounding box center [1326, 24] width 83 height 25
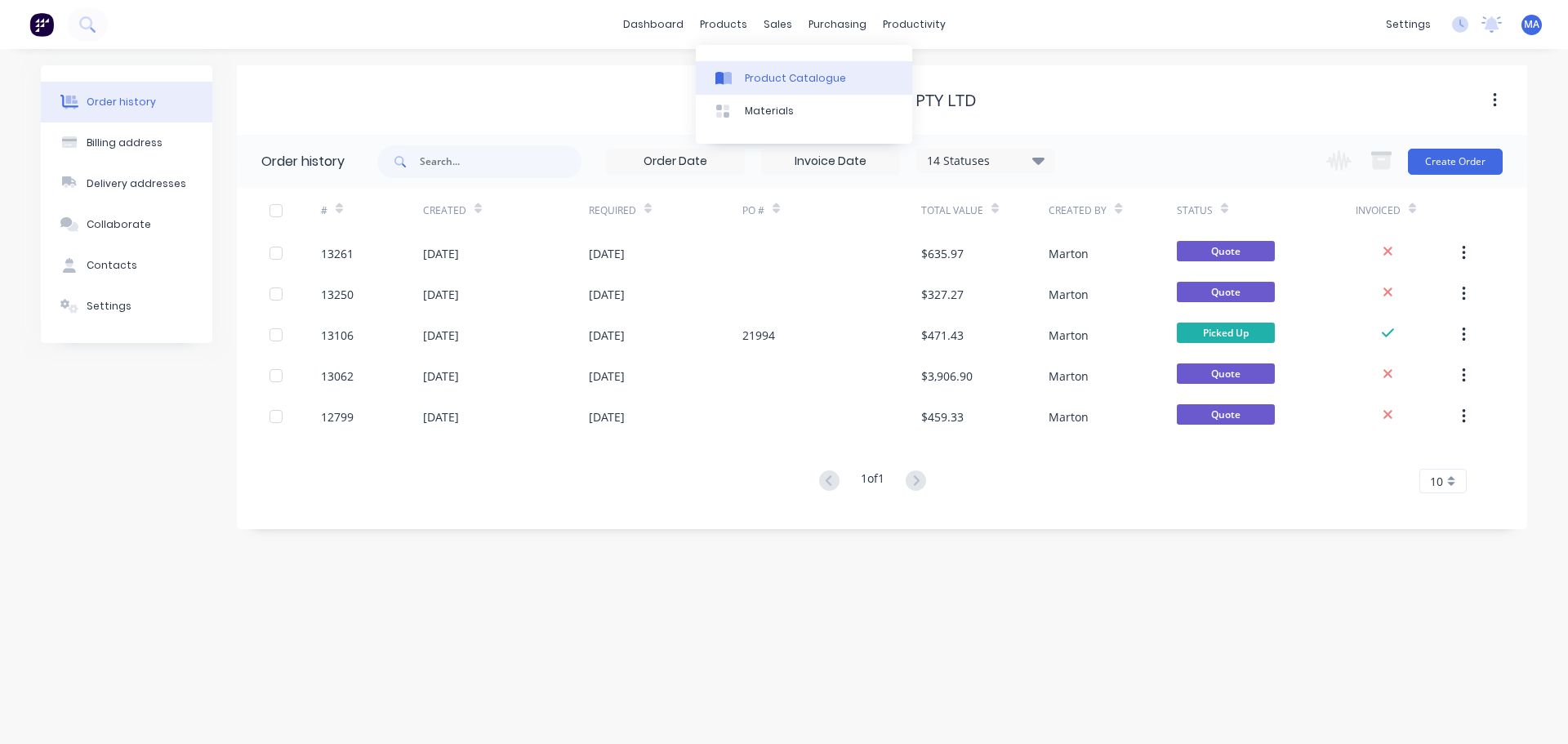
click at [755, 86] on link "Product Catalogue" at bounding box center [804, 77] width 216 height 32
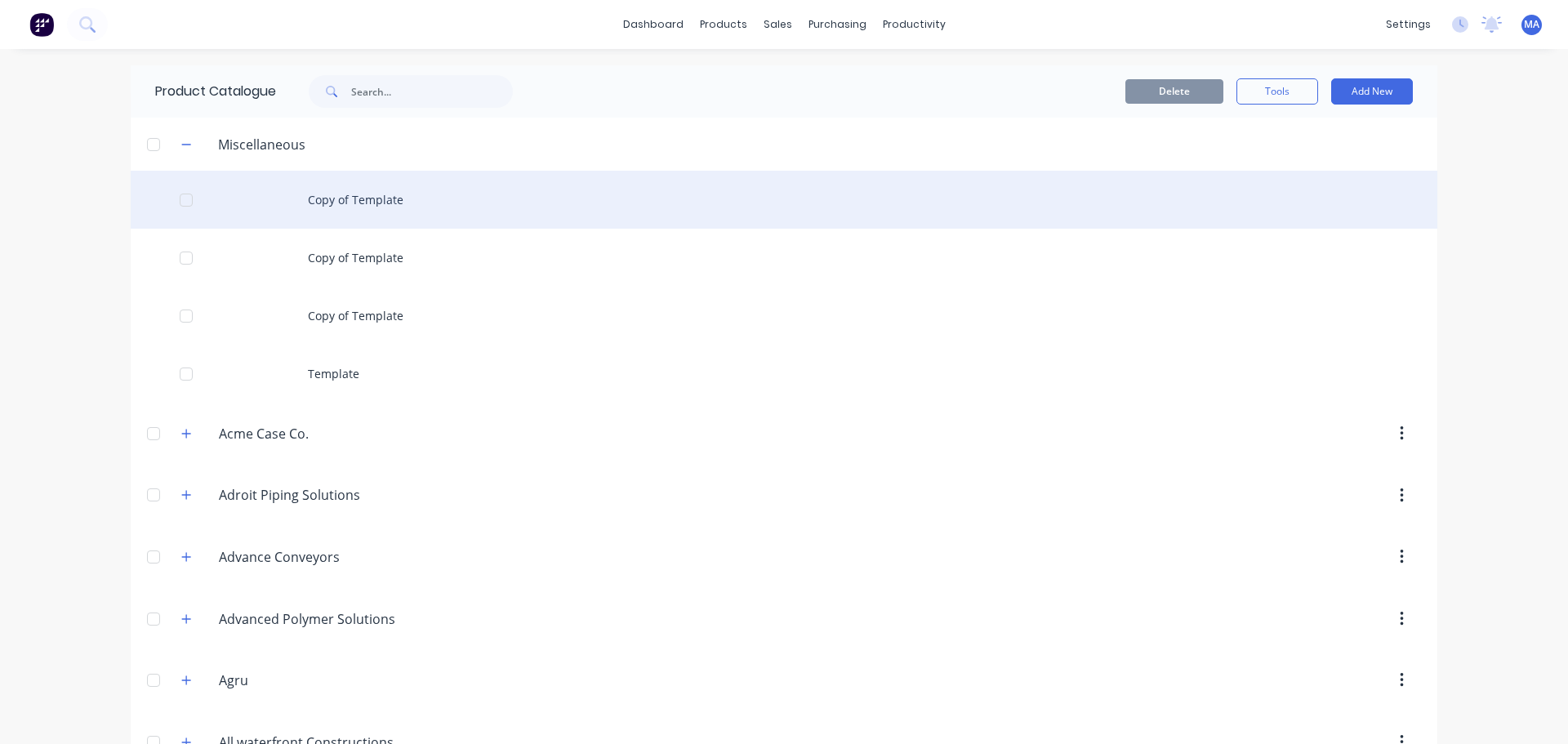
click at [366, 197] on div "Copy of Template" at bounding box center [784, 200] width 1307 height 58
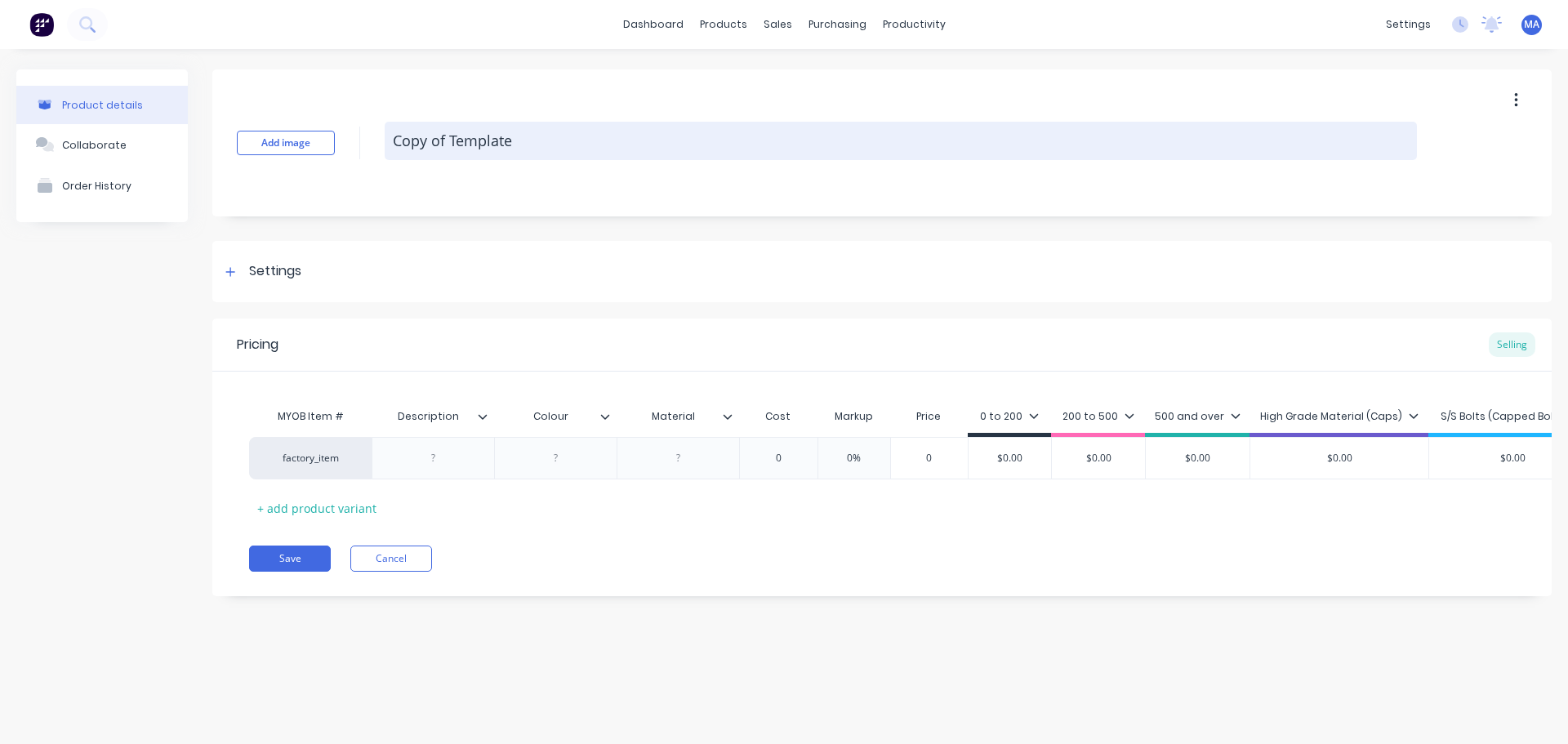
click at [609, 131] on textarea "Copy of Template" at bounding box center [901, 141] width 1032 height 39
type textarea "C"
click at [560, 141] on textarea at bounding box center [901, 141] width 1032 height 39
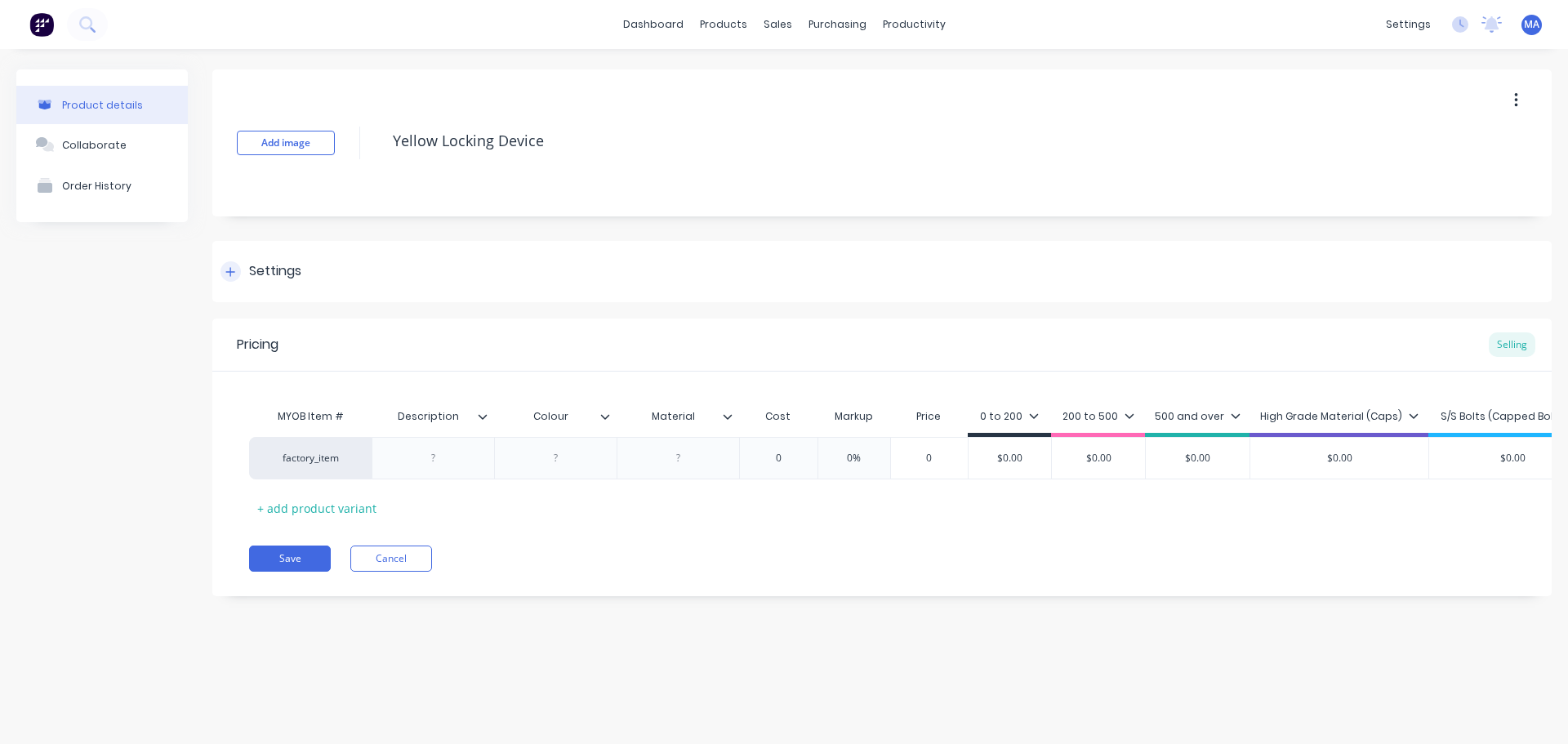
type textarea "Yellow Locking Device"
click at [263, 258] on div "Settings" at bounding box center [882, 272] width 1339 height 61
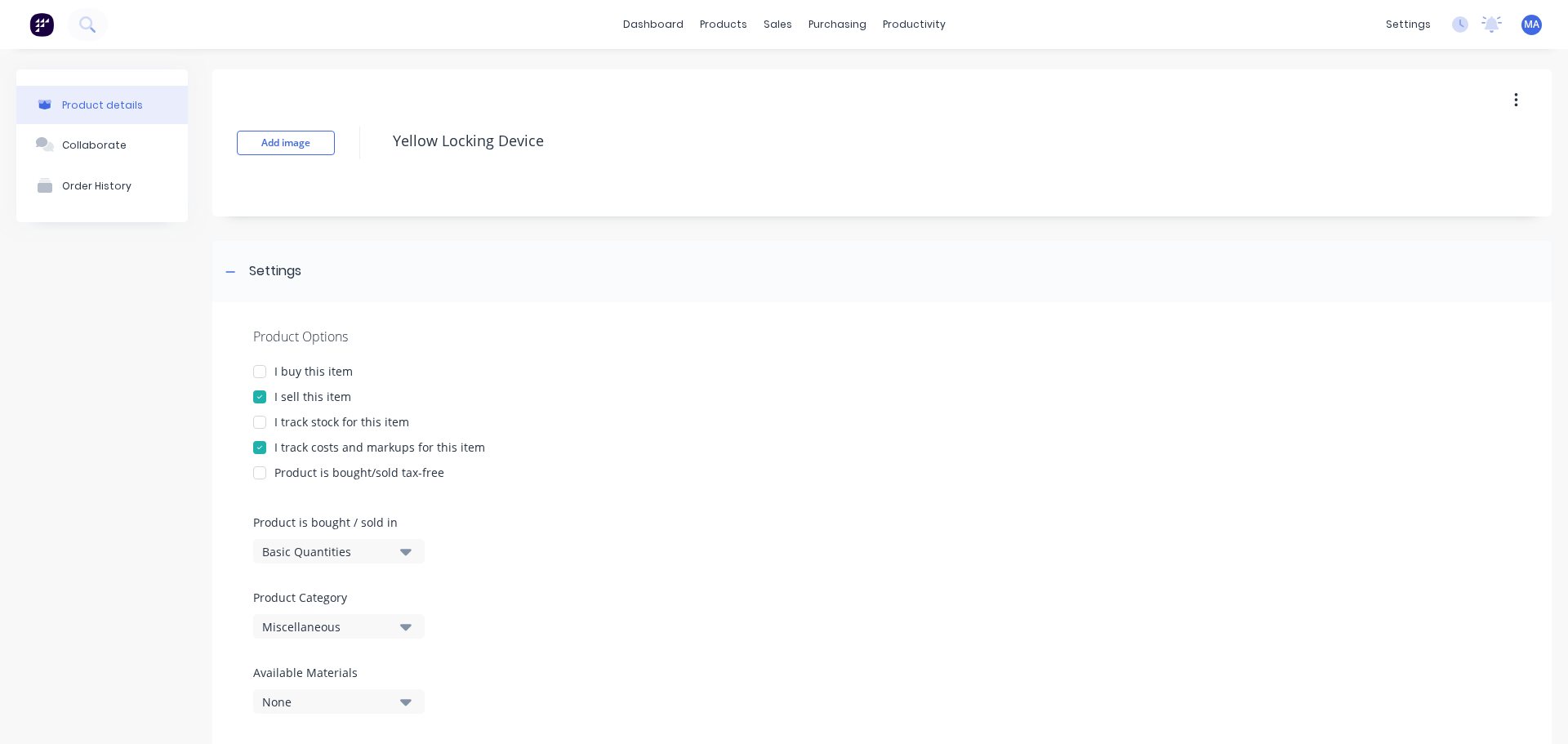
click at [341, 617] on button "Miscellaneous" at bounding box center [339, 626] width 171 height 24
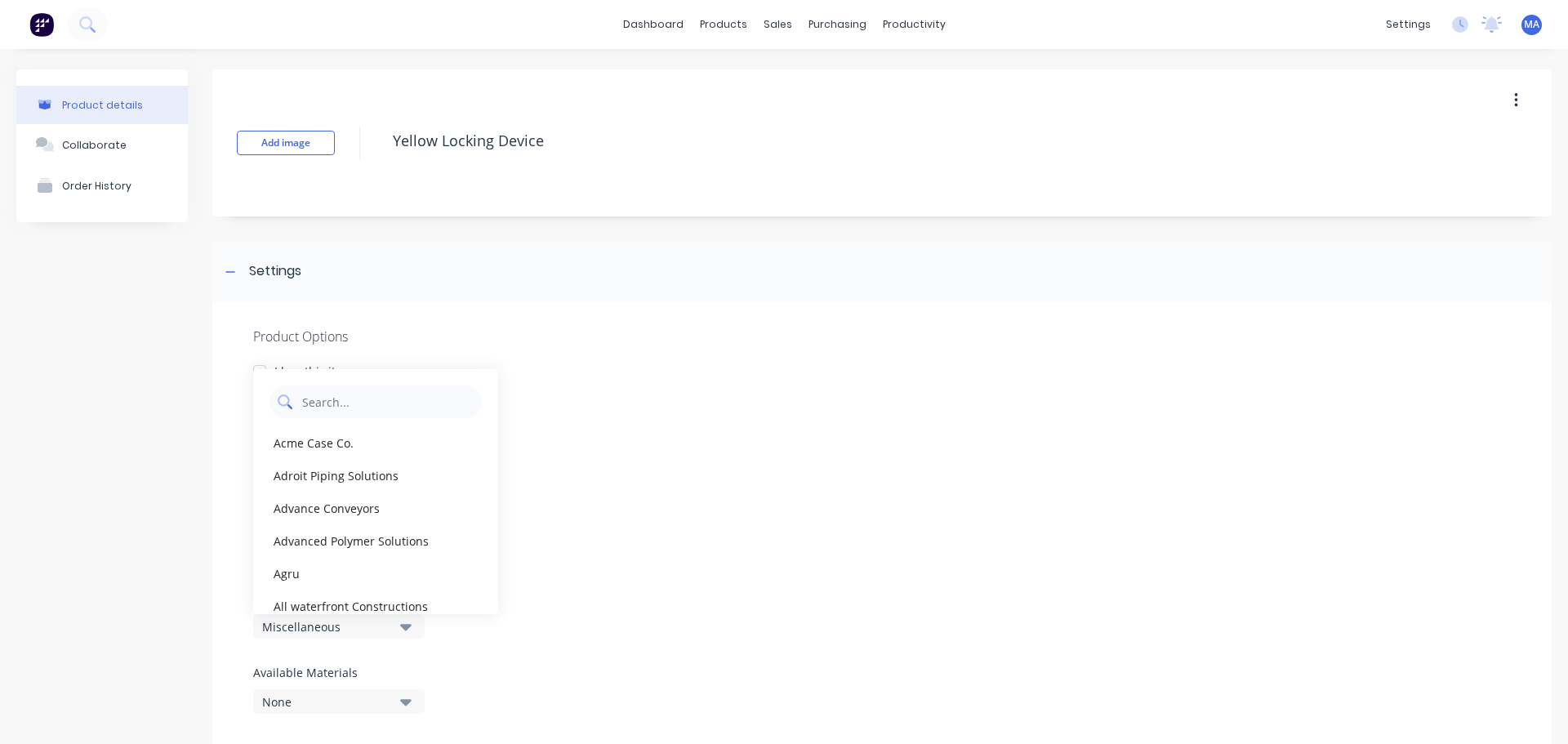
click at [361, 409] on Category "text" at bounding box center [387, 402] width 173 height 32
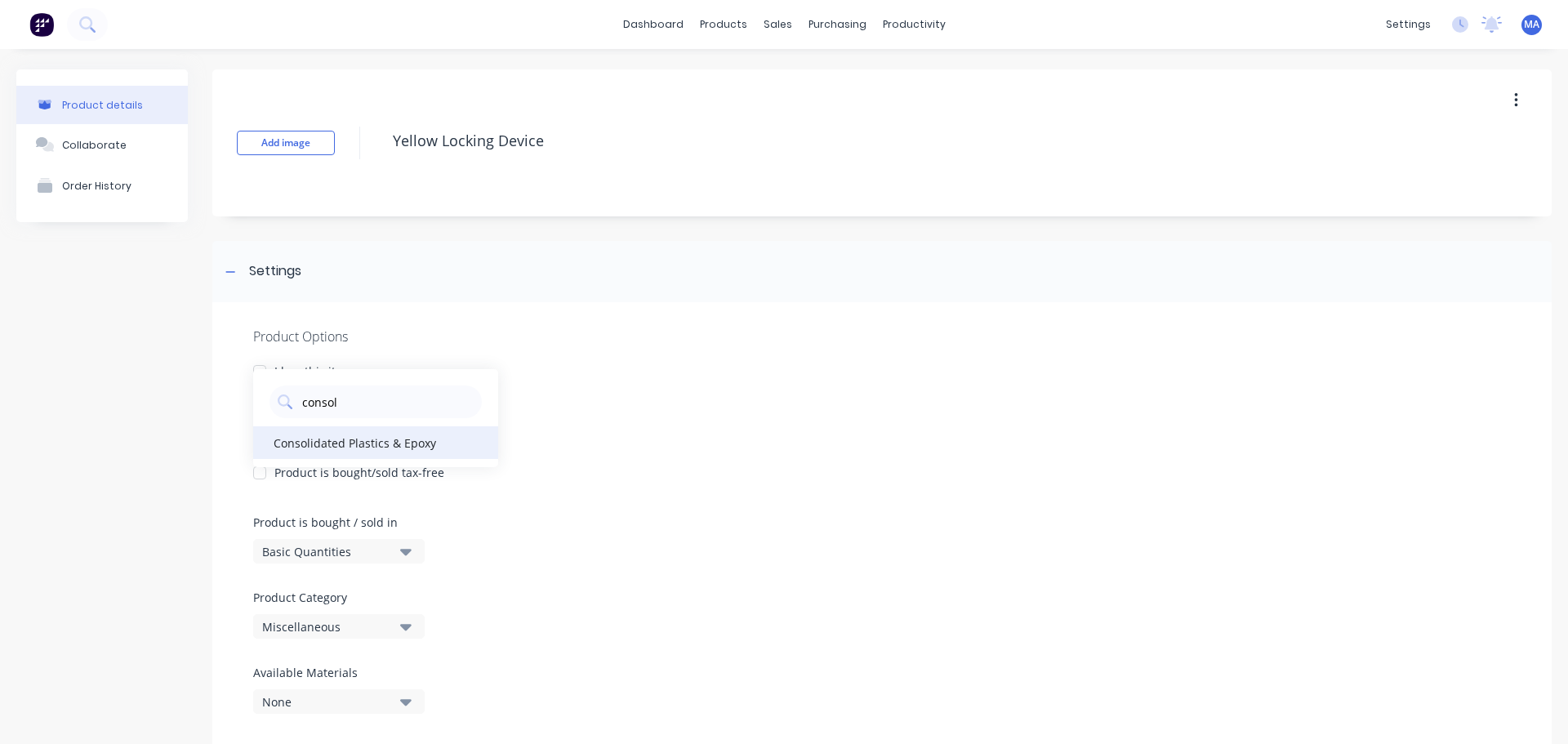
type Category "consol"
click at [282, 451] on div "Consolidated Plastics & Epoxy" at bounding box center [376, 442] width 245 height 32
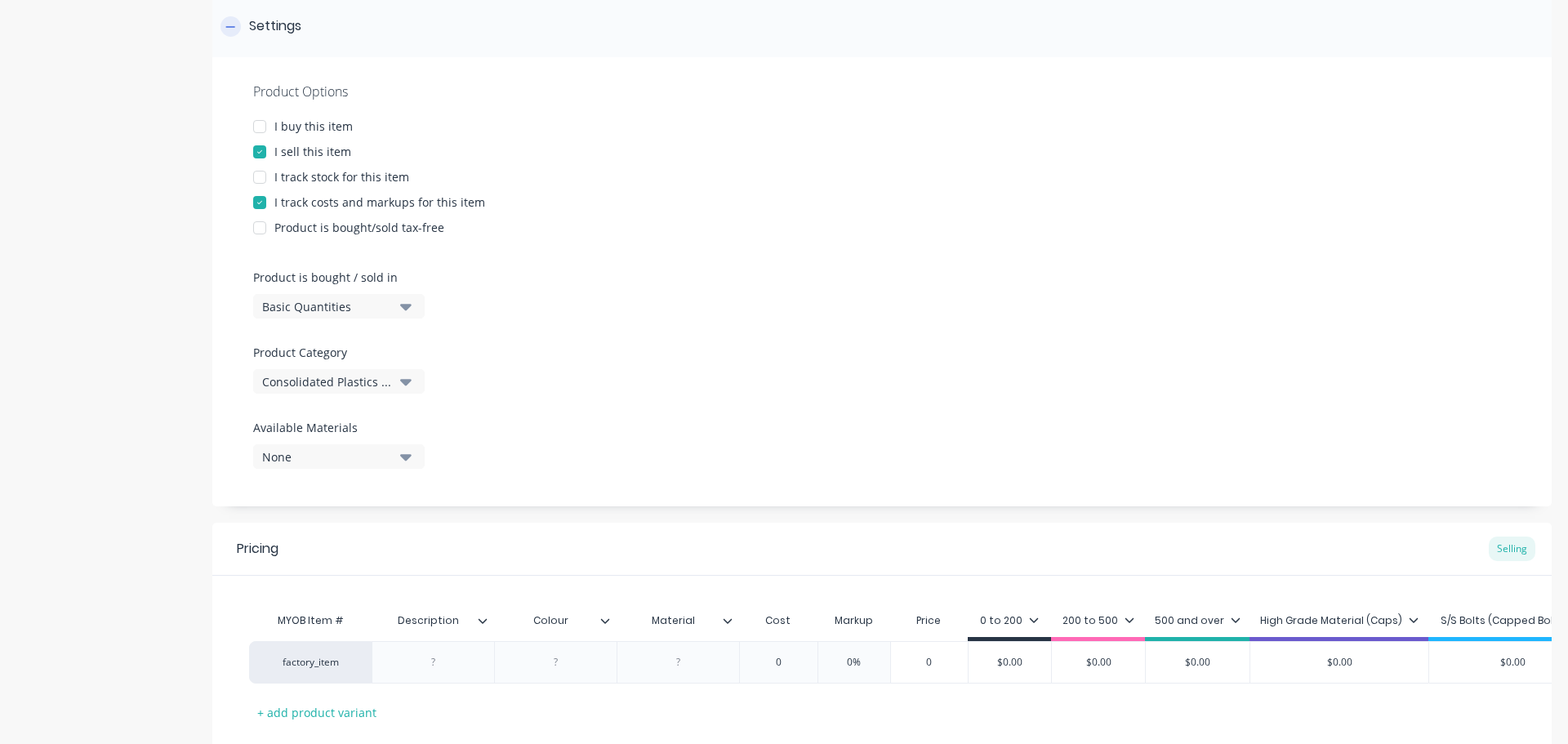
click at [295, 34] on div "Settings" at bounding box center [276, 26] width 52 height 21
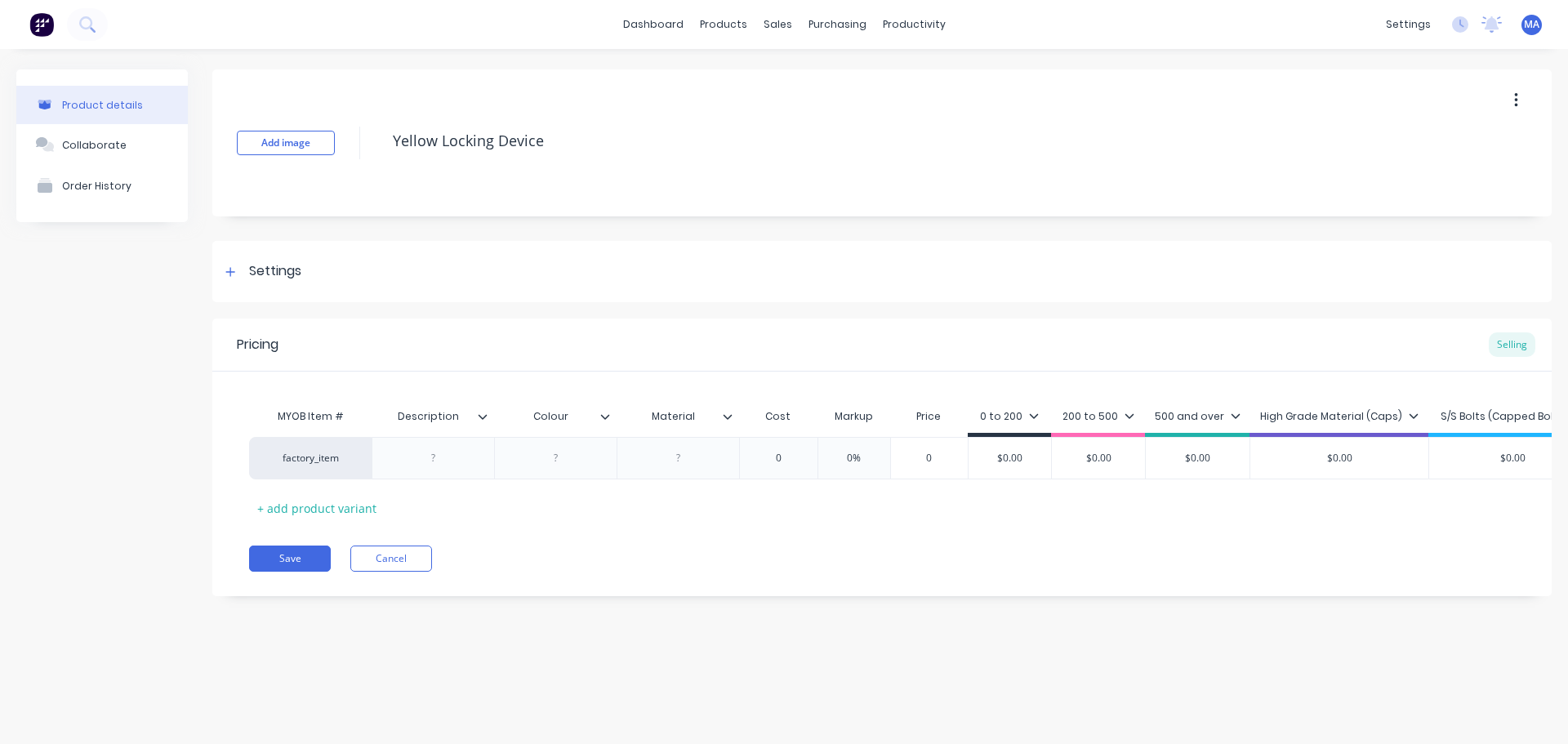
click at [478, 421] on icon at bounding box center [483, 416] width 10 height 10
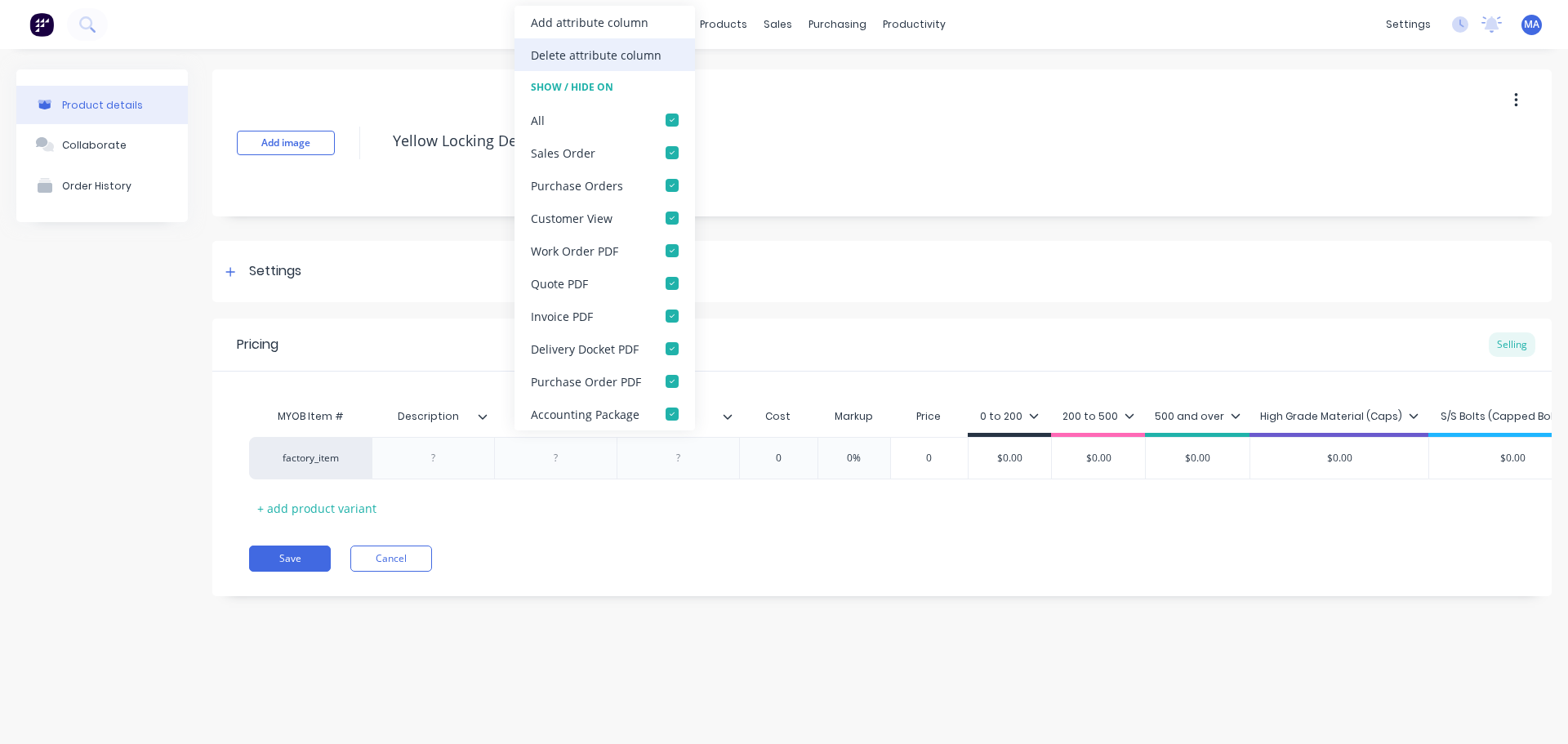
click at [592, 58] on div "Delete attribute column" at bounding box center [596, 55] width 131 height 17
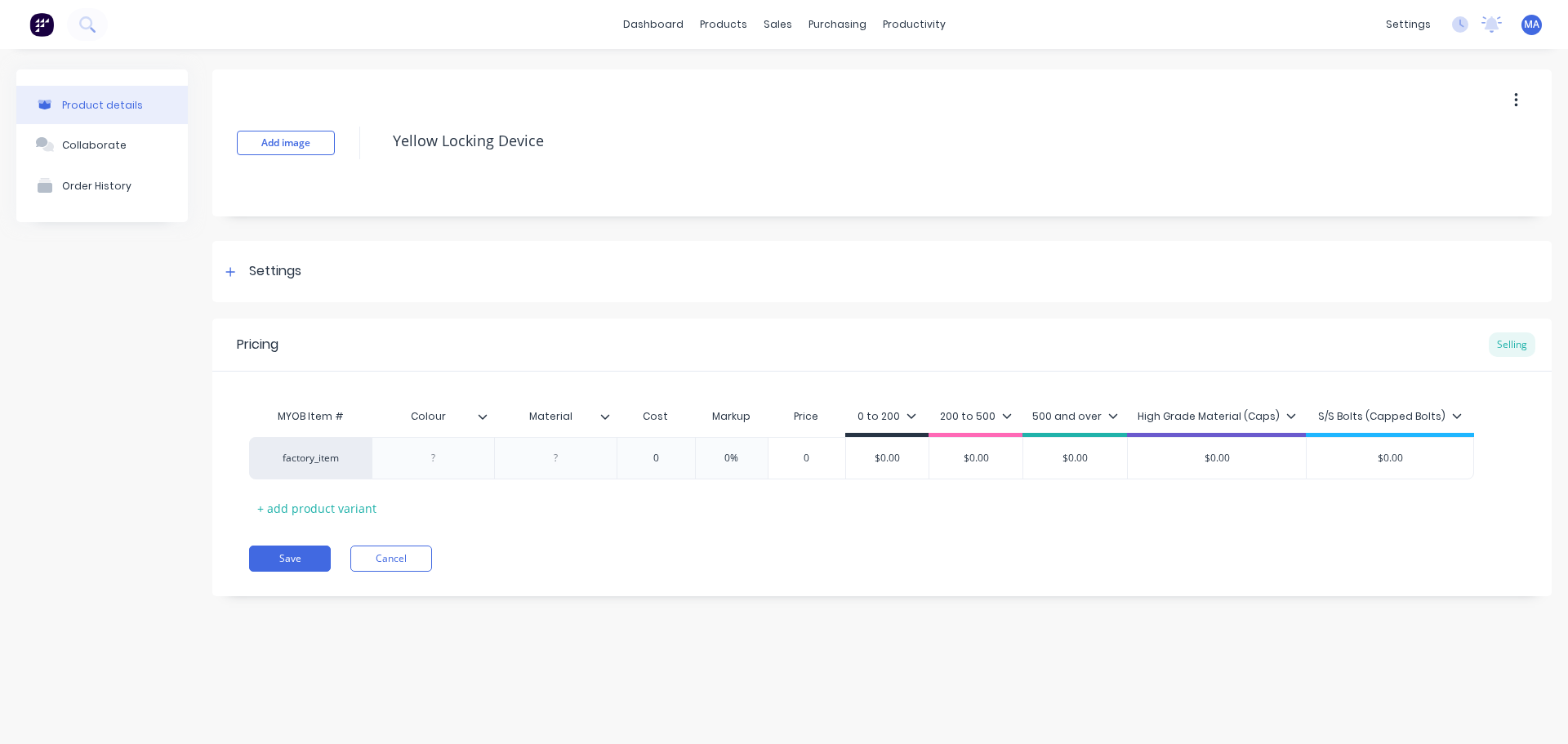
type input "Material"
click at [606, 410] on input "Material" at bounding box center [550, 416] width 113 height 14
click at [606, 416] on icon at bounding box center [605, 416] width 10 height 10
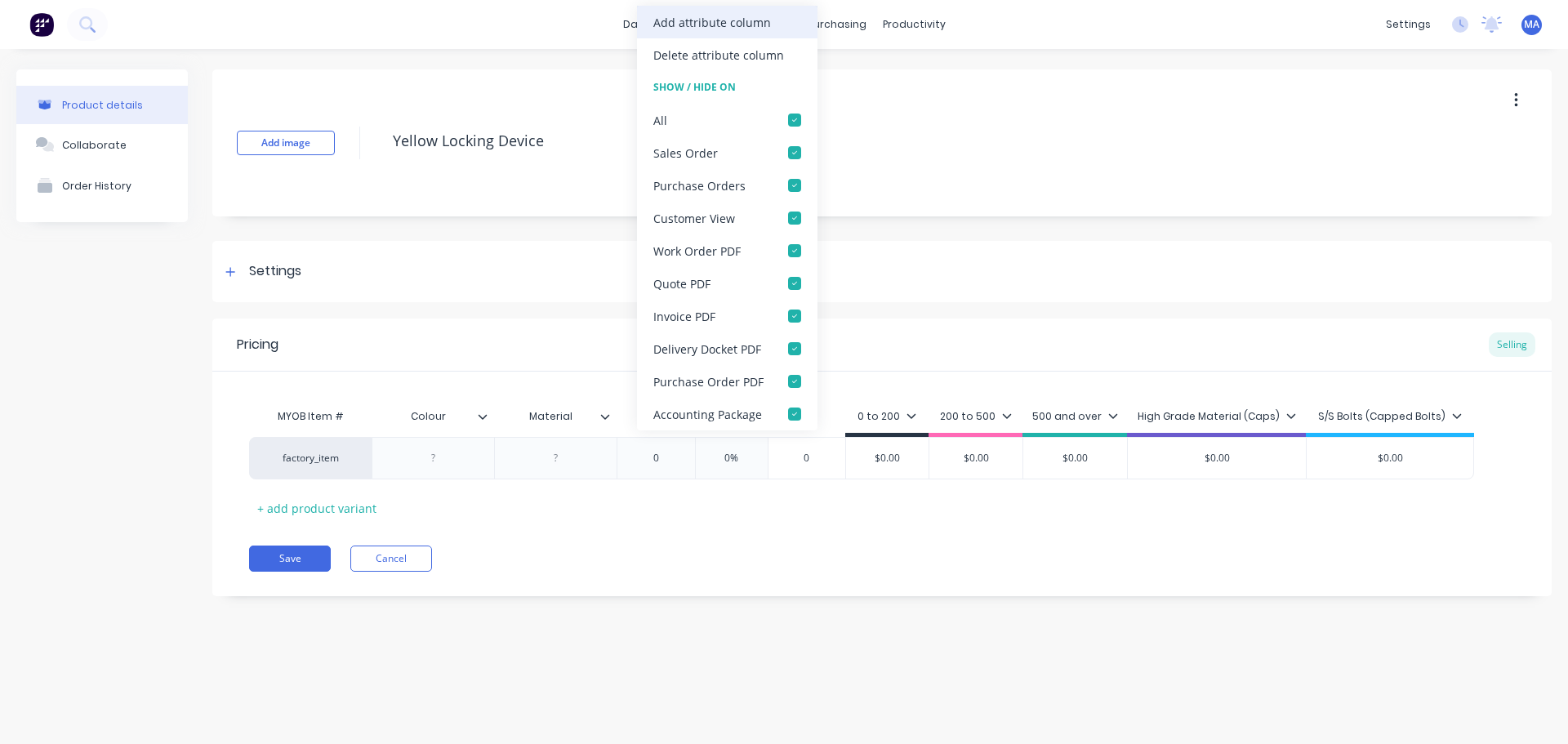
click at [701, 23] on div "Add attribute column" at bounding box center [712, 22] width 118 height 17
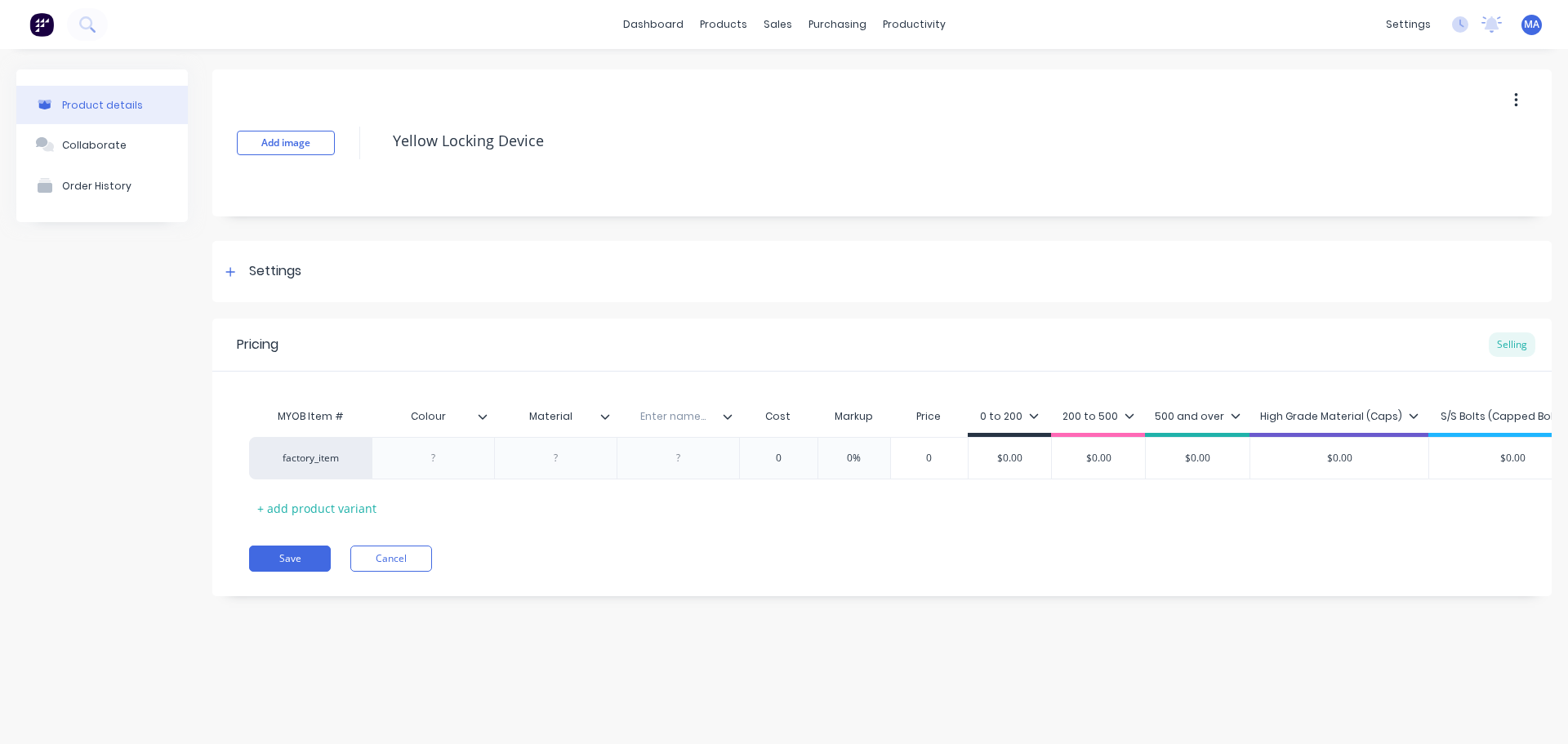
click at [677, 417] on input "text" at bounding box center [673, 416] width 113 height 14
type input "Qty / sheet"
drag, startPoint x: 433, startPoint y: 458, endPoint x: 448, endPoint y: 458, distance: 15.0
click at [448, 458] on div at bounding box center [433, 458] width 82 height 22
click at [669, 465] on div at bounding box center [678, 463] width 82 height 22
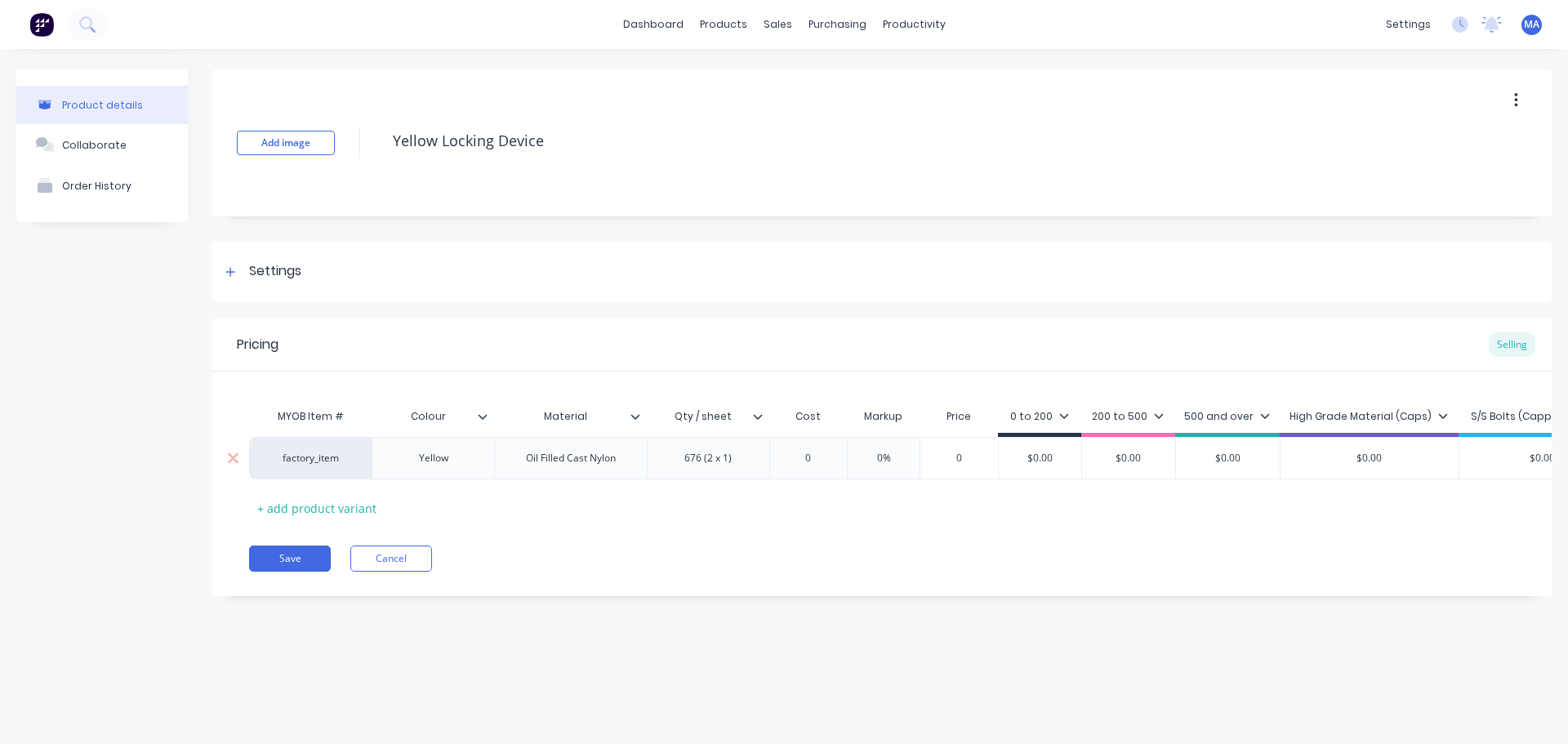
click at [817, 443] on div "factory_item Yellow Oil Filled Cast Nylon 676 (2 x 1) 0 0% 0 $0.00 $0.00 $0.00 …" at bounding box center [883, 458] width 1266 height 42
click at [812, 467] on div "0" at bounding box center [809, 458] width 82 height 41
click at [811, 467] on div "0" at bounding box center [809, 458] width 82 height 41
click at [819, 458] on input "0" at bounding box center [809, 458] width 82 height 14
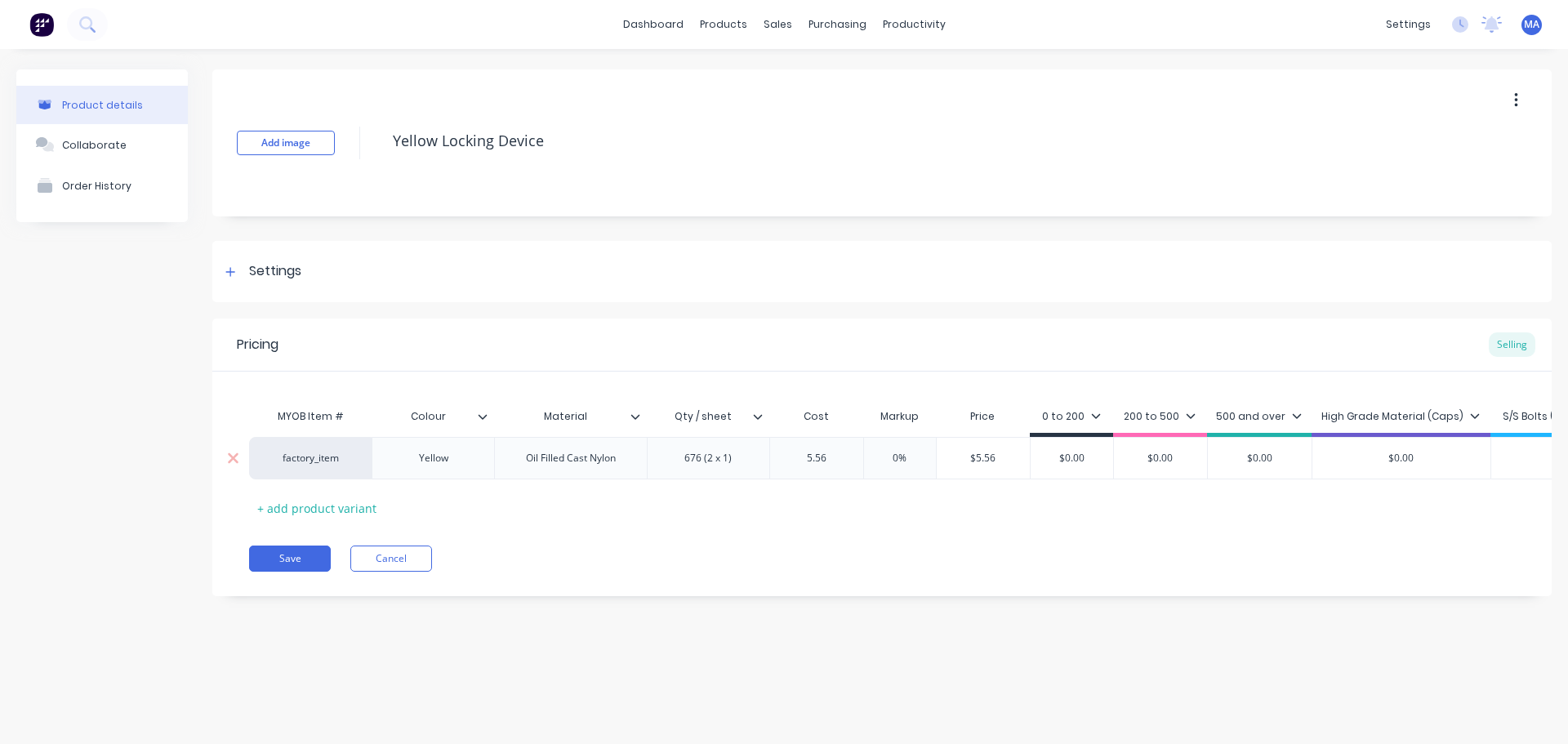
type input "5.56"
type input "0%"
click at [898, 455] on input "0%" at bounding box center [900, 458] width 82 height 14
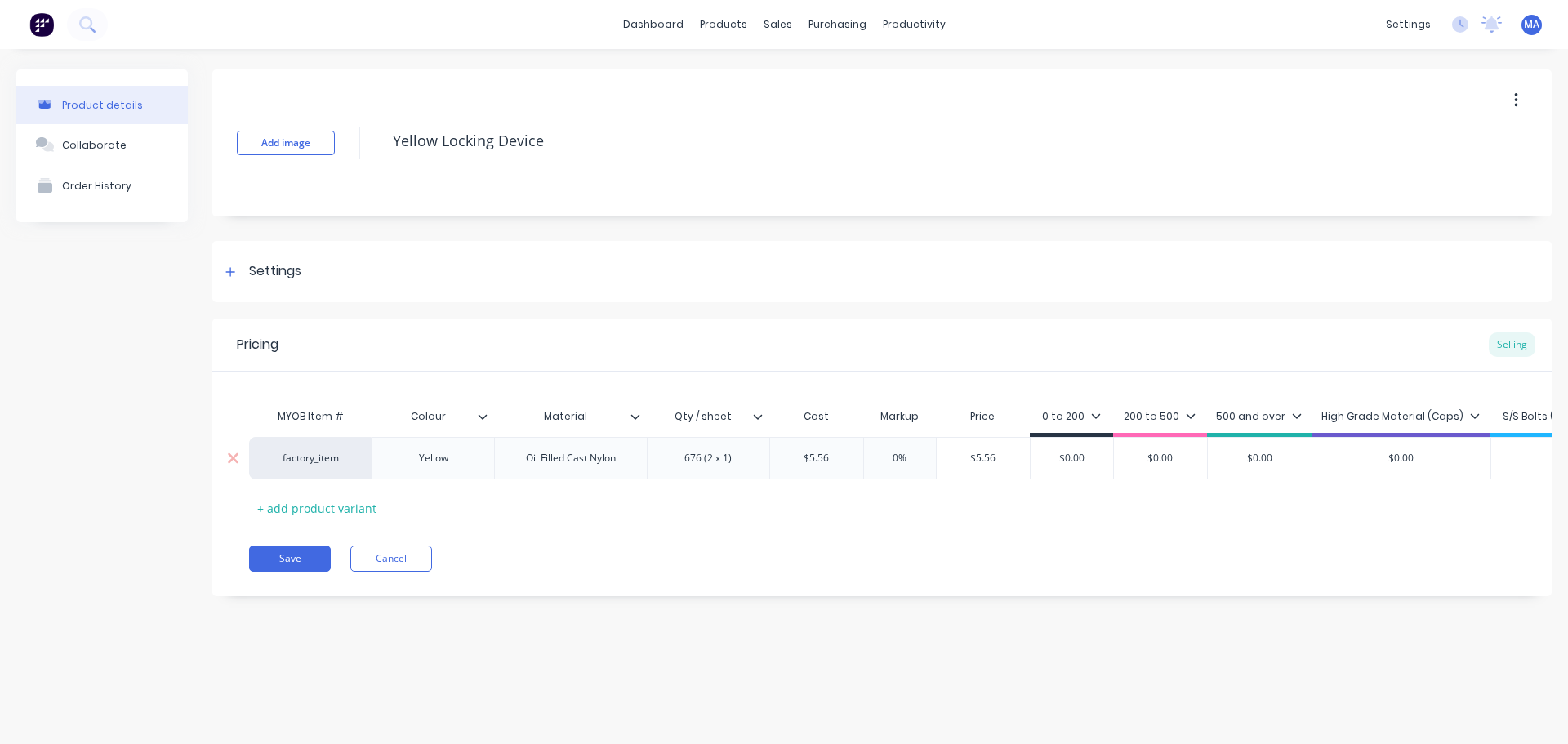
click at [898, 455] on input "0%" at bounding box center [900, 458] width 82 height 14
click at [808, 457] on input "$5.56" at bounding box center [816, 458] width 93 height 14
click at [825, 450] on div "$5.56" at bounding box center [816, 458] width 93 height 41
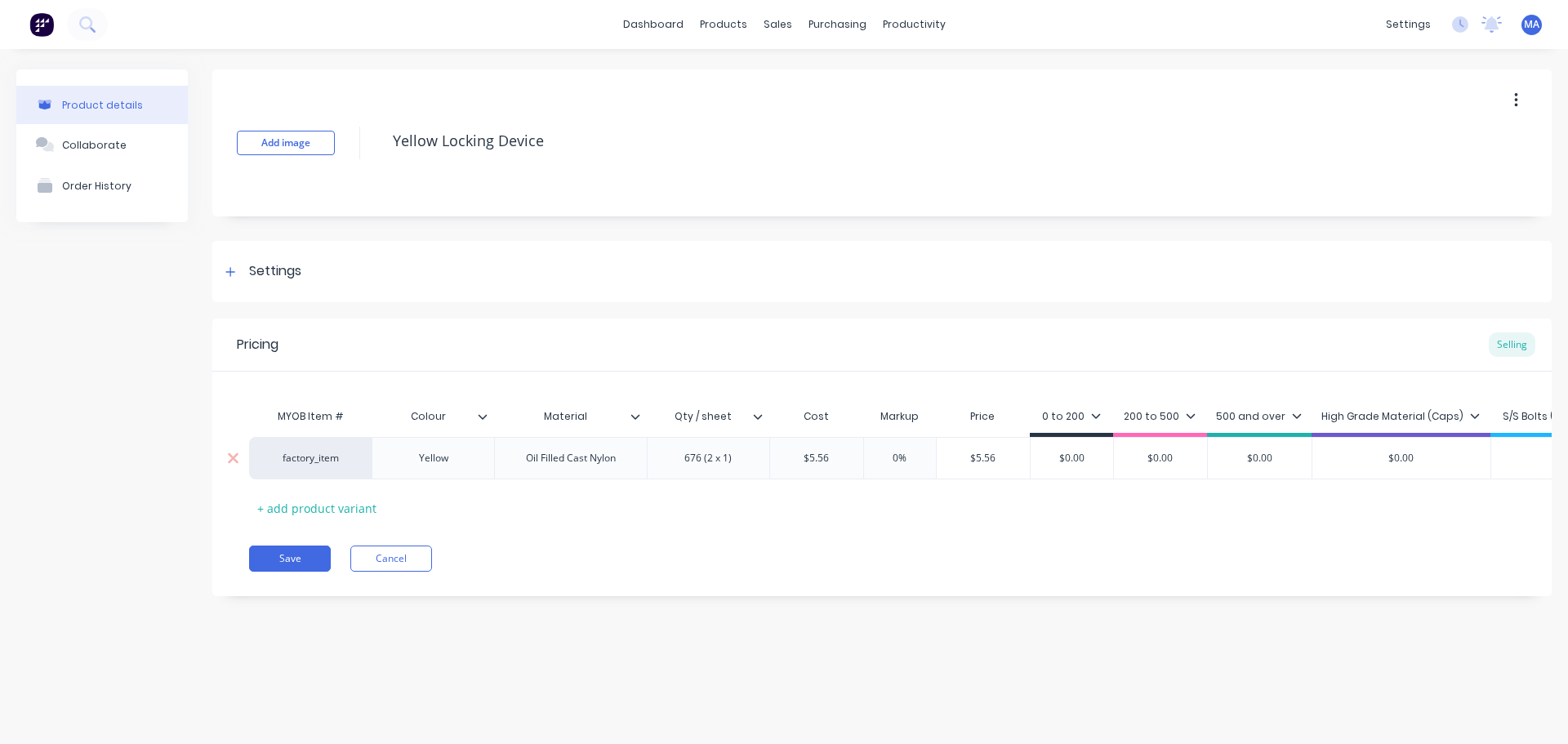
click at [823, 450] on div "$5.56" at bounding box center [816, 458] width 93 height 41
drag, startPoint x: 815, startPoint y: 457, endPoint x: 775, endPoint y: 456, distance: 40.0
click at [777, 456] on input "$5.56" at bounding box center [816, 458] width 93 height 14
drag, startPoint x: 886, startPoint y: 452, endPoint x: 923, endPoint y: 457, distance: 37.3
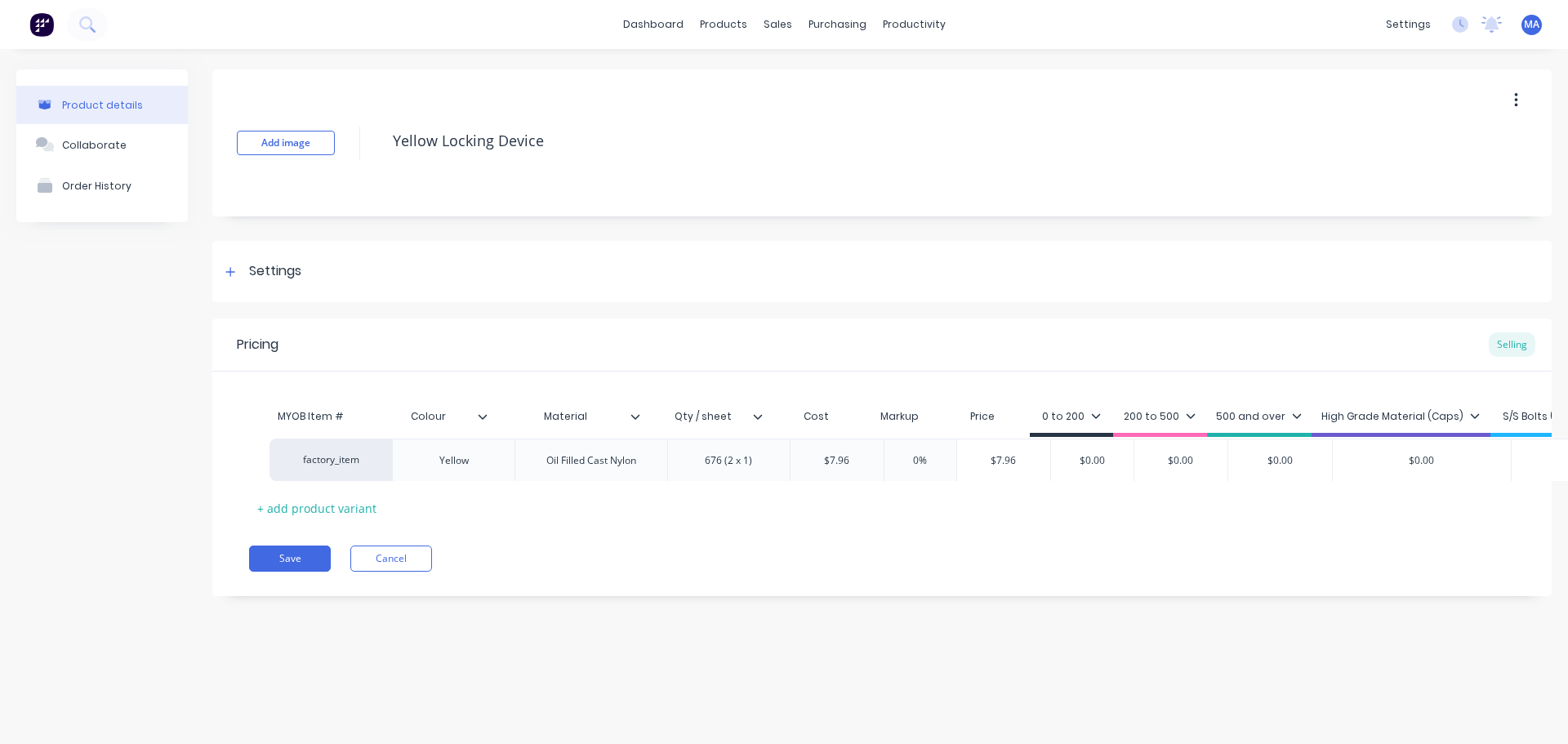
click at [909, 455] on div "factory_item Yellow Oil Filled Cast Nylon 676 (2 x 1) $7.96 7.96 0% 0% $7.96 $0…" at bounding box center [883, 458] width 1266 height 42
type input "7.96"
drag, startPoint x: 892, startPoint y: 453, endPoint x: 922, endPoint y: 455, distance: 30.1
click at [922, 455] on input "0%" at bounding box center [900, 458] width 82 height 14
type input "55"
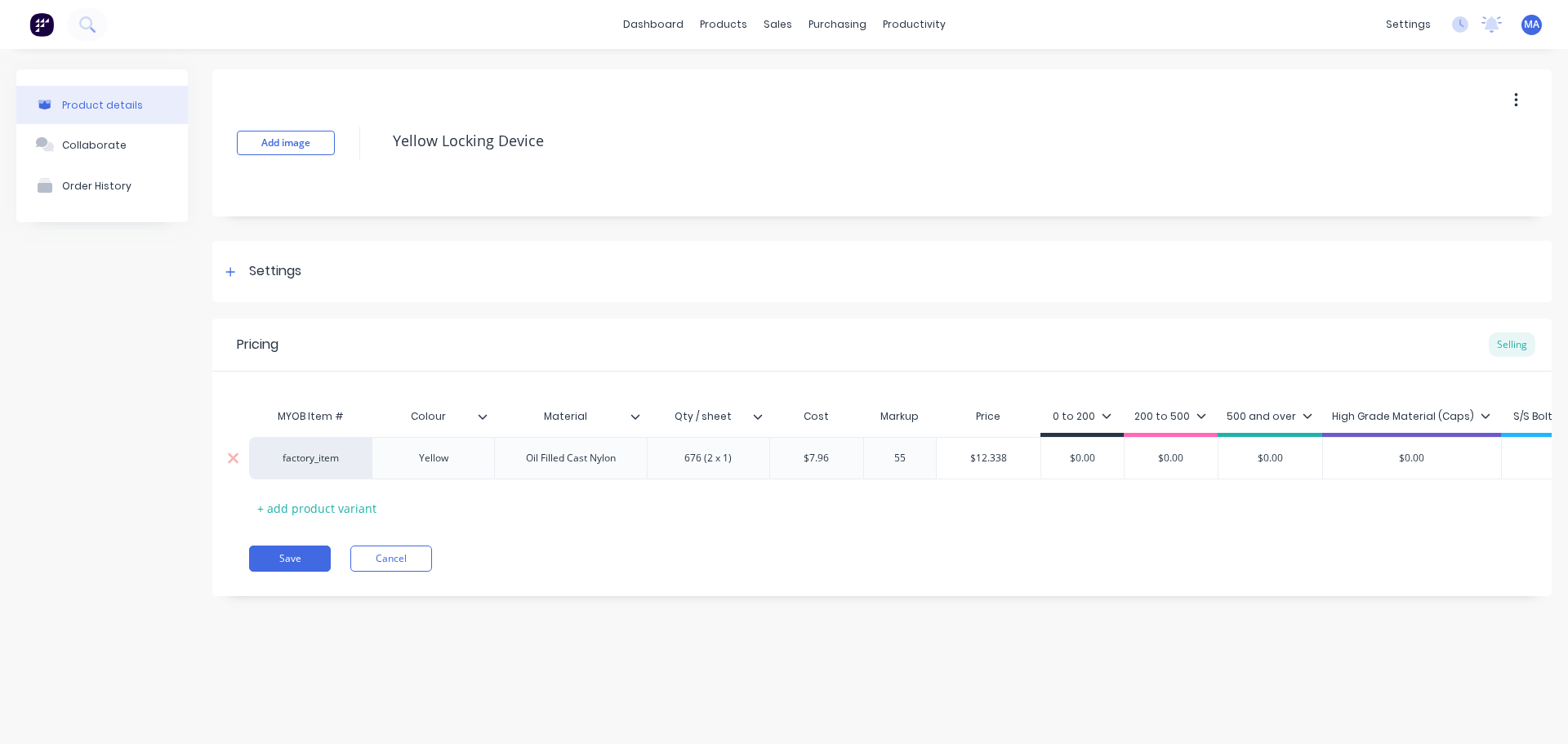
type input "$12.338"
drag, startPoint x: 1011, startPoint y: 454, endPoint x: 944, endPoint y: 463, distance: 67.6
click at [956, 463] on input "$12.338" at bounding box center [988, 458] width 104 height 14
drag, startPoint x: 1103, startPoint y: 464, endPoint x: 1009, endPoint y: 463, distance: 94.0
click at [1017, 461] on div "factory_item Yellow Oil Filled Cast Nylon 676 (2 x 1) $7.96 7.96 55% 55 $12.338…" at bounding box center [959, 458] width 1420 height 42
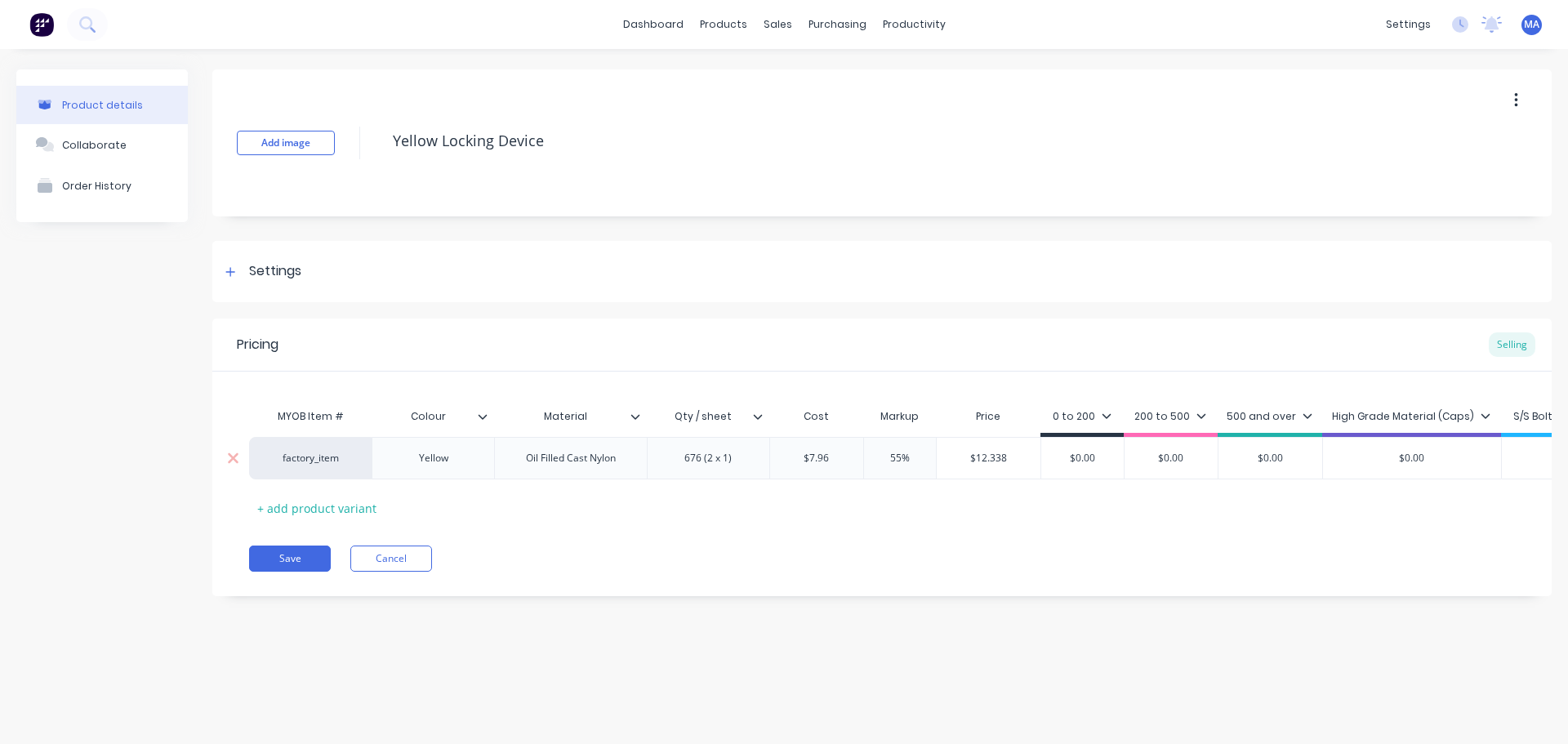
paste input "12.338"
type input "$12.338"
click at [1179, 407] on div "200 to 500" at bounding box center [1182, 421] width 94 height 32
click at [1174, 411] on div "200 to 500" at bounding box center [1182, 416] width 72 height 14
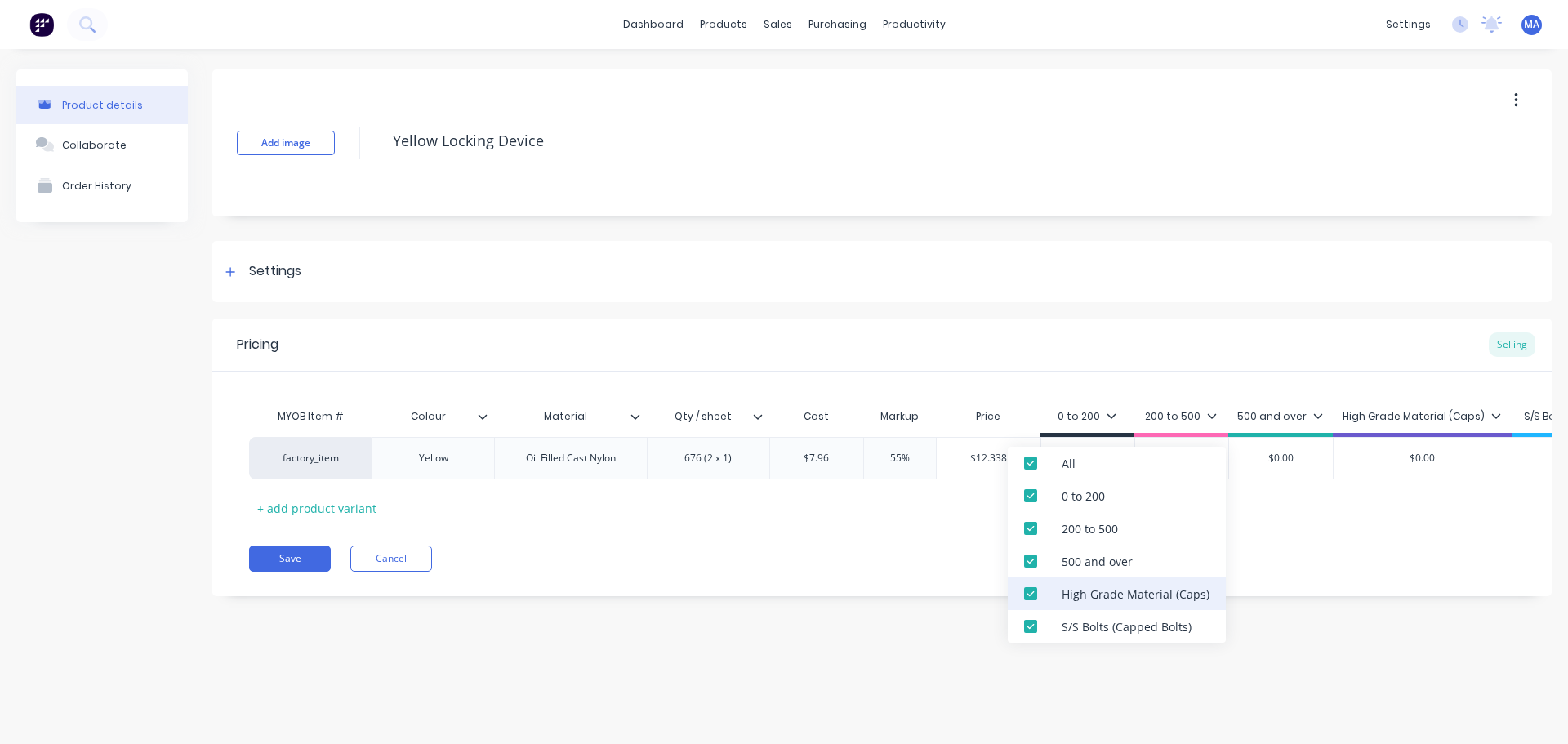
click at [1038, 596] on div at bounding box center [1030, 594] width 32 height 32
click at [1034, 623] on div at bounding box center [1030, 627] width 32 height 32
click at [988, 306] on div "Add image Yellow Locking Device Settings Product Options I buy this item I sell…" at bounding box center [882, 345] width 1339 height 551
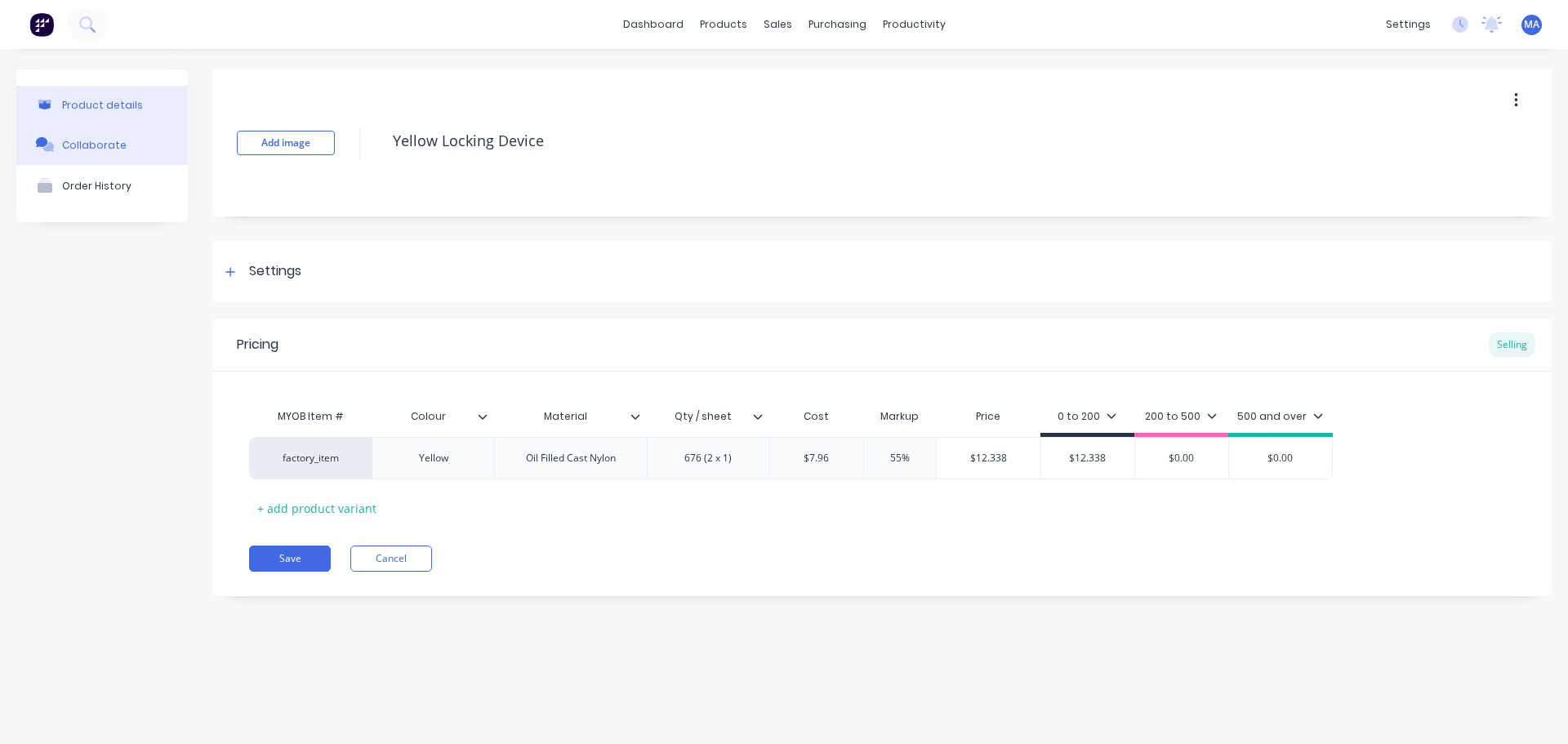
click at [95, 145] on div "Collaborate" at bounding box center [95, 145] width 65 height 13
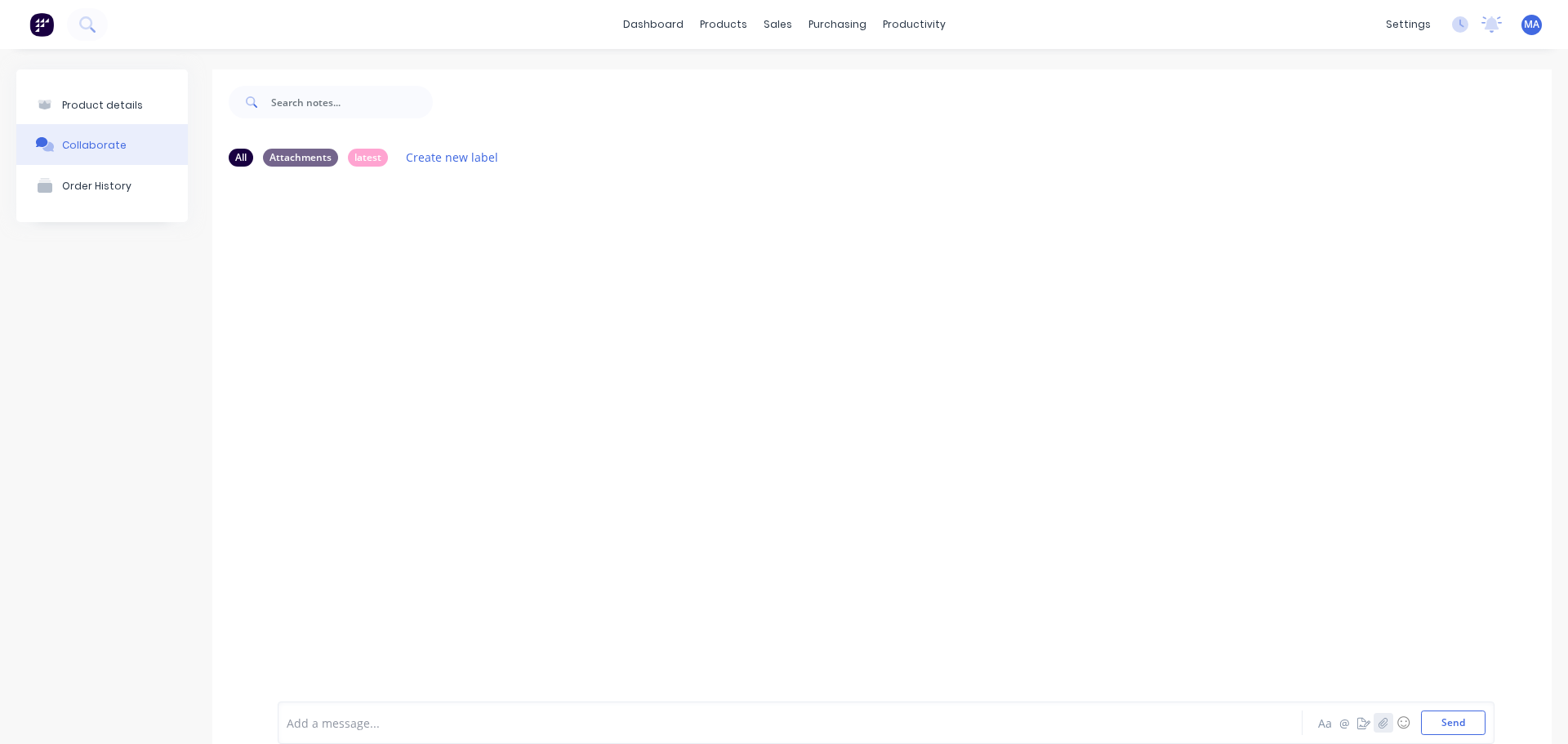
click at [1379, 721] on icon "button" at bounding box center [1383, 722] width 10 height 12
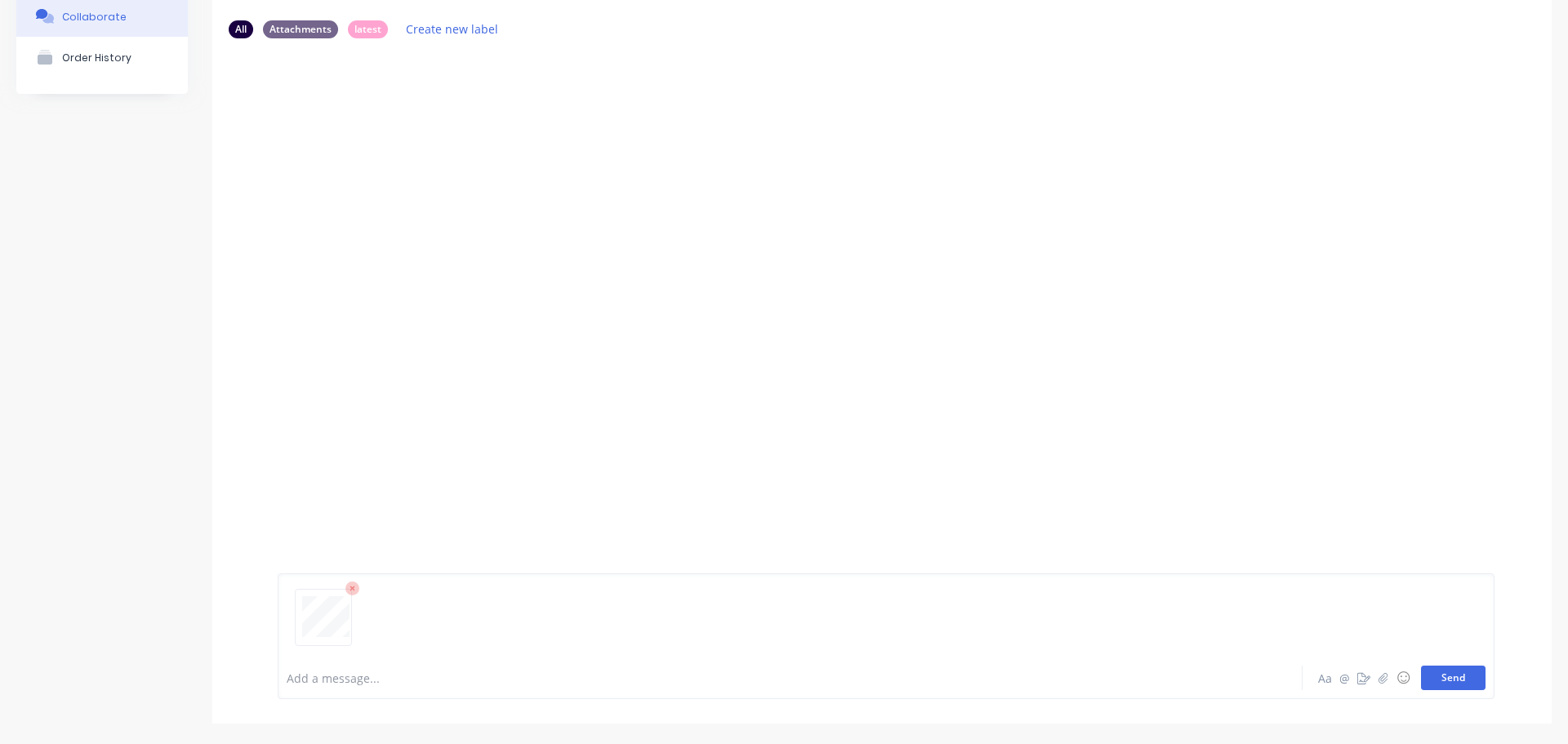
click at [1464, 674] on button "Send" at bounding box center [1454, 677] width 65 height 24
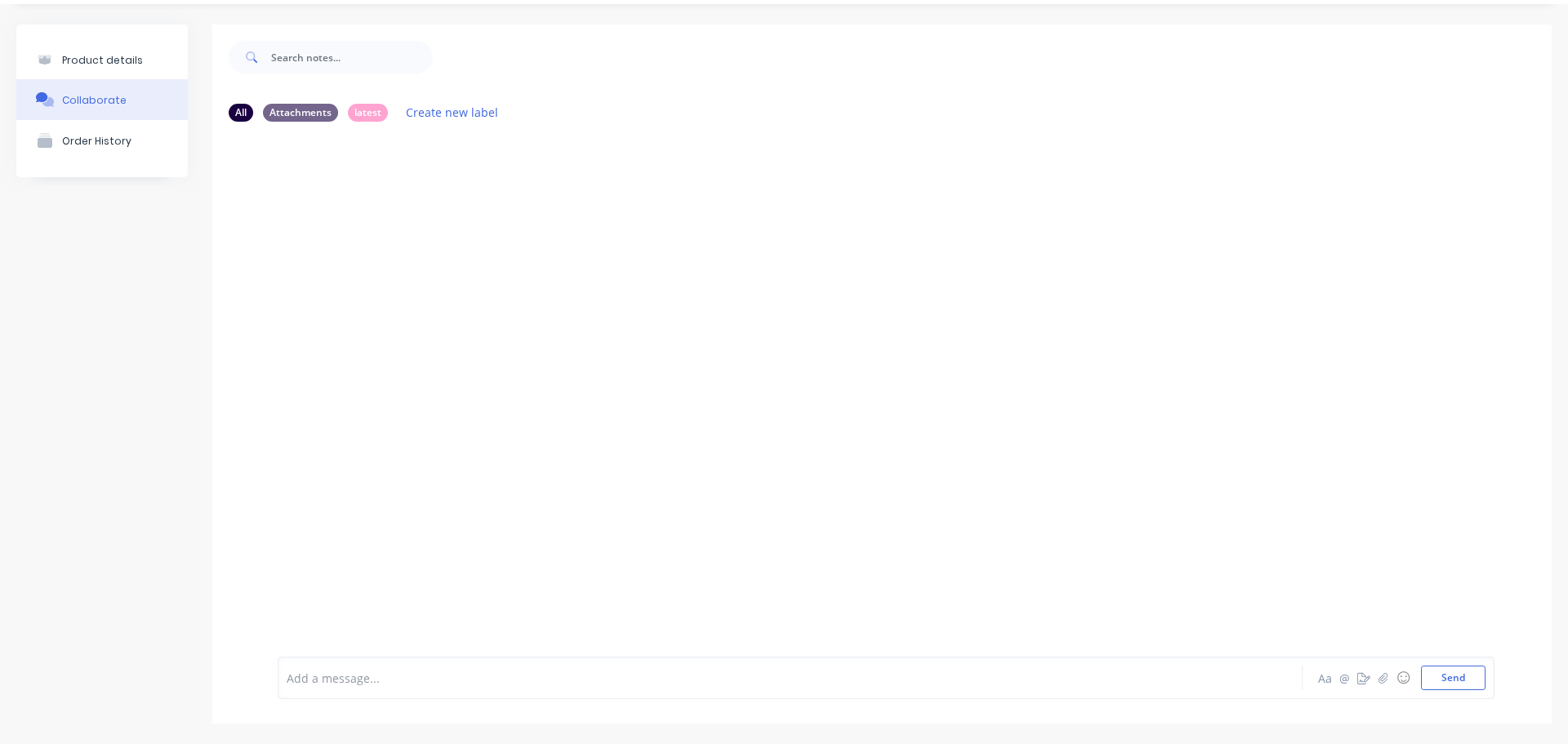
scroll to position [45, 0]
click at [411, 259] on icon "button" at bounding box center [409, 259] width 5 height 19
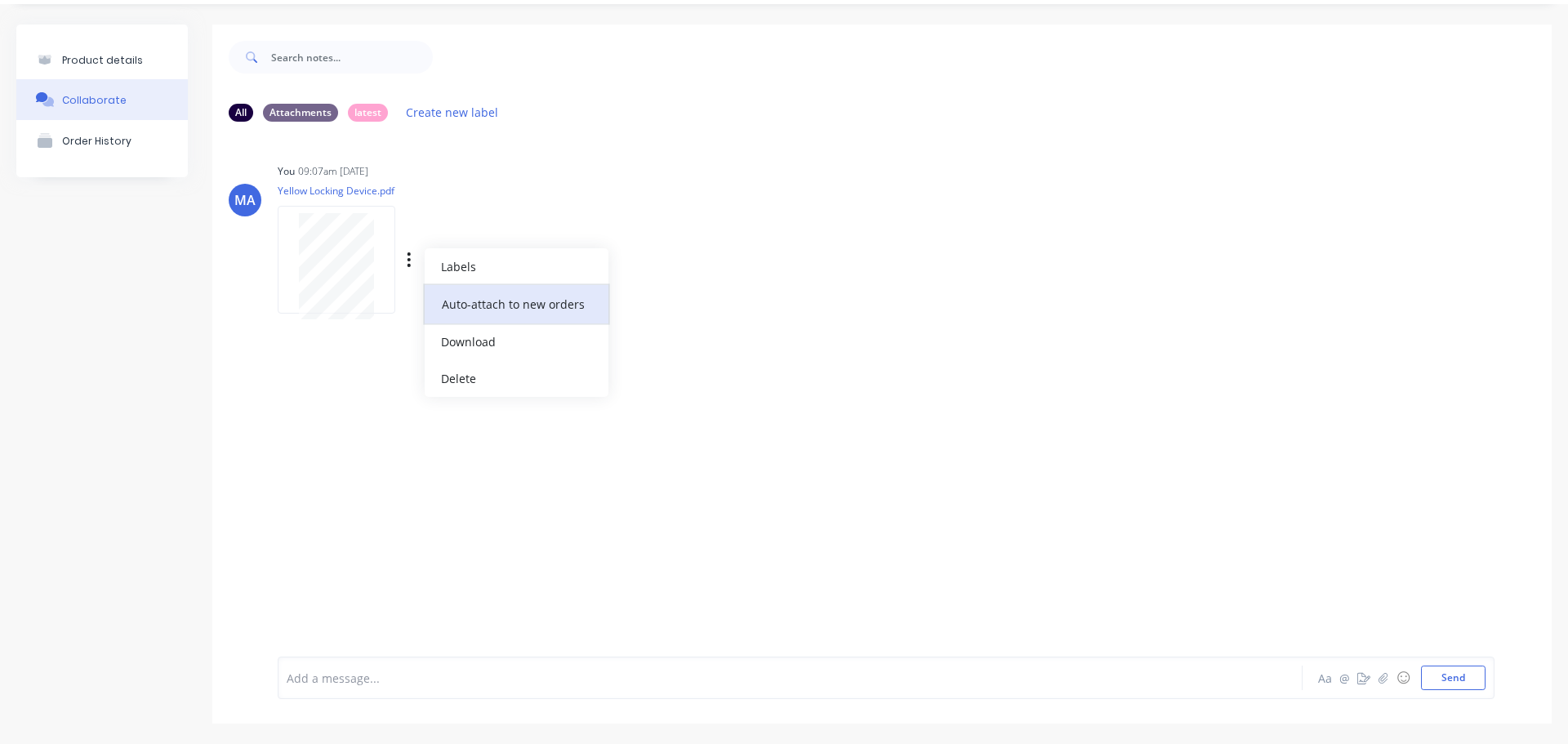
click at [451, 300] on button "Auto-attach to new orders" at bounding box center [517, 304] width 184 height 39
click at [674, 295] on label at bounding box center [674, 295] width 0 height 0
click at [642, 304] on input "checkbox" at bounding box center [642, 302] width 14 height 15
checkbox input "true"
click at [691, 224] on div "You 09:07am [DATE] Yellow Locking Device.pdf Labels Auto-attach to new orders S…" at bounding box center [532, 232] width 511 height 147
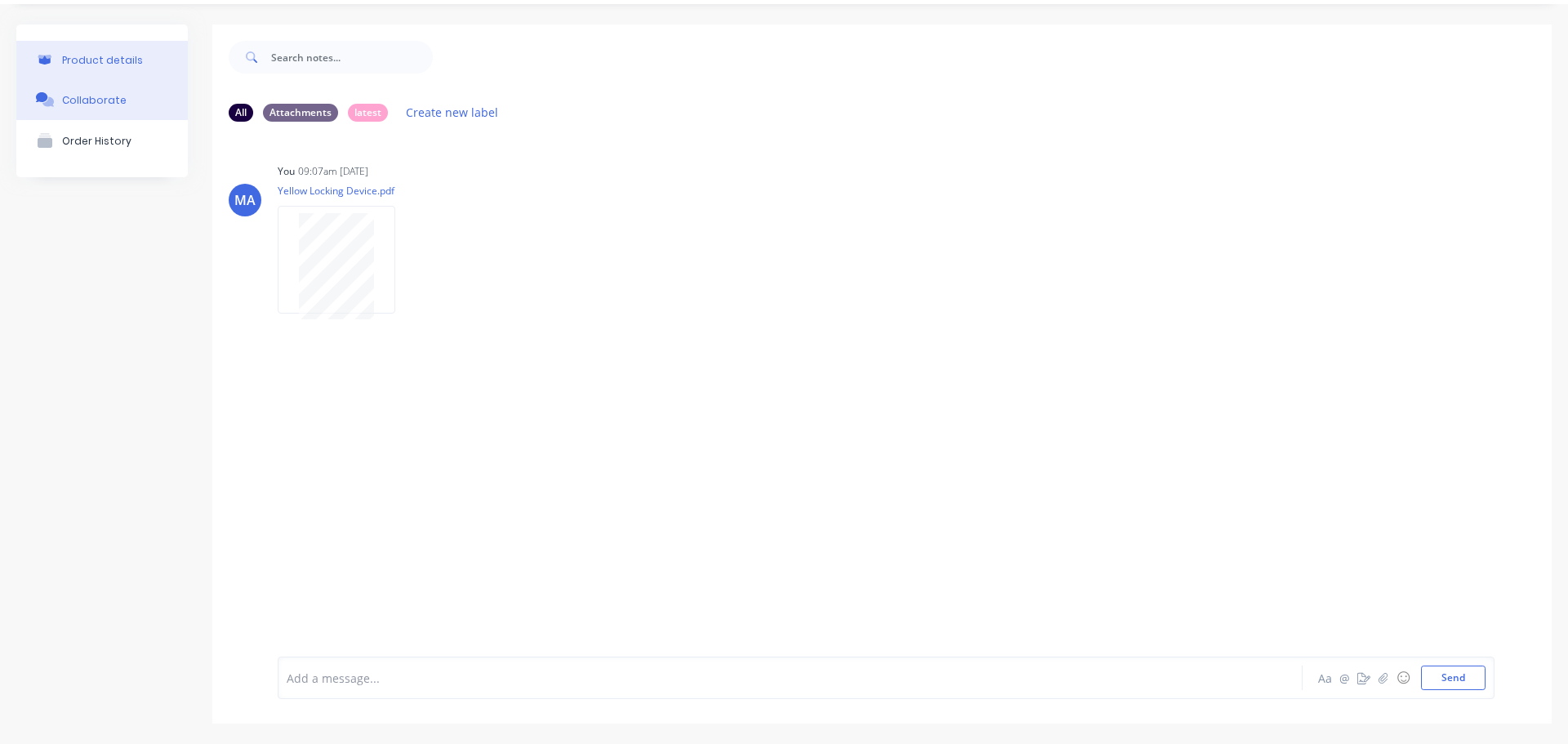
click at [142, 57] on button "Product details" at bounding box center [102, 59] width 171 height 39
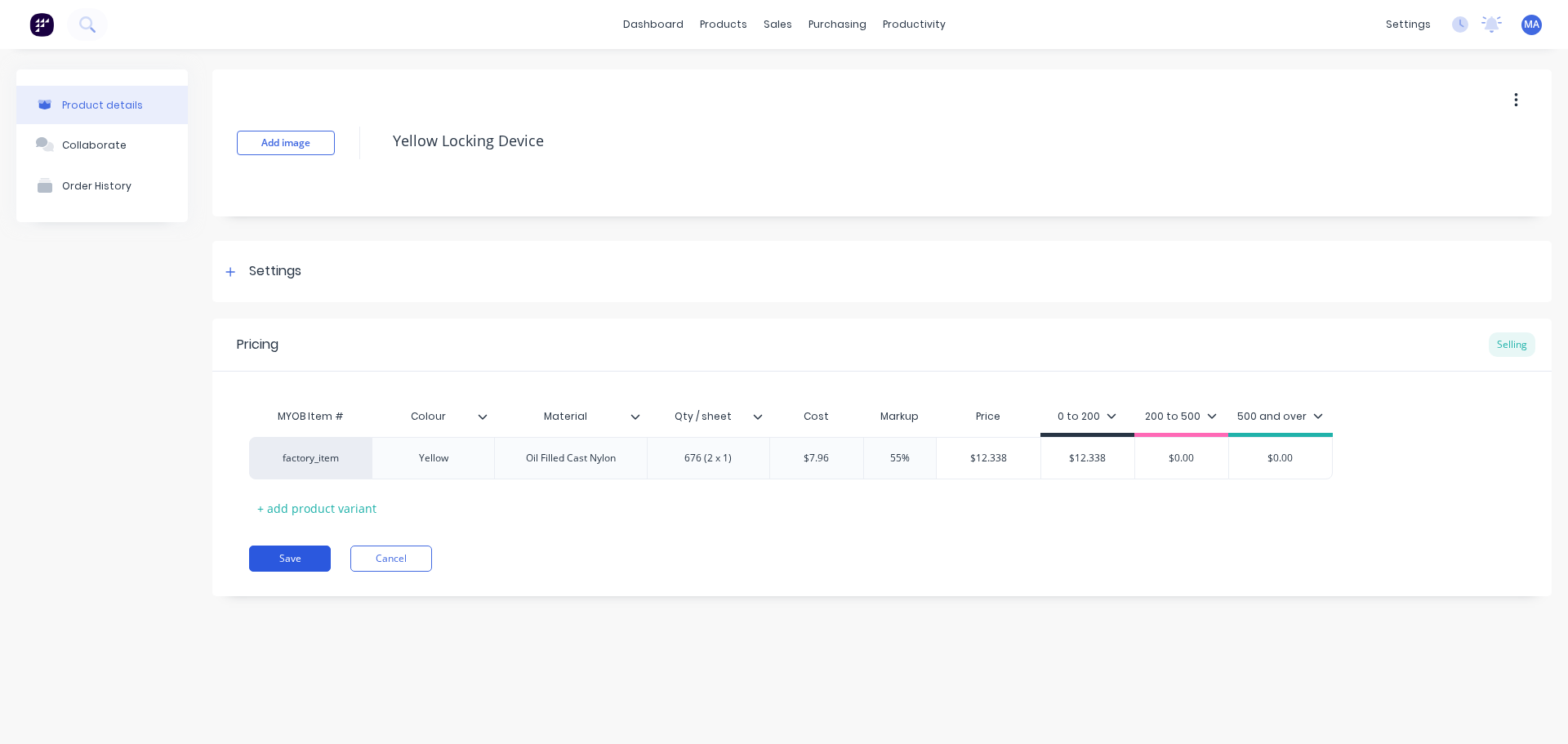
click at [287, 549] on button "Save" at bounding box center [290, 558] width 82 height 26
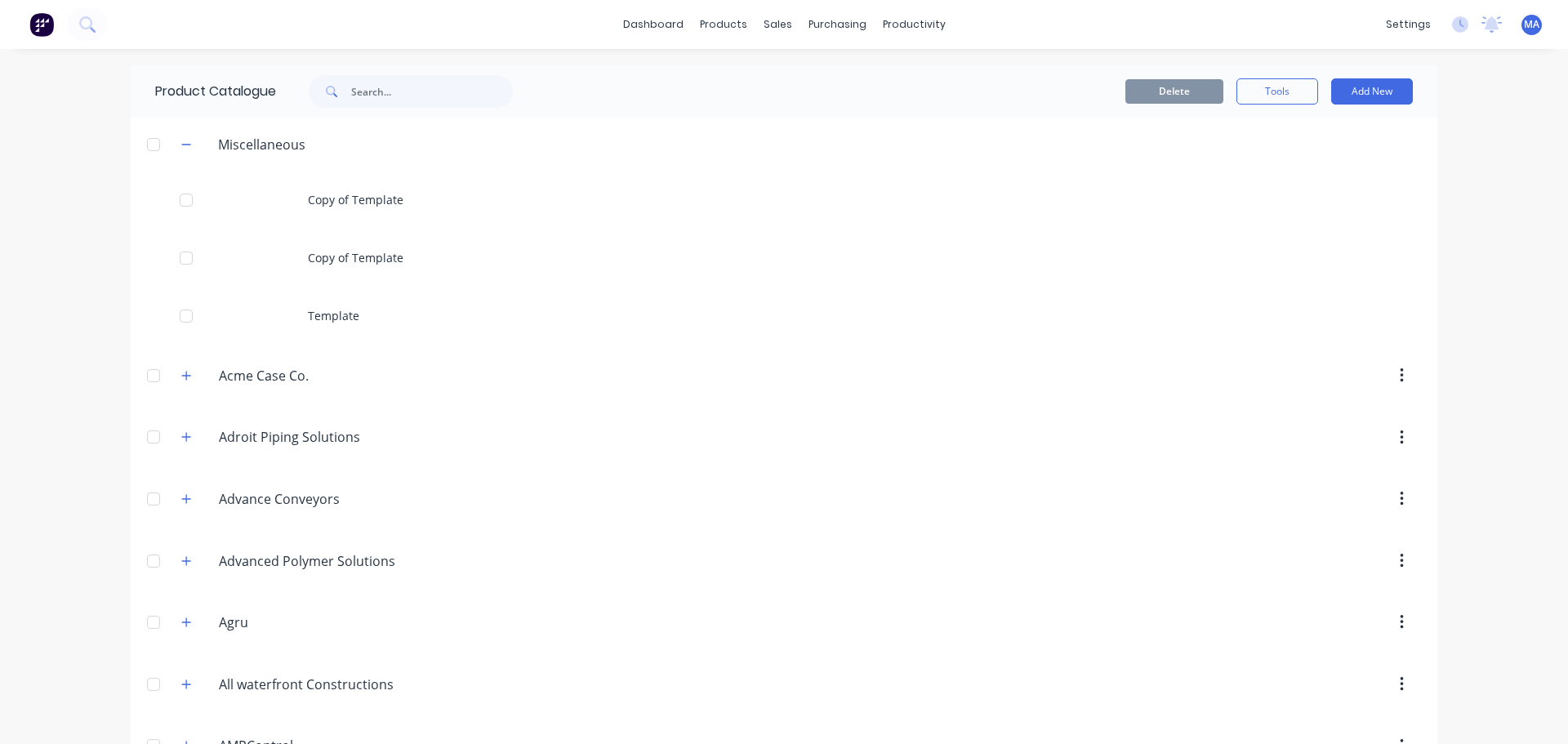
click at [142, 144] on div at bounding box center [153, 144] width 32 height 32
click at [1276, 99] on button "Tools" at bounding box center [1277, 91] width 82 height 26
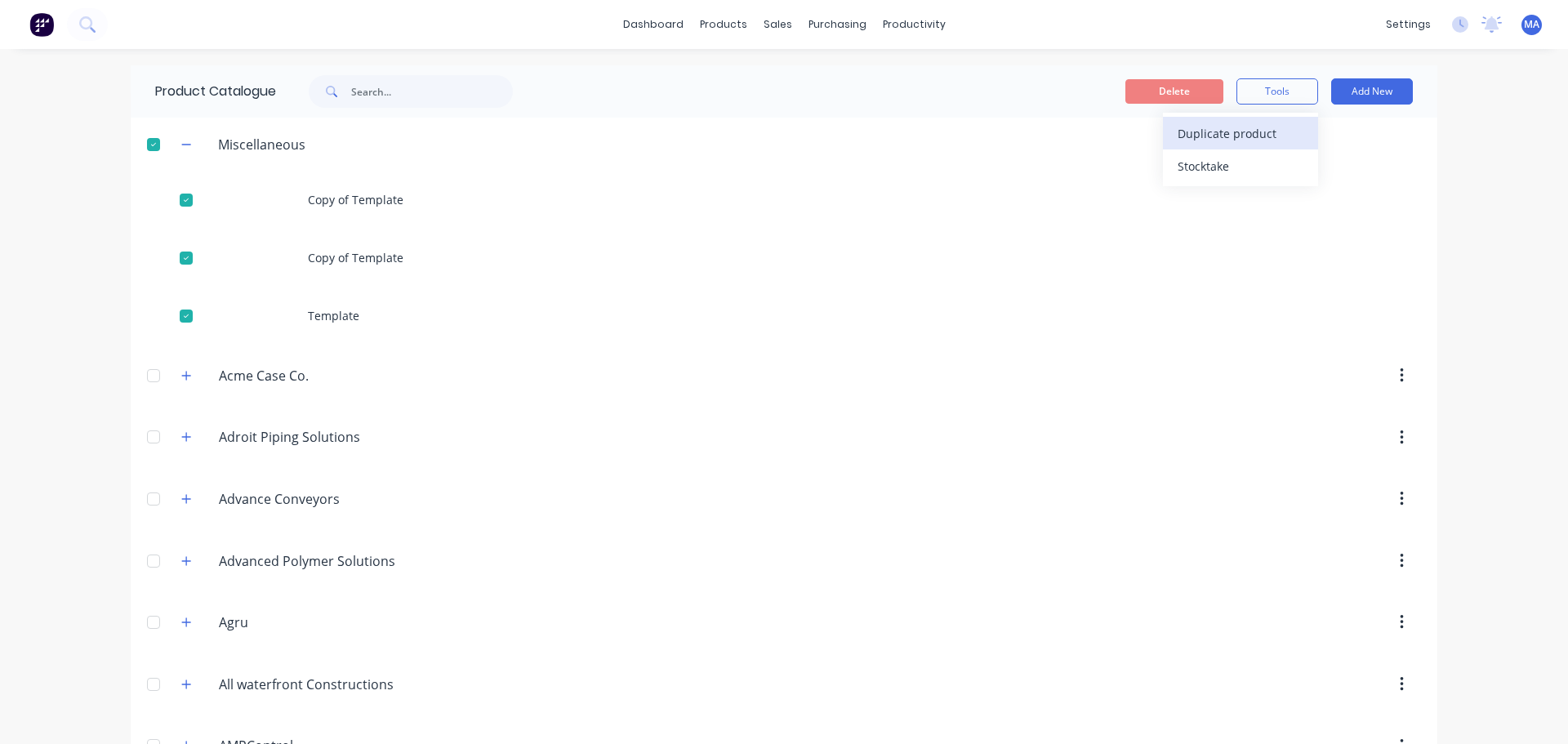
click at [1229, 133] on span "Duplicate product" at bounding box center [1239, 133] width 122 height 17
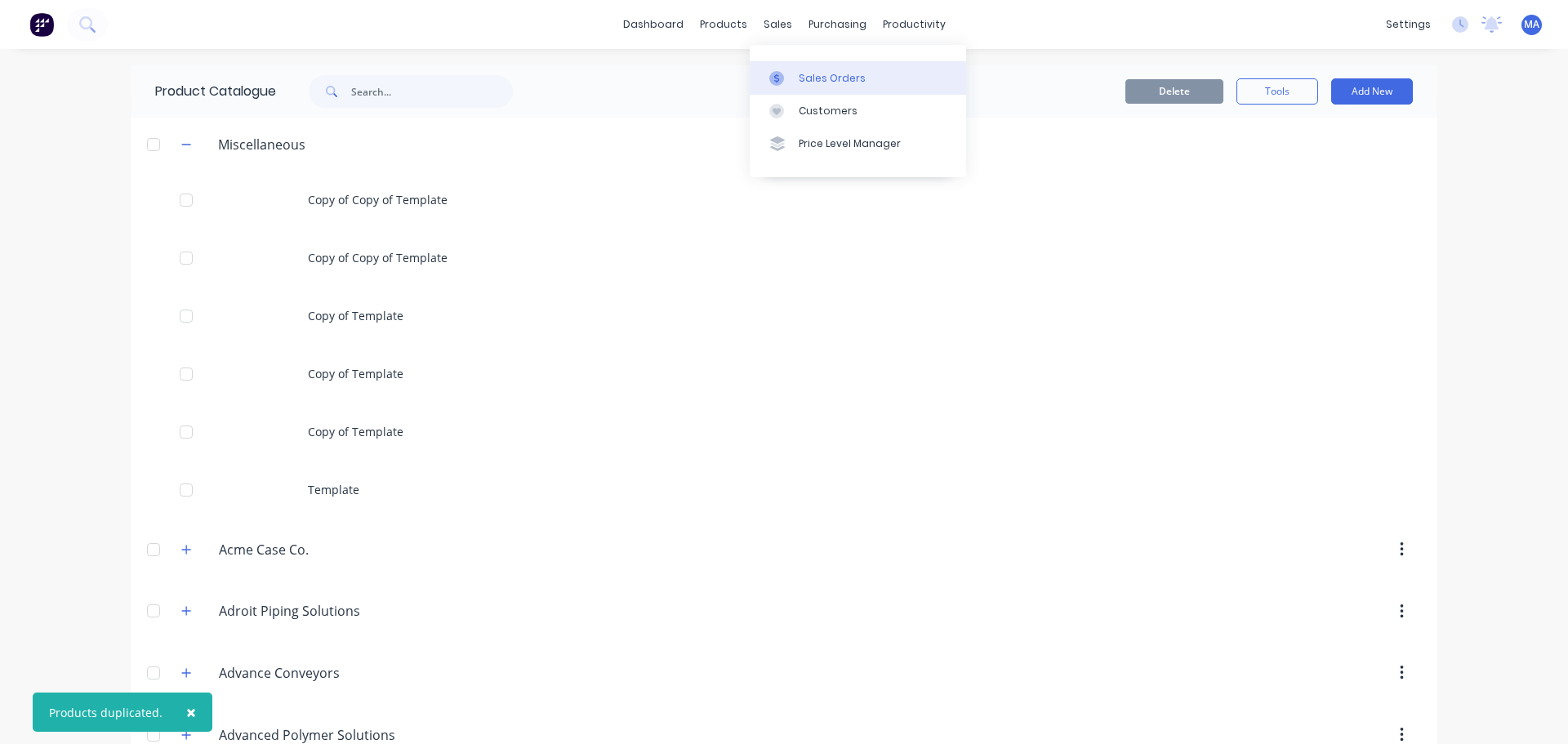
click at [787, 71] on div at bounding box center [781, 78] width 24 height 14
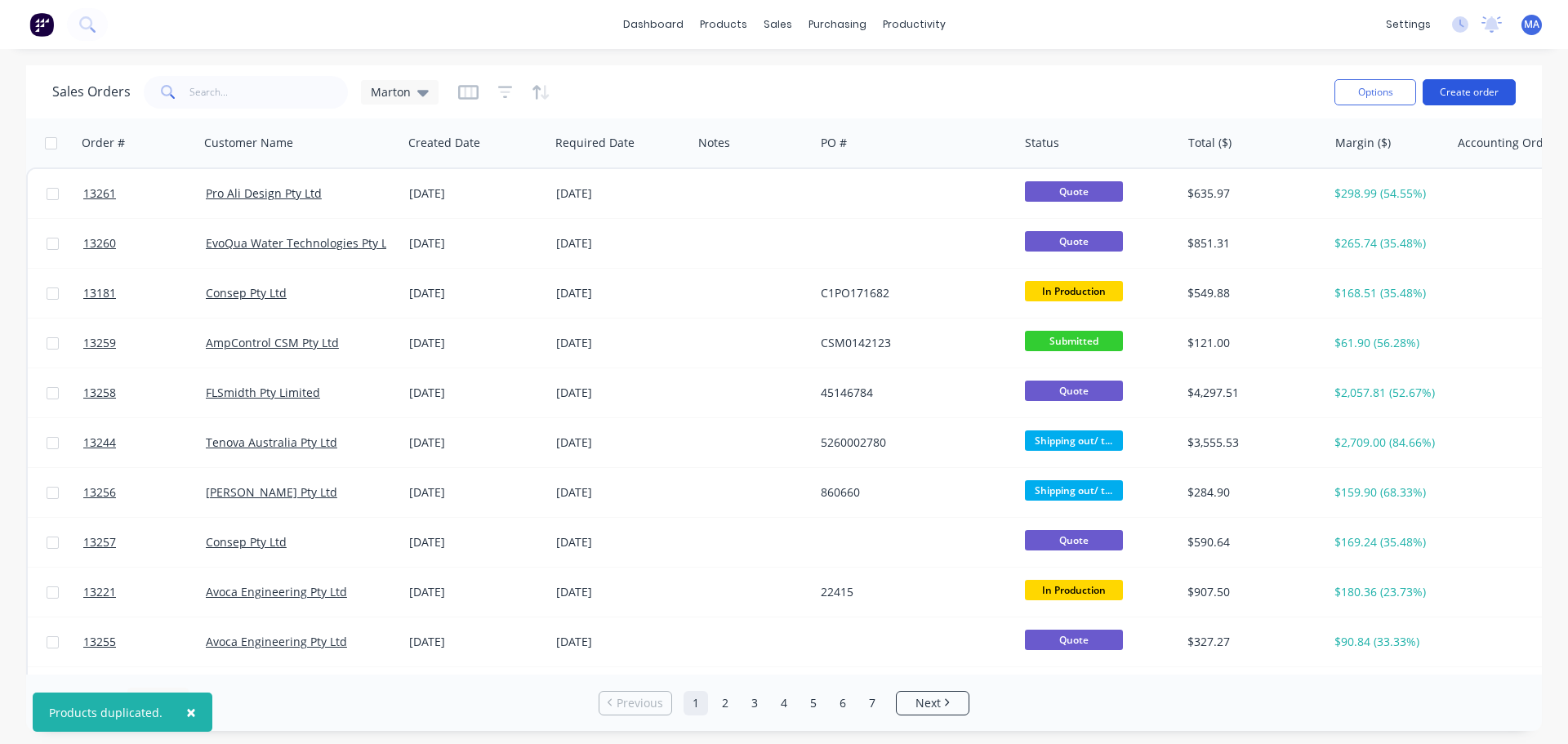
click at [1478, 86] on button "Create order" at bounding box center [1469, 92] width 93 height 26
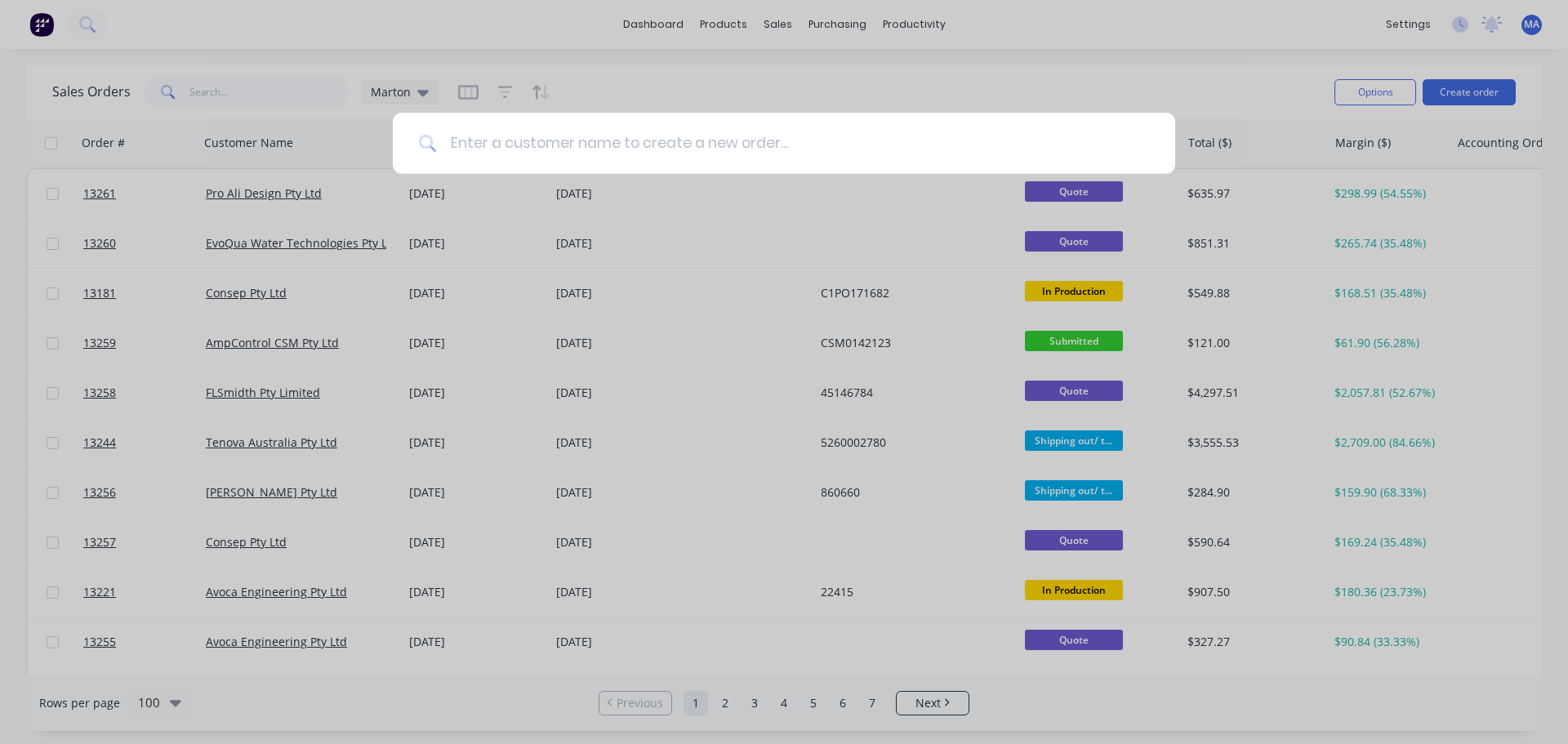
click at [530, 148] on input at bounding box center [793, 143] width 712 height 61
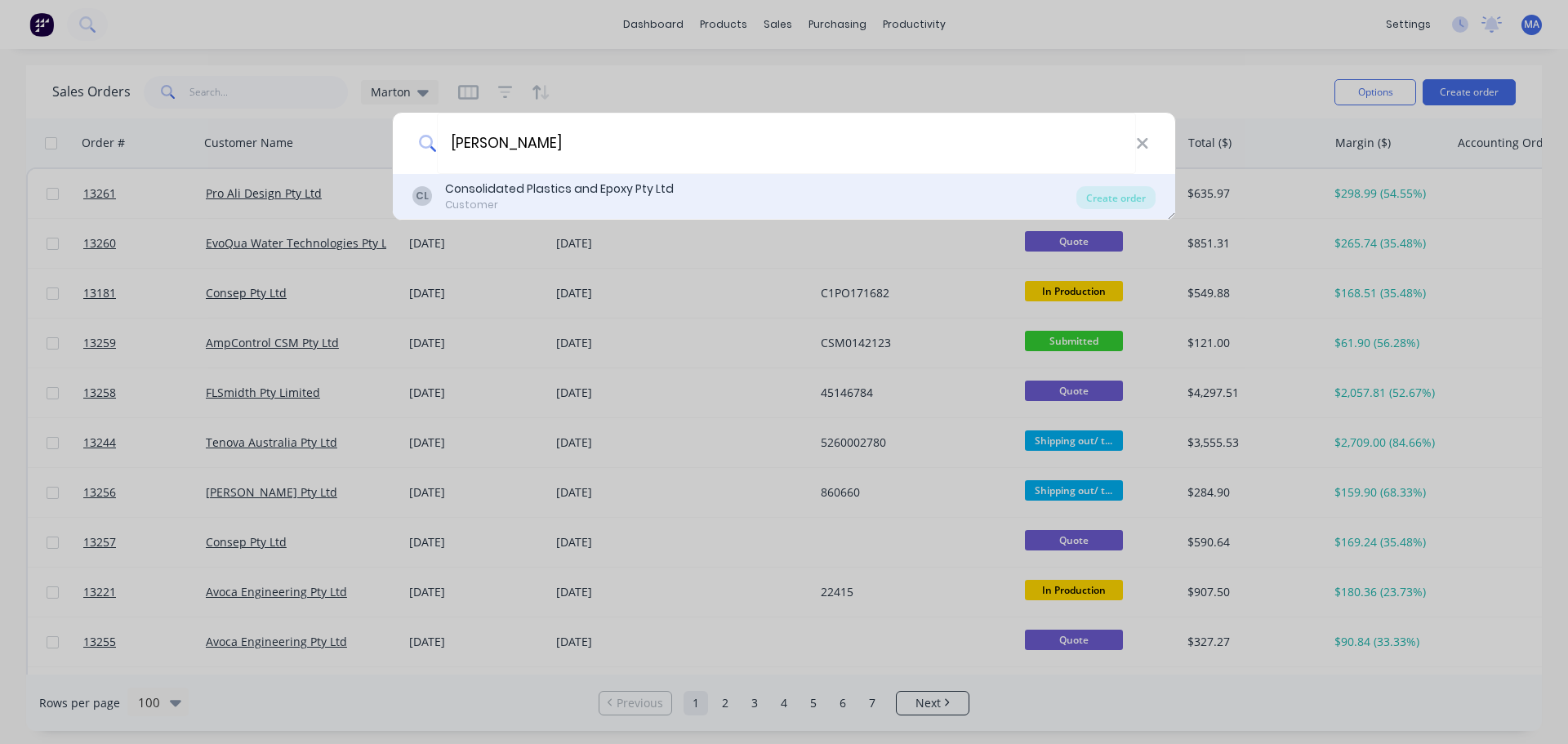
type input "[PERSON_NAME]"
click at [537, 186] on div "Consolidated Plastics and Epoxy Pty Ltd" at bounding box center [559, 188] width 229 height 17
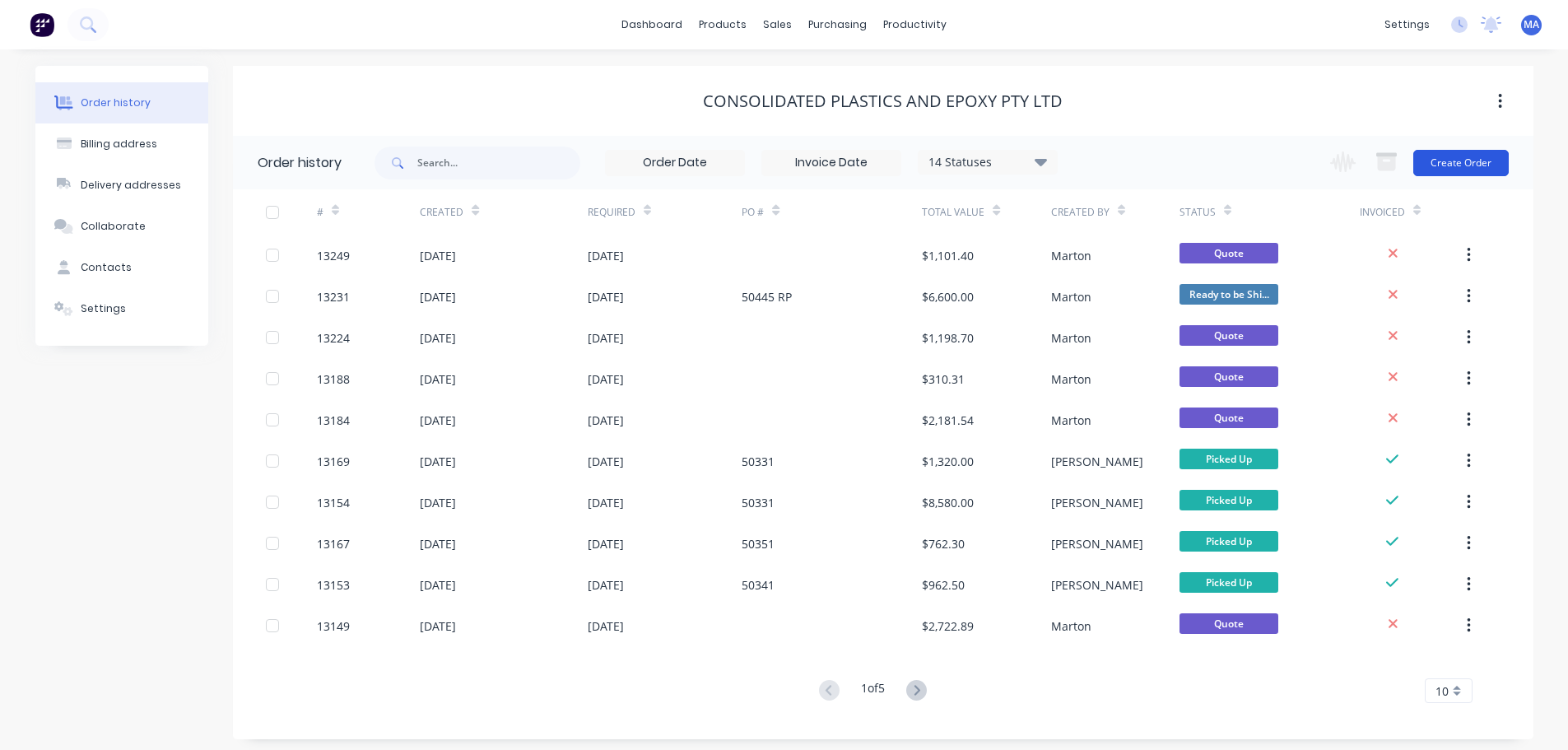
click at [1465, 158] on button "Create Order" at bounding box center [1460, 163] width 95 height 26
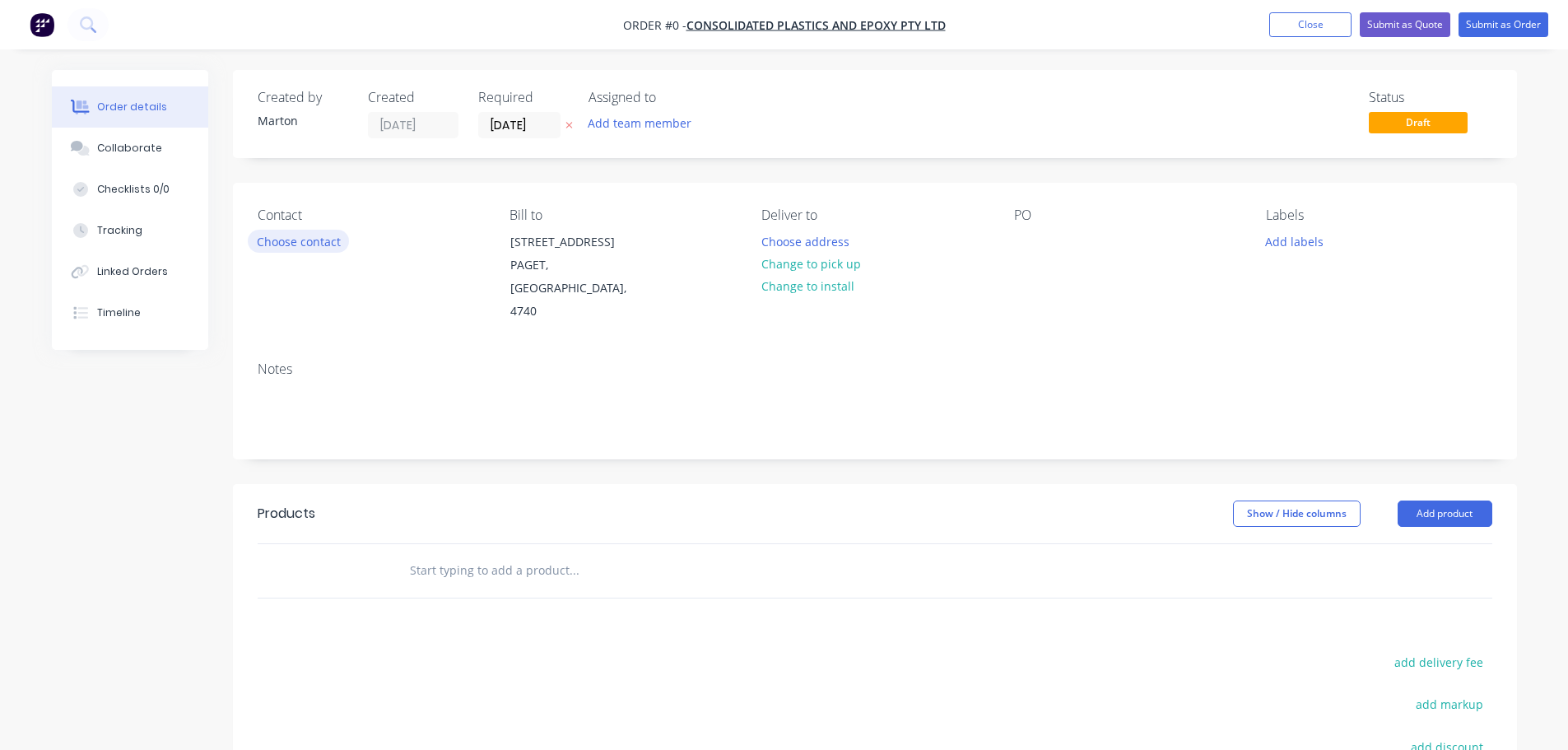
click at [318, 236] on button "Choose contact" at bounding box center [299, 241] width 102 height 22
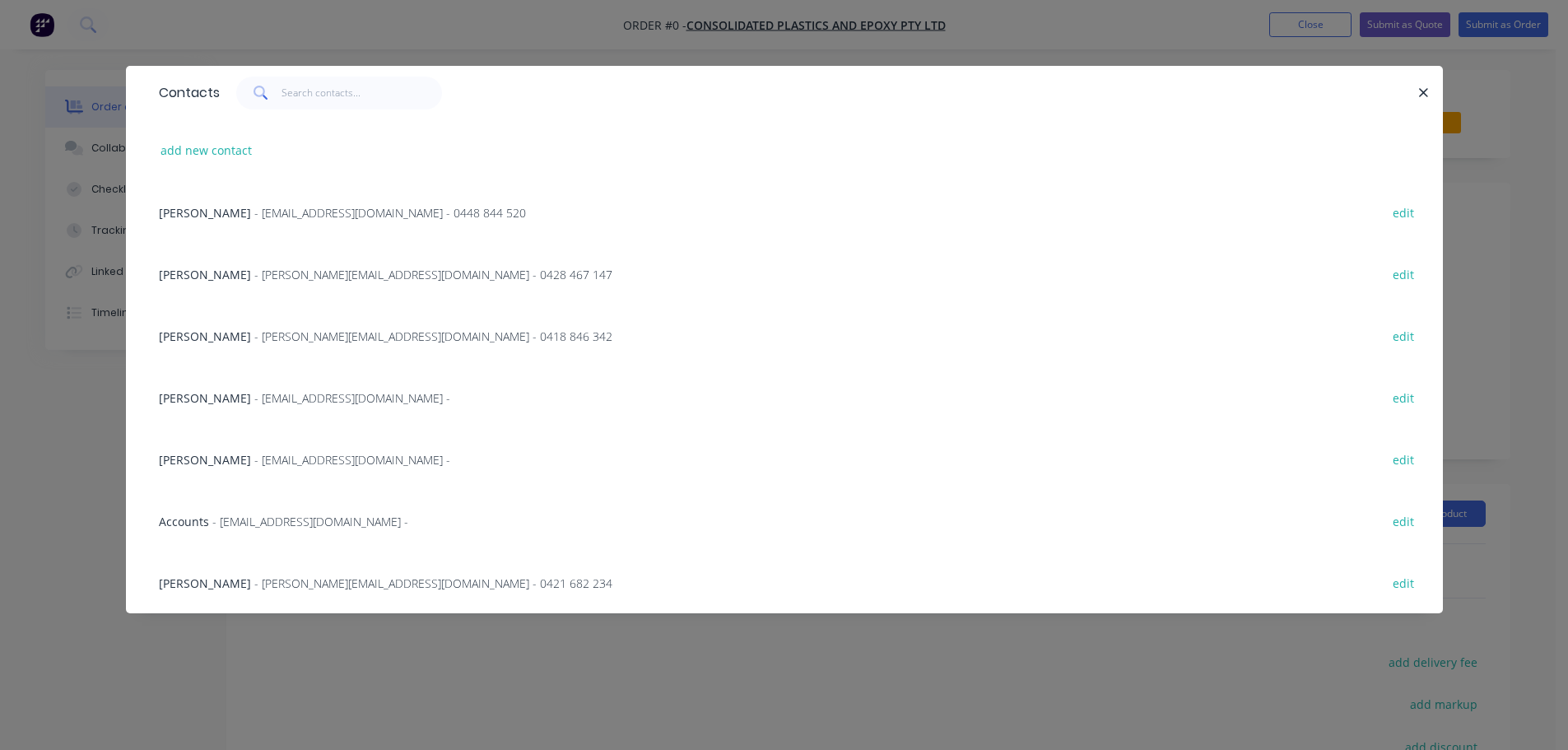
click at [271, 270] on span "- [PERSON_NAME][EMAIL_ADDRESS][DOMAIN_NAME] - 0428 467 147" at bounding box center [433, 274] width 358 height 15
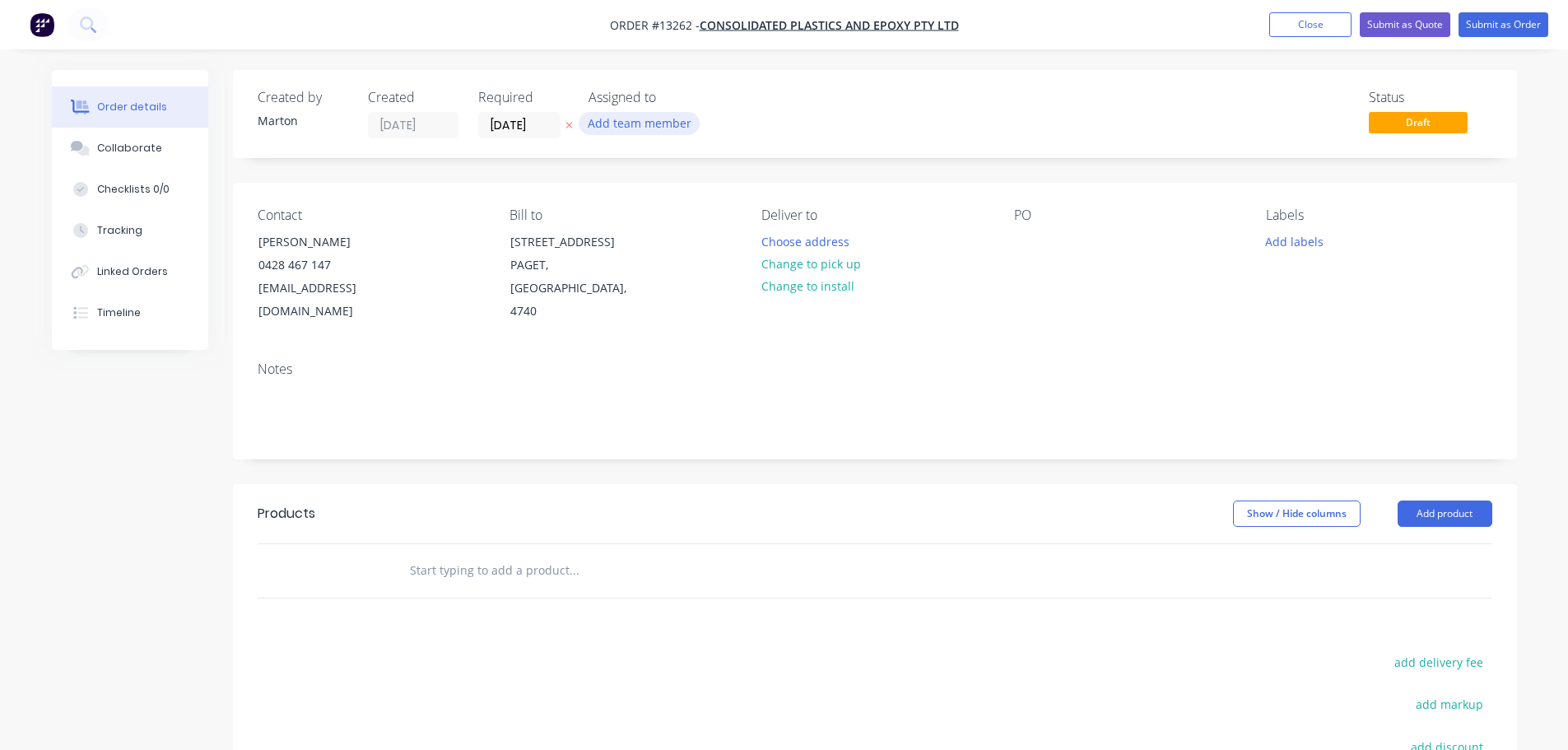
click at [659, 120] on button "Add team member" at bounding box center [639, 123] width 121 height 22
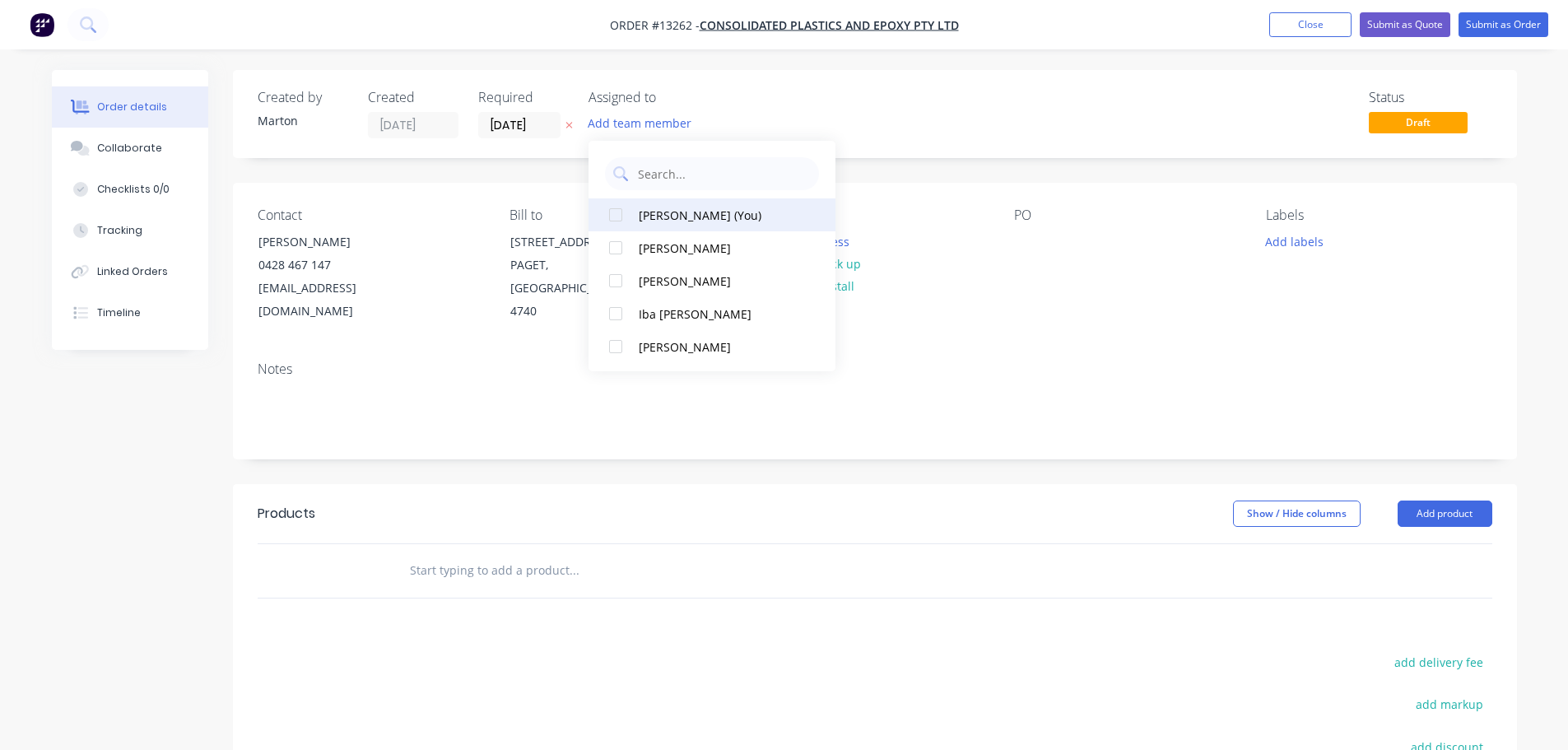
click at [665, 223] on div "[PERSON_NAME] (You)" at bounding box center [720, 215] width 164 height 17
click at [840, 104] on div "Status Draft" at bounding box center [1122, 114] width 739 height 49
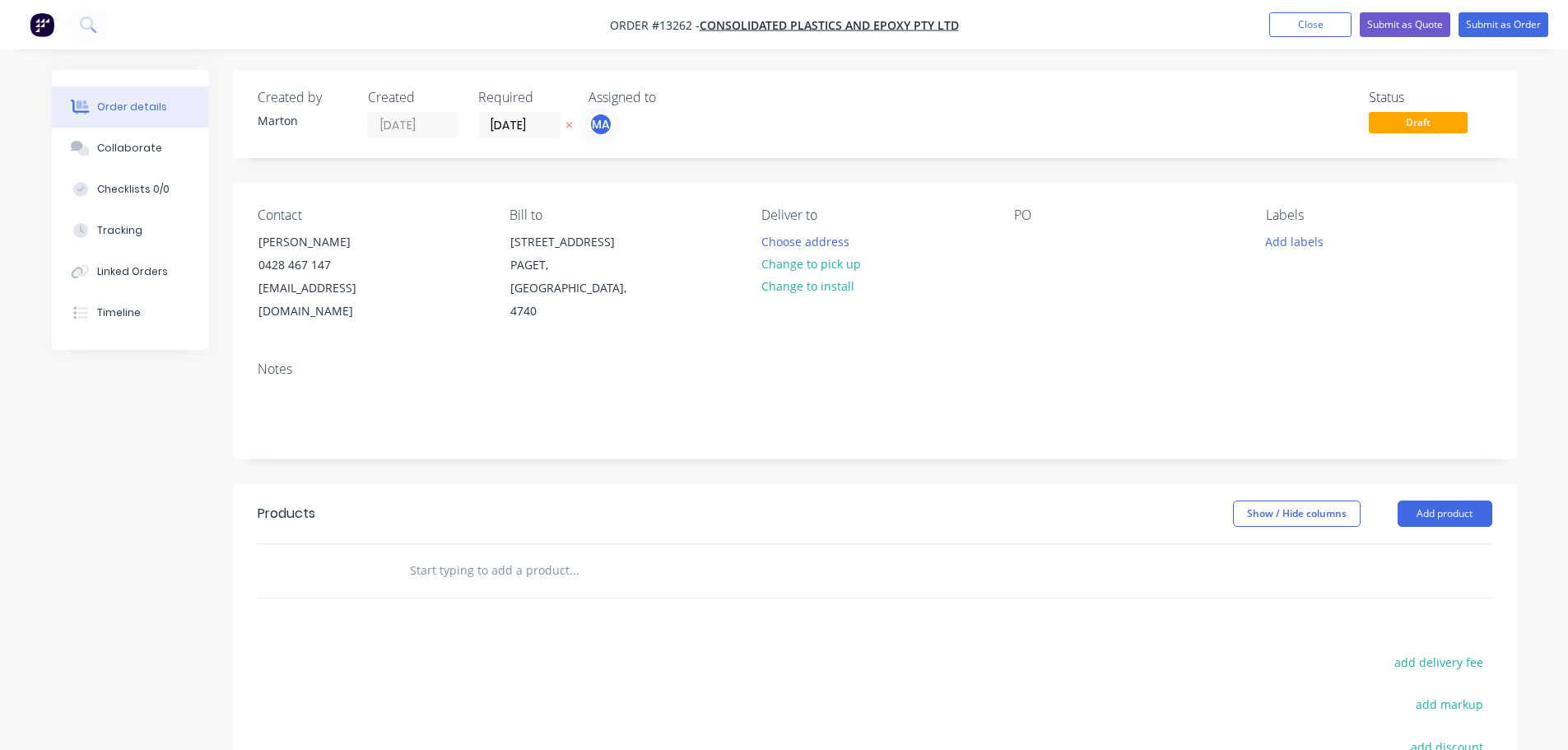
click at [528, 554] on input "text" at bounding box center [573, 570] width 329 height 33
click at [1444, 500] on button "Add product" at bounding box center [1445, 513] width 94 height 26
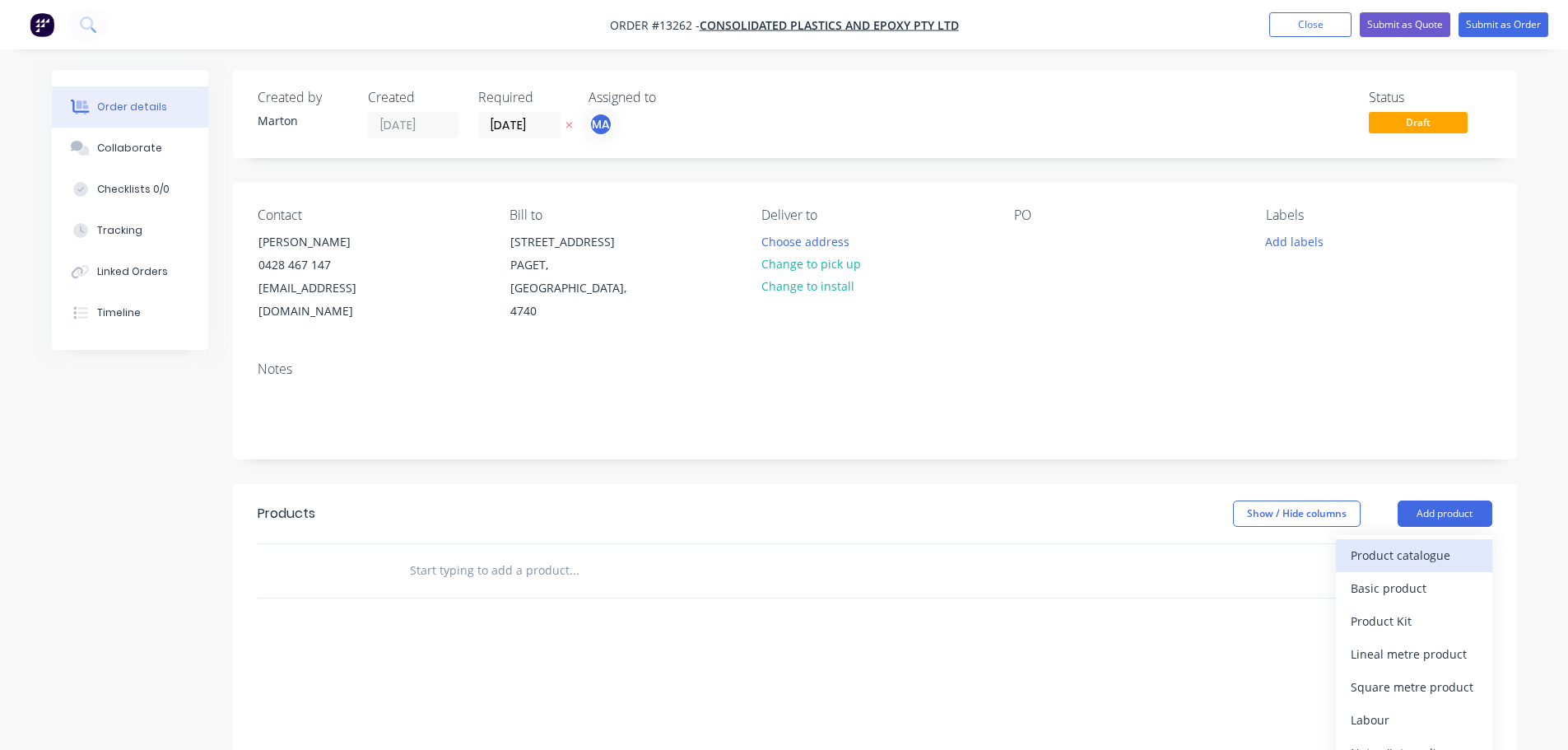
click at [1416, 539] on button "Product catalogue" at bounding box center [1414, 556] width 156 height 33
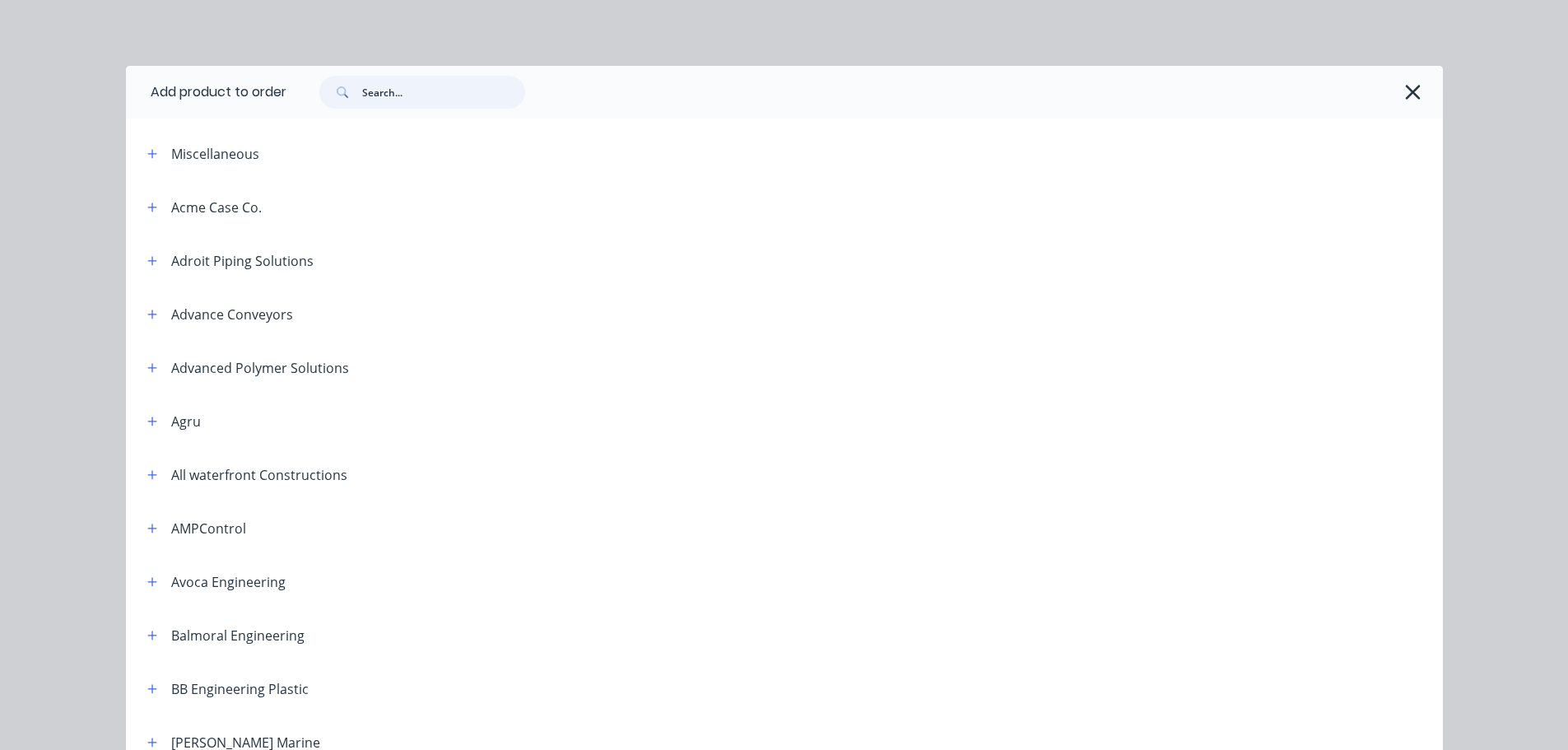
click at [404, 103] on input "text" at bounding box center [444, 92] width 163 height 33
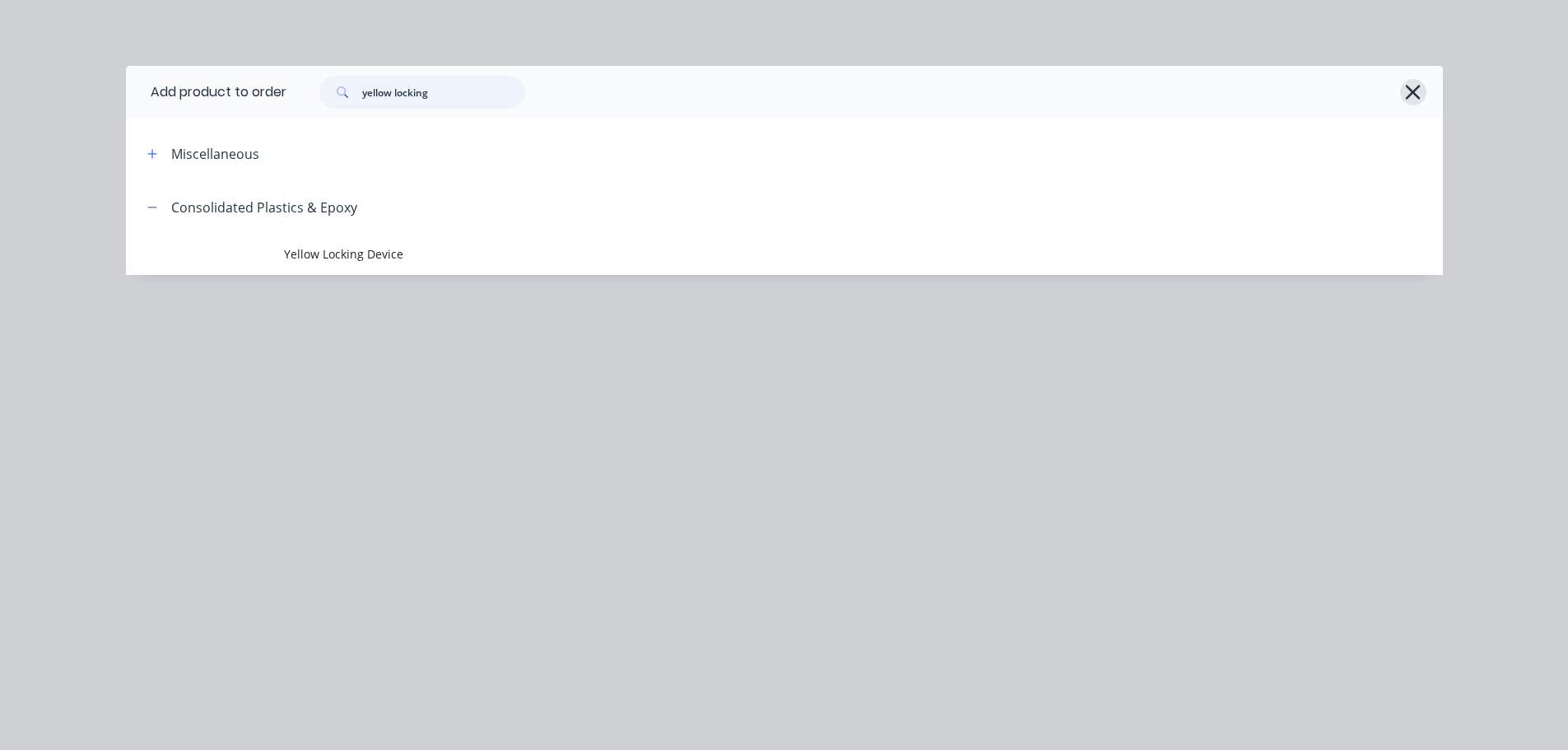
type input "yellow locking"
click at [1406, 85] on icon "button" at bounding box center [1413, 92] width 15 height 15
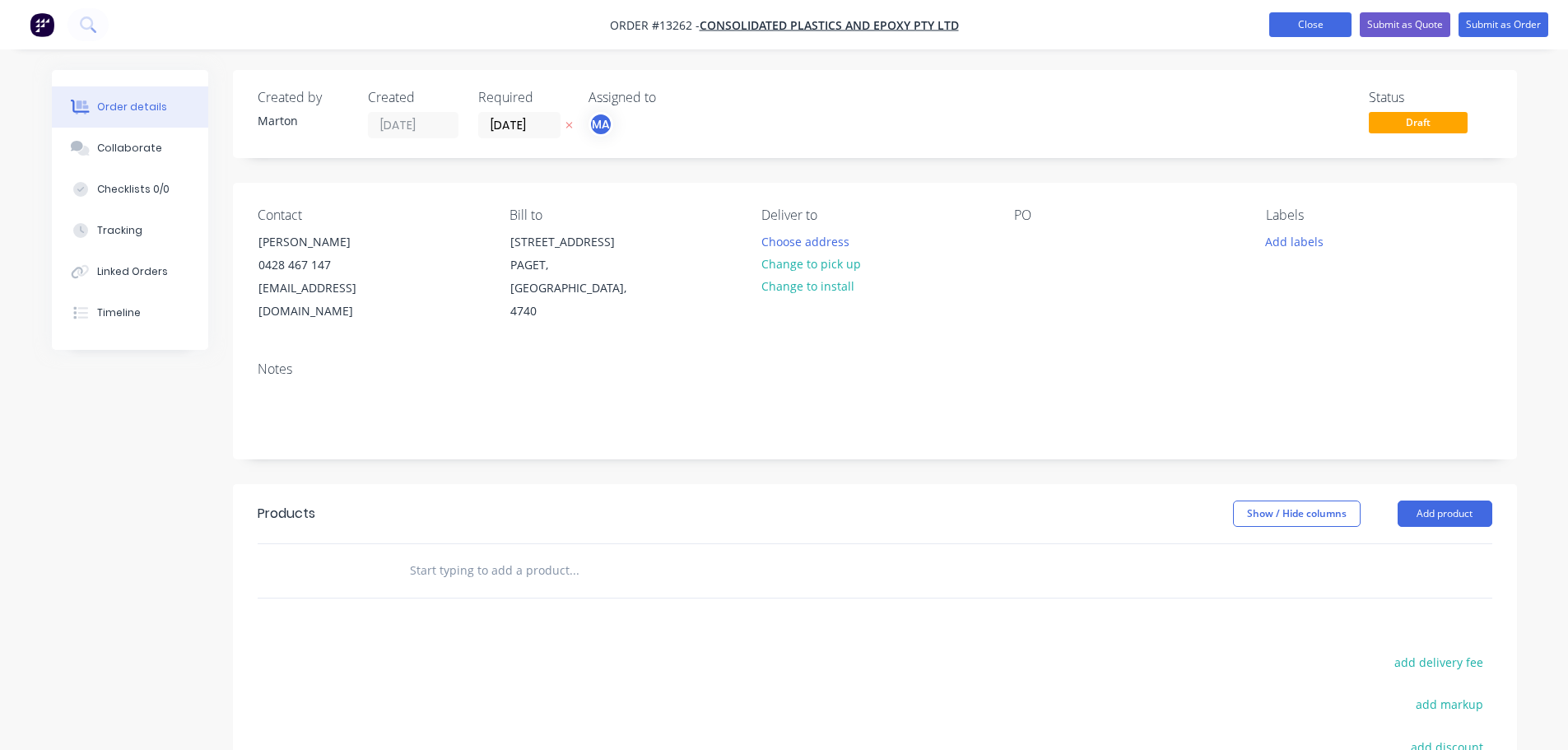
click at [1284, 32] on button "Close" at bounding box center [1310, 25] width 83 height 25
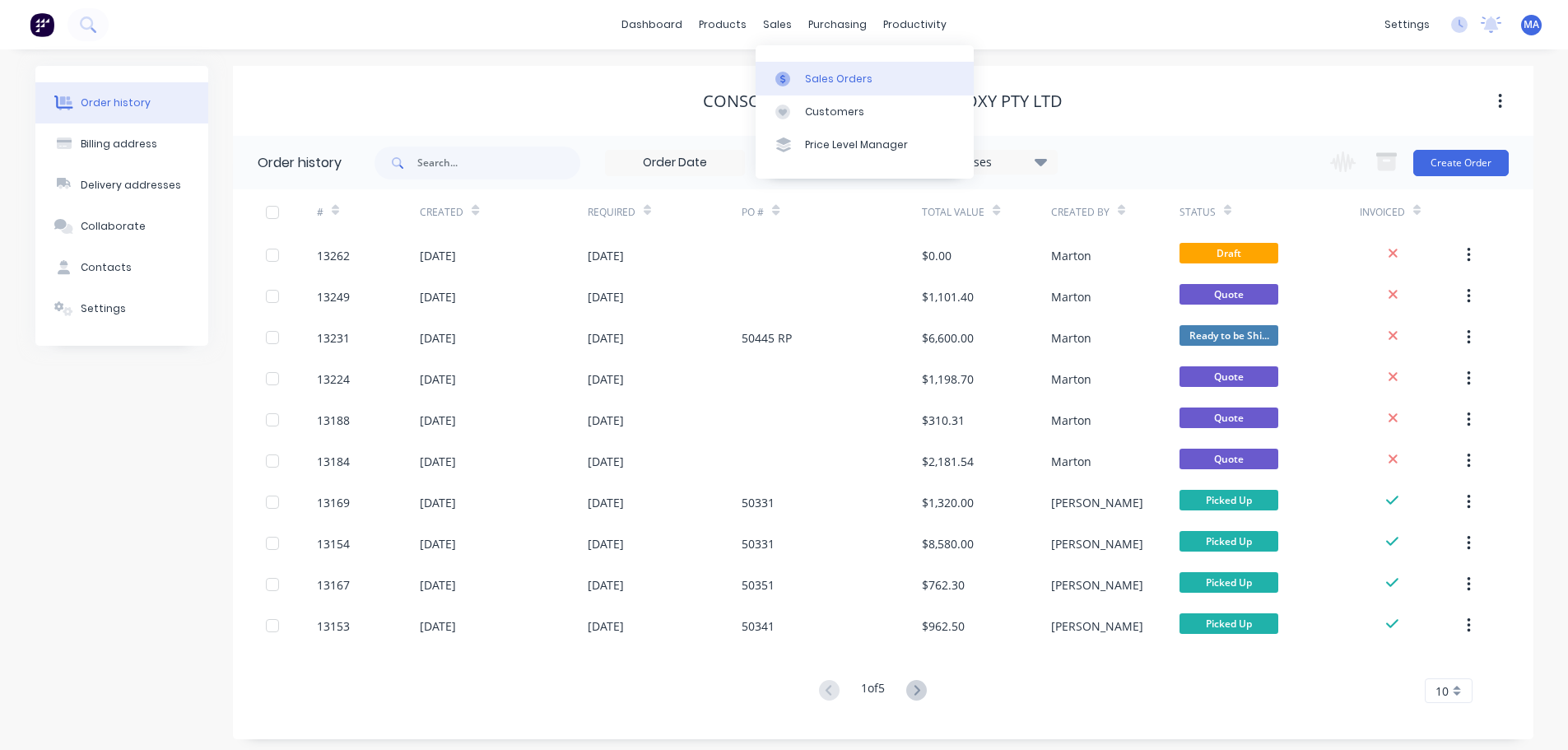
click at [787, 72] on icon at bounding box center [782, 79] width 15 height 15
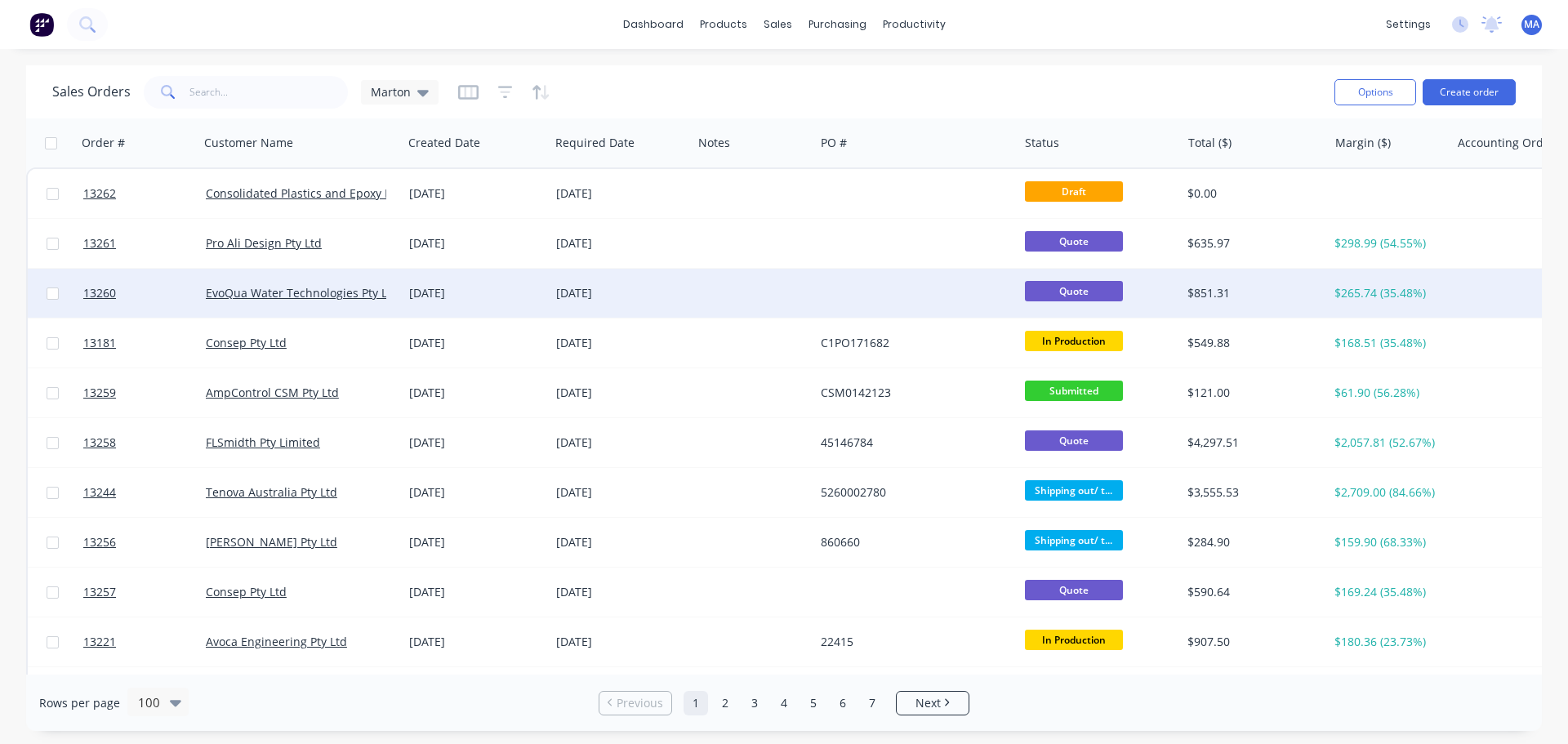
click at [674, 277] on div "[DATE]" at bounding box center [621, 293] width 143 height 49
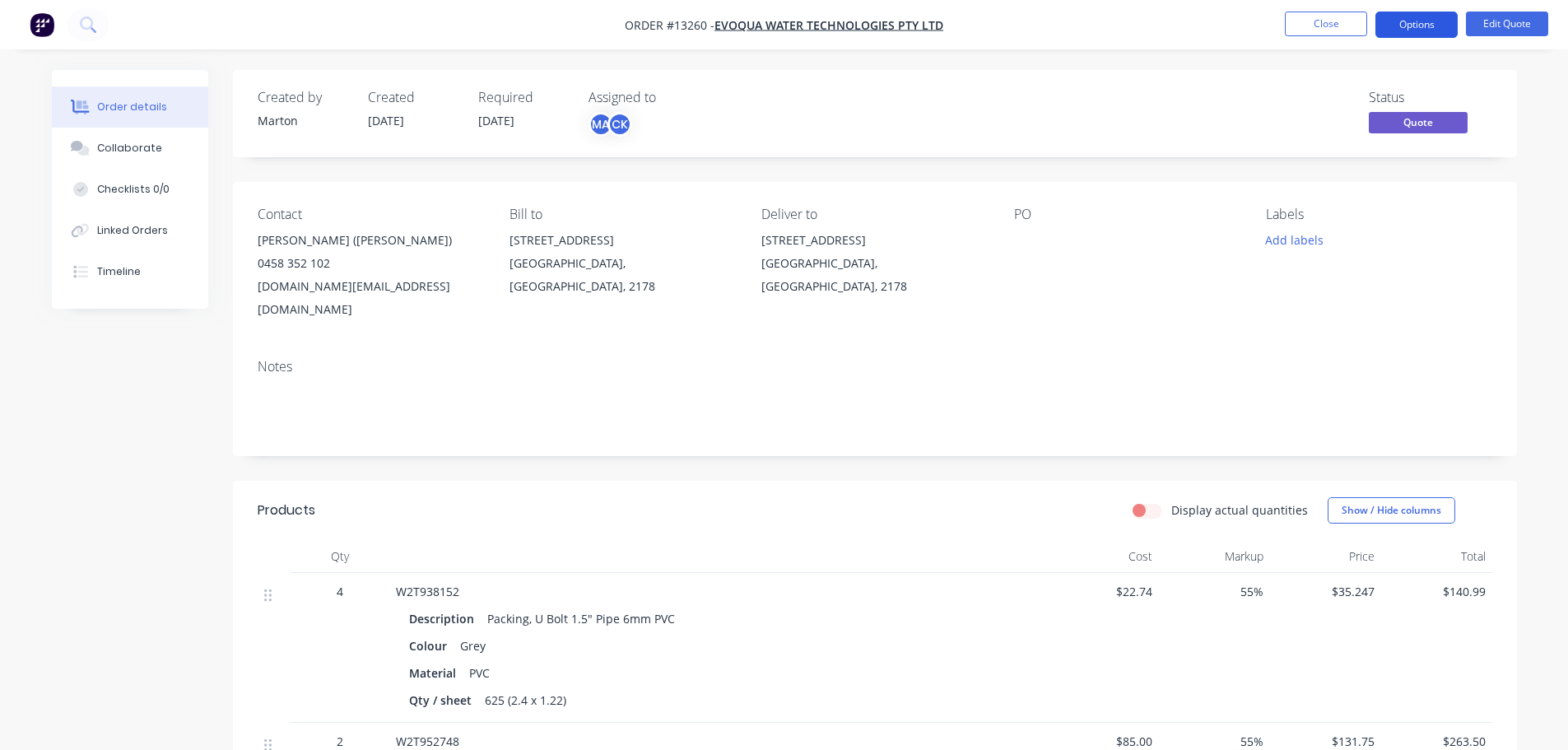
click at [1406, 15] on button "Options" at bounding box center [1416, 25] width 83 height 26
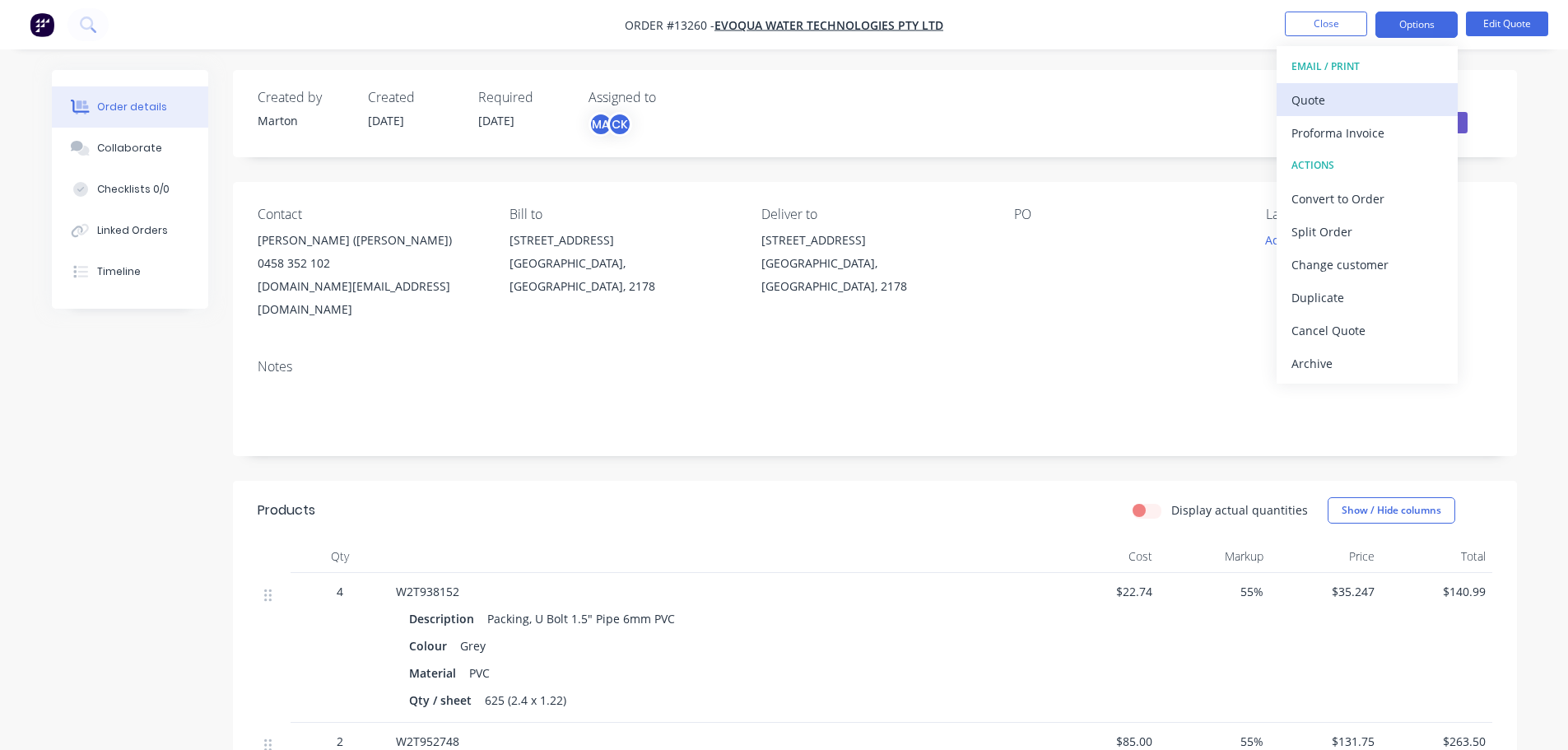
click at [1348, 98] on div "Quote" at bounding box center [1367, 100] width 152 height 24
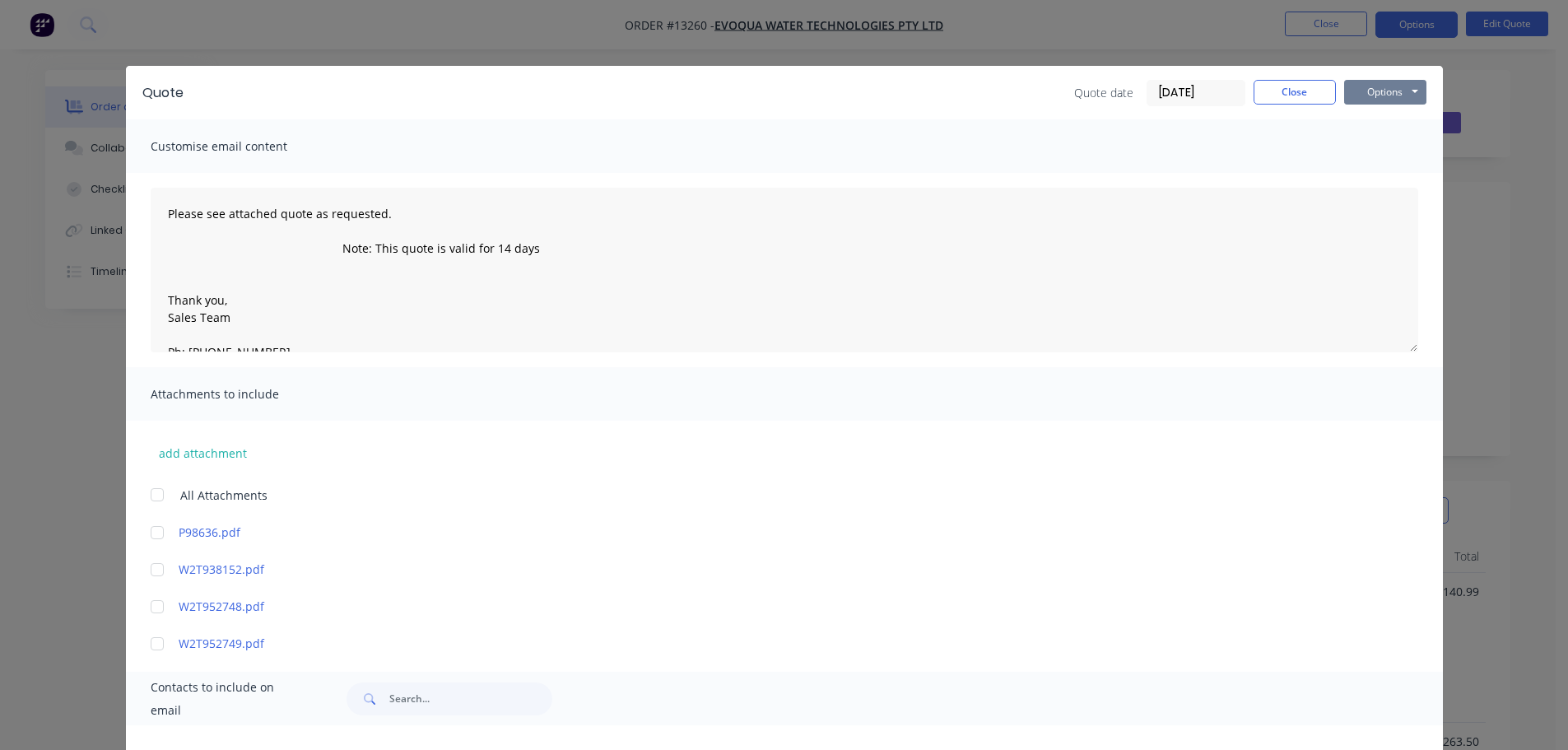
click at [1375, 84] on button "Options" at bounding box center [1385, 92] width 83 height 25
click at [1381, 123] on button "Preview" at bounding box center [1396, 122] width 105 height 27
click at [1280, 88] on button "Close" at bounding box center [1294, 92] width 83 height 25
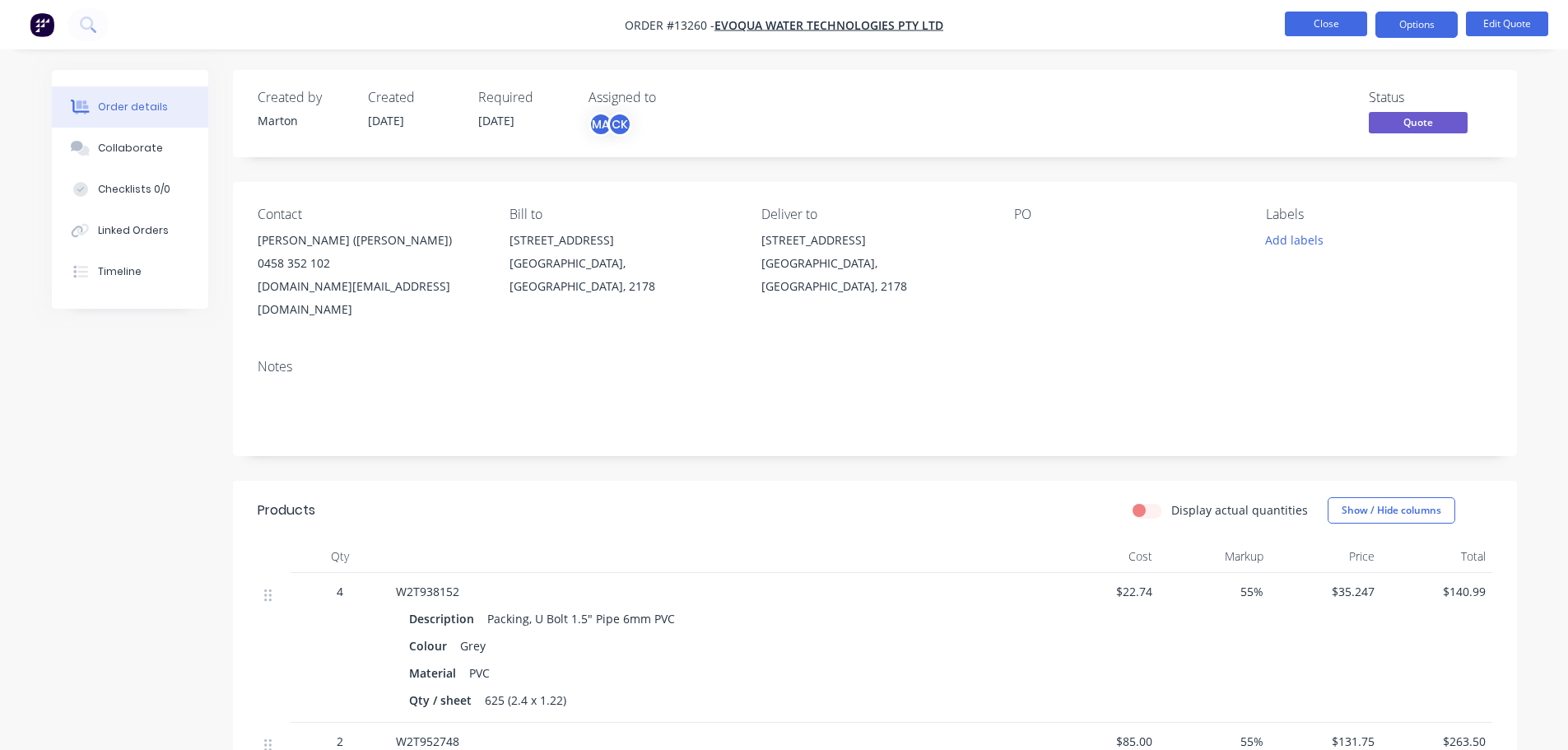
click at [1318, 25] on button "Close" at bounding box center [1326, 24] width 83 height 25
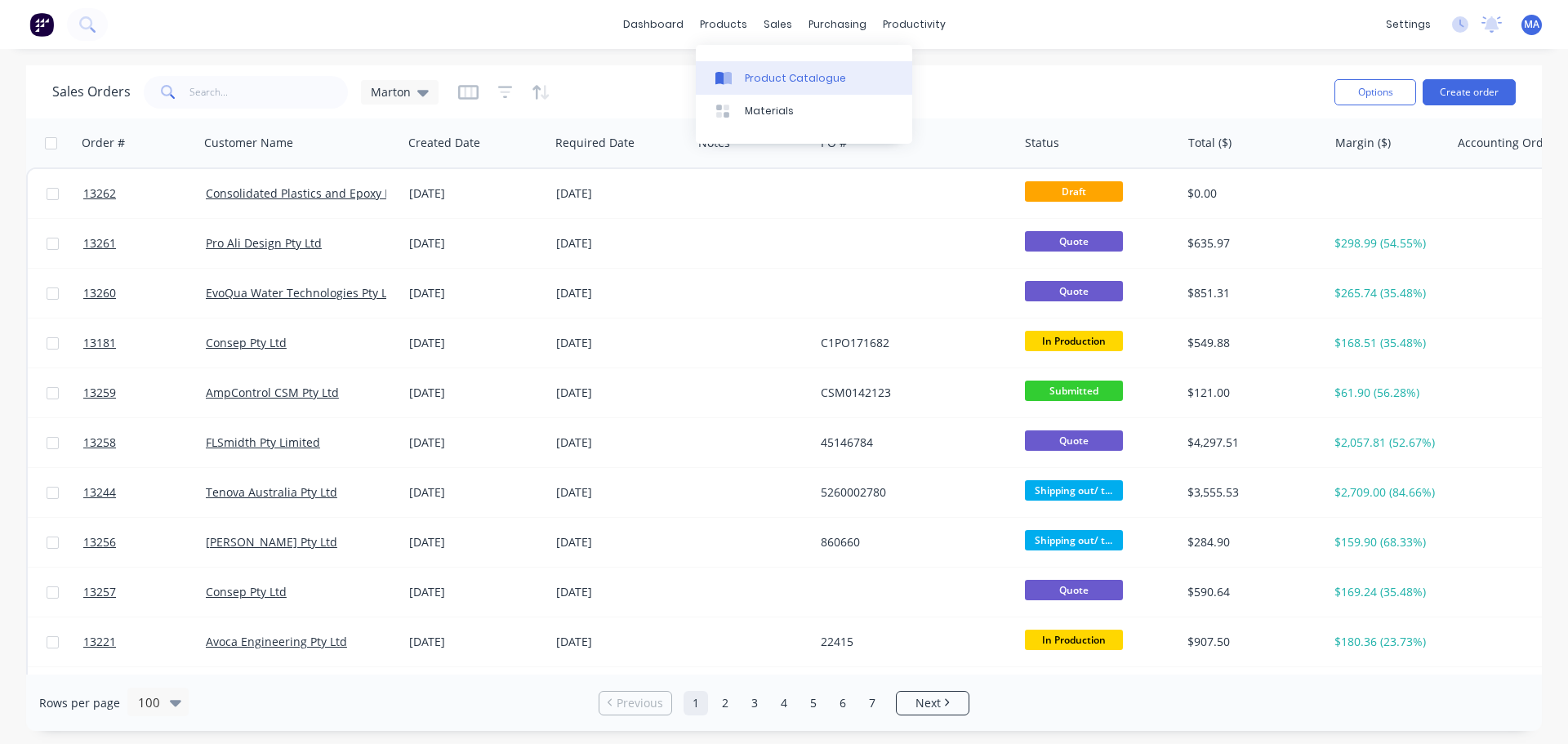
click at [744, 68] on link "Product Catalogue" at bounding box center [804, 77] width 216 height 32
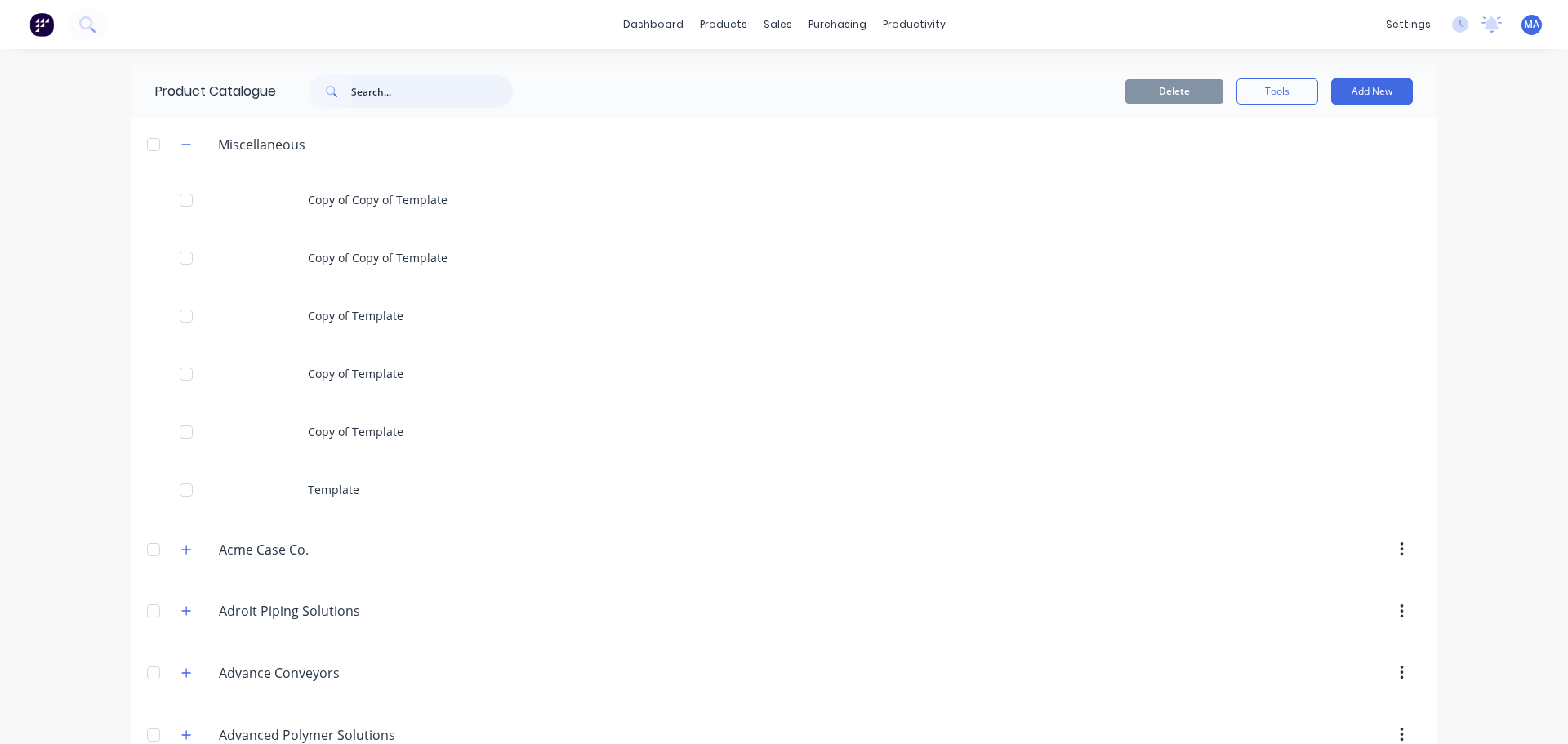
click at [435, 95] on input "text" at bounding box center [432, 91] width 162 height 32
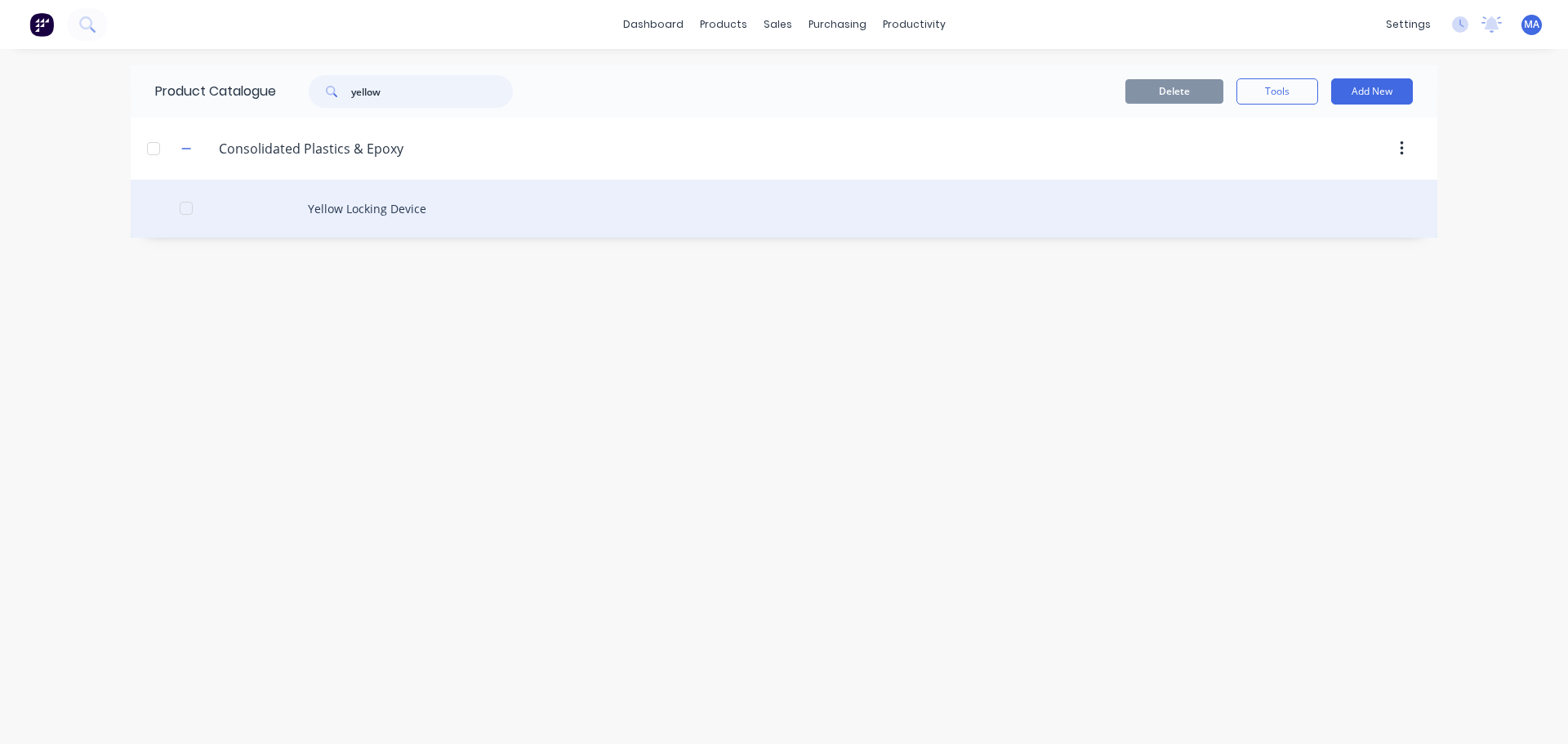
type input "yellow"
click at [420, 192] on div "Yellow Locking Device" at bounding box center [784, 209] width 1307 height 58
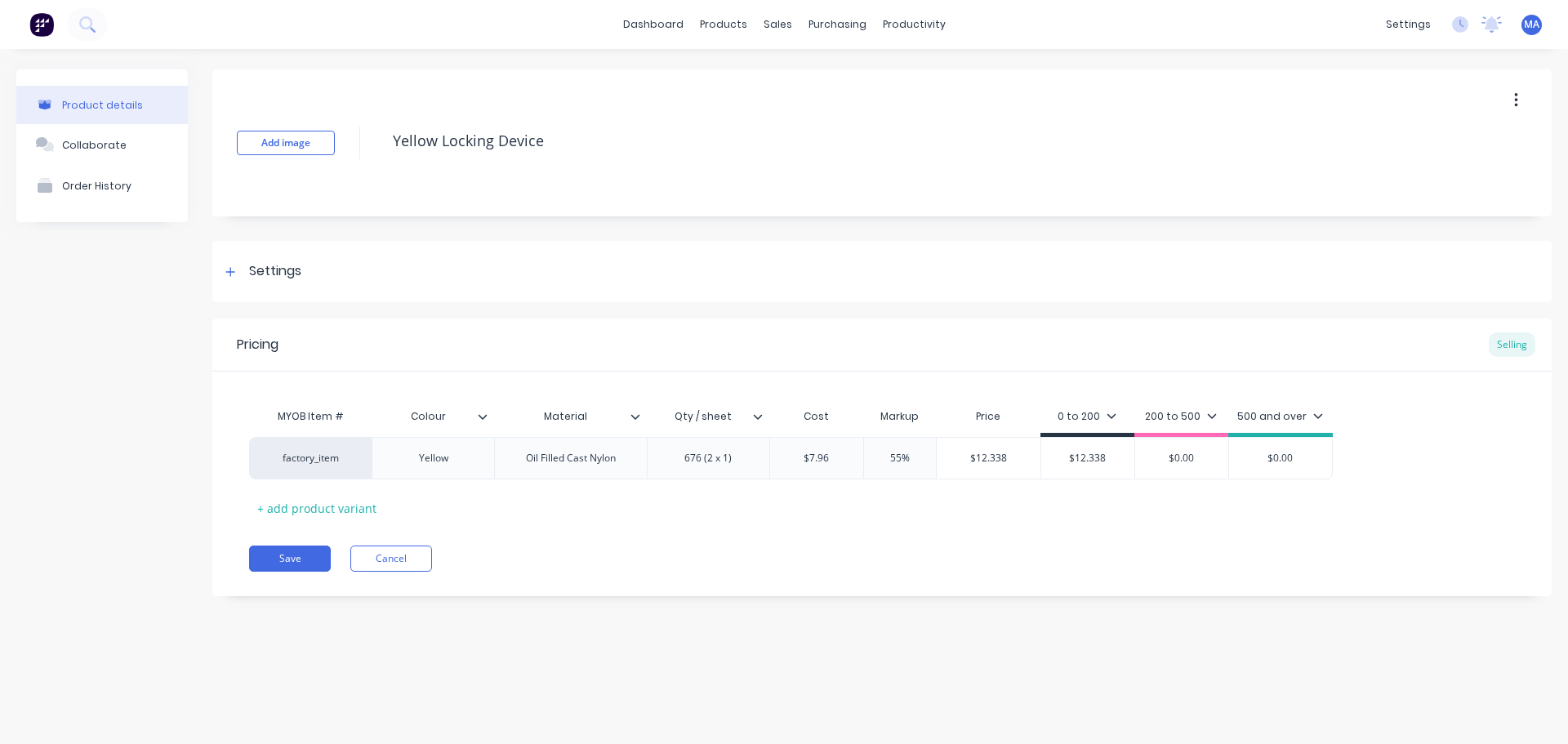
click at [757, 421] on icon at bounding box center [757, 416] width 10 height 10
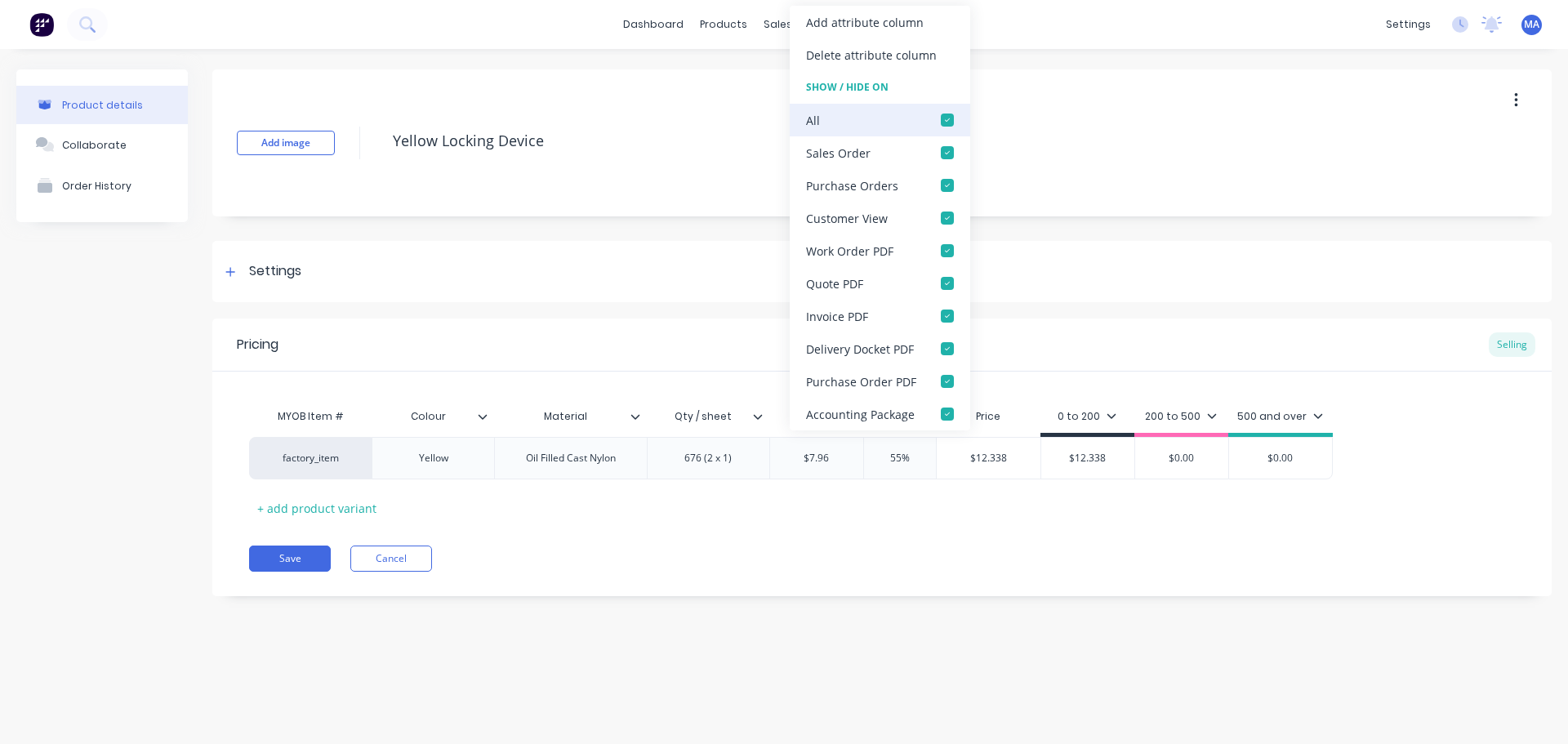
click at [941, 119] on div at bounding box center [947, 120] width 32 height 32
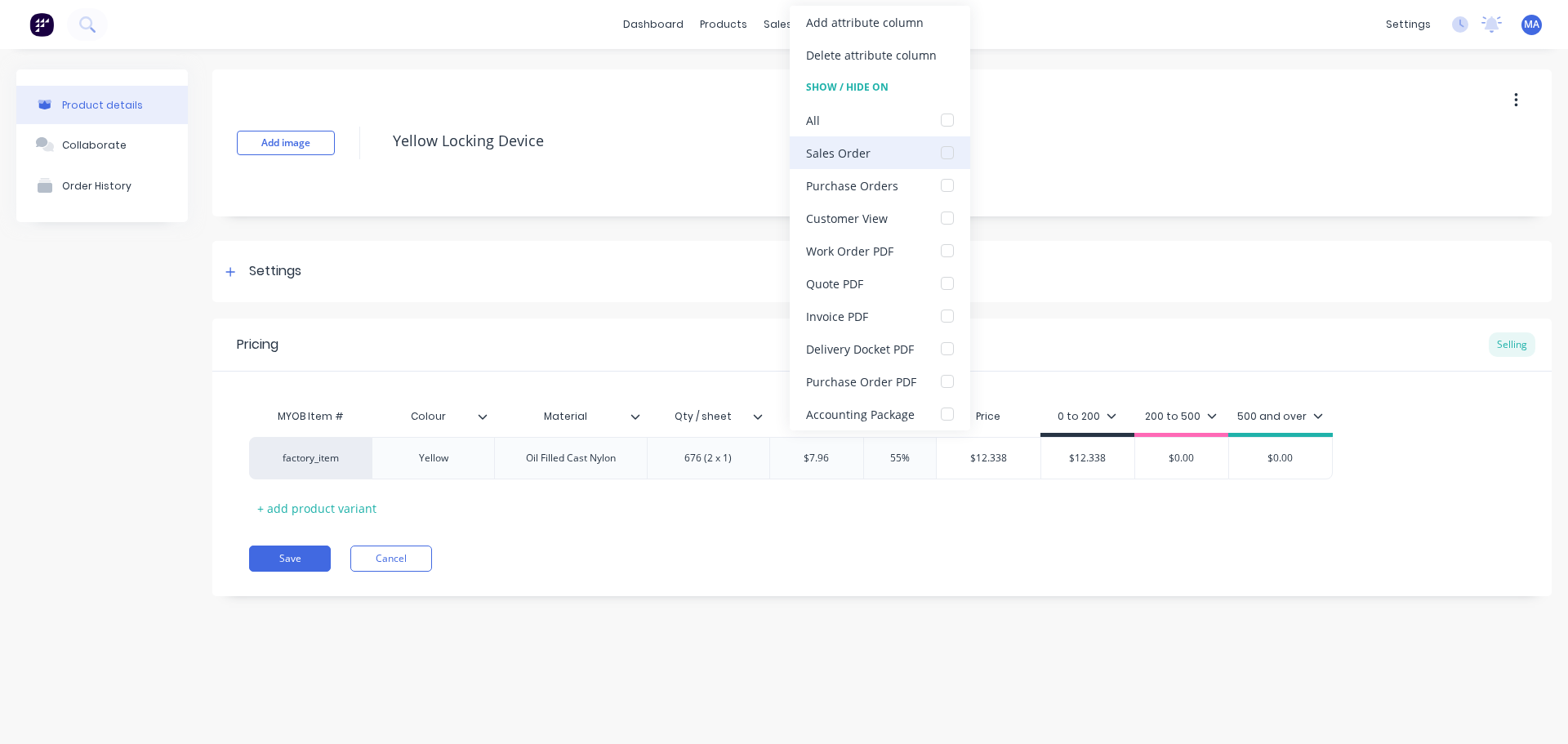
click at [949, 156] on div at bounding box center [947, 152] width 32 height 32
click at [954, 254] on div at bounding box center [947, 250] width 32 height 32
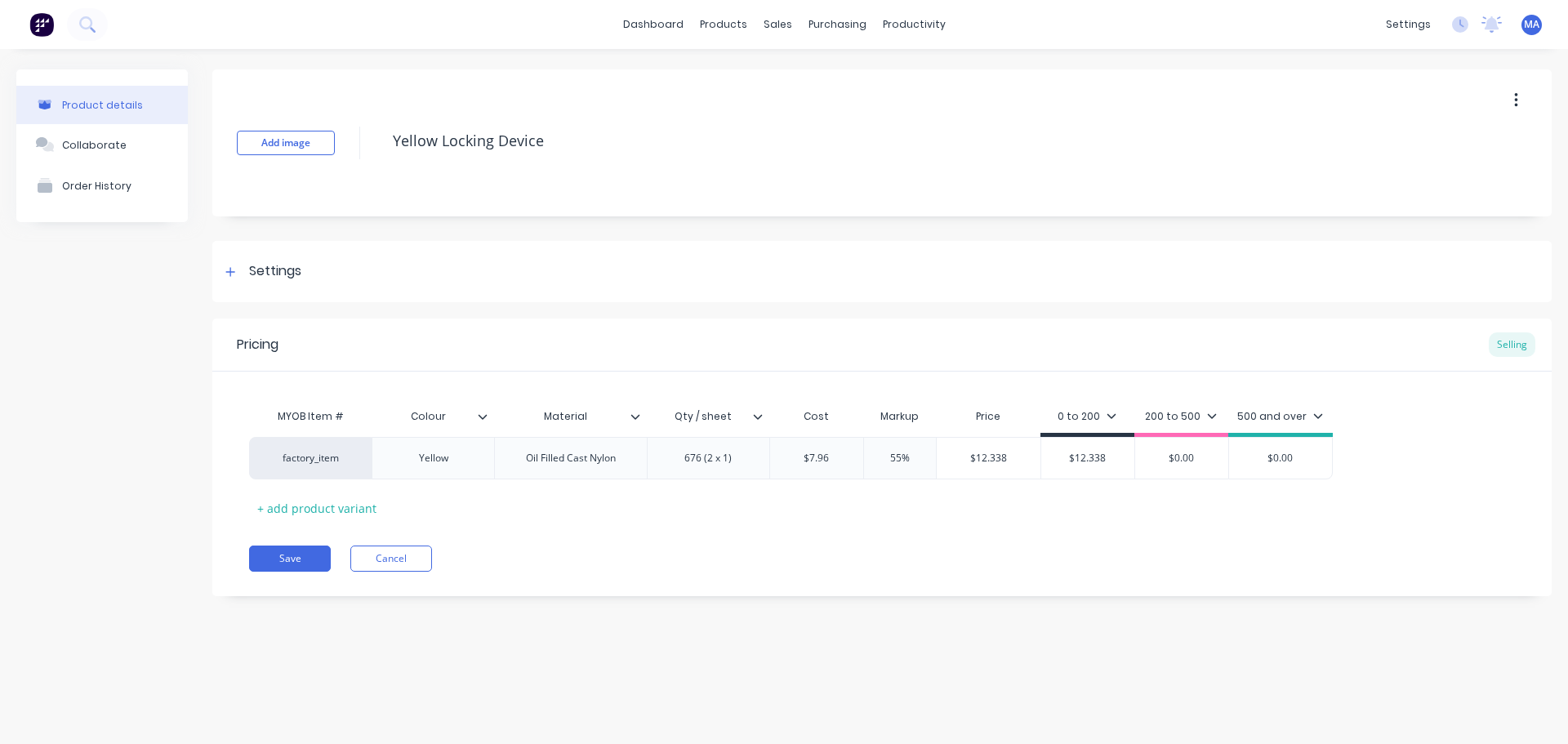
click at [588, 240] on div "Add image Yellow Locking Device Settings Product Options I buy this item I sell…" at bounding box center [882, 345] width 1339 height 551
click at [297, 558] on button "Save" at bounding box center [290, 558] width 82 height 26
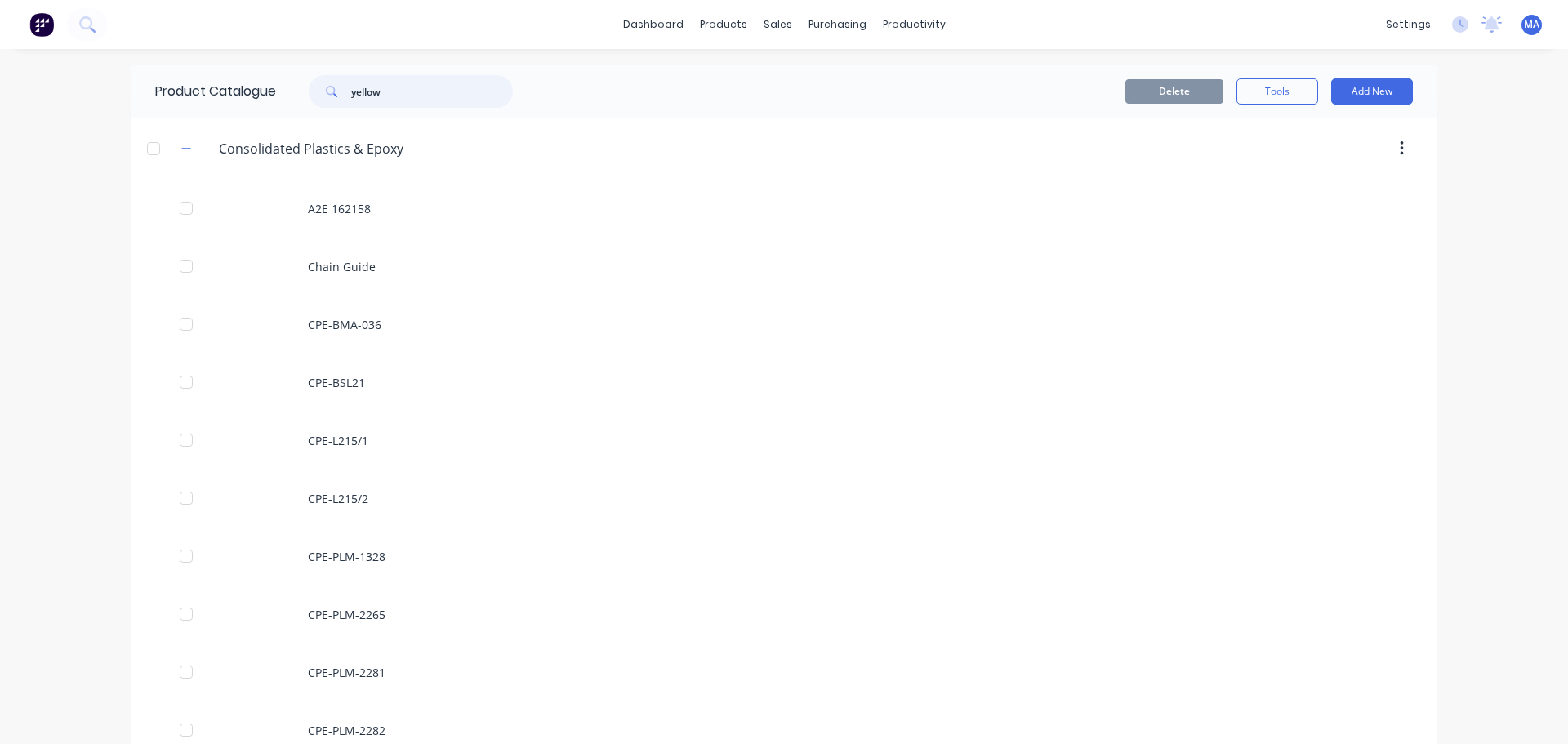
click at [450, 86] on input "yellow" at bounding box center [432, 91] width 162 height 32
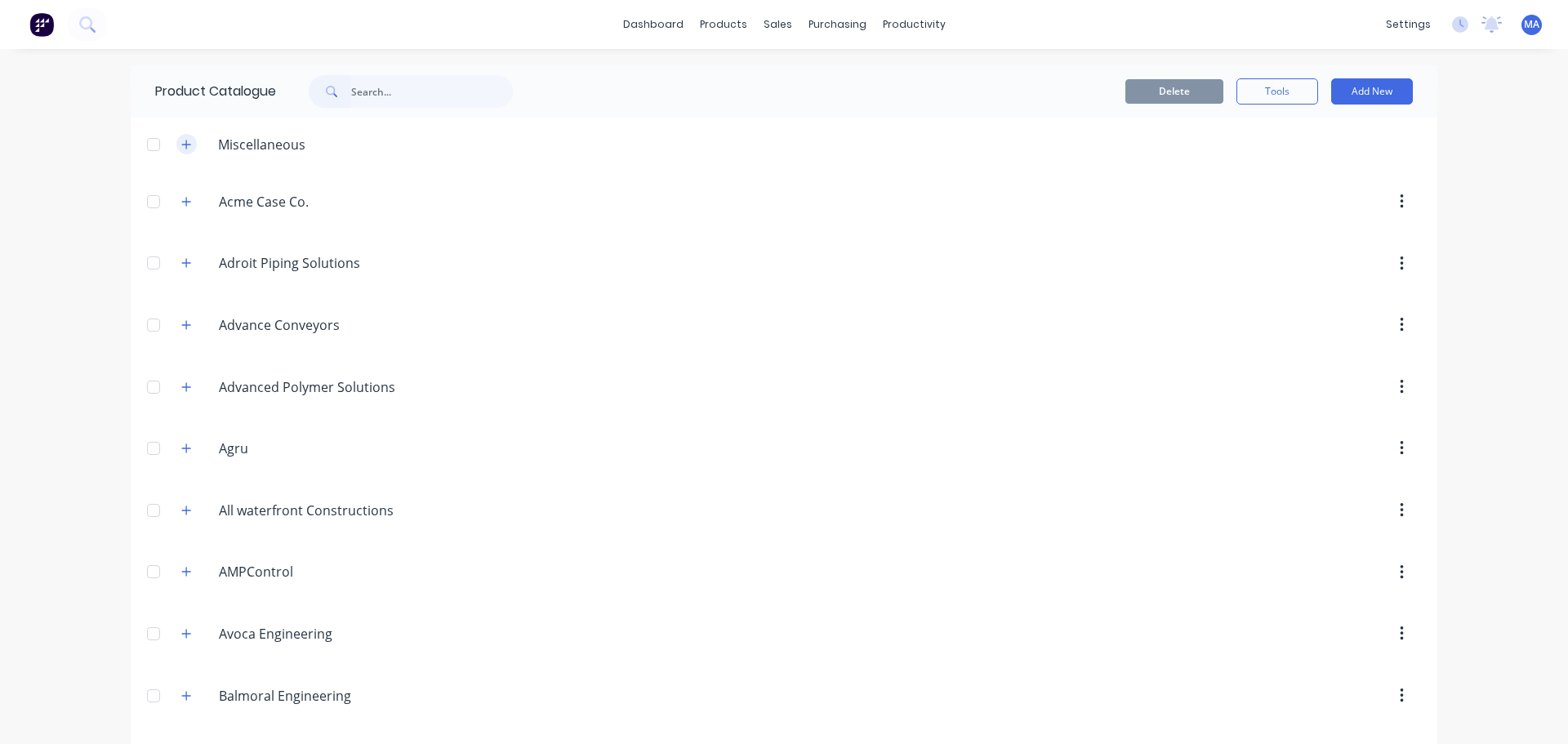
click at [183, 146] on icon "button" at bounding box center [186, 144] width 10 height 12
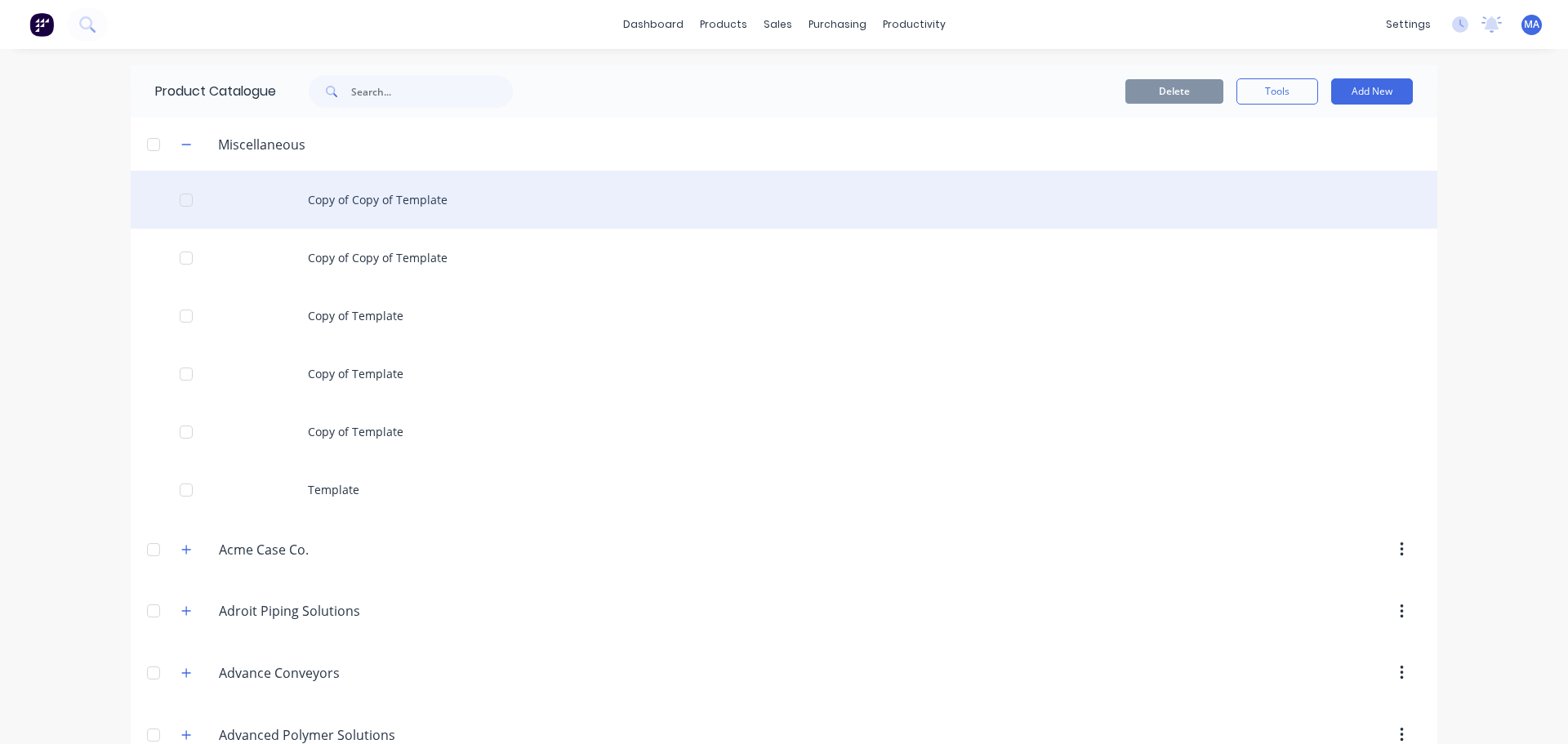
click at [333, 205] on div "Copy of Copy of Template" at bounding box center [784, 200] width 1307 height 58
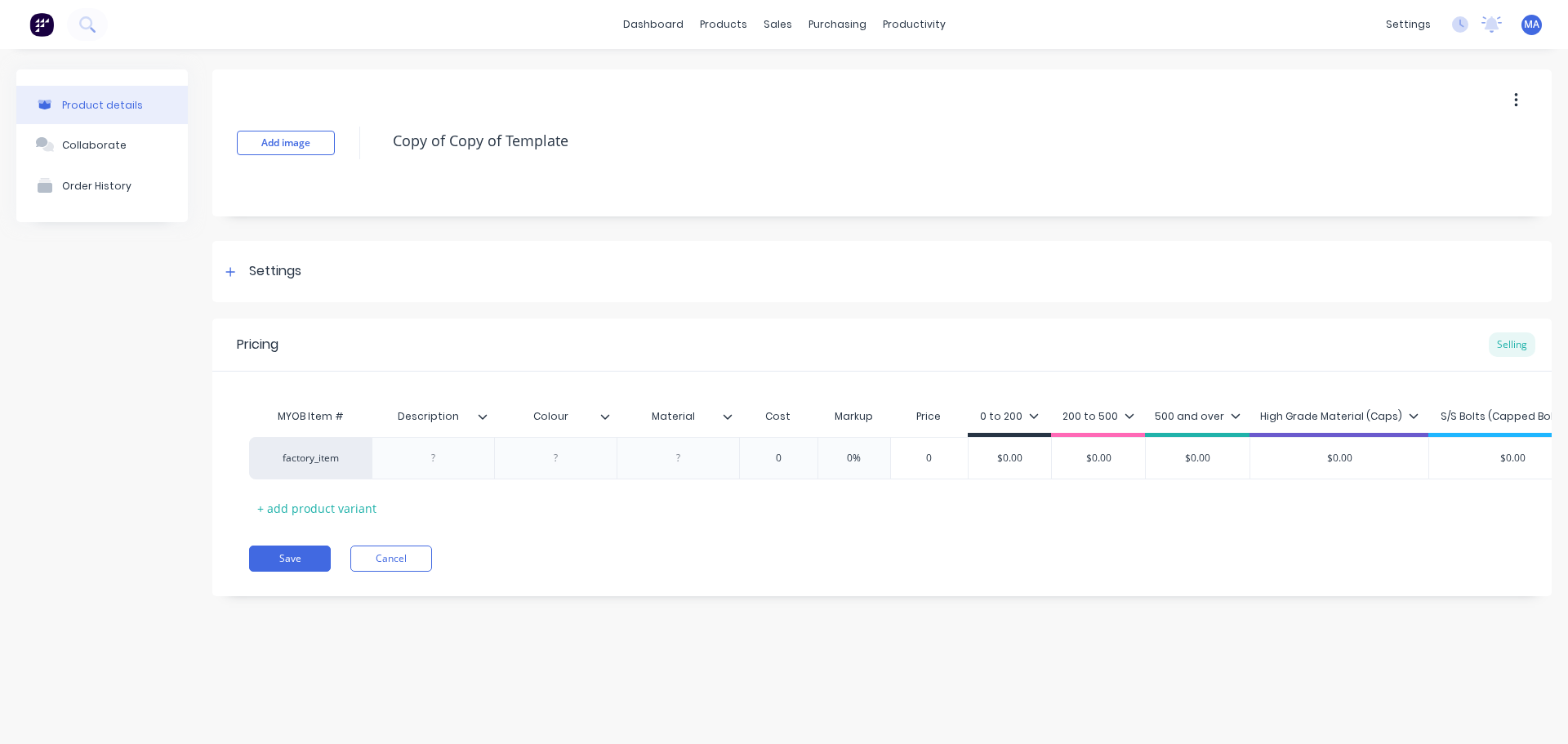
click at [729, 425] on div "Material" at bounding box center [673, 416] width 113 height 41
type input "Material"
click at [386, 572] on button "Cancel" at bounding box center [391, 558] width 82 height 26
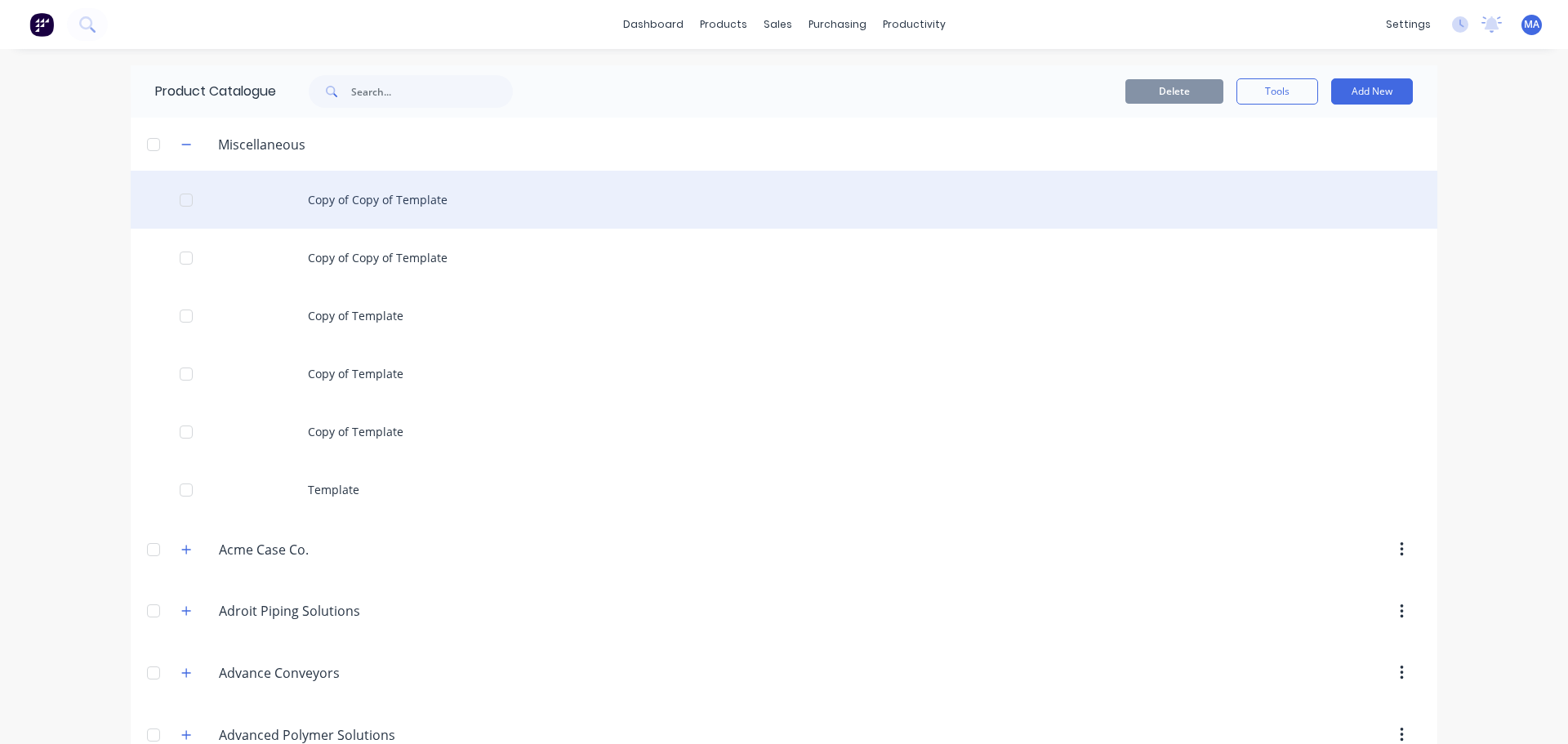
click at [186, 197] on div at bounding box center [186, 200] width 32 height 32
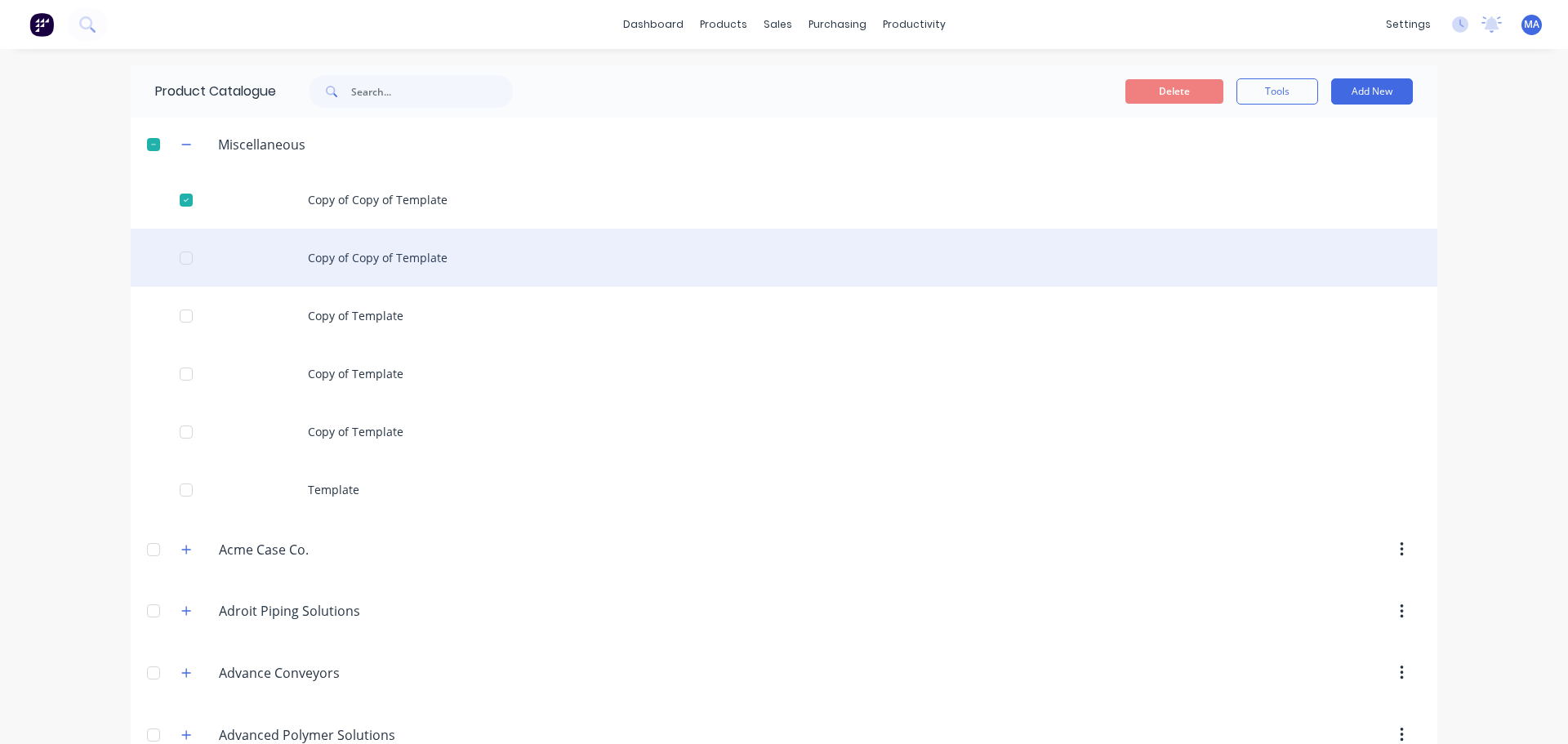
click at [177, 246] on div at bounding box center [186, 258] width 32 height 32
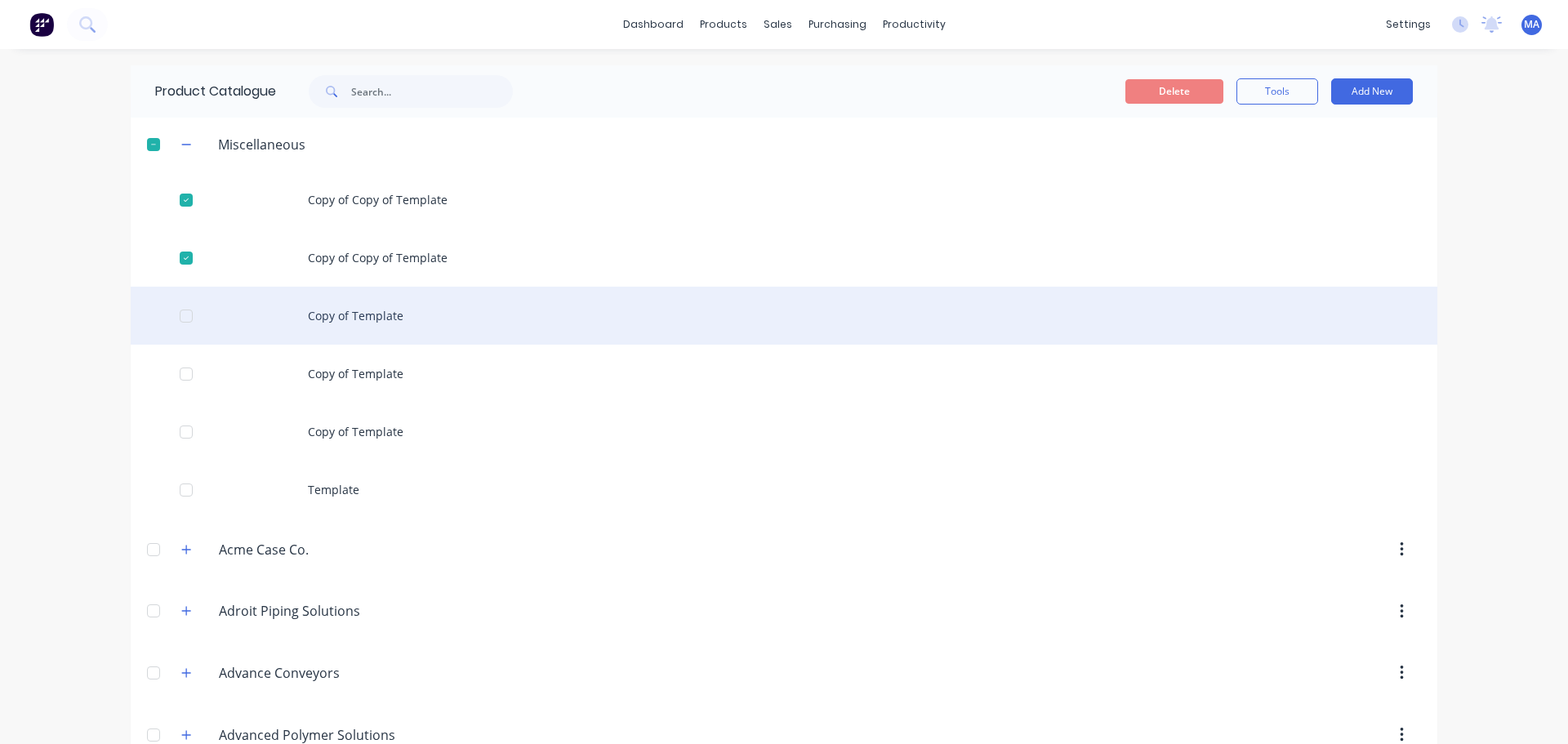
click at [177, 313] on div at bounding box center [186, 316] width 32 height 32
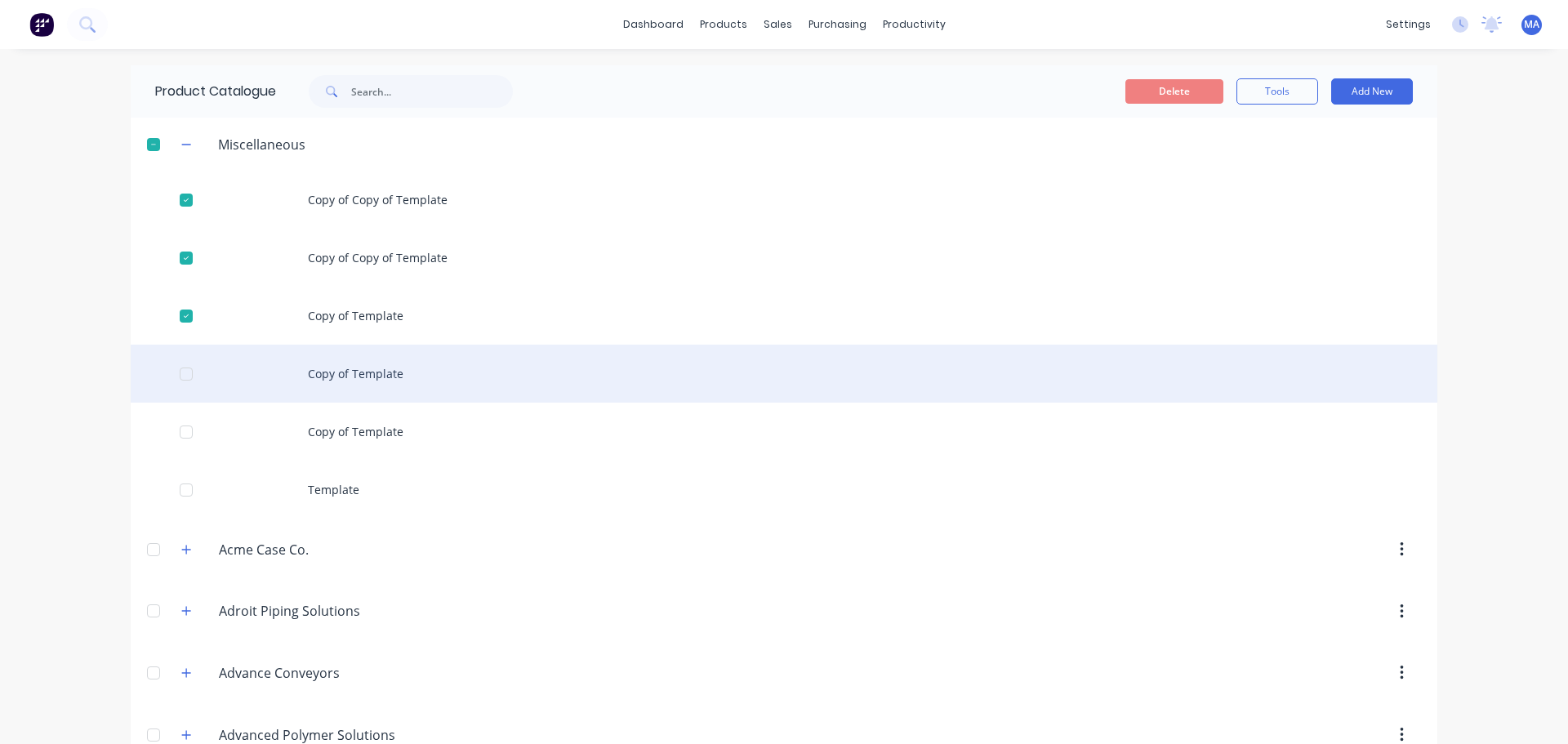
click at [186, 370] on div at bounding box center [186, 374] width 32 height 32
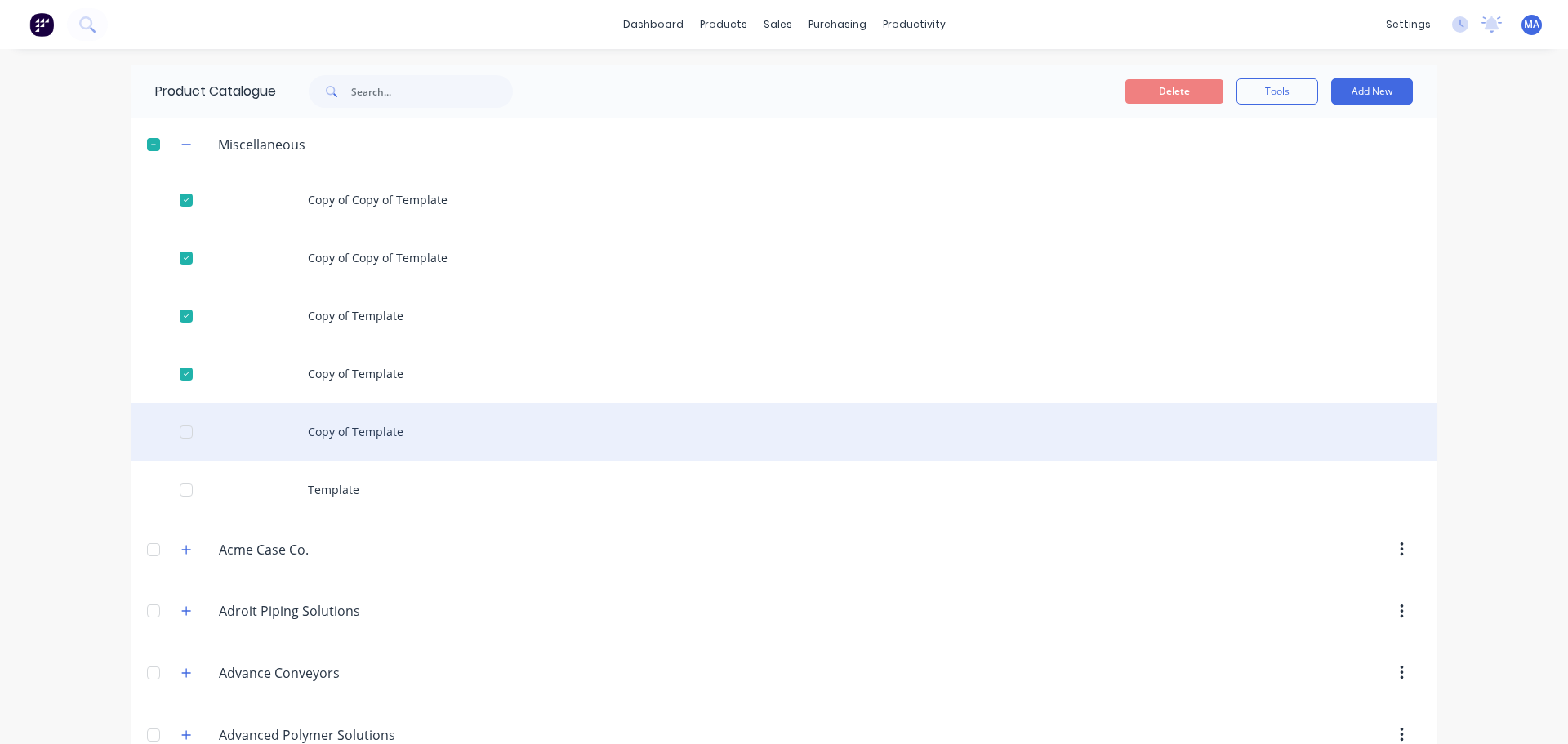
click at [183, 435] on div at bounding box center [186, 432] width 32 height 32
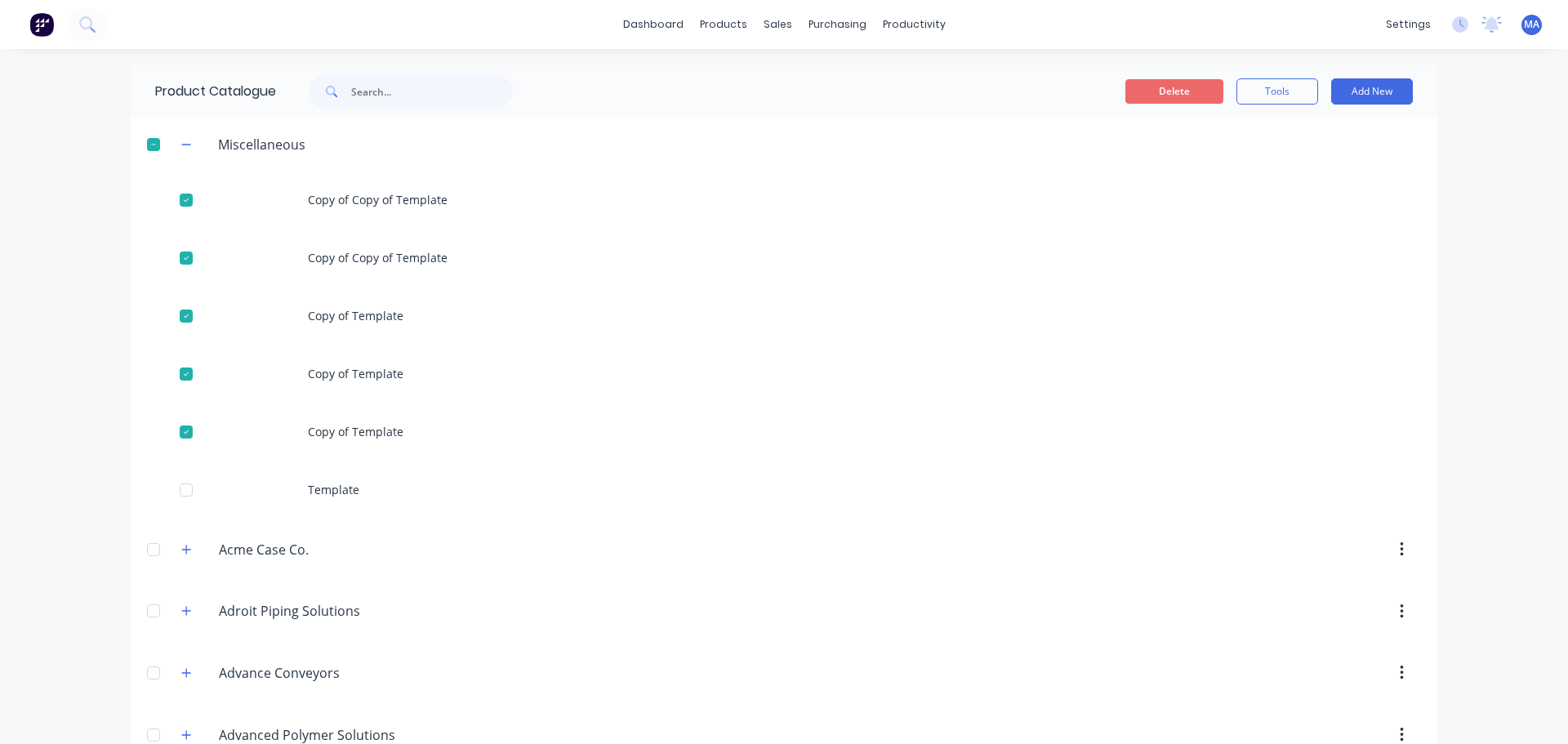
click at [1159, 89] on button "Delete" at bounding box center [1174, 91] width 98 height 24
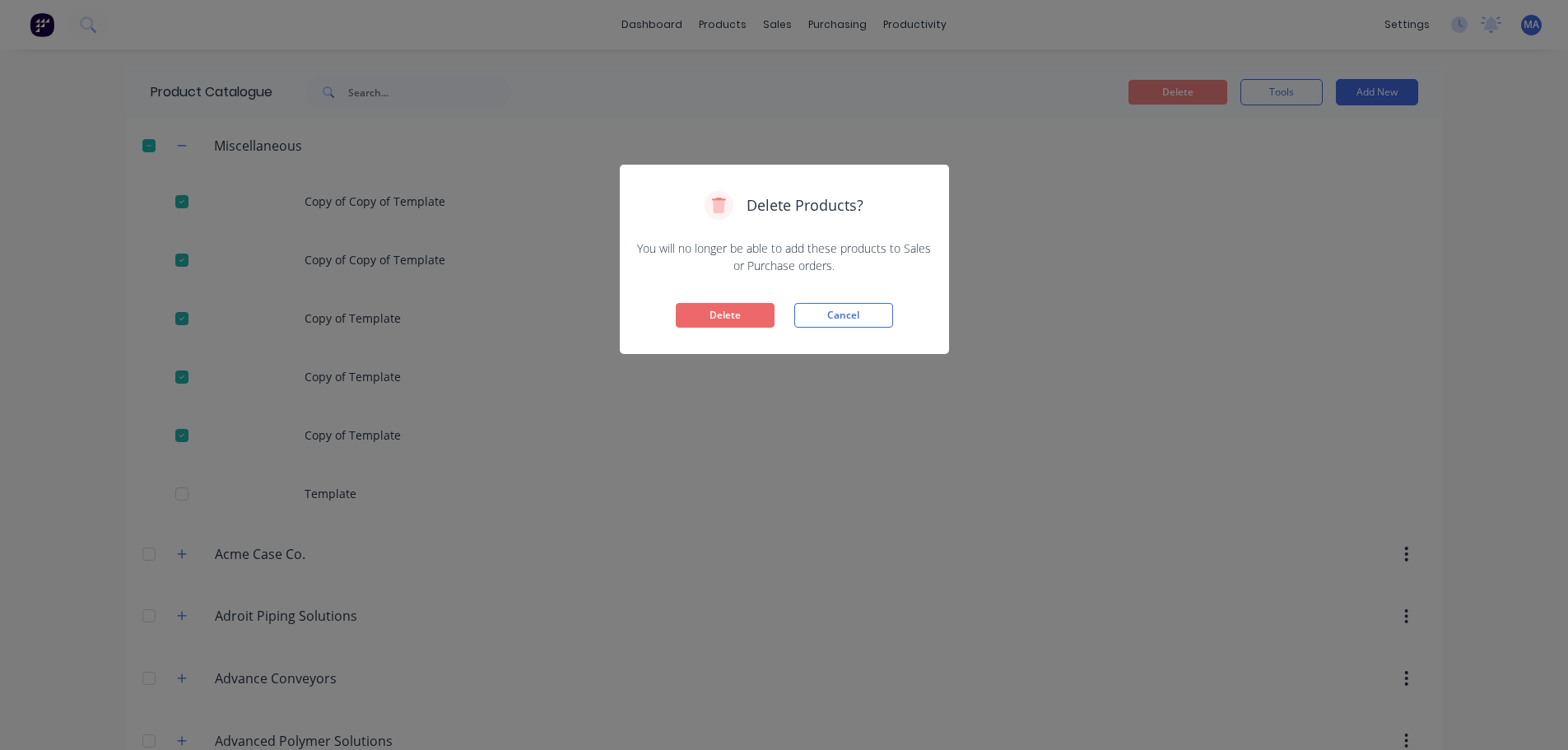
click at [744, 305] on button "Delete" at bounding box center [725, 315] width 99 height 25
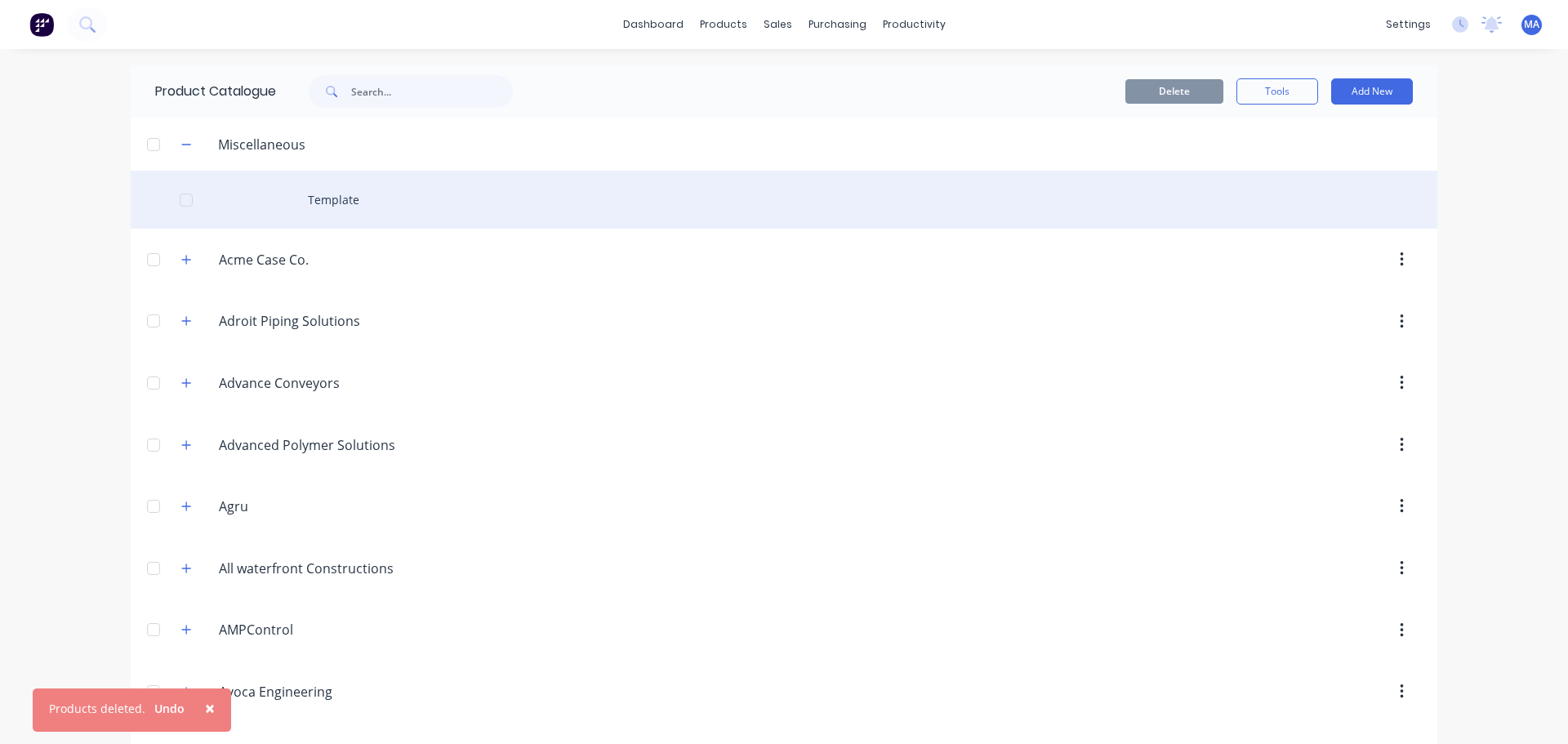
click at [286, 192] on div "Template" at bounding box center [784, 200] width 1307 height 58
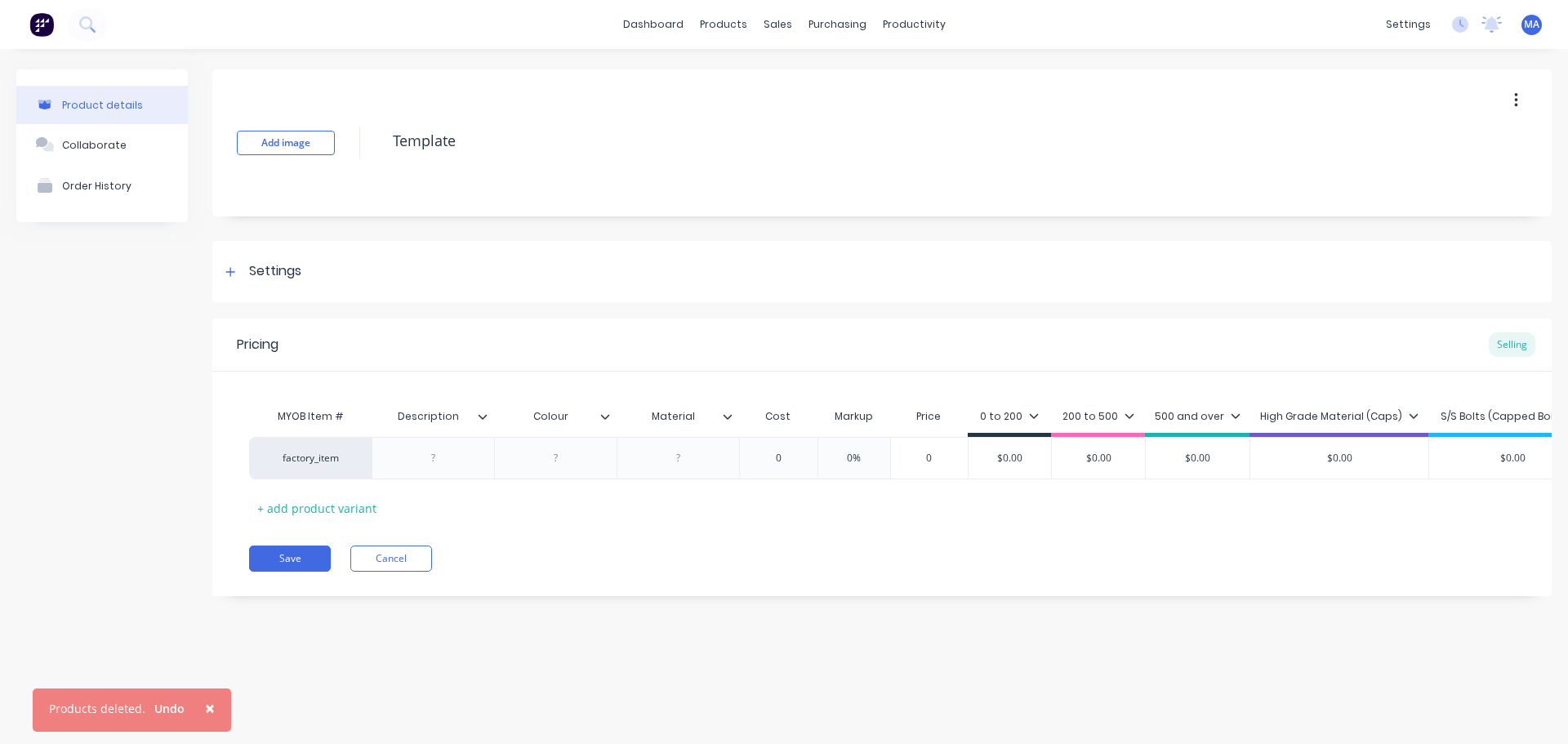
click at [733, 418] on div at bounding box center [734, 416] width 10 height 14
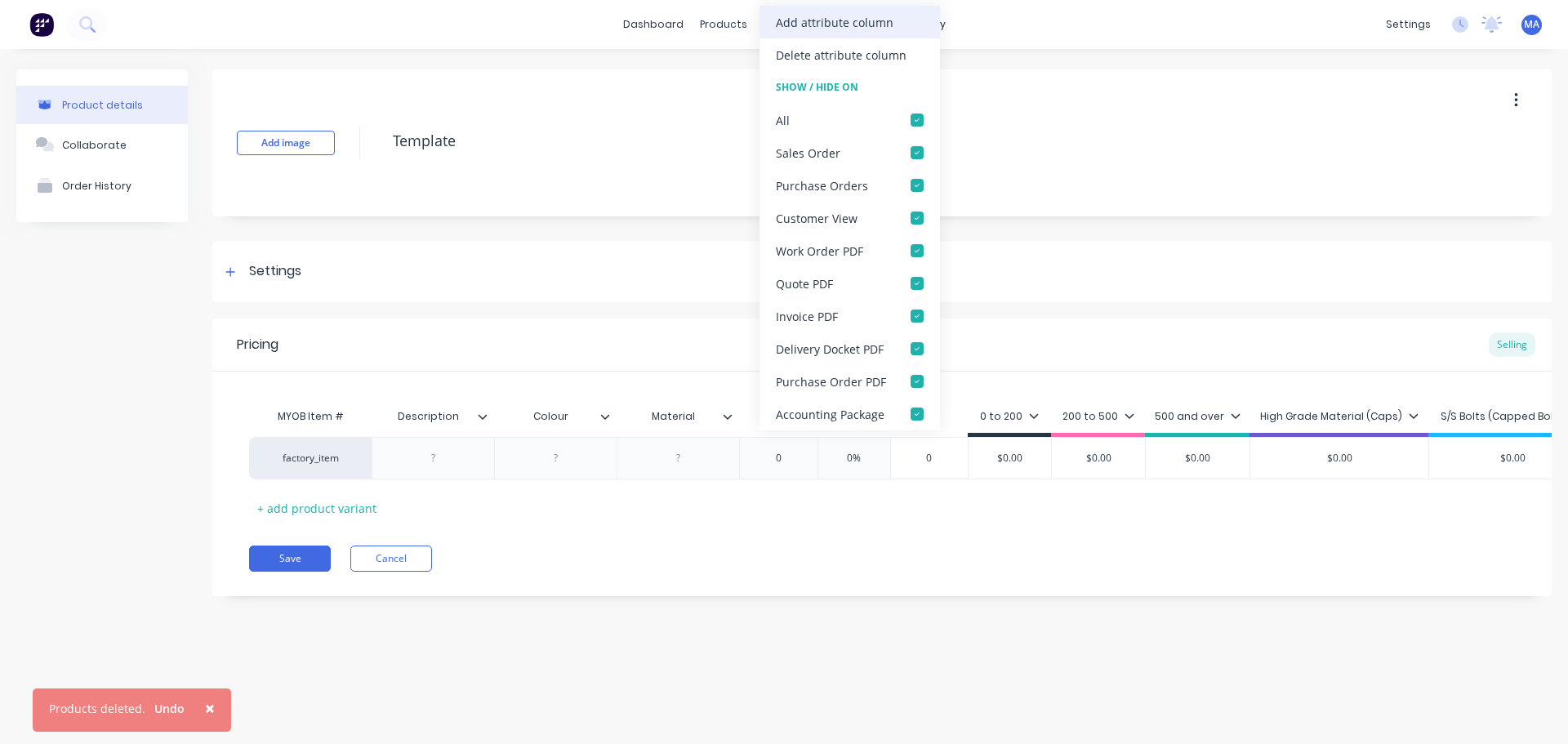
click at [843, 29] on div "Add attribute column" at bounding box center [835, 22] width 118 height 17
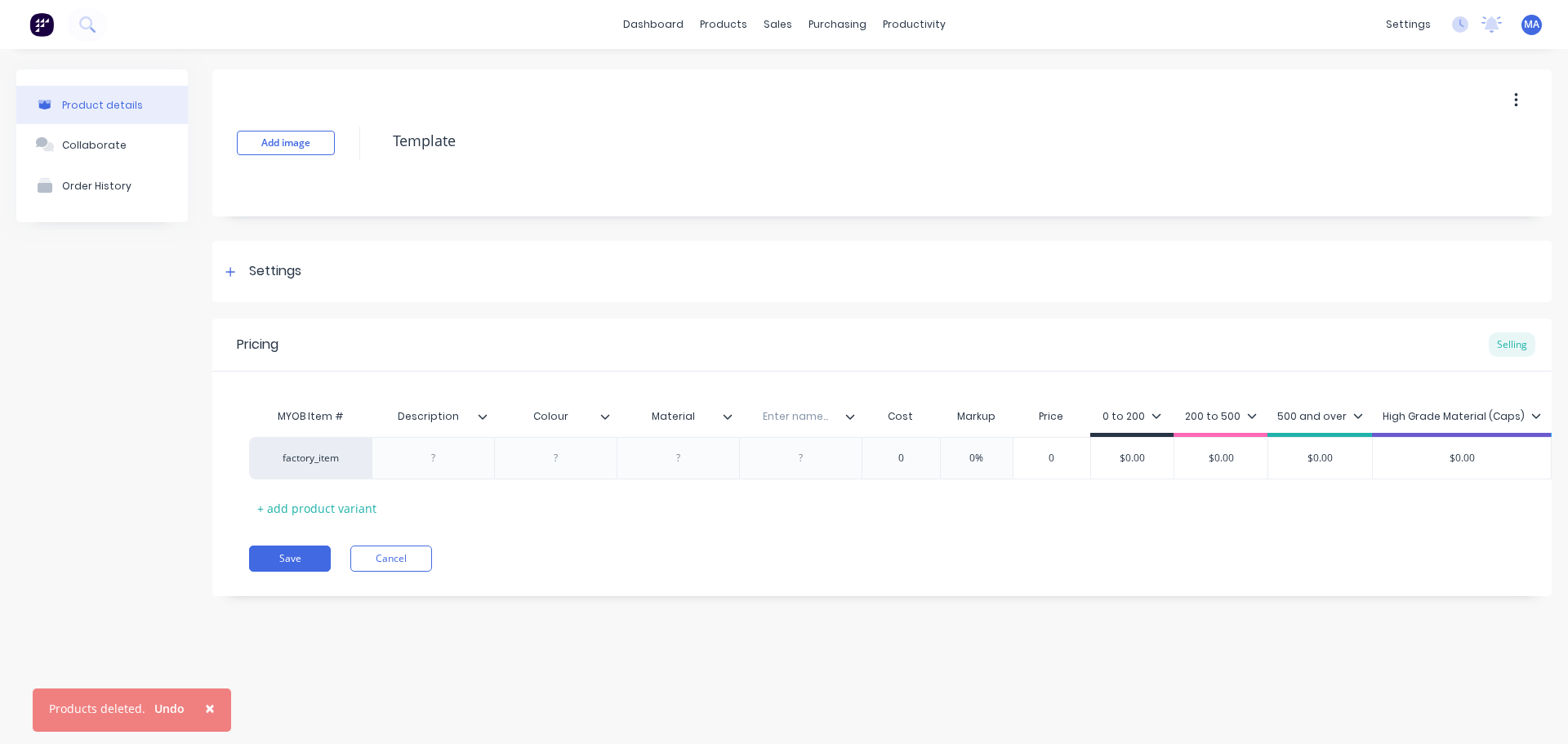
click at [801, 411] on input "text" at bounding box center [795, 416] width 113 height 14
type input "Qty /"
click at [854, 420] on icon at bounding box center [850, 416] width 10 height 10
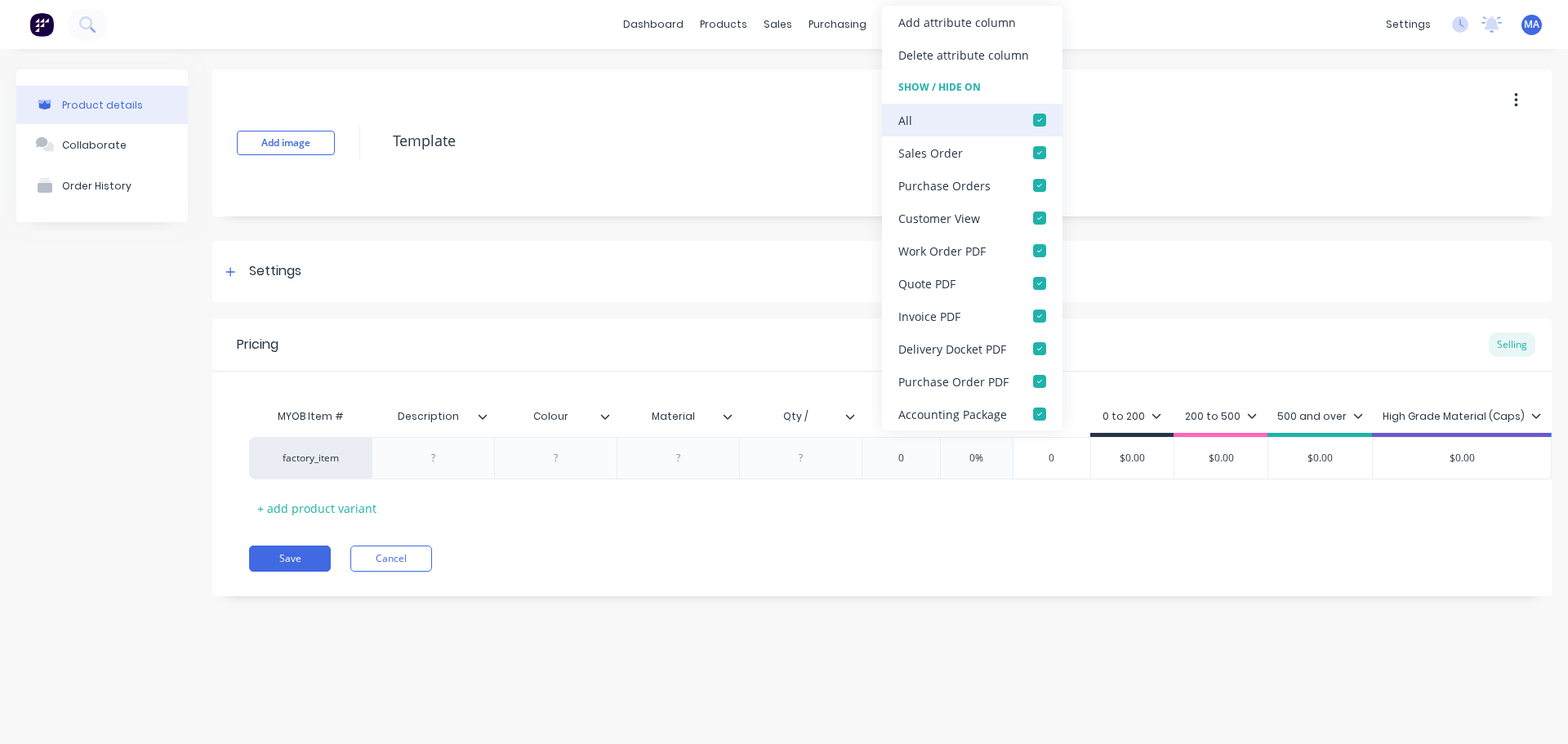
click at [1034, 119] on div at bounding box center [1039, 120] width 32 height 32
click at [1038, 156] on div at bounding box center [1039, 152] width 32 height 32
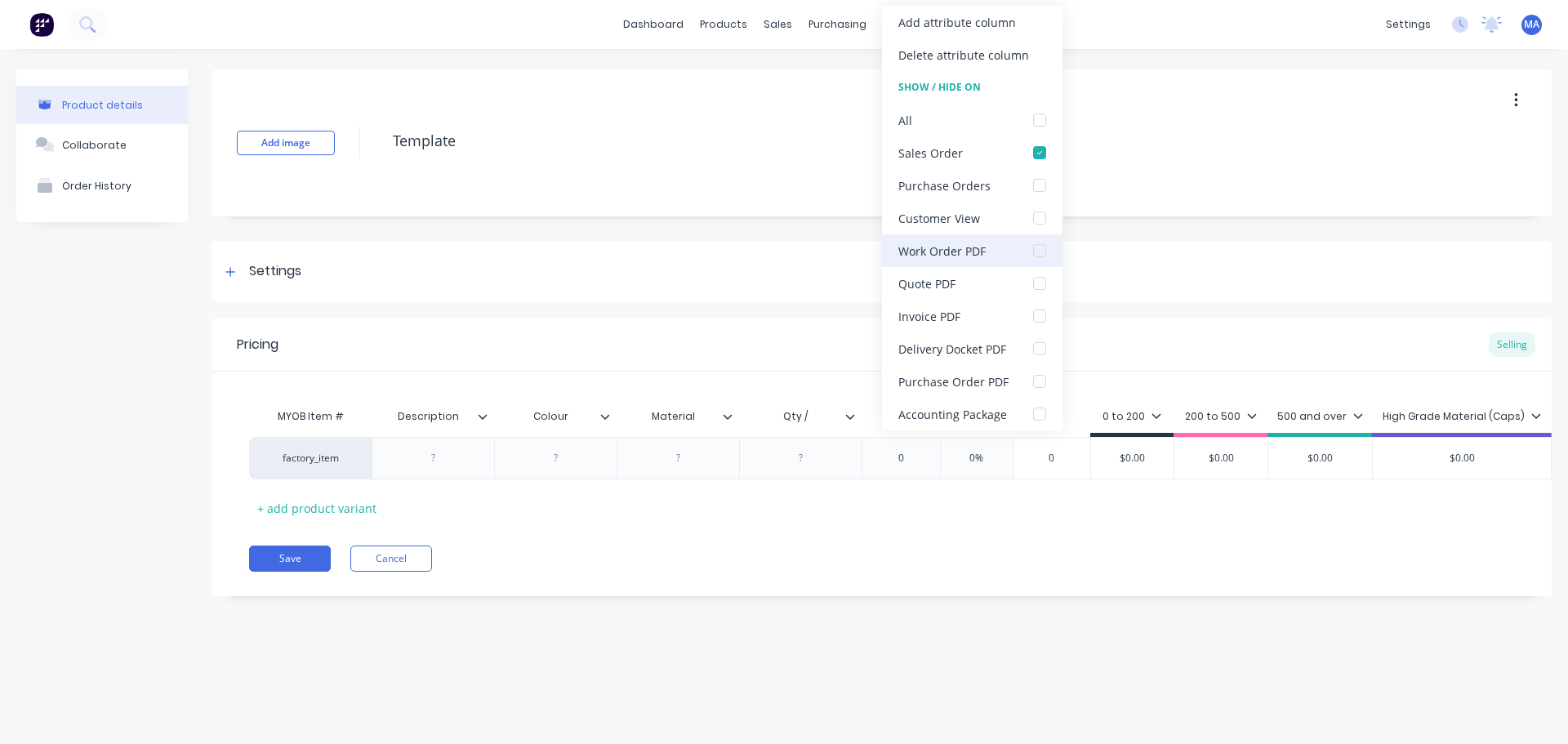
click at [1039, 252] on div at bounding box center [1039, 250] width 32 height 32
click at [1190, 240] on div "Add image Template Settings Product Options I buy this item I sell this item I …" at bounding box center [882, 345] width 1339 height 551
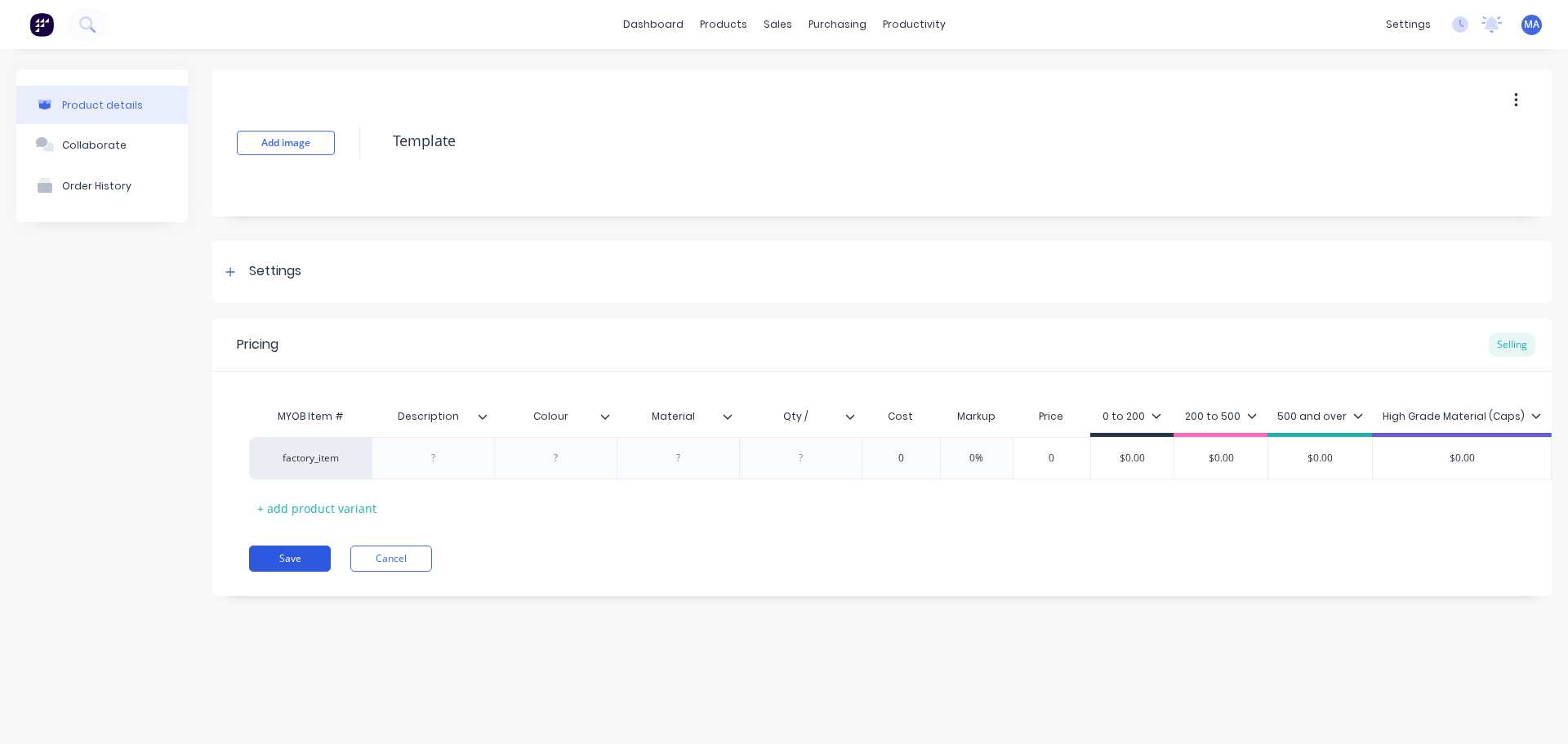
click at [286, 572] on button "Save" at bounding box center [290, 558] width 82 height 26
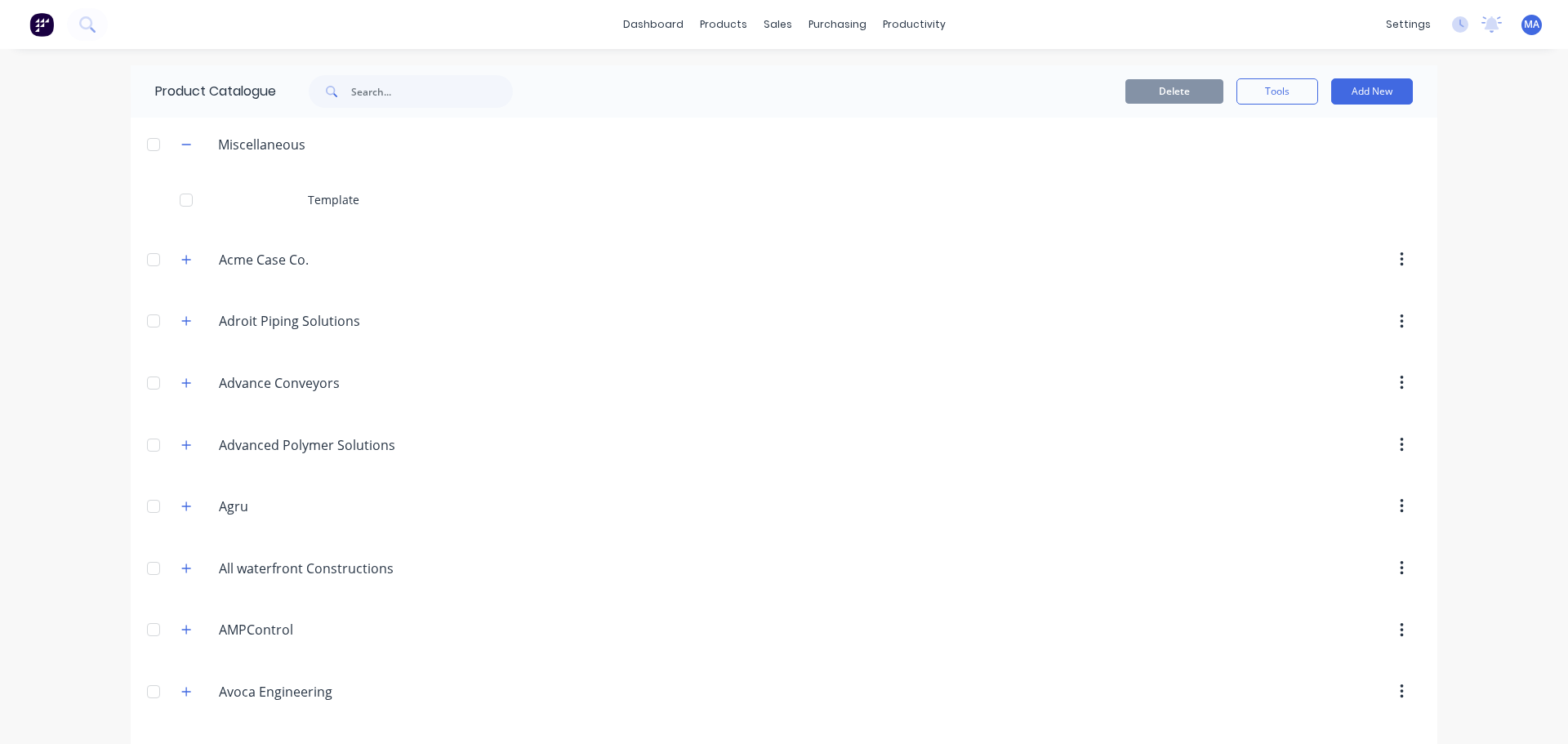
click at [154, 148] on div at bounding box center [153, 144] width 32 height 32
click at [1258, 84] on button "Tools" at bounding box center [1277, 91] width 82 height 26
click at [1227, 137] on span "Duplicate product" at bounding box center [1239, 133] width 122 height 17
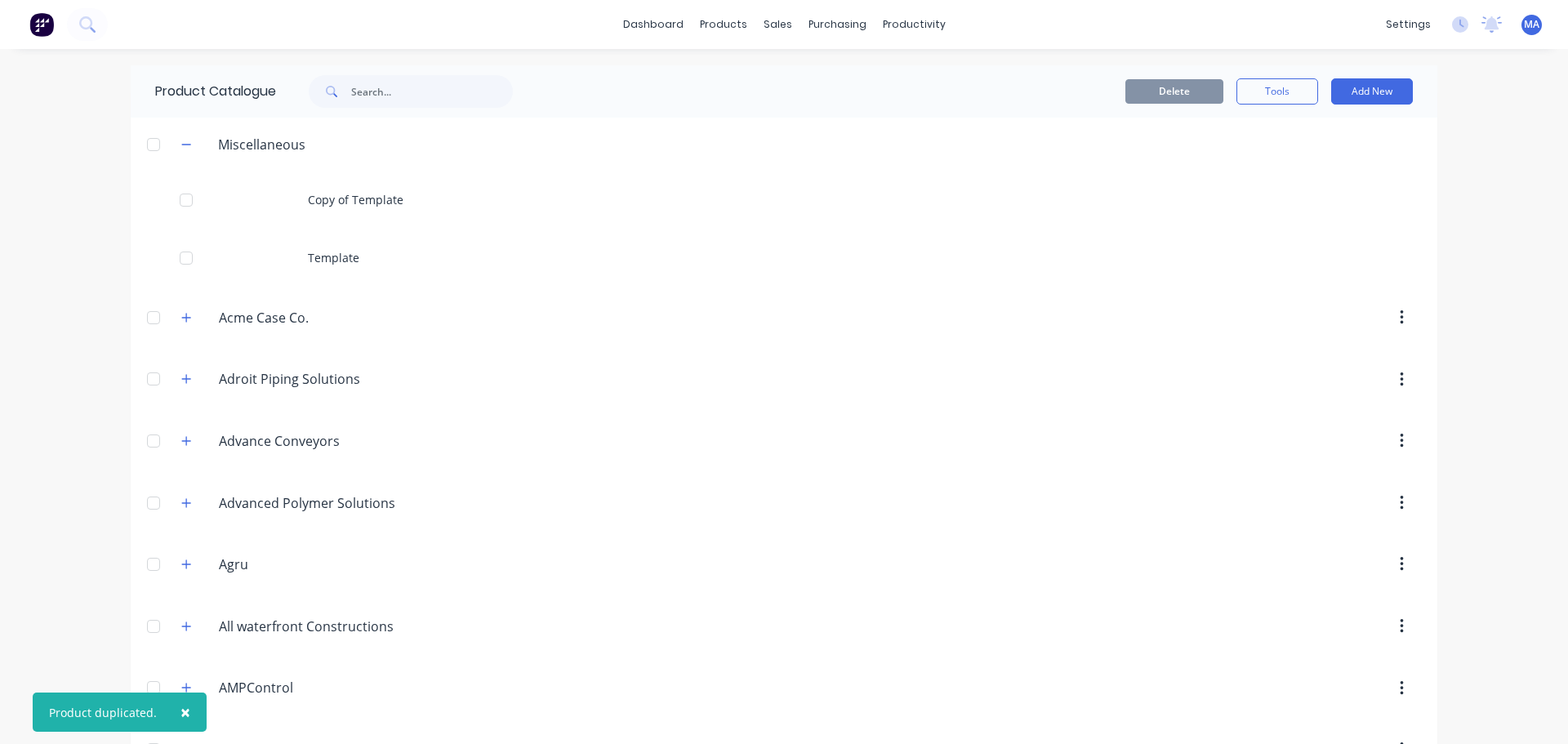
click at [150, 140] on div at bounding box center [153, 144] width 32 height 32
click at [1289, 91] on button "Tools" at bounding box center [1277, 91] width 82 height 26
click at [1242, 141] on span "Duplicate product" at bounding box center [1239, 133] width 122 height 17
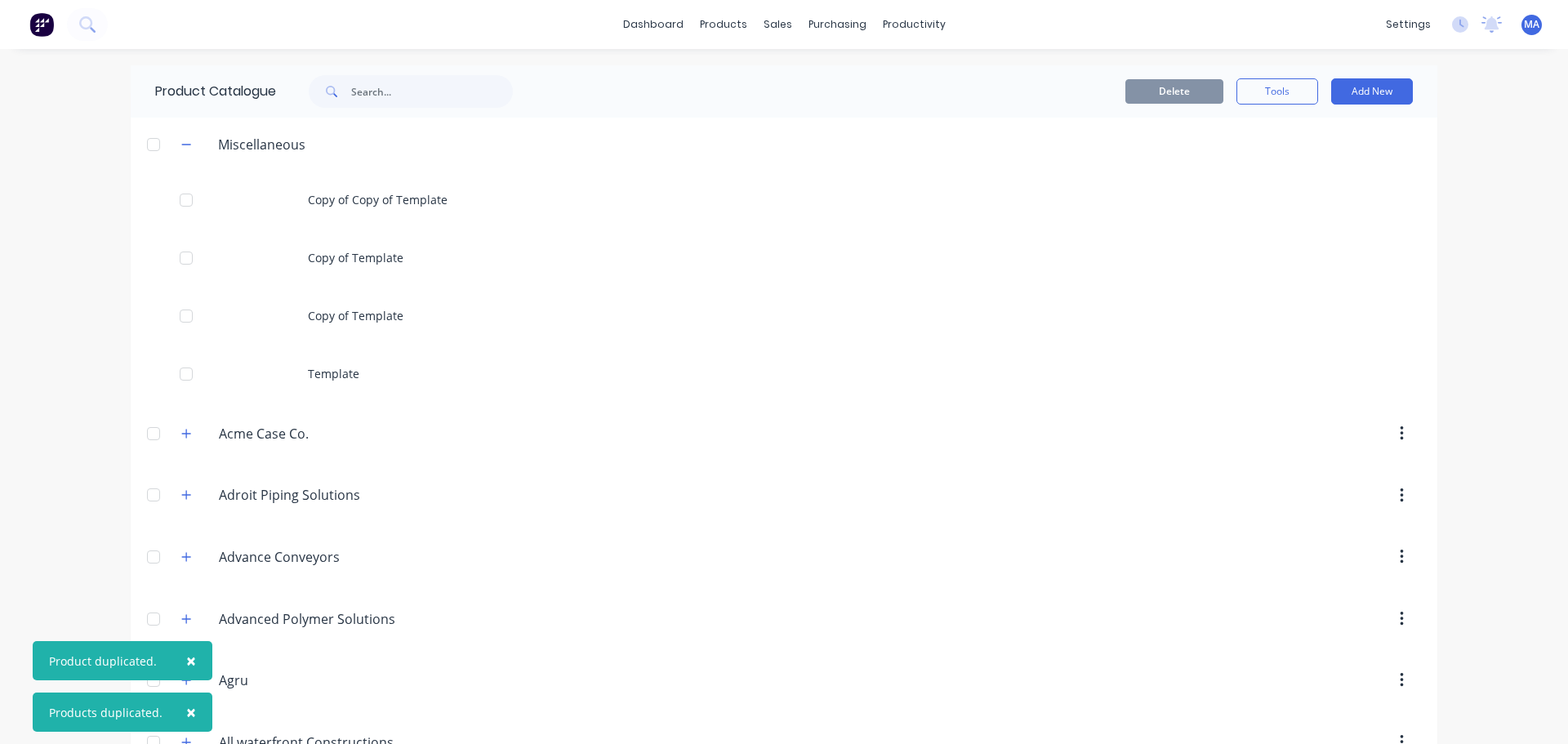
click at [151, 150] on div at bounding box center [153, 144] width 32 height 32
click at [1289, 101] on button "Tools" at bounding box center [1277, 91] width 82 height 26
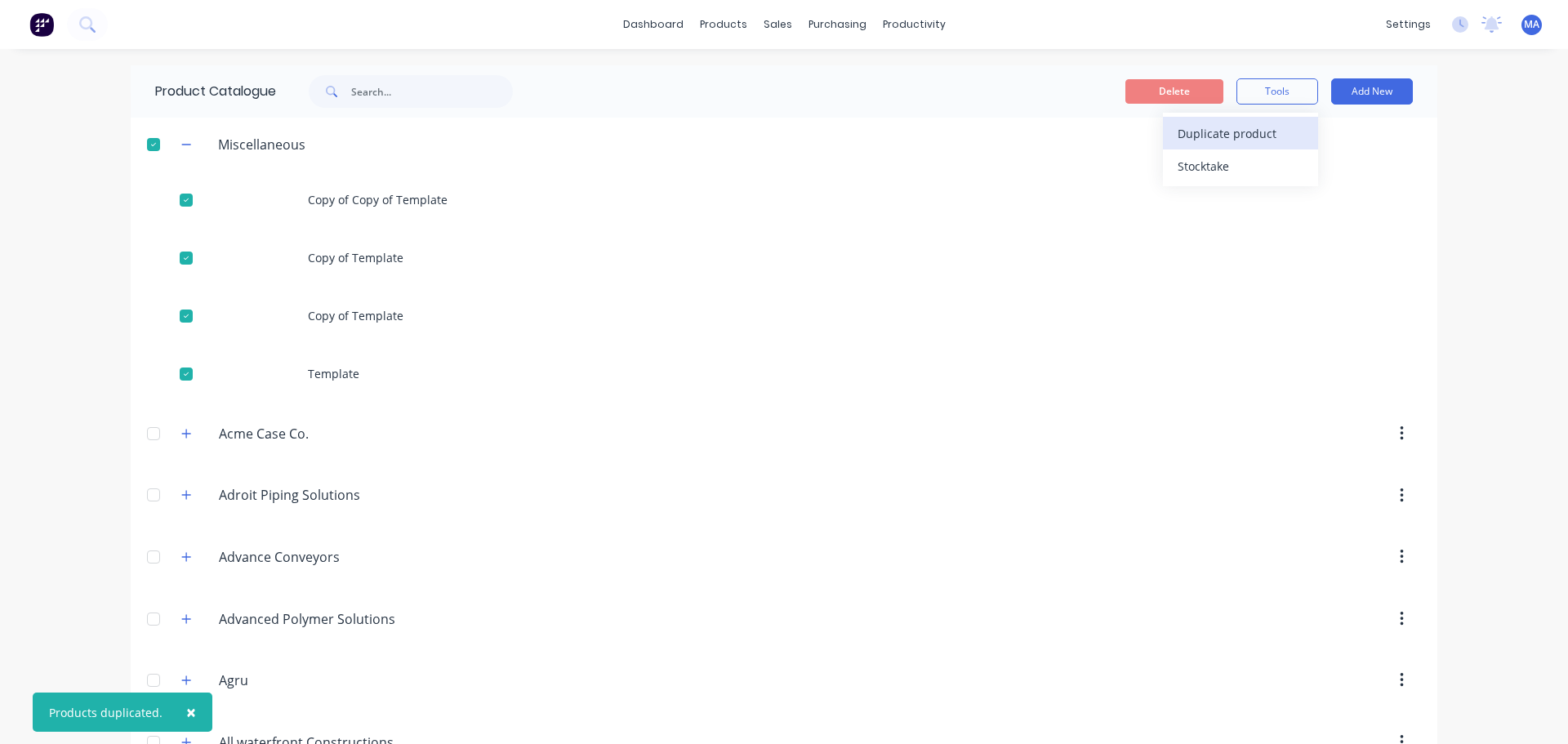
click at [1268, 132] on span "Duplicate product" at bounding box center [1239, 133] width 122 height 17
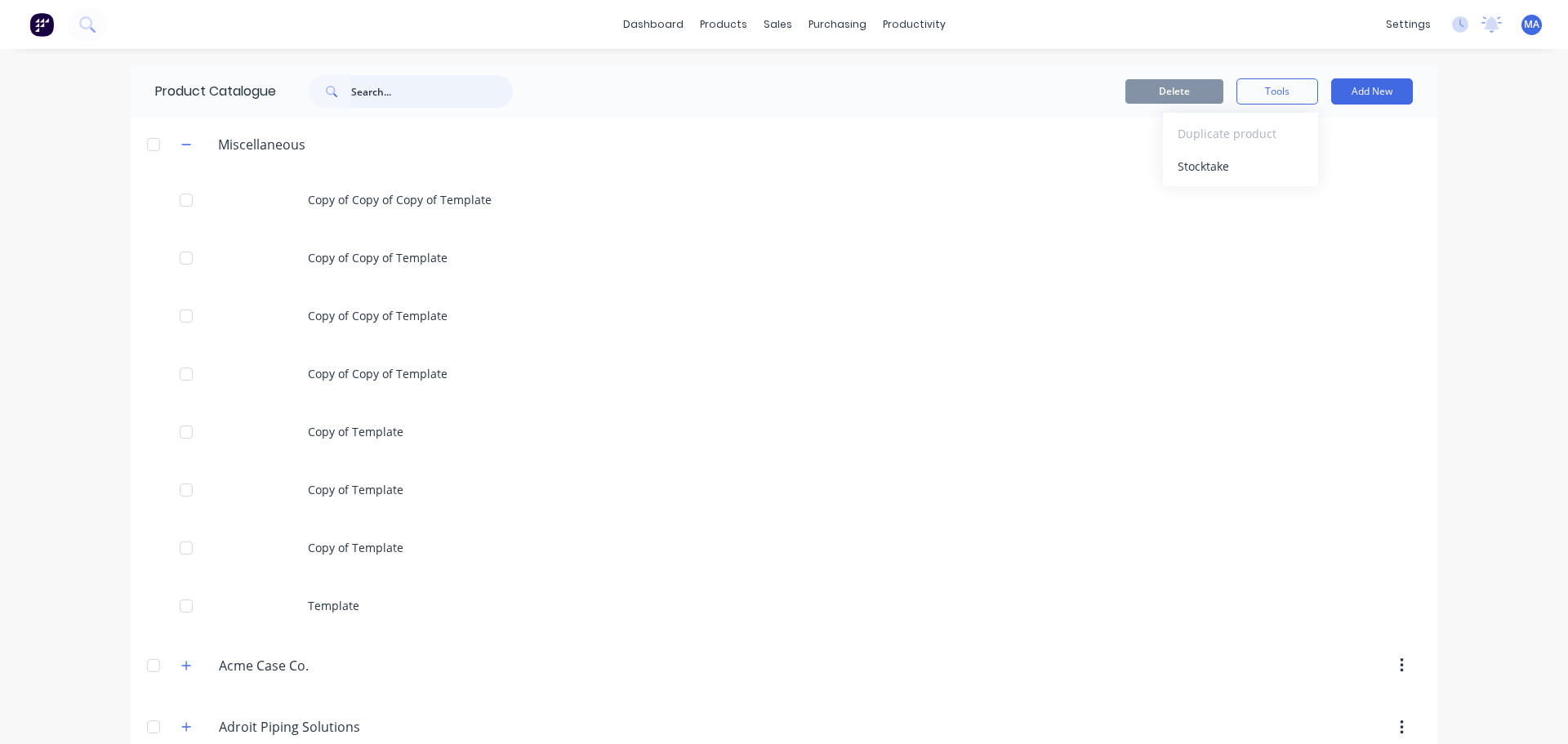
click at [362, 91] on input "text" at bounding box center [432, 91] width 162 height 32
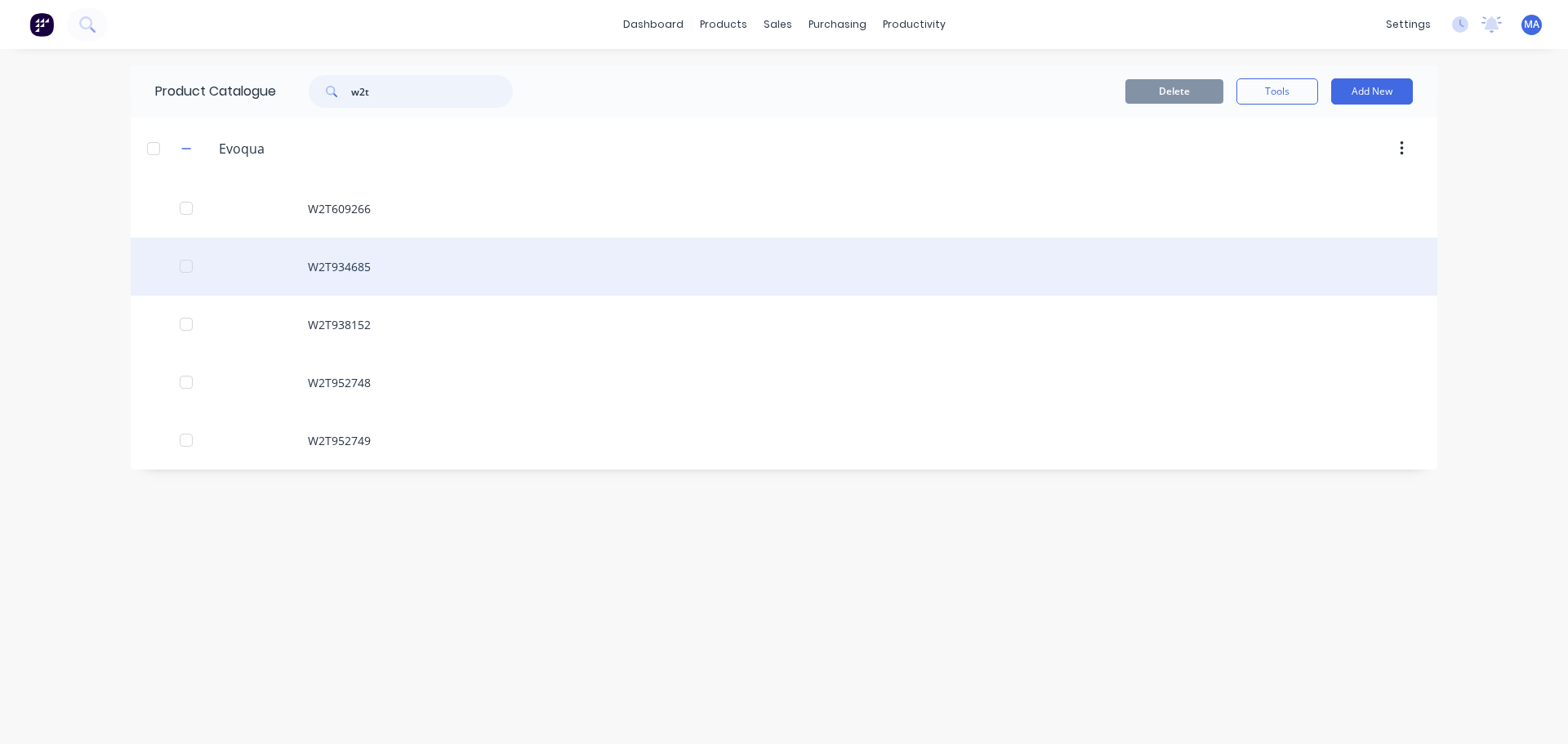
type input "w2t"
click at [443, 262] on div "W2T934685" at bounding box center [784, 267] width 1307 height 58
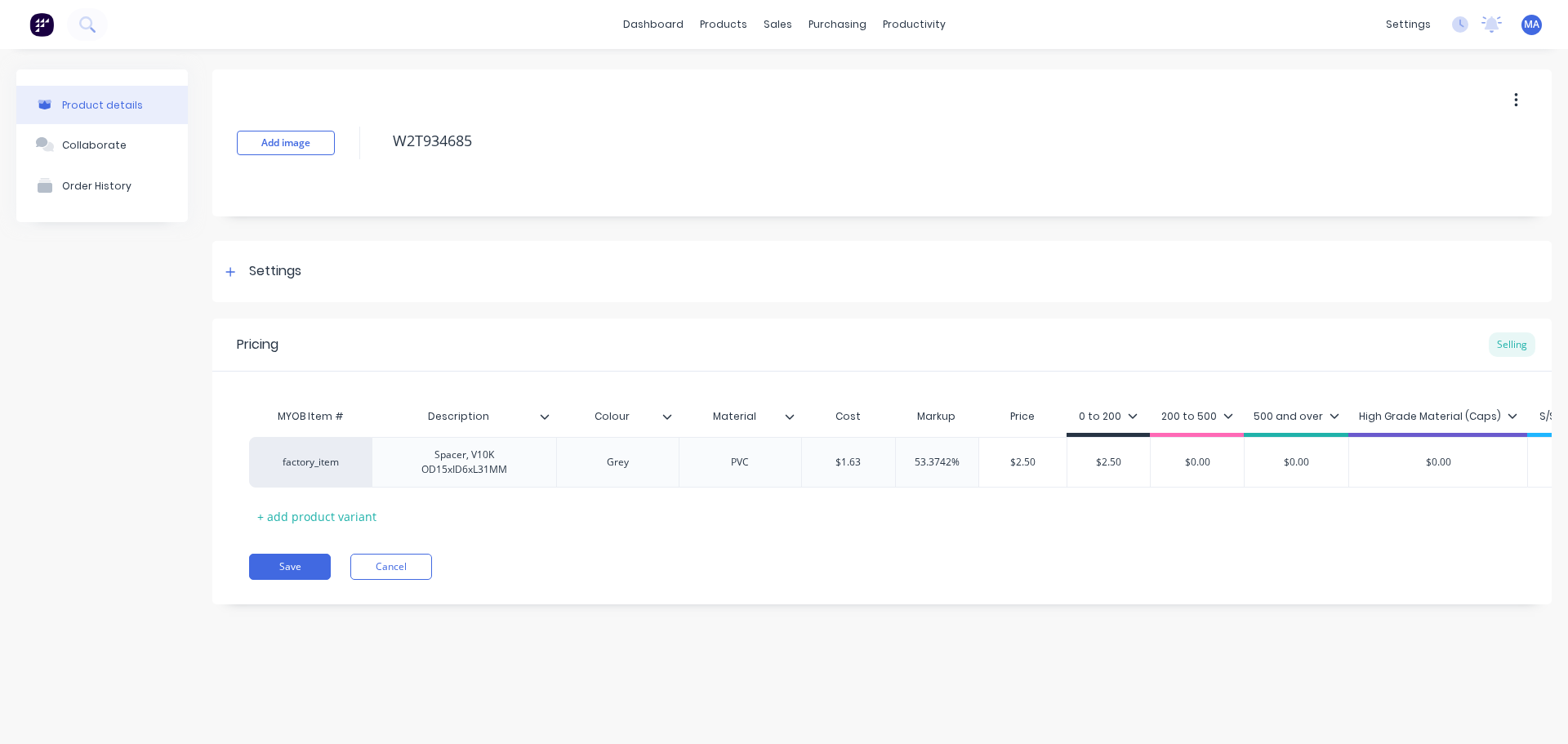
click at [429, 566] on div "Pricing Selling MYOB Item # Description Colour Material Cost Markup Price 0 to …" at bounding box center [882, 461] width 1339 height 286
click at [415, 576] on button "Cancel" at bounding box center [391, 567] width 82 height 26
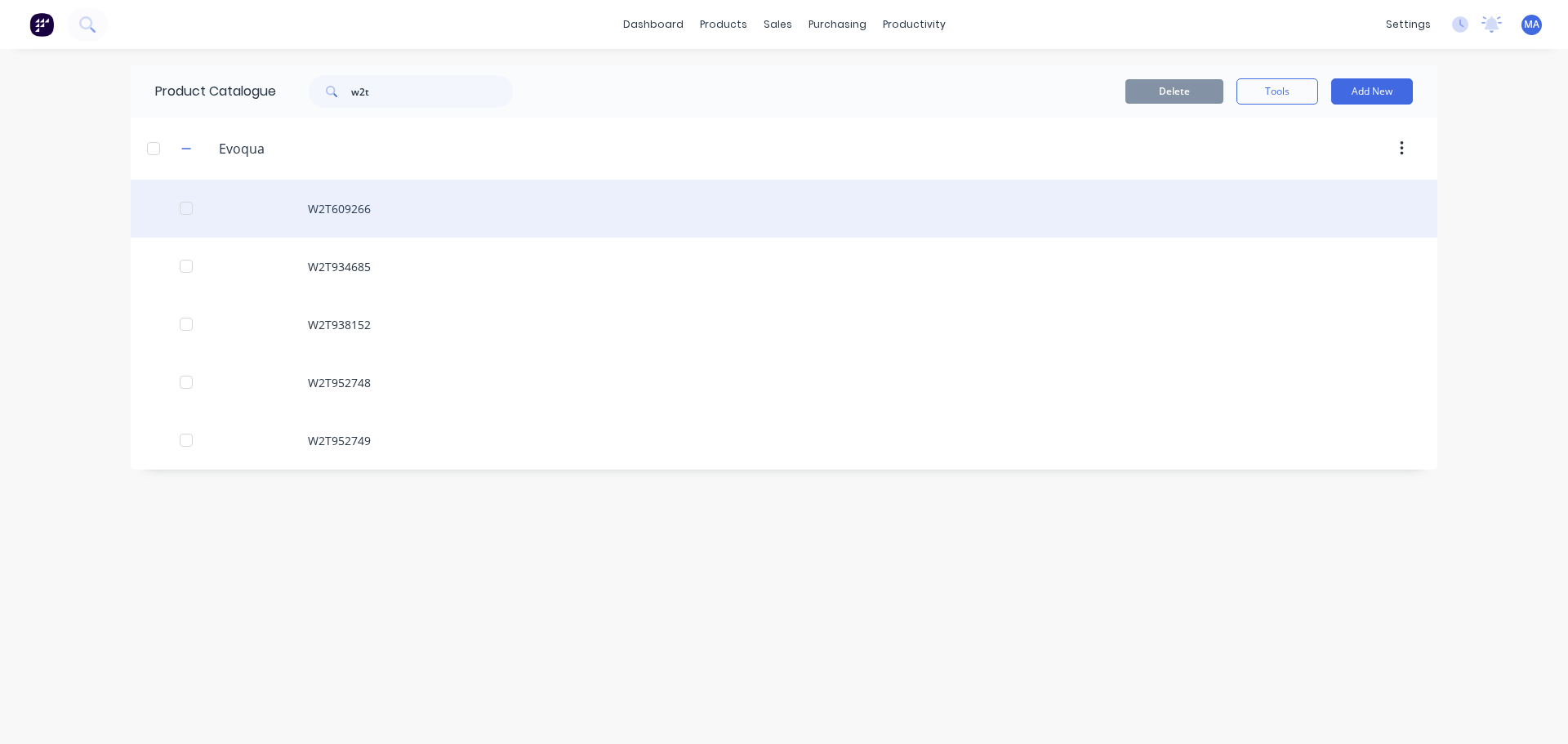
click at [388, 213] on div "W2T609266" at bounding box center [784, 209] width 1307 height 58
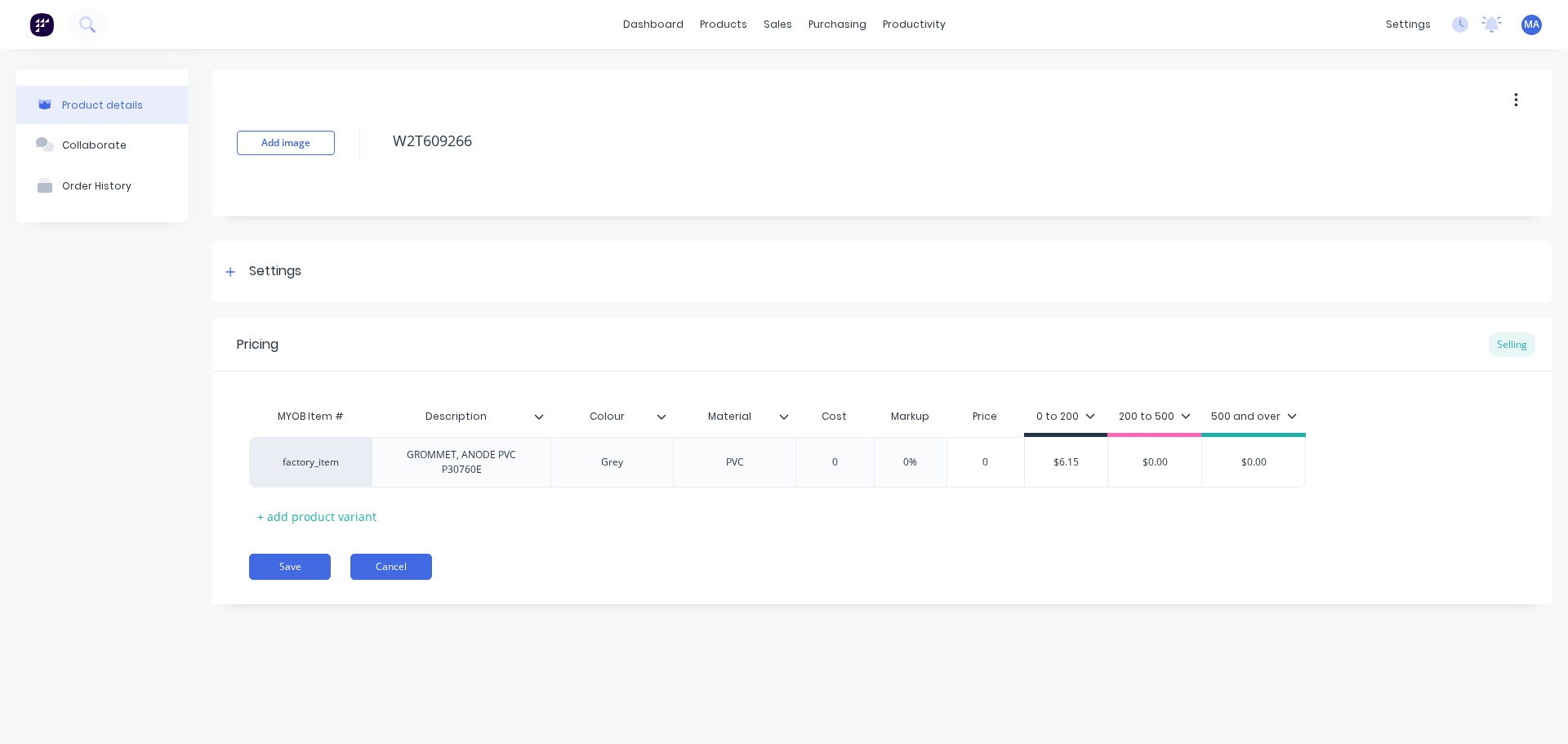
click at [387, 570] on button "Cancel" at bounding box center [391, 567] width 82 height 26
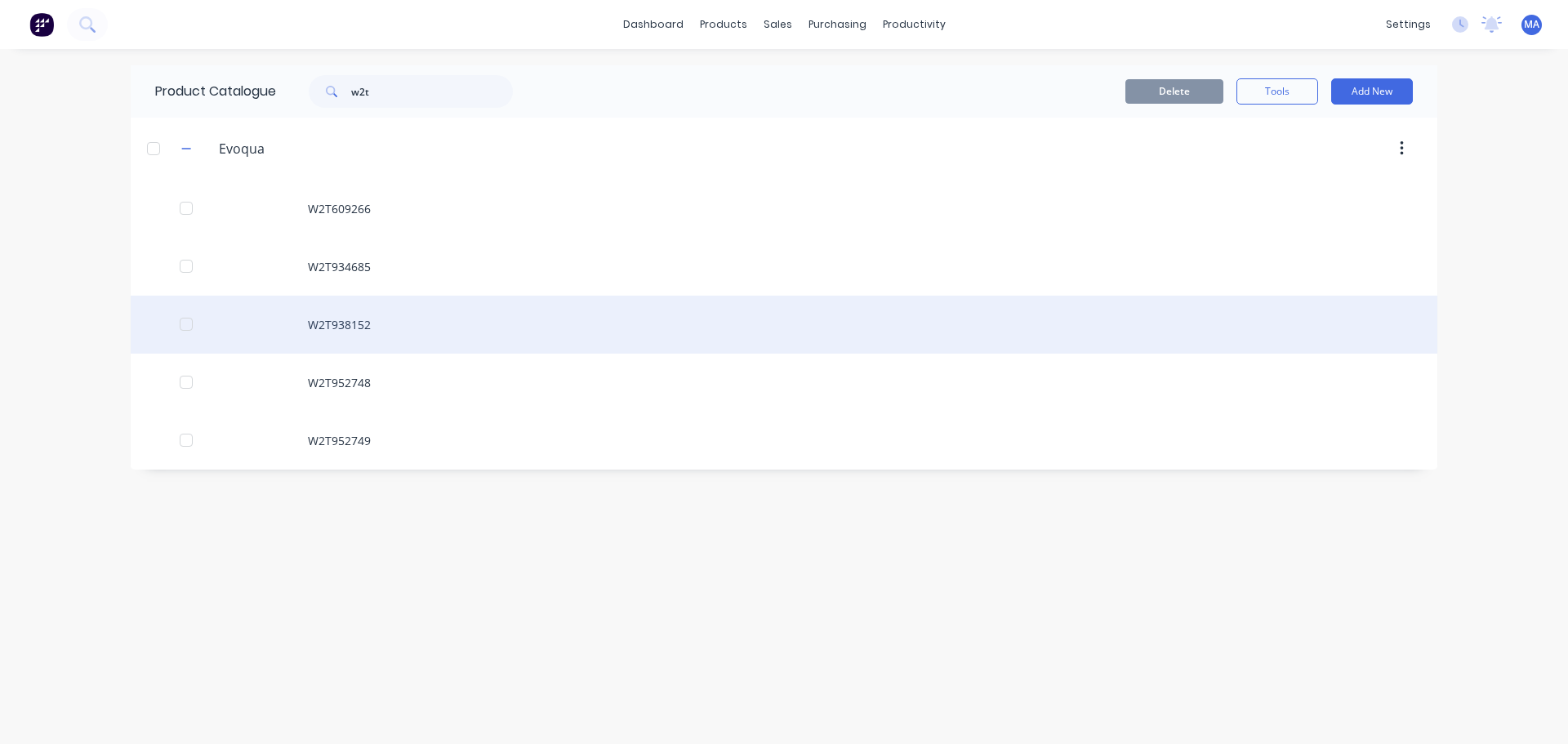
click at [387, 321] on div "W2T938152" at bounding box center [784, 324] width 1307 height 58
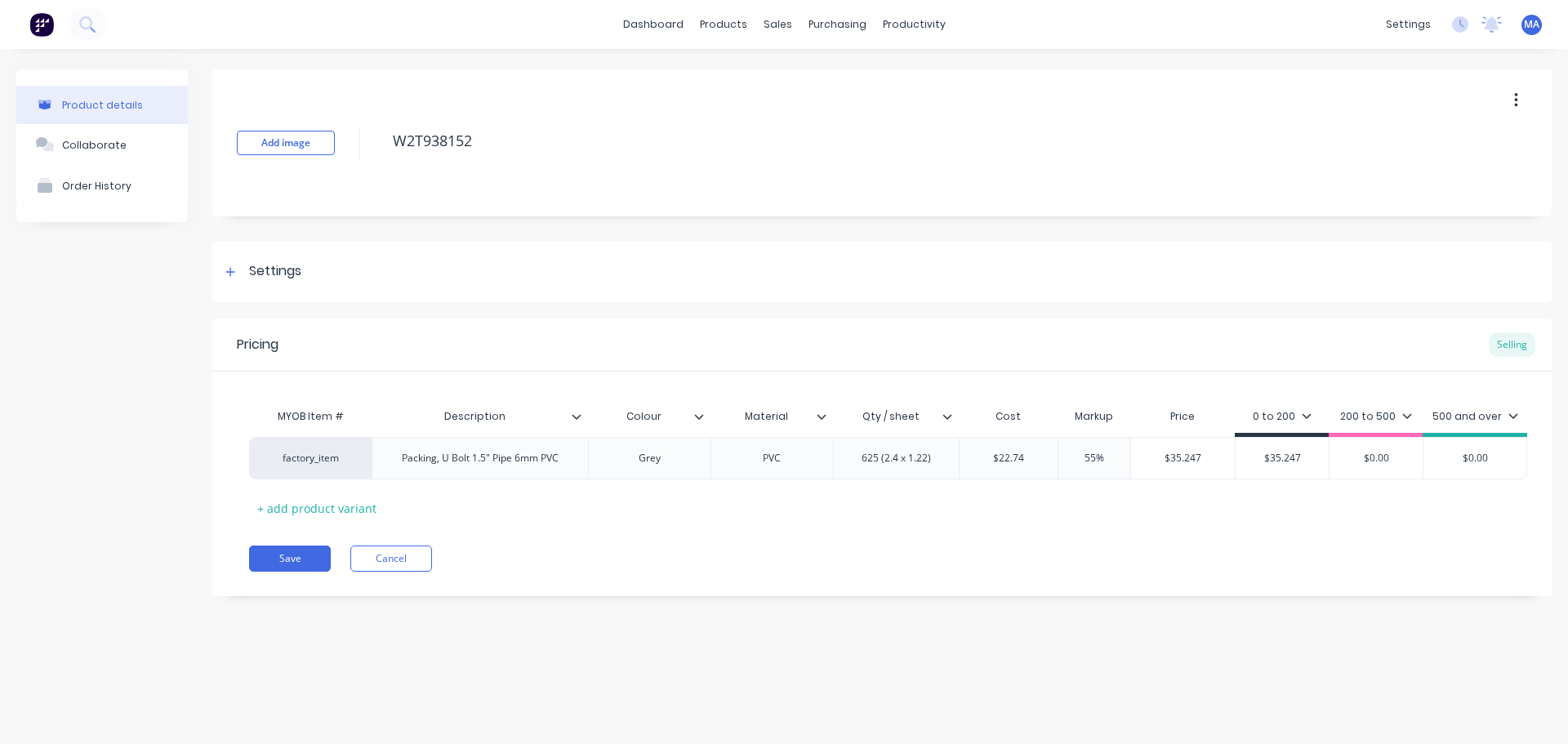
click at [953, 422] on div at bounding box center [954, 416] width 10 height 14
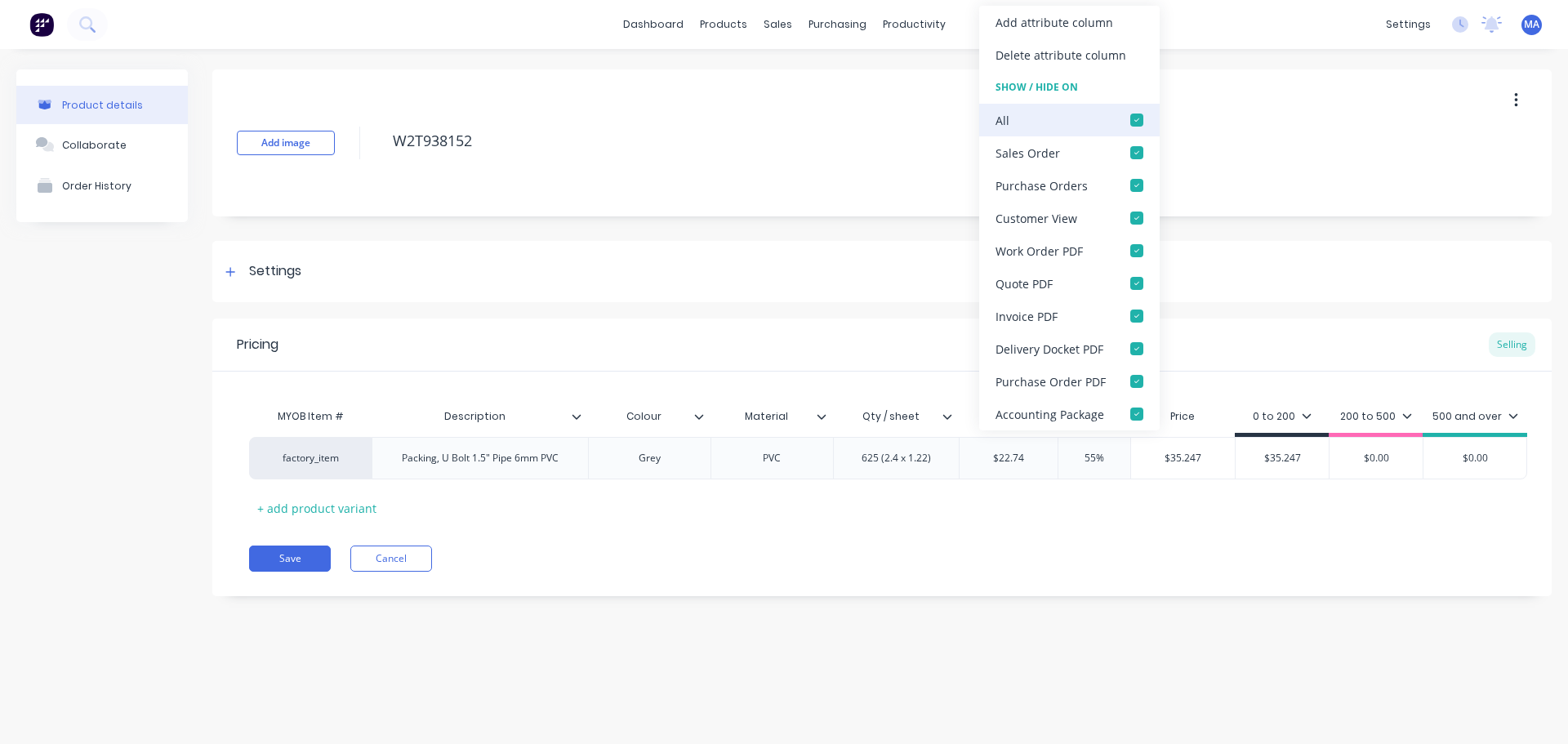
click at [1136, 119] on div at bounding box center [1137, 120] width 32 height 32
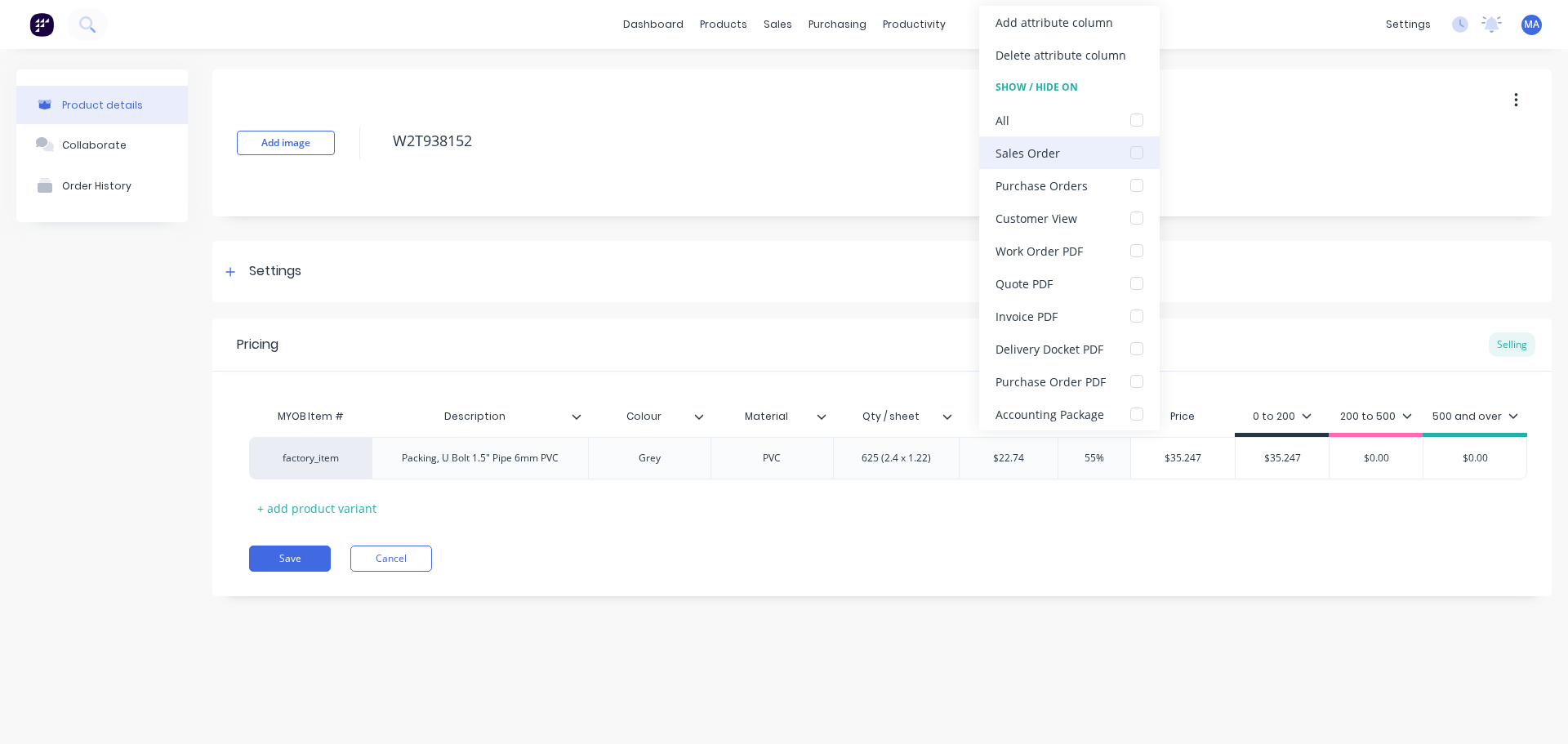
click at [1140, 155] on div at bounding box center [1137, 152] width 32 height 32
click at [1127, 247] on div at bounding box center [1137, 250] width 32 height 32
click at [297, 558] on button "Save" at bounding box center [290, 558] width 82 height 26
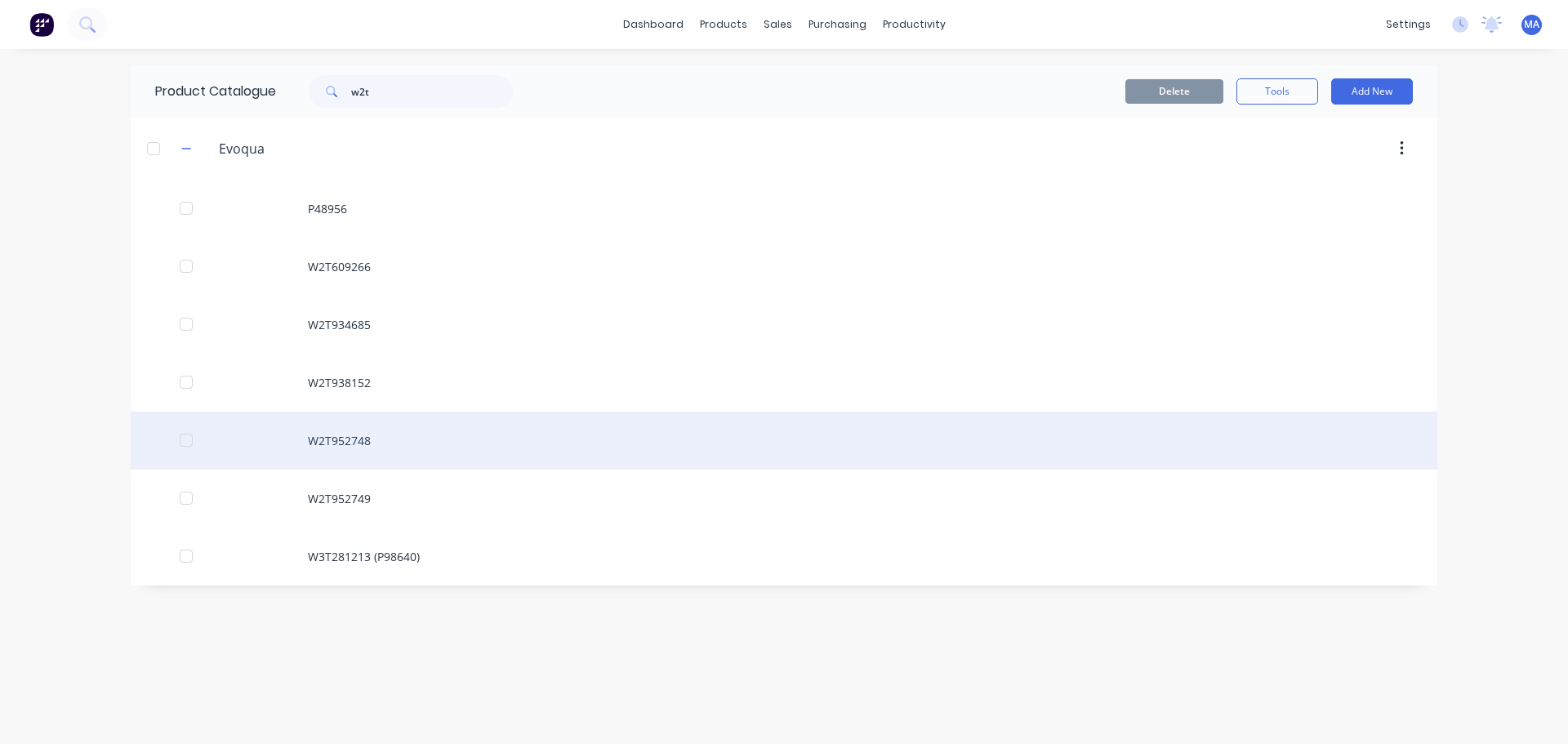
click at [391, 433] on div "W2T952748" at bounding box center [784, 440] width 1307 height 58
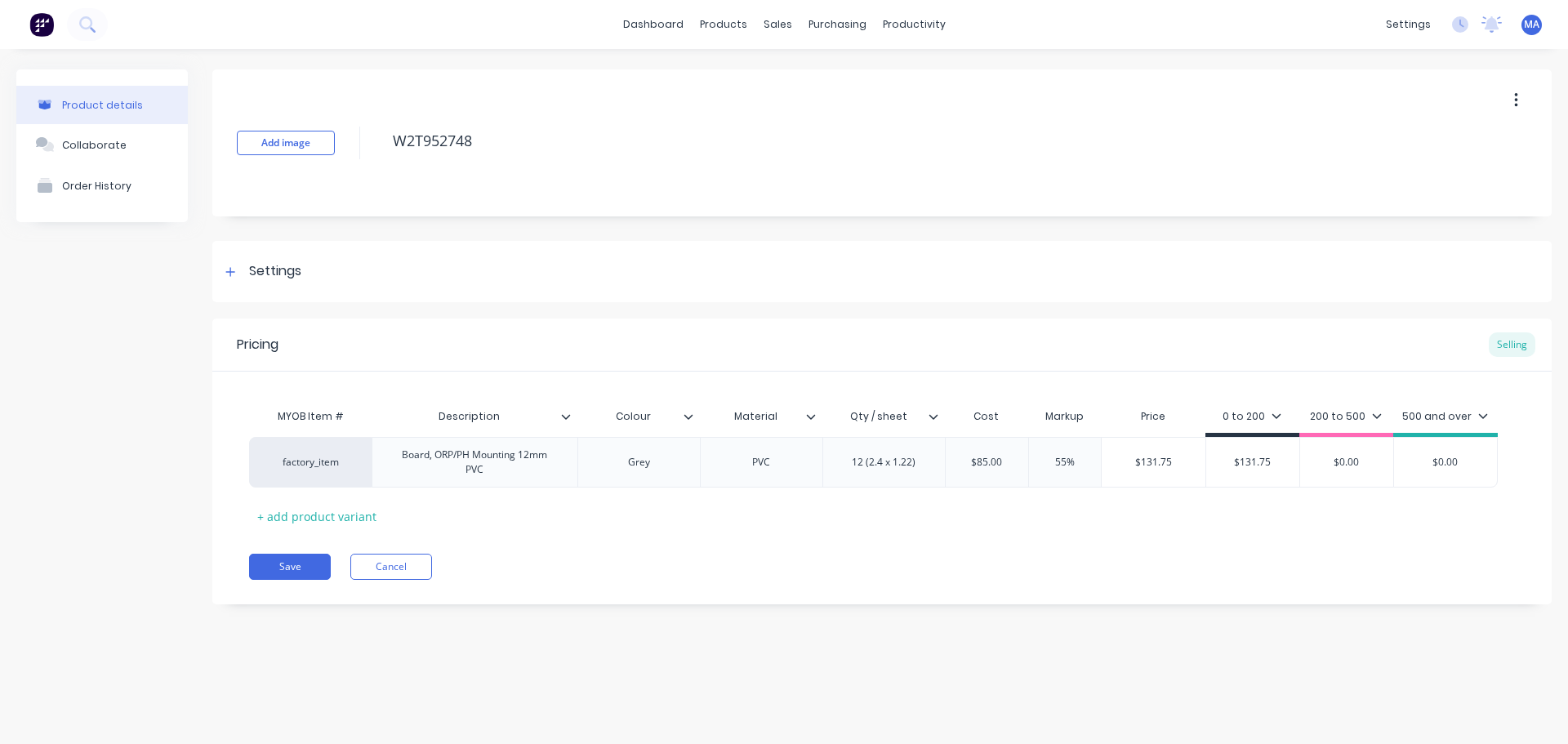
click at [947, 421] on div "Cost" at bounding box center [986, 416] width 84 height 32
click at [946, 420] on div "Cost" at bounding box center [986, 416] width 84 height 32
click at [943, 419] on div at bounding box center [939, 416] width 10 height 14
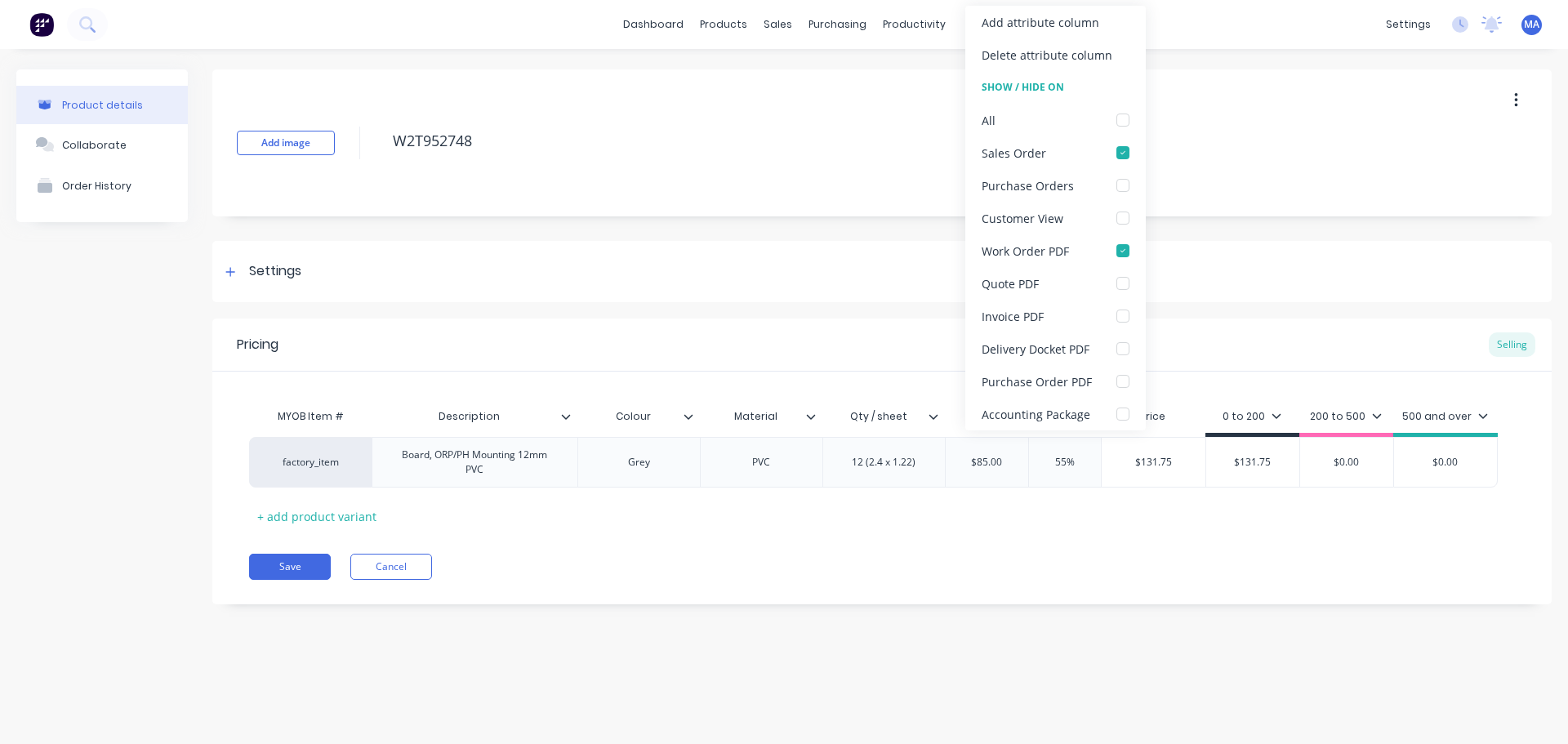
drag, startPoint x: 299, startPoint y: 569, endPoint x: 331, endPoint y: 571, distance: 32.1
click at [301, 569] on button "Save" at bounding box center [290, 567] width 82 height 26
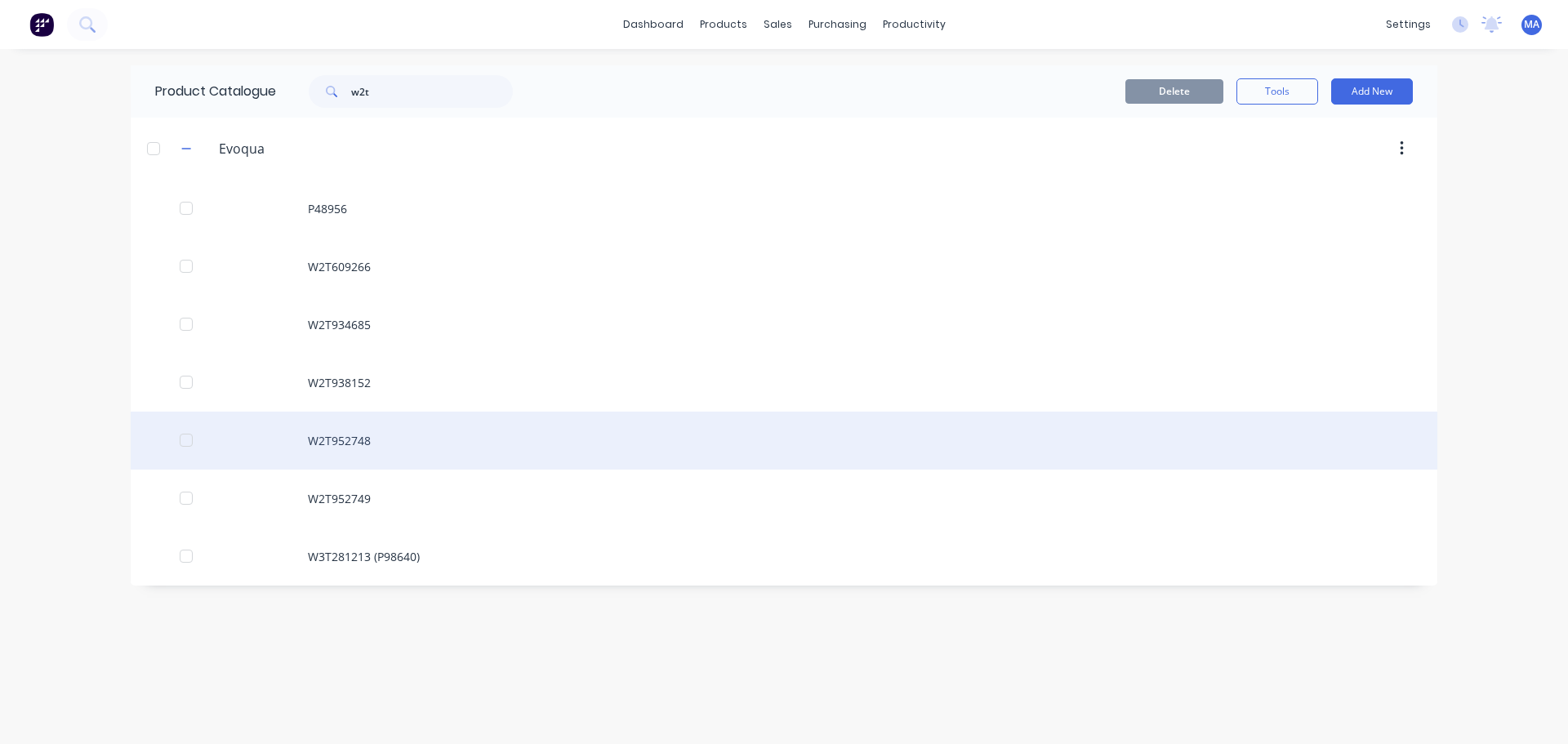
click at [449, 452] on div "W2T952748" at bounding box center [784, 440] width 1307 height 58
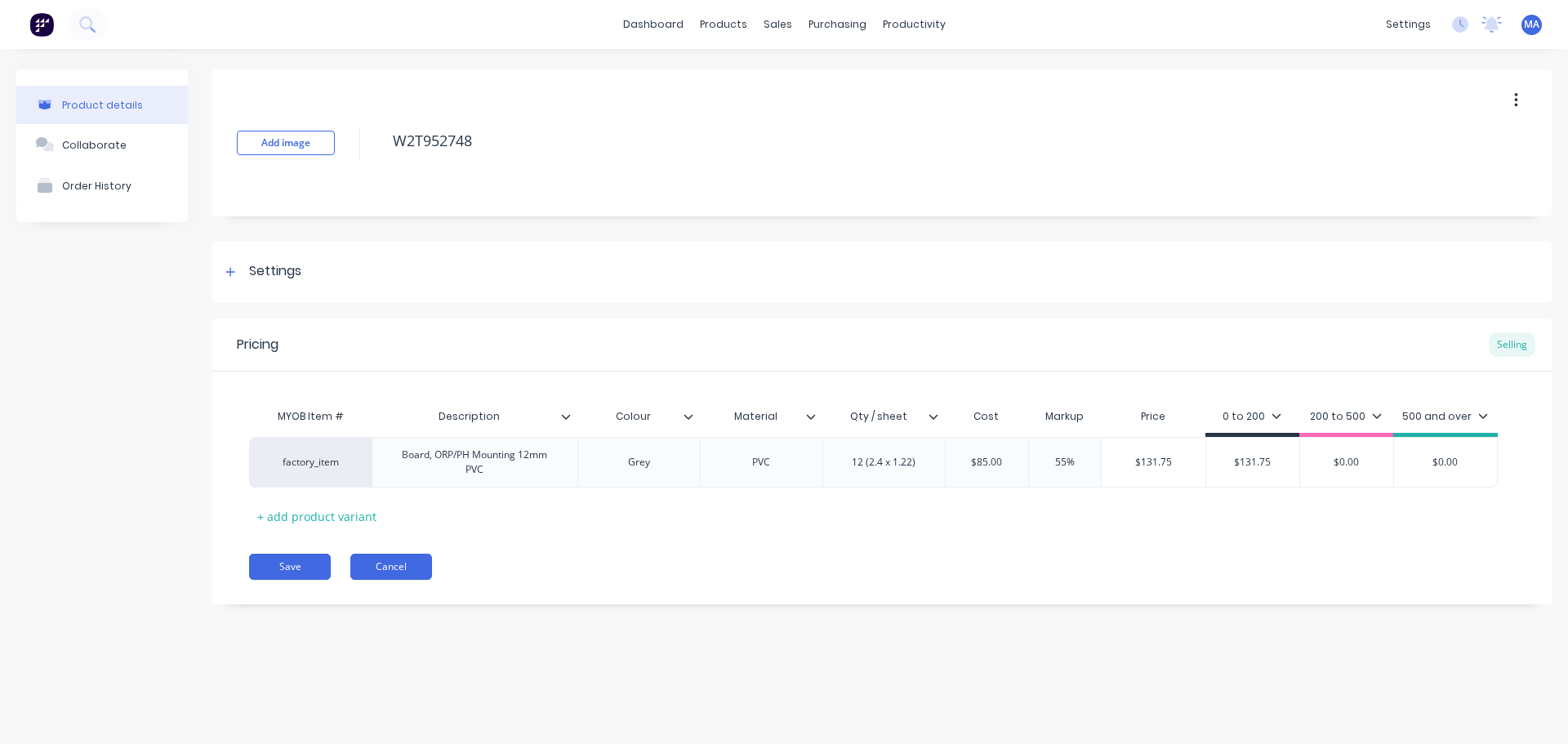
click at [397, 565] on button "Cancel" at bounding box center [391, 567] width 82 height 26
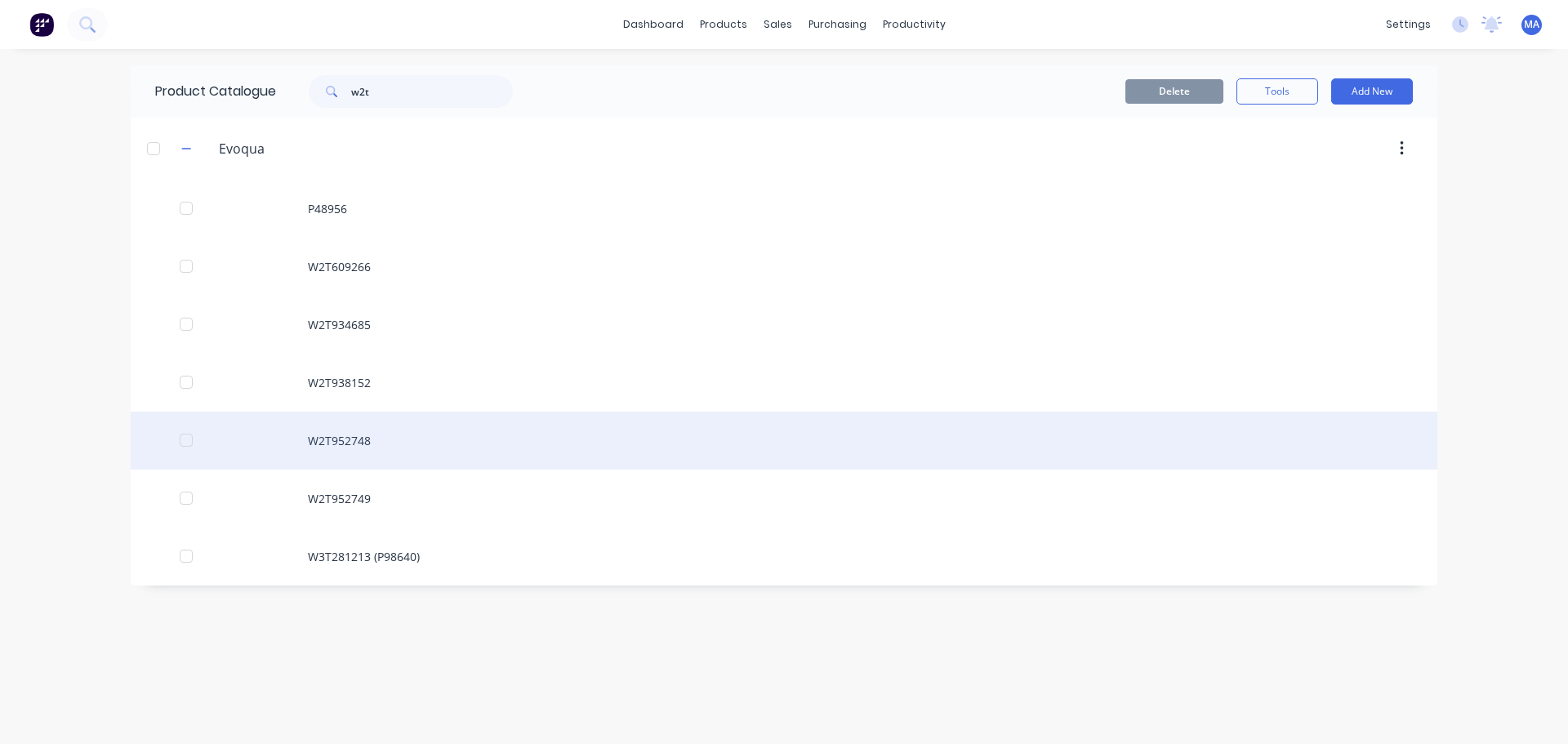
click at [396, 449] on div "W2T952748" at bounding box center [784, 440] width 1307 height 58
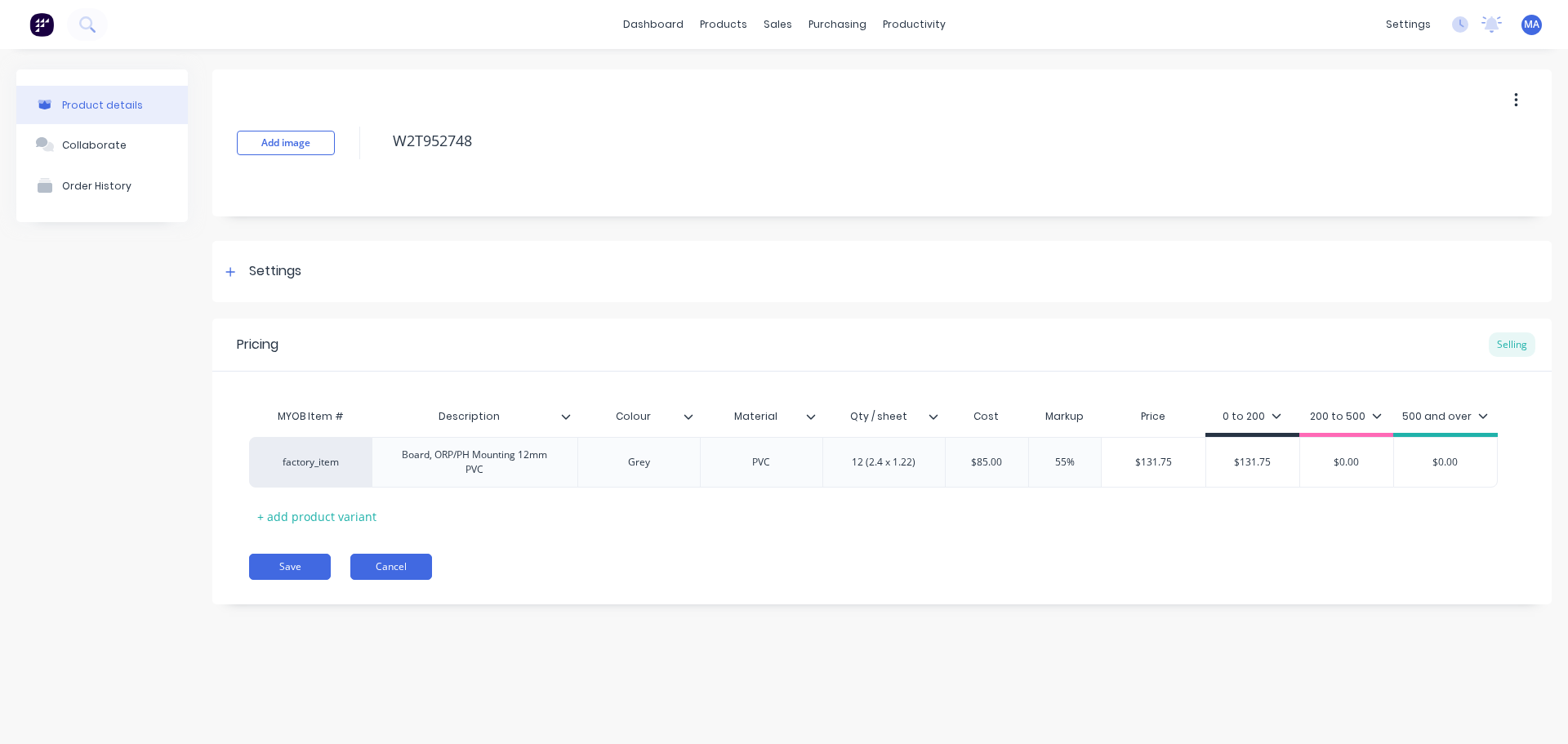
click at [420, 555] on button "Cancel" at bounding box center [391, 567] width 82 height 26
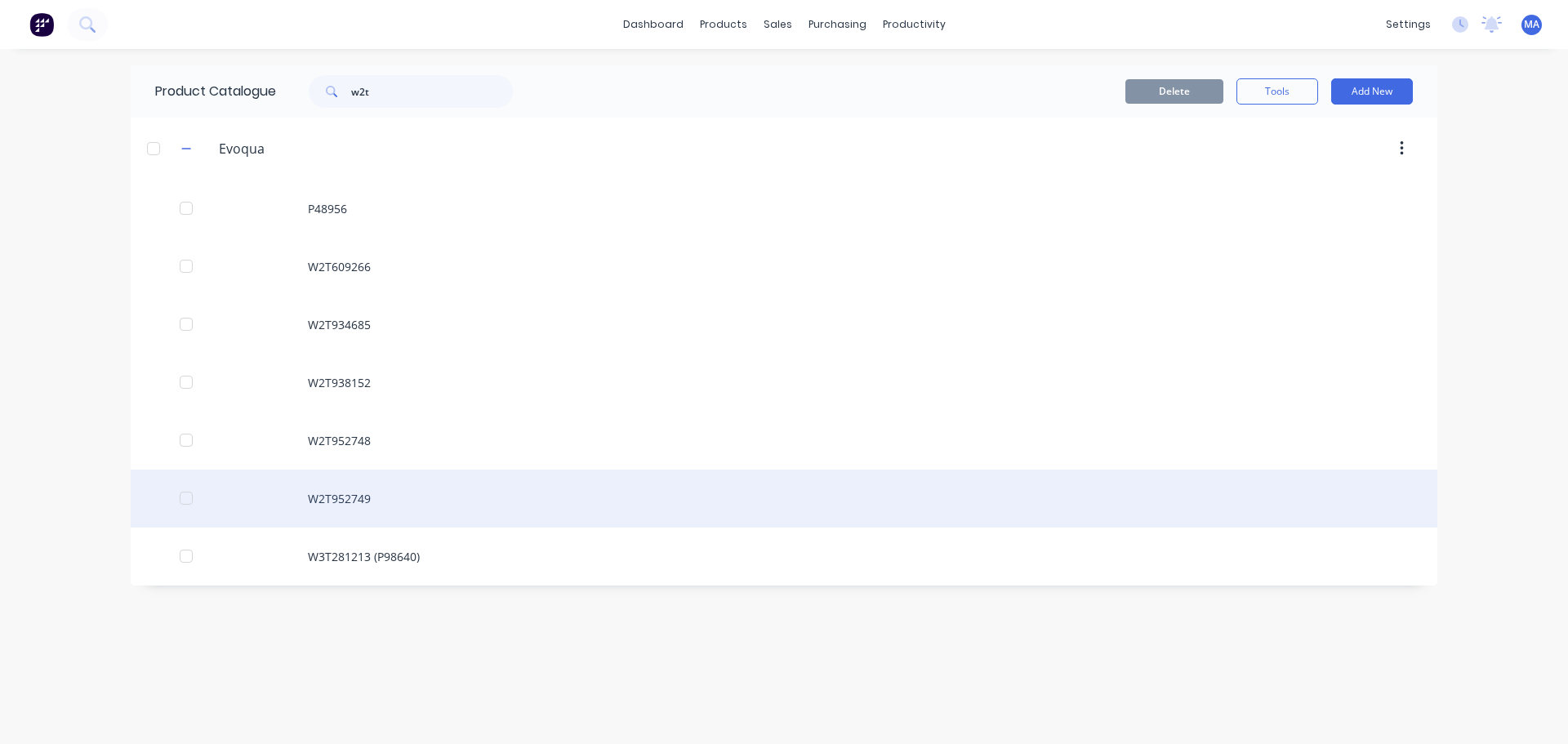
click at [337, 499] on div "W2T952749" at bounding box center [784, 499] width 1307 height 58
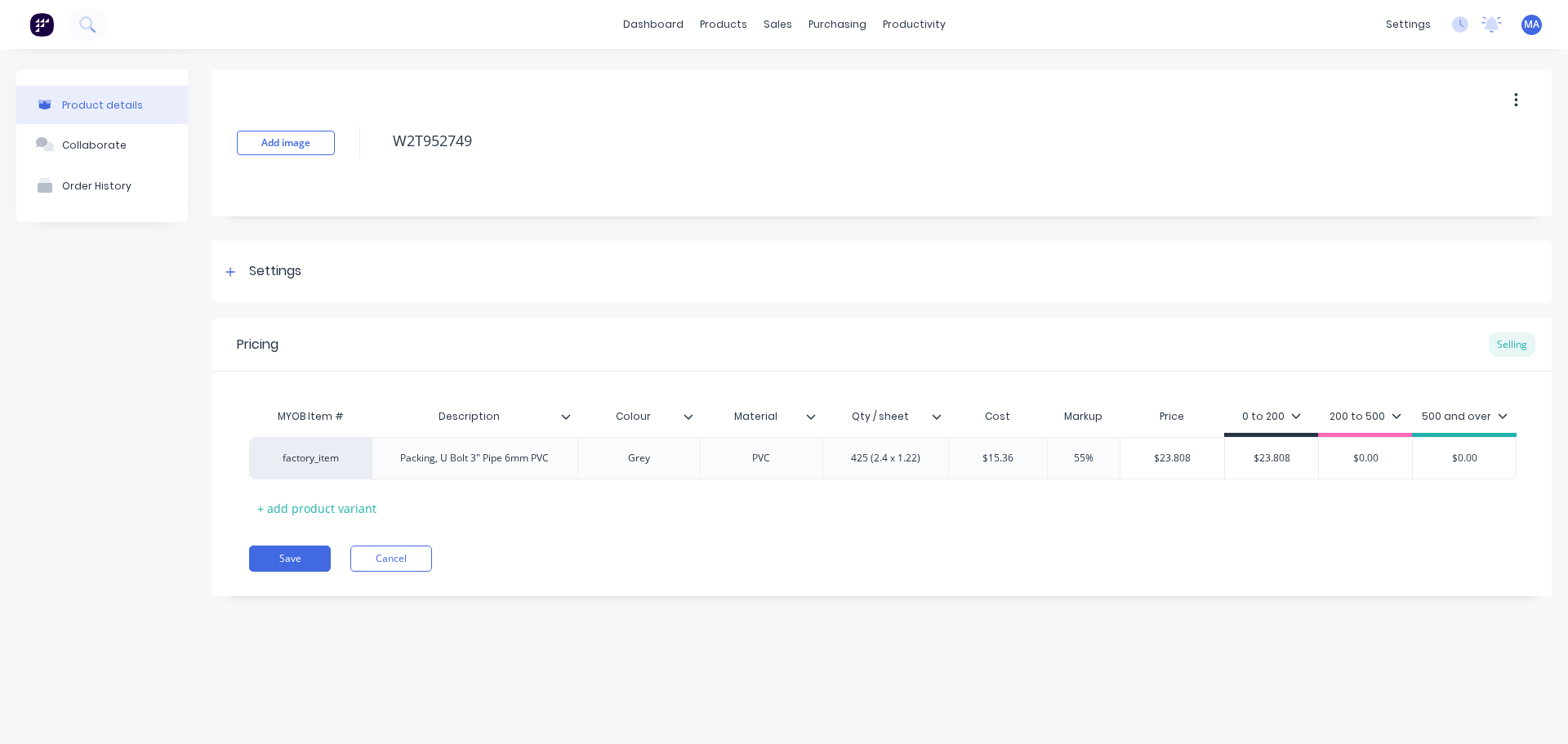
click at [935, 413] on icon at bounding box center [937, 416] width 10 height 10
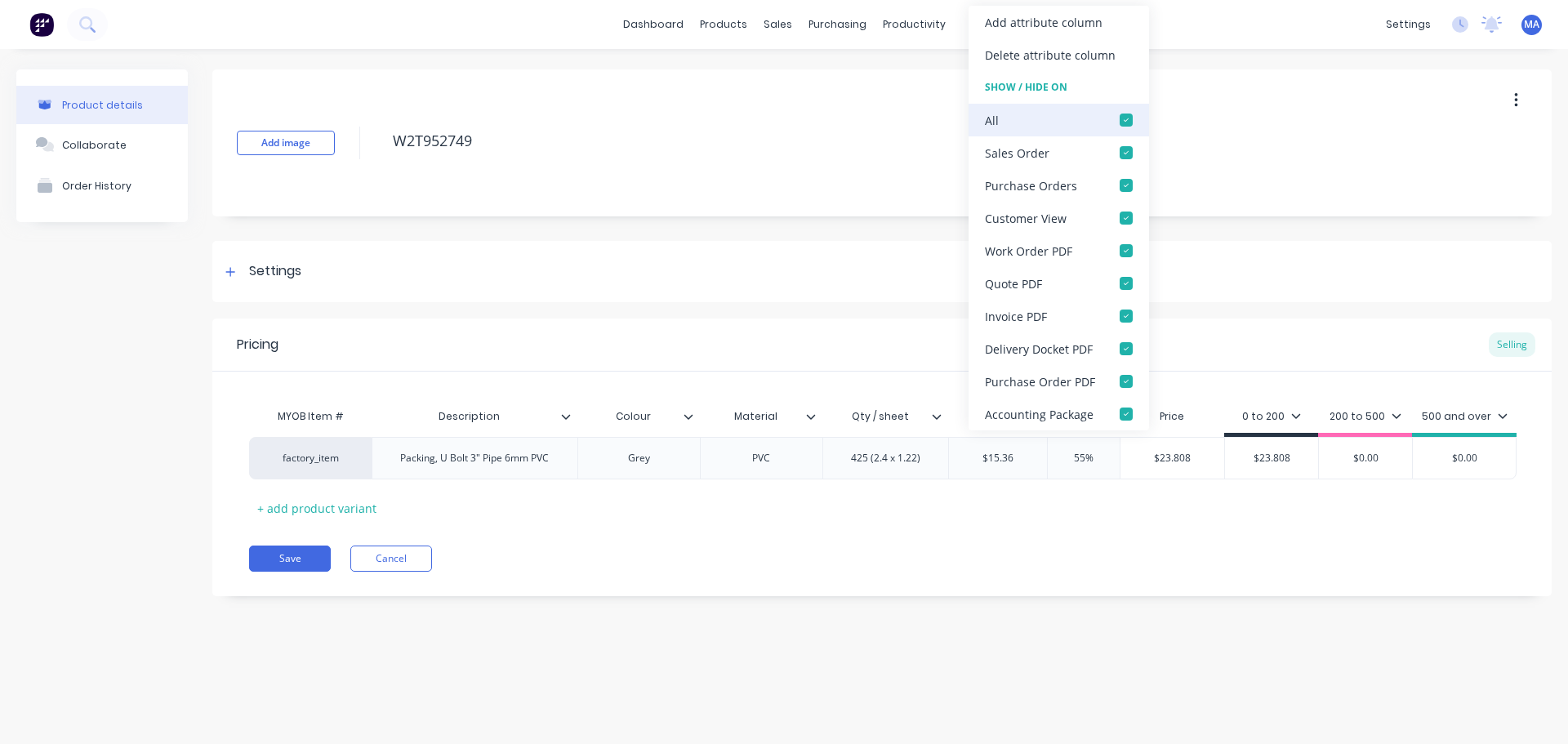
click at [1129, 119] on div at bounding box center [1127, 120] width 32 height 32
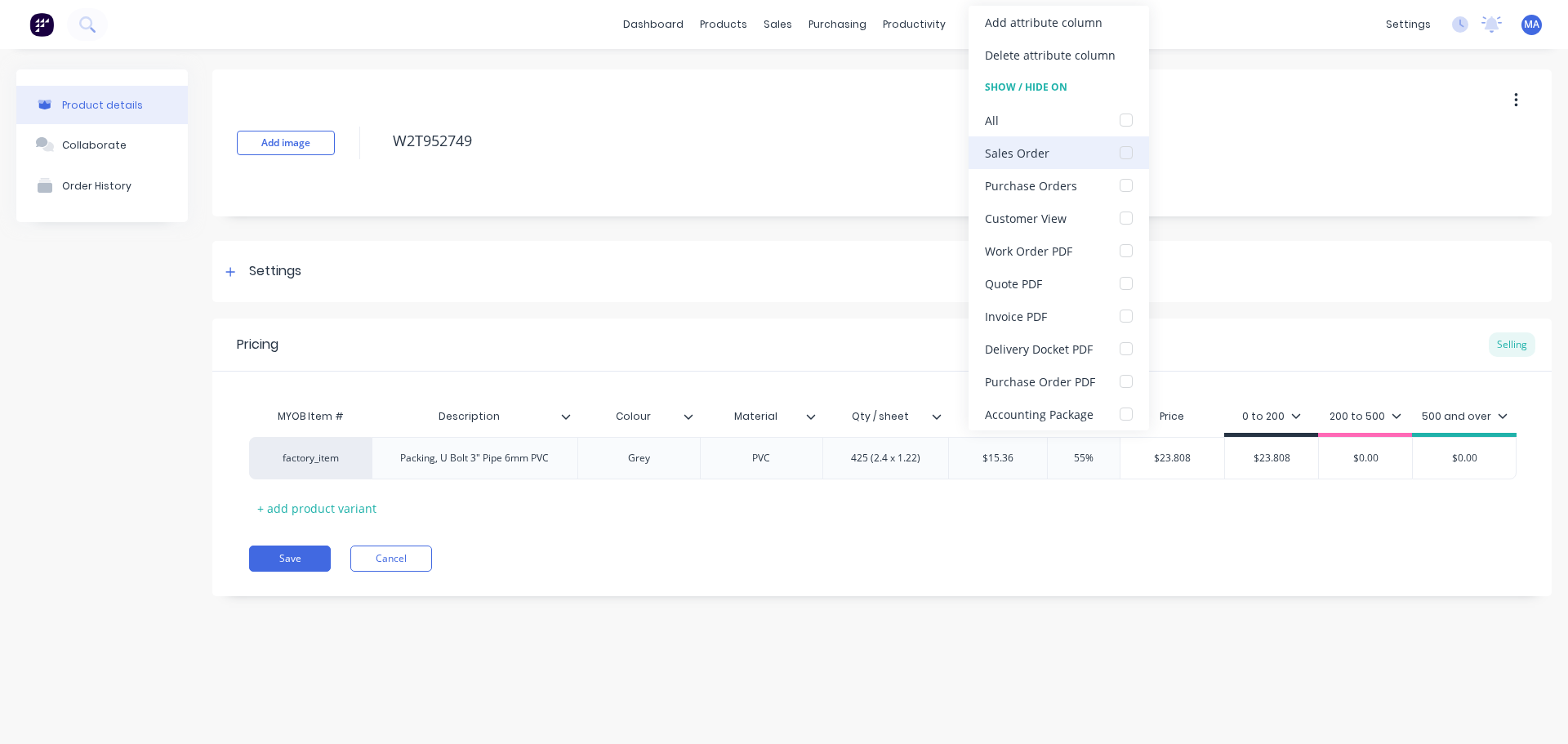
click at [1122, 160] on div at bounding box center [1127, 152] width 32 height 32
click at [1128, 254] on div at bounding box center [1127, 250] width 32 height 32
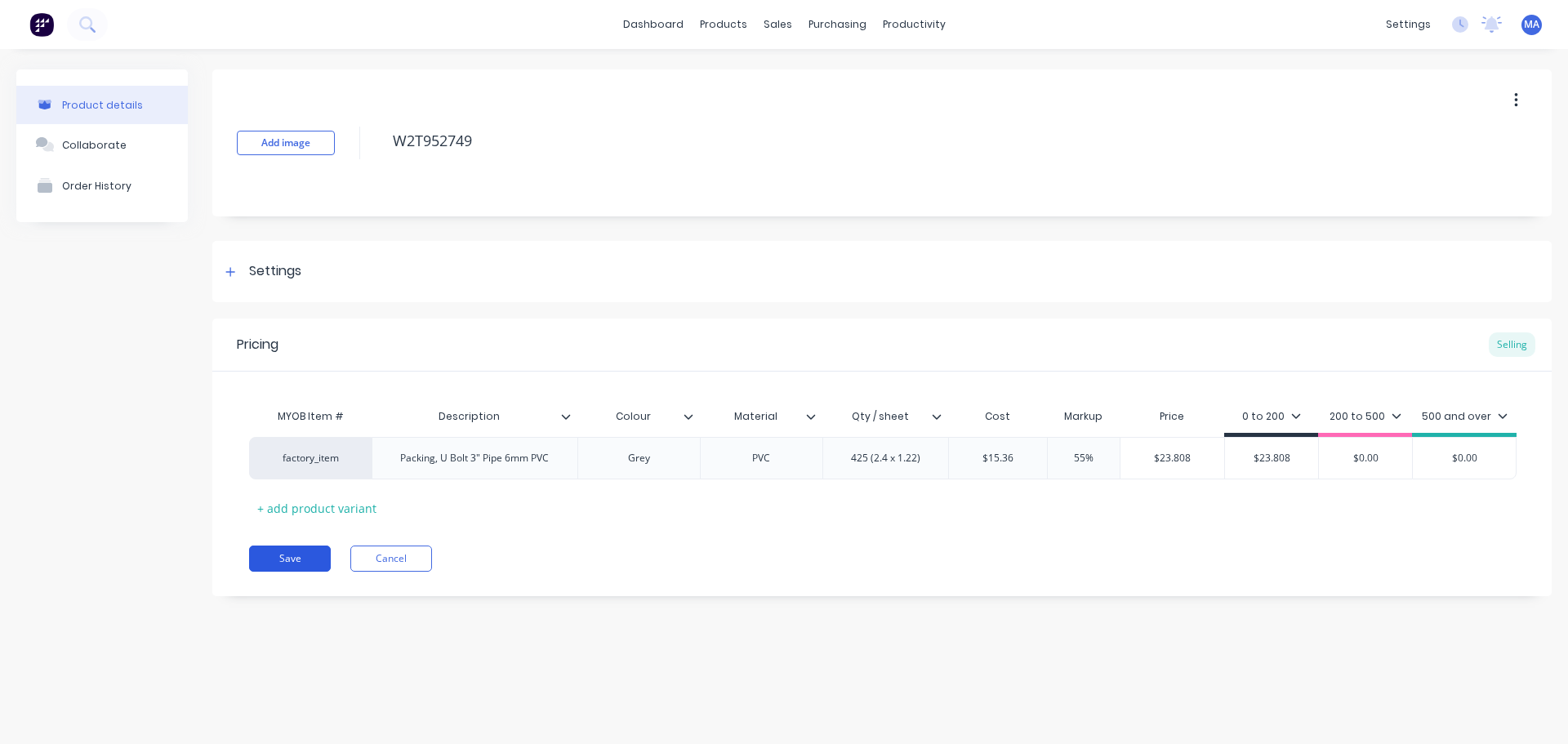
click at [325, 556] on button "Save" at bounding box center [290, 558] width 82 height 26
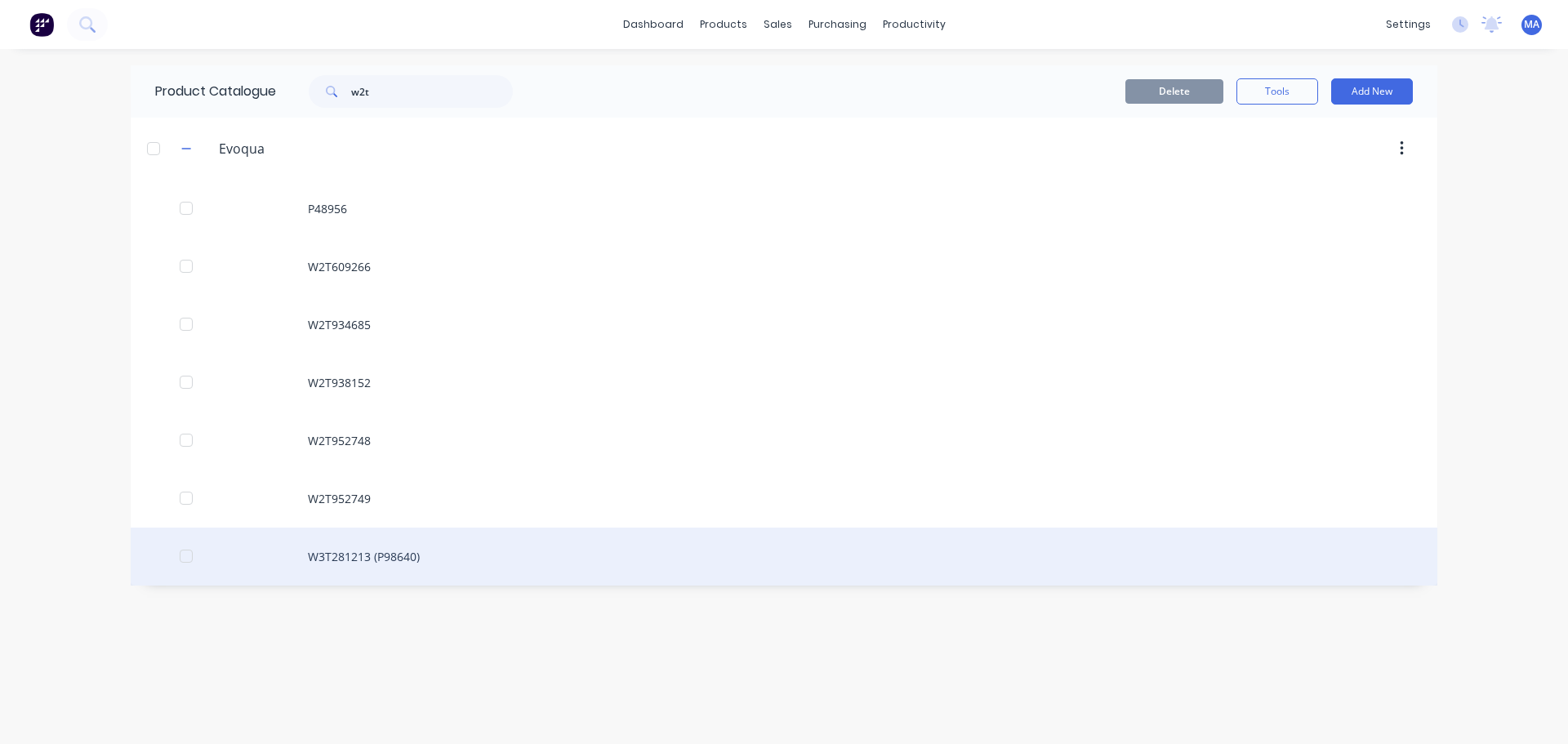
click at [478, 567] on div "W3T281213 (P98640)" at bounding box center [784, 557] width 1307 height 58
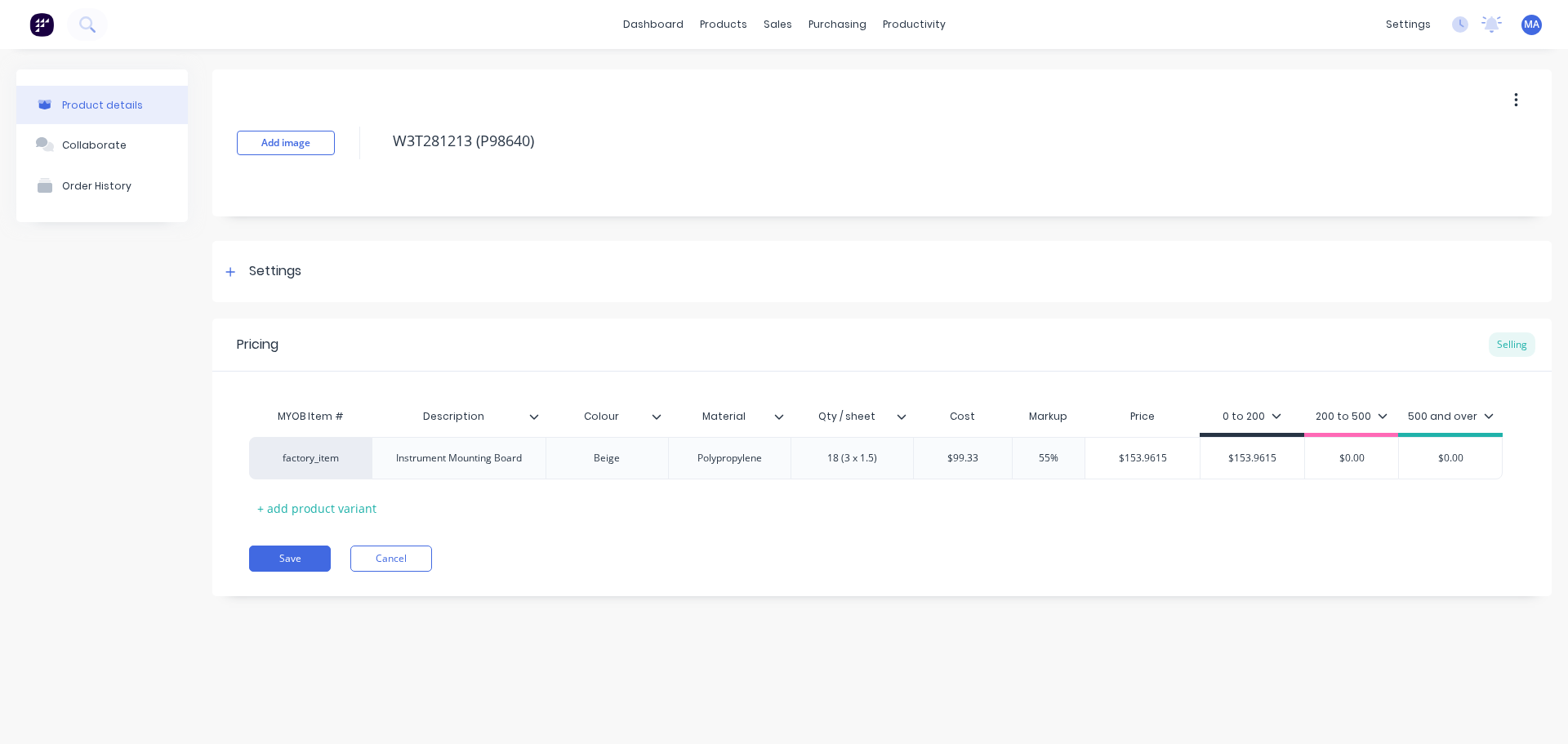
click at [900, 417] on icon at bounding box center [902, 416] width 9 height 5
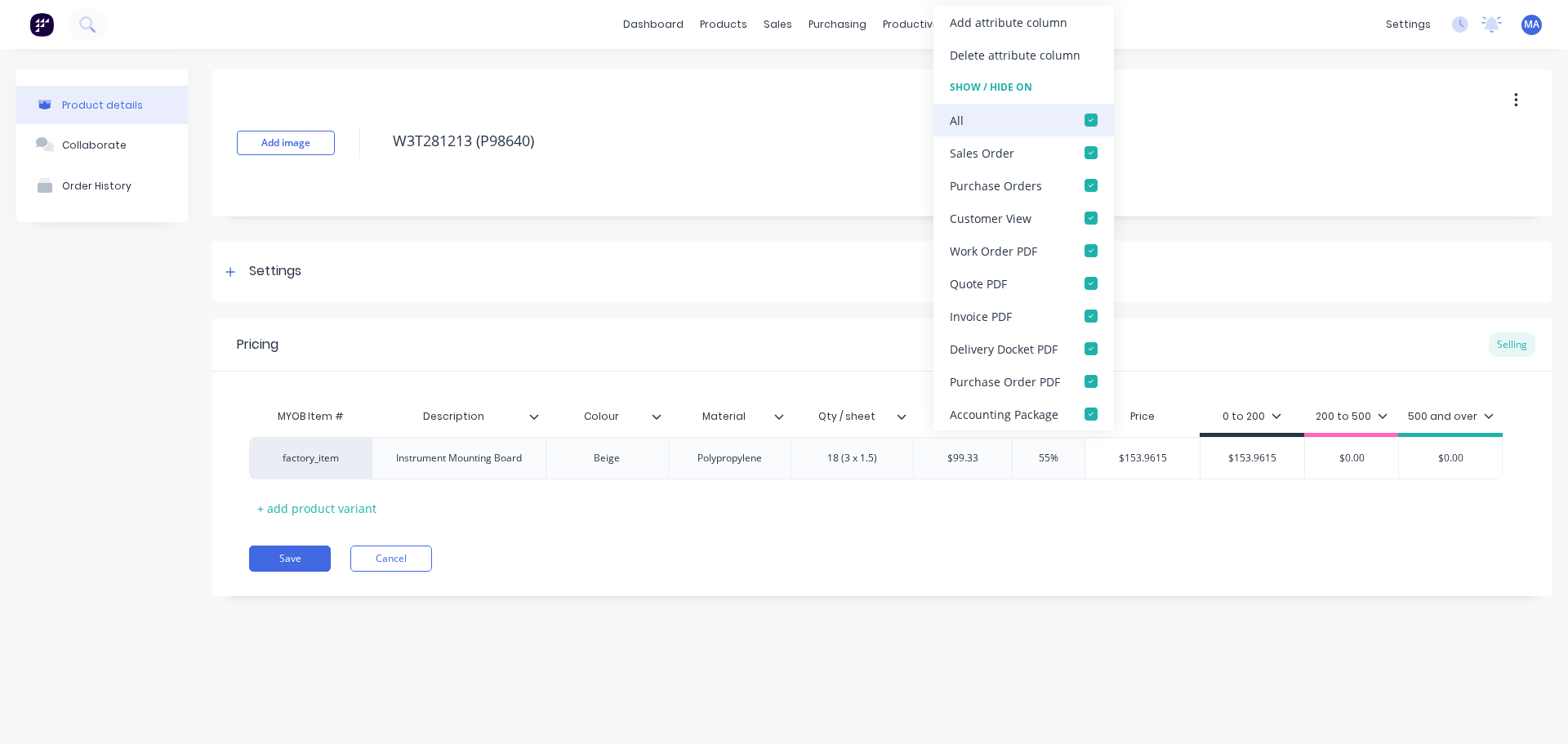
click at [1083, 117] on div at bounding box center [1092, 120] width 32 height 32
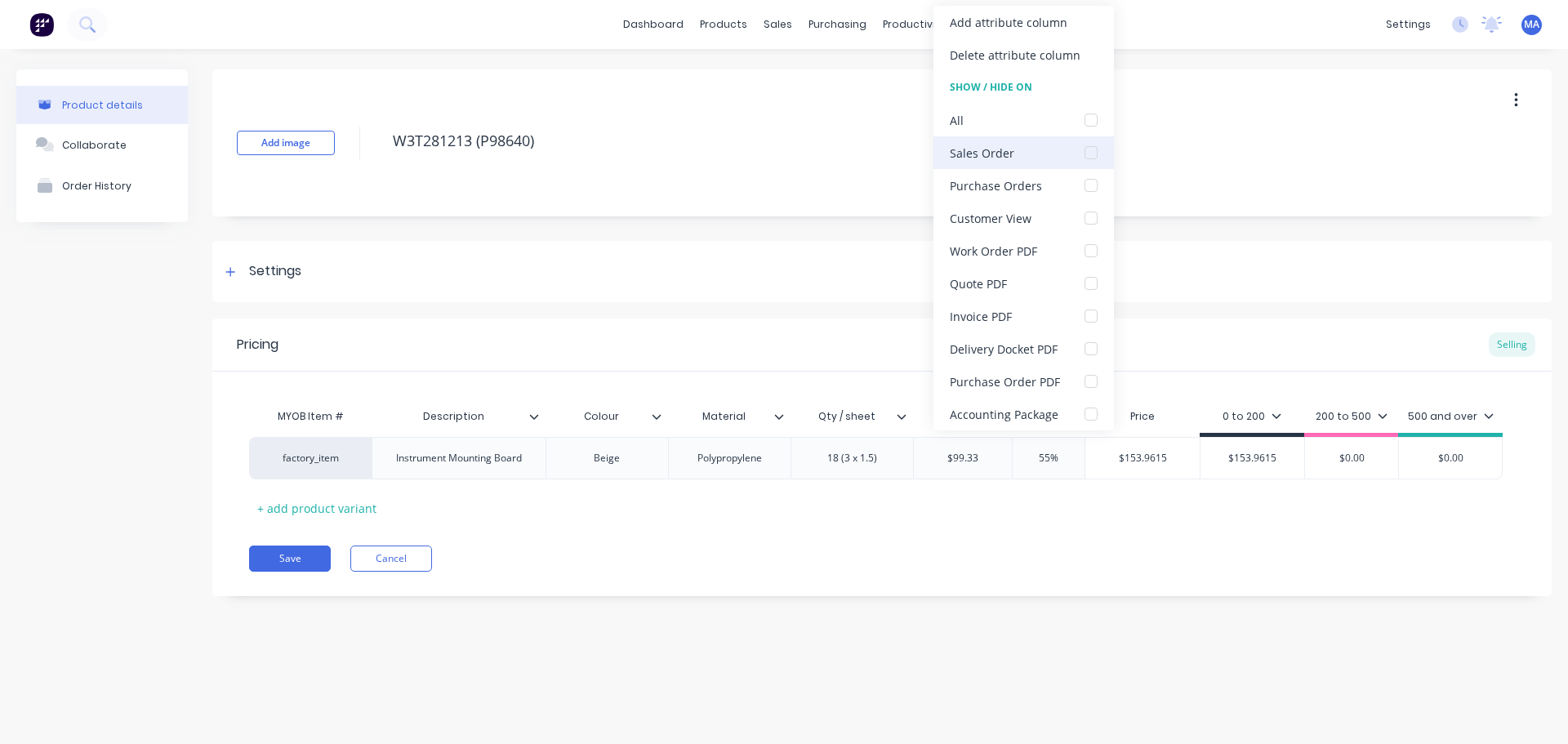
click at [1101, 154] on div at bounding box center [1092, 152] width 32 height 32
click at [1083, 278] on div at bounding box center [1092, 284] width 32 height 32
drag, startPoint x: 1074, startPoint y: 278, endPoint x: 1090, endPoint y: 278, distance: 16.0
click at [1075, 278] on div at bounding box center [1092, 284] width 32 height 32
click at [1093, 246] on div at bounding box center [1092, 250] width 32 height 32
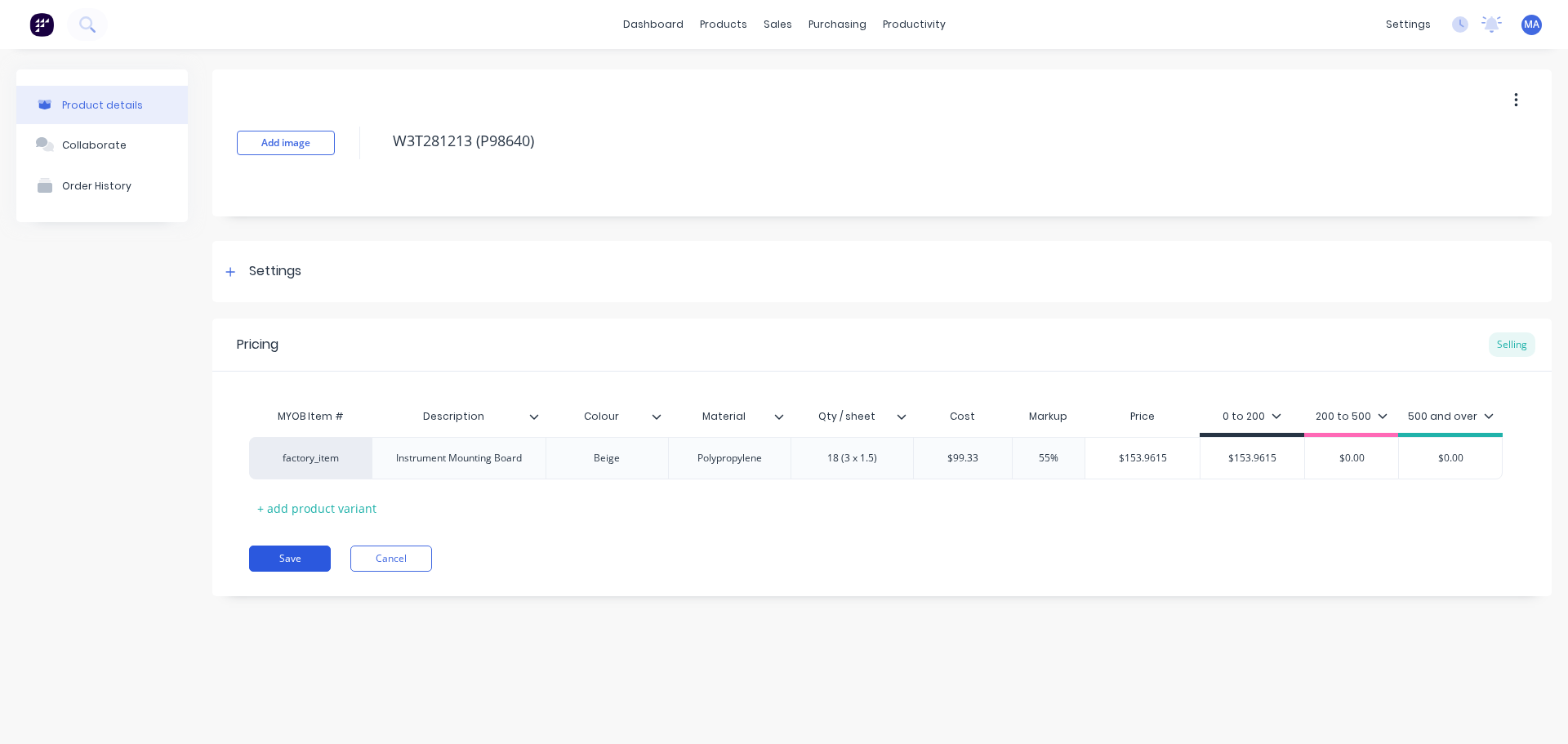
click at [298, 555] on button "Save" at bounding box center [290, 558] width 82 height 26
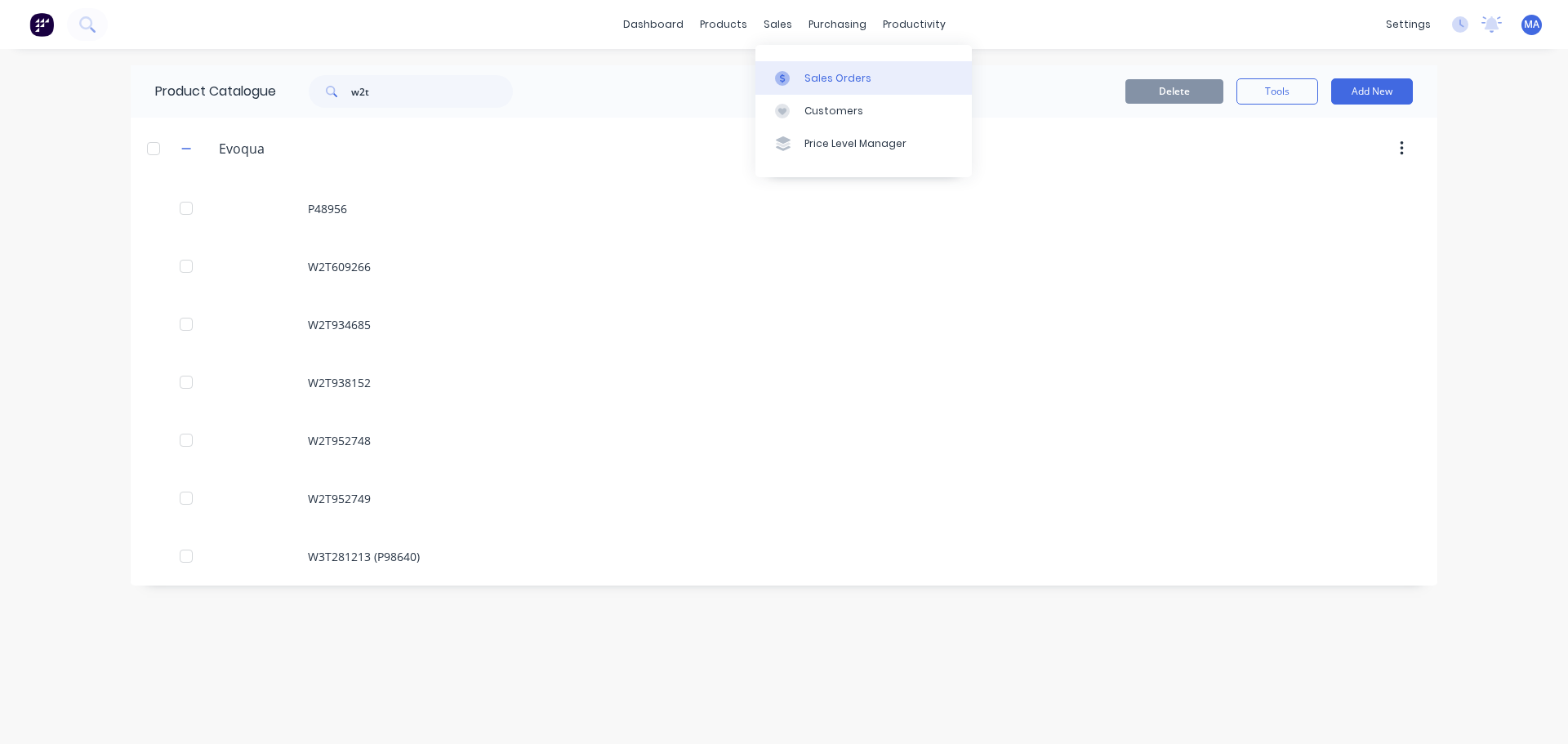
click at [795, 65] on link "Sales Orders" at bounding box center [864, 77] width 216 height 32
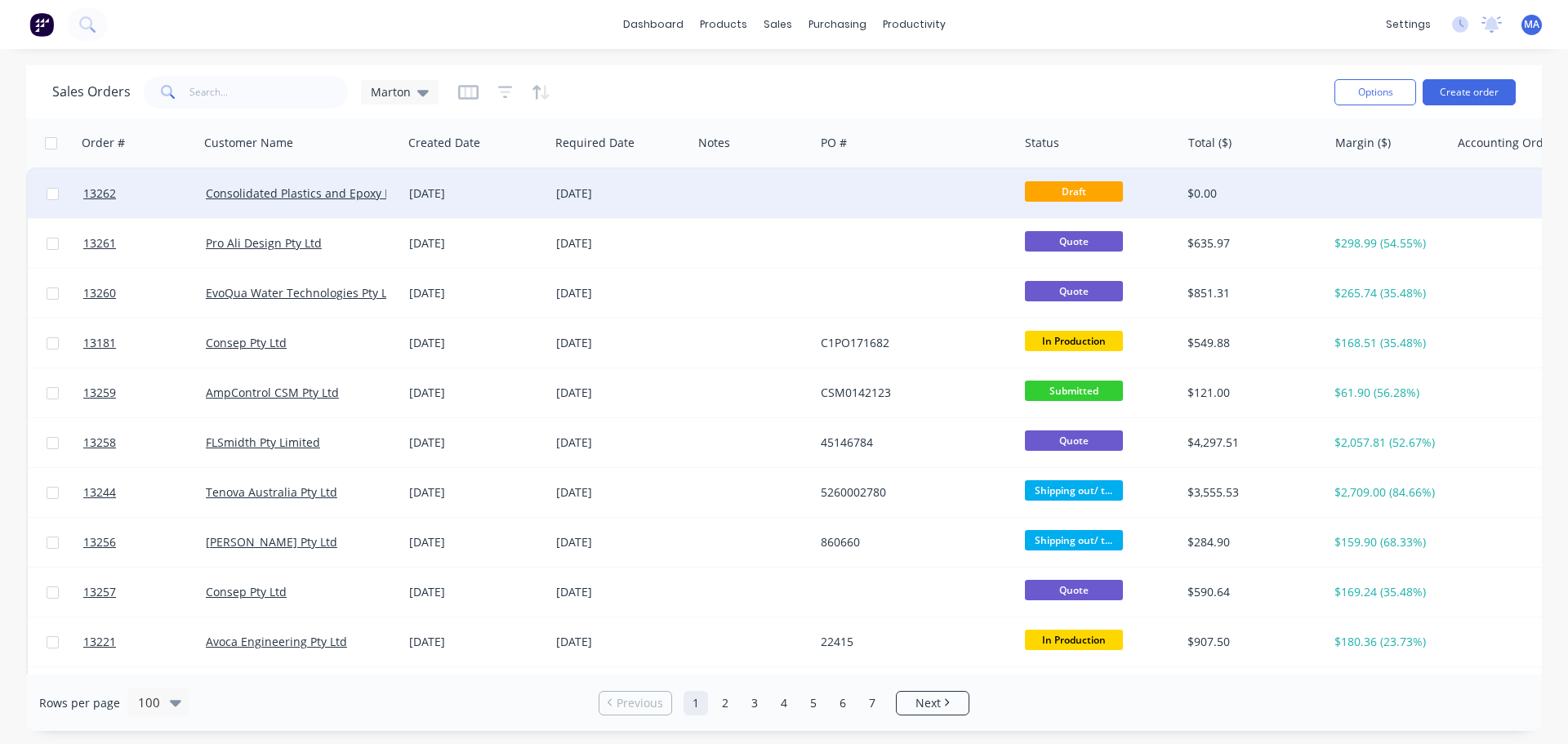
click at [668, 200] on div "[DATE]" at bounding box center [621, 194] width 130 height 16
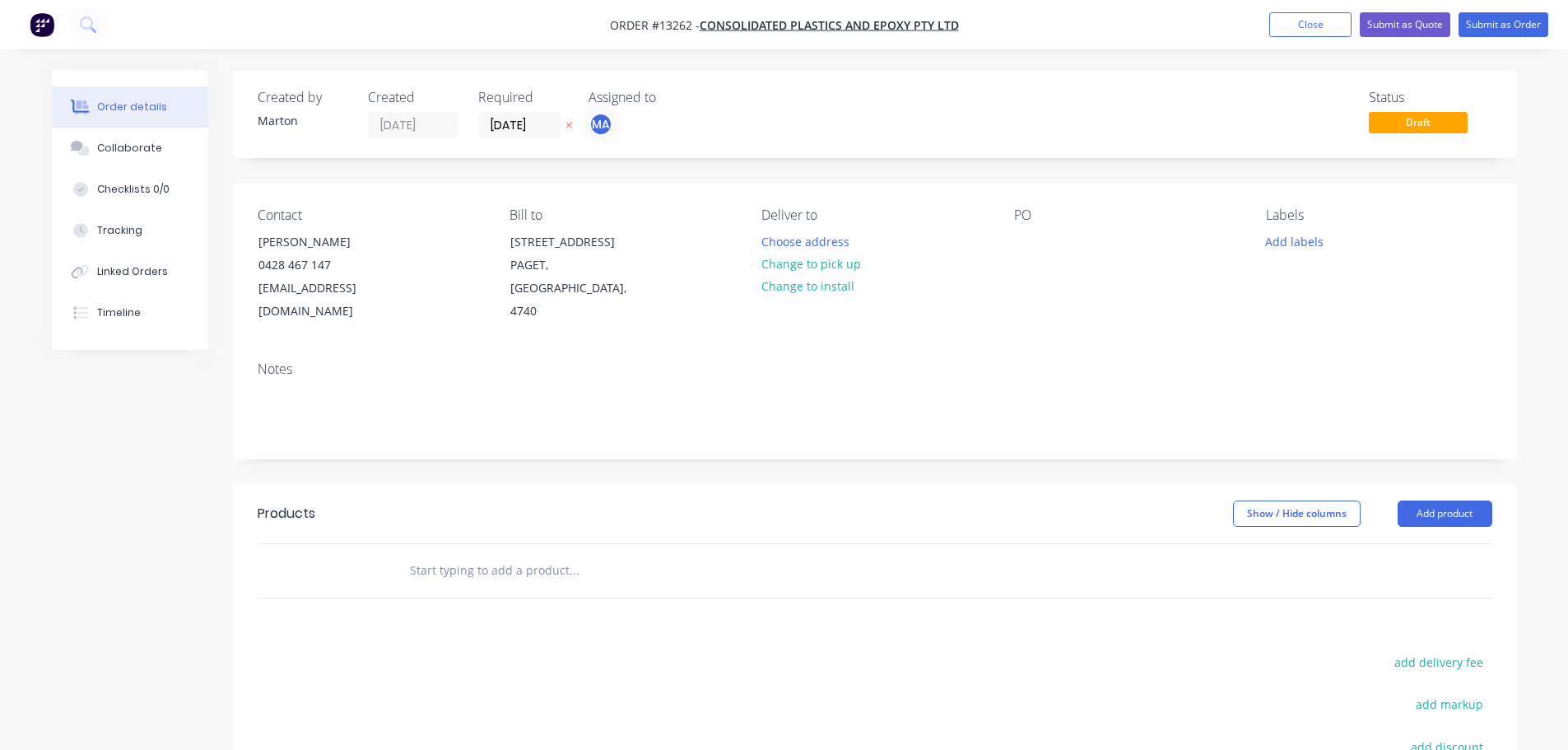
click at [520, 564] on div at bounding box center [685, 571] width 593 height 54
click at [524, 554] on input "text" at bounding box center [573, 570] width 329 height 33
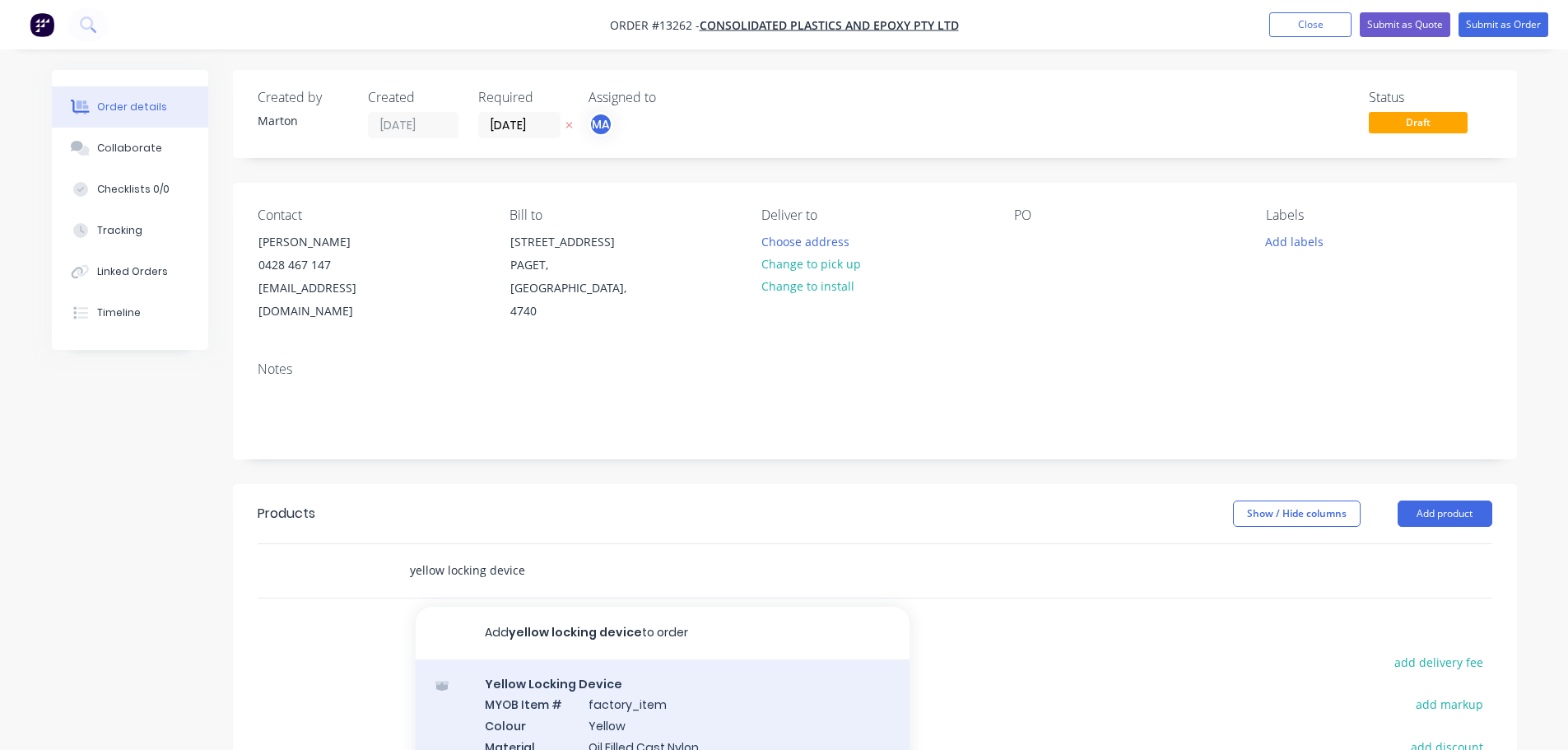
type input "yellow locking device"
click at [615, 682] on div "Yellow Locking Device MYOB Item # factory_item Colour Yellow Material Oil Fille…" at bounding box center [662, 736] width 494 height 154
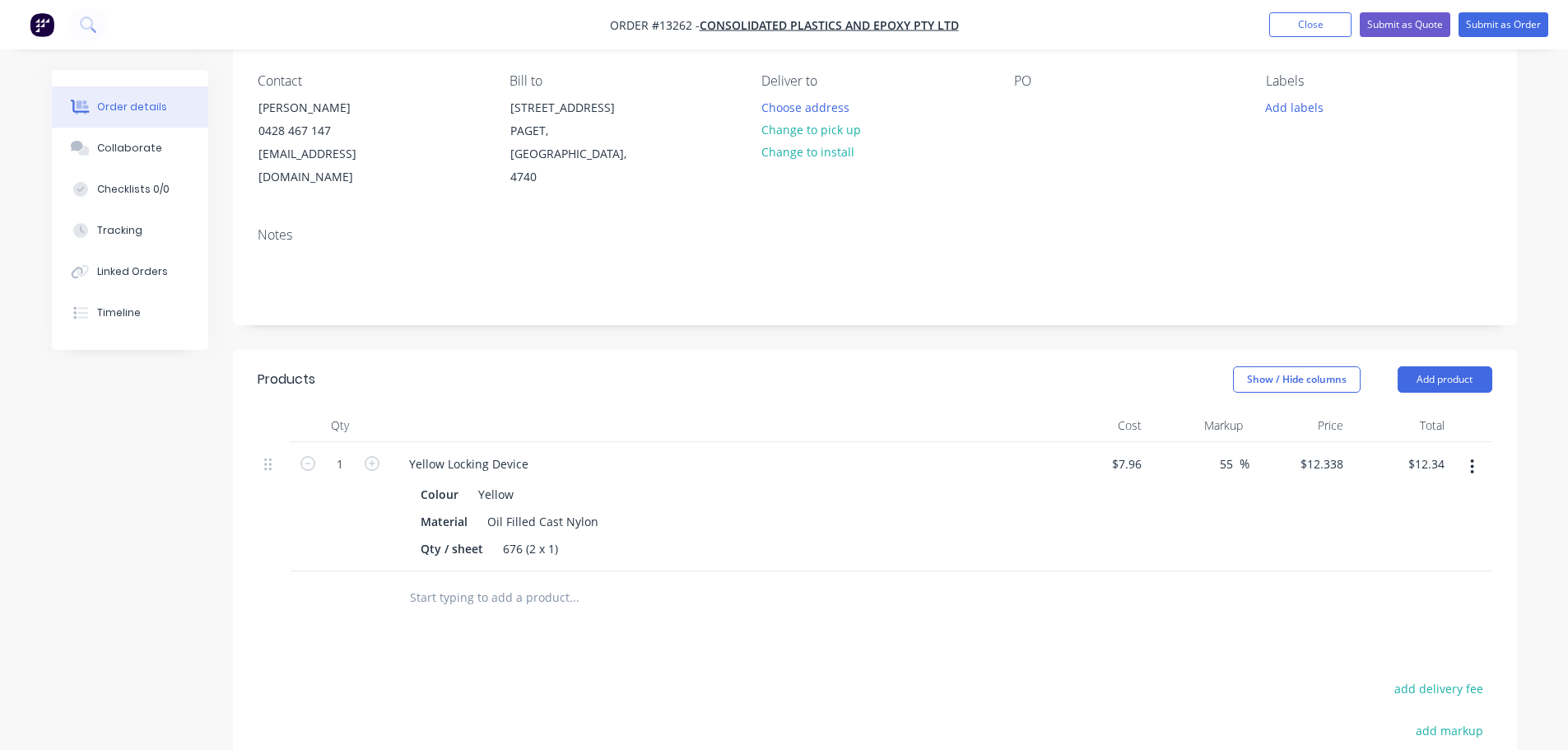
scroll to position [164, 0]
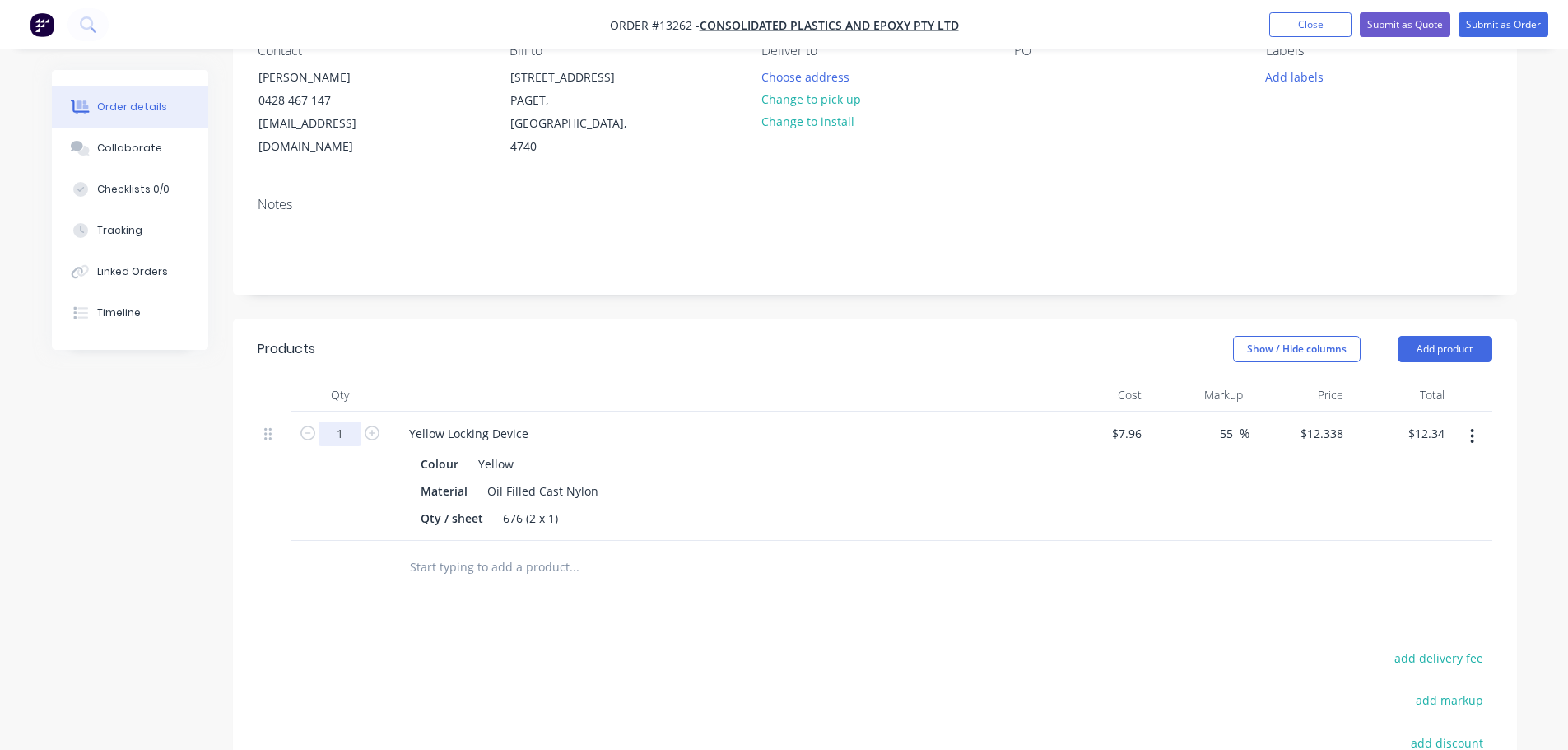
click at [350, 421] on input "1" at bounding box center [339, 433] width 43 height 25
type input "50"
type input "$616.90"
click at [780, 576] on div "Products Show / Hide columns Add product Qty Cost Markup Price Total 50 Yellow …" at bounding box center [875, 655] width 1284 height 670
click at [1440, 339] on button "Add product" at bounding box center [1445, 349] width 94 height 26
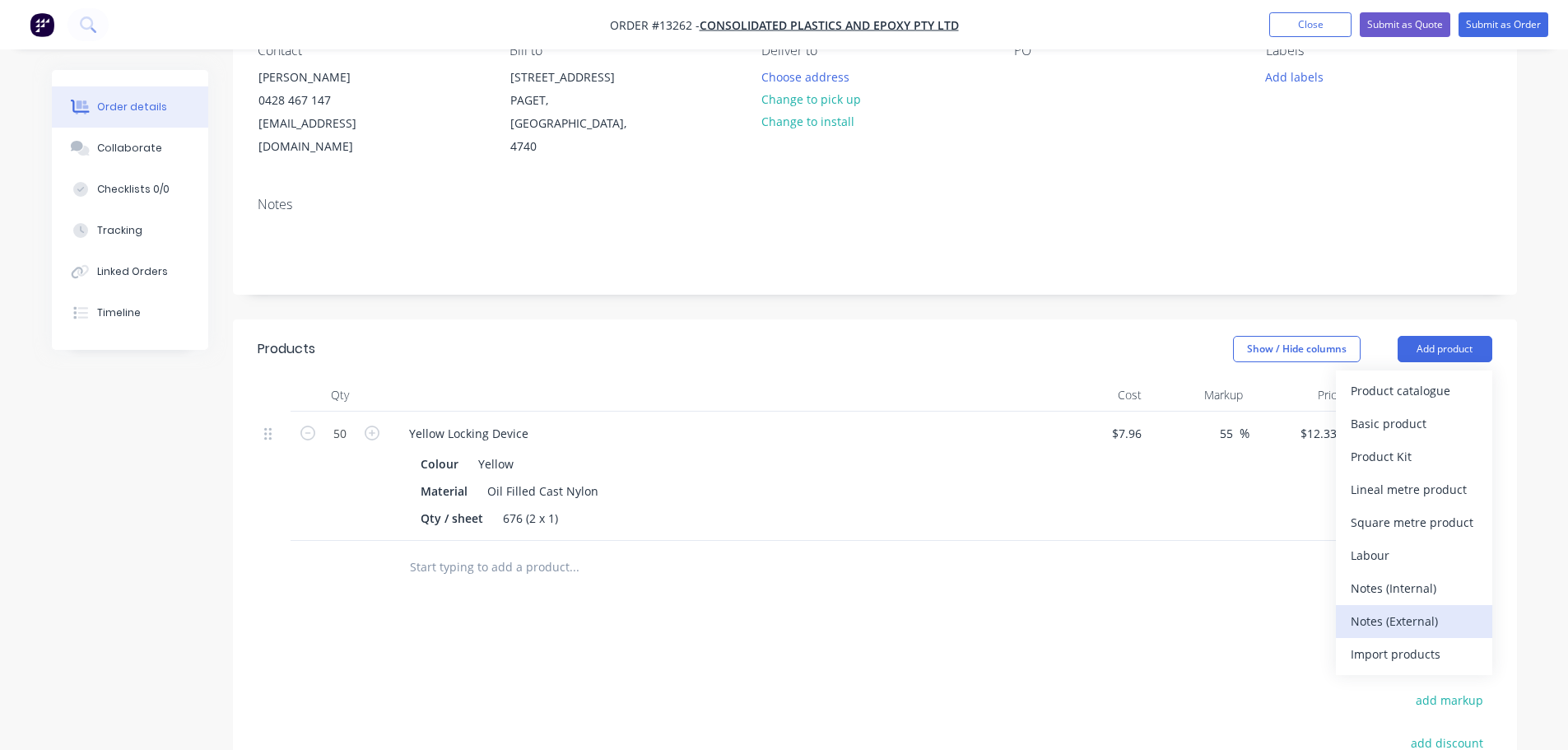
click at [1377, 609] on div "Notes (External)" at bounding box center [1414, 621] width 127 height 24
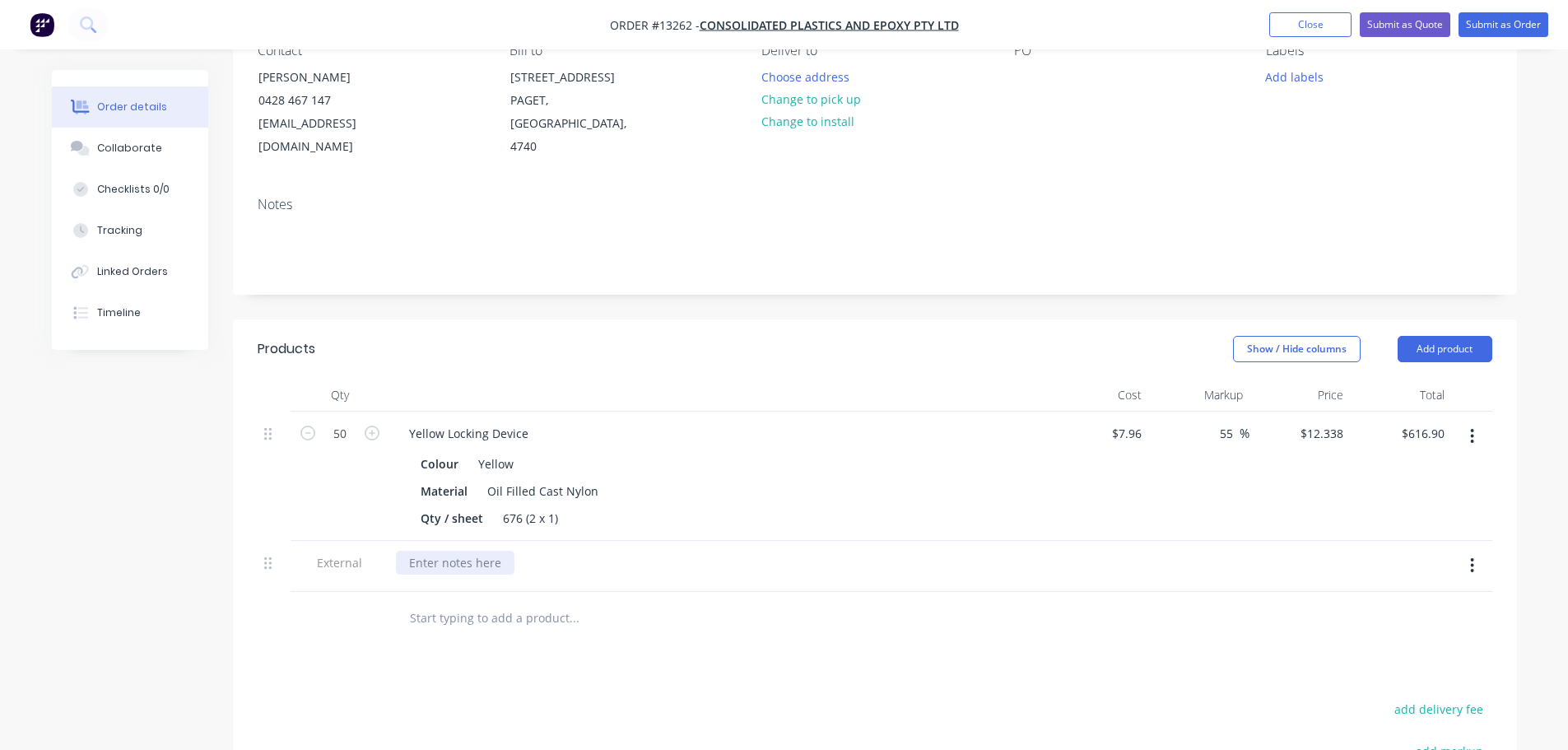
click at [504, 551] on div at bounding box center [455, 563] width 119 height 24
click at [981, 617] on div at bounding box center [685, 618] width 593 height 54
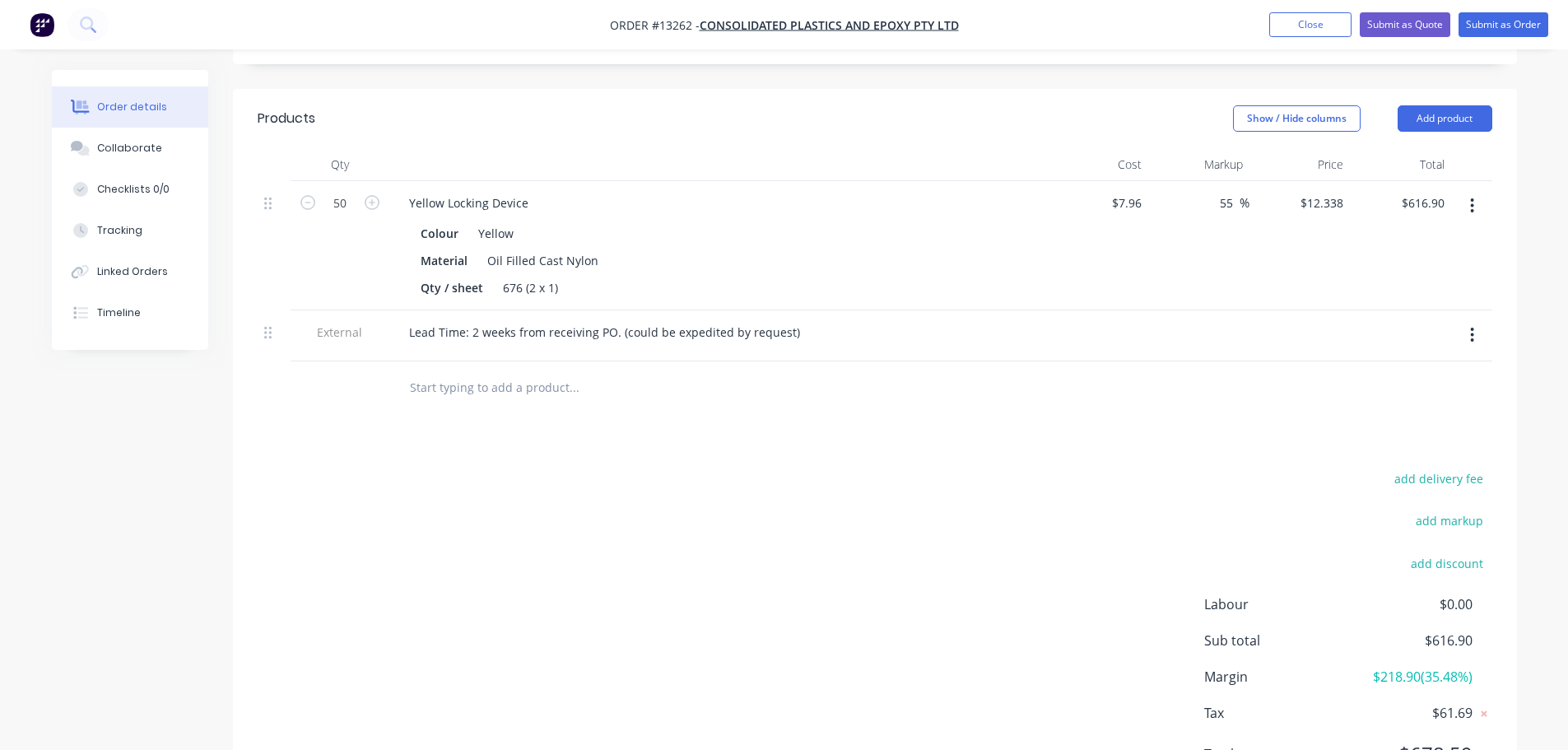
scroll to position [411, 0]
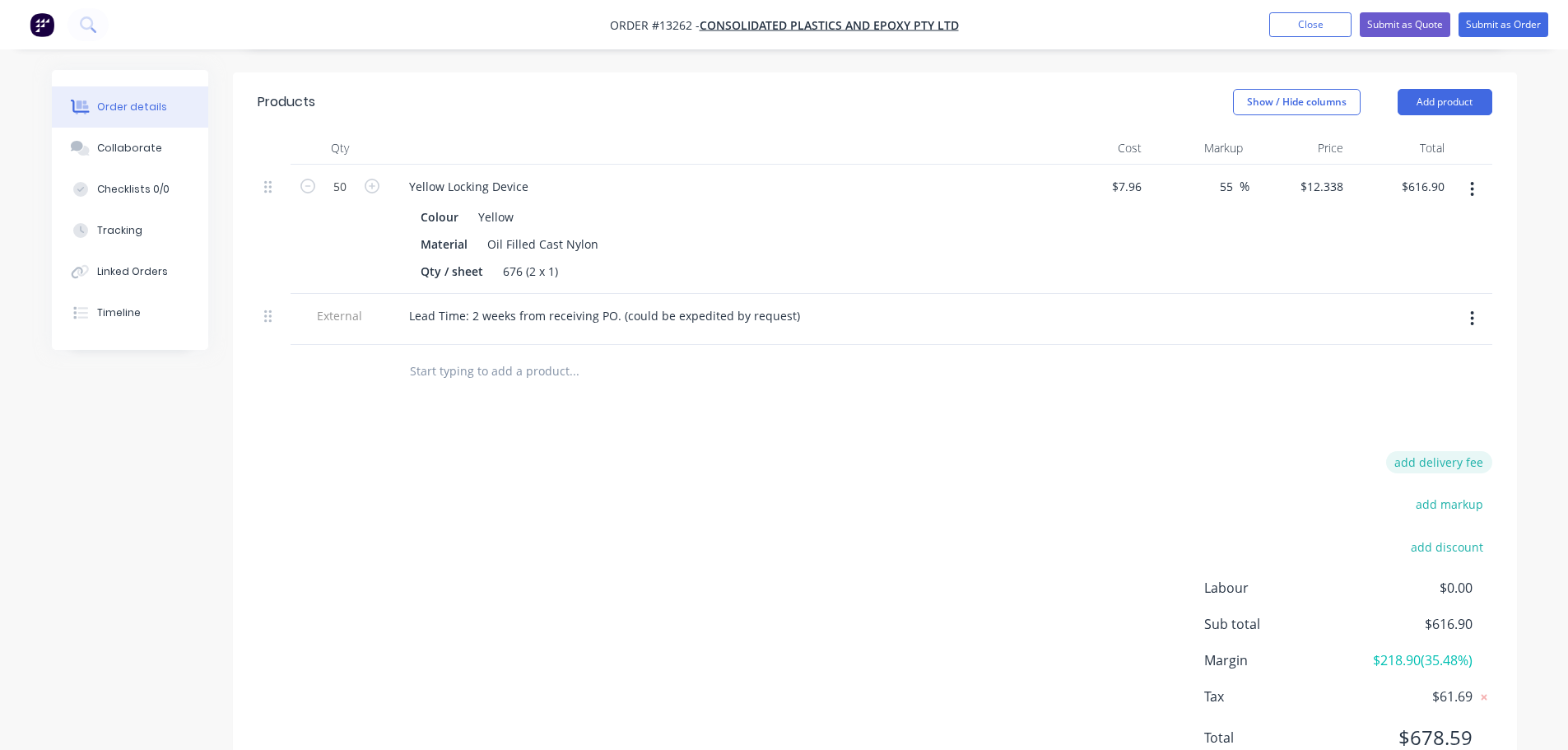
click at [1399, 451] on button "add delivery fee" at bounding box center [1438, 462] width 106 height 22
click at [1480, 456] on icon at bounding box center [1484, 464] width 16 height 16
click at [1144, 454] on div "add delivery fee add markup add discount Labour $0.00 Sub total $616.90 Margin …" at bounding box center [875, 610] width 1234 height 318
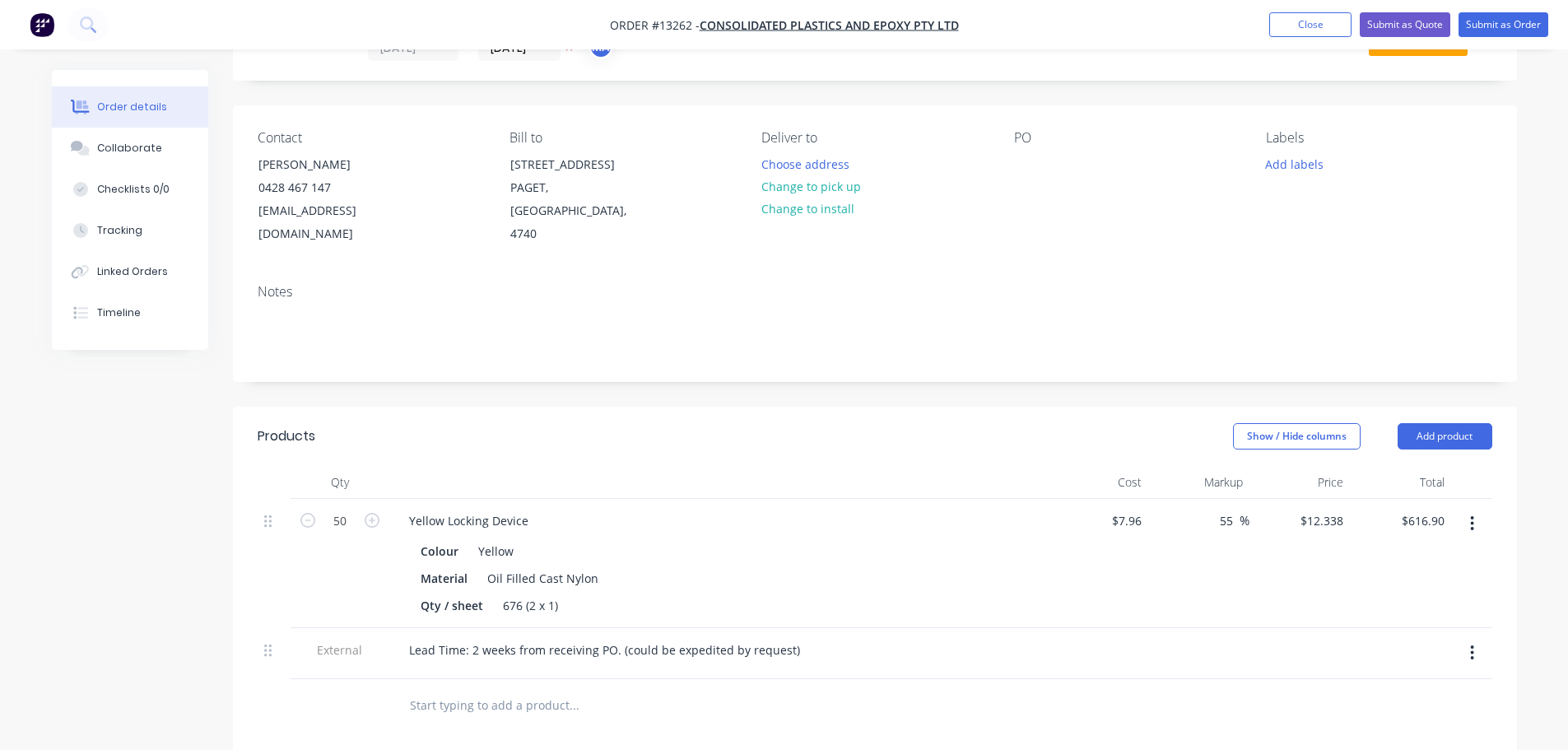
scroll to position [0, 0]
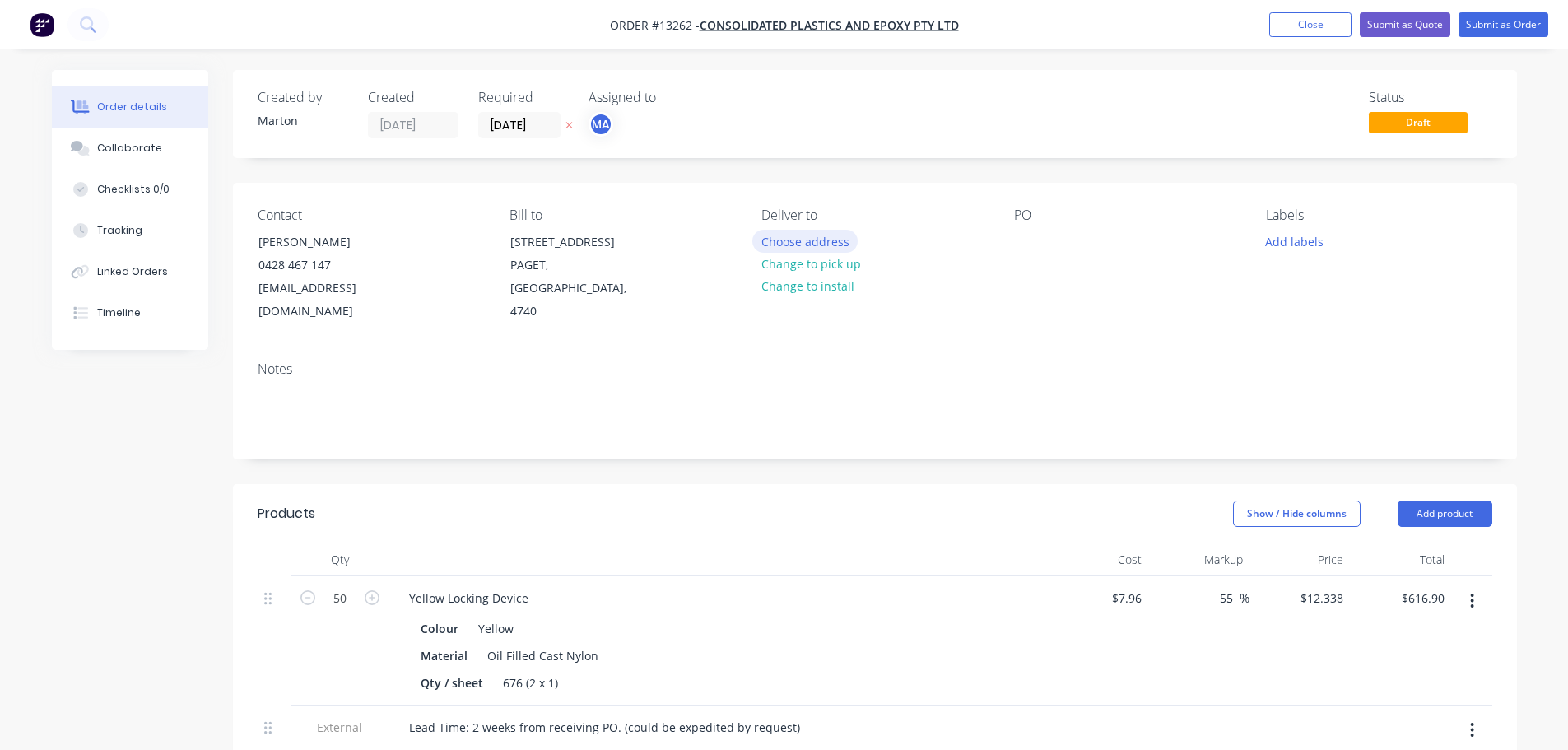
click at [809, 240] on button "Choose address" at bounding box center [805, 241] width 105 height 22
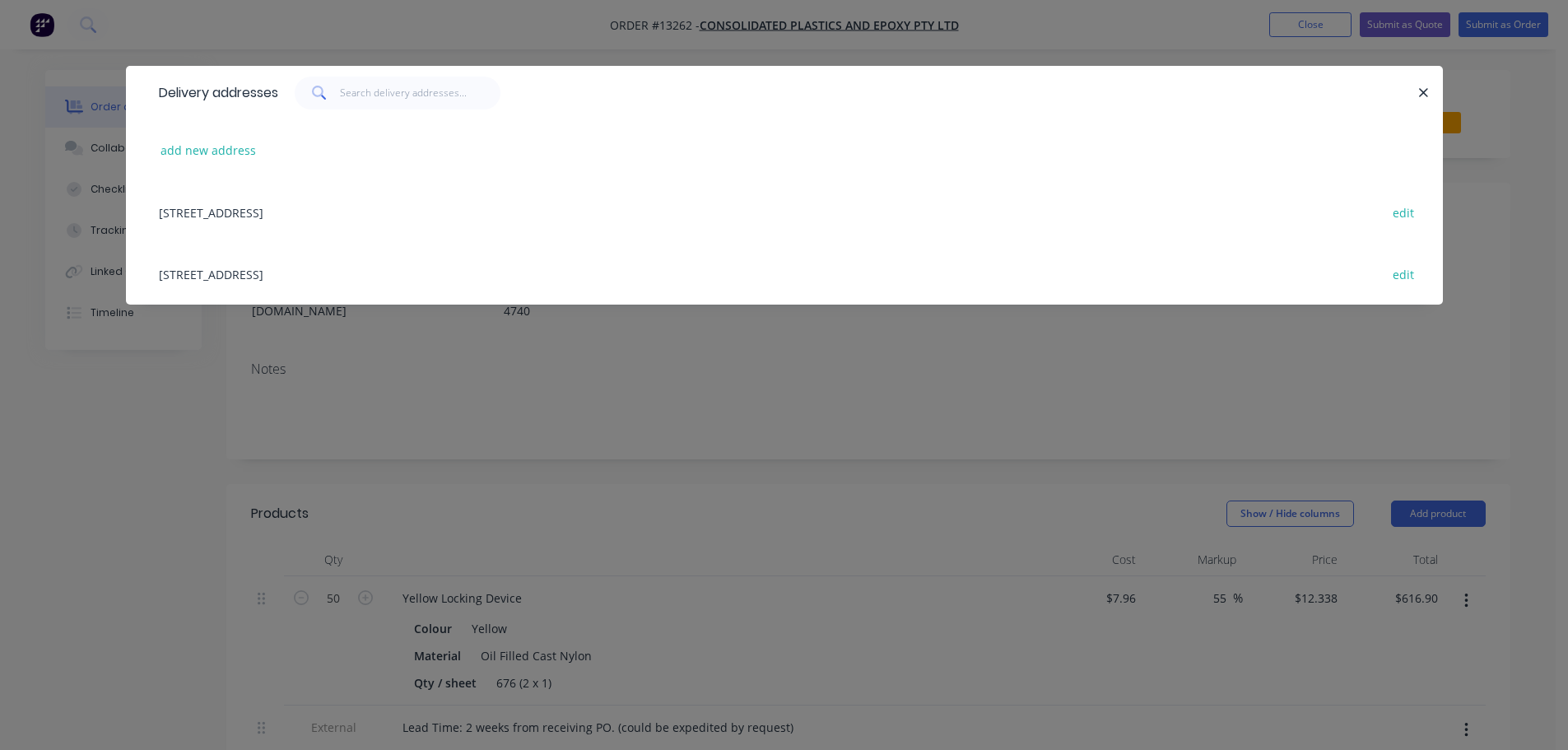
click at [240, 261] on div "[STREET_ADDRESS] edit" at bounding box center [784, 274] width 1268 height 62
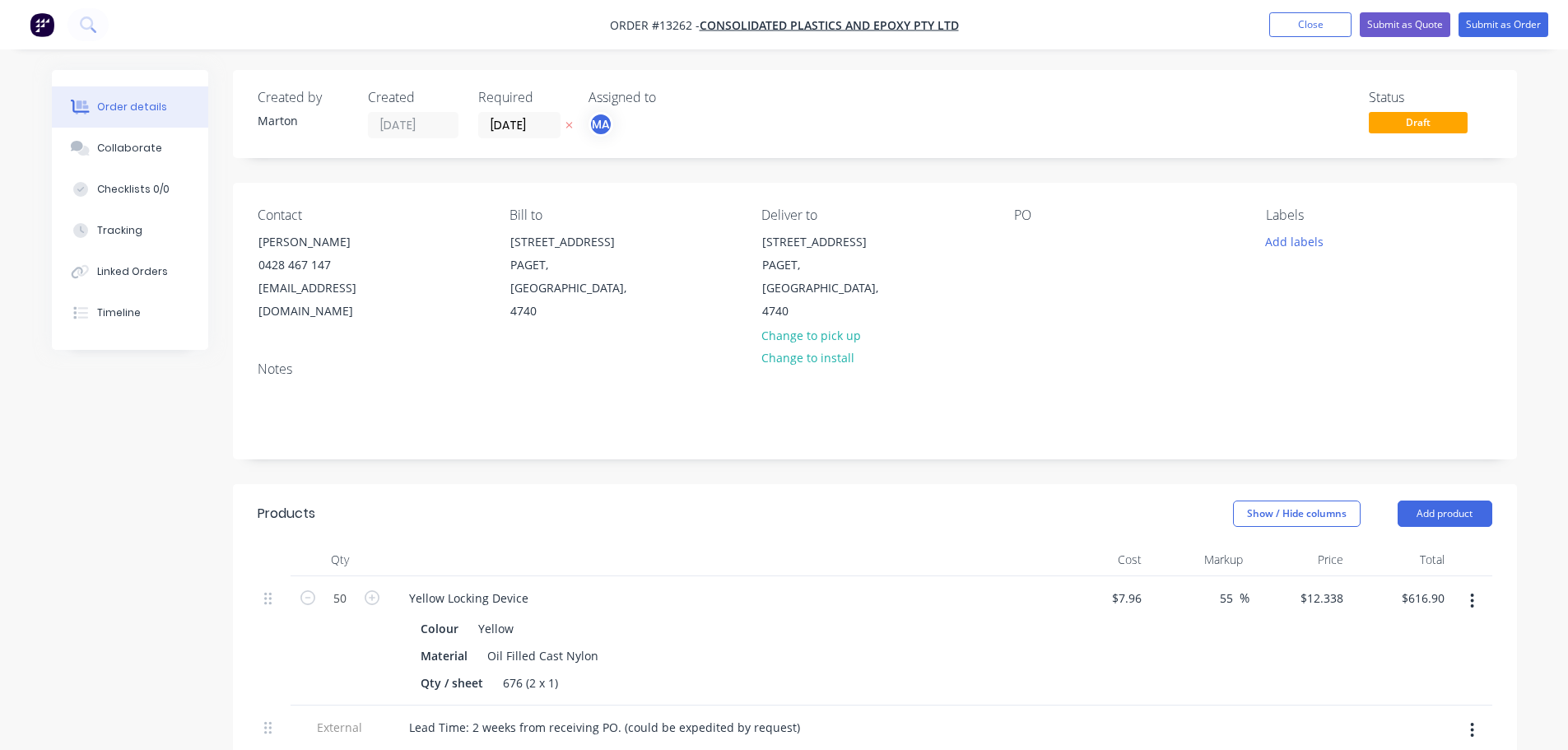
click at [1418, 38] on nav "Order #13262 - Consolidated Plastics and Epoxy Pty Ltd Add product Close Submit…" at bounding box center [784, 25] width 1568 height 49
click at [1415, 31] on button "Submit as Quote" at bounding box center [1405, 25] width 91 height 25
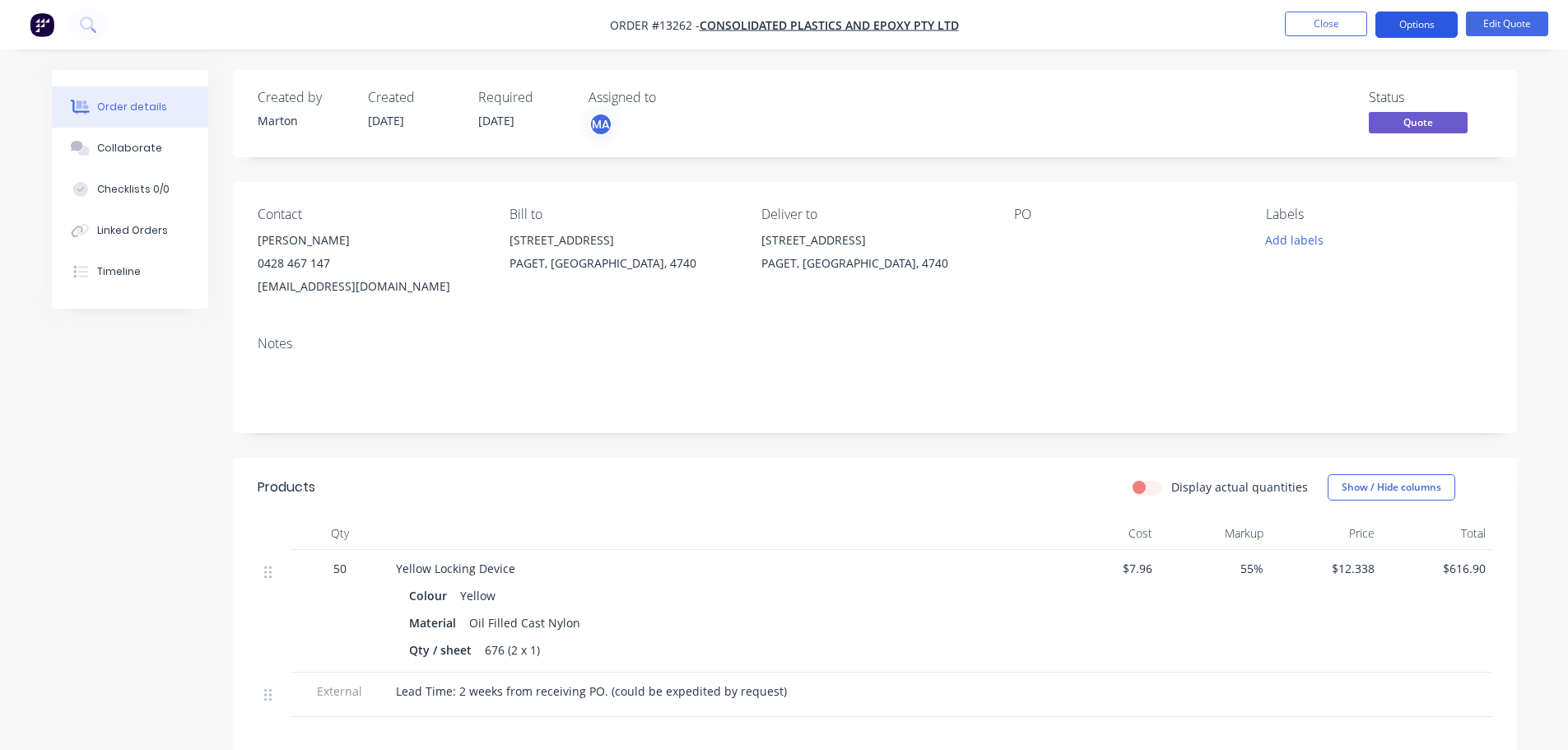
click at [1411, 27] on button "Options" at bounding box center [1416, 25] width 83 height 26
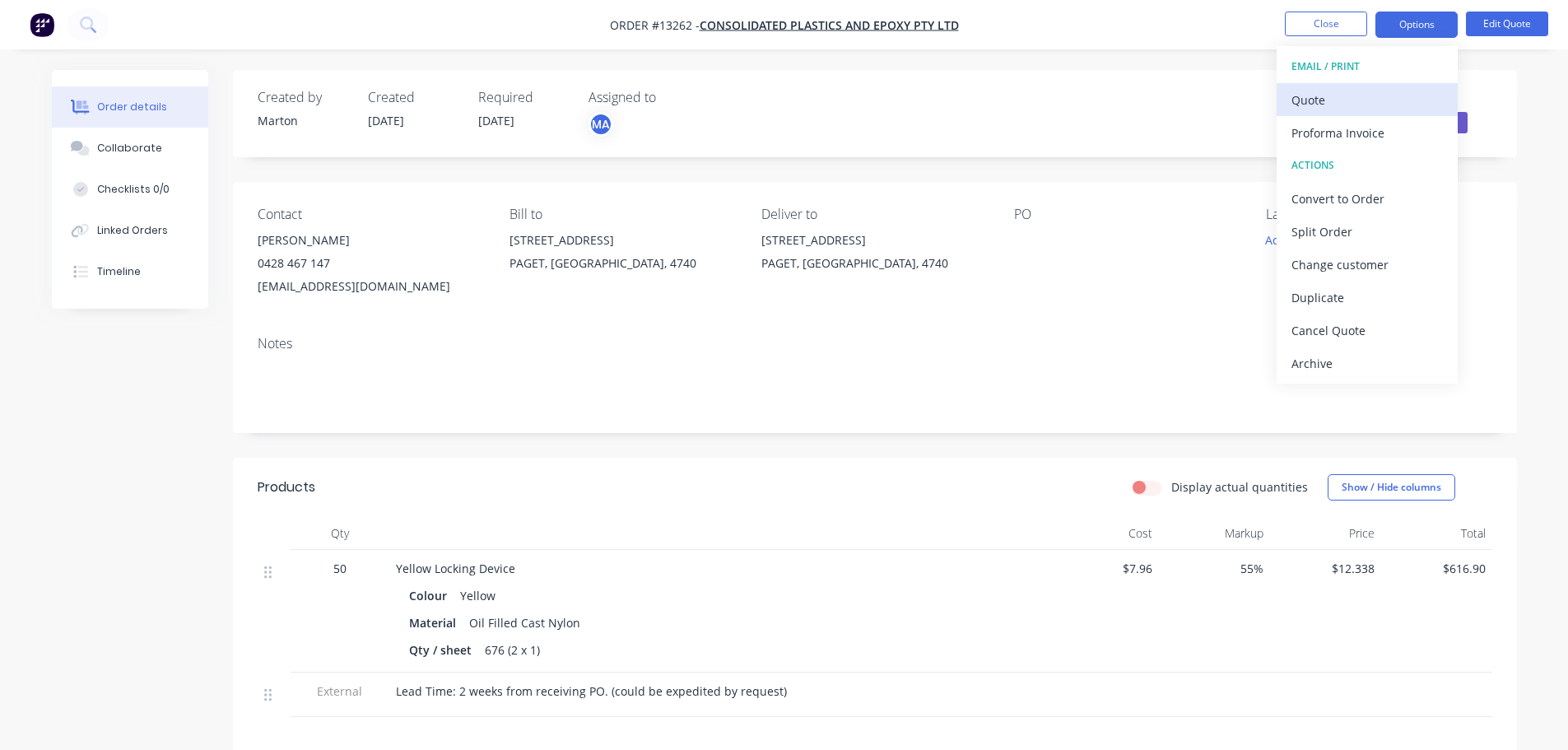
click at [1358, 95] on div "Quote" at bounding box center [1367, 100] width 152 height 24
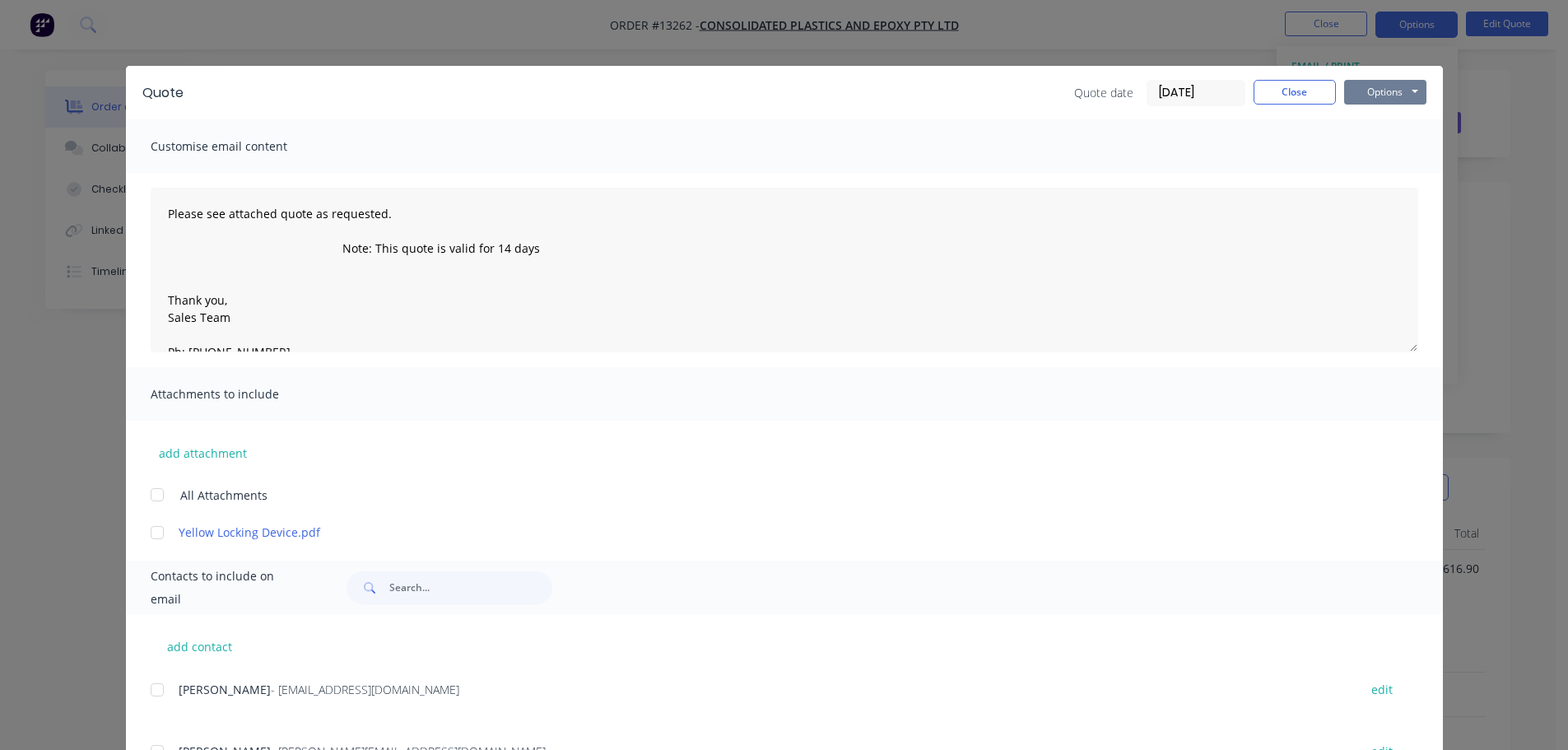
click at [1367, 84] on button "Options" at bounding box center [1385, 92] width 83 height 25
click at [1363, 121] on button "Preview" at bounding box center [1396, 122] width 105 height 27
click at [1281, 89] on button "Close" at bounding box center [1294, 92] width 83 height 25
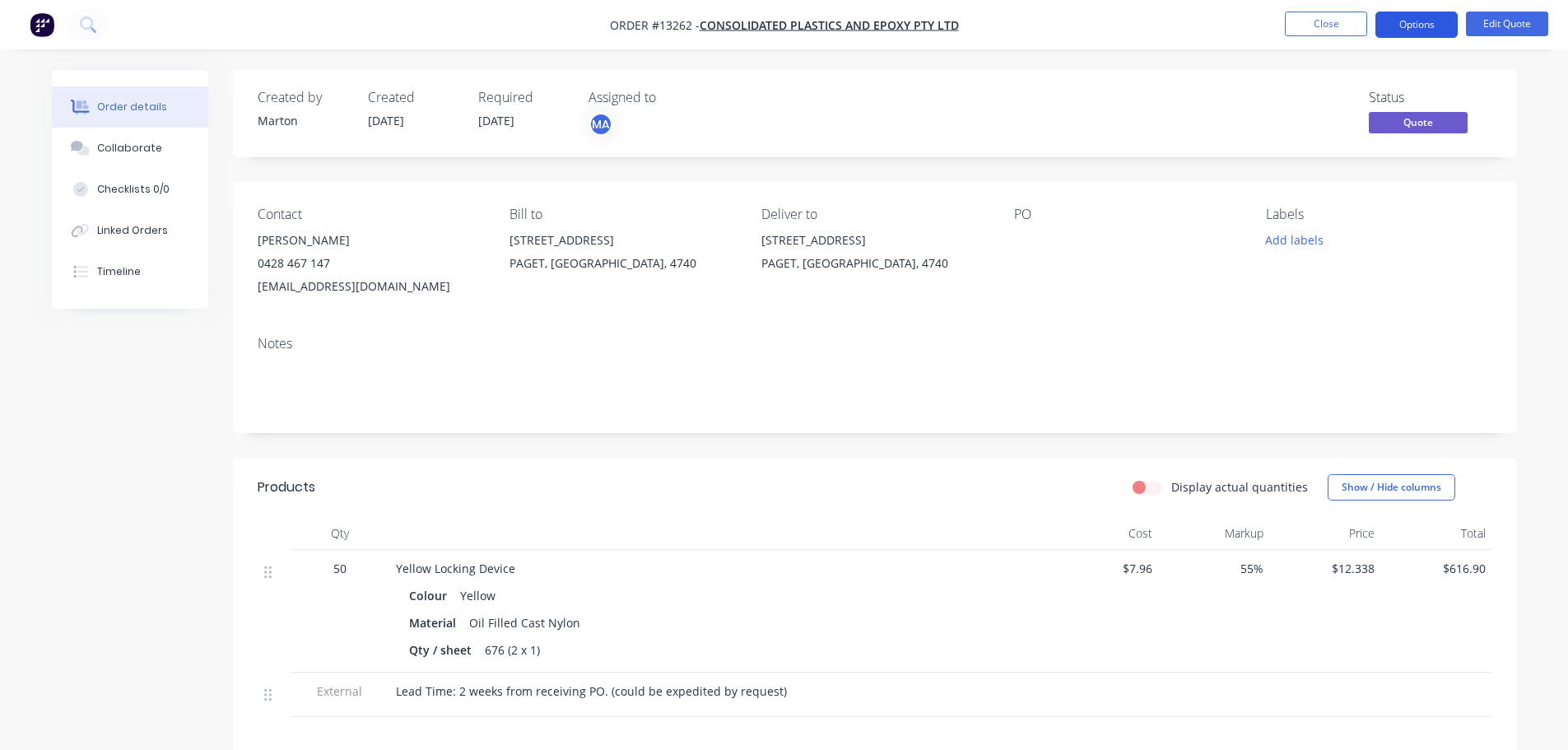
click at [1428, 14] on button "Options" at bounding box center [1416, 25] width 83 height 26
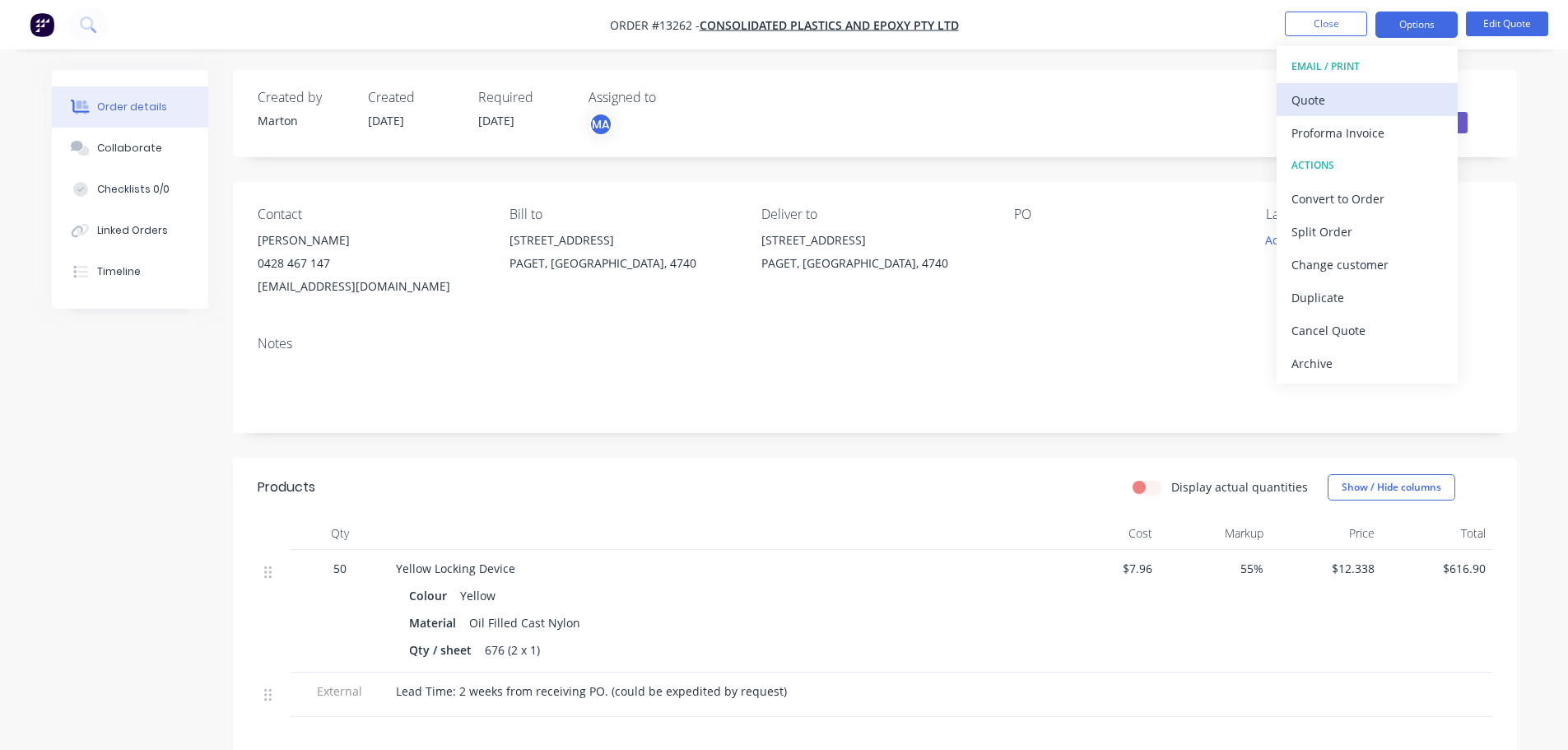
click at [1347, 92] on div "Quote" at bounding box center [1367, 100] width 152 height 24
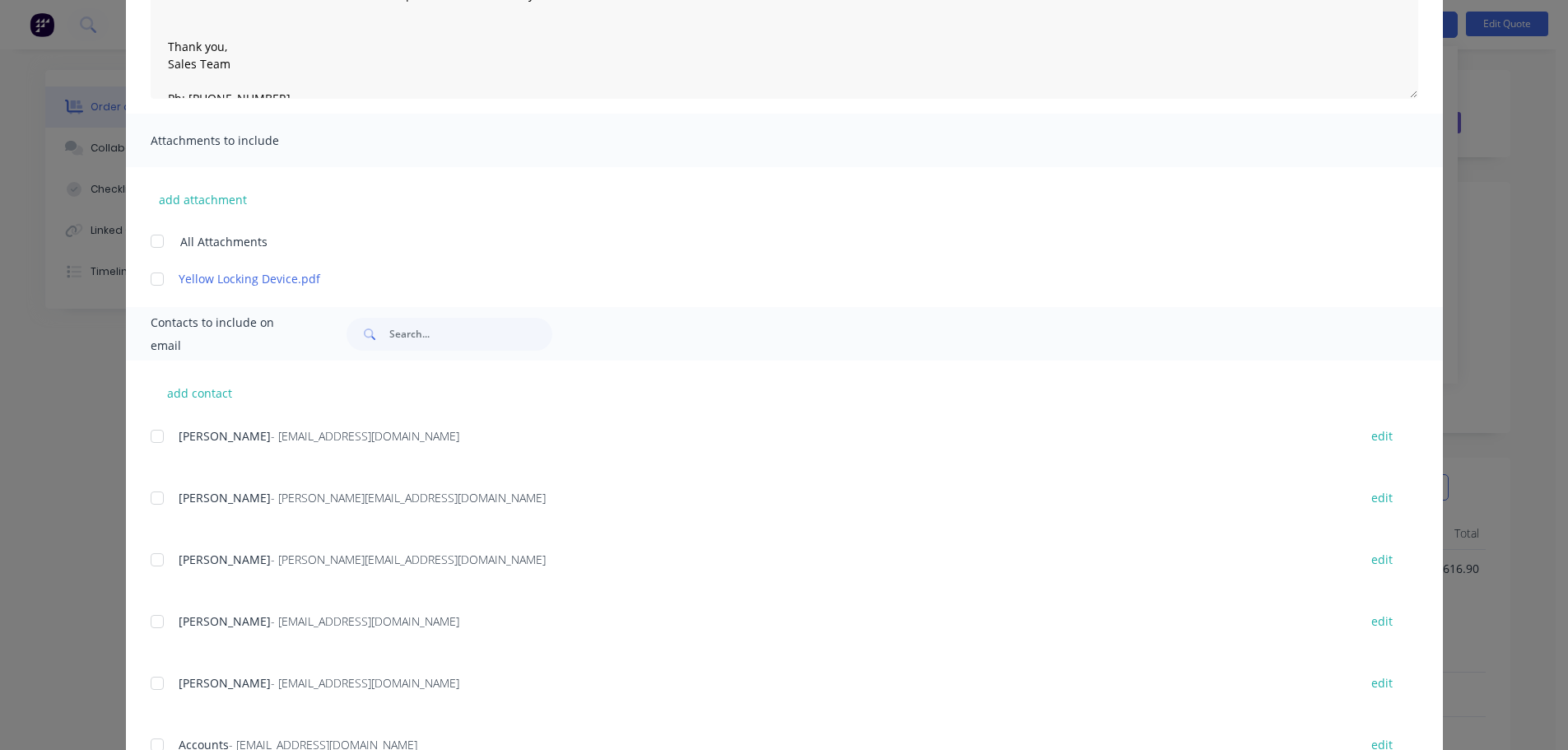
scroll to position [330, 0]
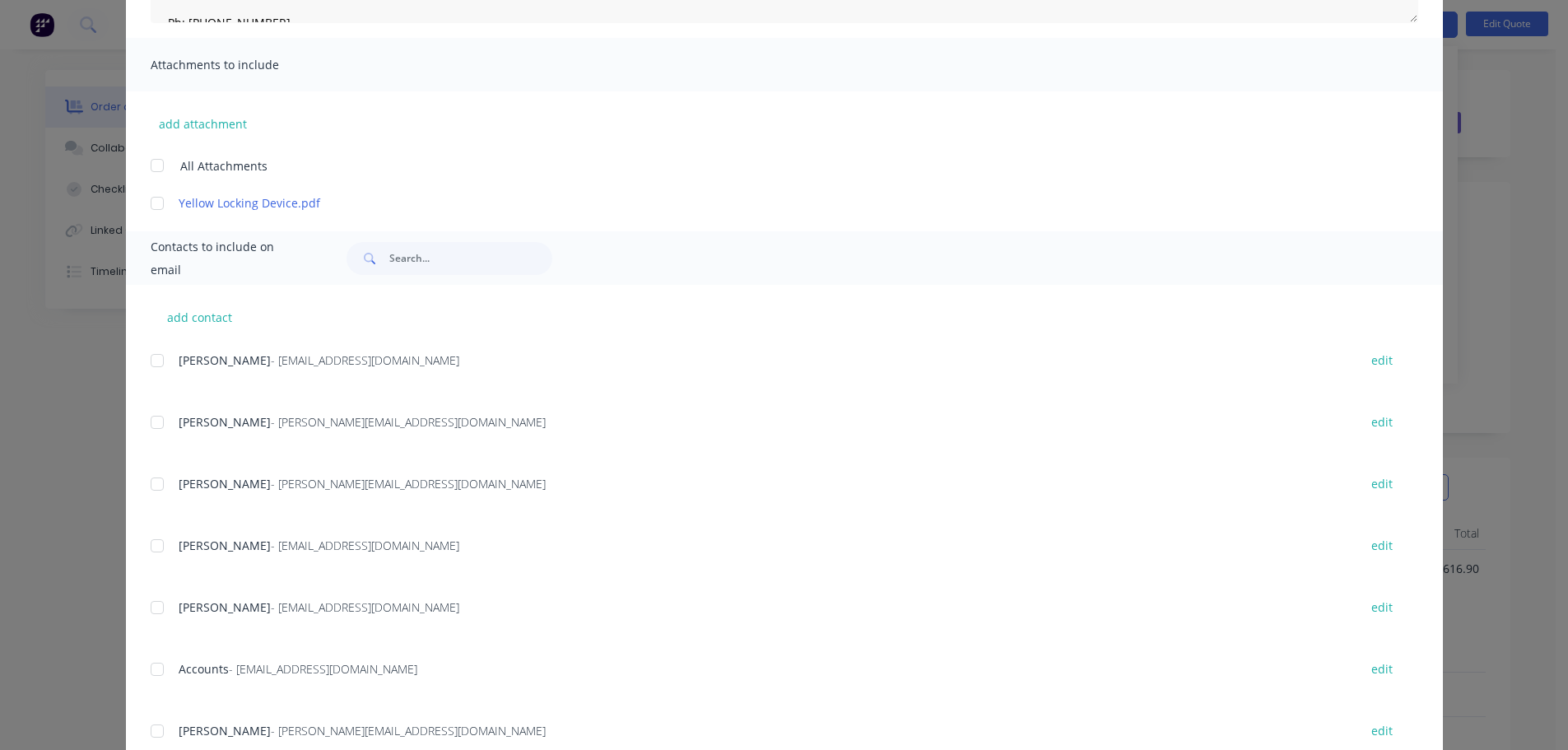
click at [155, 426] on div at bounding box center [157, 422] width 33 height 33
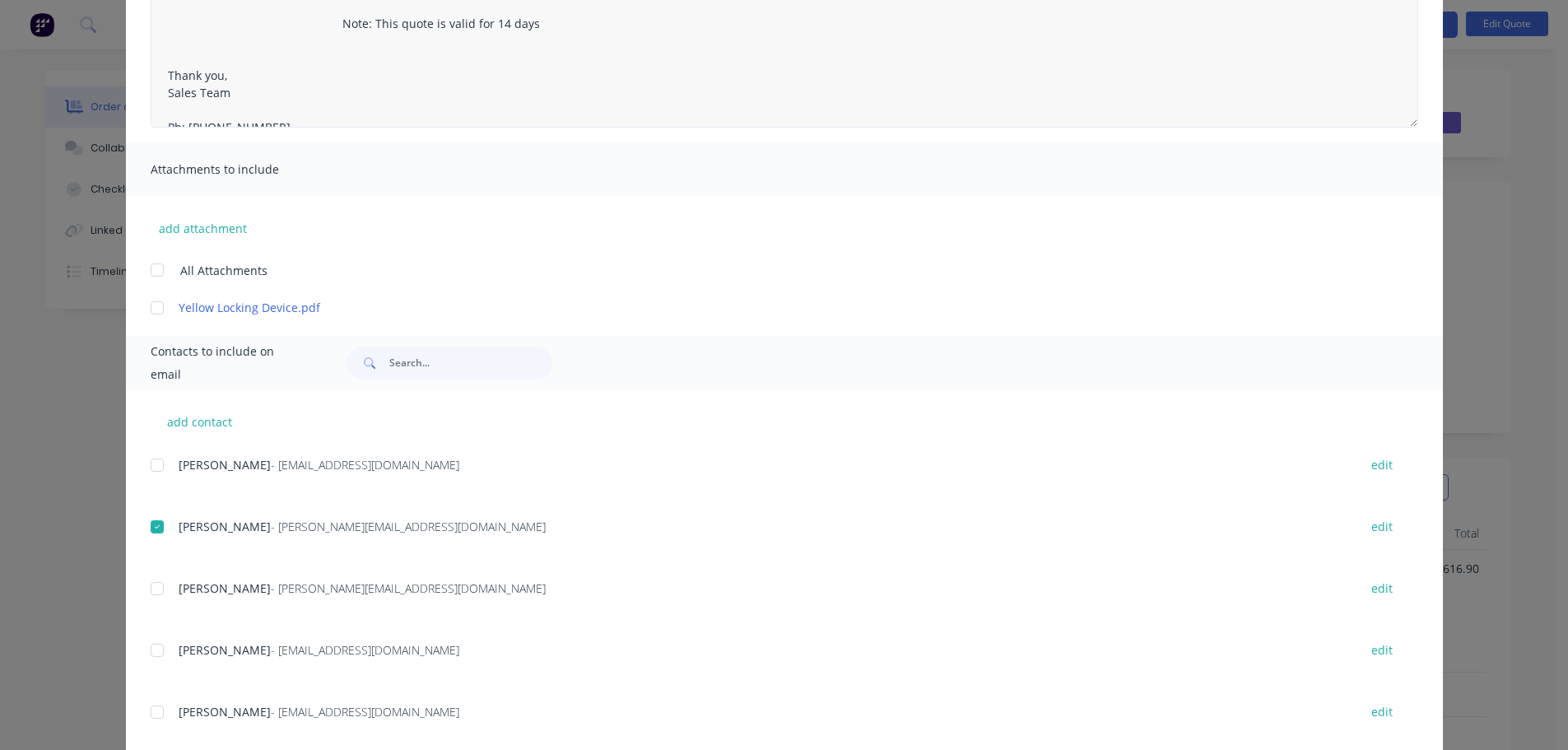
scroll to position [83, 0]
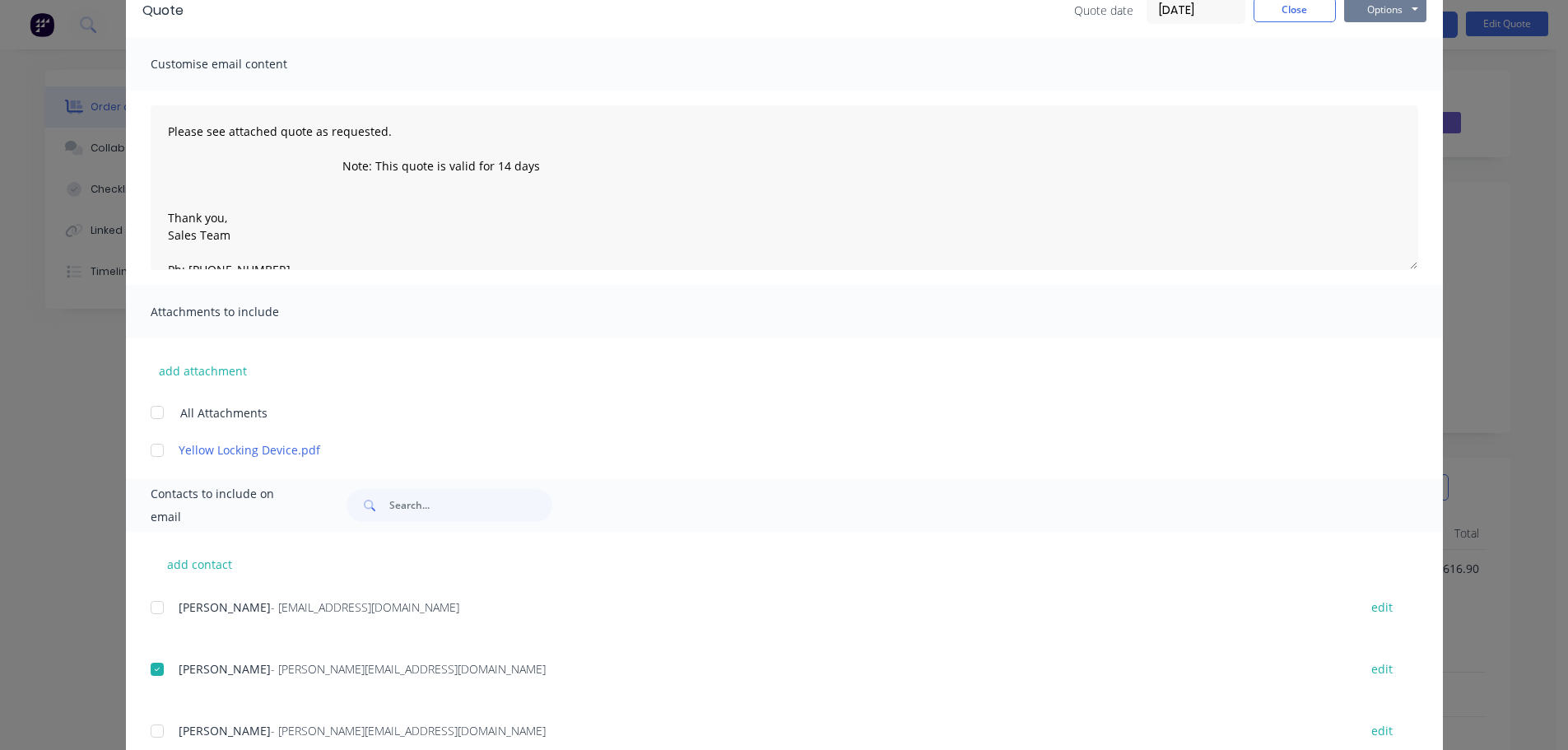
click at [1377, 19] on button "Options" at bounding box center [1385, 9] width 83 height 25
click at [1373, 88] on button "Email" at bounding box center [1396, 94] width 105 height 27
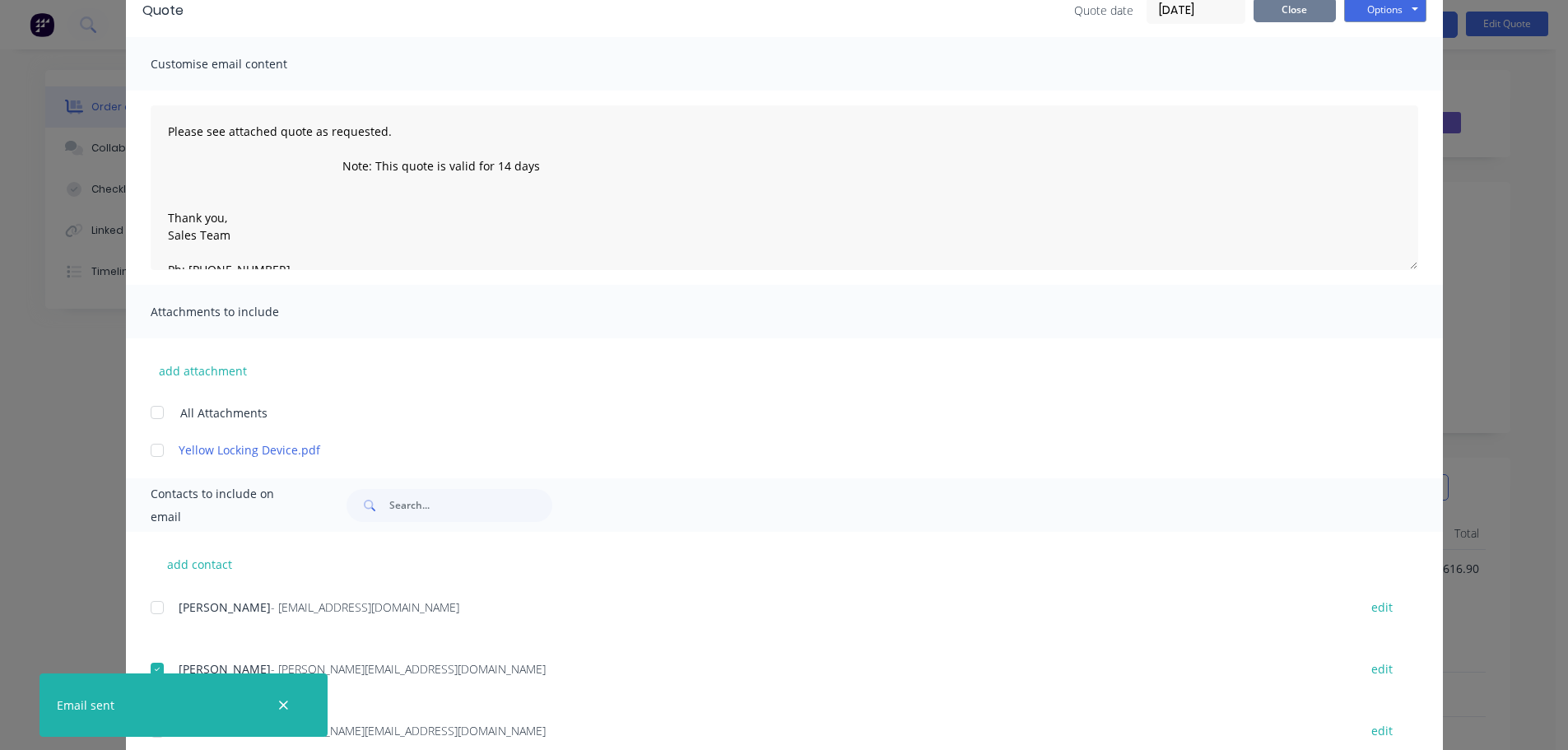
click at [1320, 15] on button "Close" at bounding box center [1294, 9] width 83 height 25
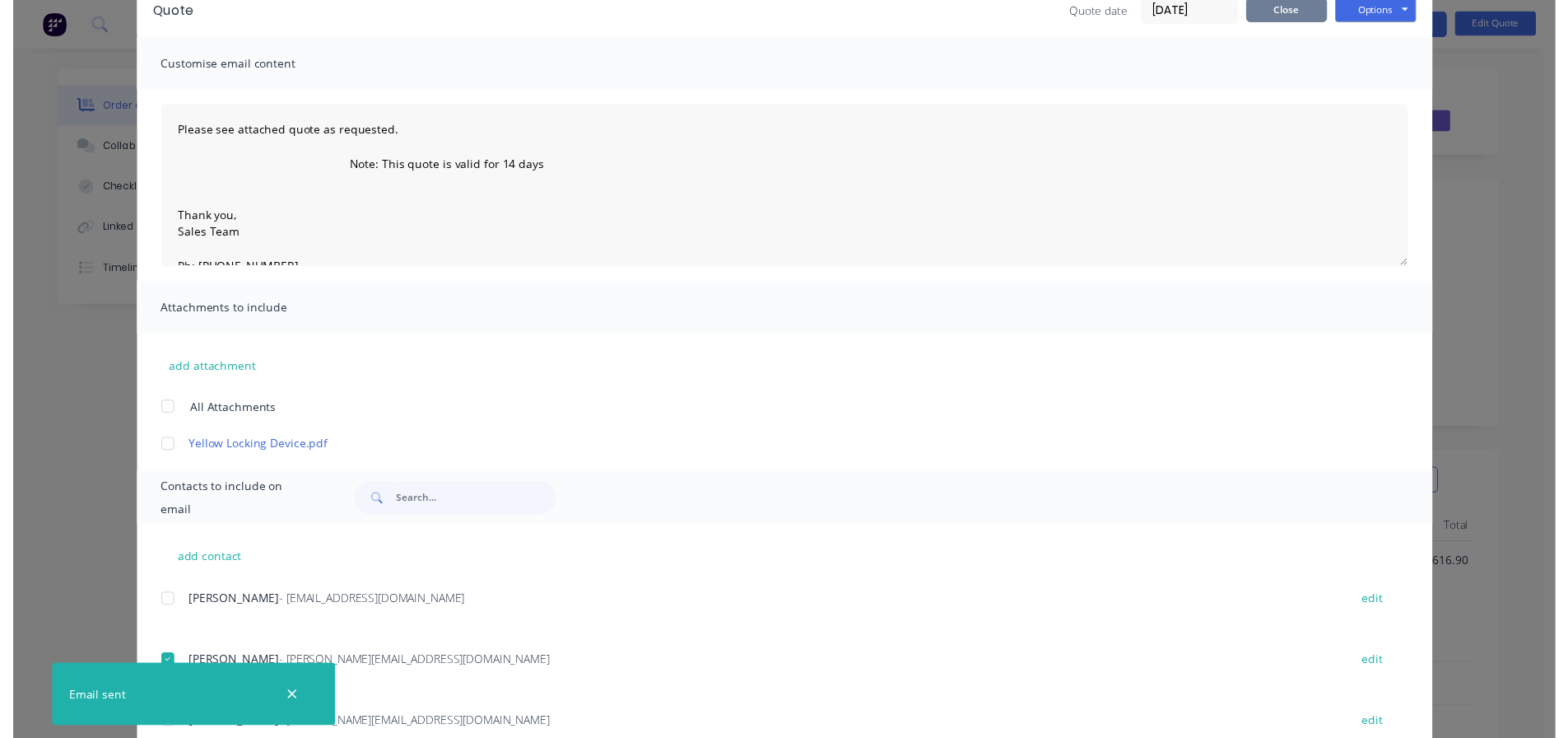
scroll to position [0, 0]
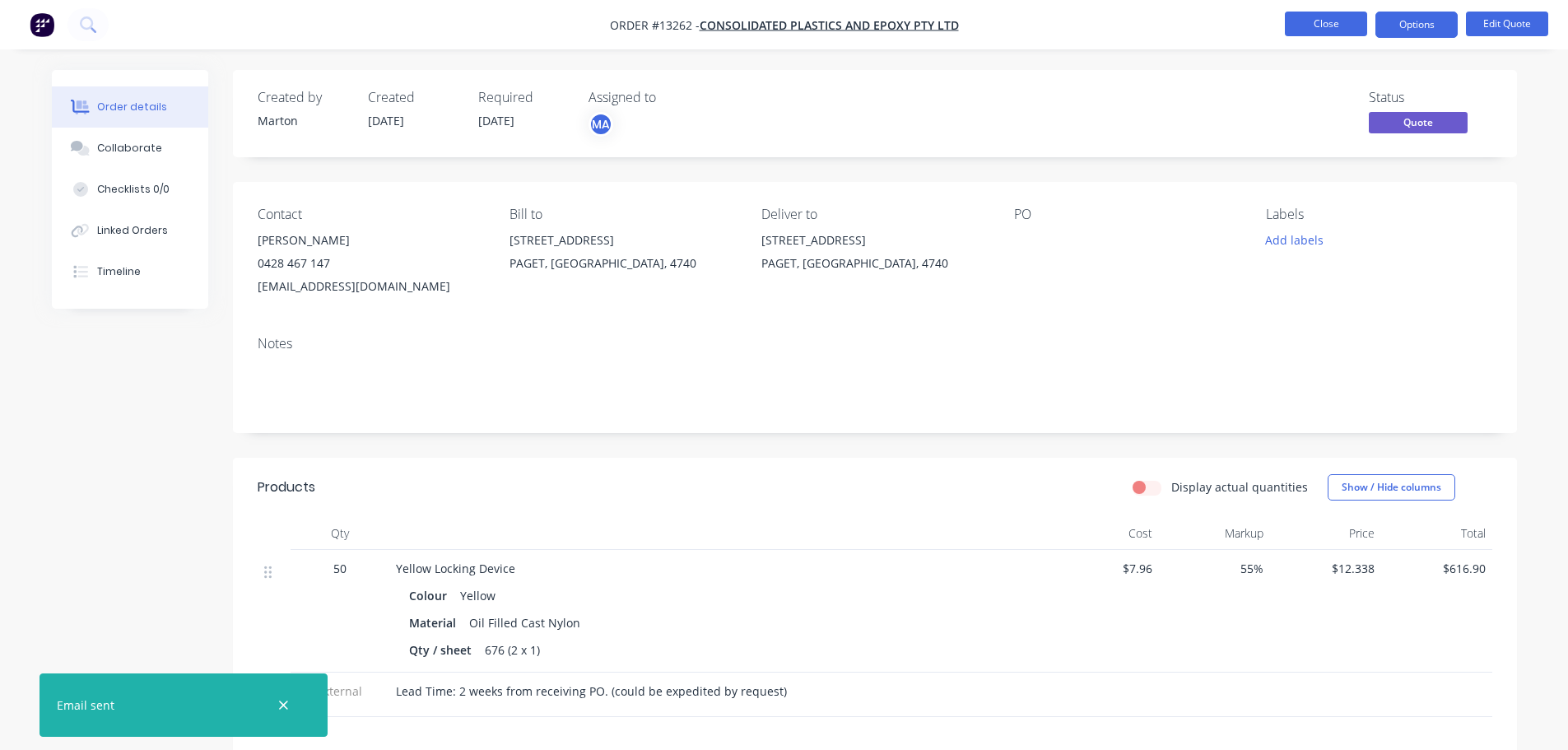
click at [1331, 15] on button "Close" at bounding box center [1326, 24] width 83 height 25
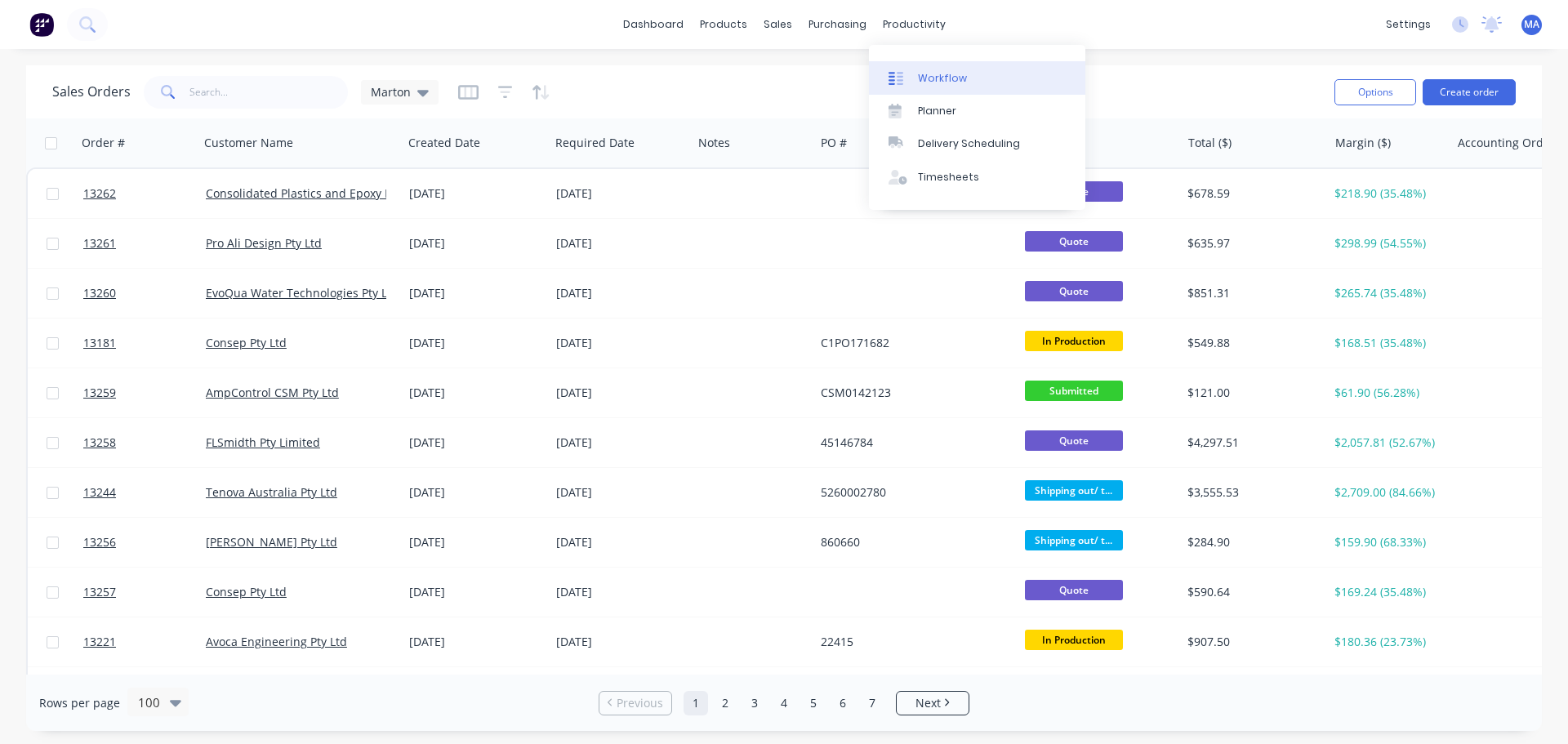
click at [936, 69] on link "Workflow" at bounding box center [977, 77] width 216 height 32
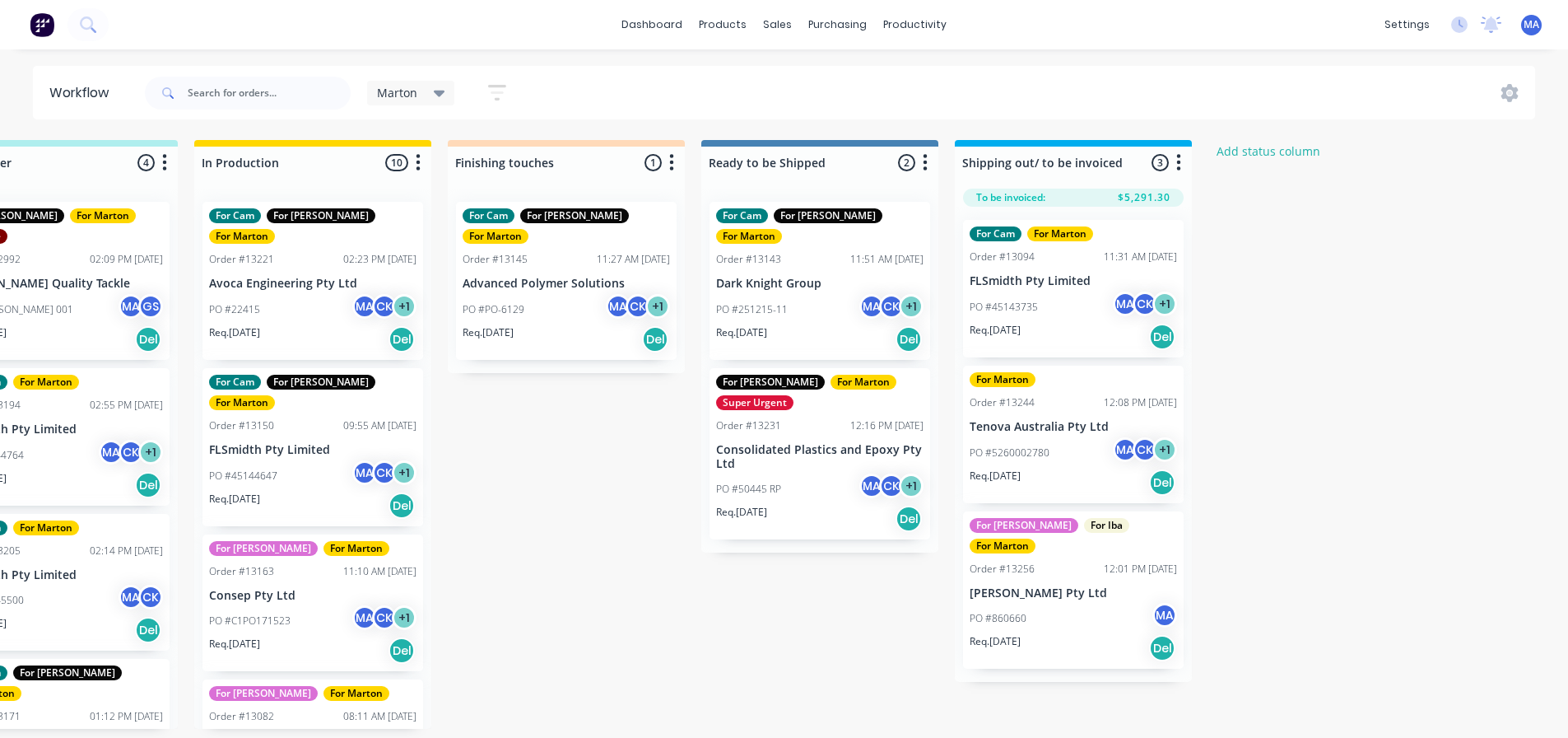
scroll to position [0, 627]
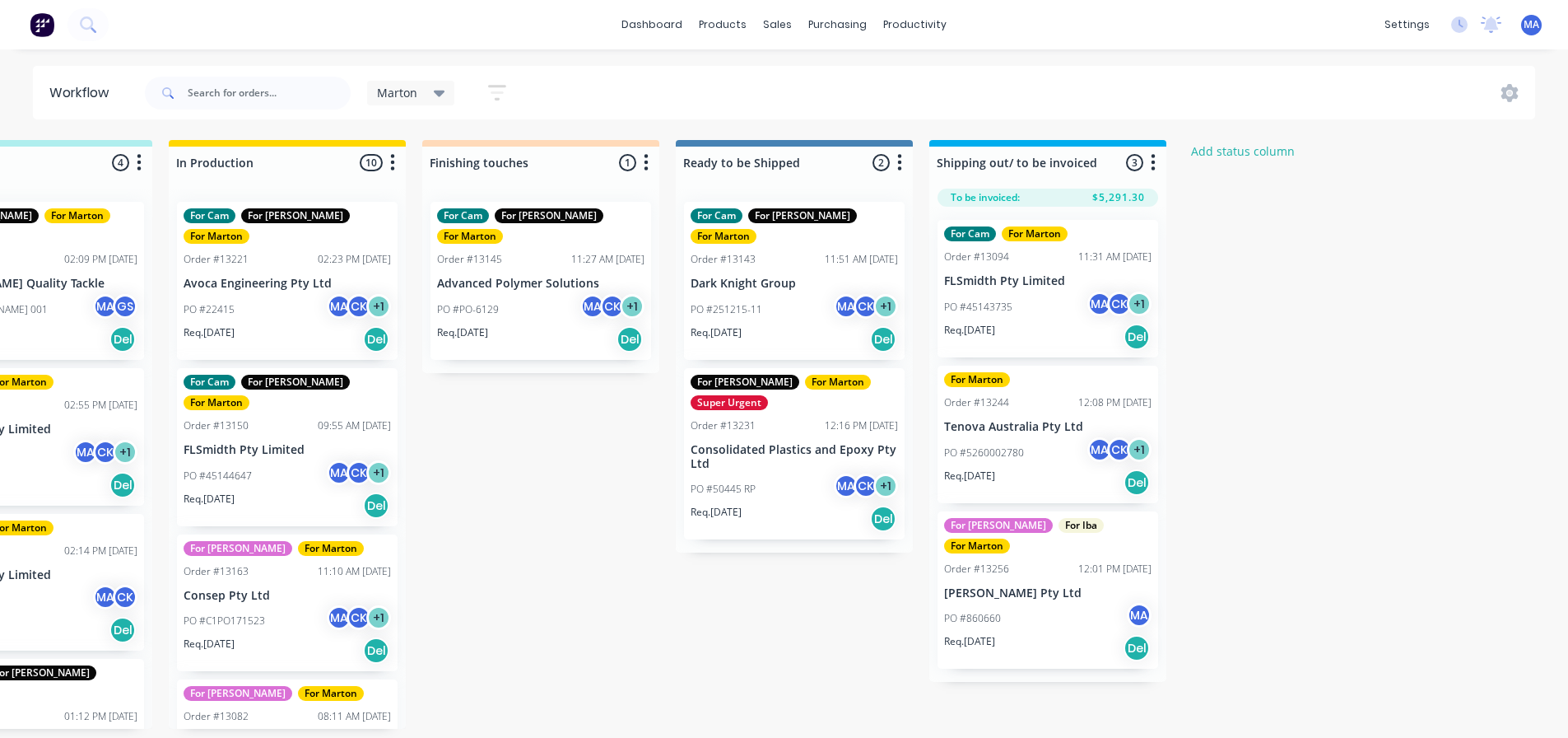
click at [797, 474] on div "PO #50445 RP MA CK + 1" at bounding box center [794, 489] width 208 height 31
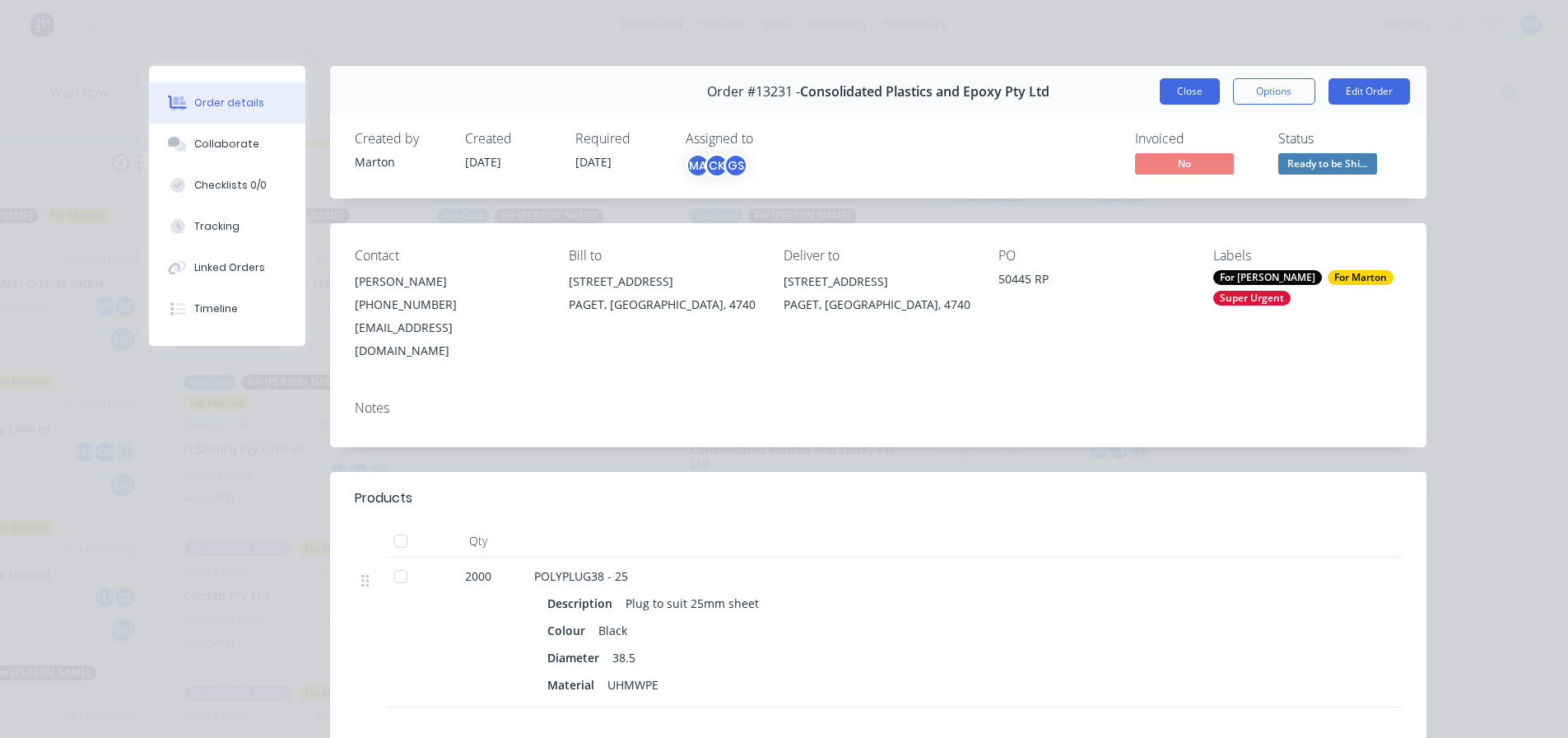
click at [1190, 94] on button "Close" at bounding box center [1190, 91] width 60 height 26
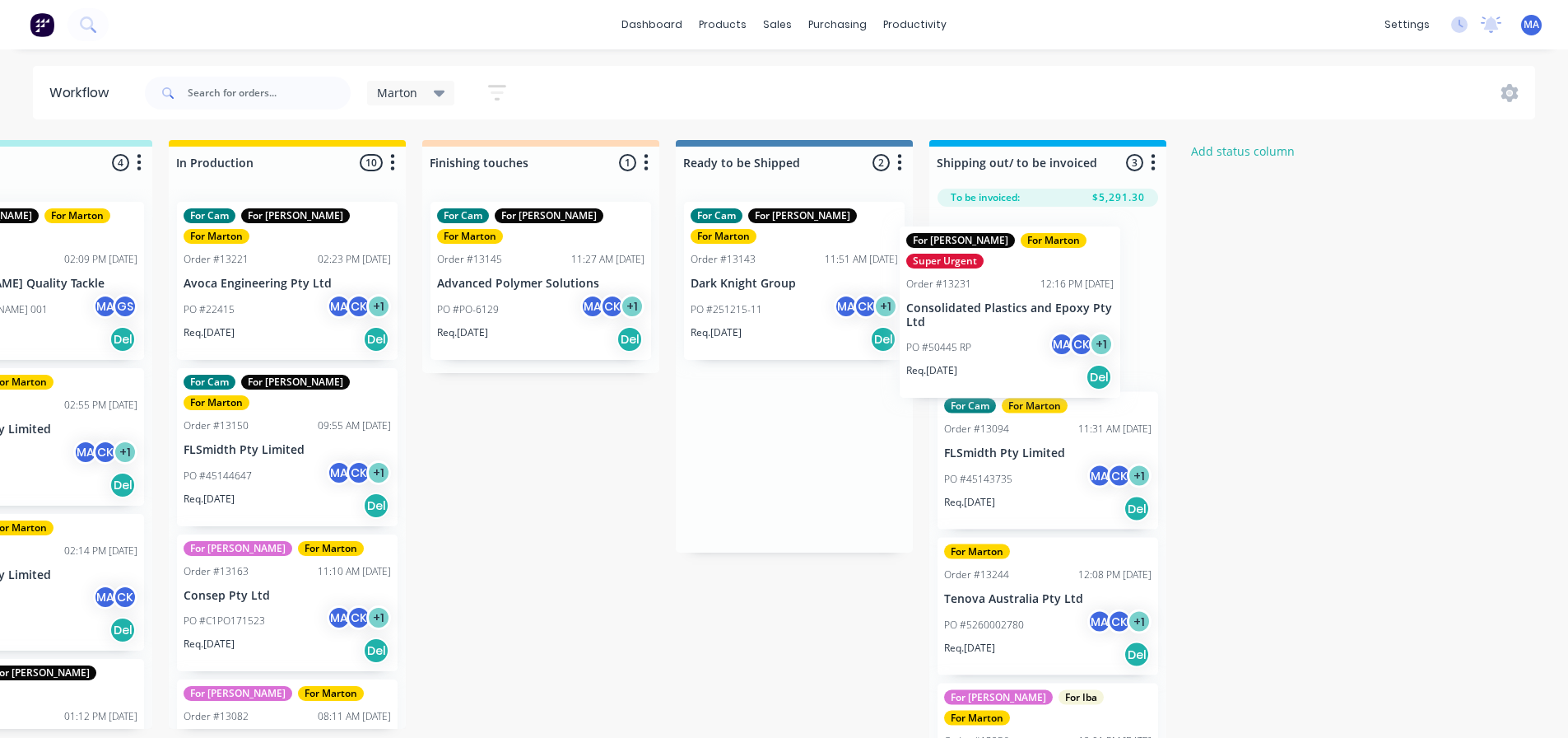
drag, startPoint x: 803, startPoint y: 471, endPoint x: 1027, endPoint y: 345, distance: 257.0
click at [1027, 345] on div "Submitted 5 Status colour #32CD32 hex #32CD32 Save Cancel Summaries Total order…" at bounding box center [494, 443] width 2268 height 606
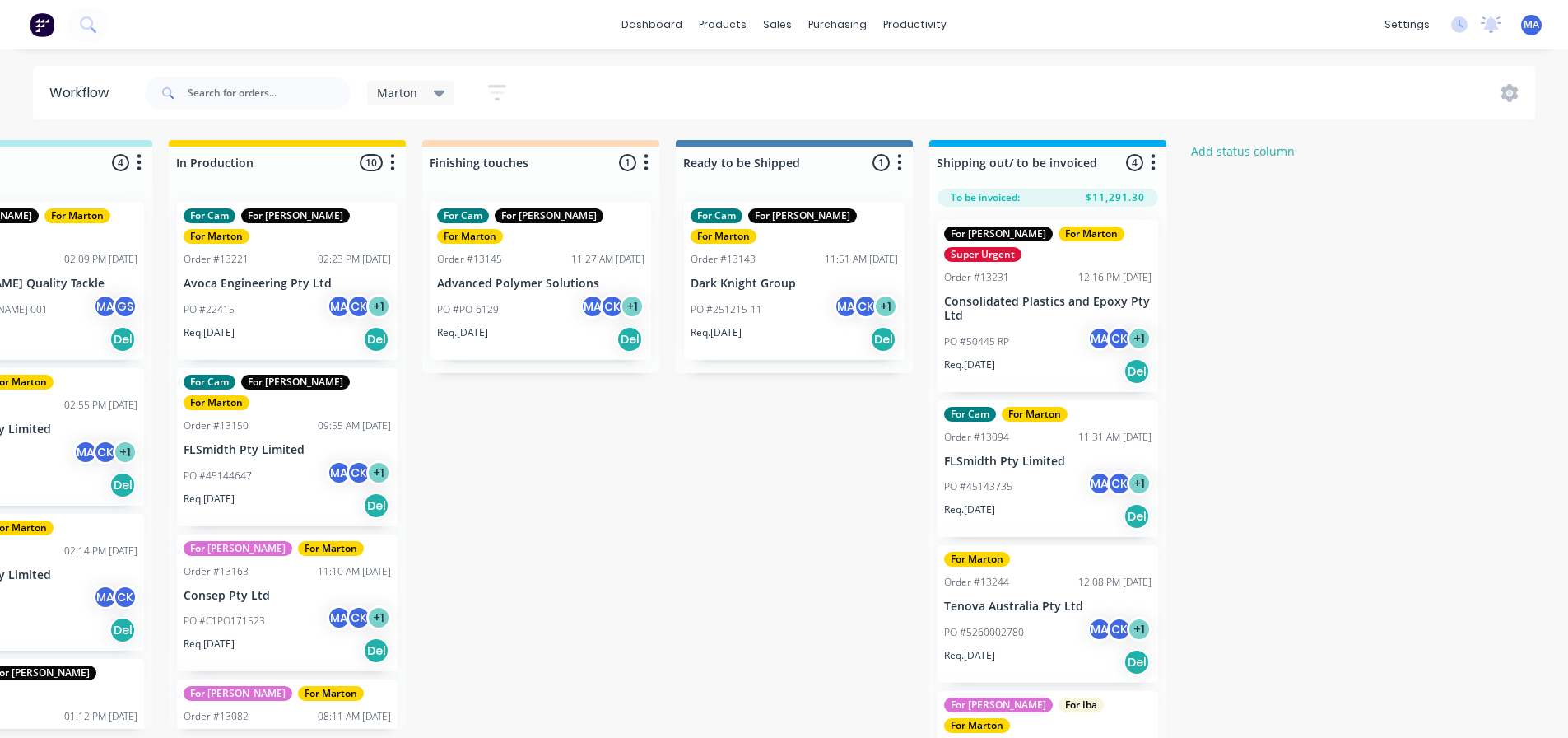
click at [534, 301] on div "PO #PO-6129 MA CK + 1" at bounding box center [541, 310] width 208 height 31
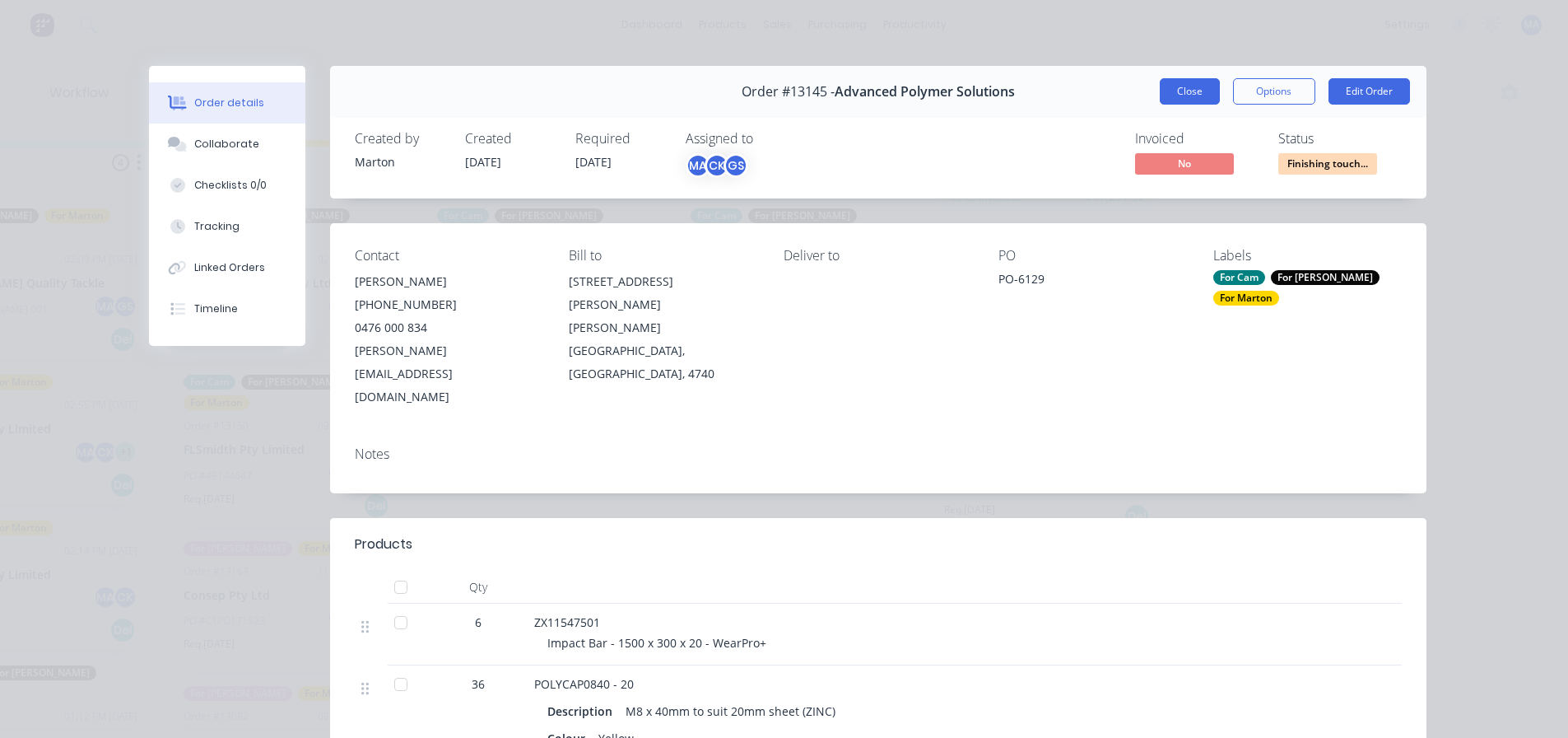
click at [1182, 91] on button "Close" at bounding box center [1190, 91] width 60 height 26
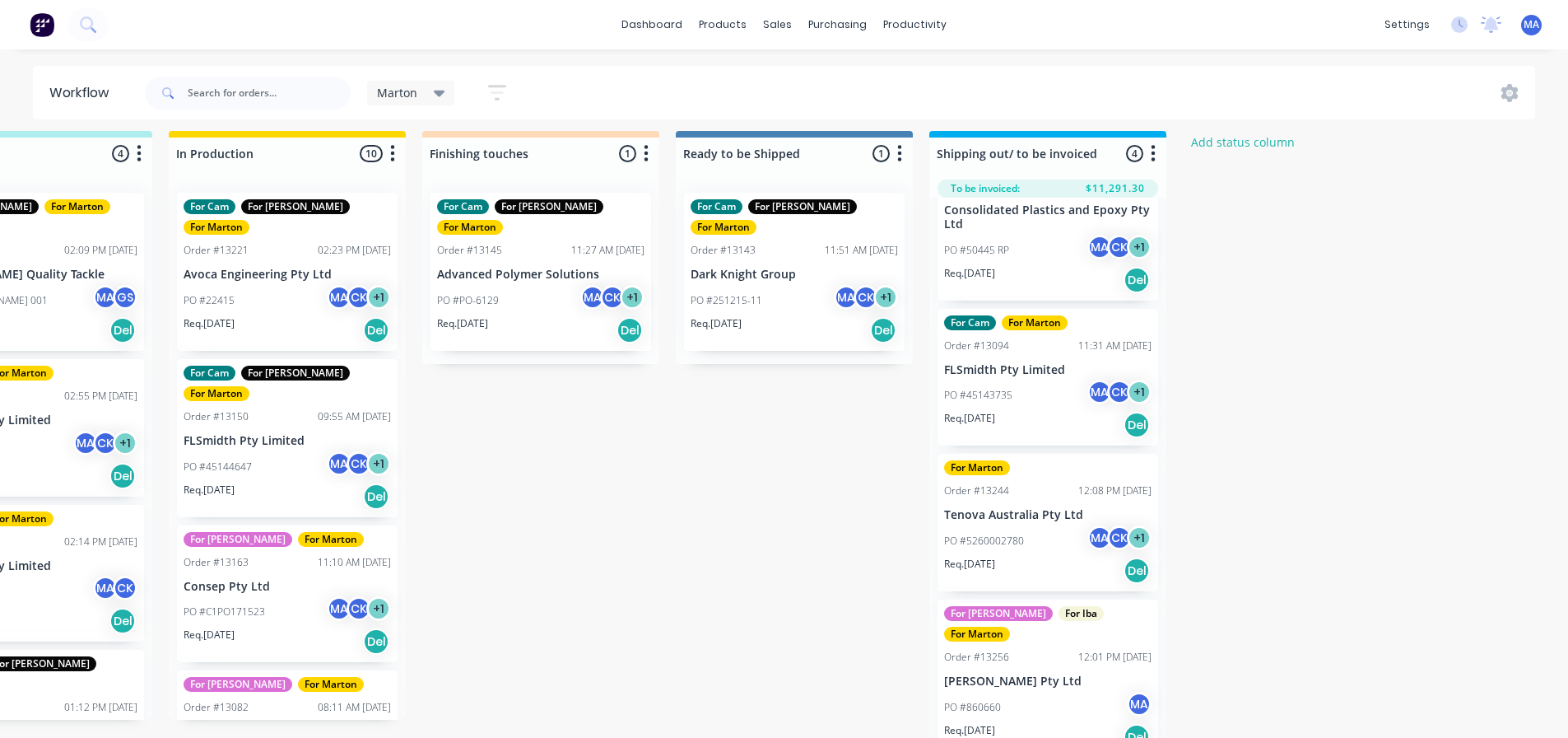
scroll to position [22, 627]
click at [1052, 526] on div "PO #5260002780 MA CK + 1" at bounding box center [1047, 541] width 208 height 31
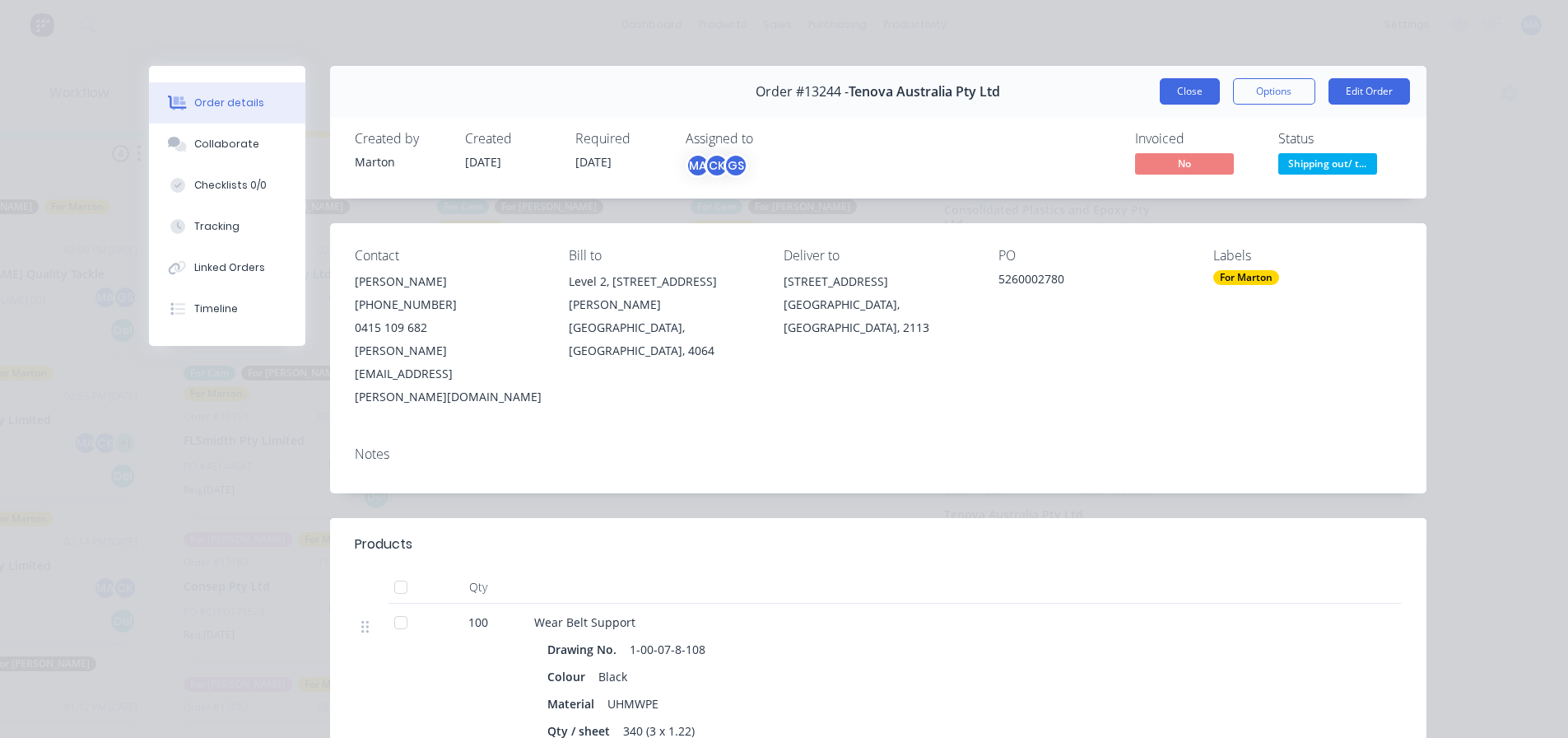
click at [1171, 99] on button "Close" at bounding box center [1190, 91] width 60 height 26
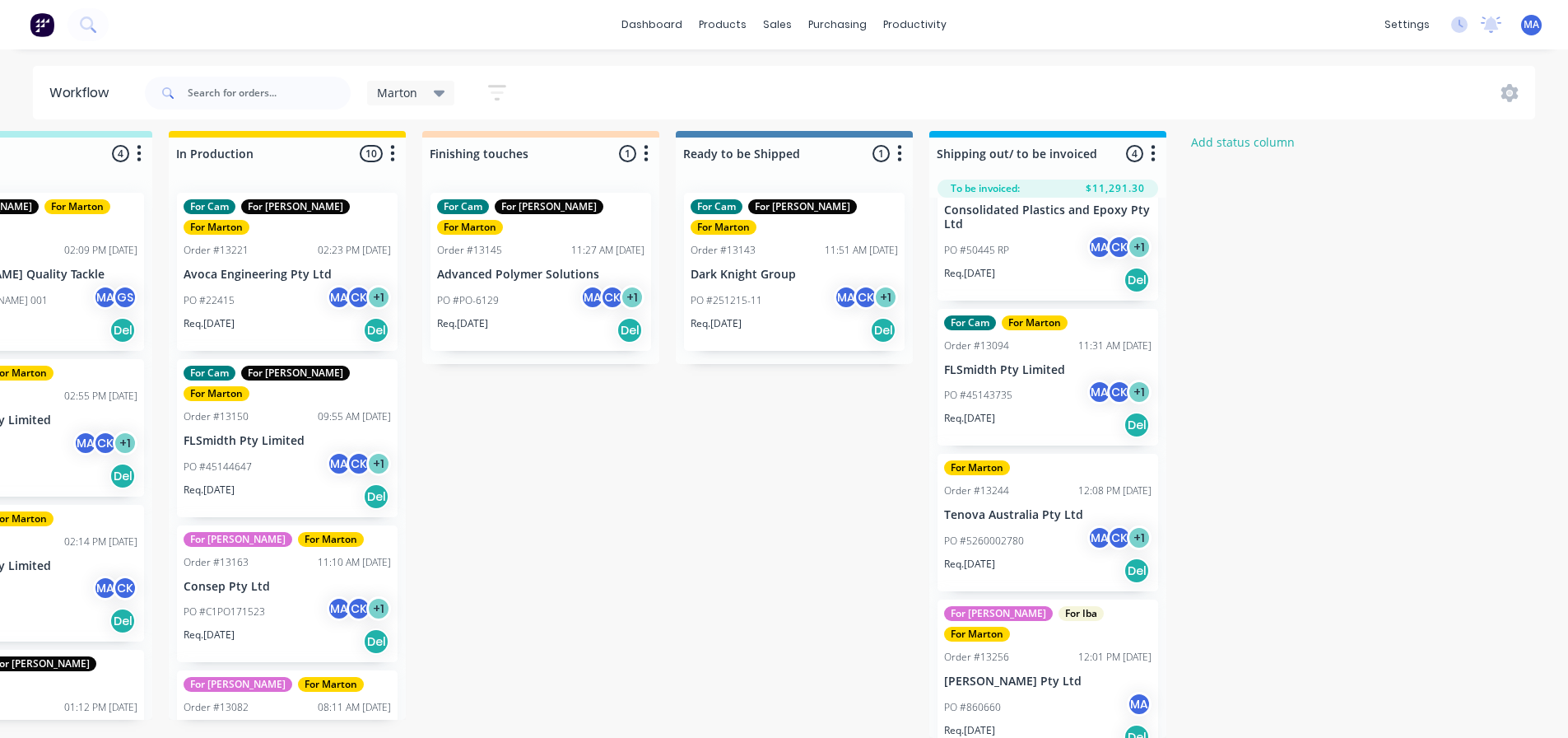
click at [995, 556] on p "Req. [DATE]" at bounding box center [969, 564] width 51 height 15
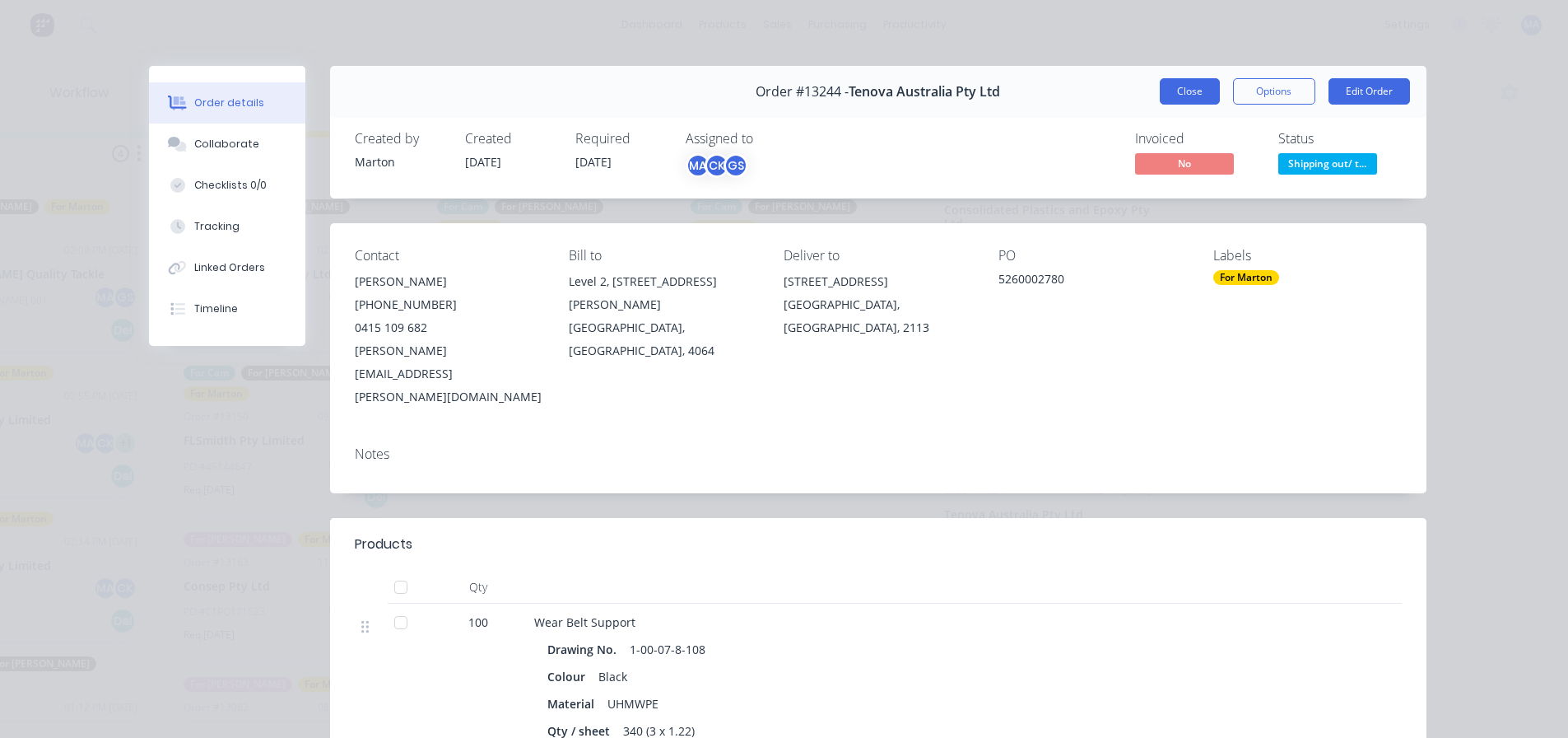
click at [1167, 84] on button "Close" at bounding box center [1190, 91] width 60 height 26
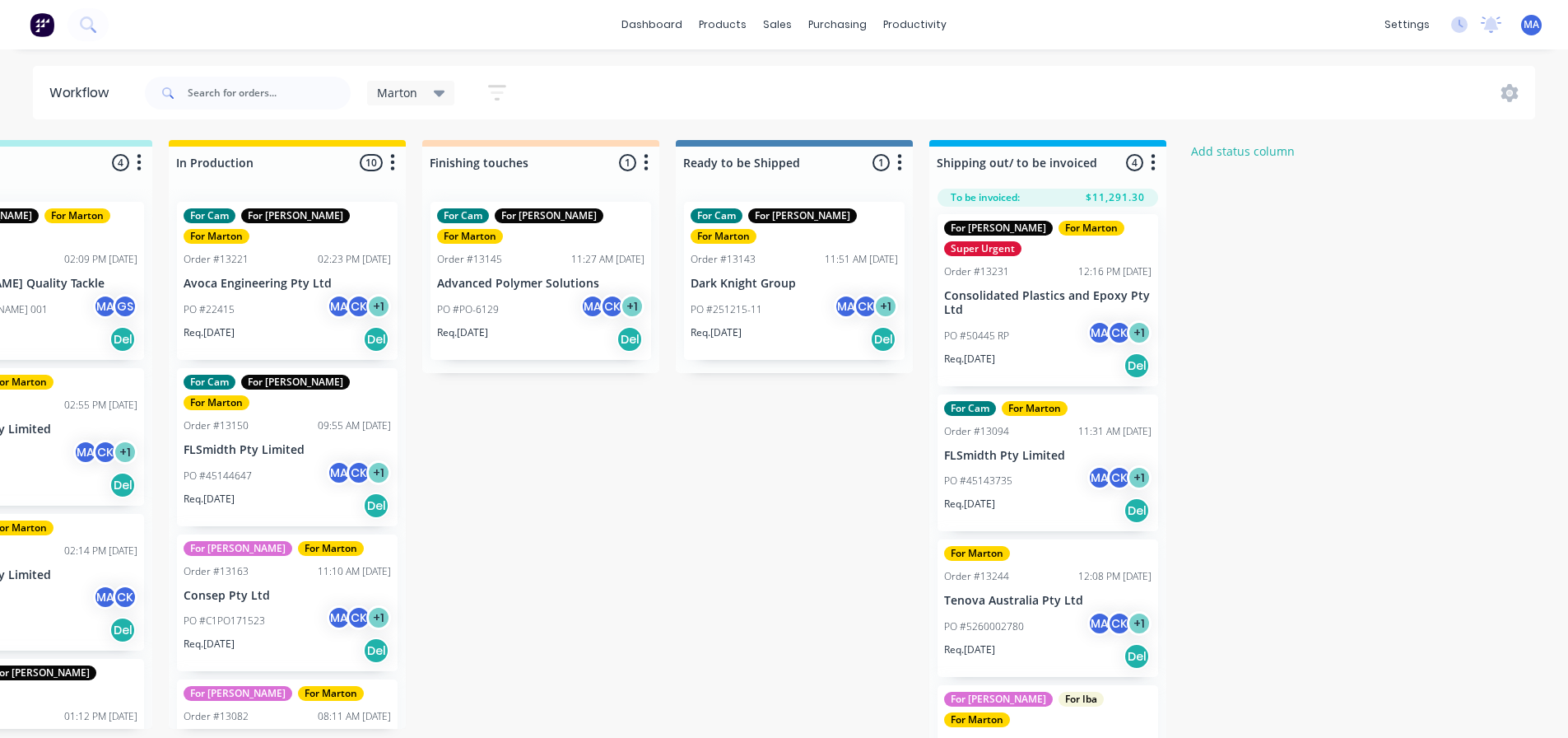
scroll to position [0, 0]
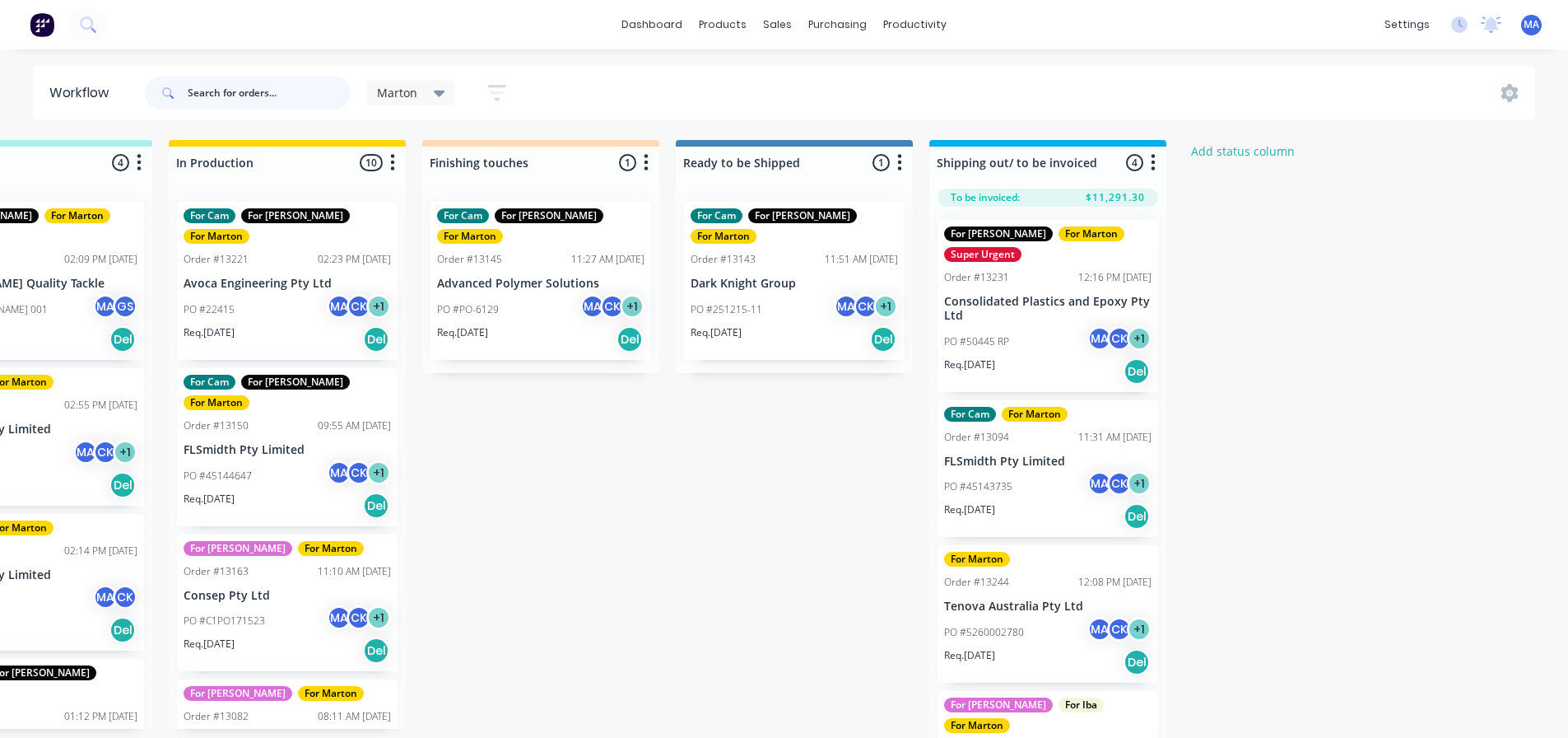
click at [199, 93] on input "text" at bounding box center [270, 93] width 163 height 33
type input "hma"
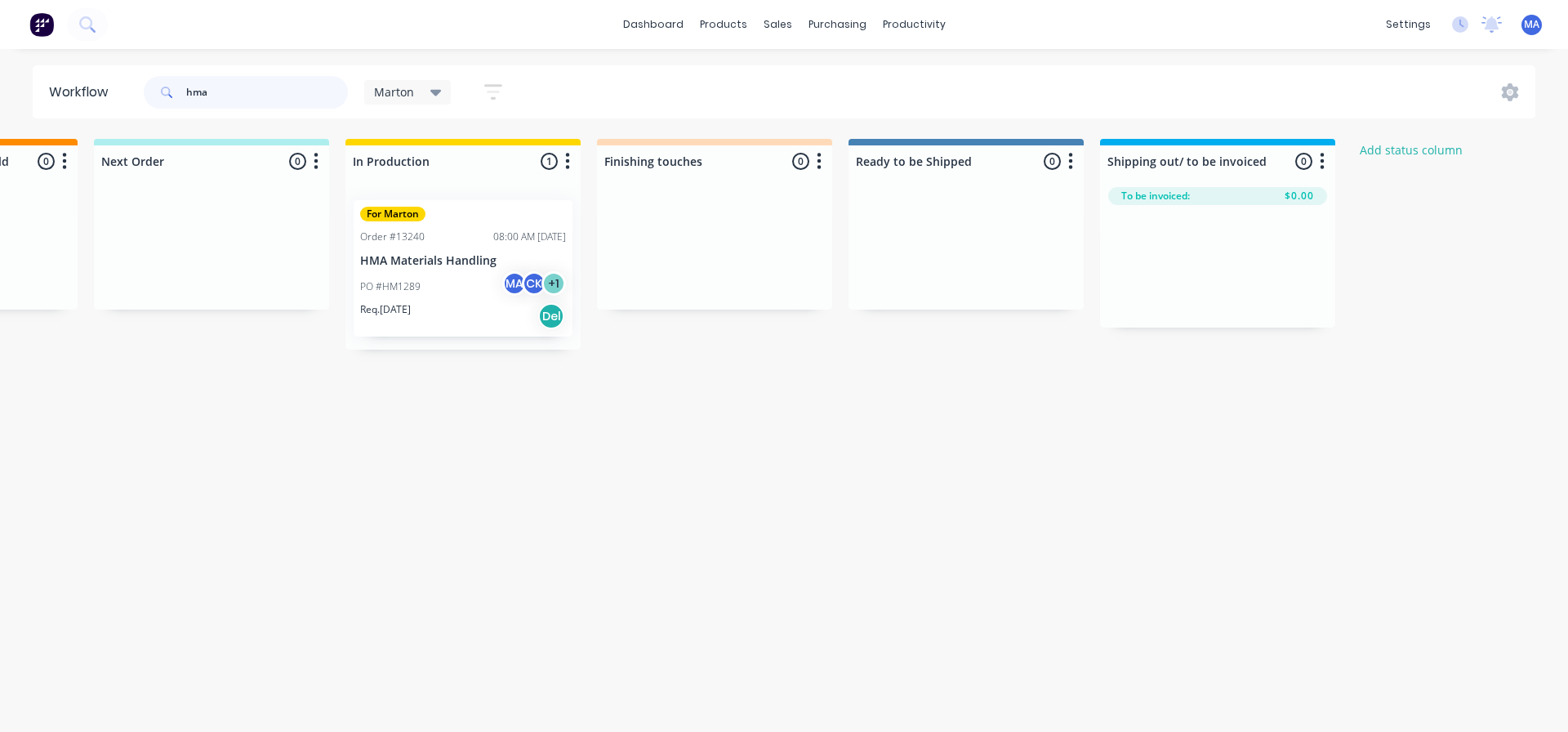
scroll to position [0, 462]
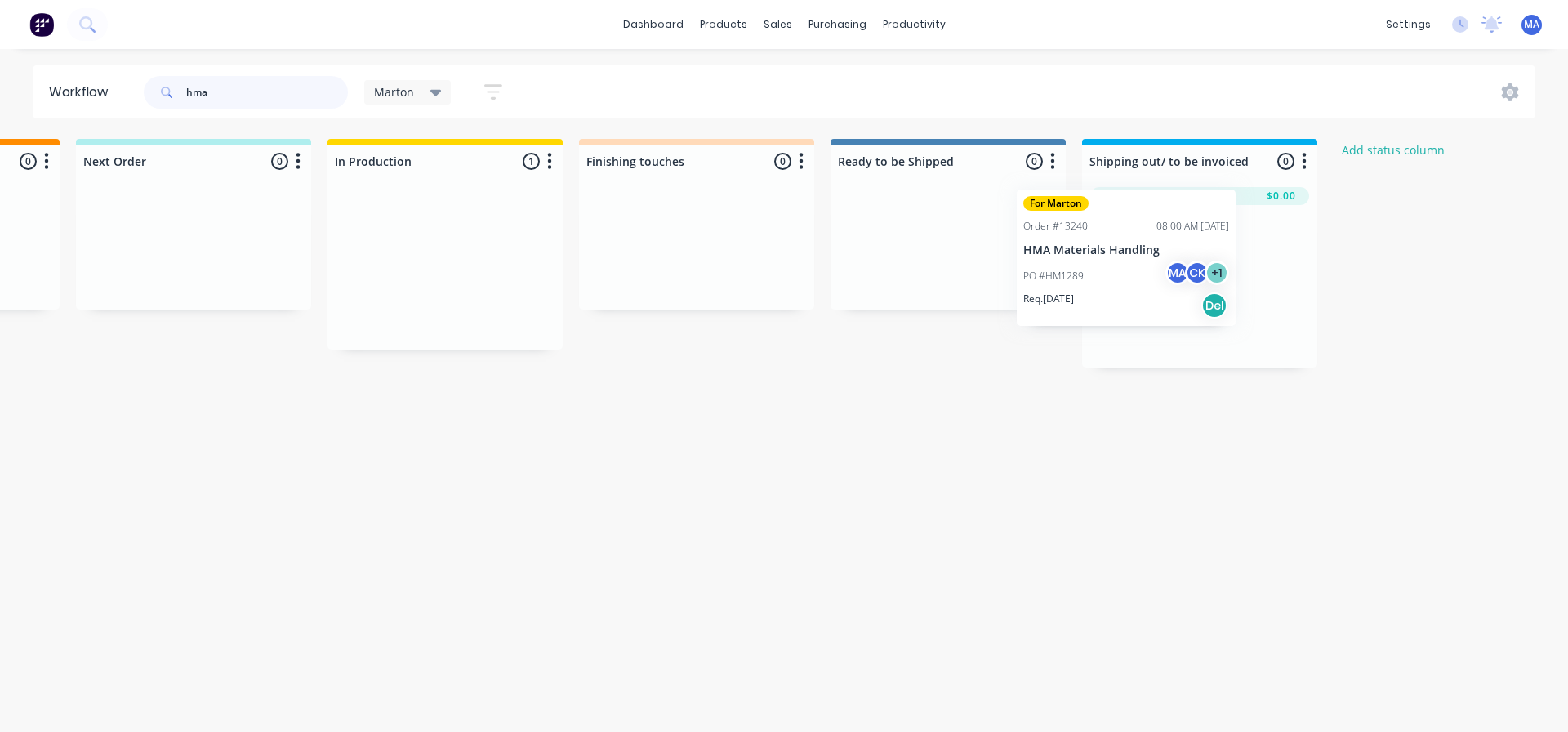
drag, startPoint x: 435, startPoint y: 311, endPoint x: 1132, endPoint y: 300, distance: 697.1
click at [1132, 300] on div "Submitted 0 Status colour #32CD32 hex #32CD32 Save Cancel Summaries Total order…" at bounding box center [650, 253] width 2251 height 229
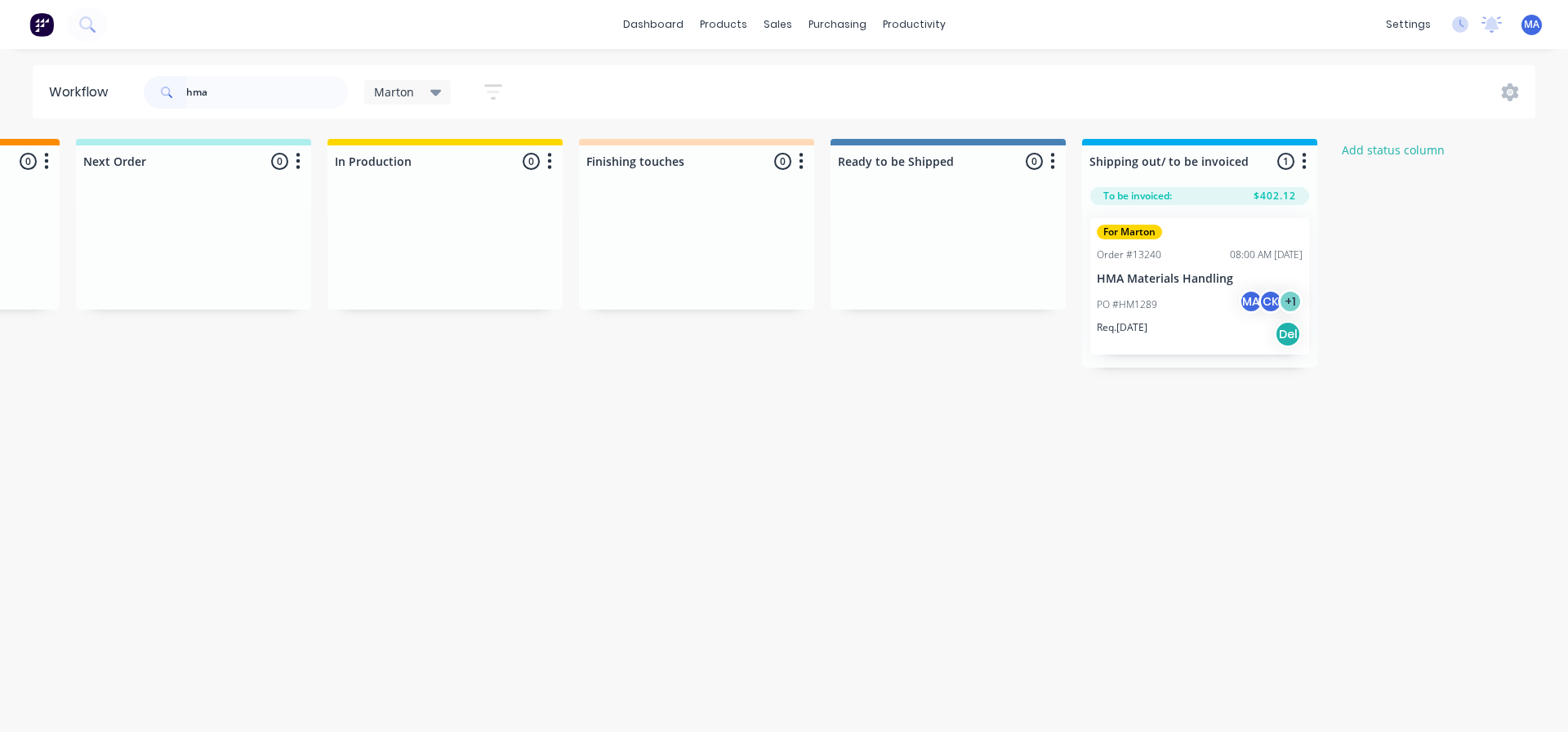
click at [1183, 306] on div "PO #HM1289 MA CK + 1" at bounding box center [1200, 304] width 206 height 31
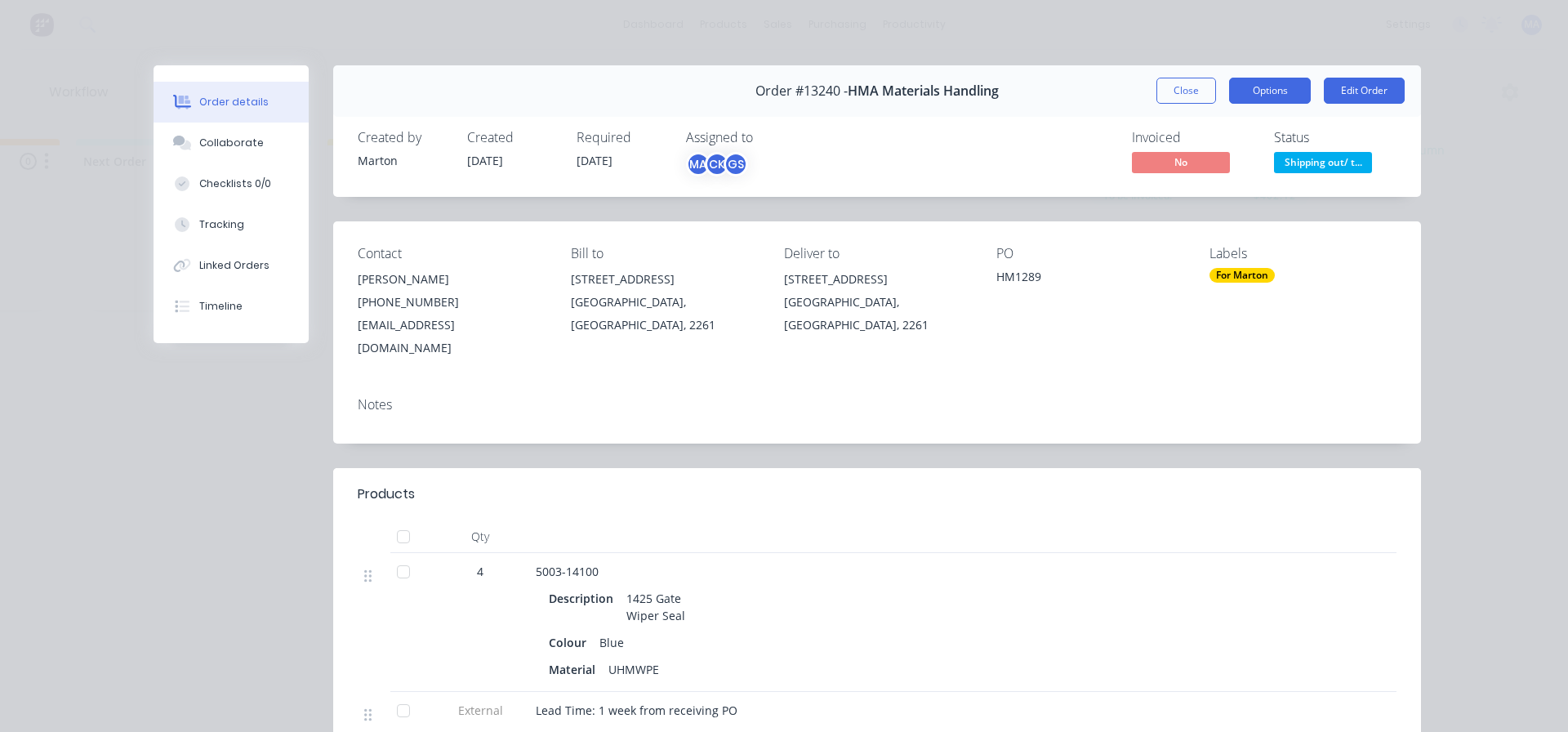
click at [1287, 84] on button "Options" at bounding box center [1270, 90] width 82 height 26
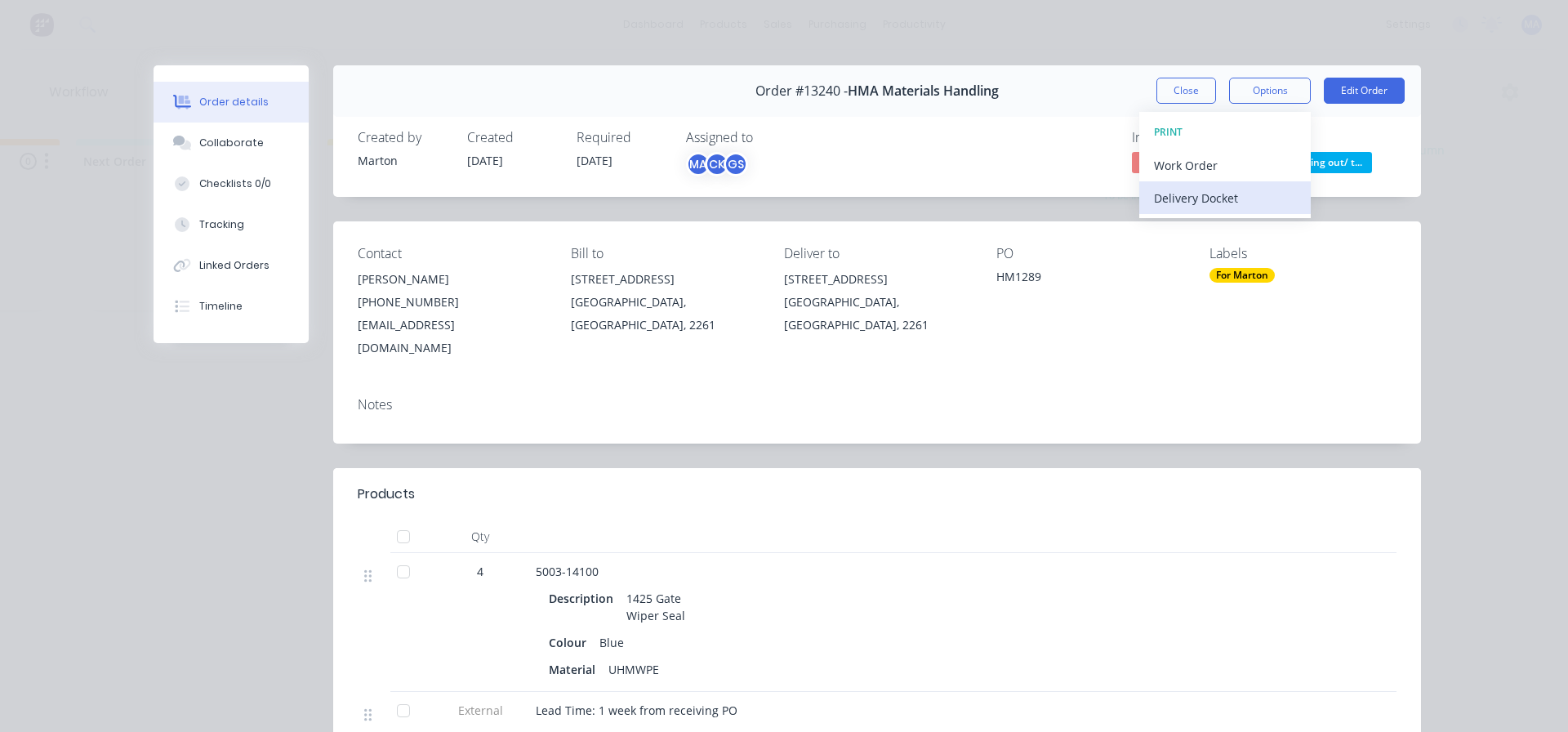
click at [1227, 199] on div "Delivery Docket" at bounding box center [1226, 198] width 142 height 23
click at [1223, 200] on div "Standard" at bounding box center [1226, 198] width 142 height 23
click at [1183, 89] on button "Close" at bounding box center [1186, 90] width 59 height 26
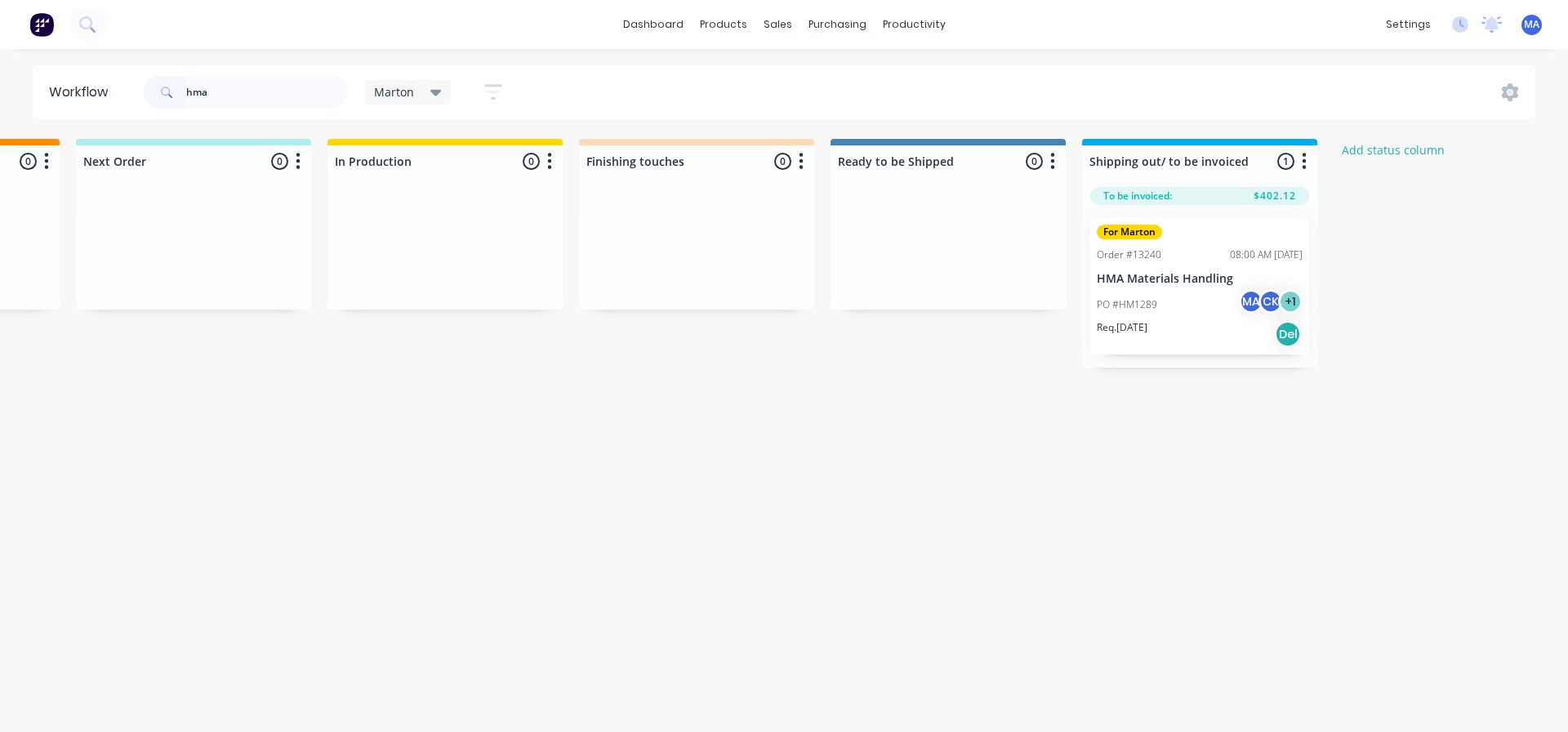
click at [1164, 267] on div "For Marton Order #13240 08:00 AM [DATE] HMA Materials Handling PO #HM1289 MA CK…" at bounding box center [1200, 285] width 219 height 136
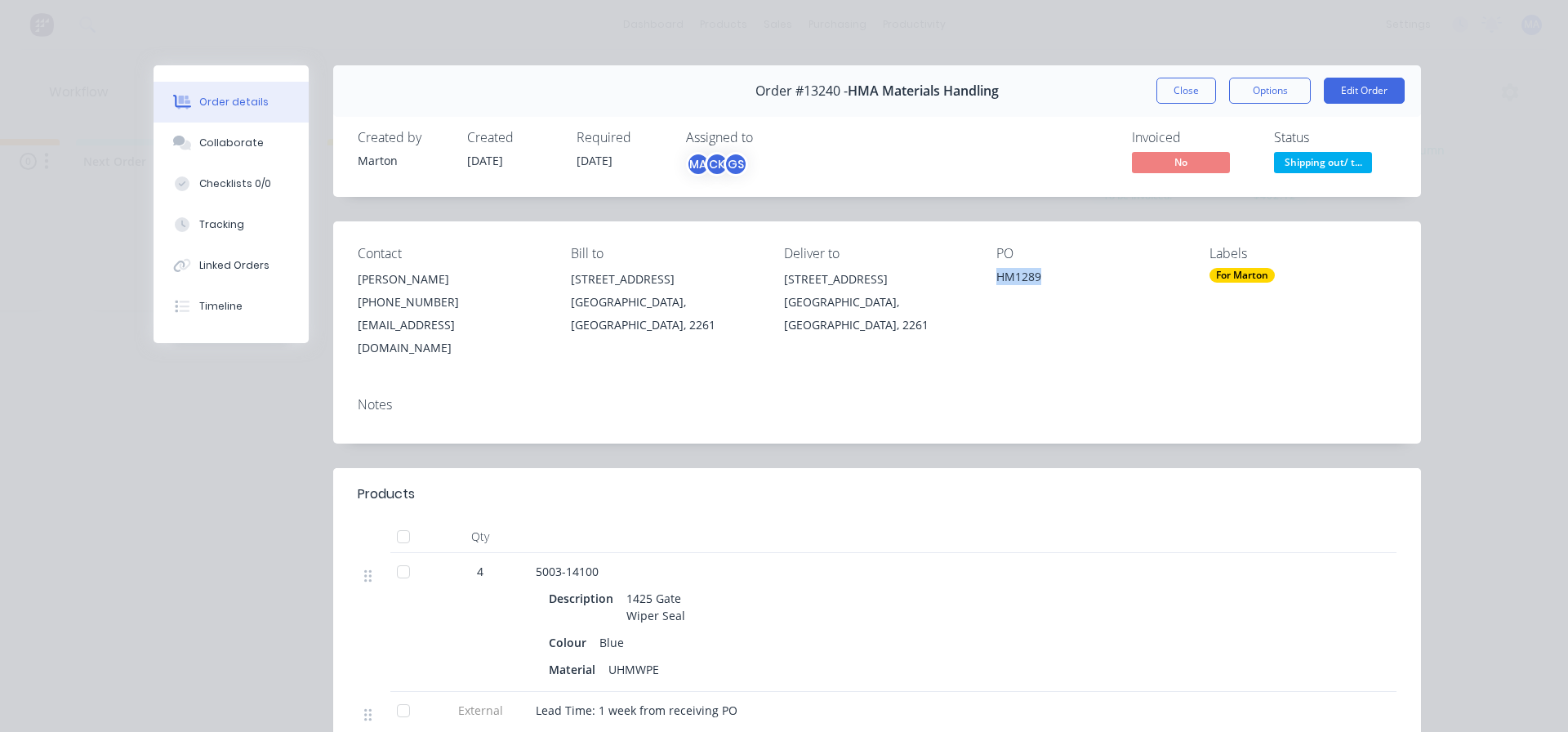
drag, startPoint x: 1040, startPoint y: 278, endPoint x: 994, endPoint y: 277, distance: 46.0
click at [997, 277] on div "HM1289" at bounding box center [1091, 278] width 187 height 23
copy div "HM1289"
click at [1180, 92] on button "Close" at bounding box center [1186, 90] width 59 height 26
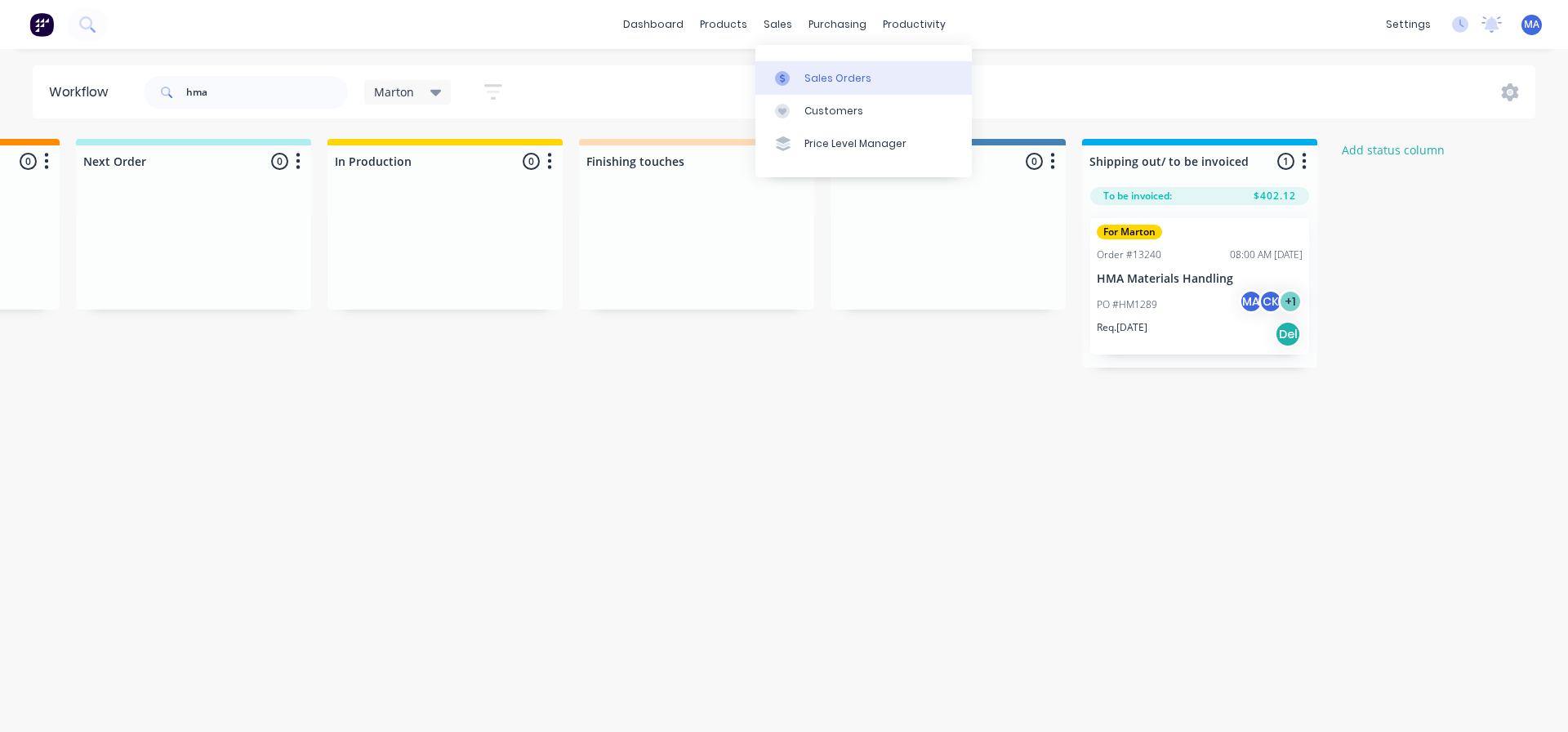
click at [804, 83] on div "Sales Orders" at bounding box center [838, 78] width 67 height 14
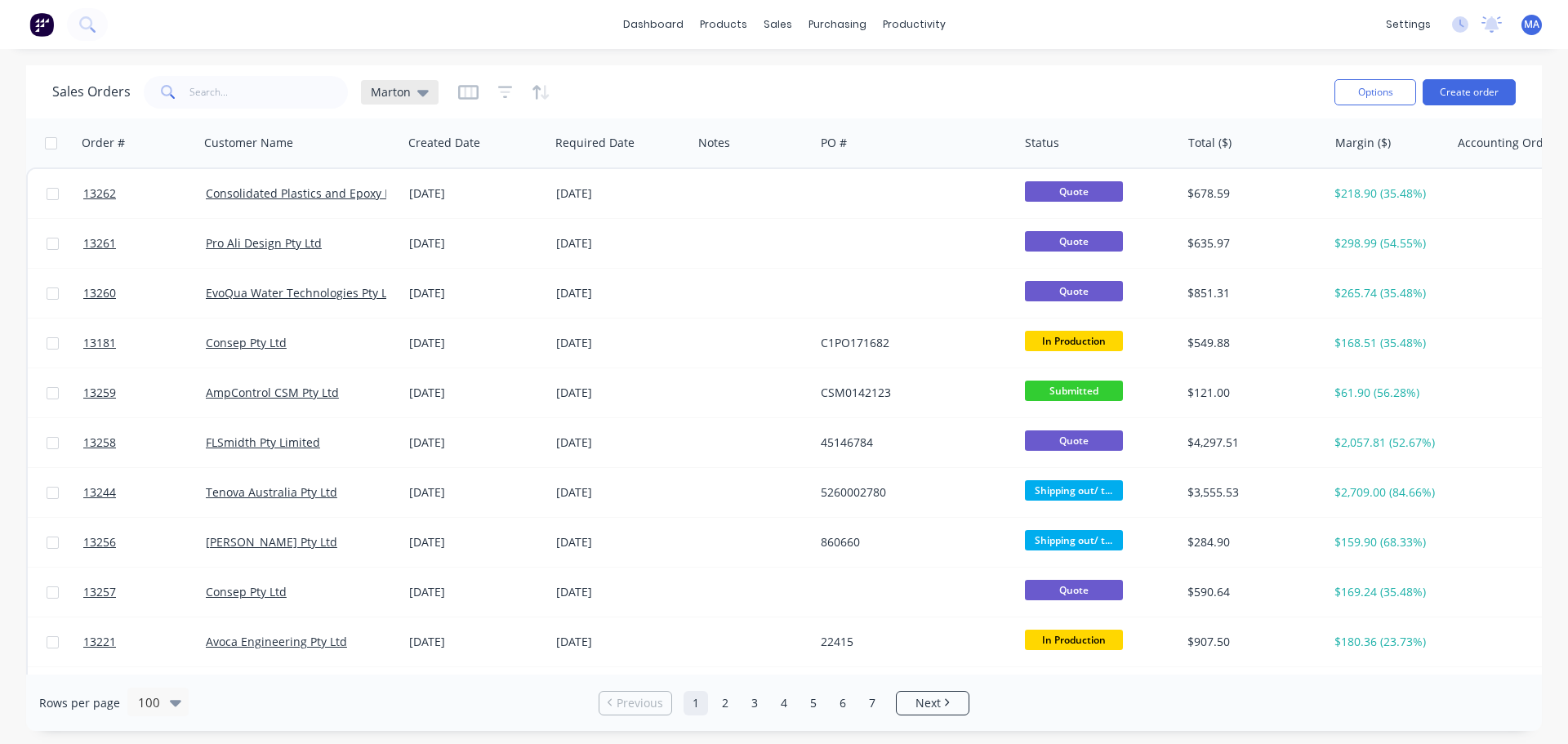
click at [417, 94] on icon at bounding box center [422, 93] width 12 height 18
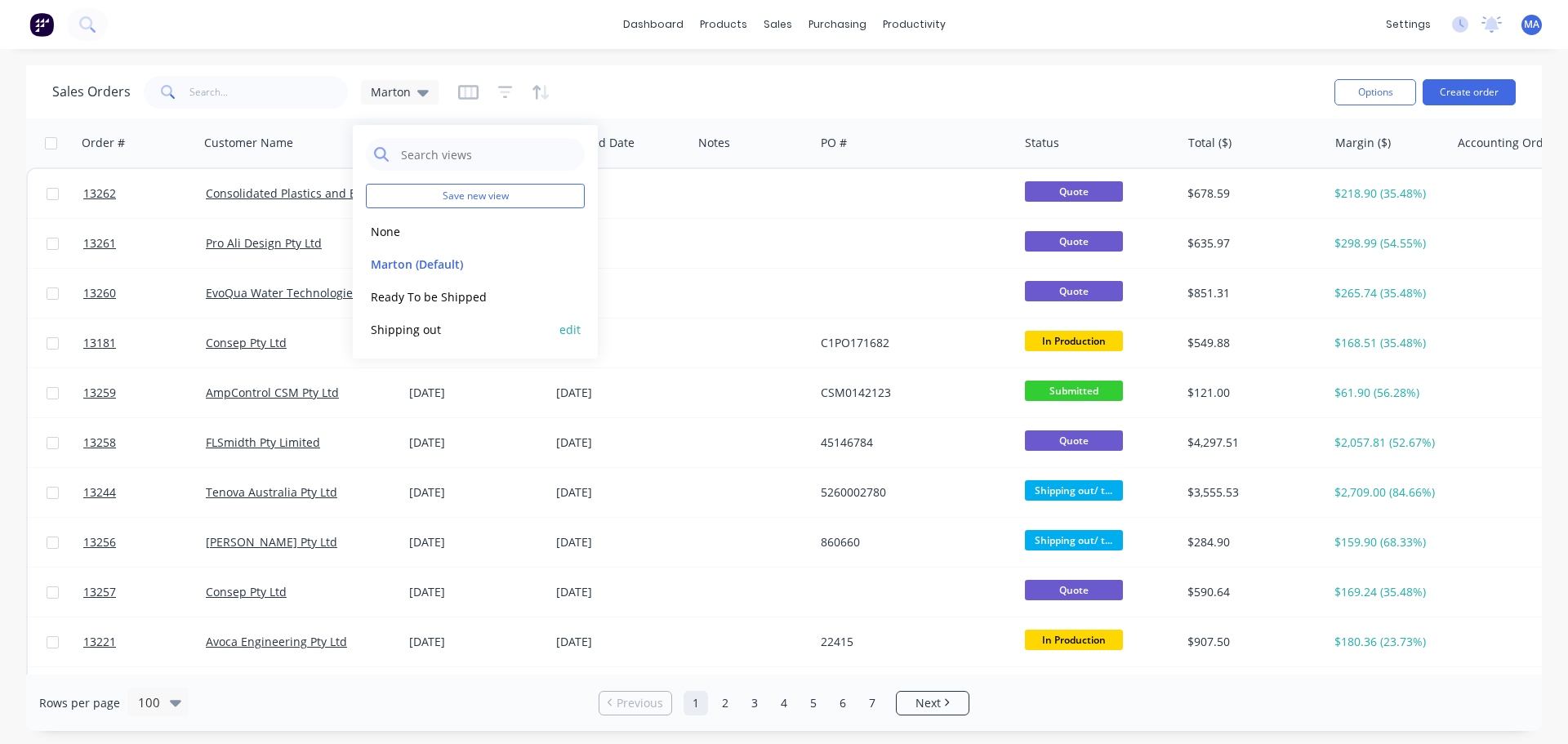
click at [401, 336] on button "Shipping out" at bounding box center [458, 330] width 186 height 19
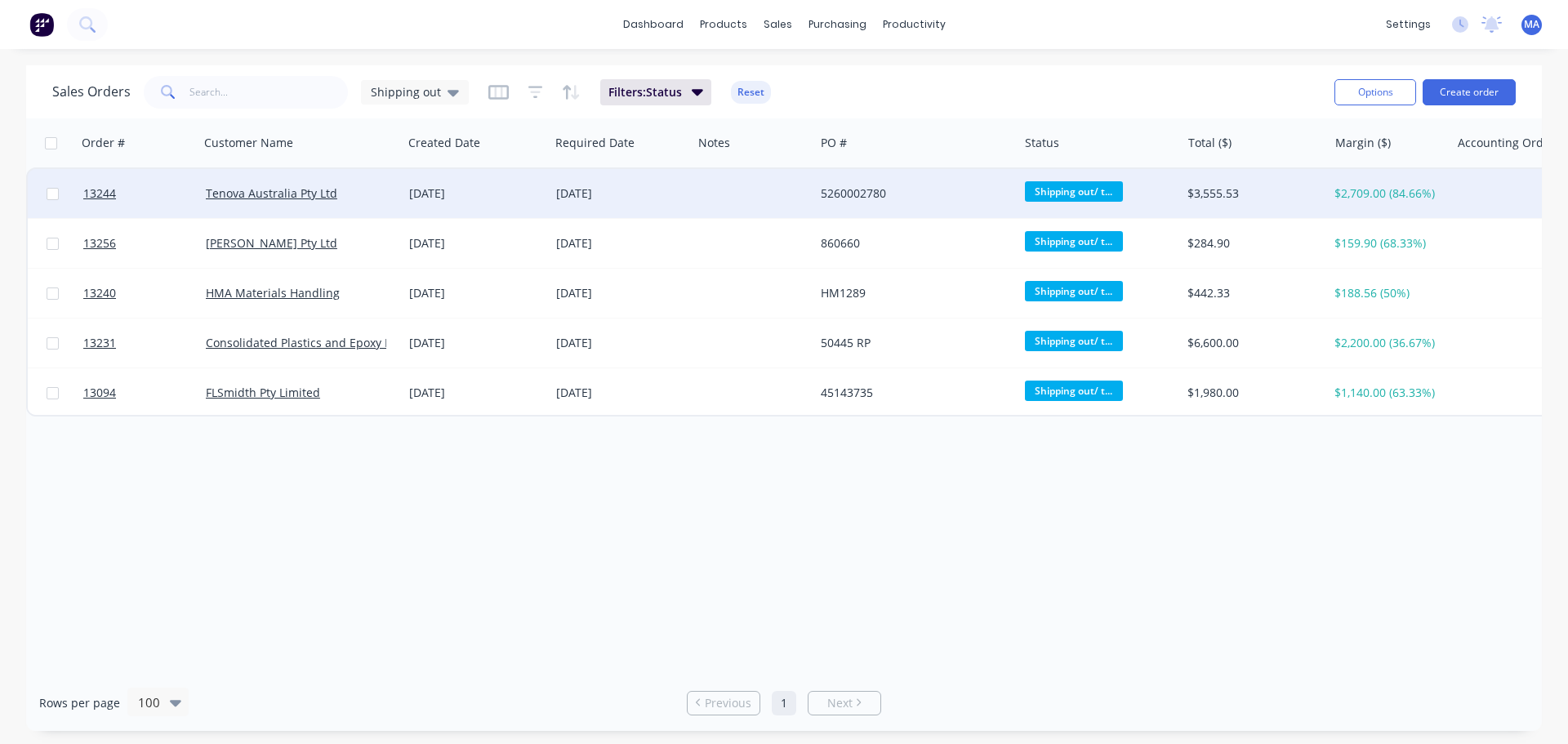
click at [933, 192] on div "5260002780" at bounding box center [911, 194] width 181 height 16
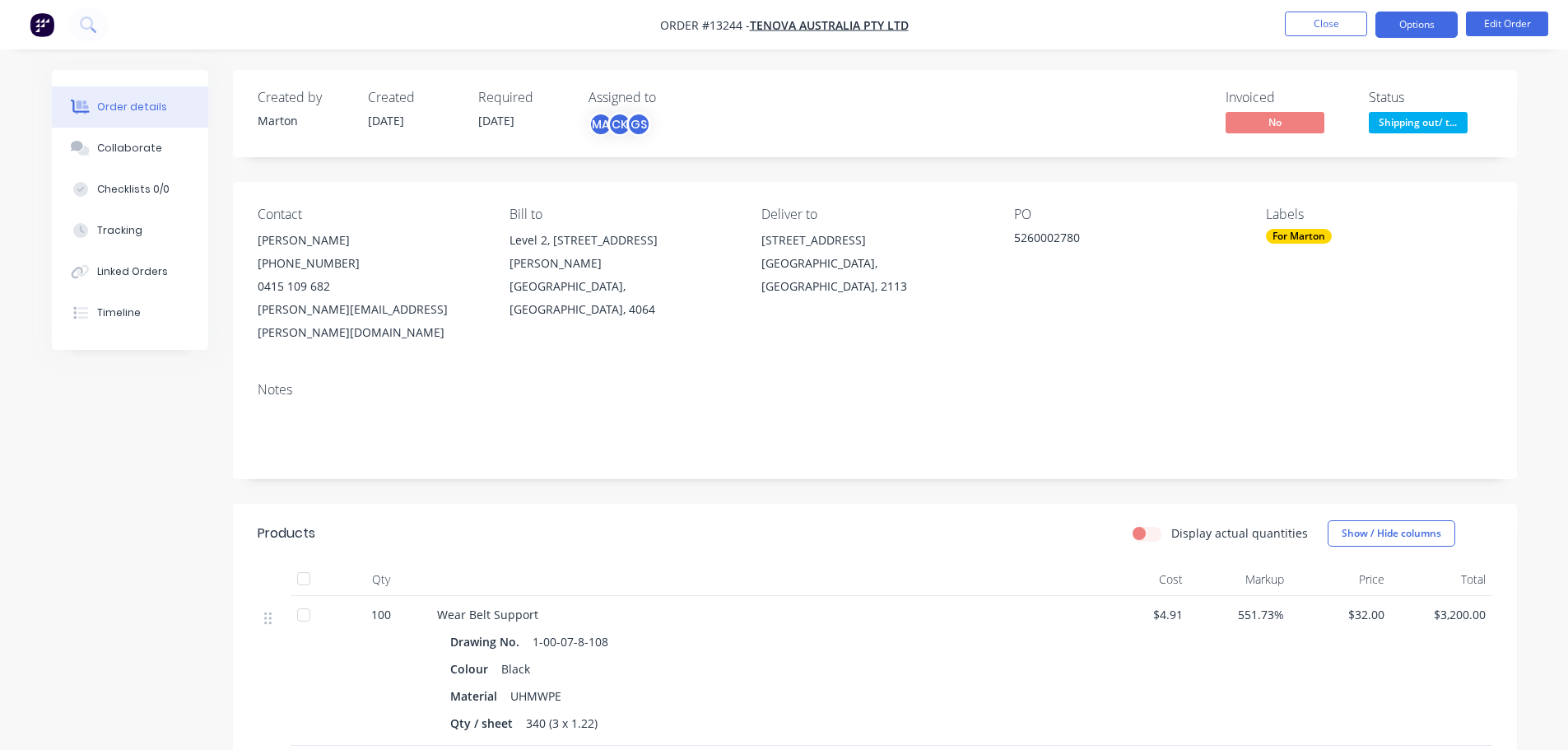
click at [1426, 25] on button "Options" at bounding box center [1416, 25] width 83 height 26
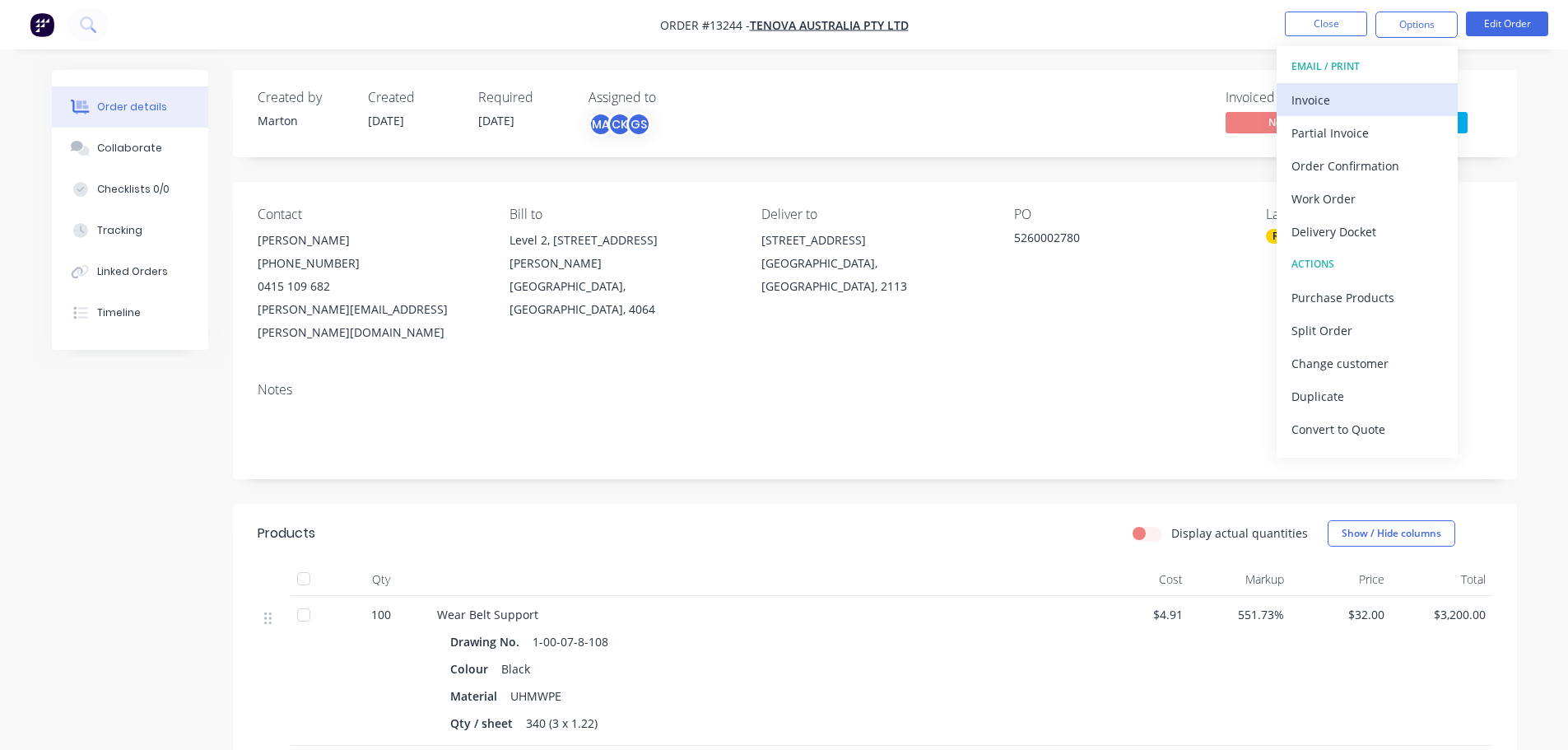
click at [1333, 102] on div "Invoice" at bounding box center [1367, 100] width 152 height 24
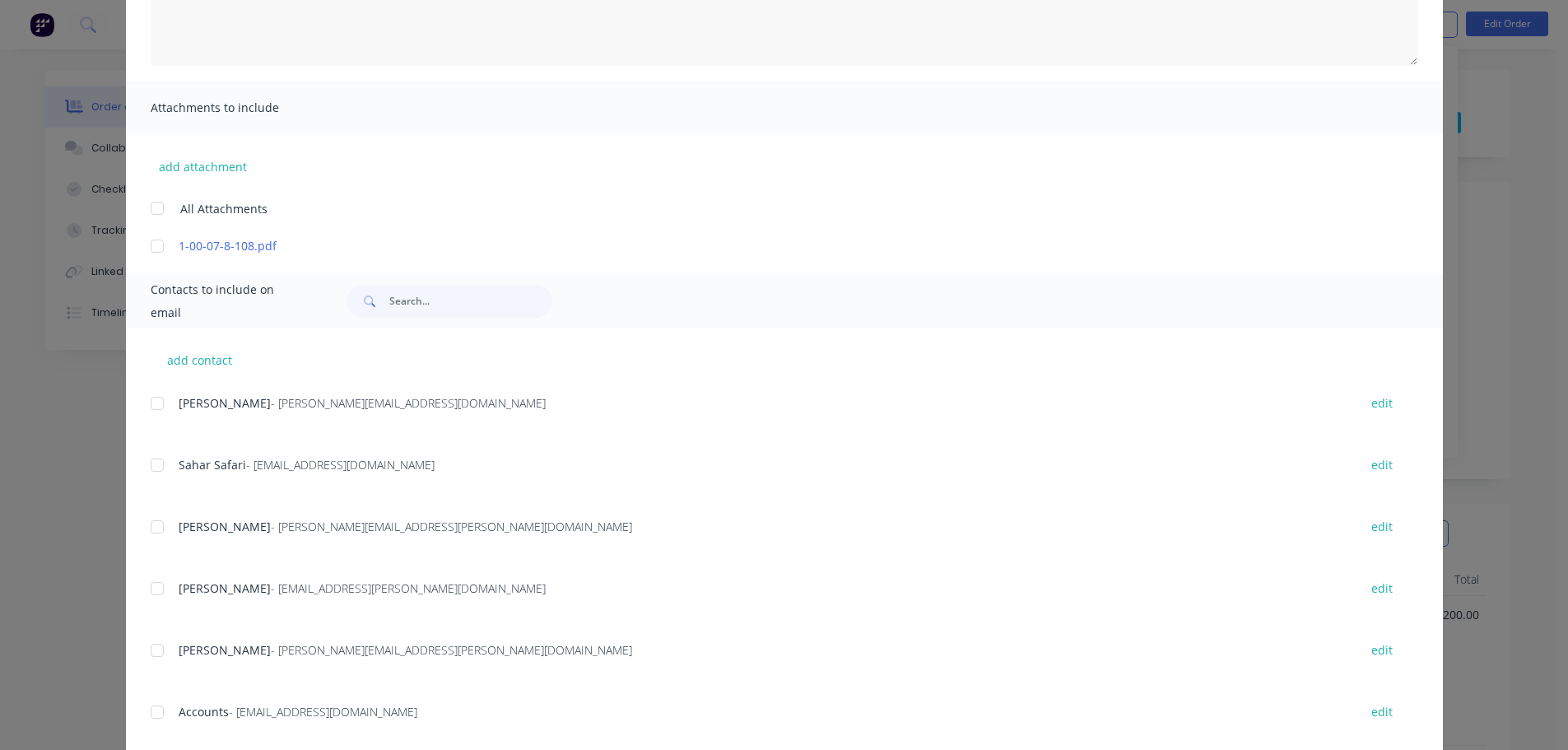
scroll to position [494, 0]
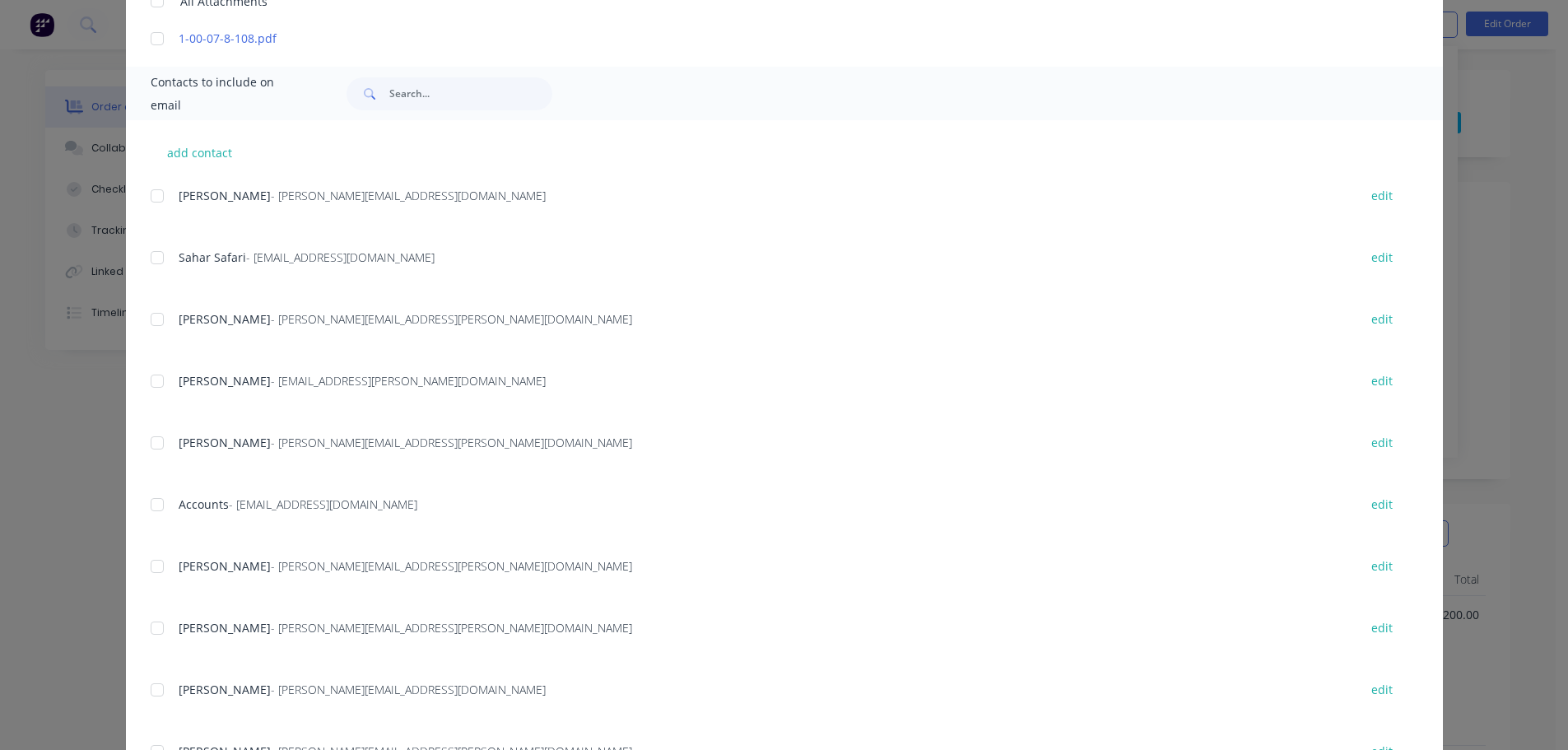
click at [152, 511] on div at bounding box center [157, 505] width 33 height 33
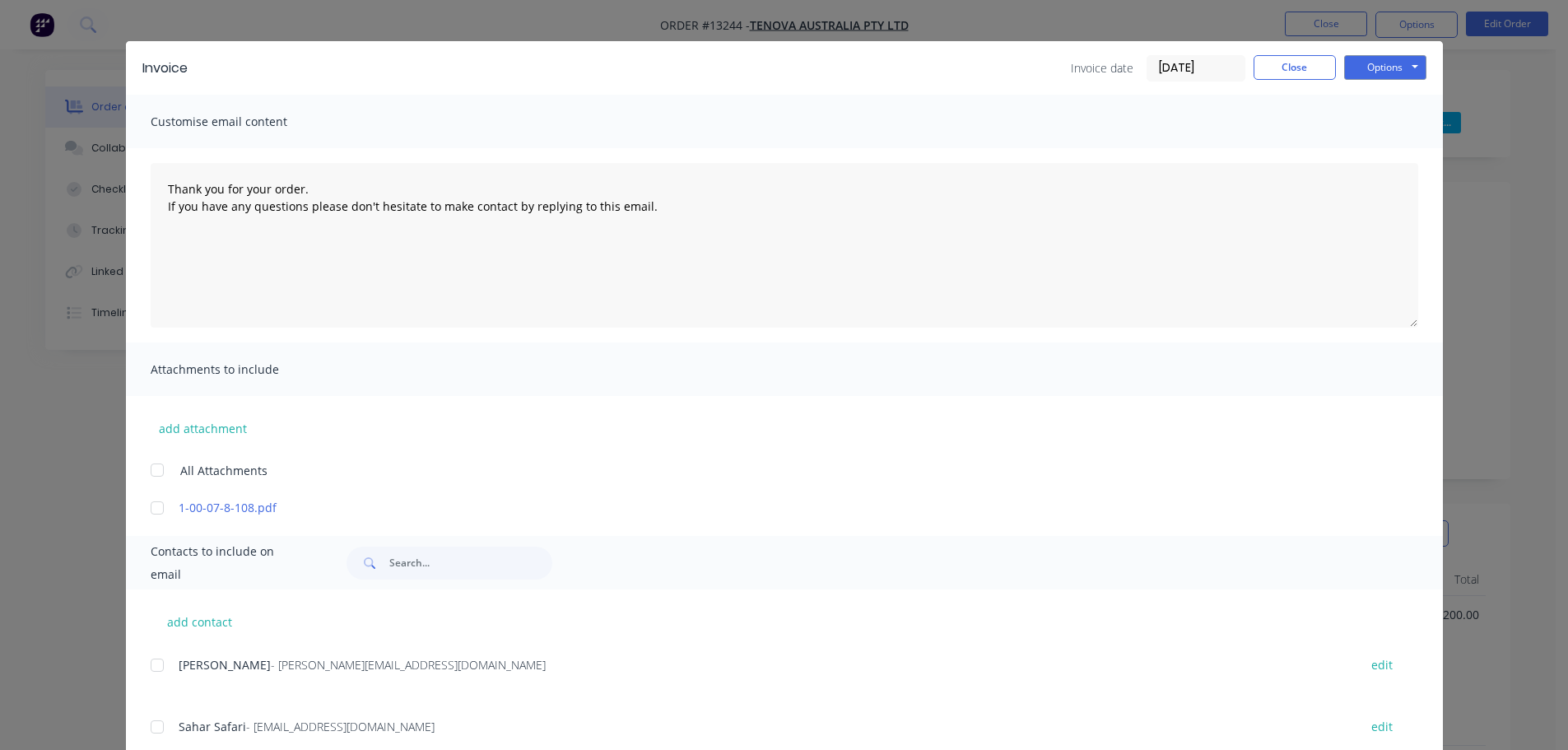
scroll to position [0, 0]
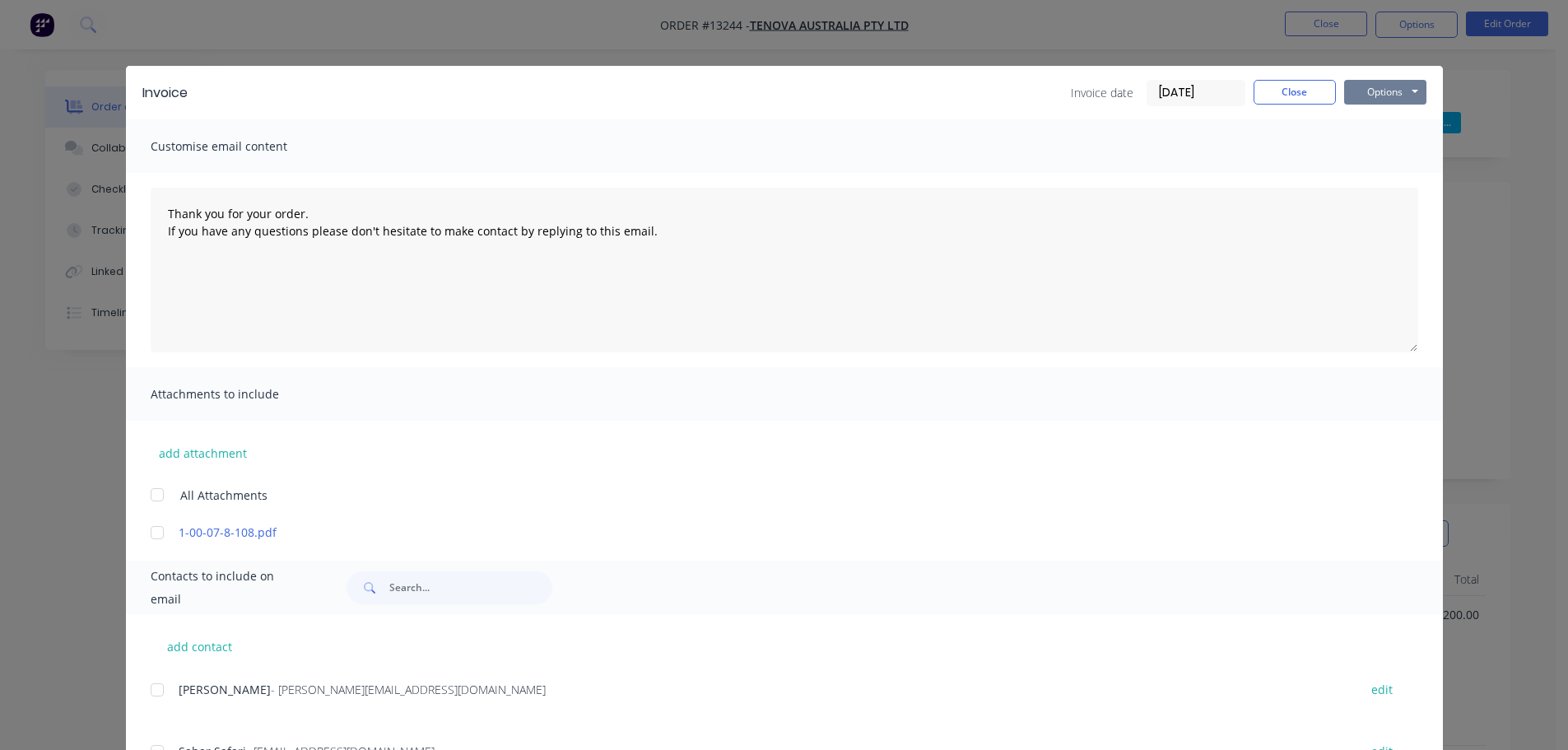
click at [1379, 98] on button "Options" at bounding box center [1385, 92] width 83 height 25
click at [1382, 173] on button "Email" at bounding box center [1396, 176] width 105 height 27
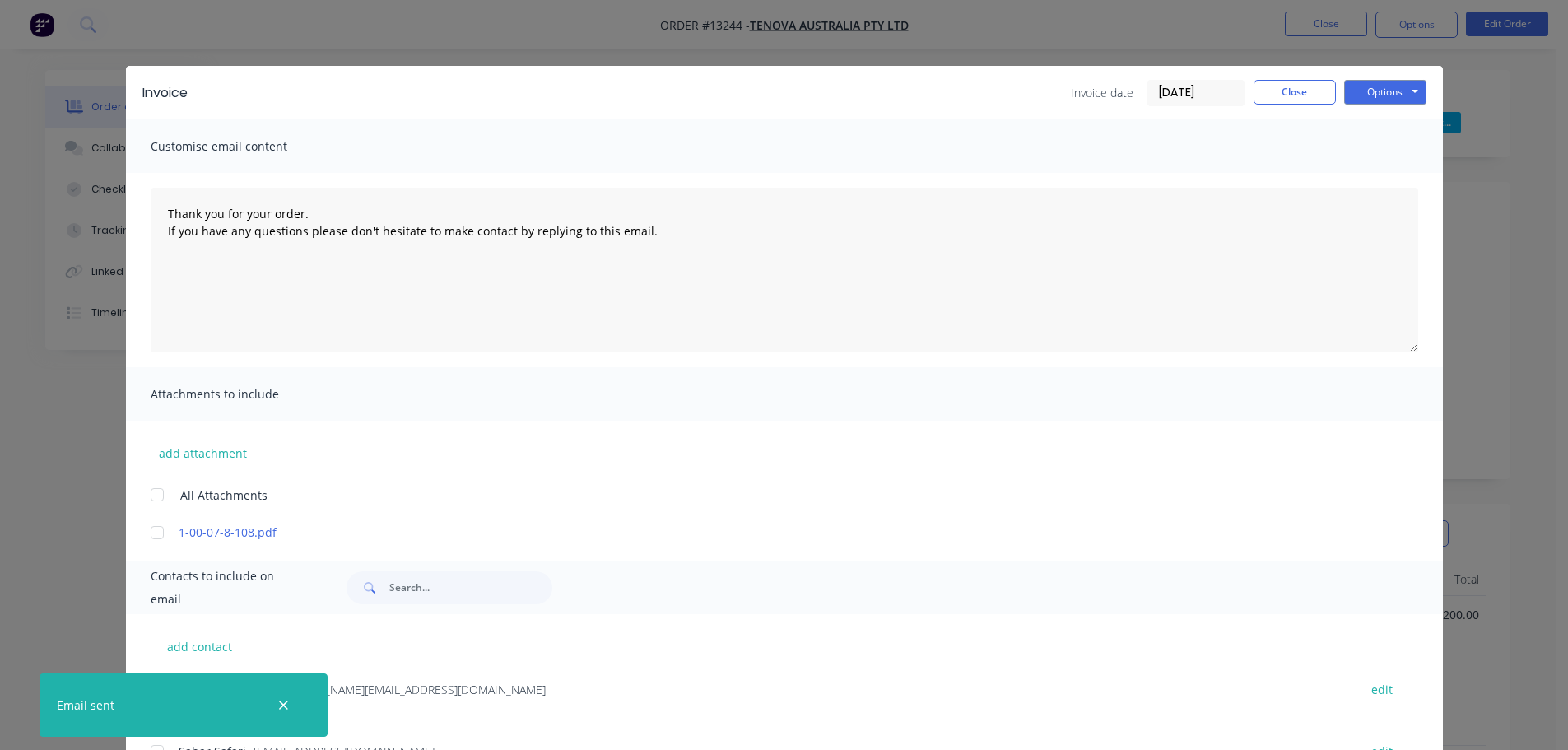
click at [1332, 96] on div "Invoice date [DATE] Close Options Preview Print Email" at bounding box center [1249, 93] width 356 height 26
click at [1258, 99] on button "Close" at bounding box center [1294, 92] width 83 height 25
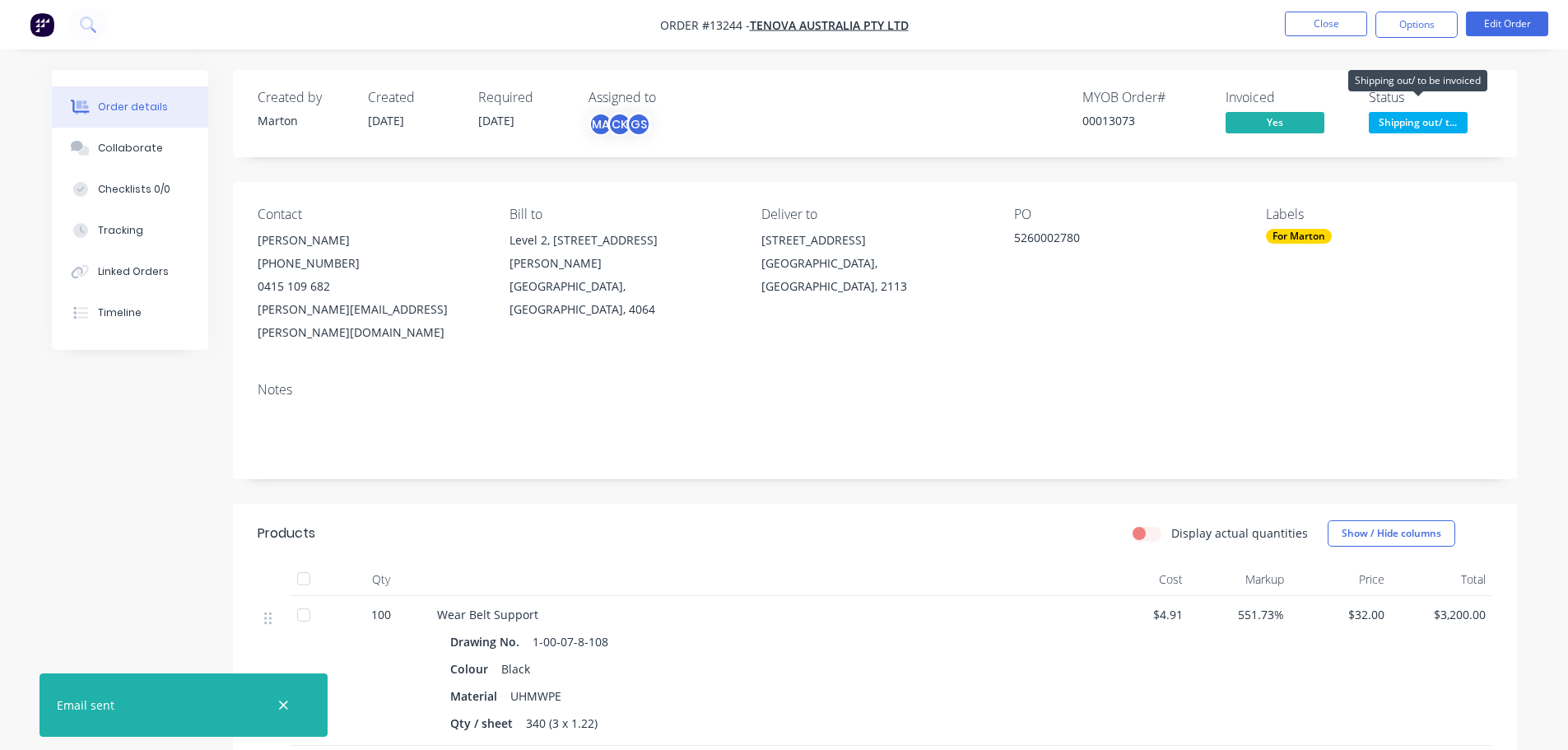
click at [1393, 117] on span "Shipping out/ t..." at bounding box center [1417, 122] width 99 height 21
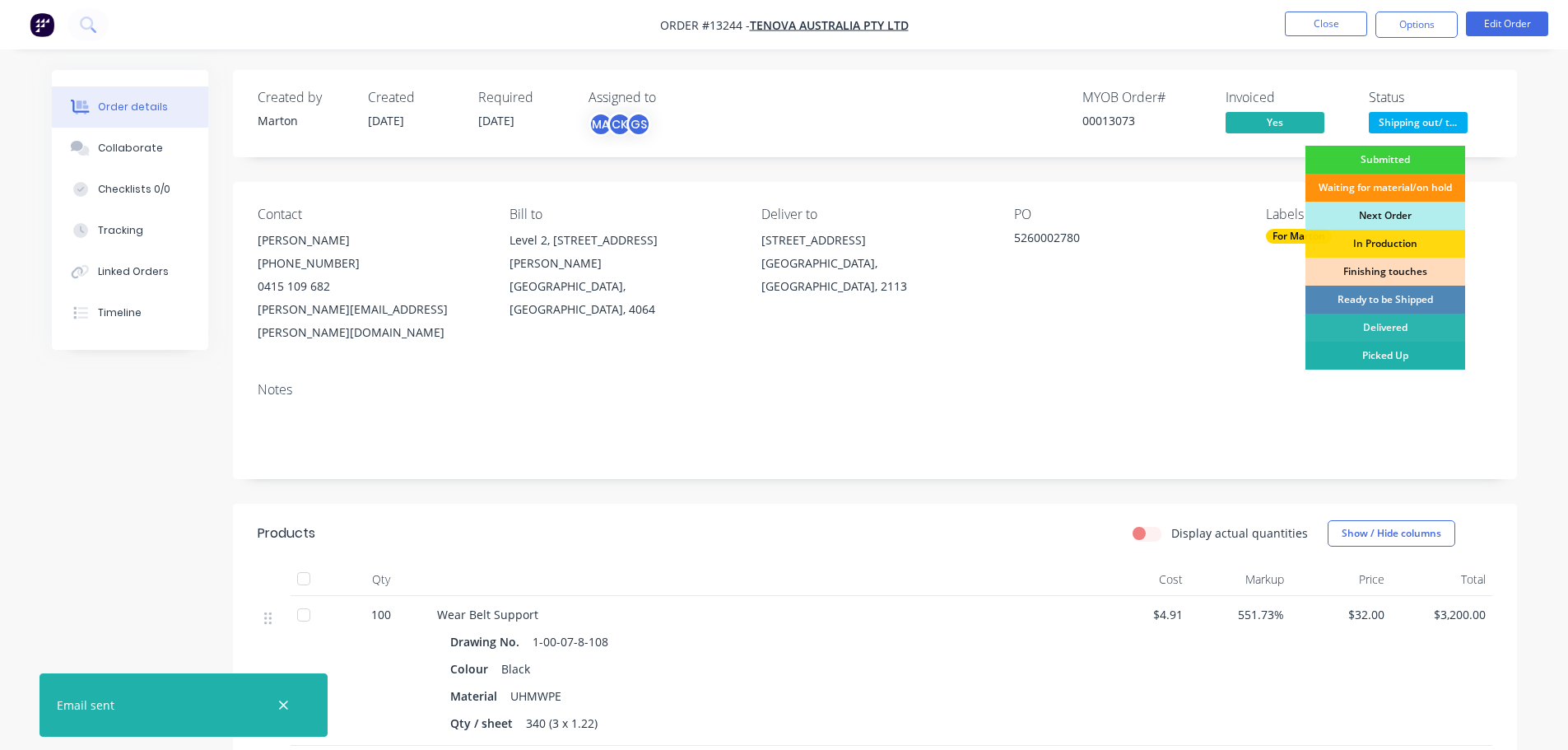
click at [1382, 359] on div "Picked Up" at bounding box center [1385, 355] width 160 height 28
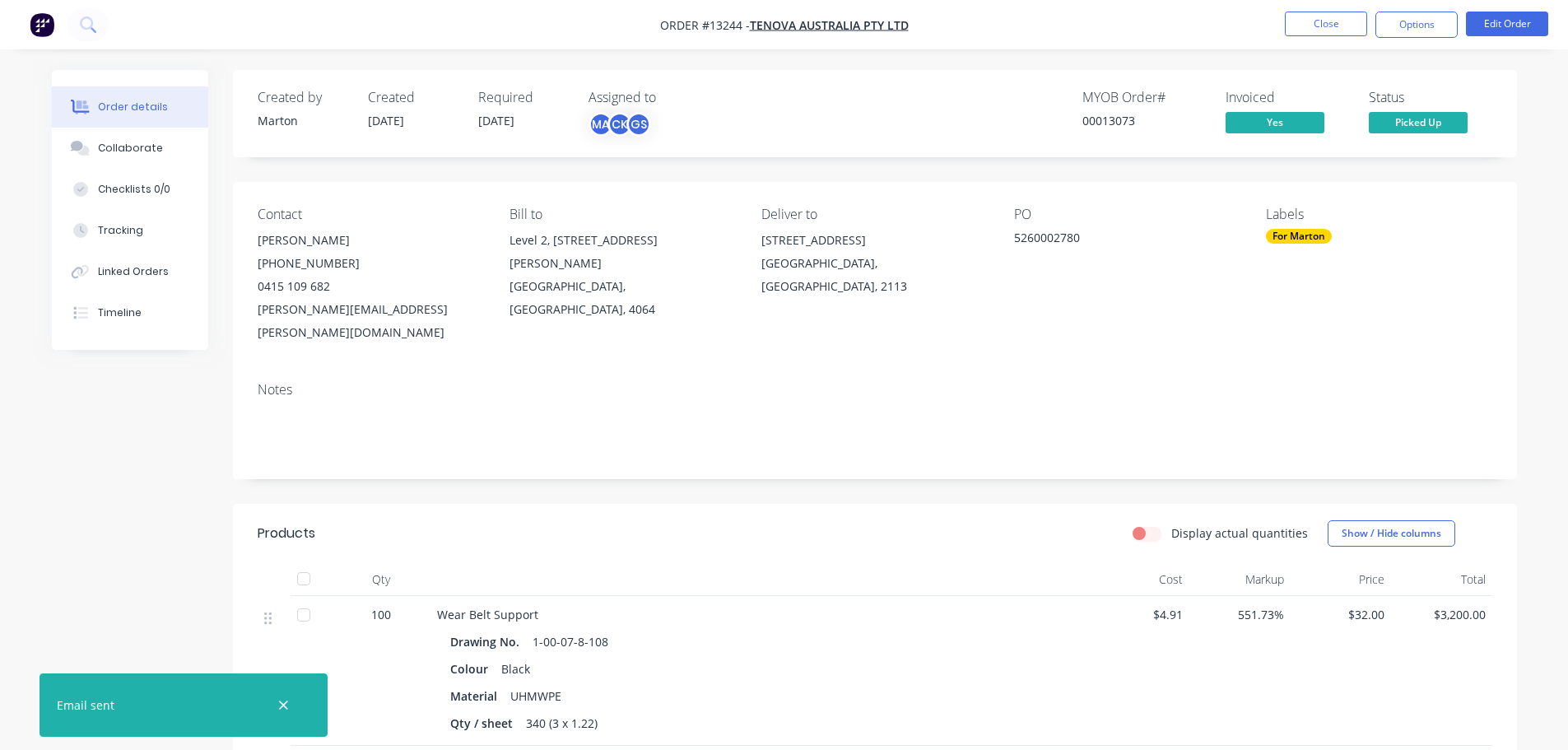
click at [1299, 38] on nav "Order #13244 - Tenova Australia Pty Ltd Close Options Edit Order" at bounding box center [784, 25] width 1568 height 49
click at [1314, 33] on button "Close" at bounding box center [1326, 24] width 83 height 25
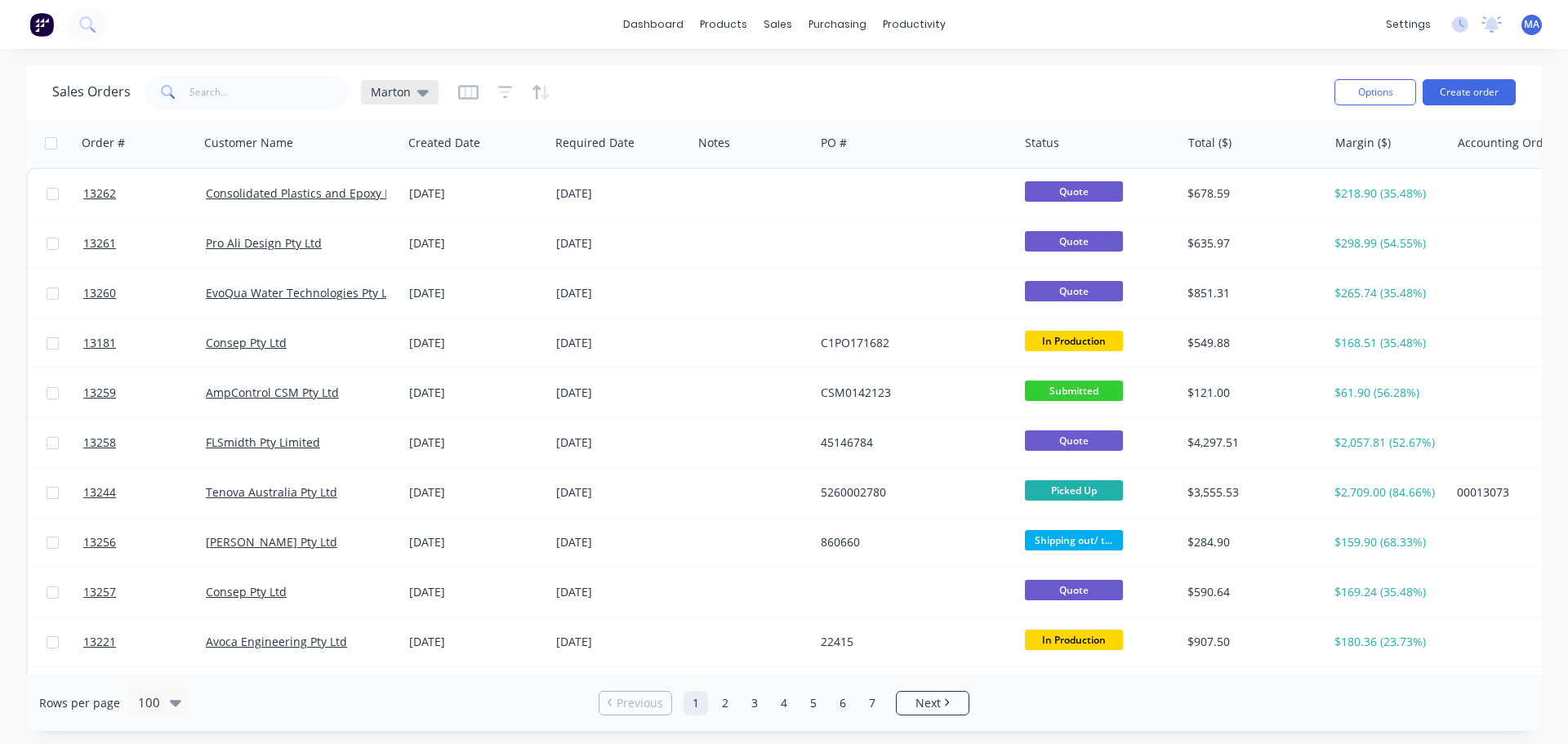
click at [424, 92] on icon at bounding box center [422, 93] width 12 height 6
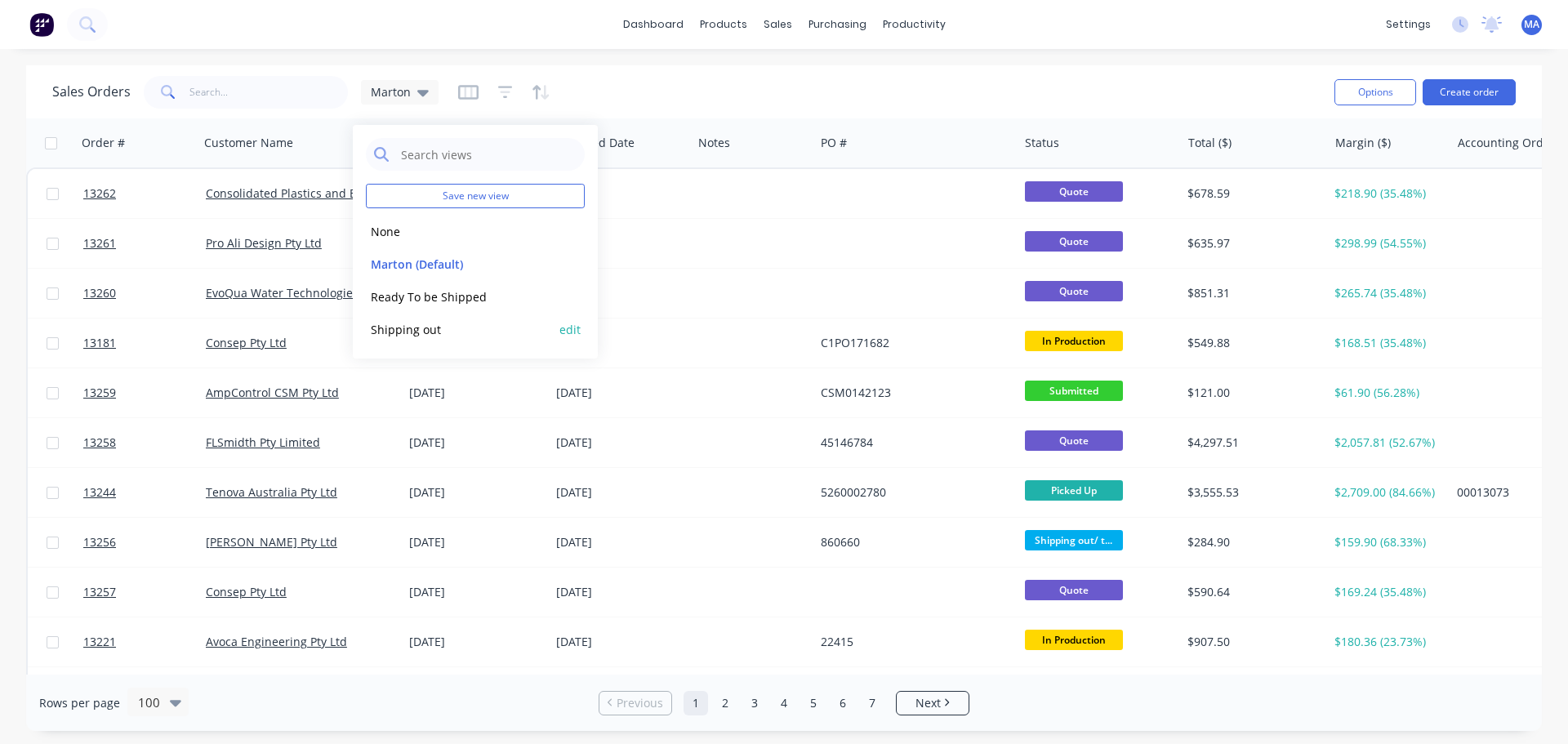
click at [405, 326] on button "Shipping out" at bounding box center [458, 330] width 186 height 19
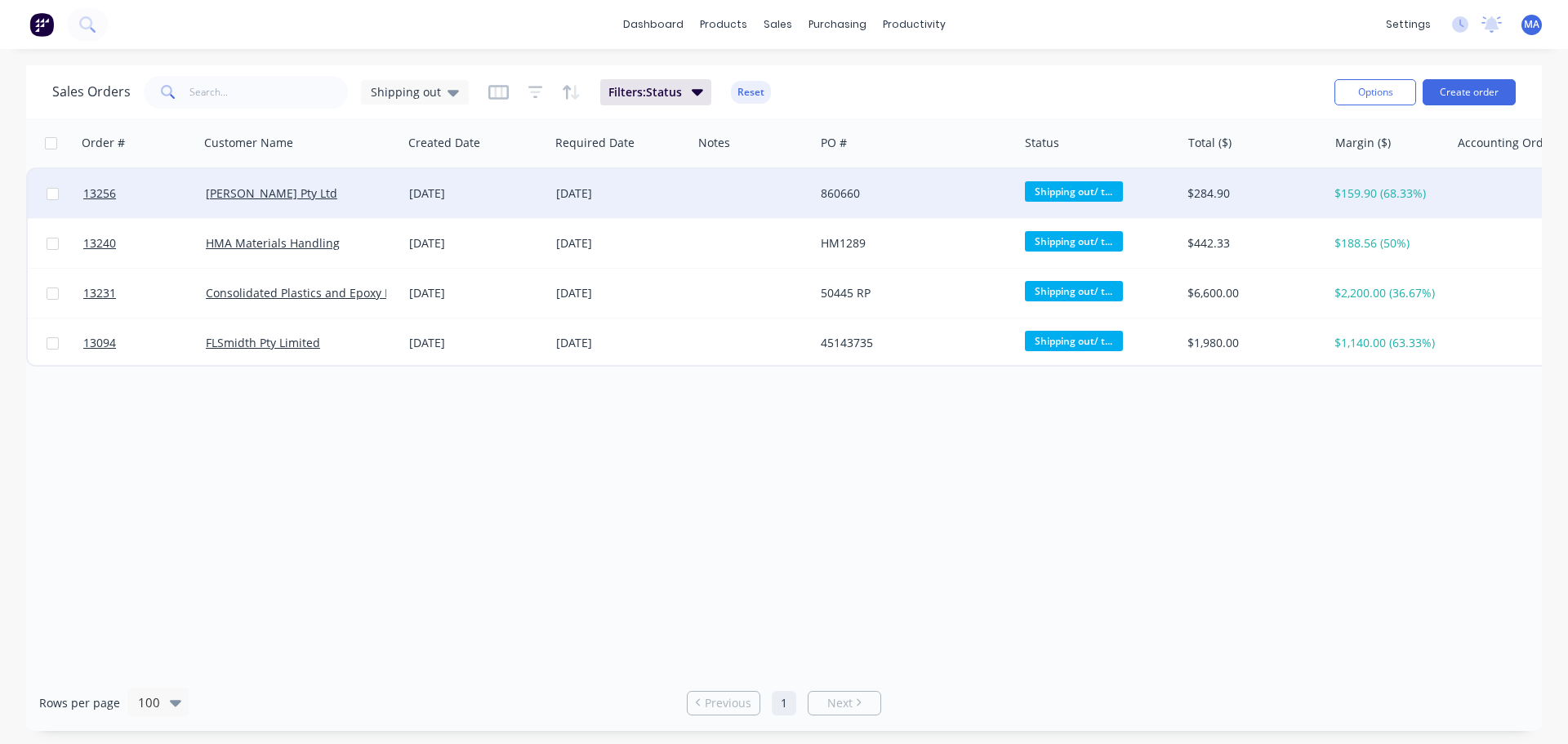
click at [513, 197] on div "[DATE]" at bounding box center [476, 194] width 134 height 16
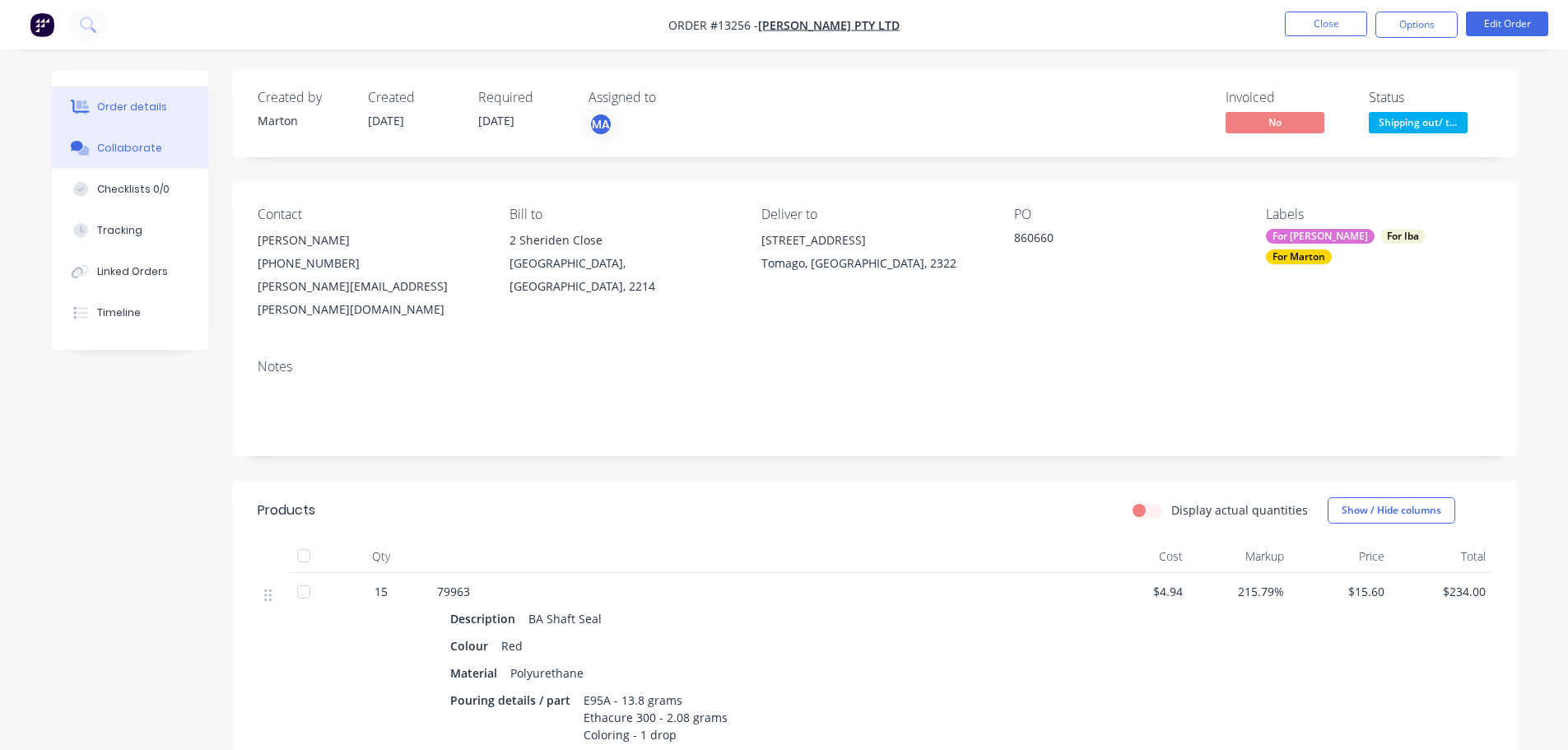
click at [111, 155] on button "Collaborate" at bounding box center [130, 148] width 156 height 41
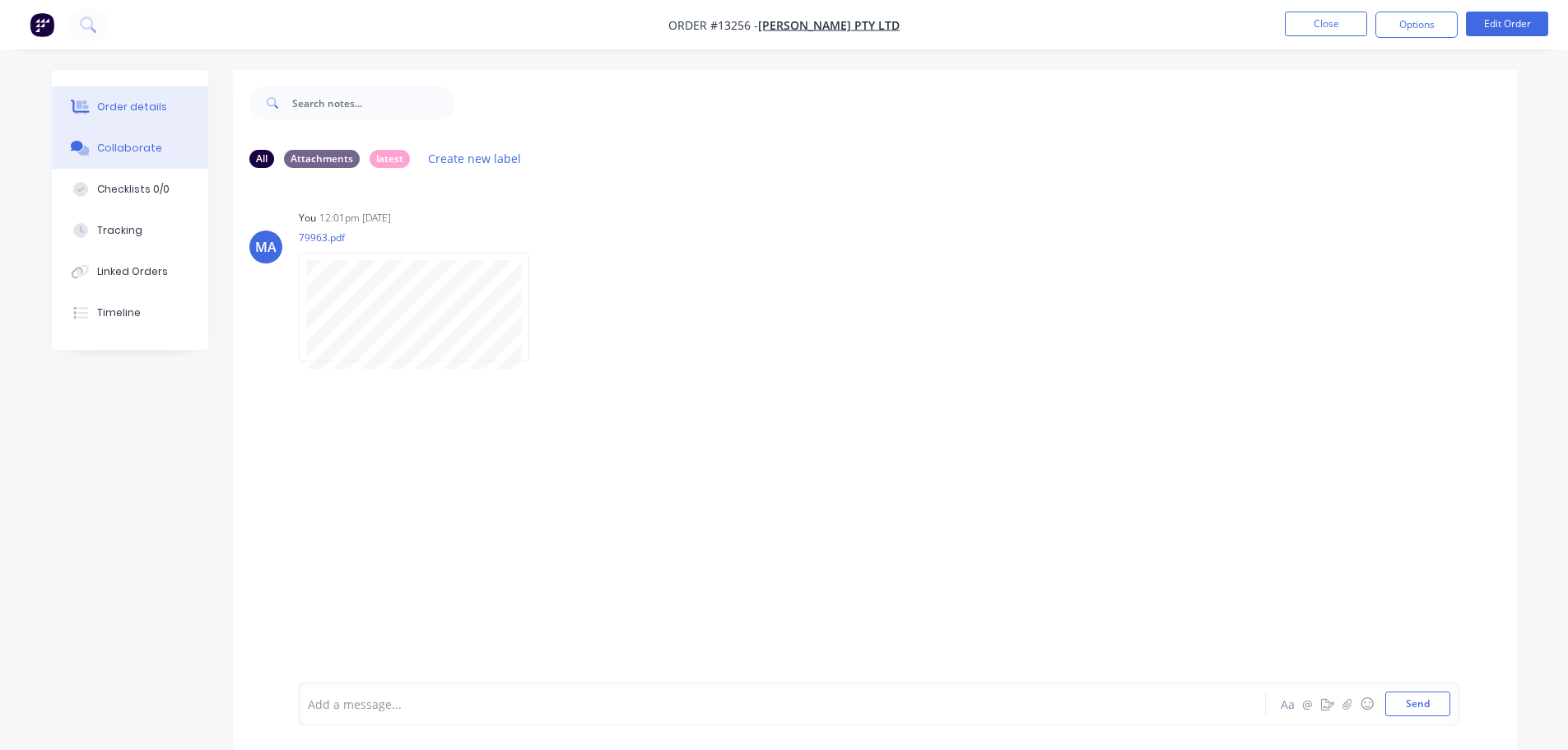
click at [125, 104] on div "Order details" at bounding box center [132, 107] width 70 height 15
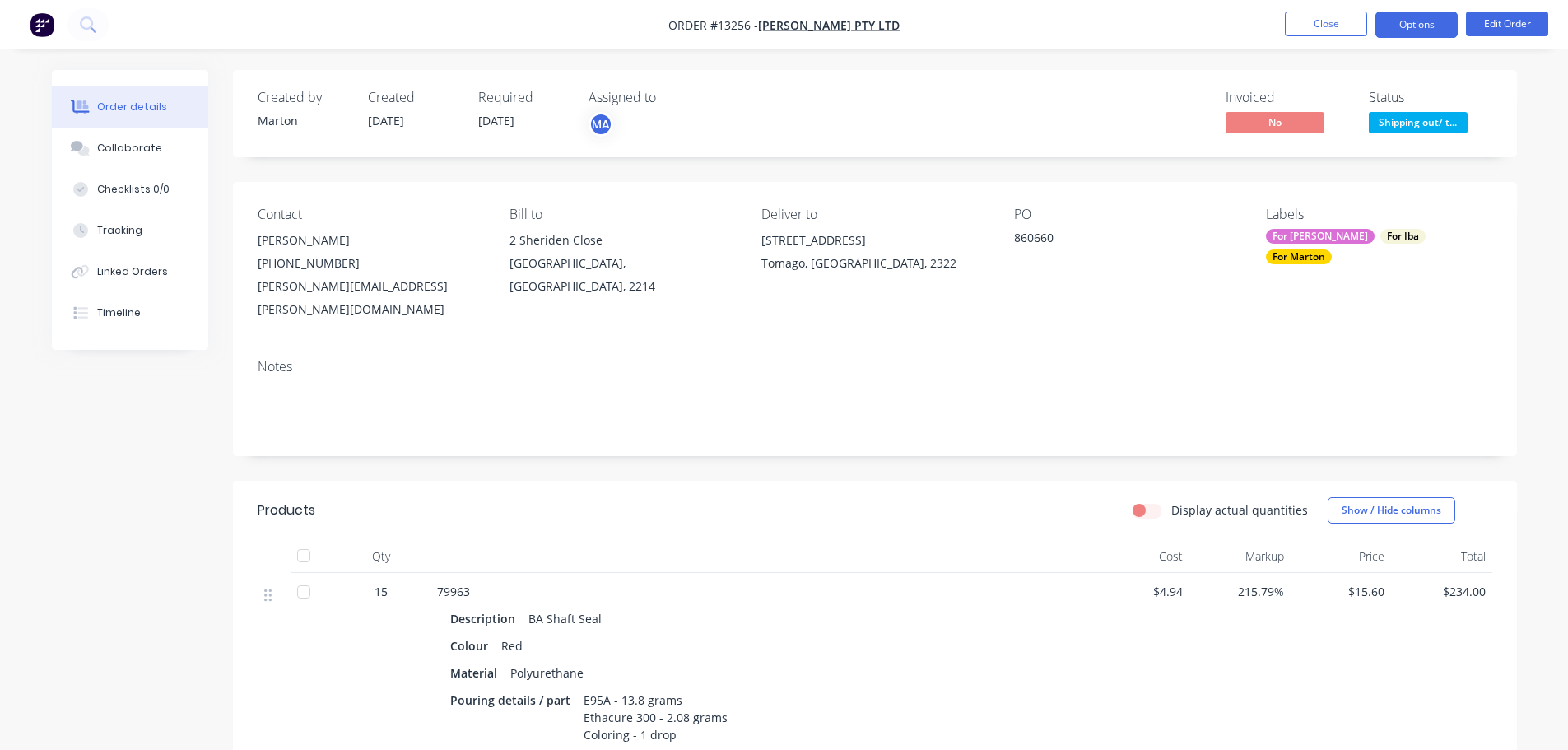
click at [1430, 31] on button "Options" at bounding box center [1416, 25] width 83 height 26
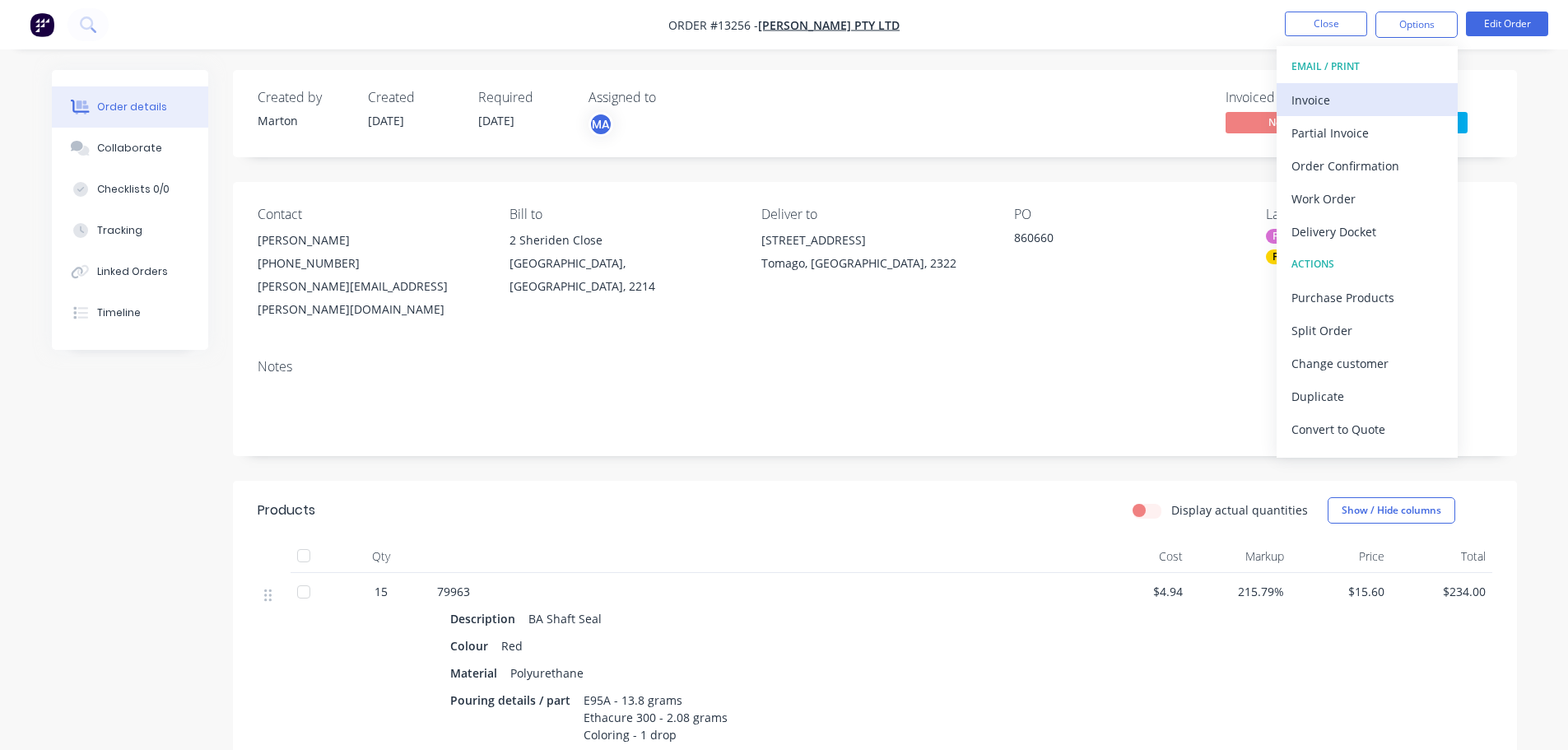
click at [1340, 93] on div "Invoice" at bounding box center [1367, 100] width 152 height 24
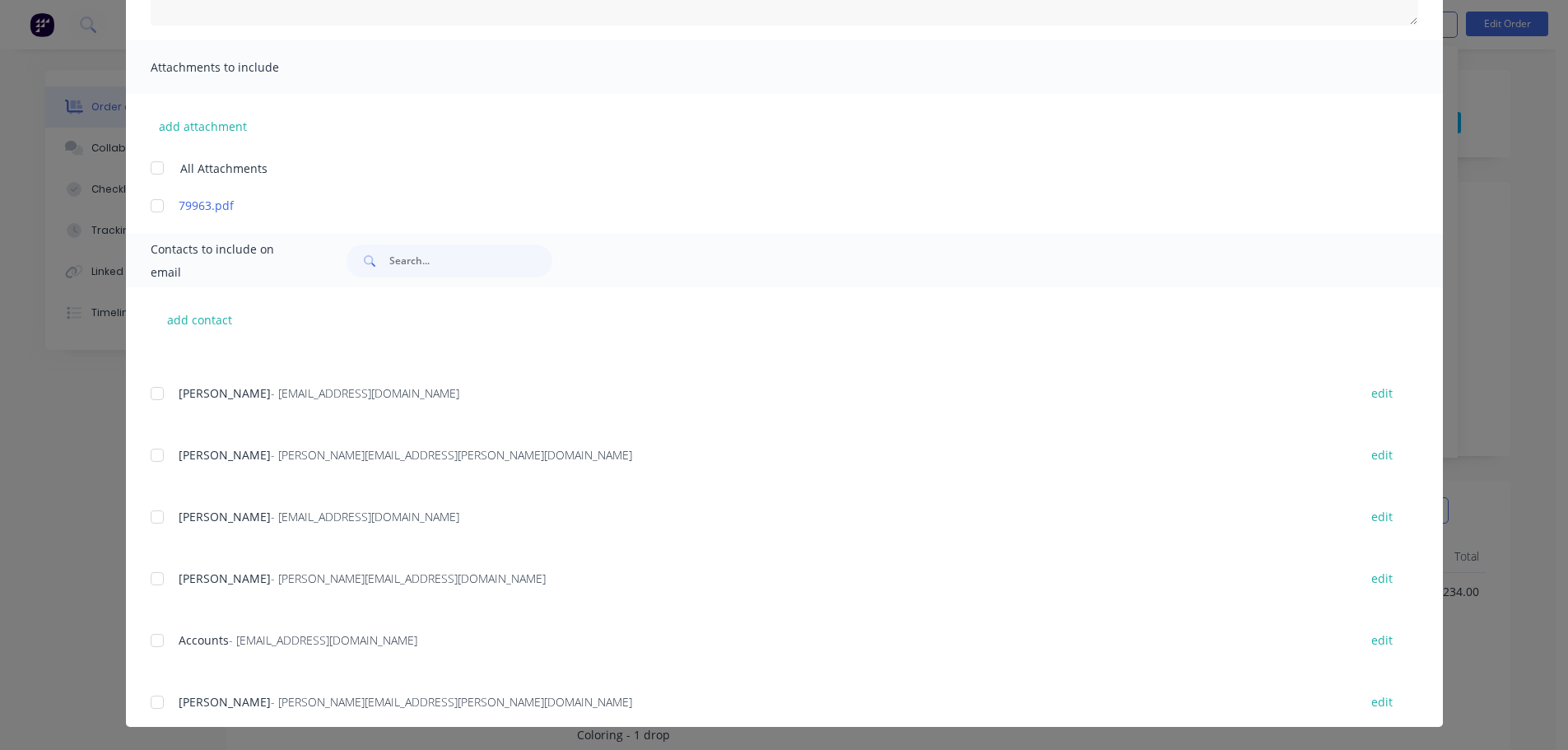
scroll to position [330, 0]
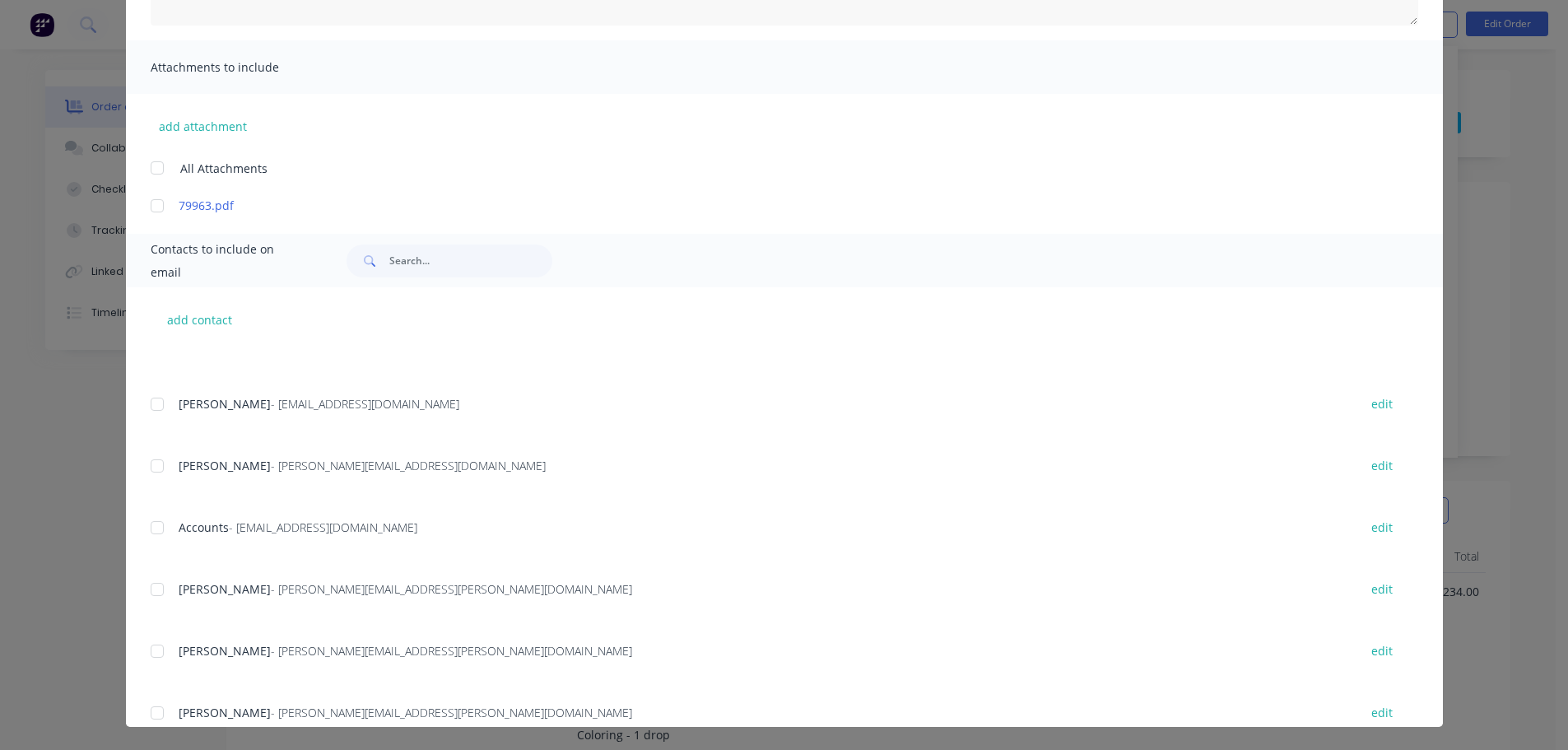
click at [155, 532] on div at bounding box center [157, 528] width 33 height 33
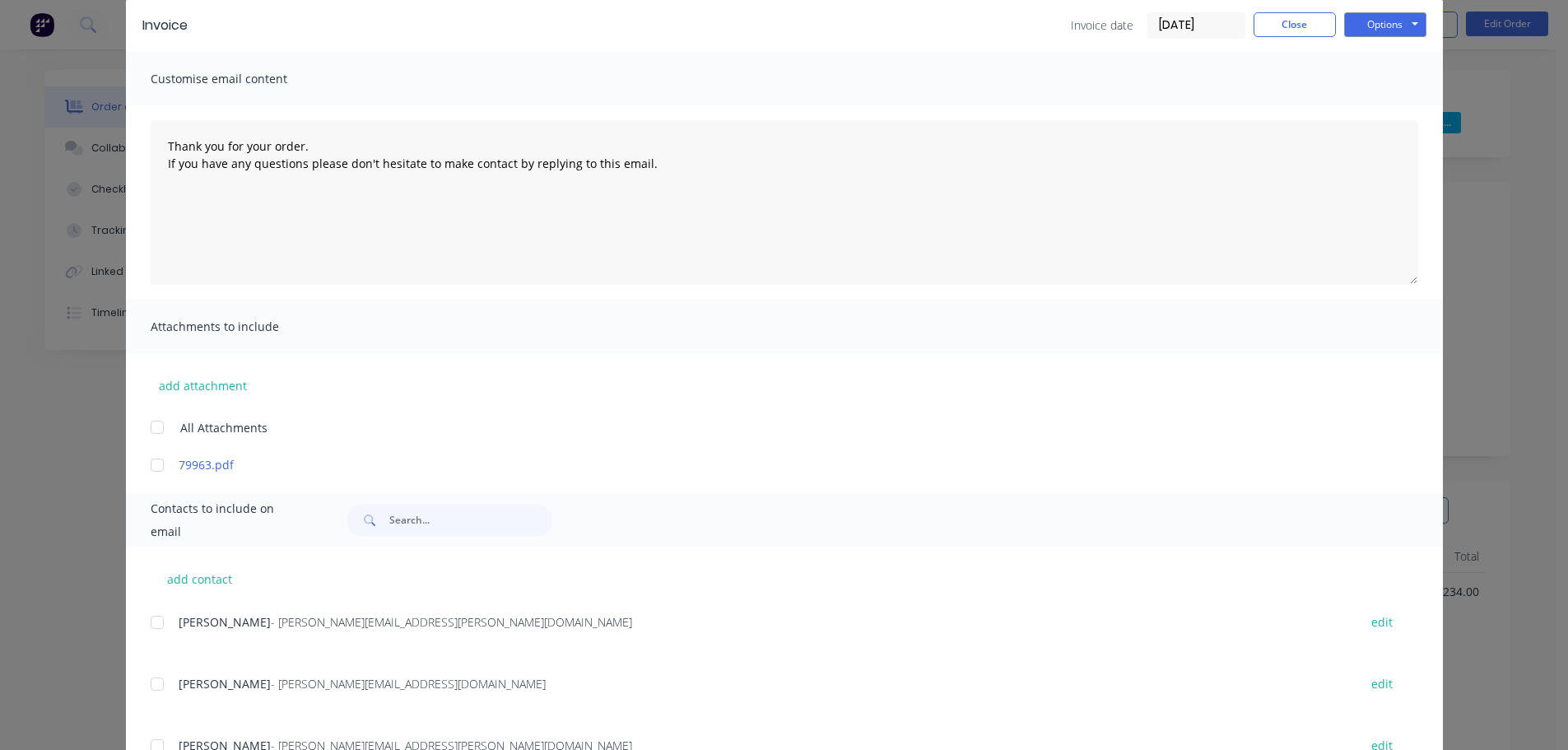
scroll to position [0, 0]
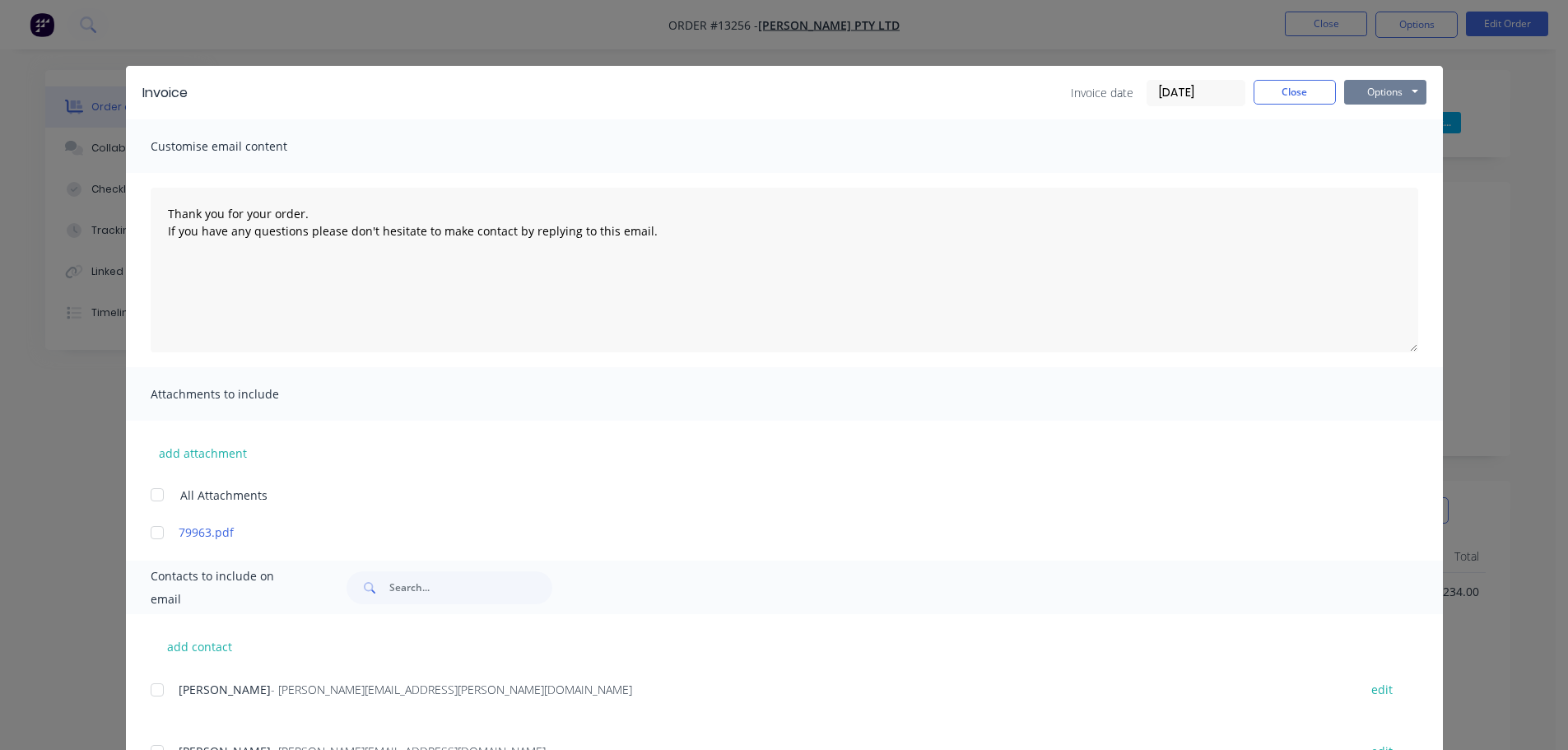
click at [1371, 96] on button "Options" at bounding box center [1385, 92] width 83 height 25
click at [1390, 173] on button "Email" at bounding box center [1396, 176] width 105 height 27
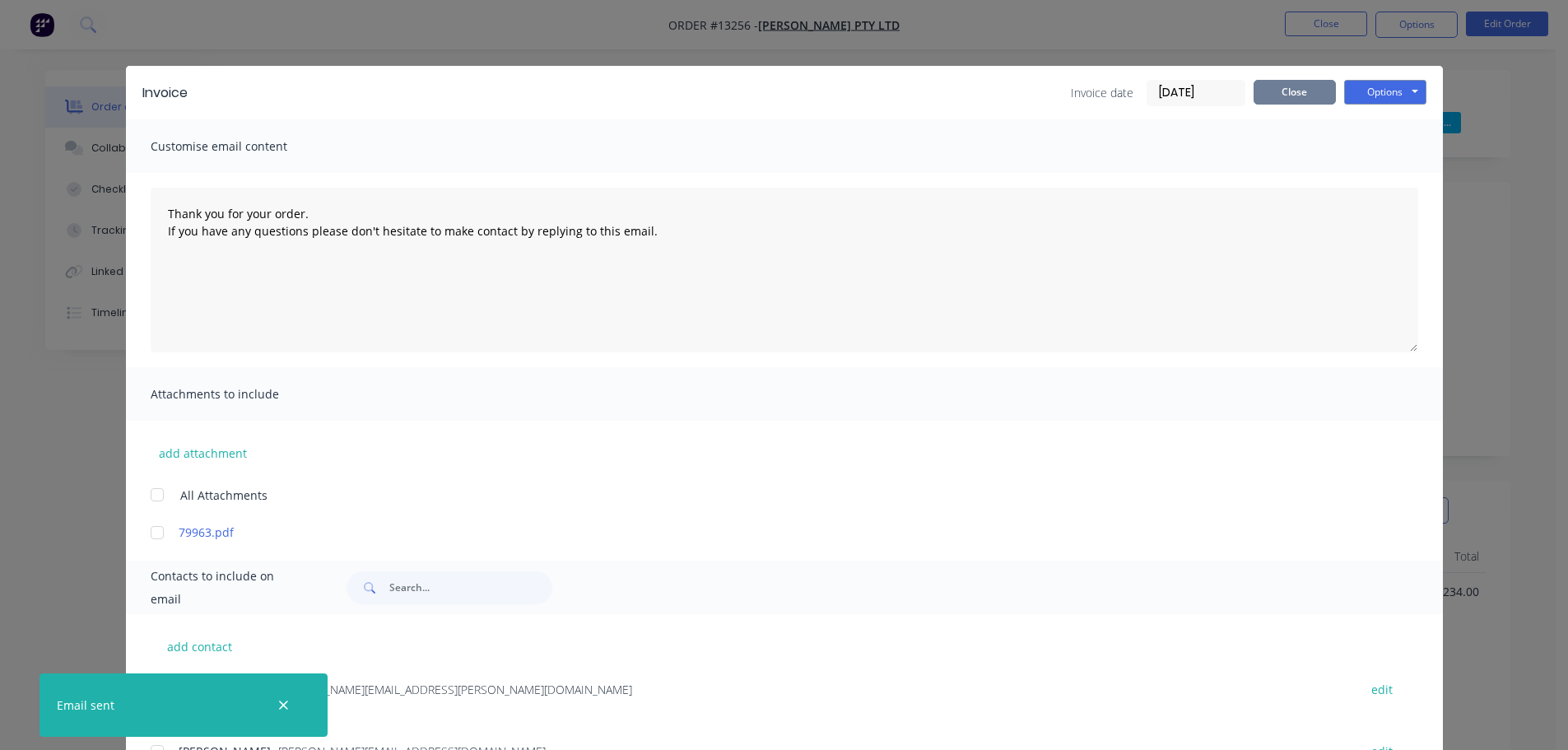
click at [1299, 94] on button "Close" at bounding box center [1294, 92] width 83 height 25
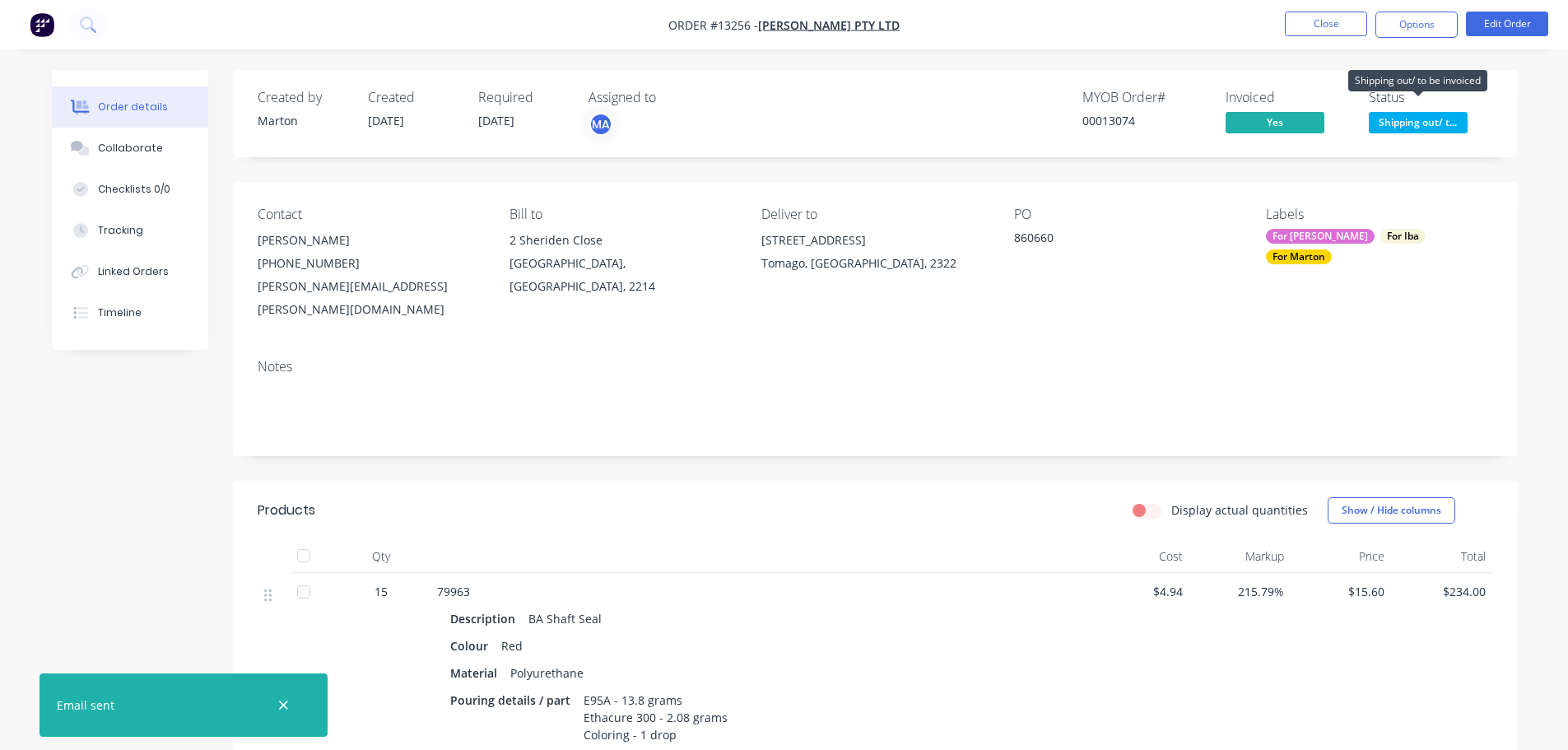
click at [1395, 123] on span "Shipping out/ t..." at bounding box center [1417, 122] width 99 height 21
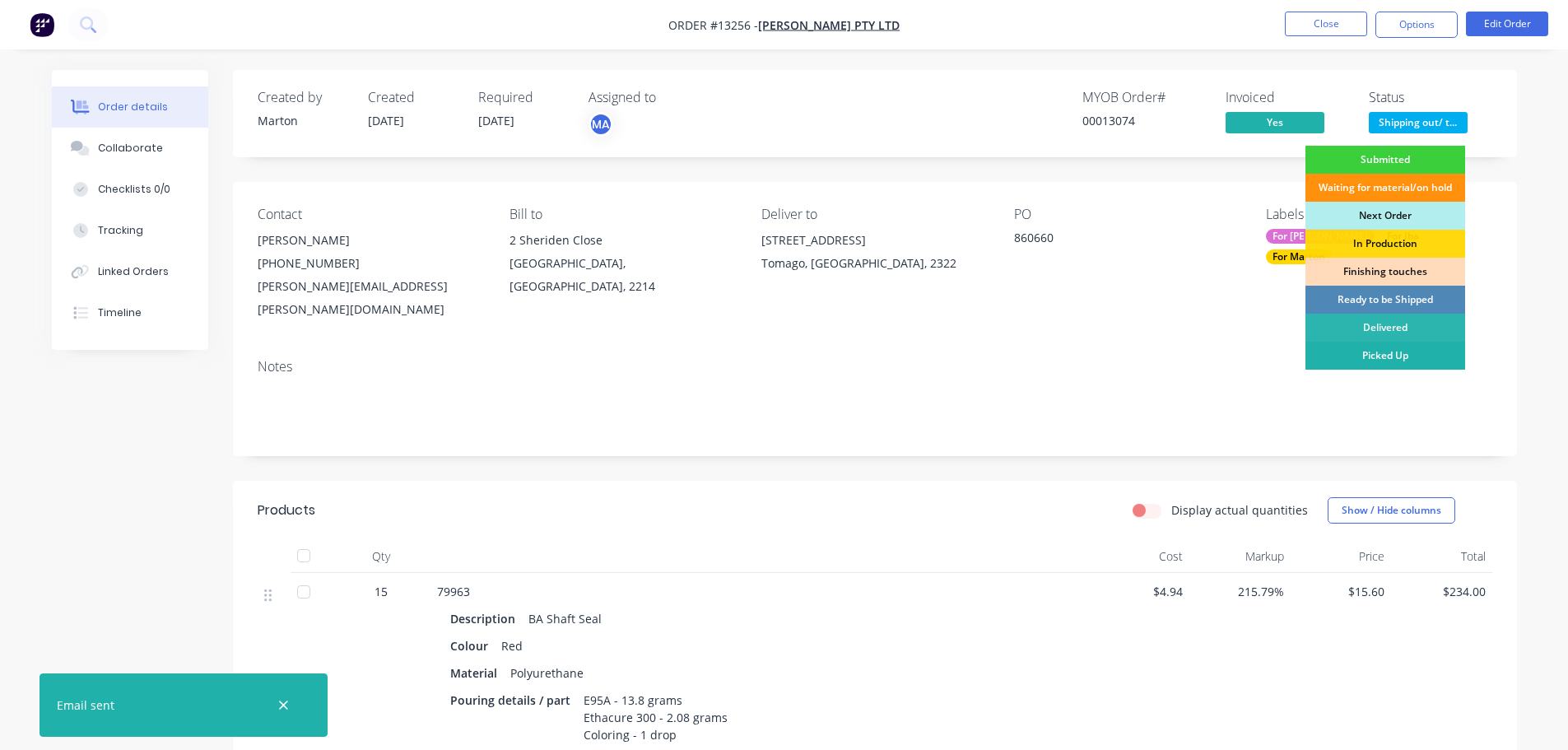
click at [1367, 350] on div "Picked Up" at bounding box center [1385, 355] width 160 height 28
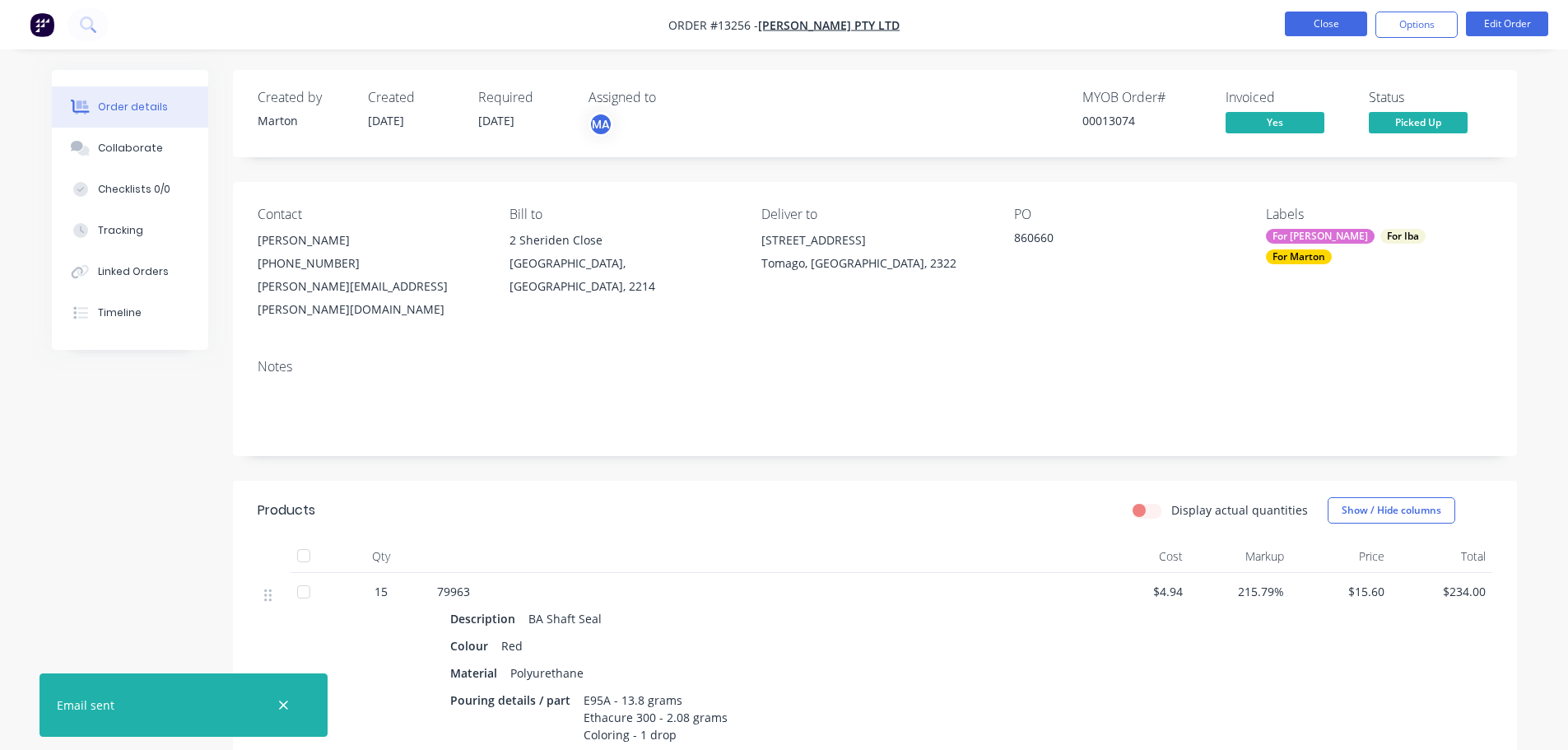
click at [1318, 22] on button "Close" at bounding box center [1326, 24] width 83 height 25
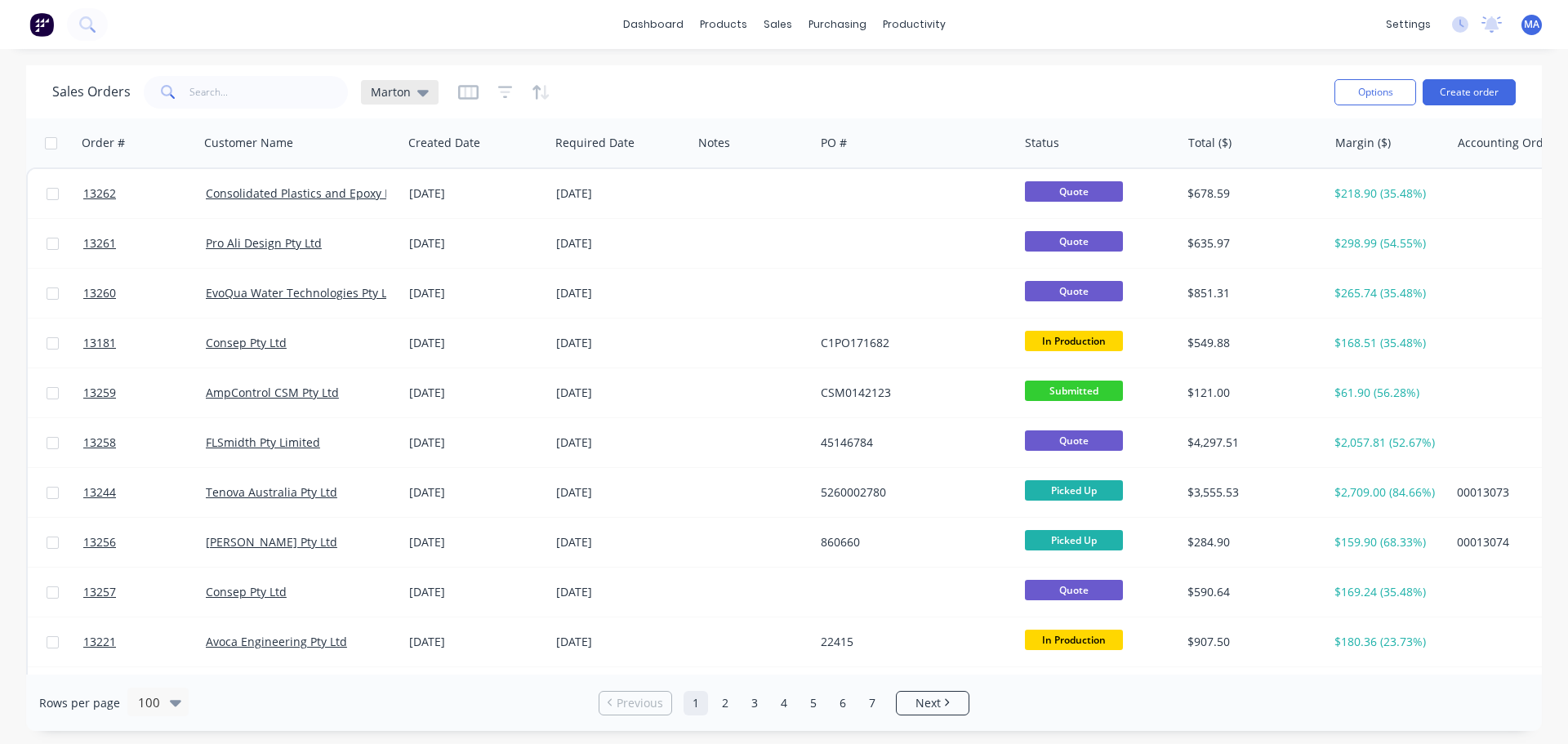
click at [404, 80] on div "Marton" at bounding box center [400, 92] width 77 height 24
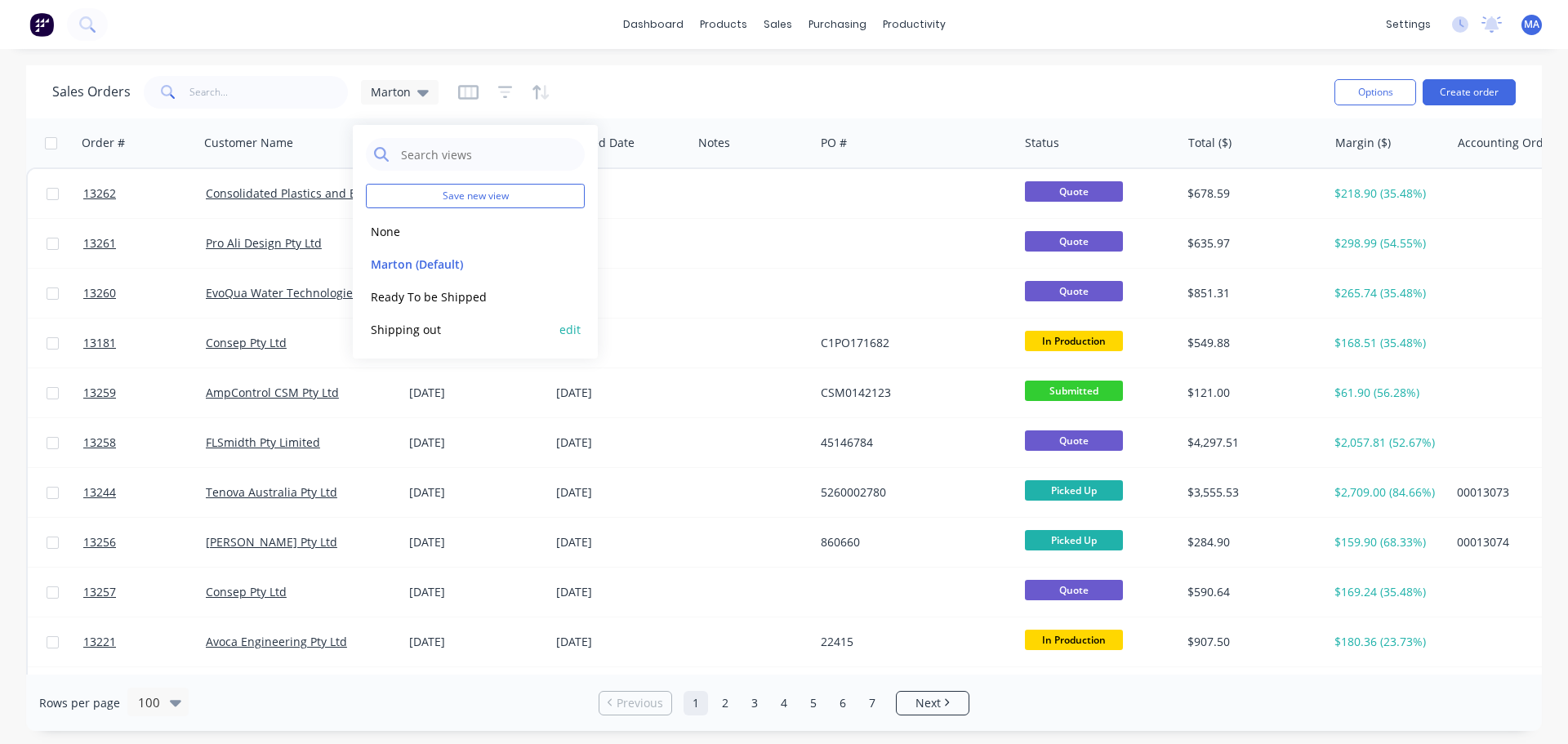
click at [401, 331] on button "Shipping out" at bounding box center [458, 330] width 186 height 19
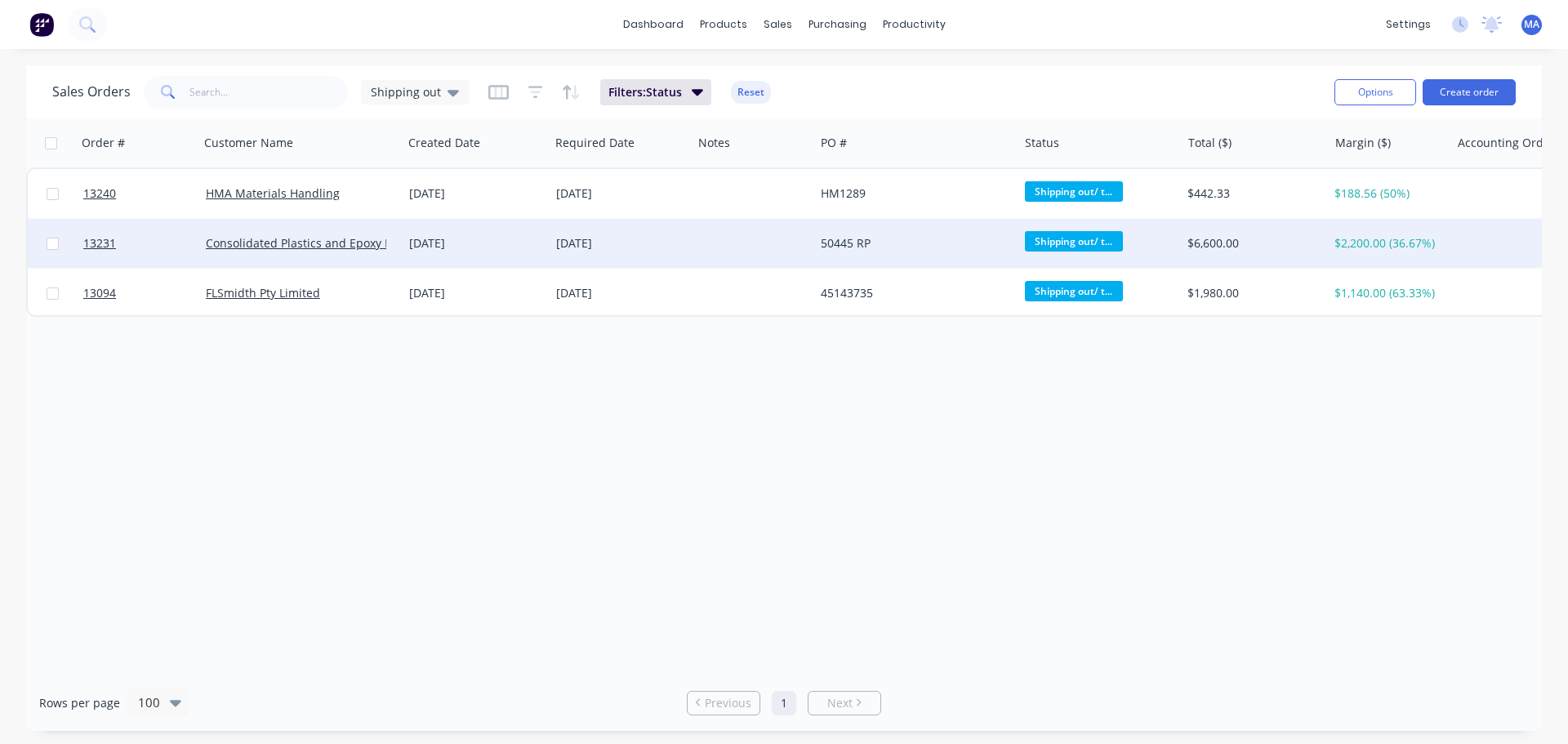
click at [462, 250] on div "[DATE]" at bounding box center [476, 243] width 134 height 16
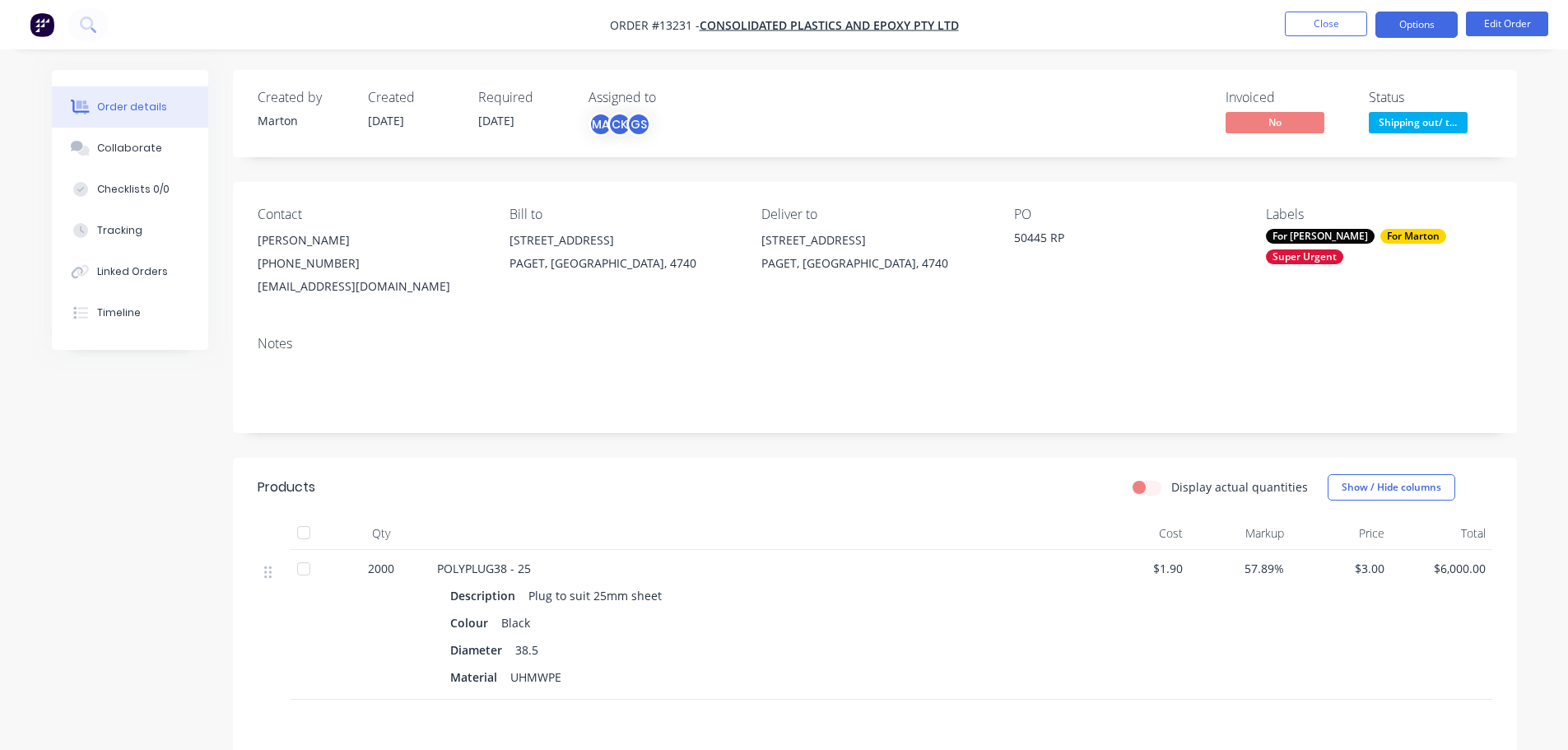
click at [1400, 24] on button "Options" at bounding box center [1416, 25] width 83 height 26
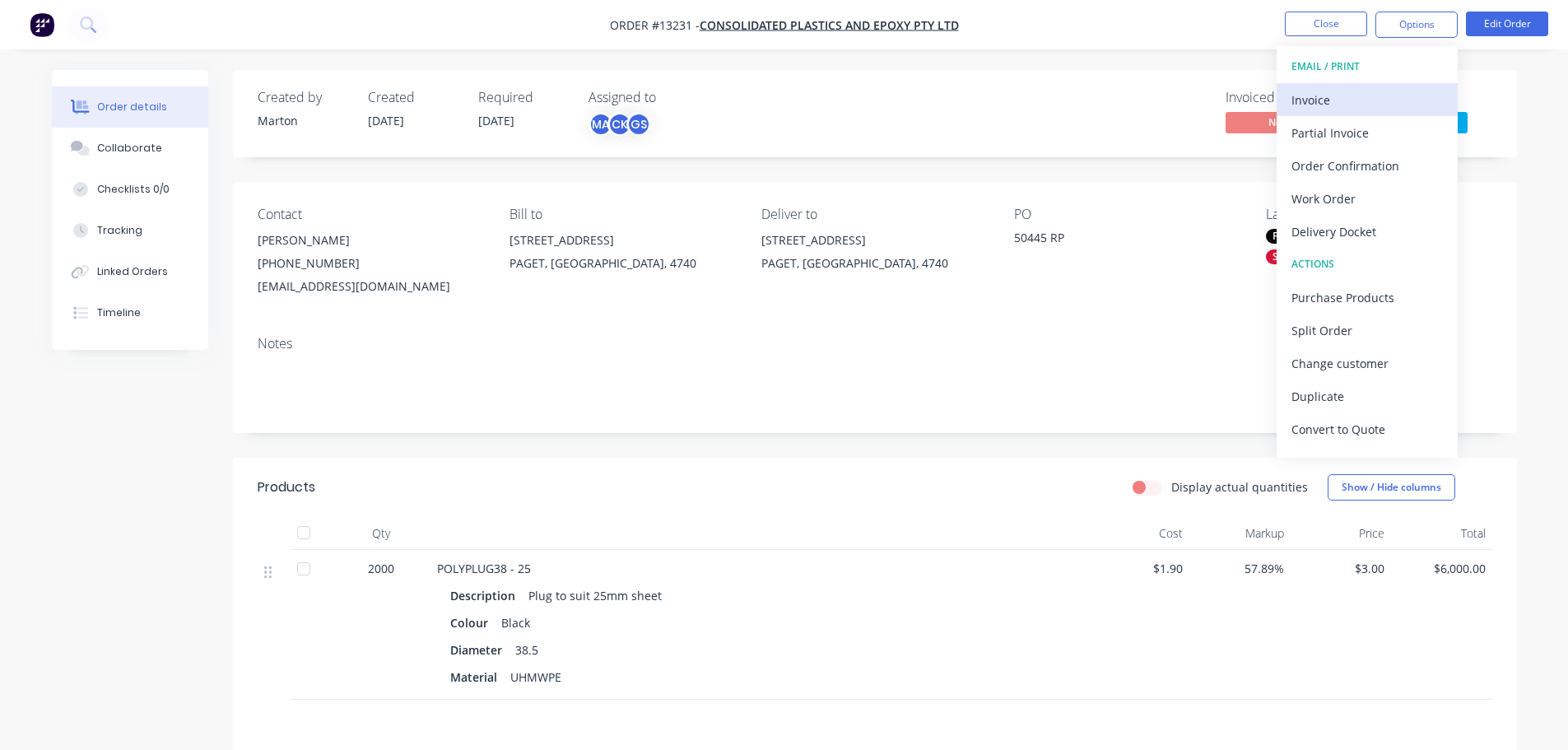
click at [1337, 102] on div "Invoice" at bounding box center [1367, 100] width 152 height 24
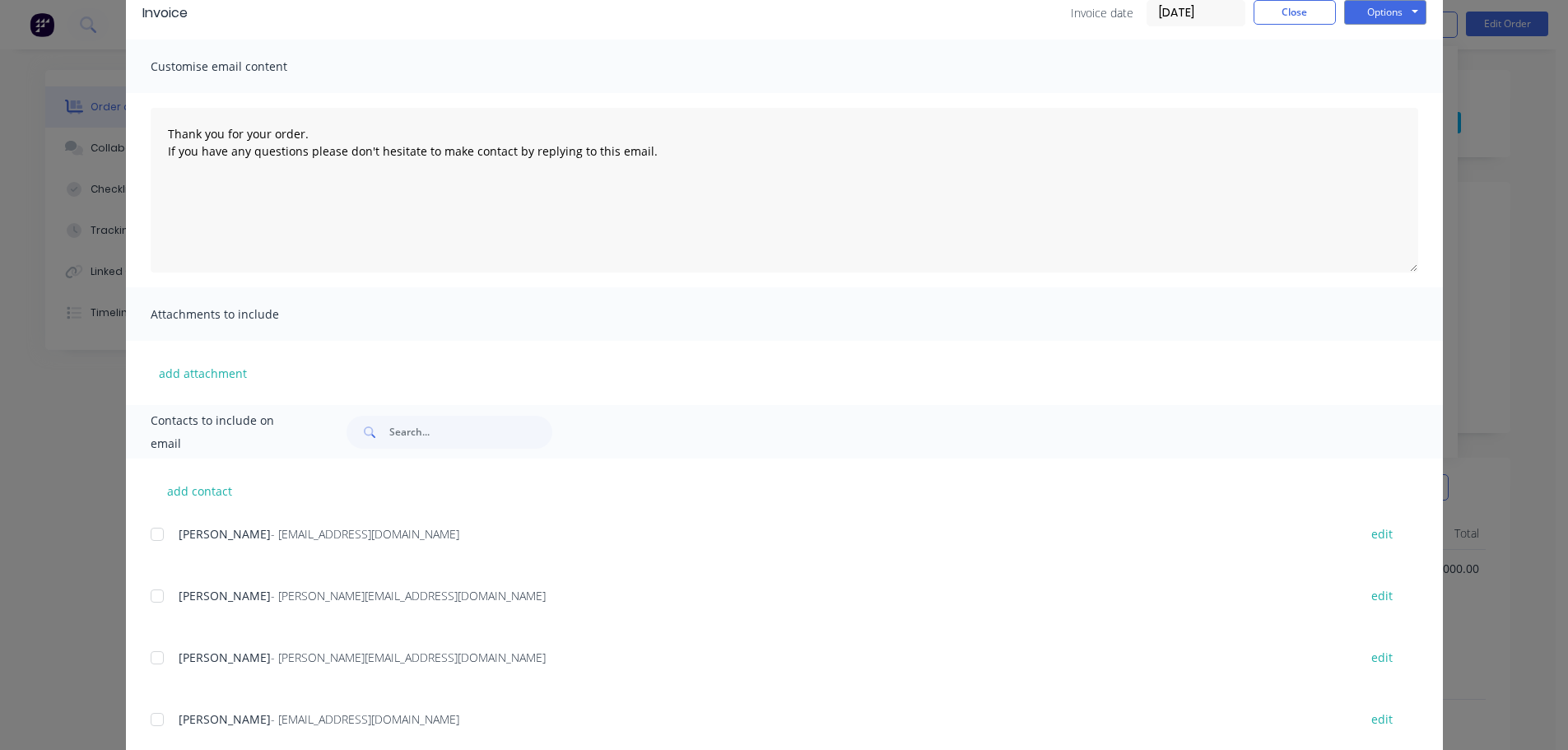
scroll to position [308, 0]
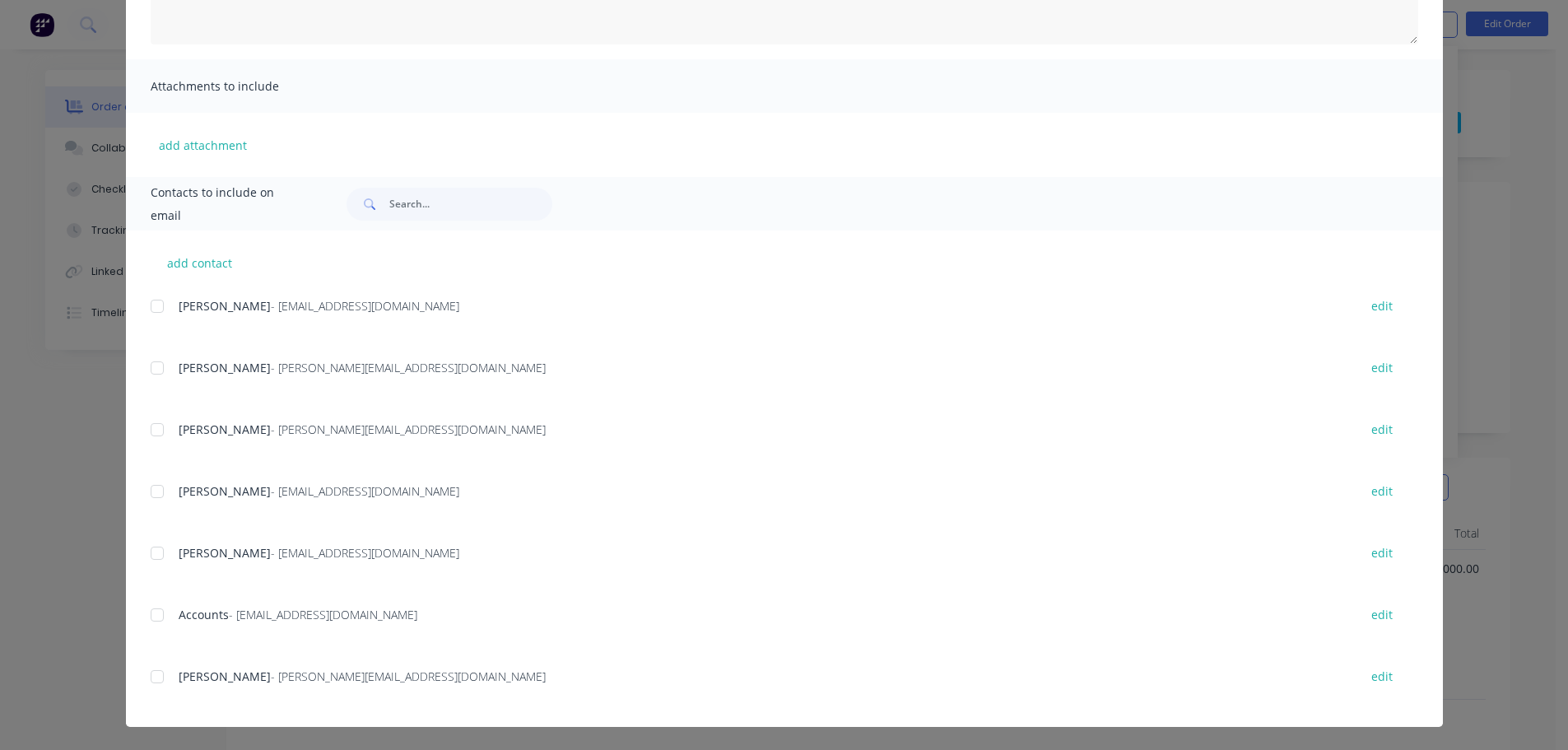
click at [146, 616] on div at bounding box center [157, 615] width 33 height 33
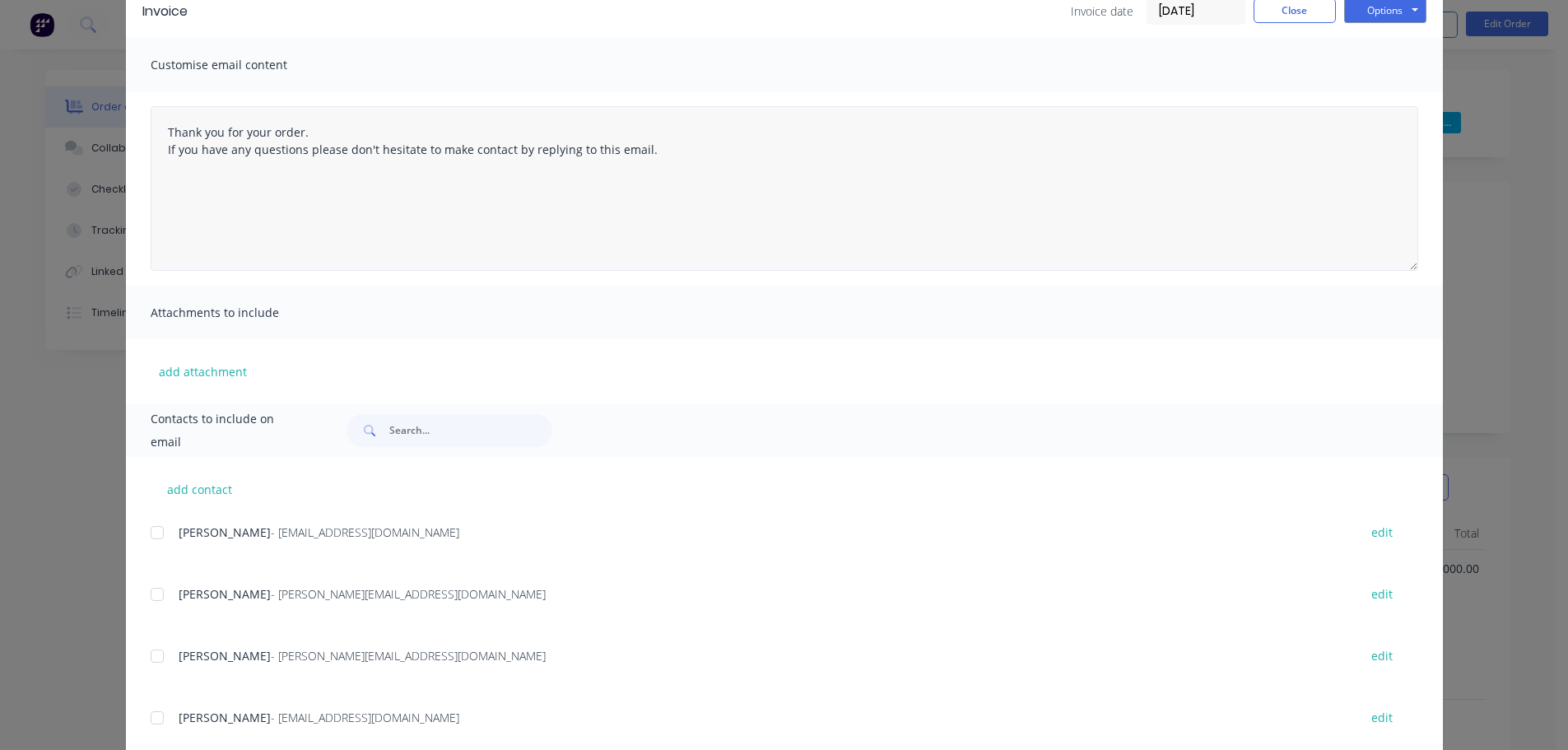
scroll to position [61, 0]
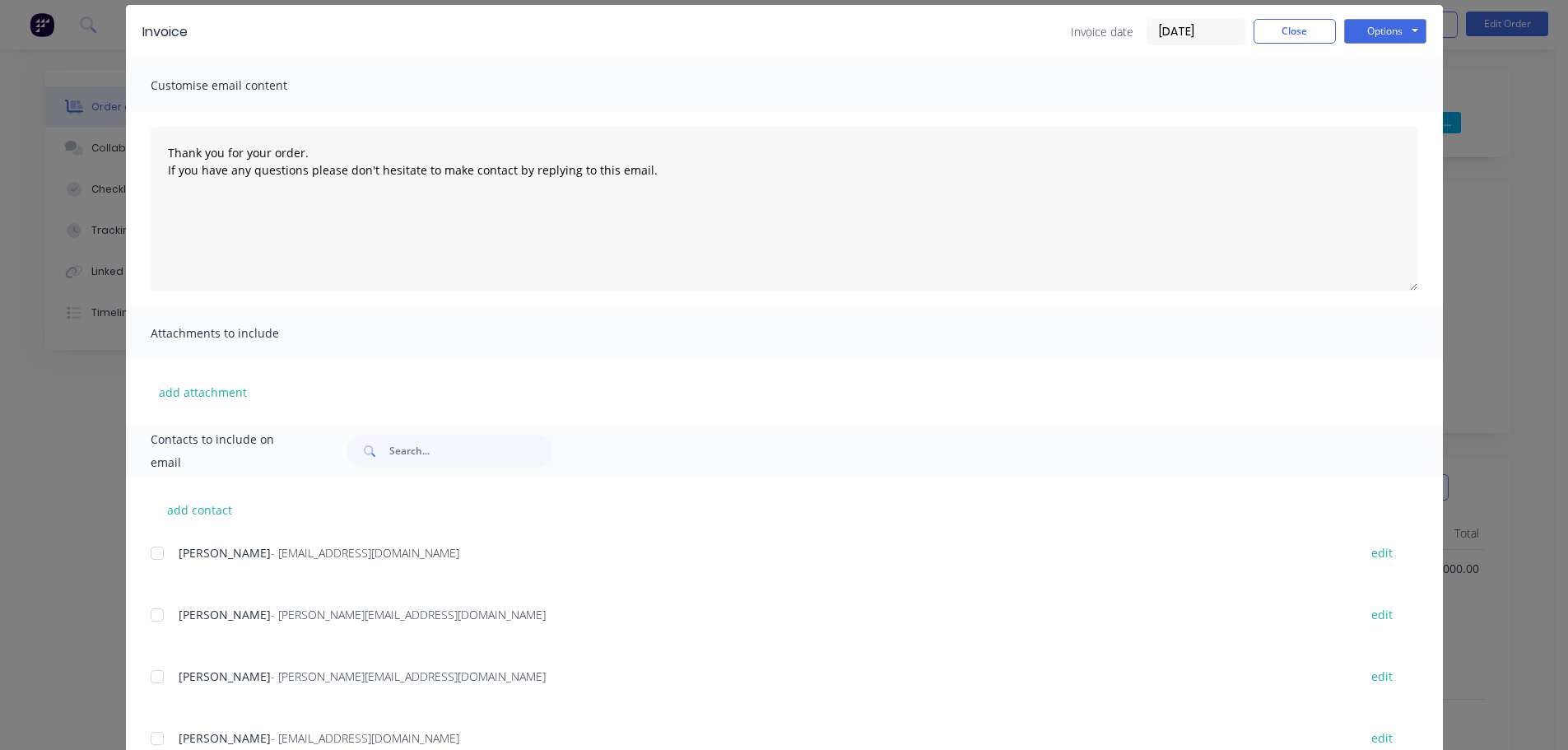
click at [1362, 16] on div "Invoice Invoice date [DATE] Close Options Preview Print Email" at bounding box center [784, 31] width 1317 height 54
click at [1374, 41] on button "Options" at bounding box center [1385, 31] width 83 height 25
click at [1376, 120] on button "Email" at bounding box center [1396, 115] width 105 height 27
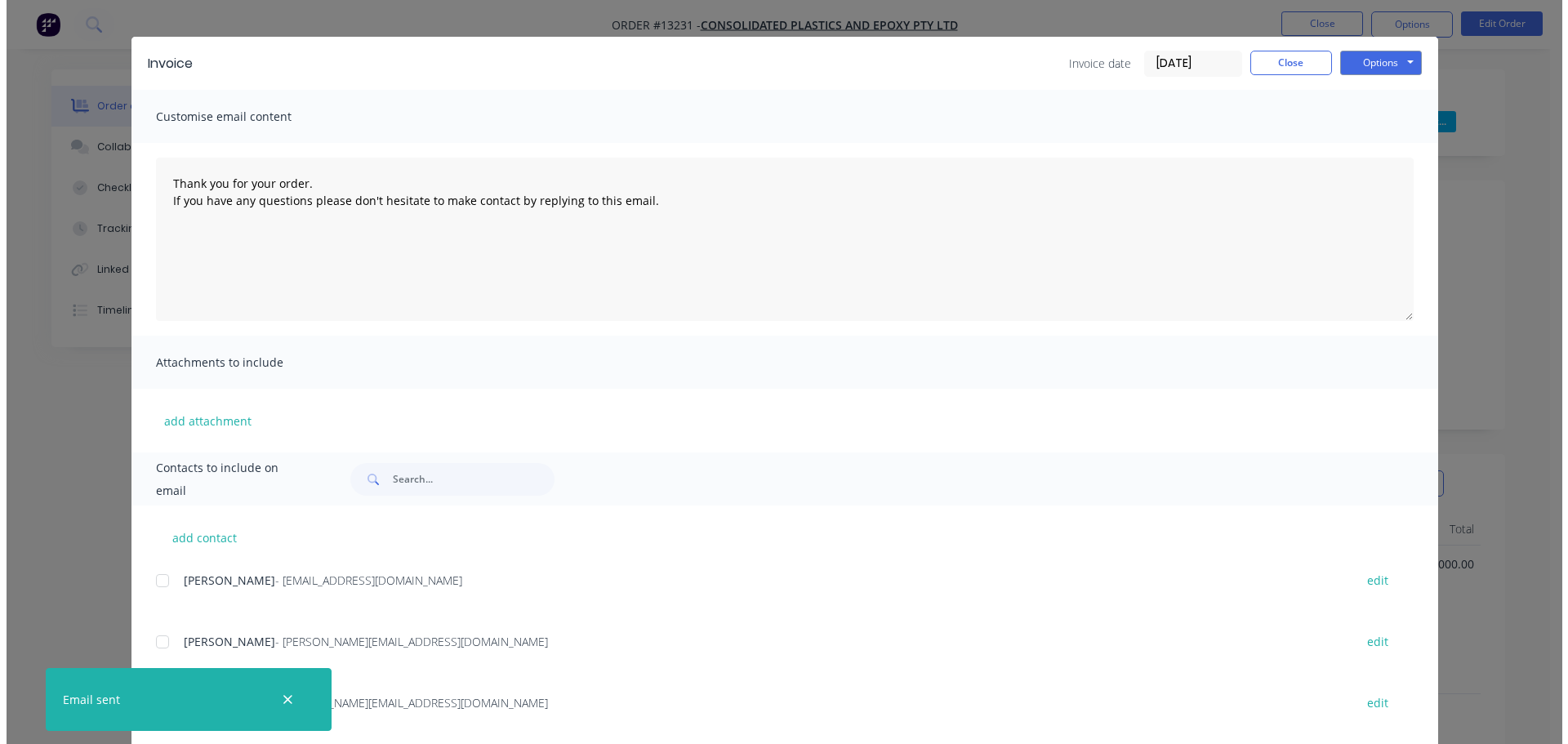
scroll to position [0, 0]
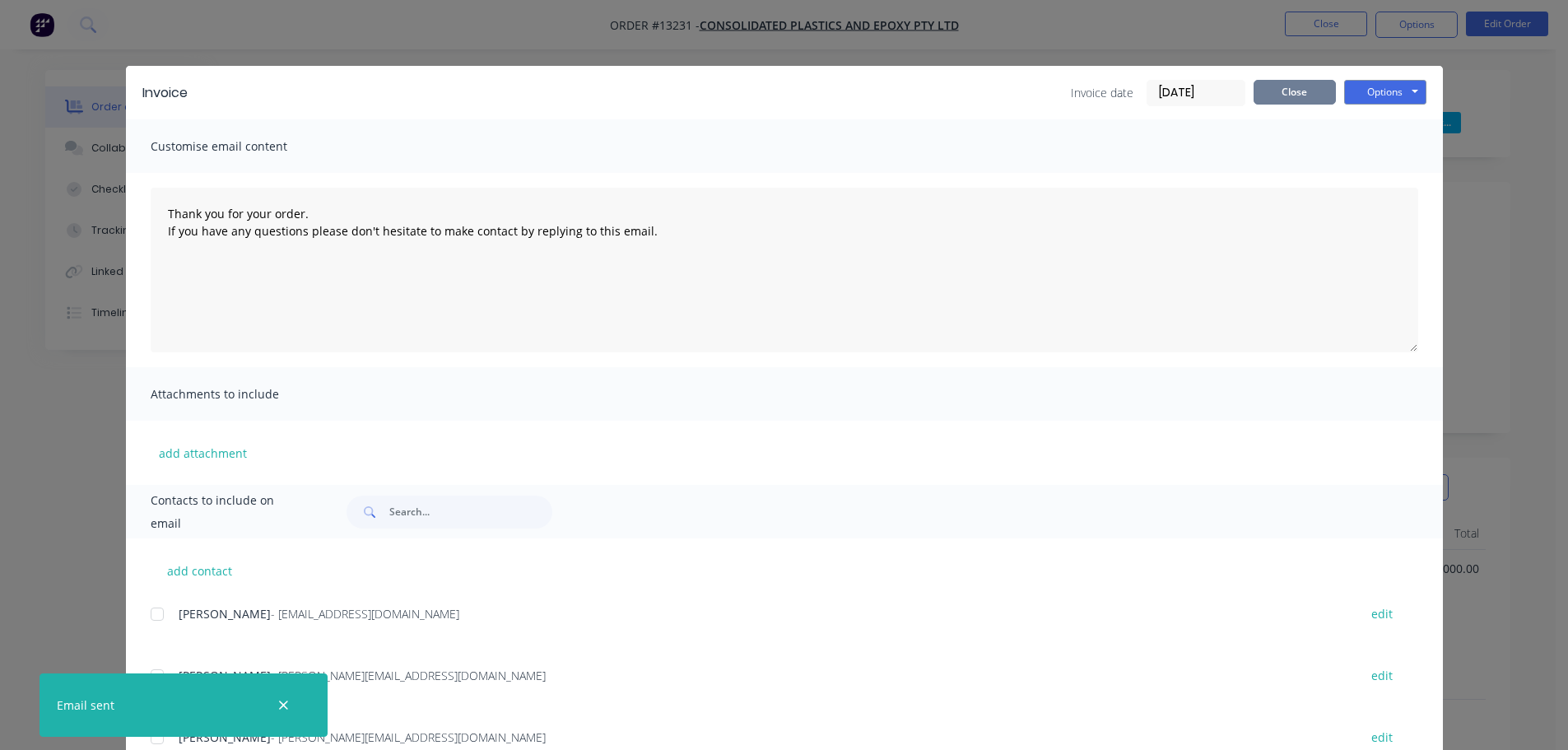
click at [1277, 92] on button "Close" at bounding box center [1294, 92] width 83 height 25
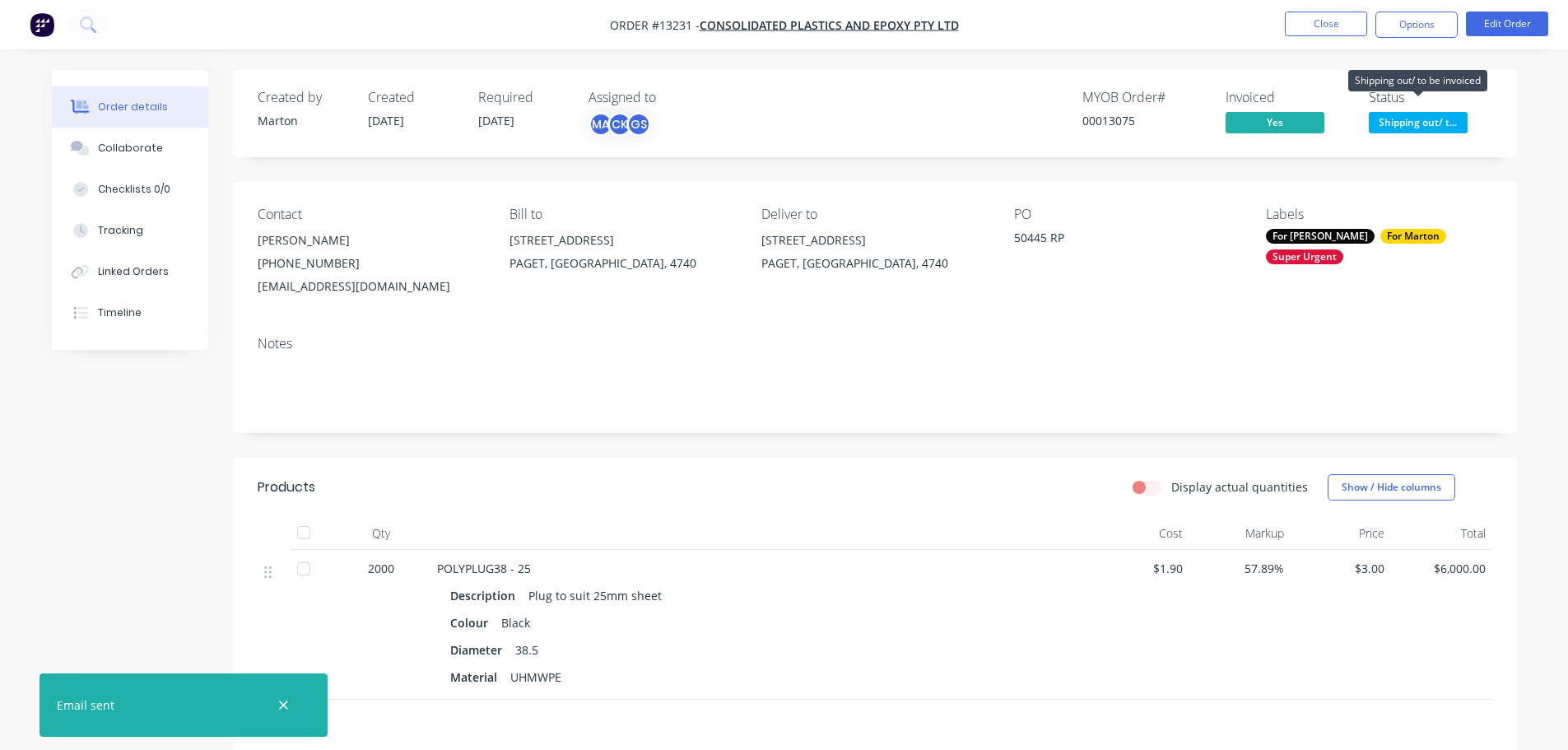
click at [1401, 132] on span "Shipping out/ t..." at bounding box center [1417, 122] width 99 height 21
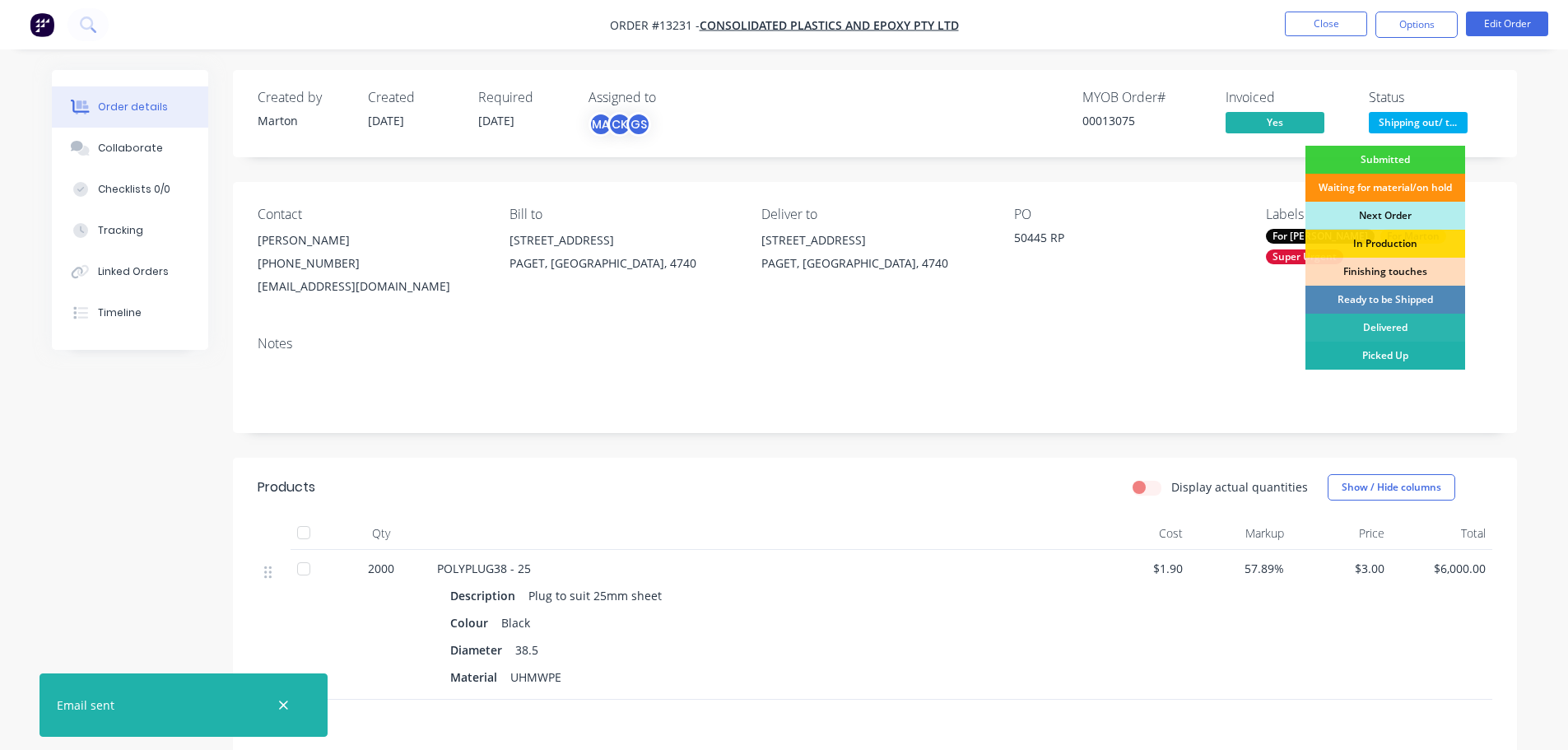
click at [1383, 344] on div "Picked Up" at bounding box center [1385, 355] width 160 height 28
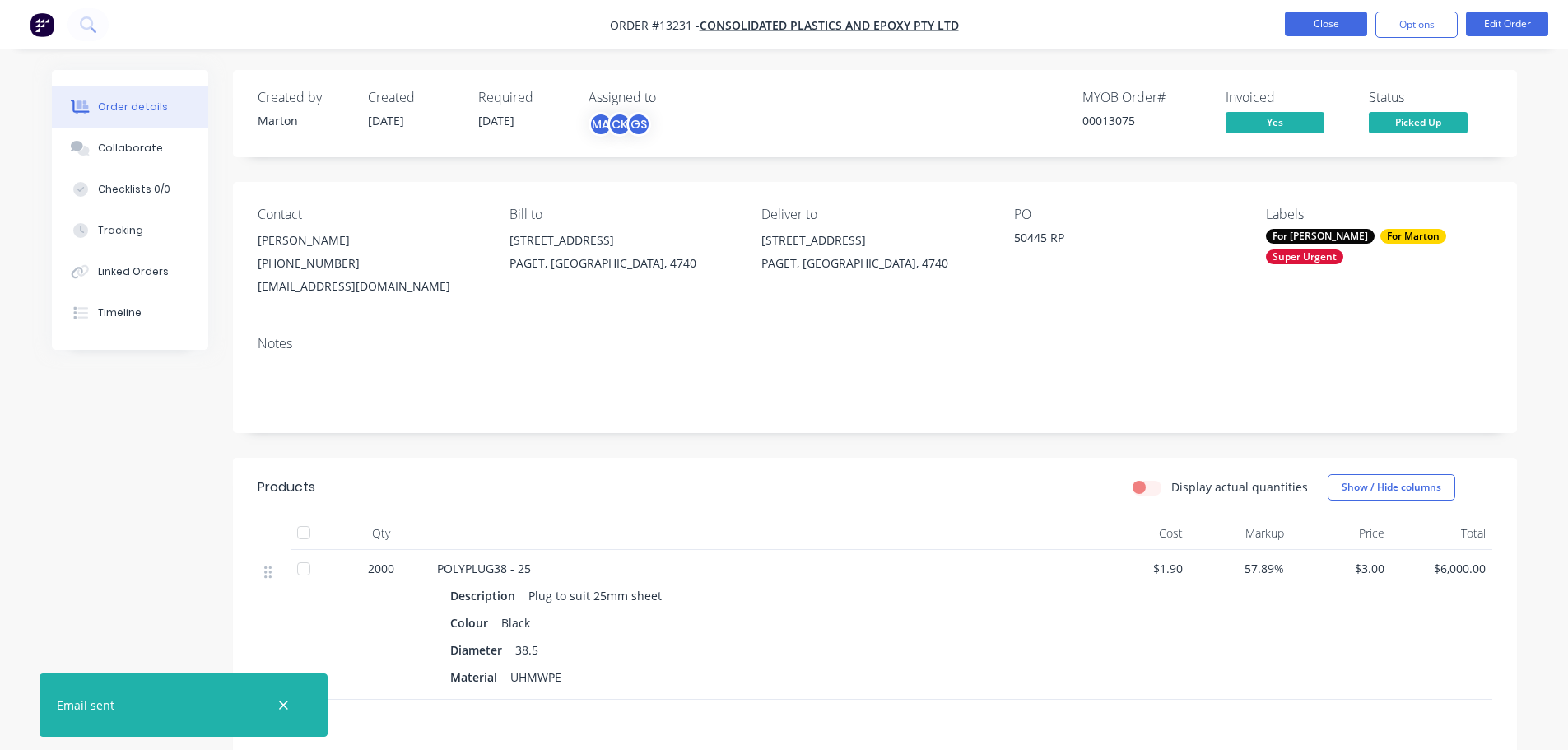
click at [1331, 25] on button "Close" at bounding box center [1326, 24] width 83 height 25
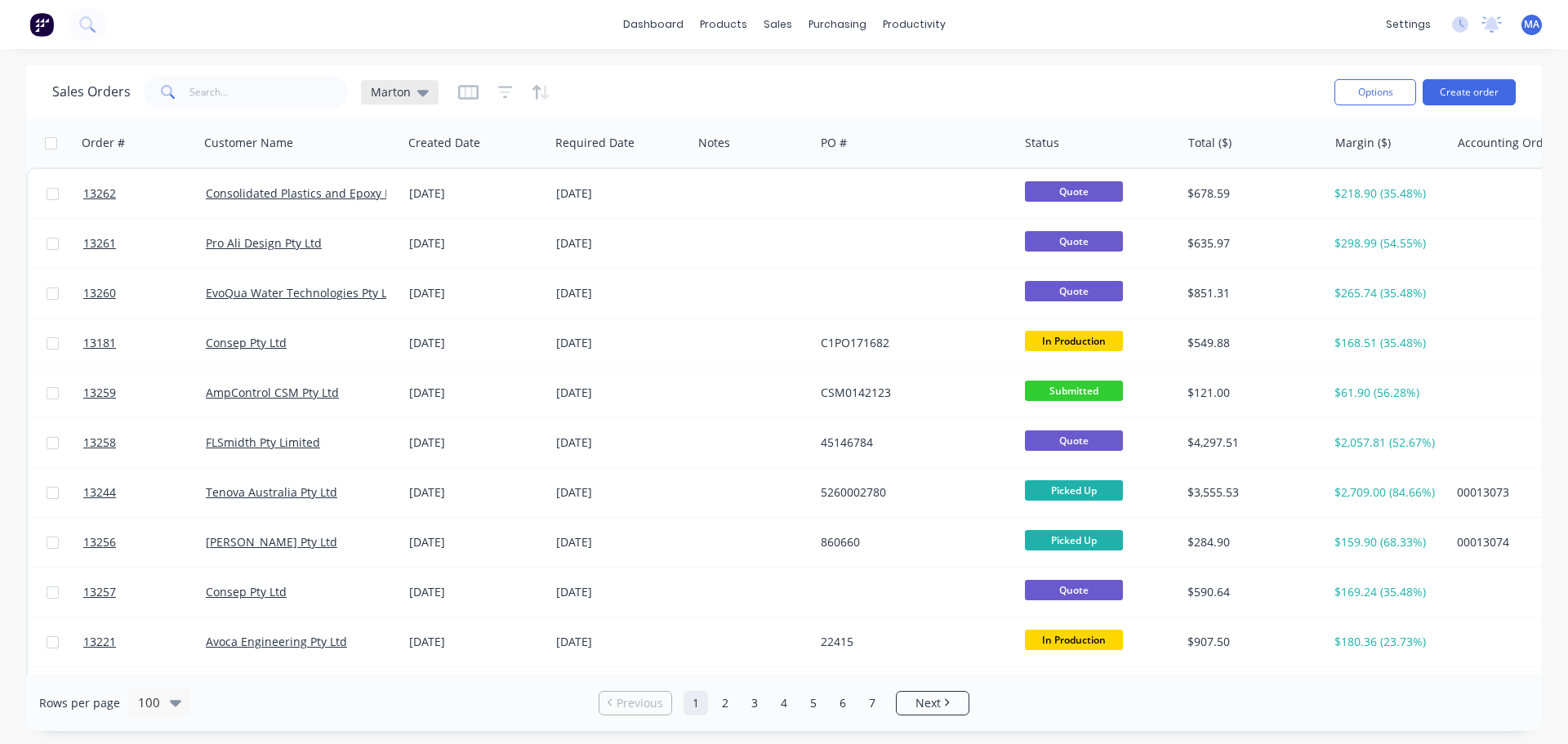
click at [417, 95] on icon at bounding box center [422, 93] width 12 height 18
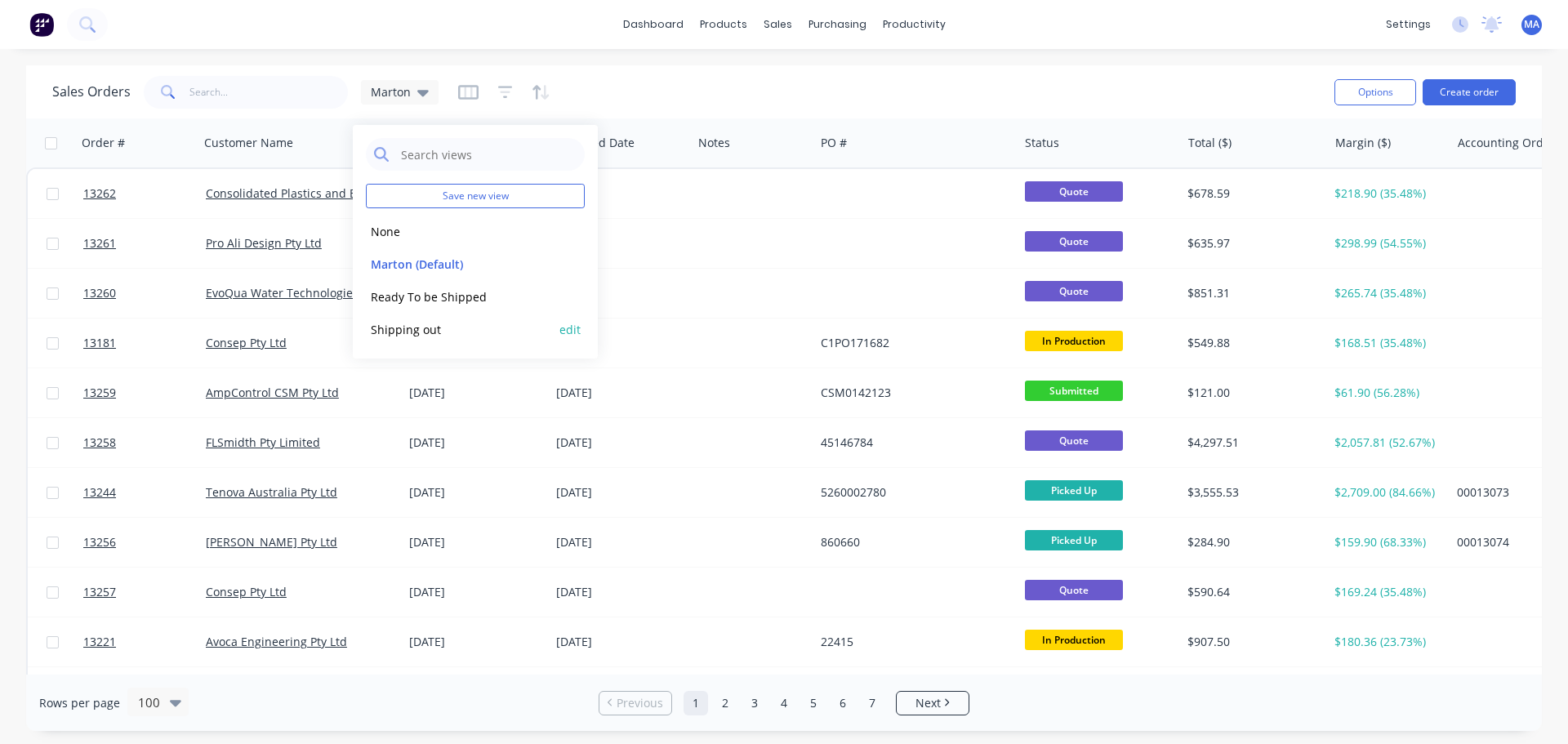
click at [412, 321] on button "Shipping out" at bounding box center [458, 330] width 186 height 19
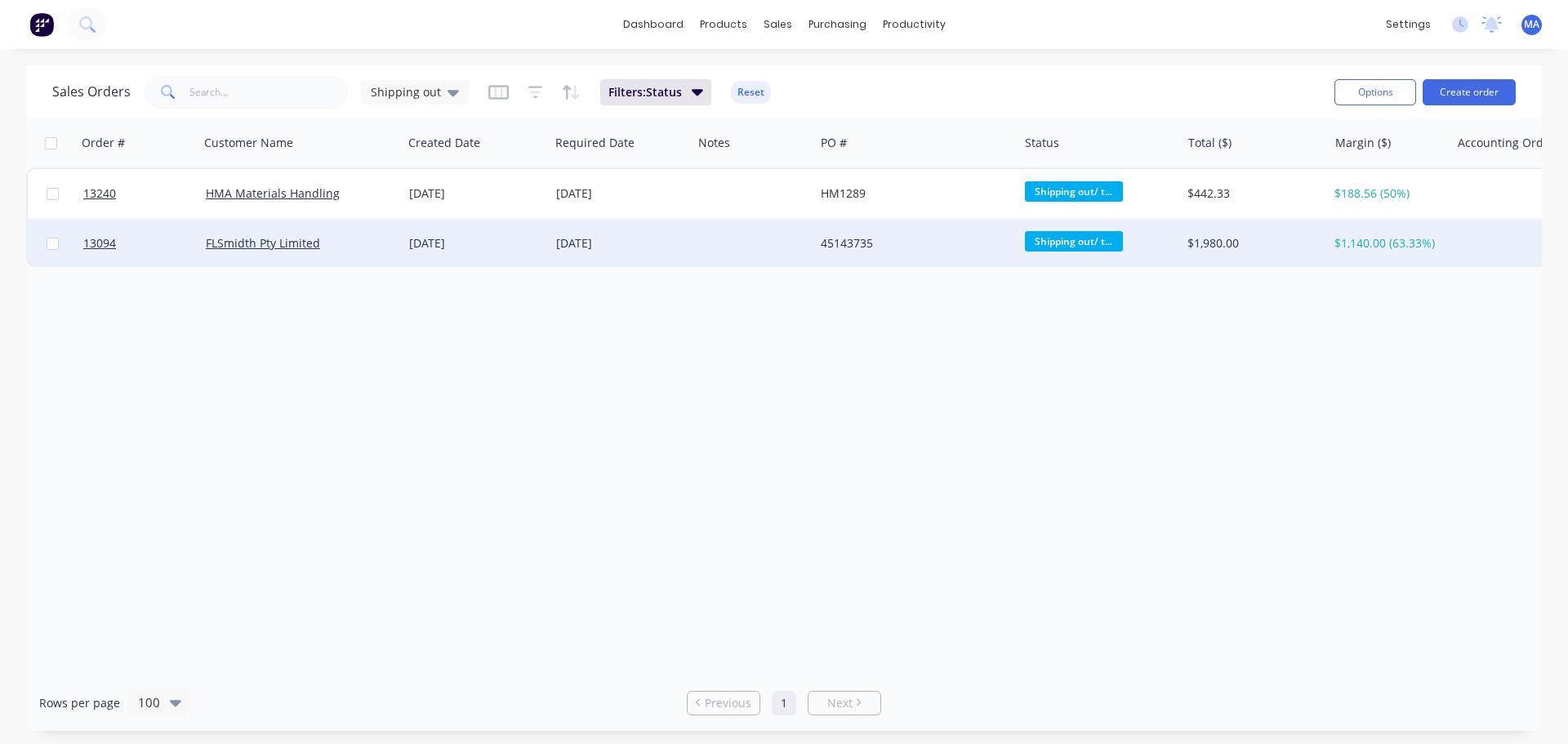
click at [476, 252] on div "[DATE]" at bounding box center [476, 243] width 147 height 49
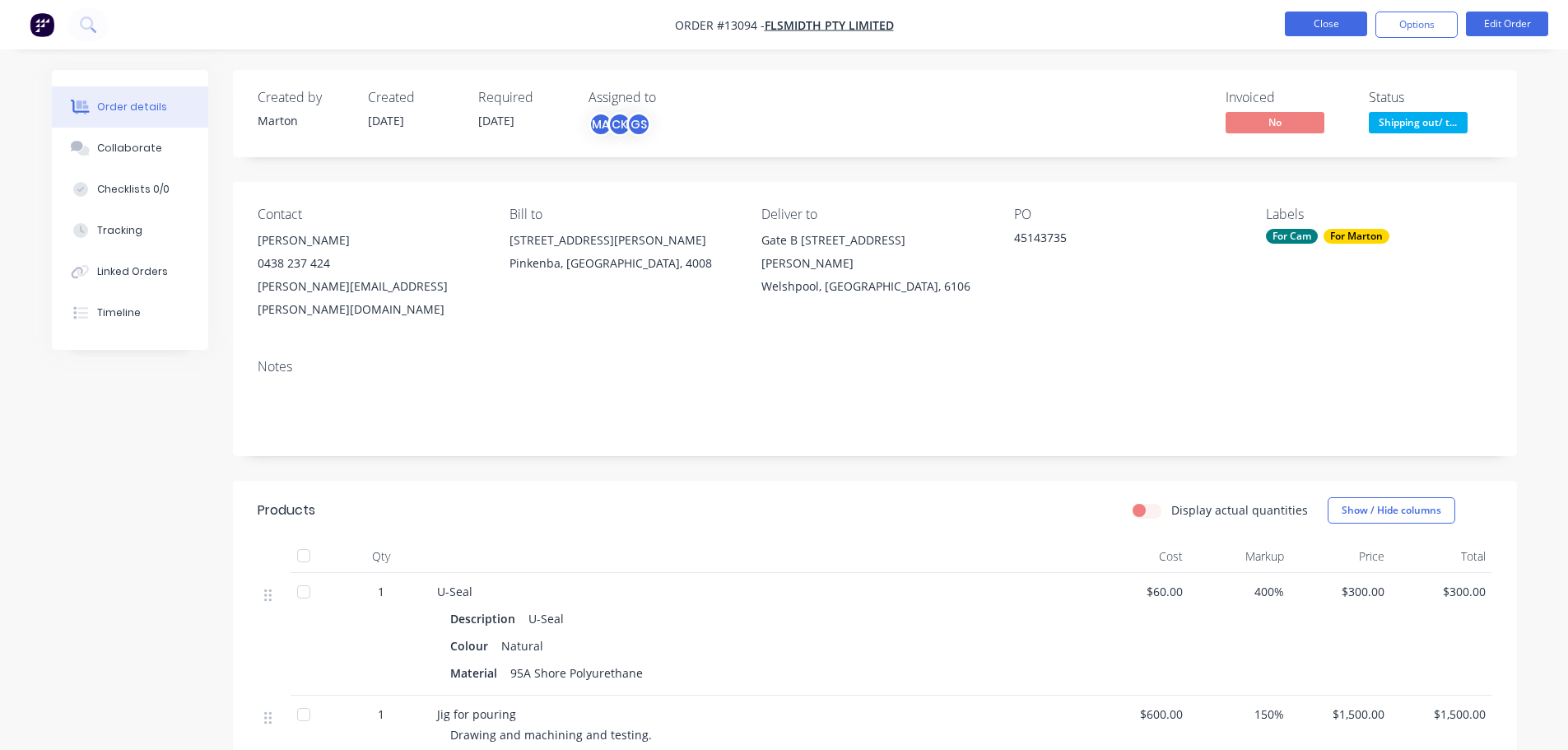
click at [1313, 25] on button "Close" at bounding box center [1326, 24] width 83 height 25
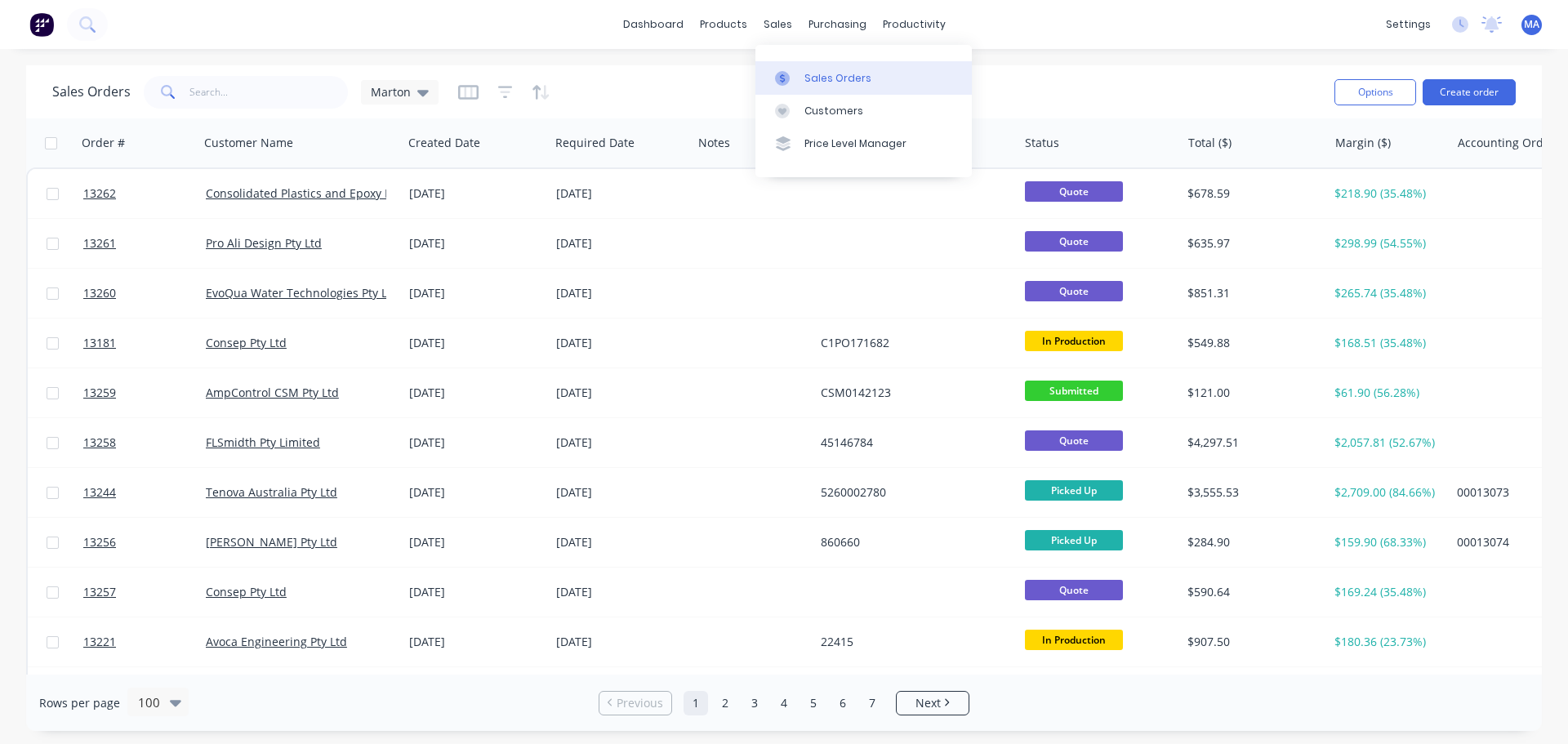
click at [797, 75] on div at bounding box center [787, 78] width 24 height 14
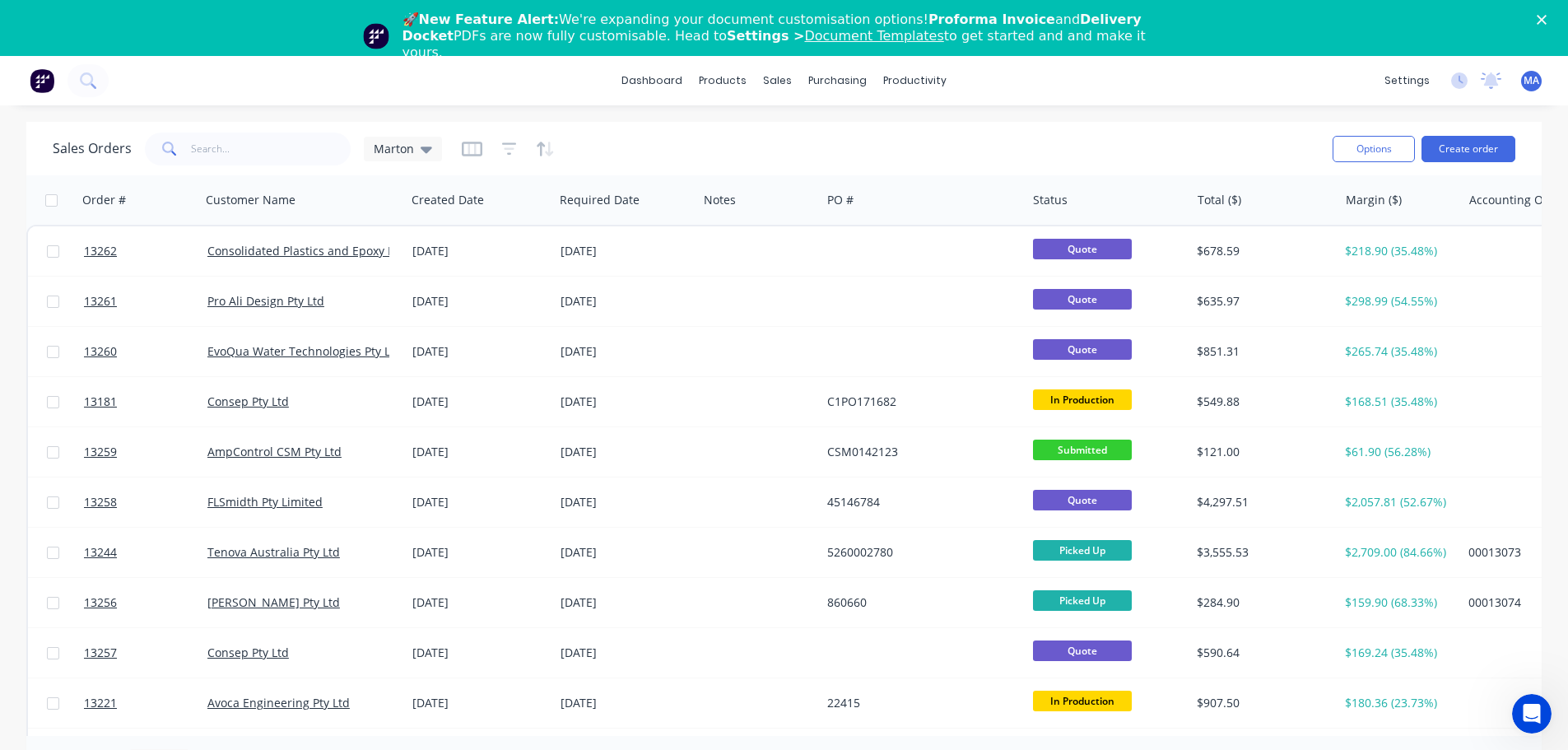
click at [804, 37] on link "Document Templates" at bounding box center [873, 35] width 139 height 15
click at [1546, 20] on polygon "Close" at bounding box center [1541, 19] width 10 height 10
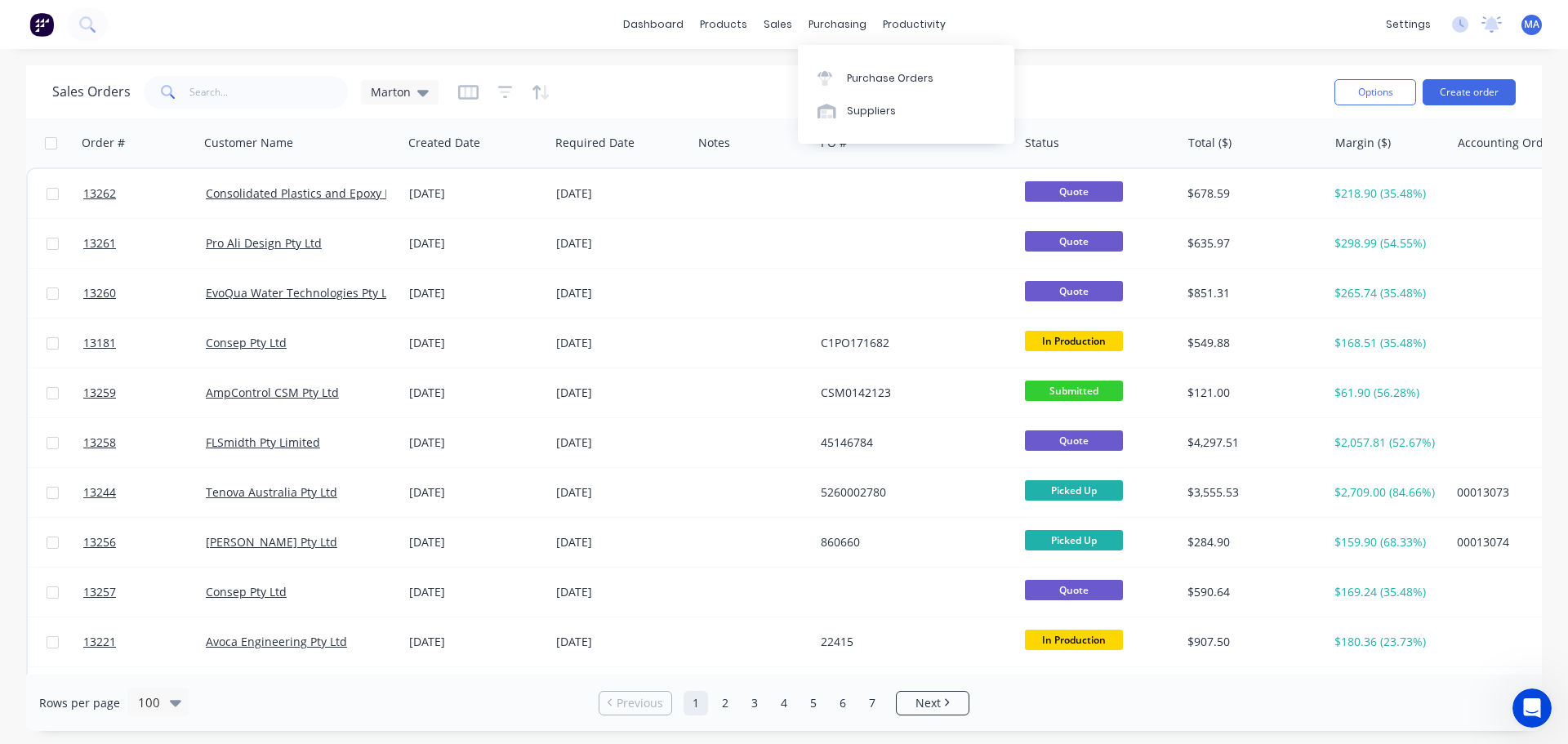
click at [670, 40] on div "dashboard products sales purchasing productivity dashboard products Product Cat…" at bounding box center [784, 24] width 1568 height 49
click at [671, 27] on link "dashboard" at bounding box center [653, 24] width 77 height 24
